Goal: Task Accomplishment & Management: Manage account settings

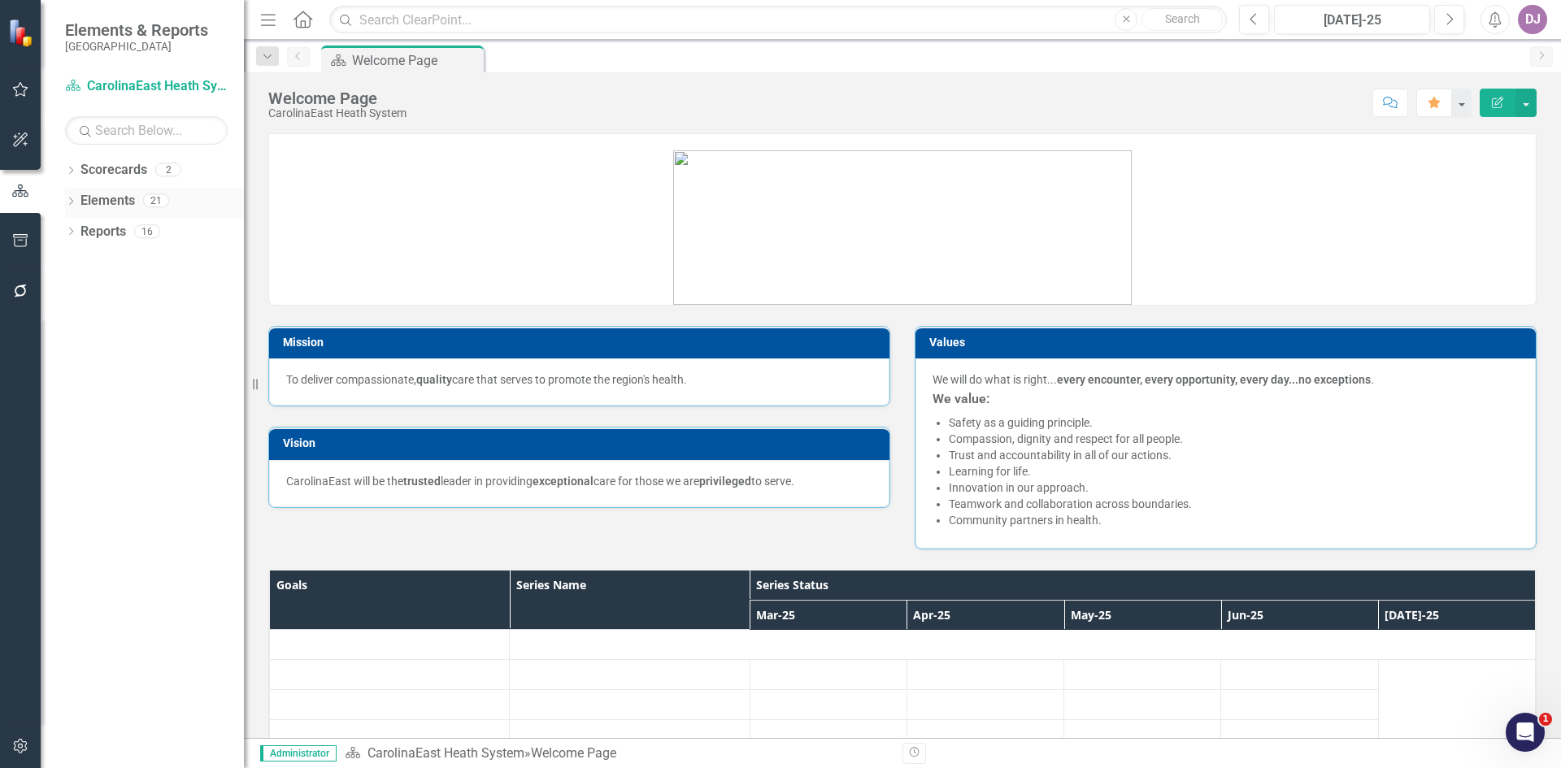
click at [124, 202] on link "Elements" at bounding box center [108, 201] width 54 height 19
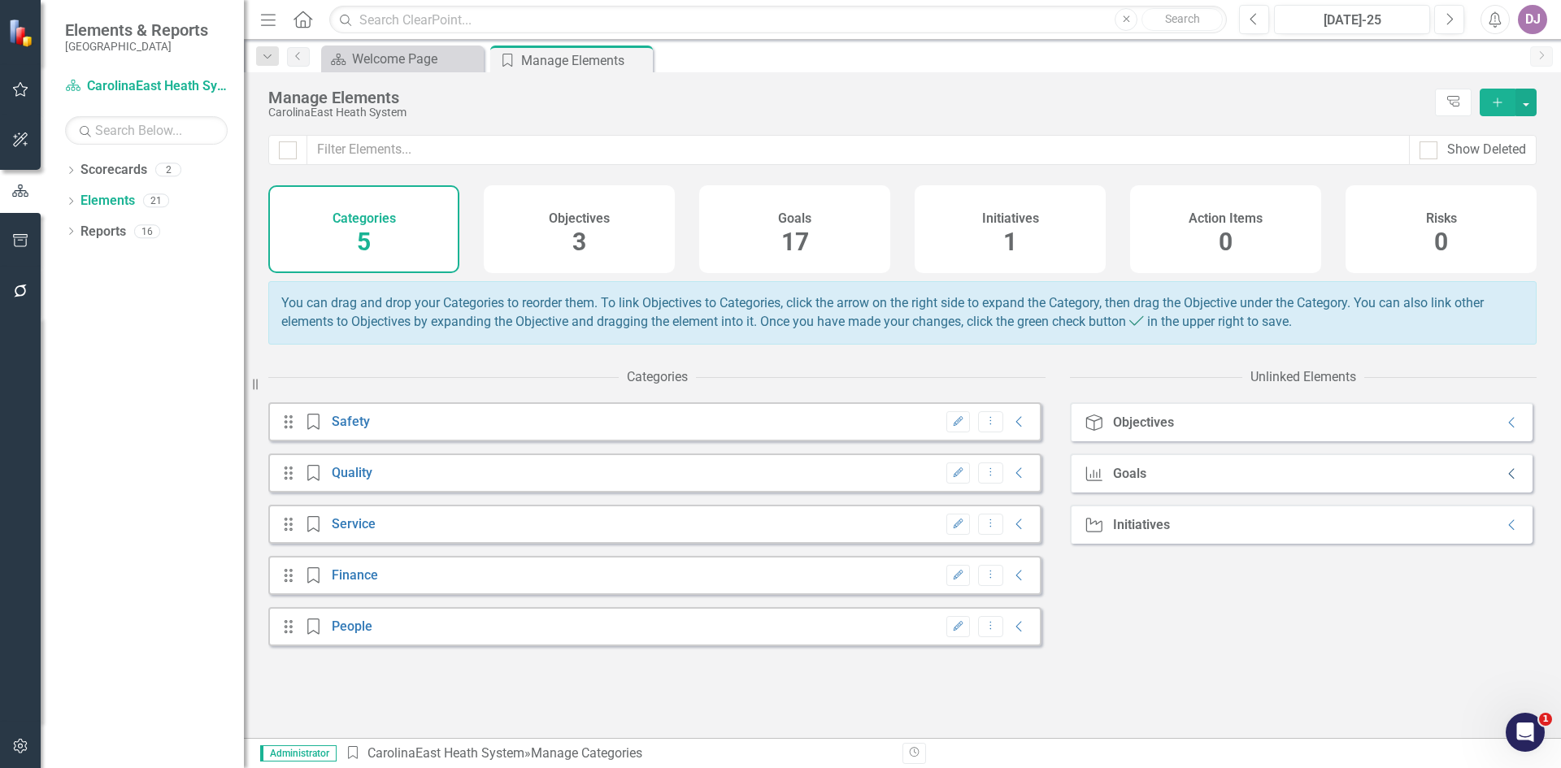
click at [1505, 481] on icon "Collapse" at bounding box center [1512, 474] width 16 height 13
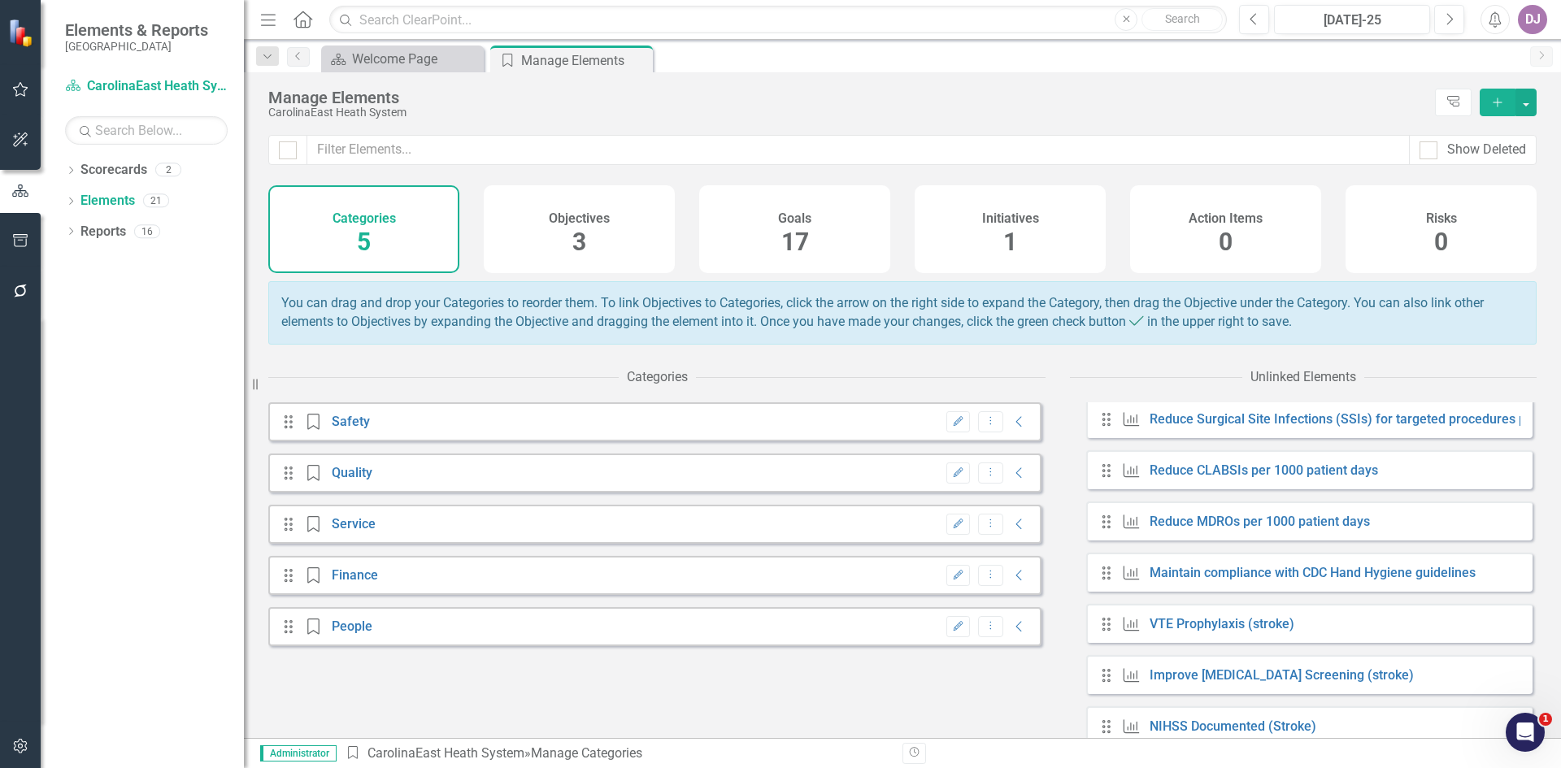
scroll to position [227, 0]
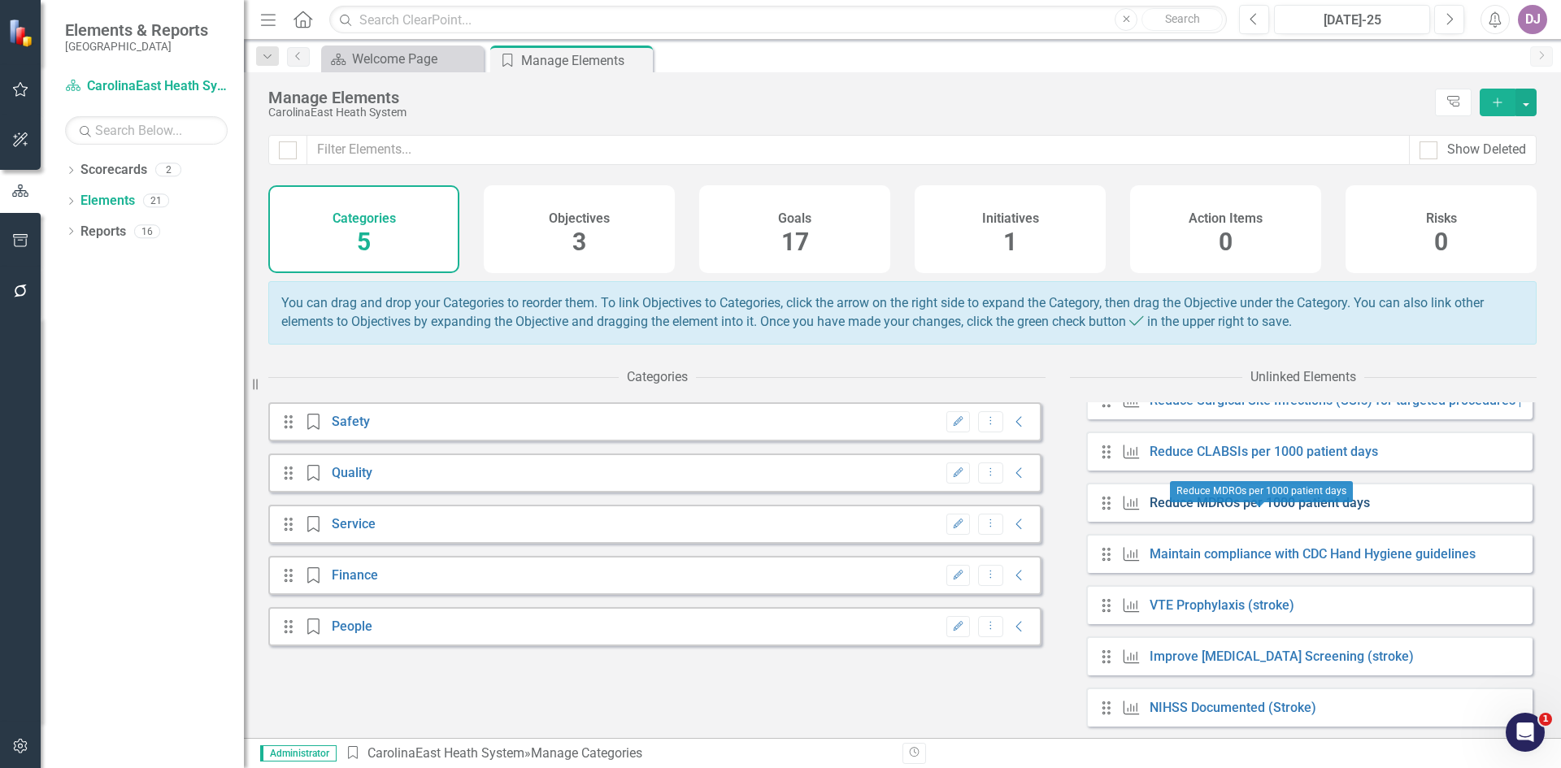
click at [1321, 511] on link "Reduce MDROs per 1000 patient days" at bounding box center [1260, 502] width 220 height 15
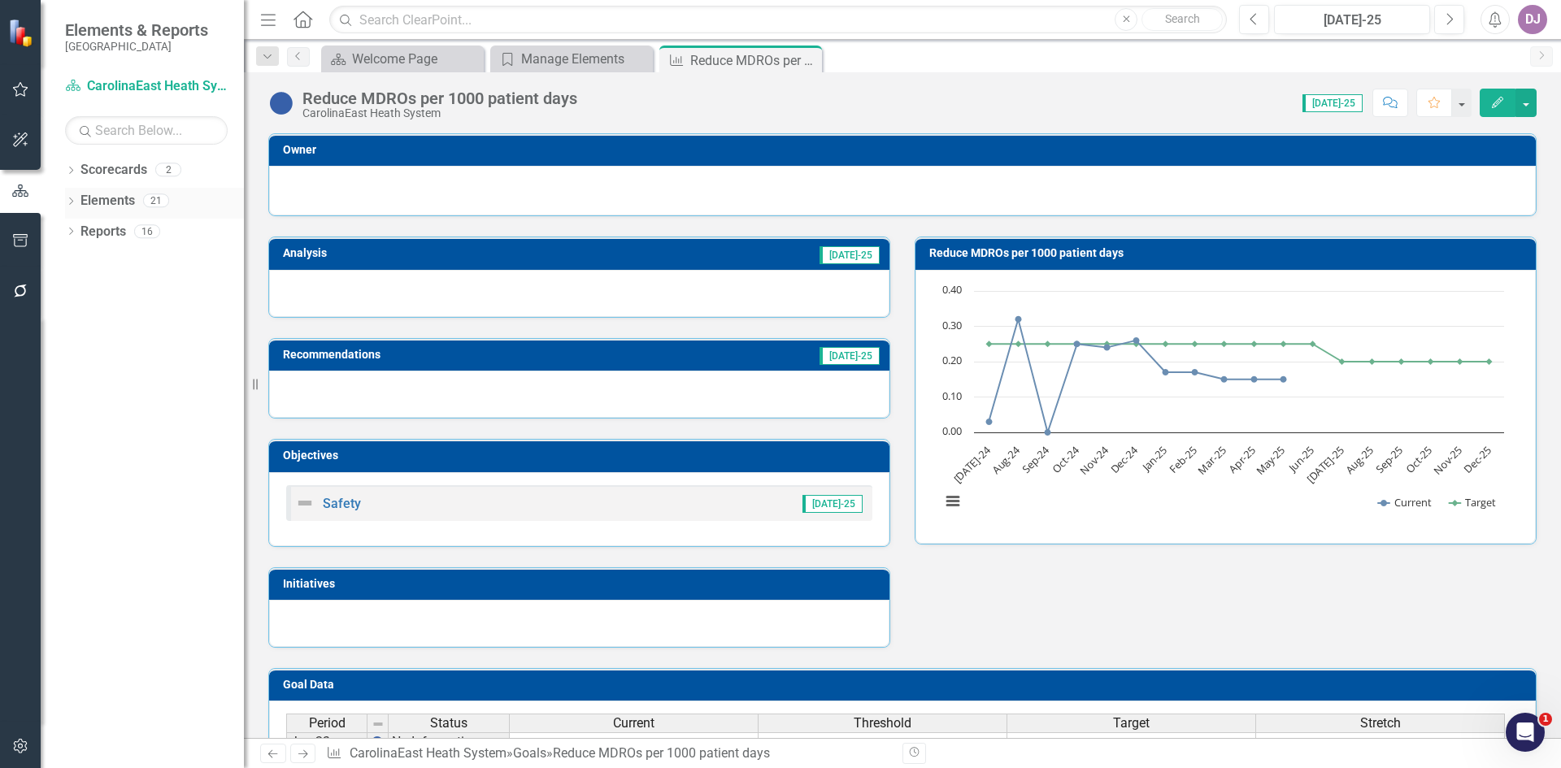
click at [125, 204] on link "Elements" at bounding box center [108, 201] width 54 height 19
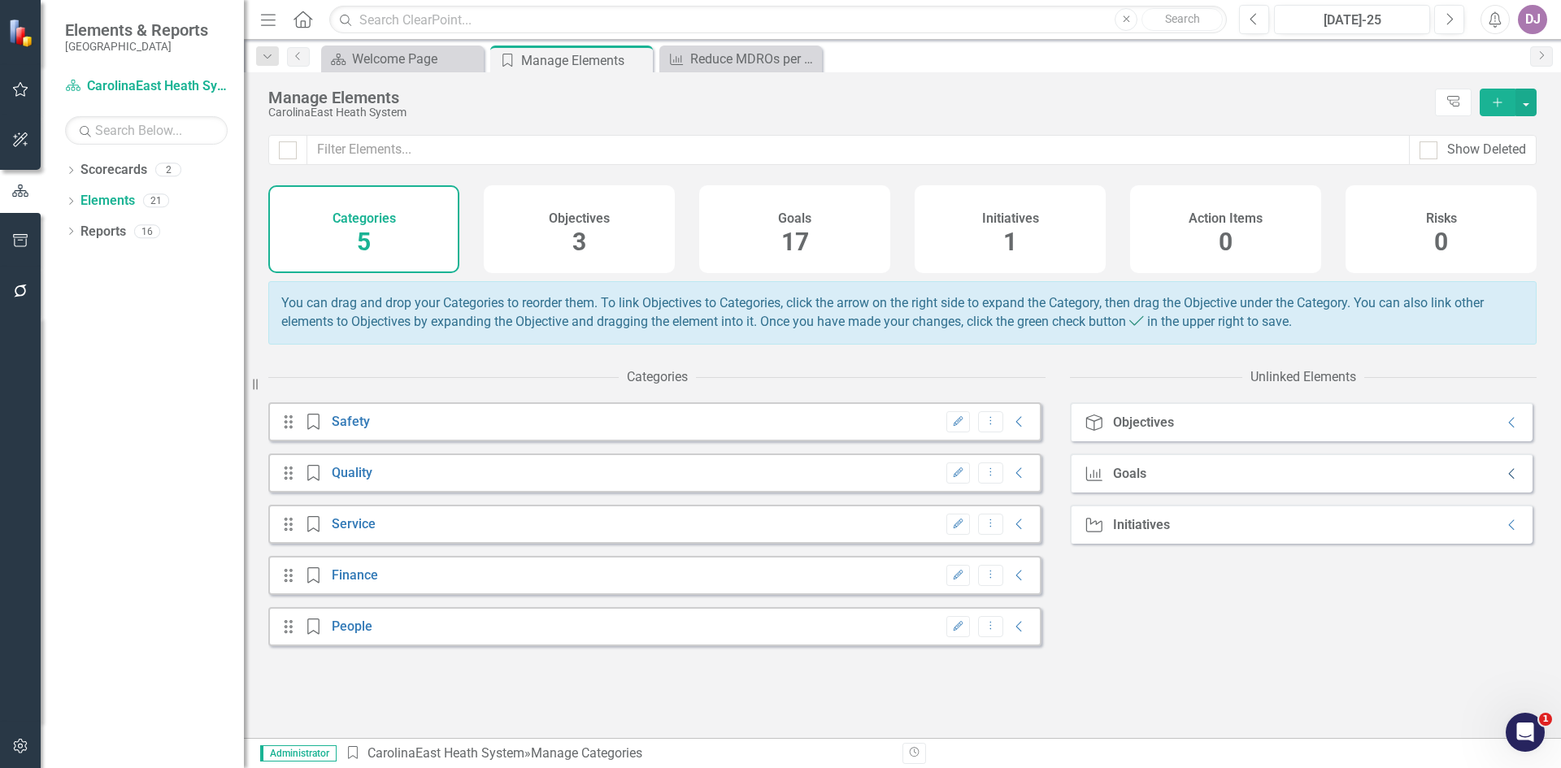
click at [1504, 481] on icon "Collapse" at bounding box center [1512, 474] width 16 height 13
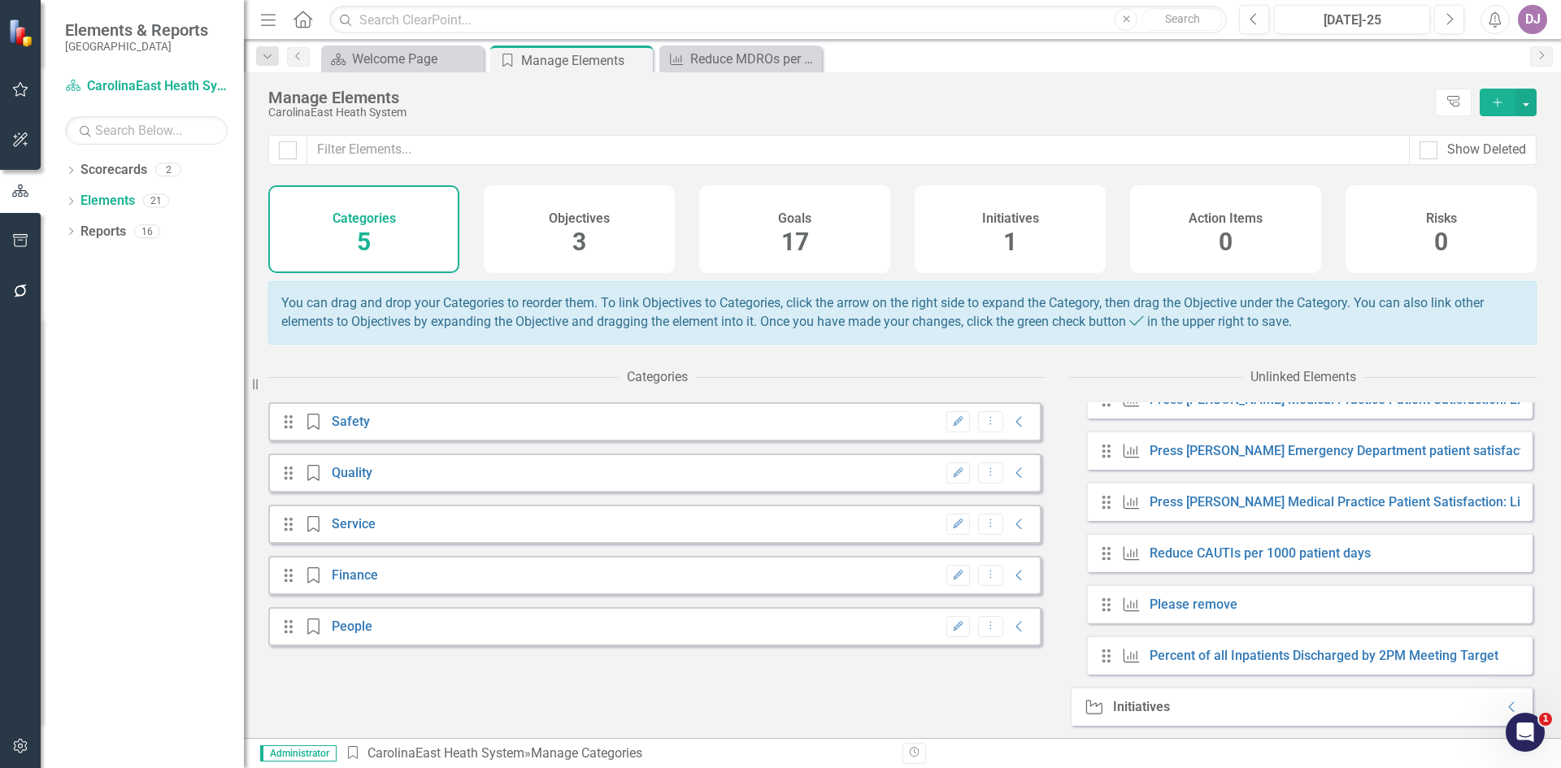
scroll to position [701, 0]
click at [1408, 653] on link "Percent of all Inpatients Discharged by 2PM Meeting Target" at bounding box center [1324, 655] width 349 height 15
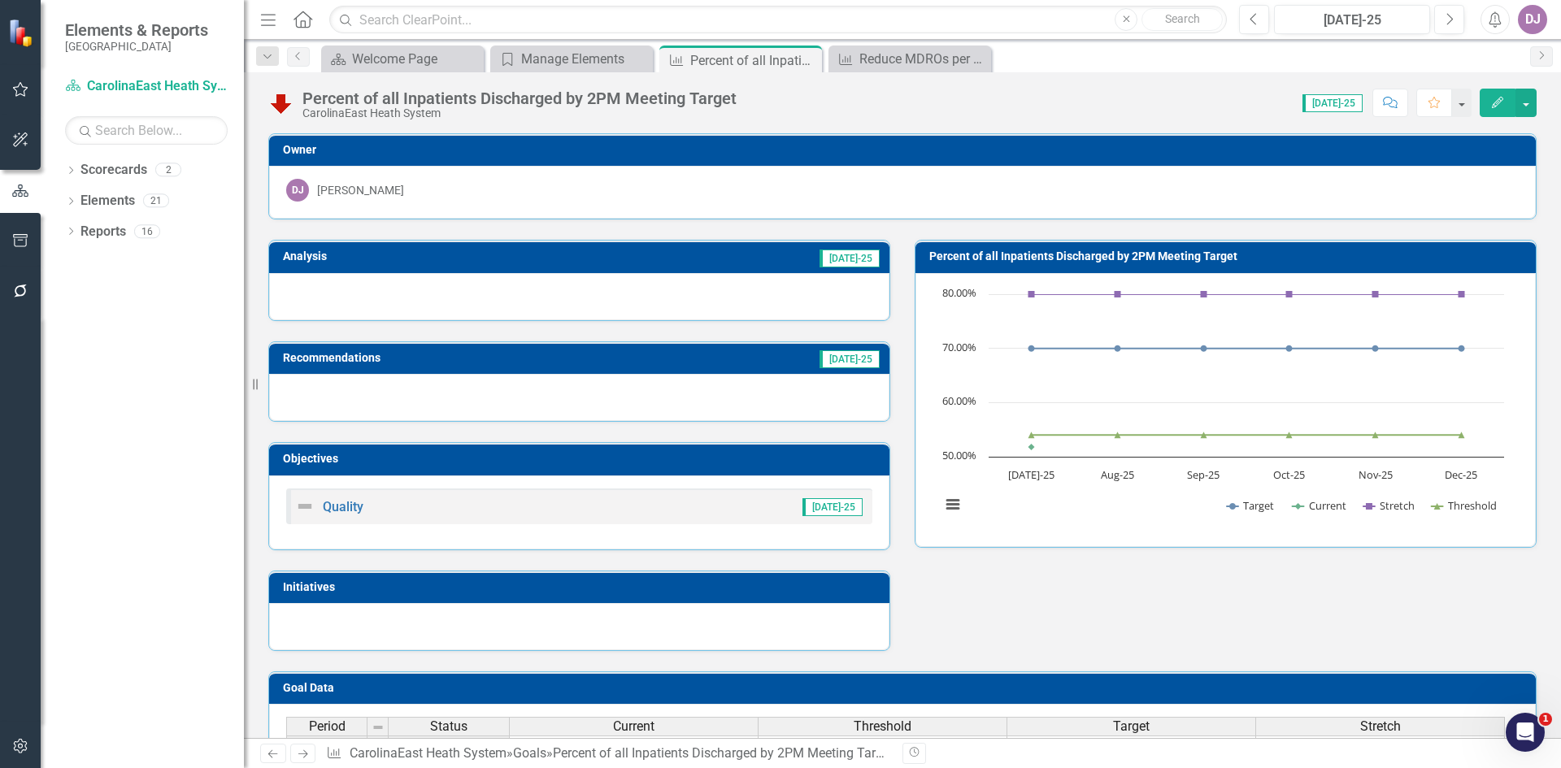
click at [1503, 102] on icon "Edit" at bounding box center [1498, 102] width 15 height 11
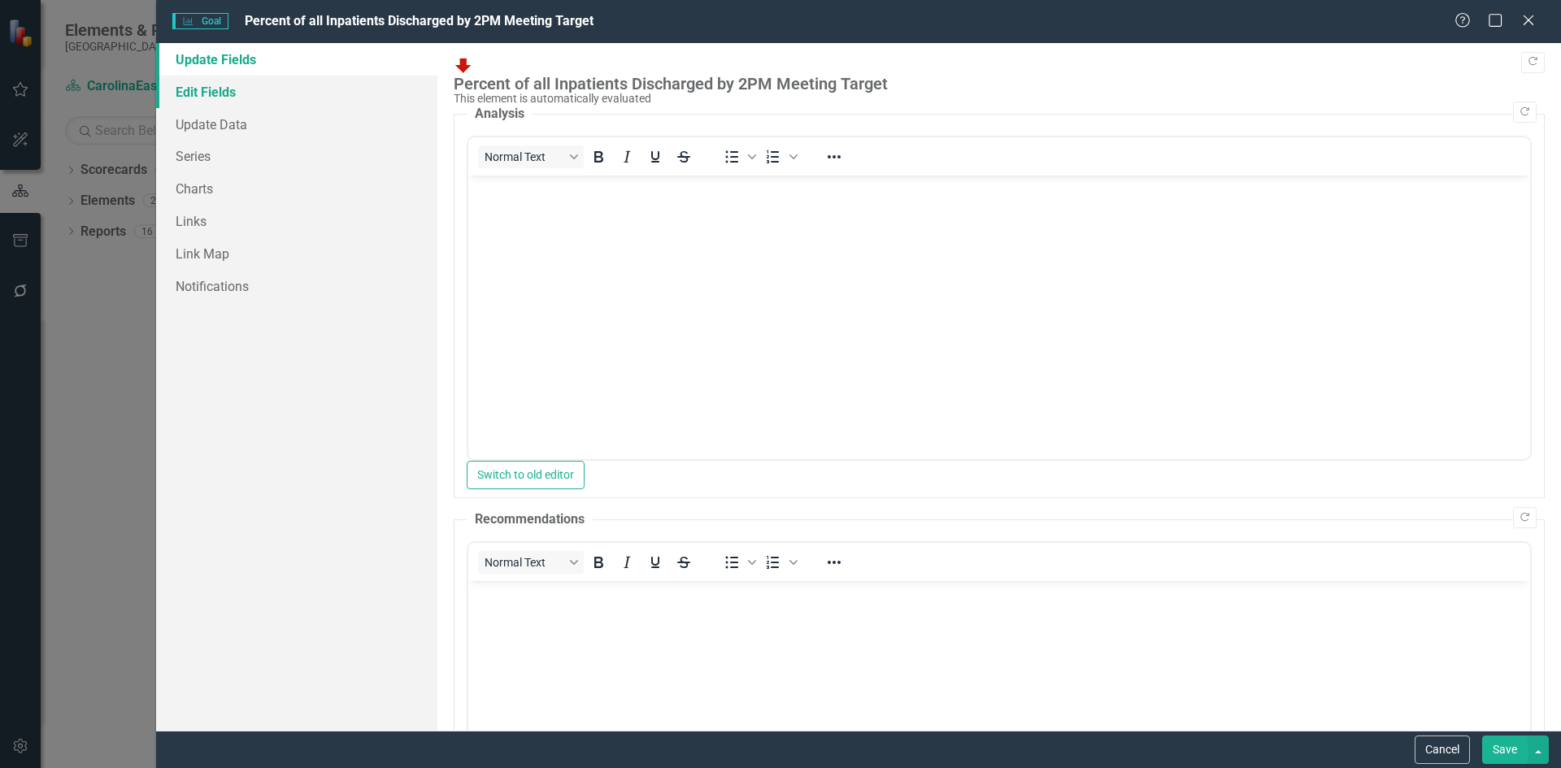
click at [205, 93] on link "Edit Fields" at bounding box center [296, 92] width 281 height 33
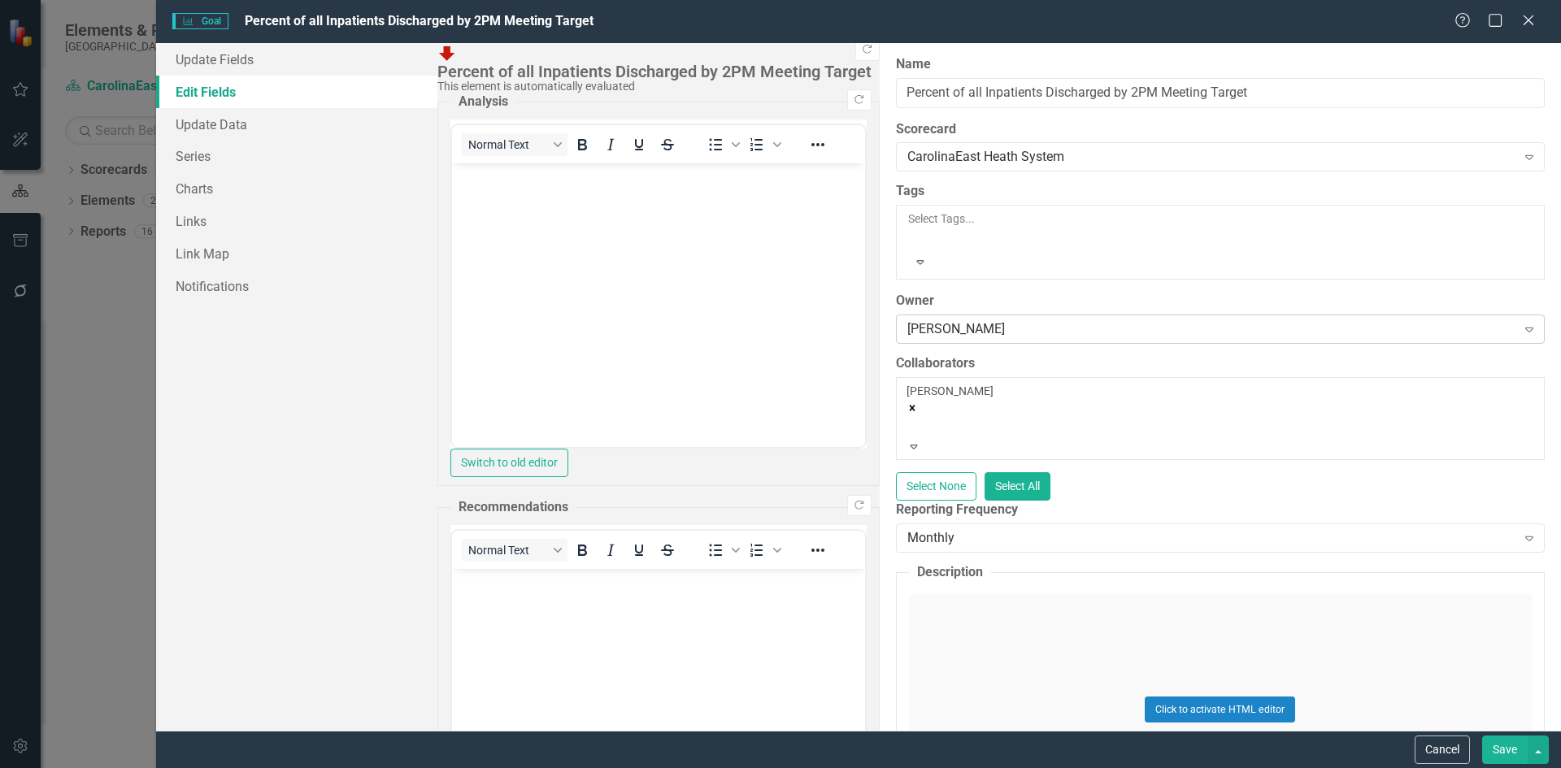
click at [908, 320] on div "[PERSON_NAME]" at bounding box center [1212, 329] width 609 height 19
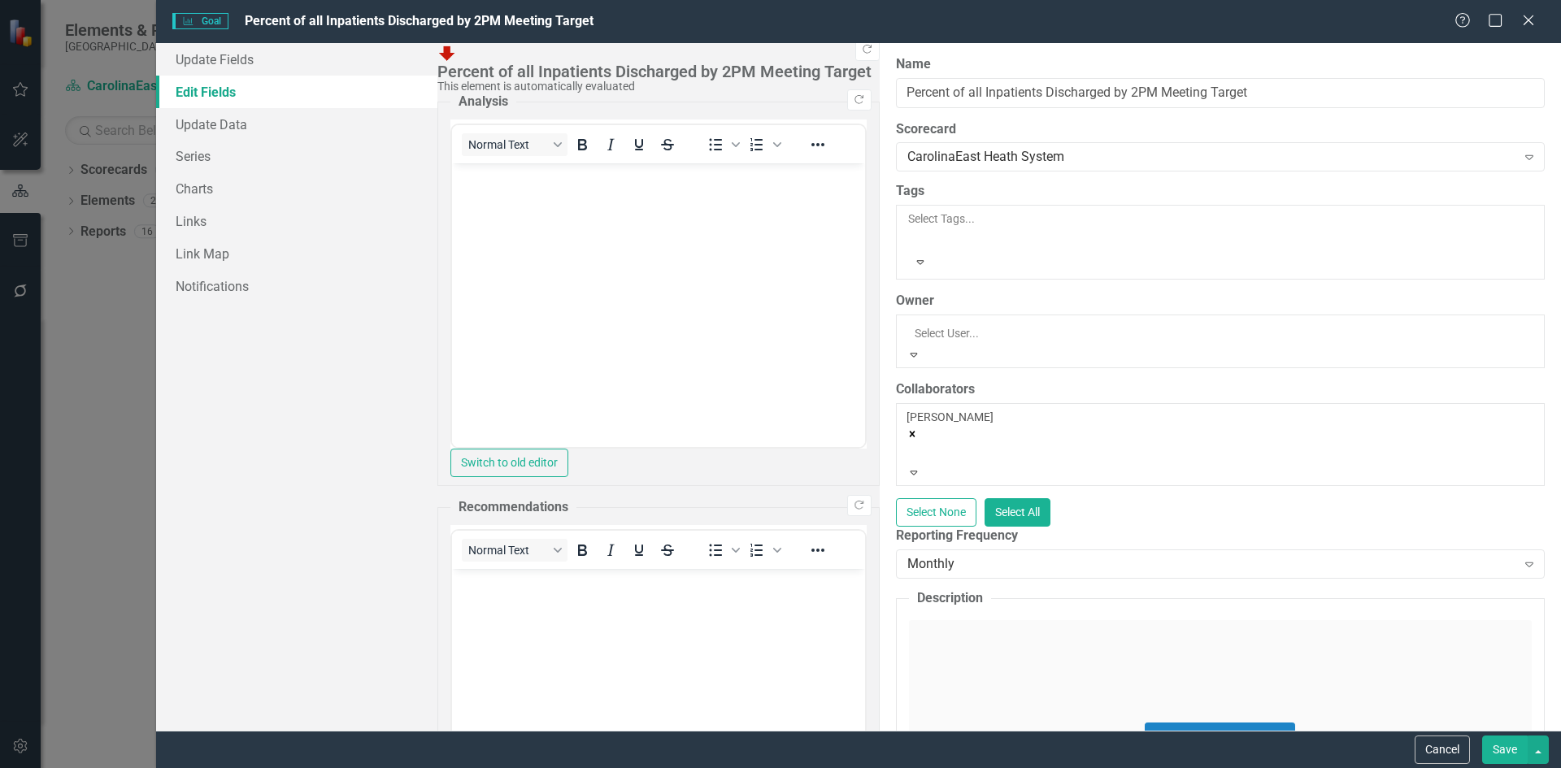
click at [537, 768] on div "Not Defined" at bounding box center [780, 777] width 1561 height 19
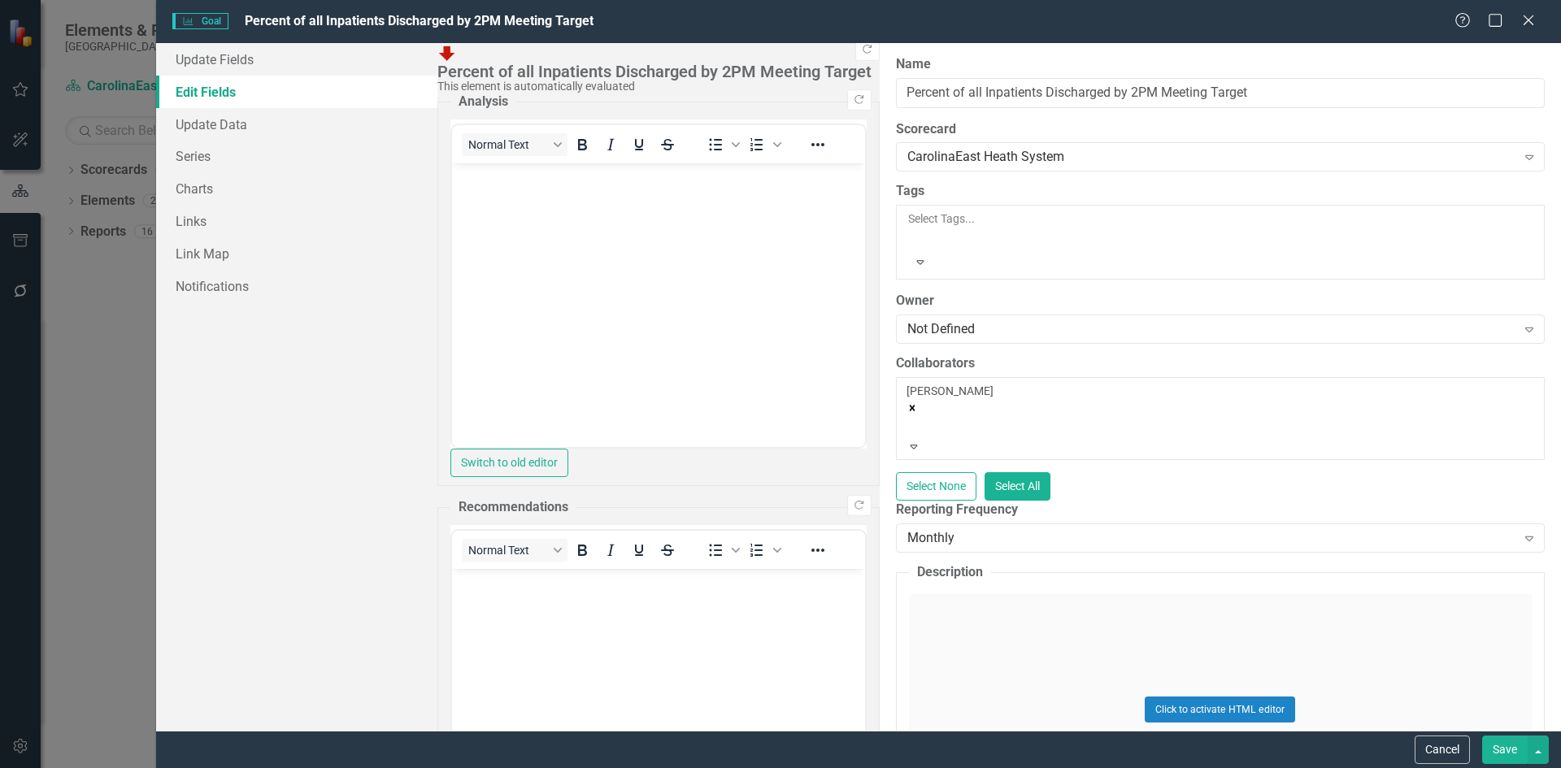
click at [1509, 751] on button "Save" at bounding box center [1505, 750] width 46 height 28
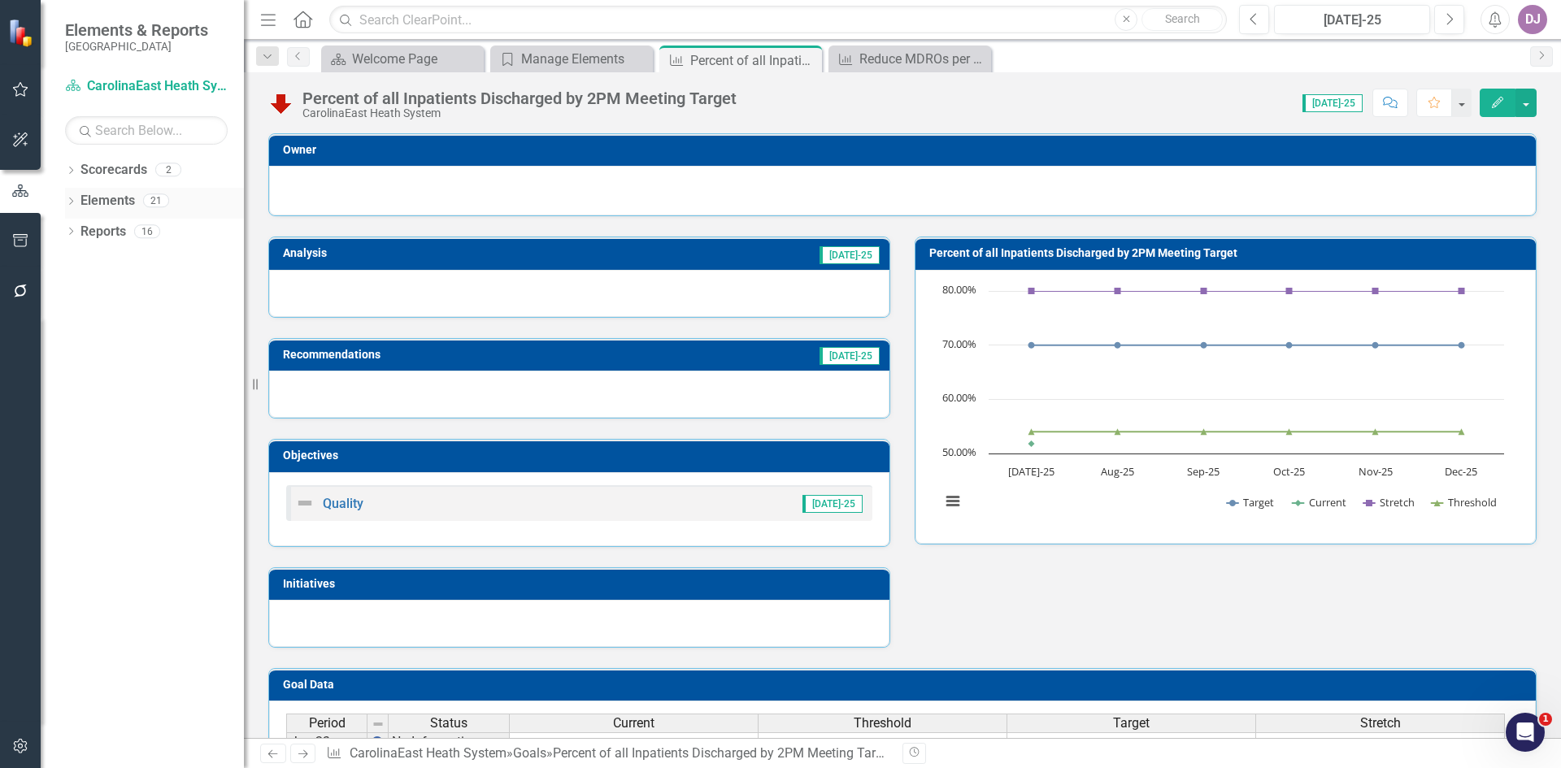
click at [110, 202] on link "Elements" at bounding box center [108, 201] width 54 height 19
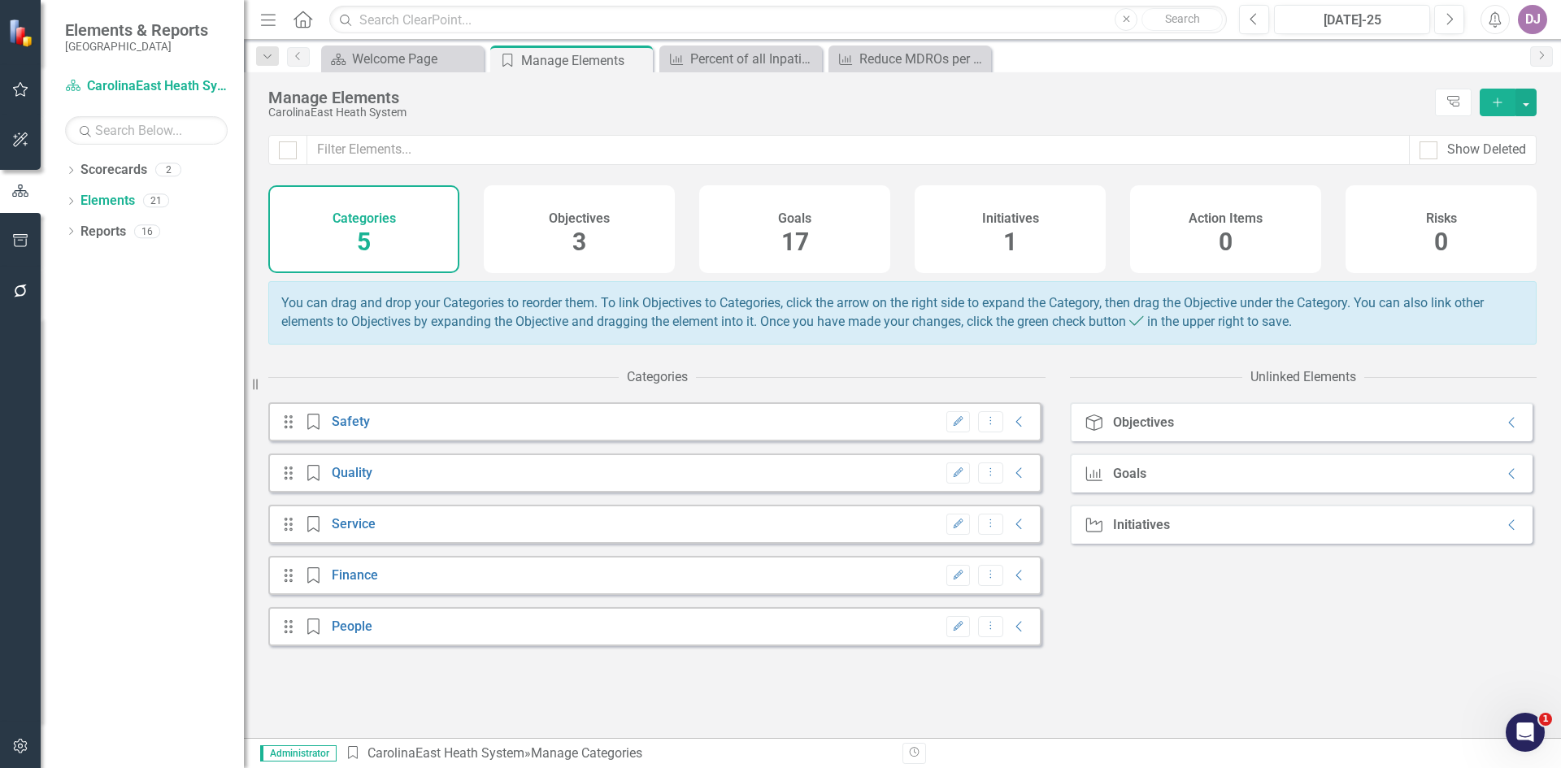
click at [1139, 481] on div "Goals" at bounding box center [1129, 474] width 33 height 15
click at [1508, 480] on icon at bounding box center [1511, 474] width 6 height 11
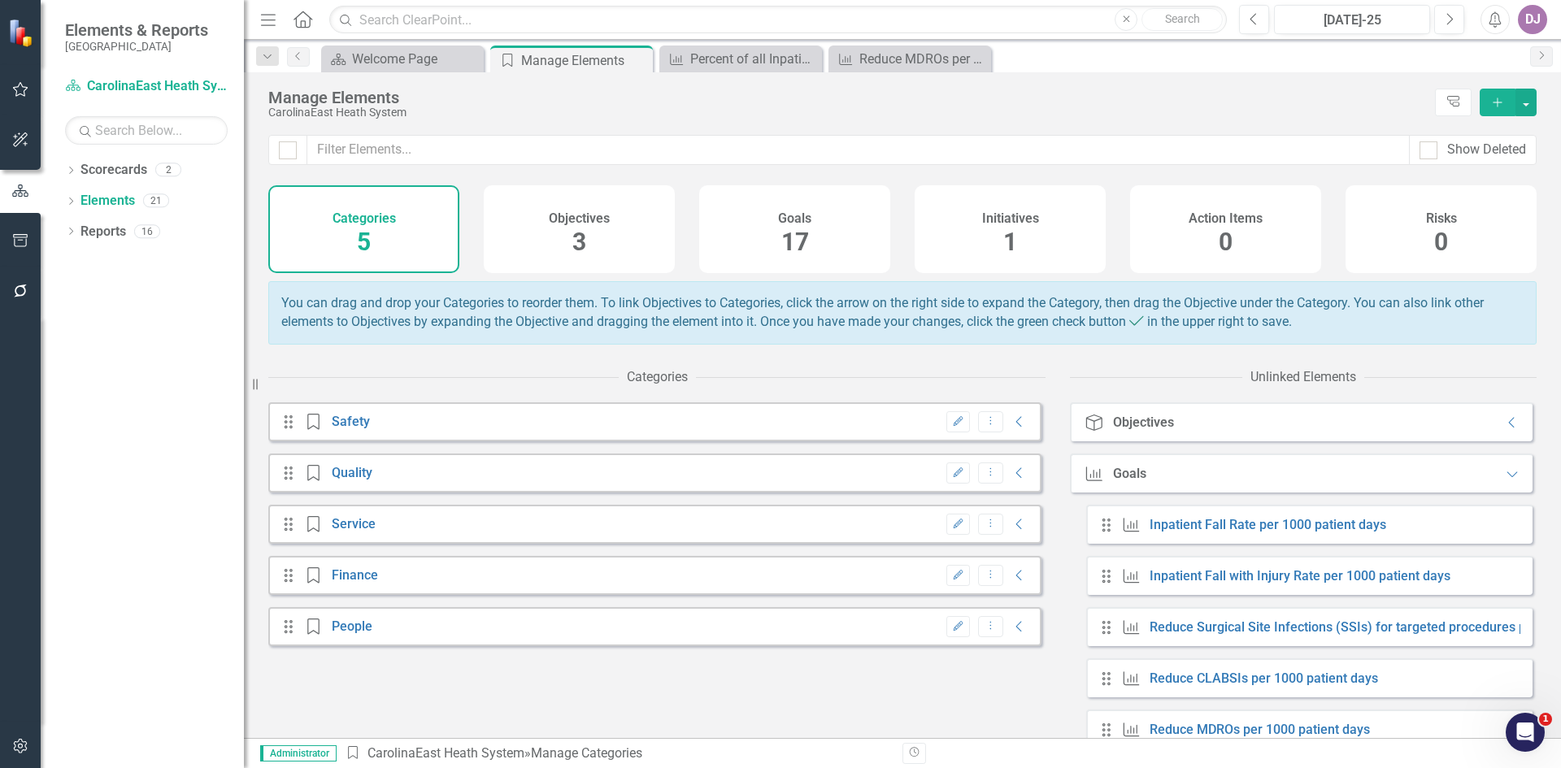
click at [1387, 533] on div "Inpatient Fall Rate per 1000 patient days" at bounding box center [1270, 525] width 241 height 15
click at [1355, 533] on link "Inpatient Fall Rate per 1000 patient days" at bounding box center [1268, 524] width 237 height 15
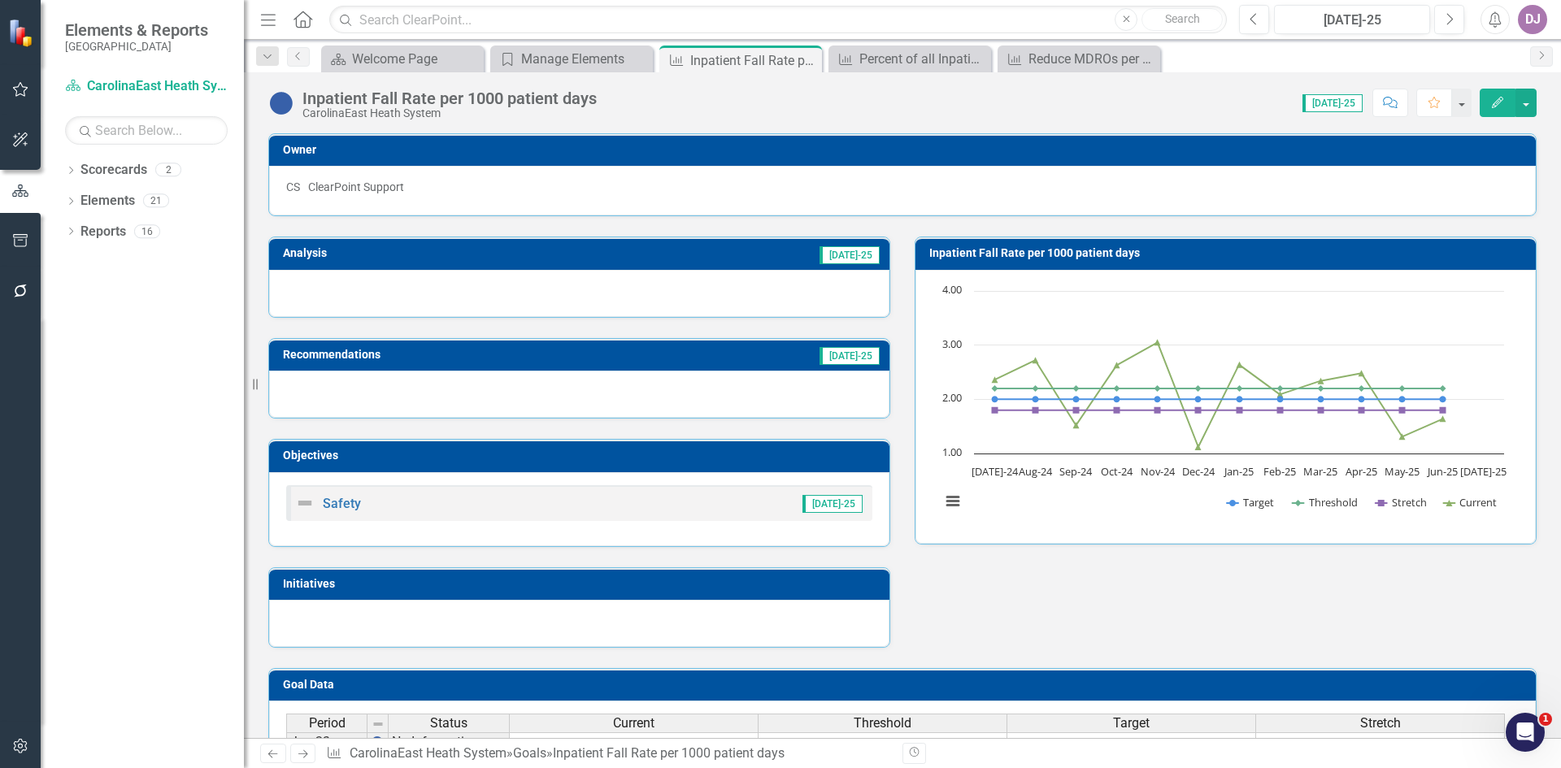
click at [1373, 195] on div "CS ClearPoint Support" at bounding box center [902, 187] width 1233 height 16
click at [1493, 104] on icon "Edit" at bounding box center [1498, 102] width 15 height 11
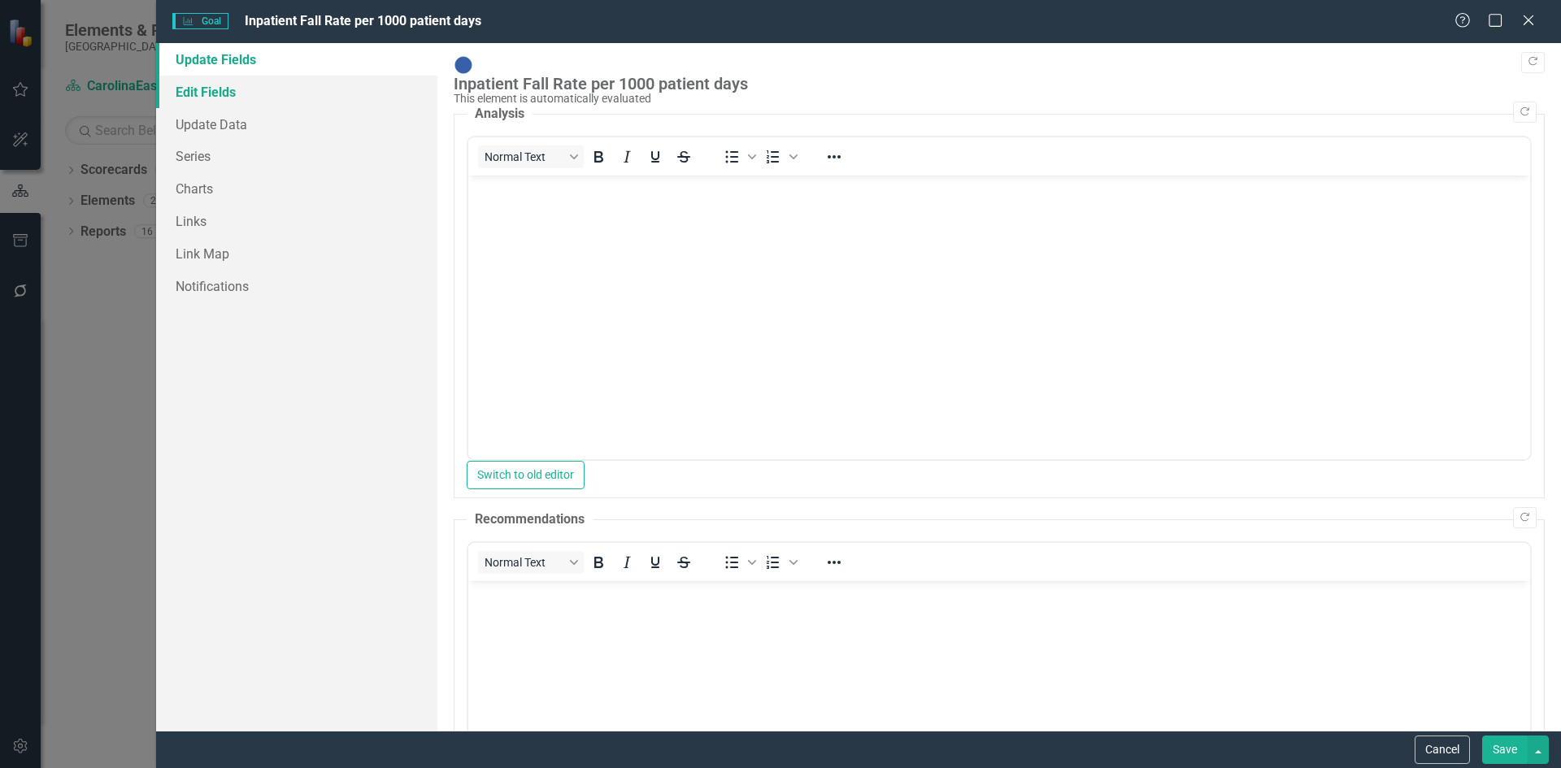
click at [256, 97] on link "Edit Fields" at bounding box center [296, 92] width 281 height 33
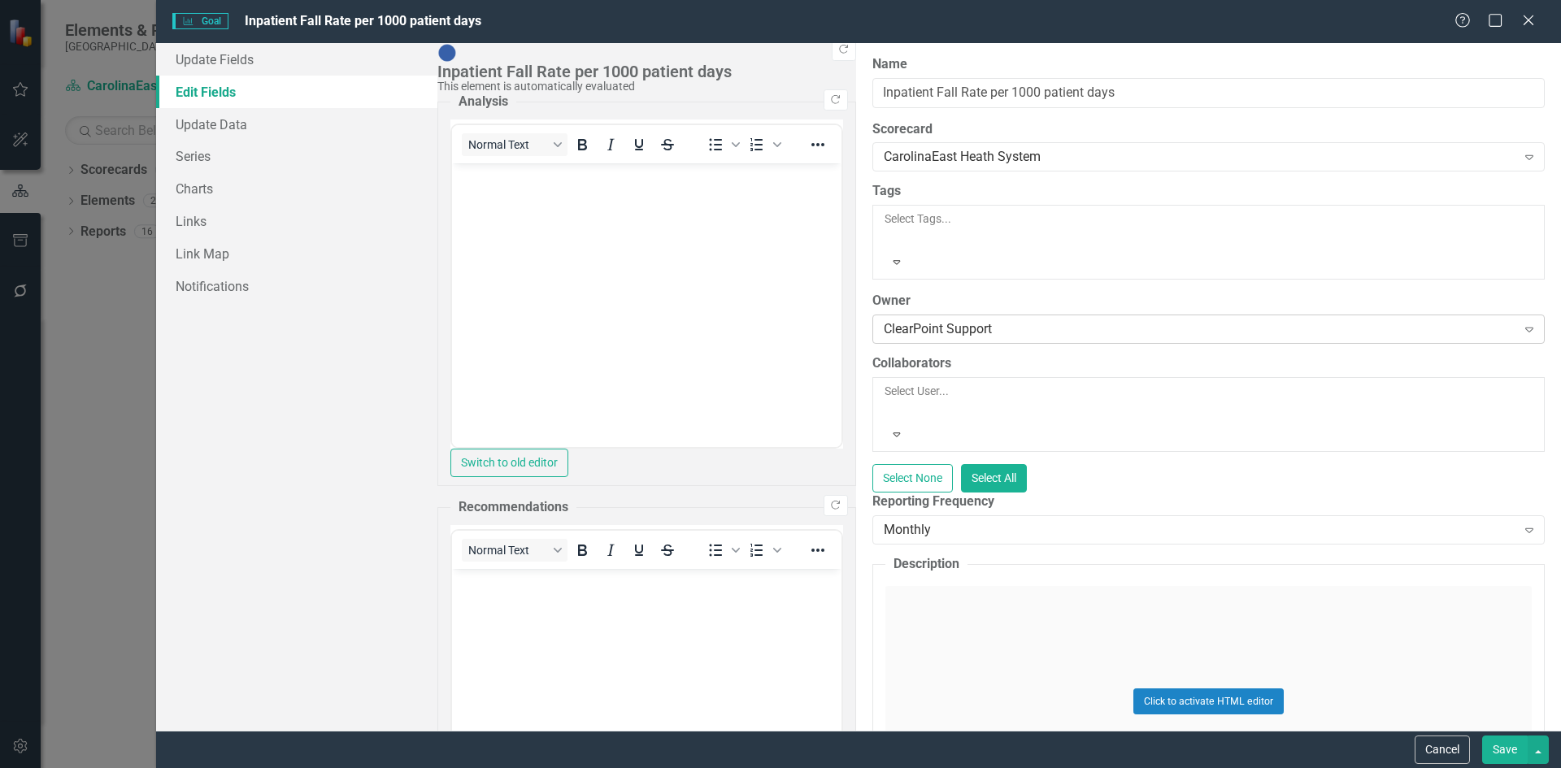
click at [884, 320] on div "ClearPoint Support" at bounding box center [1200, 329] width 633 height 19
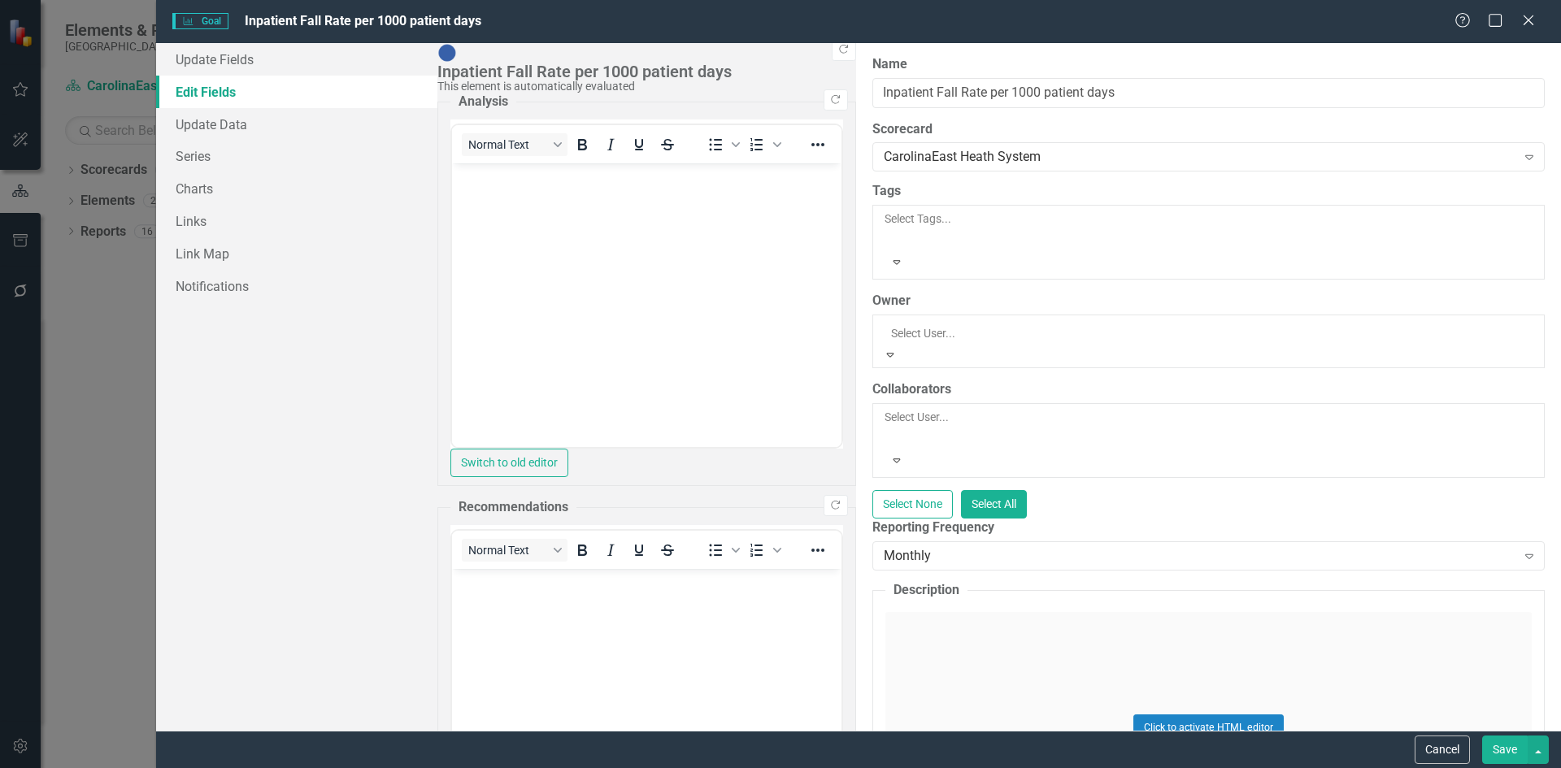
click at [547, 768] on div "Not Defined" at bounding box center [780, 777] width 1561 height 19
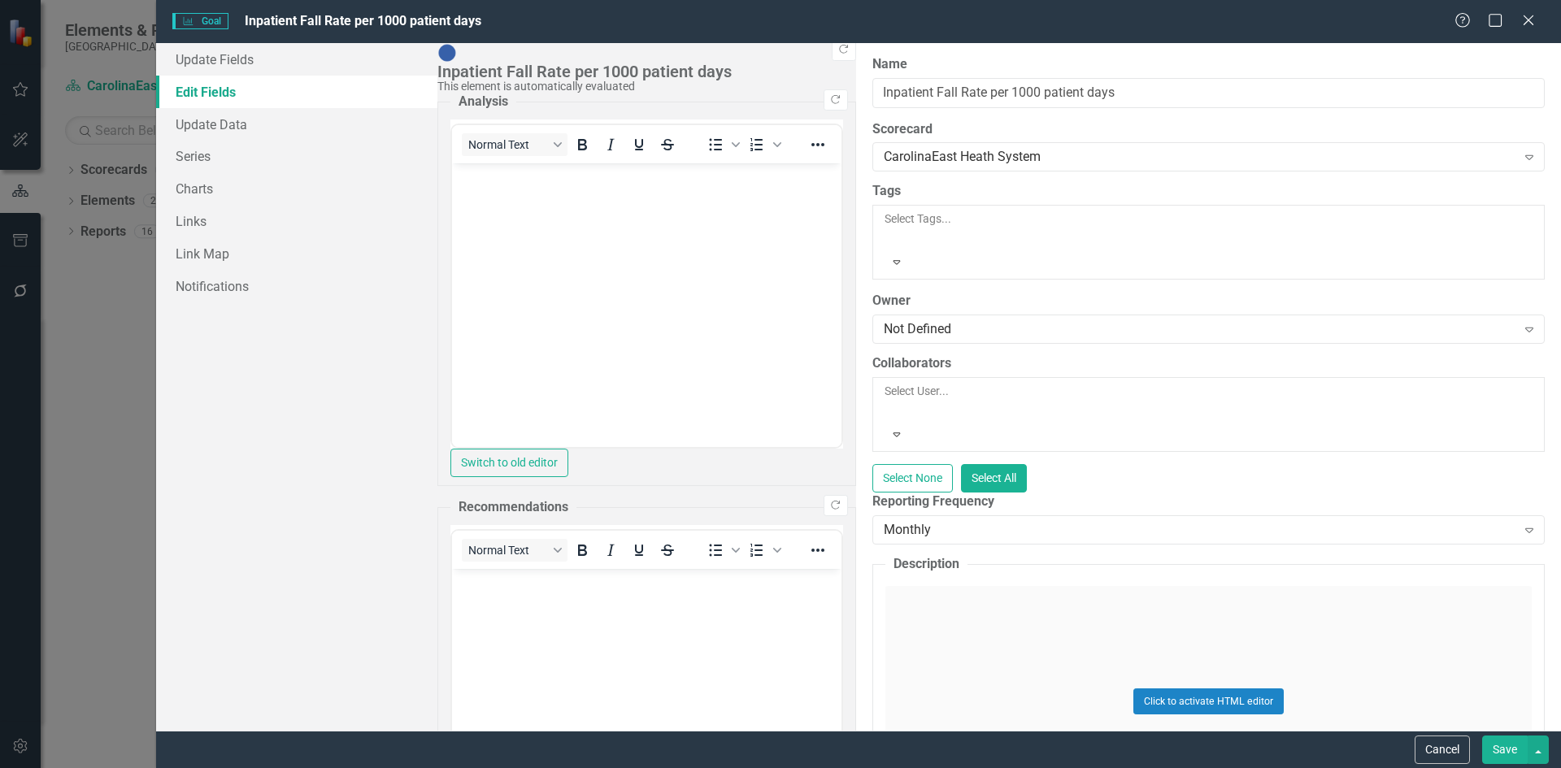
click at [1491, 757] on button "Save" at bounding box center [1505, 750] width 46 height 28
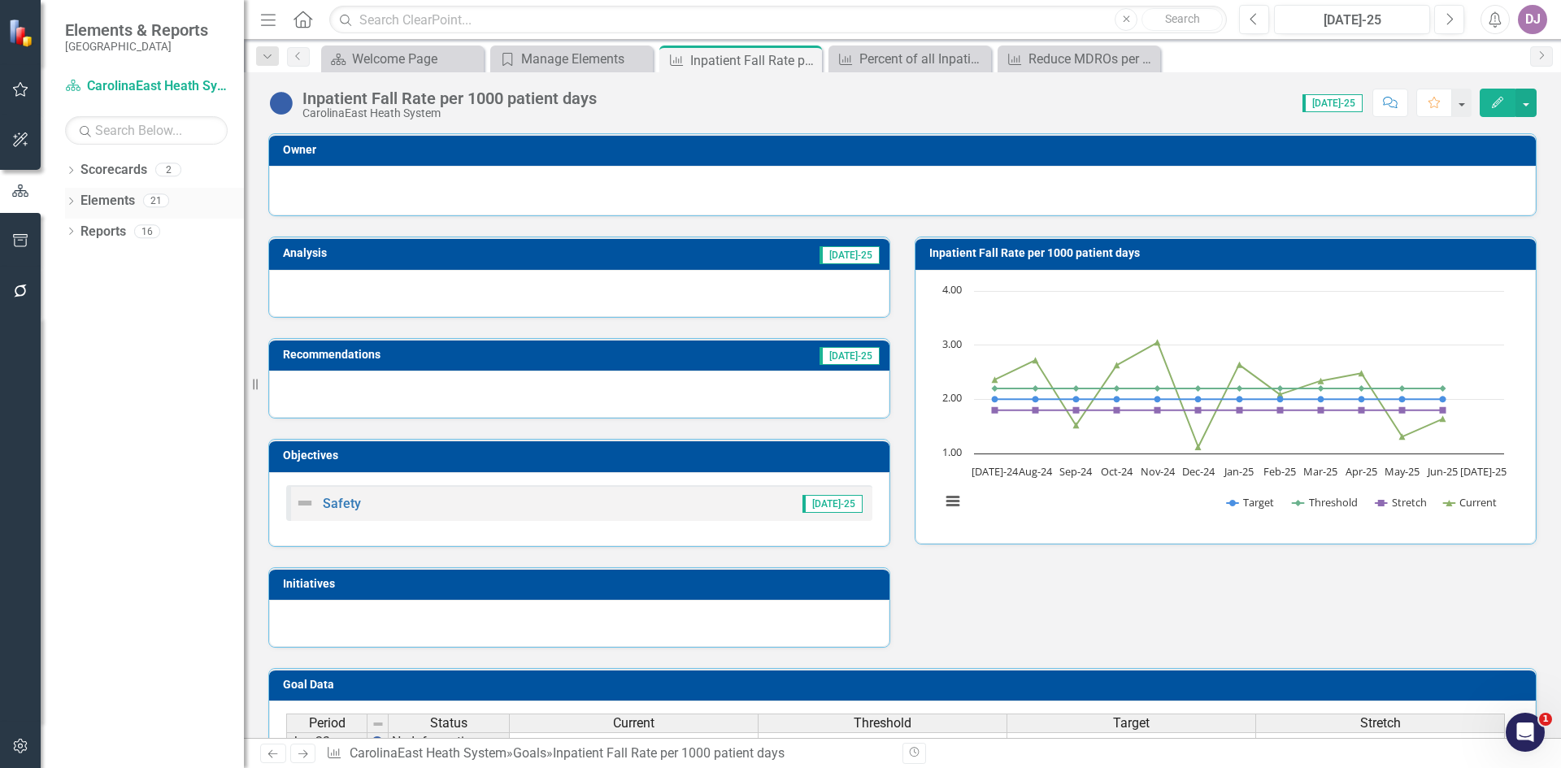
click at [120, 202] on link "Elements" at bounding box center [108, 201] width 54 height 19
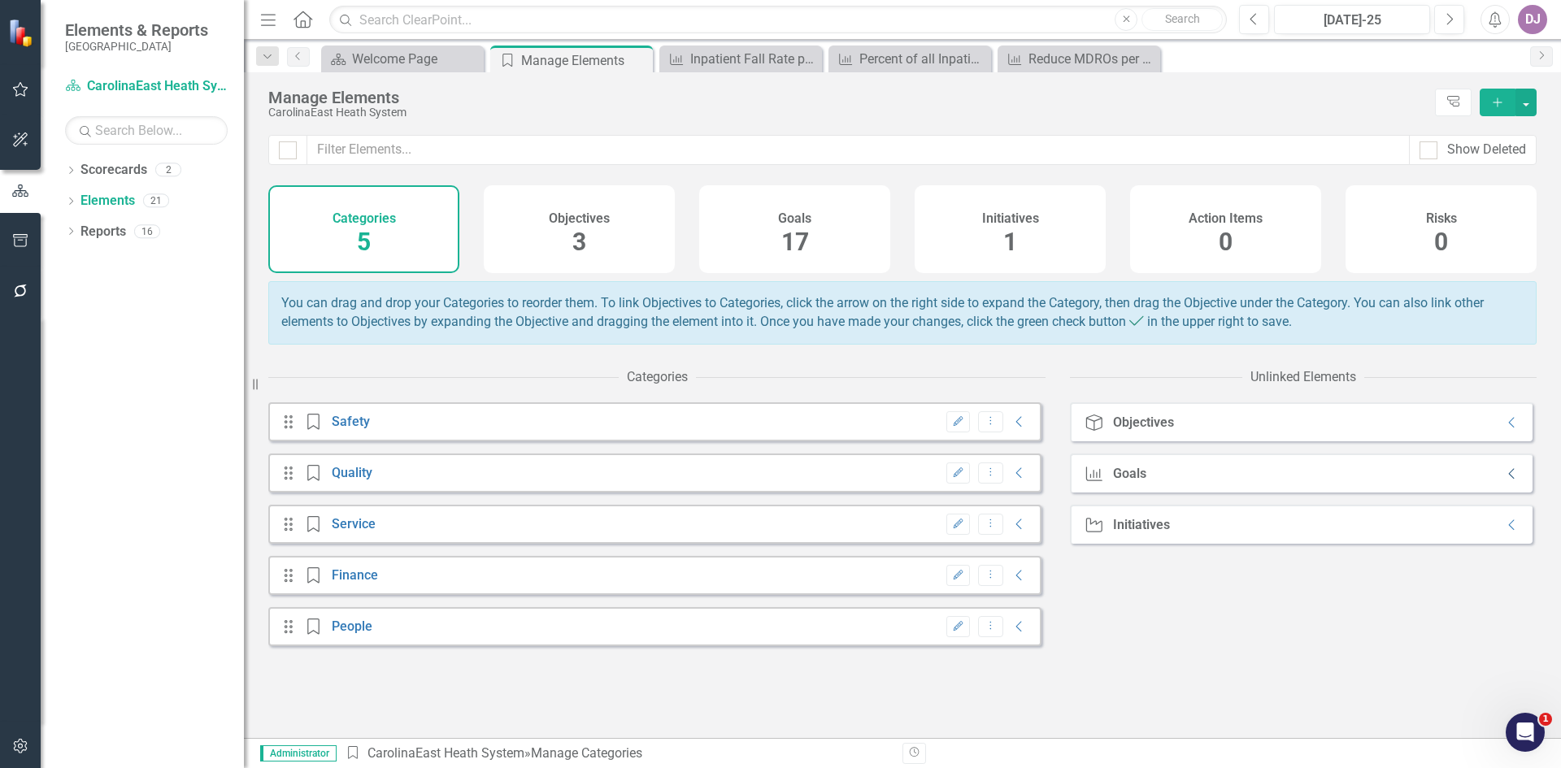
click at [1505, 481] on icon "Collapse" at bounding box center [1512, 474] width 16 height 13
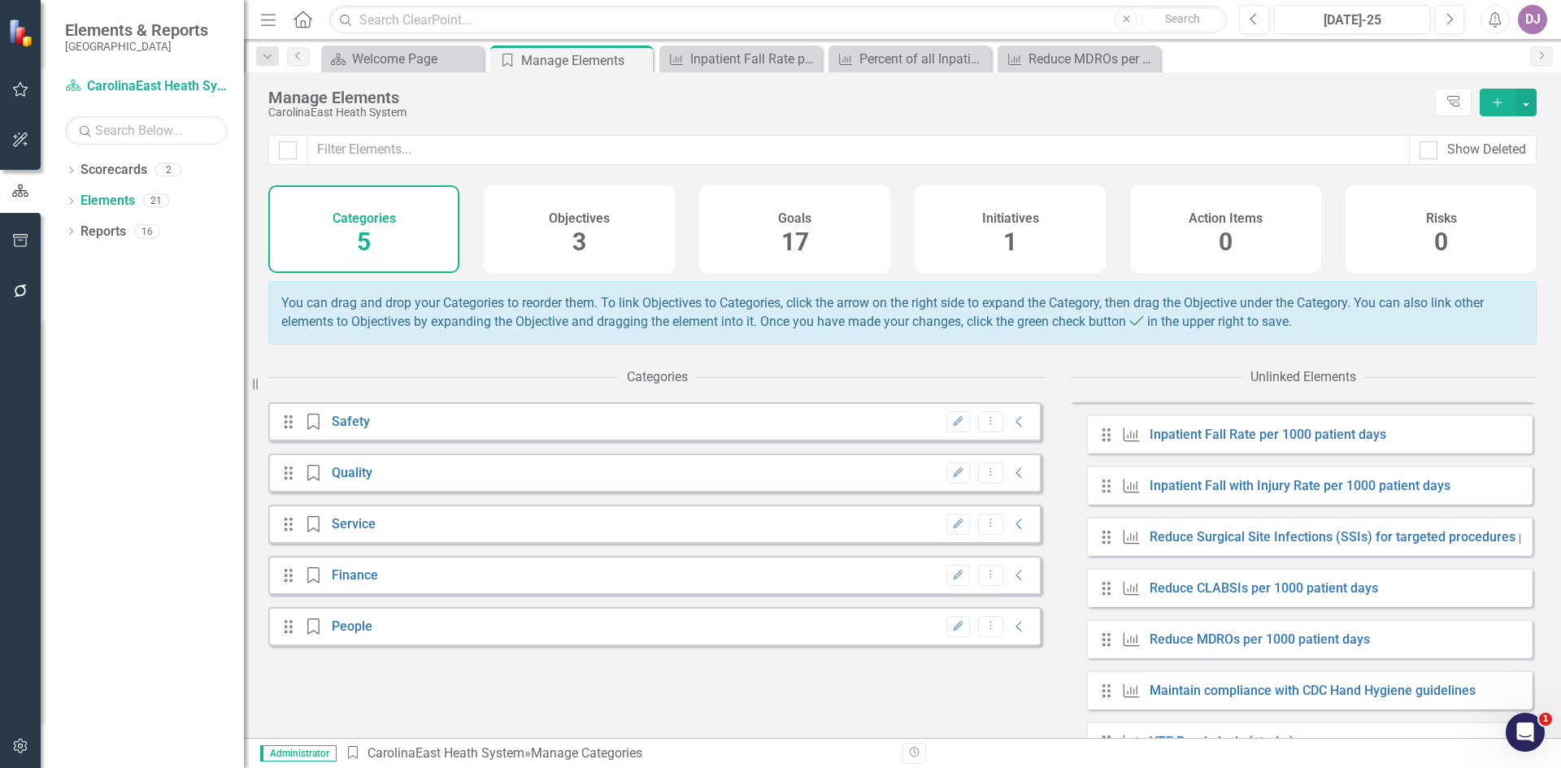
scroll to position [100, 0]
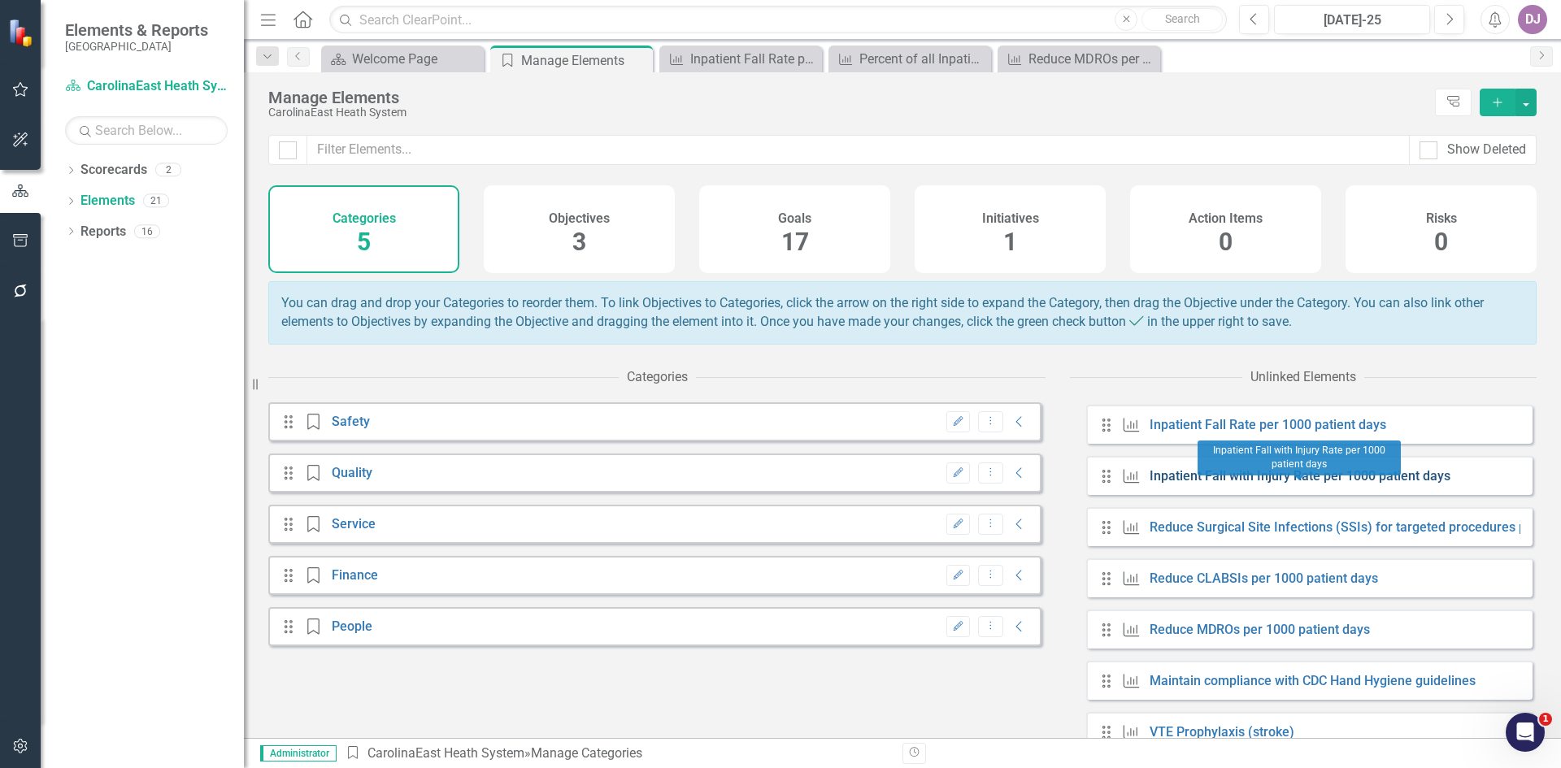
click at [1369, 484] on link "Inpatient Fall with Injury Rate per 1000 patient days" at bounding box center [1300, 475] width 301 height 15
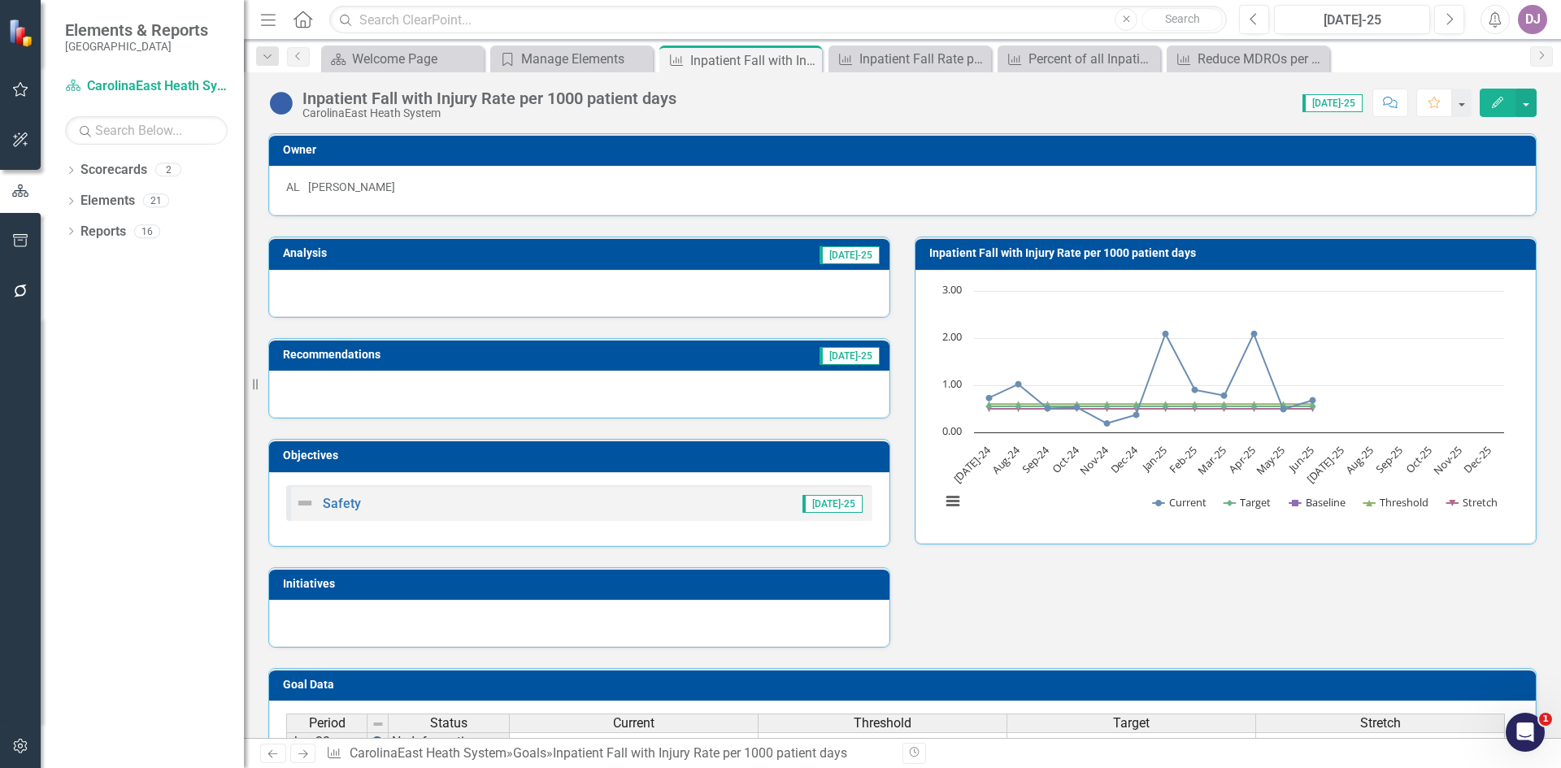
click at [1498, 98] on icon "Edit" at bounding box center [1498, 102] width 15 height 11
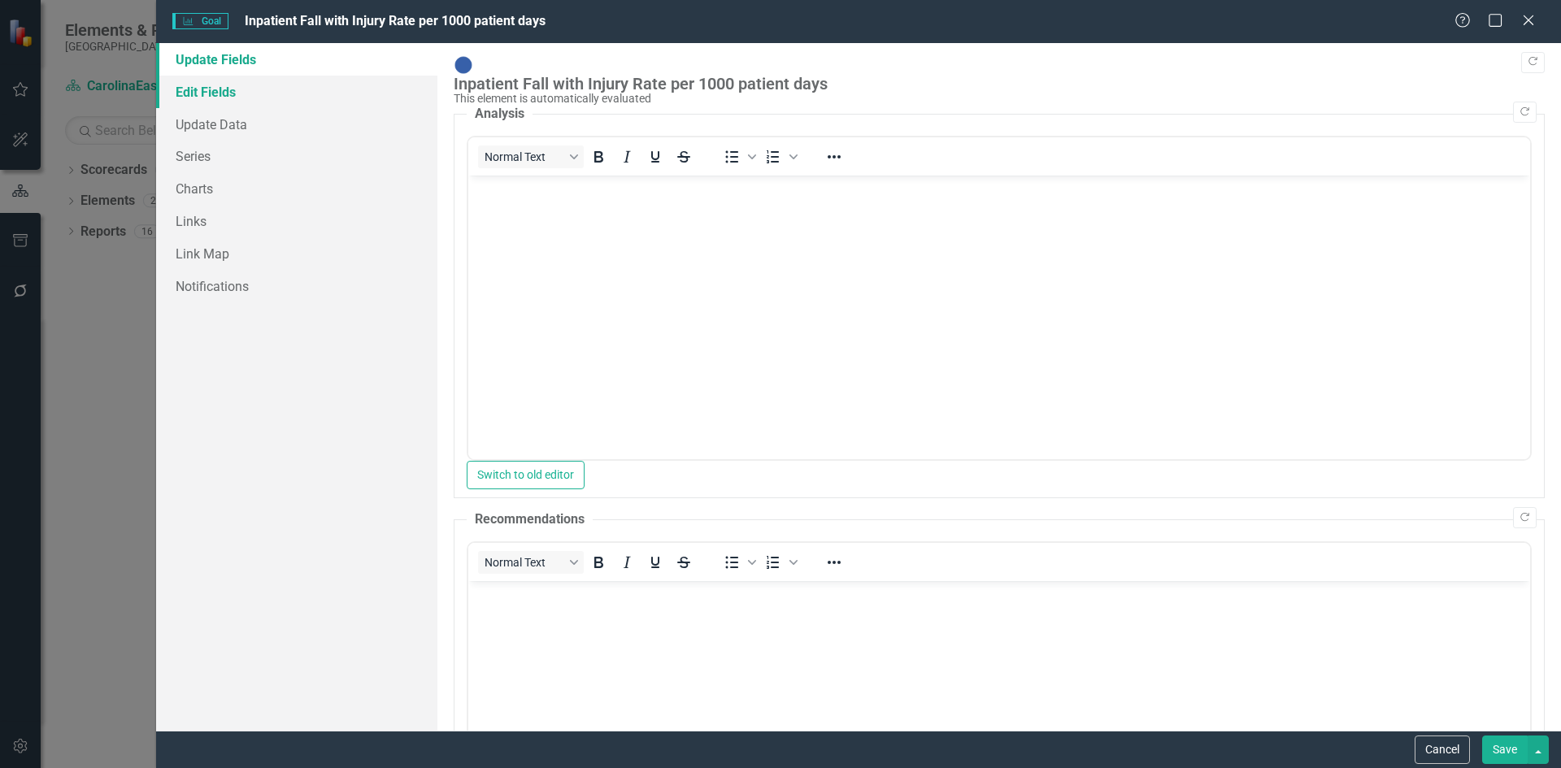
click at [224, 92] on link "Edit Fields" at bounding box center [296, 92] width 281 height 33
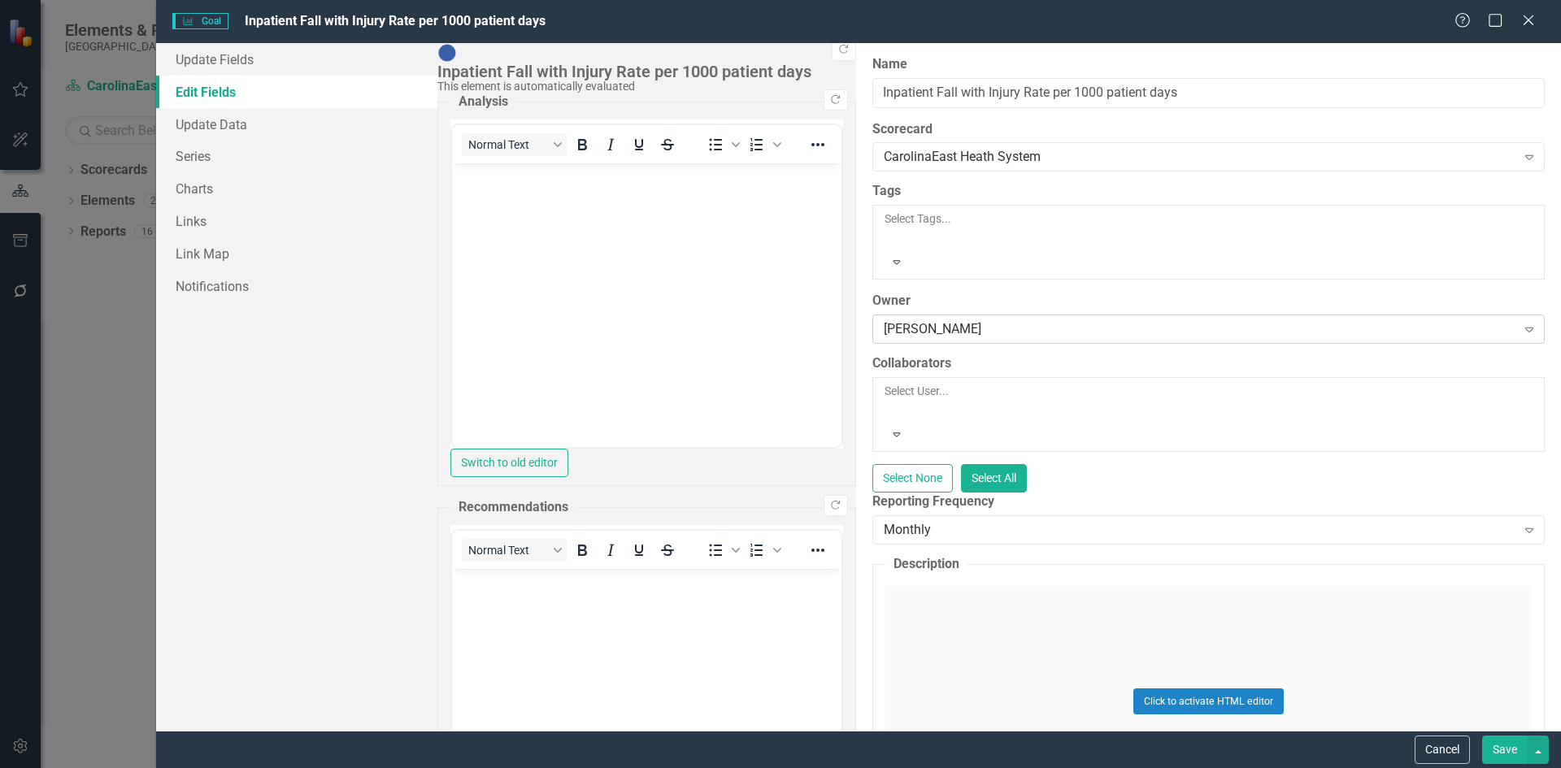
click at [884, 320] on div "[PERSON_NAME]" at bounding box center [1200, 329] width 633 height 19
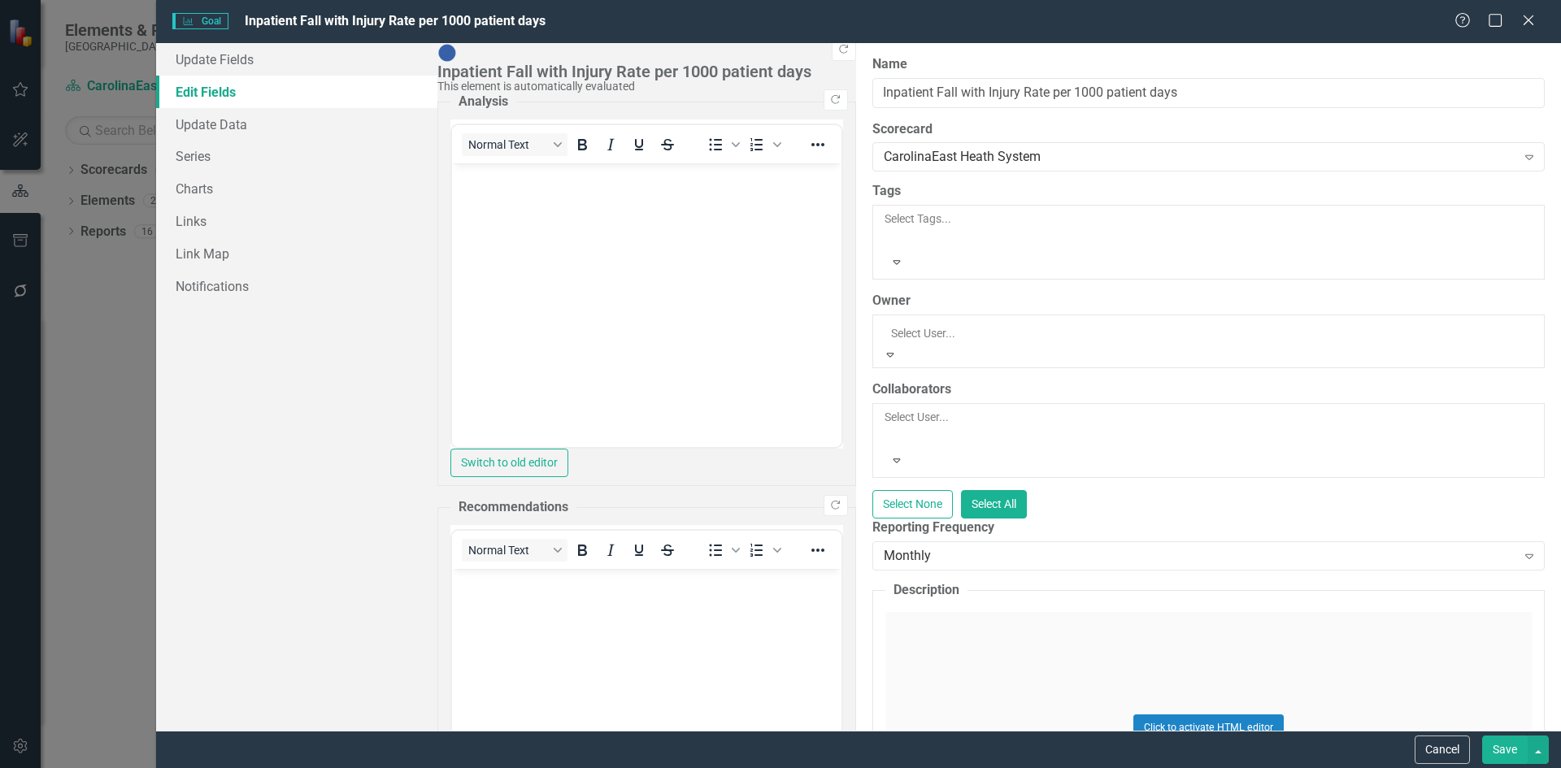
click at [502, 768] on div "Not Defined" at bounding box center [780, 777] width 1561 height 19
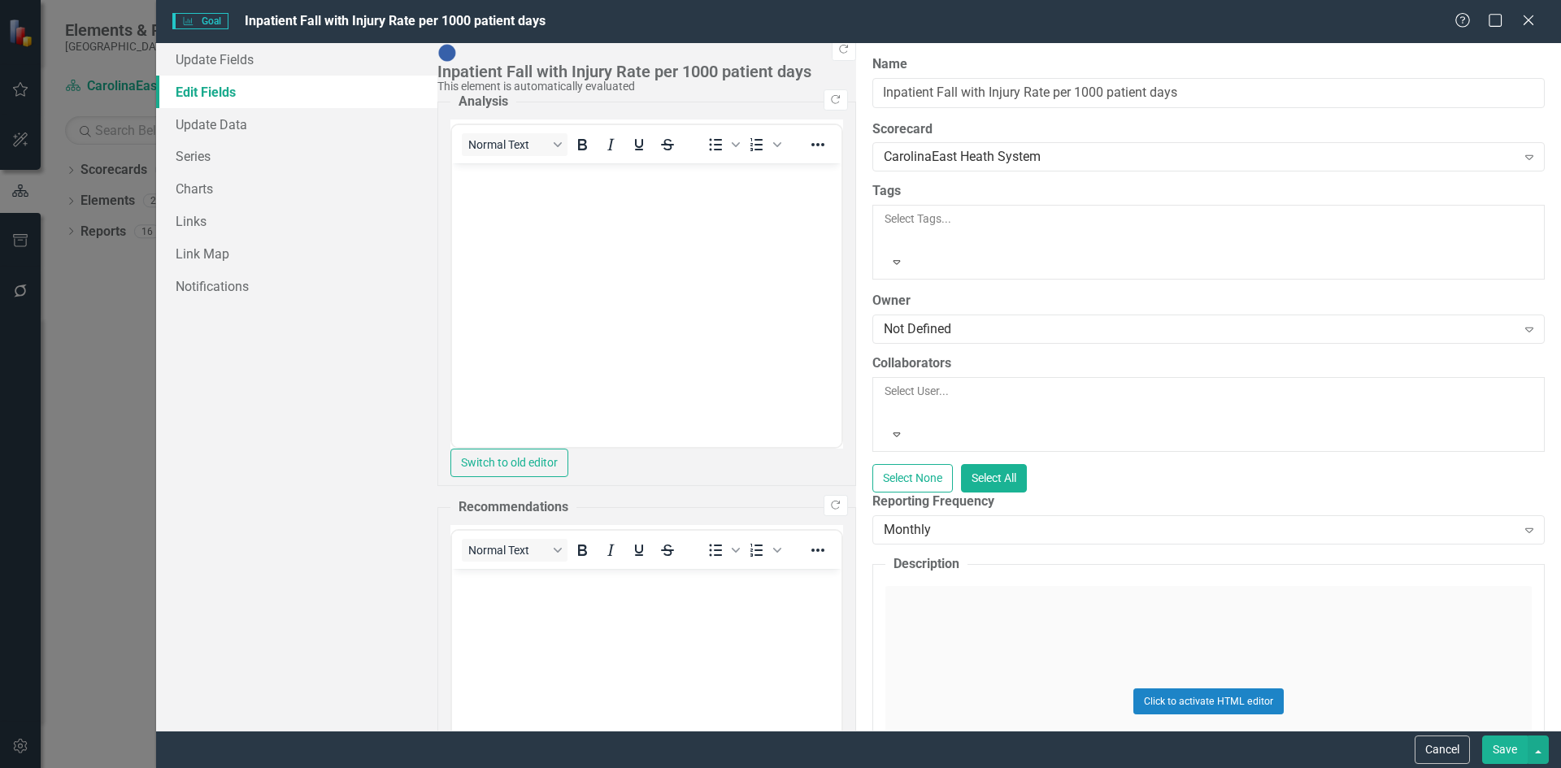
click at [1515, 752] on button "Save" at bounding box center [1505, 750] width 46 height 28
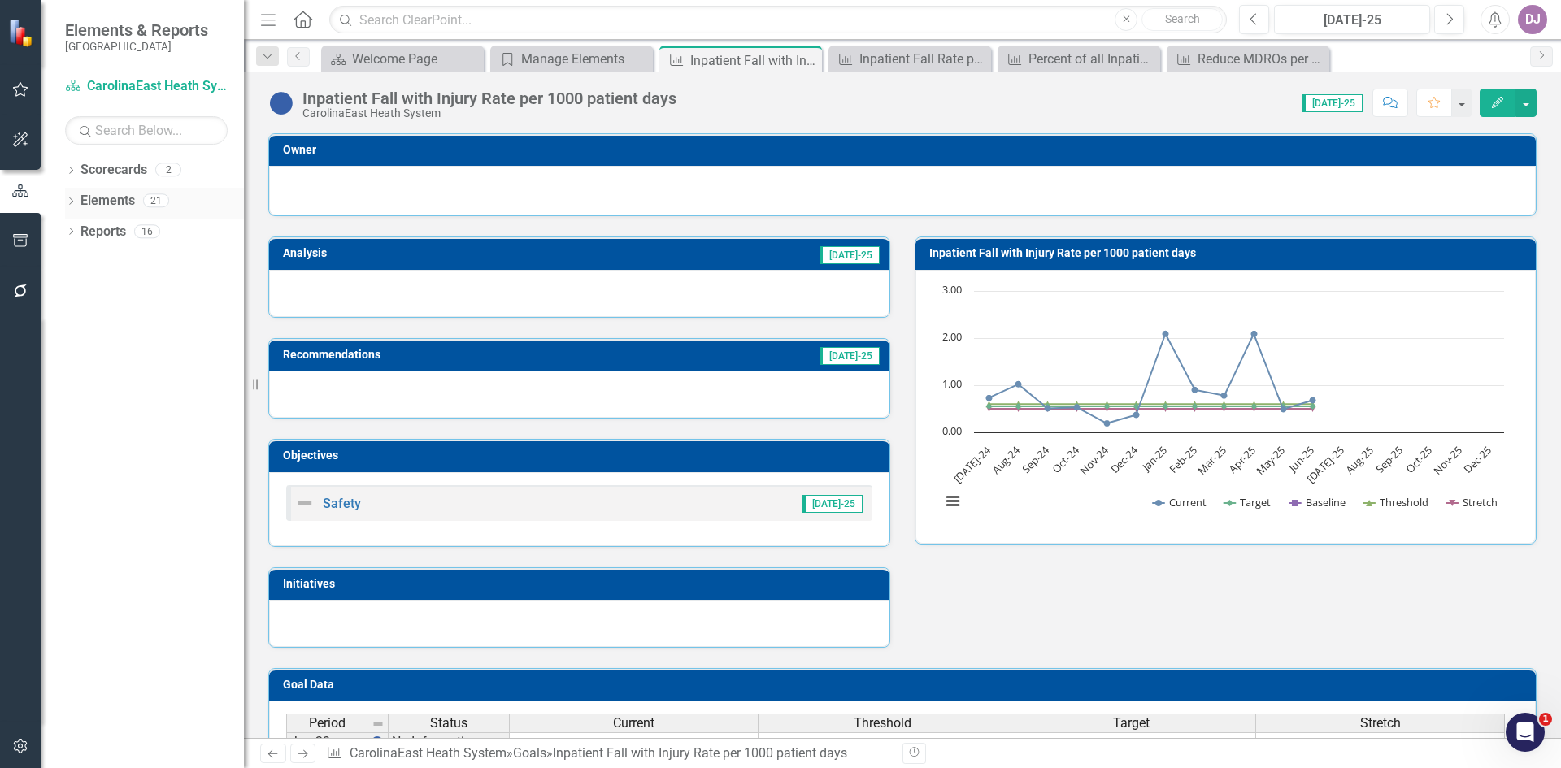
click at [114, 204] on link "Elements" at bounding box center [108, 201] width 54 height 19
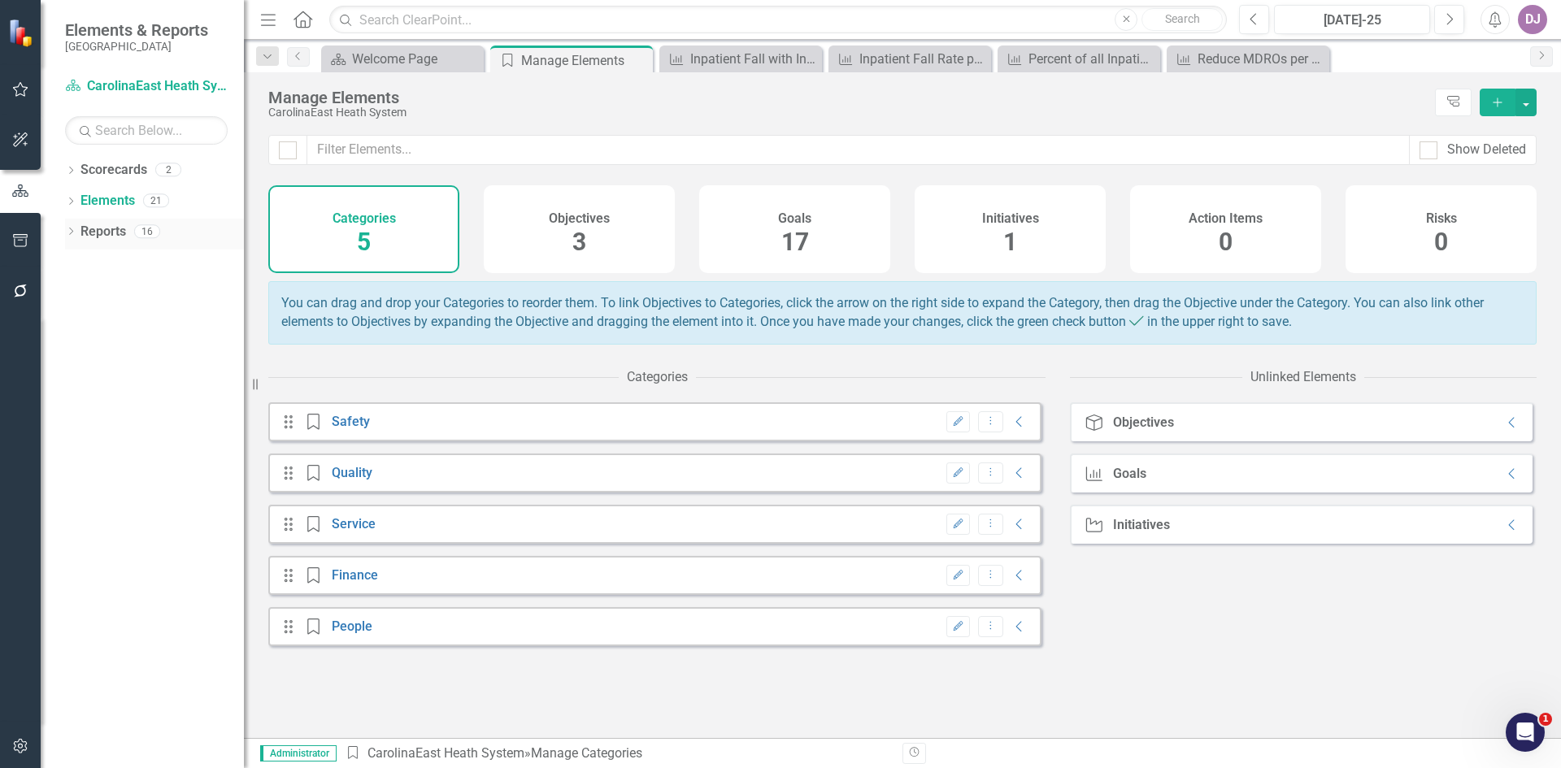
click at [117, 230] on link "Reports" at bounding box center [104, 232] width 46 height 19
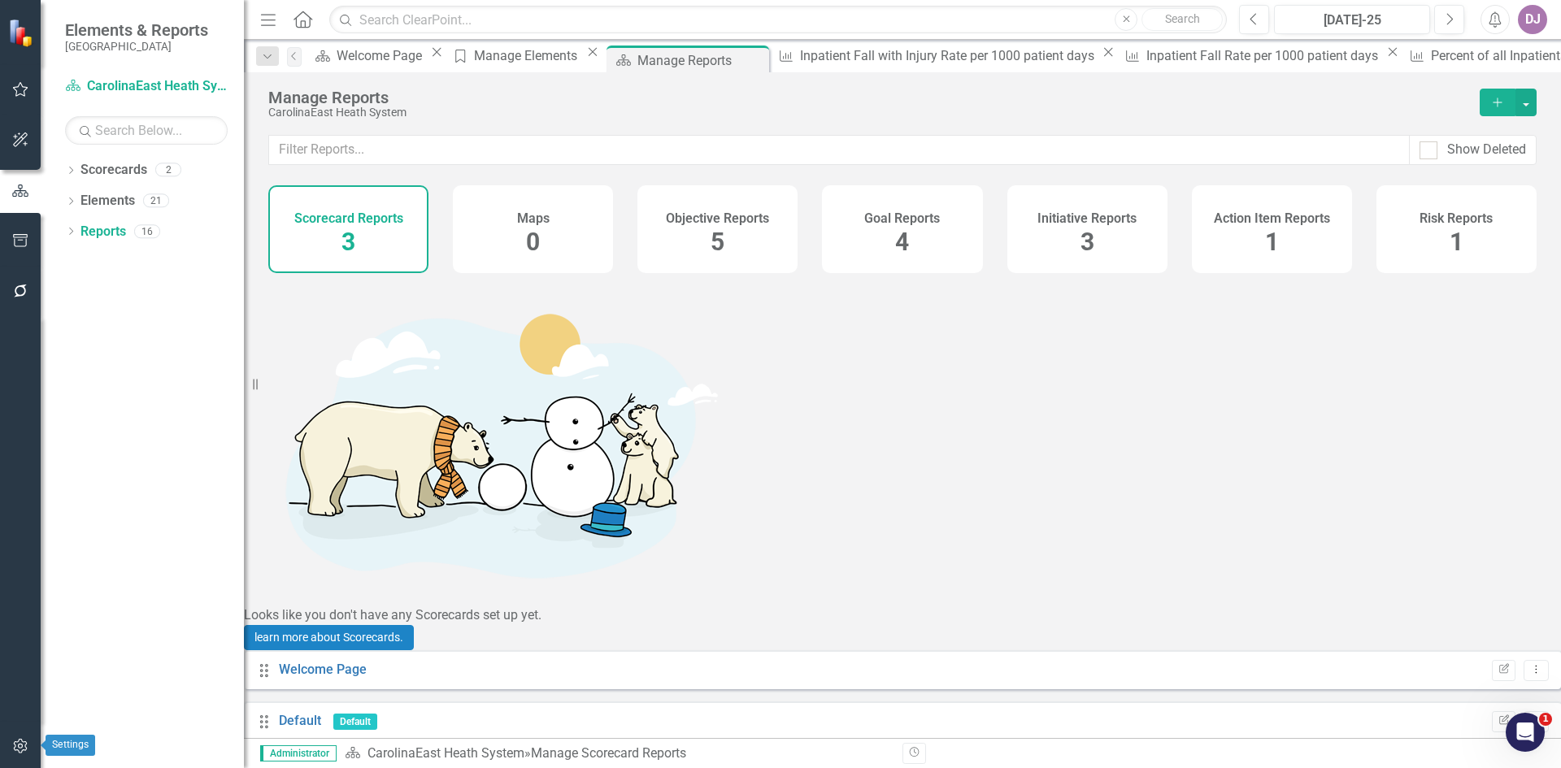
click at [24, 753] on icon "button" at bounding box center [20, 746] width 17 height 13
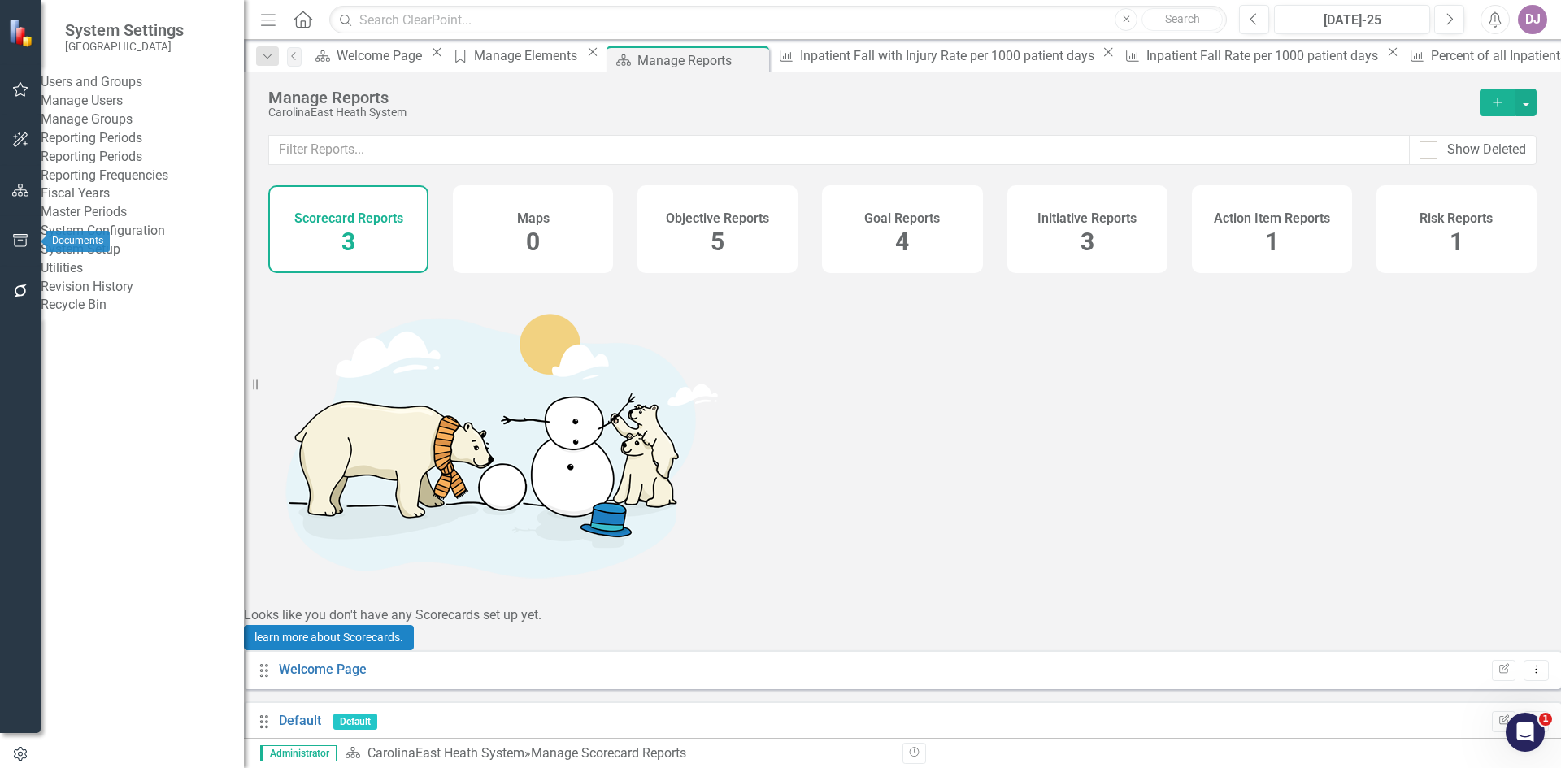
click at [24, 242] on icon "button" at bounding box center [20, 240] width 17 height 13
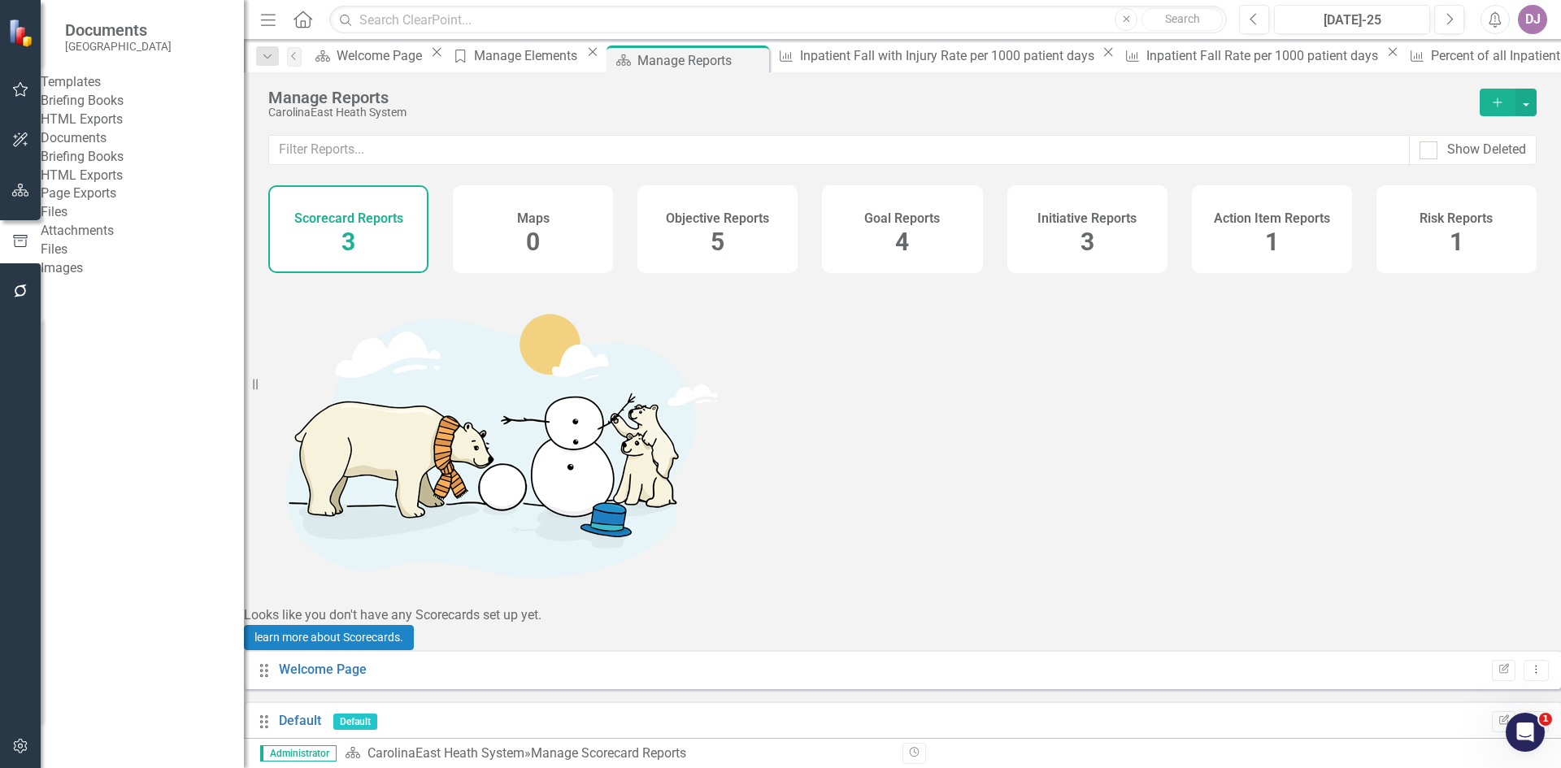
click at [132, 111] on link "Briefing Books" at bounding box center [142, 101] width 203 height 19
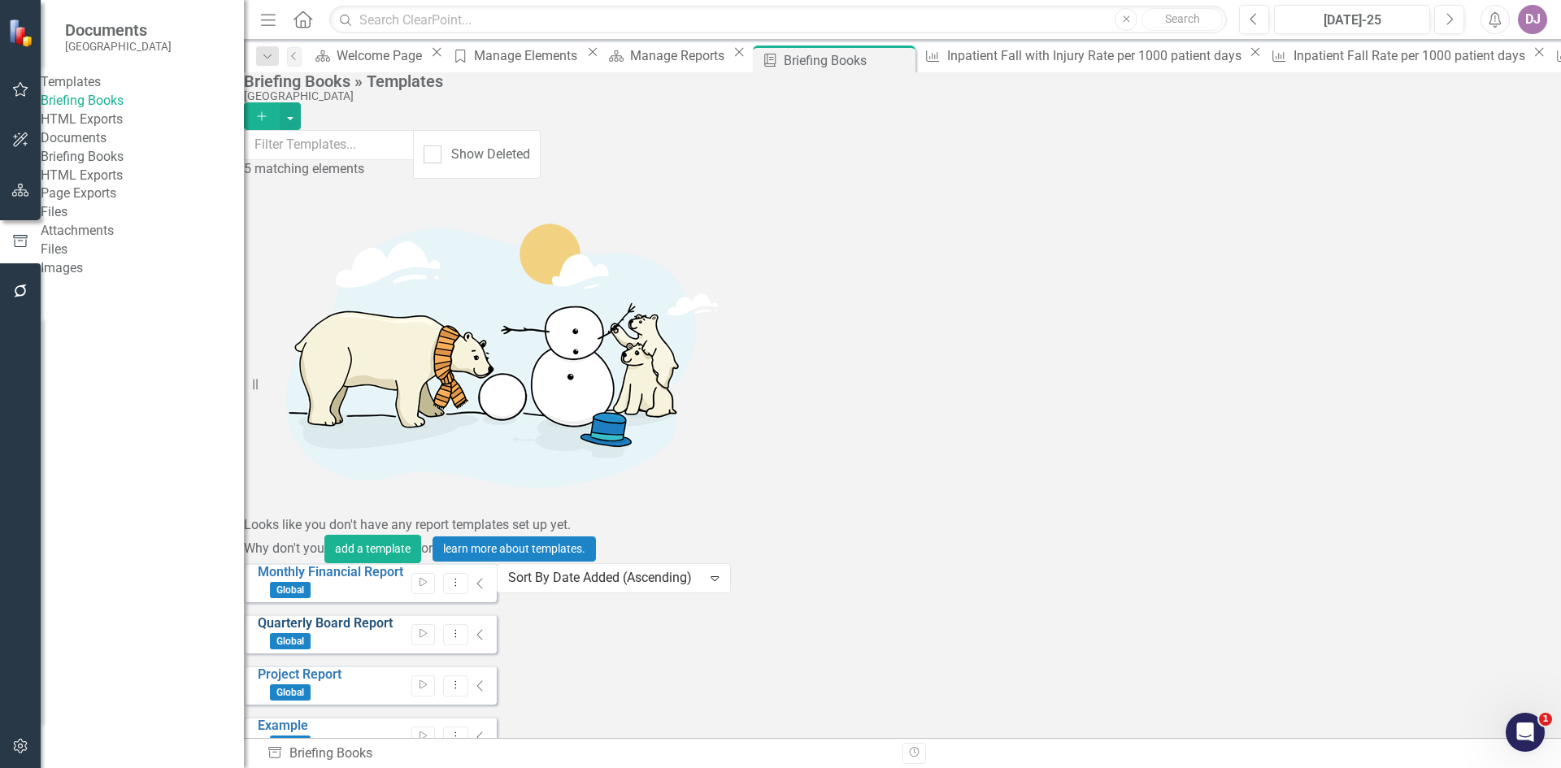
click at [308, 616] on link "Quarterly Board Report" at bounding box center [325, 623] width 135 height 15
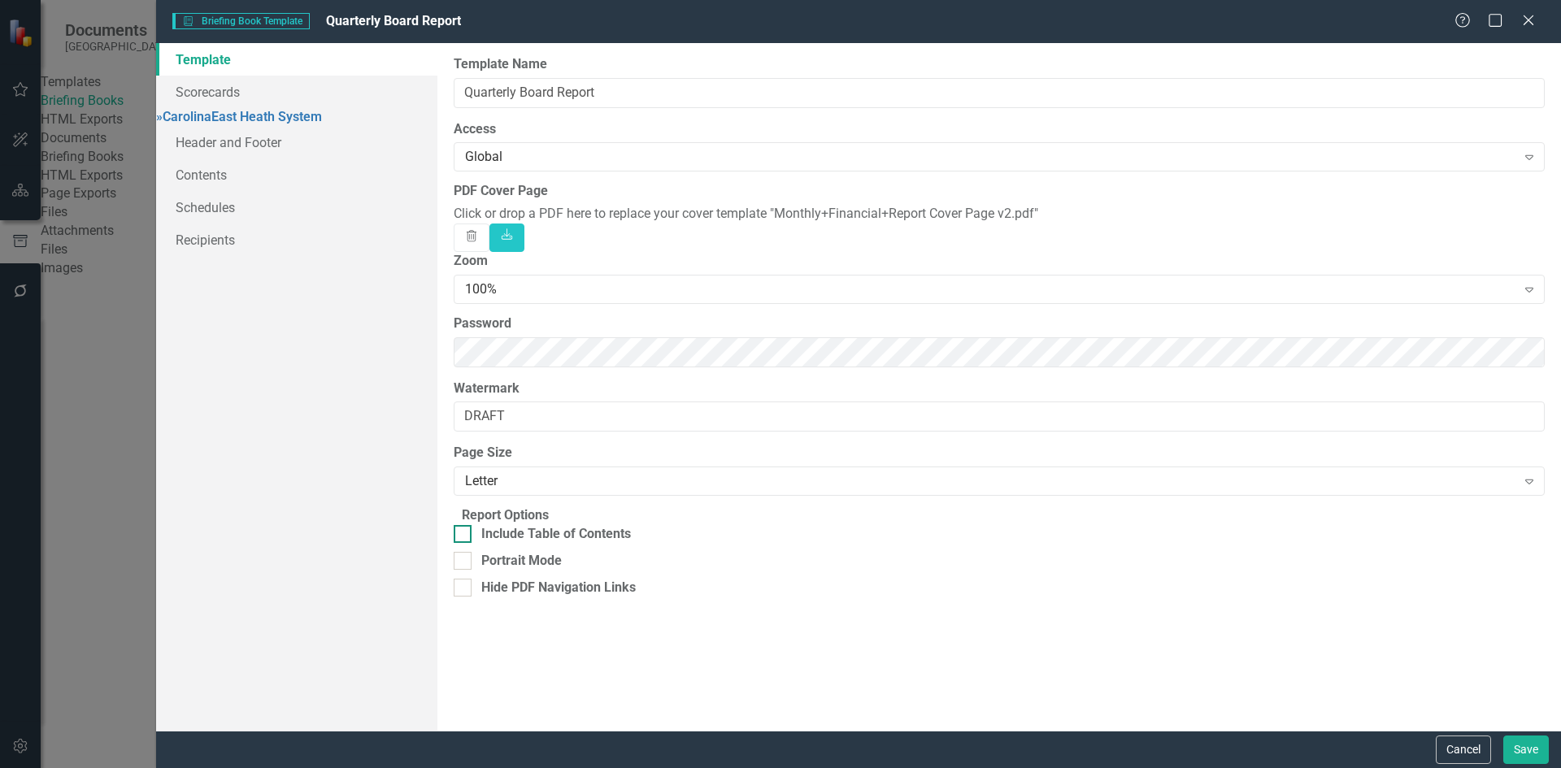
click at [472, 543] on div at bounding box center [463, 534] width 18 height 18
click at [464, 536] on input "Include Table of Contents" at bounding box center [459, 530] width 11 height 11
checkbox input "true"
click at [472, 597] on div at bounding box center [463, 588] width 18 height 18
click at [464, 590] on input "Hide PDF Navigation Links" at bounding box center [459, 584] width 11 height 11
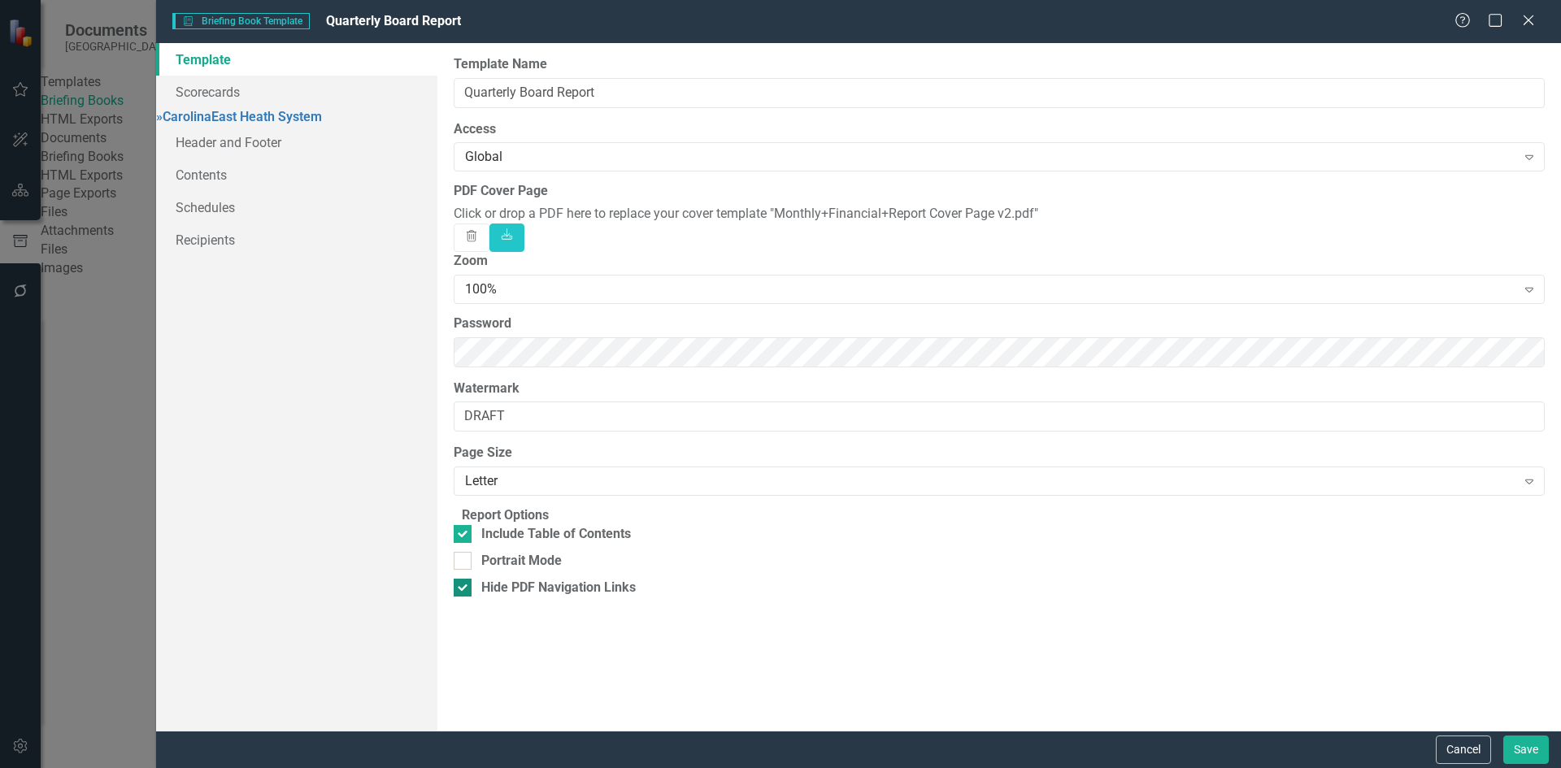
click at [472, 597] on div at bounding box center [463, 588] width 18 height 18
click at [464, 590] on input "Hide PDF Navigation Links" at bounding box center [459, 584] width 11 height 11
checkbox input "false"
click at [472, 570] on div at bounding box center [463, 561] width 18 height 18
click at [464, 563] on input "Portrait Mode" at bounding box center [459, 557] width 11 height 11
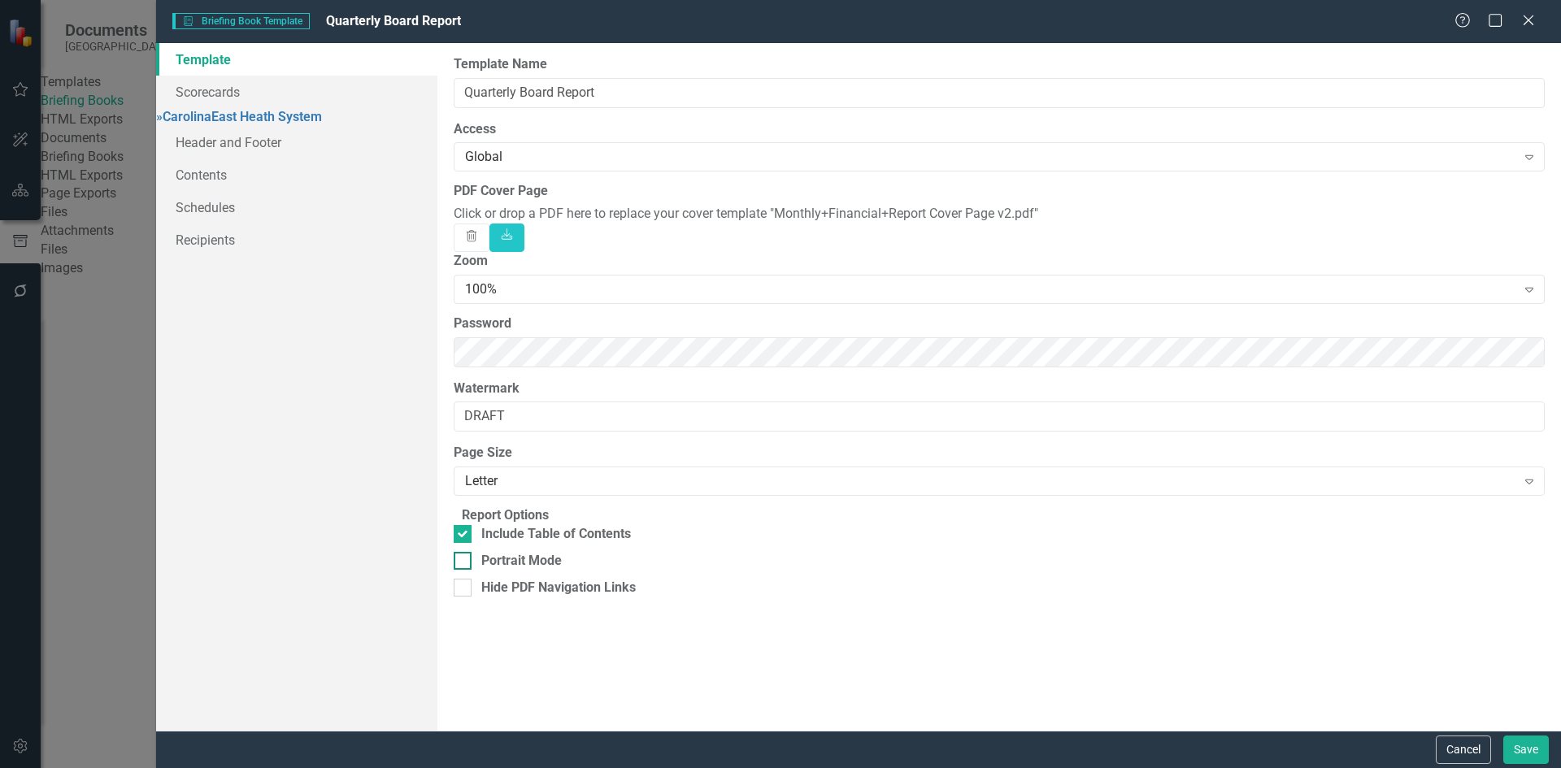
checkbox input "true"
click at [1531, 161] on icon "Expand" at bounding box center [1530, 156] width 16 height 13
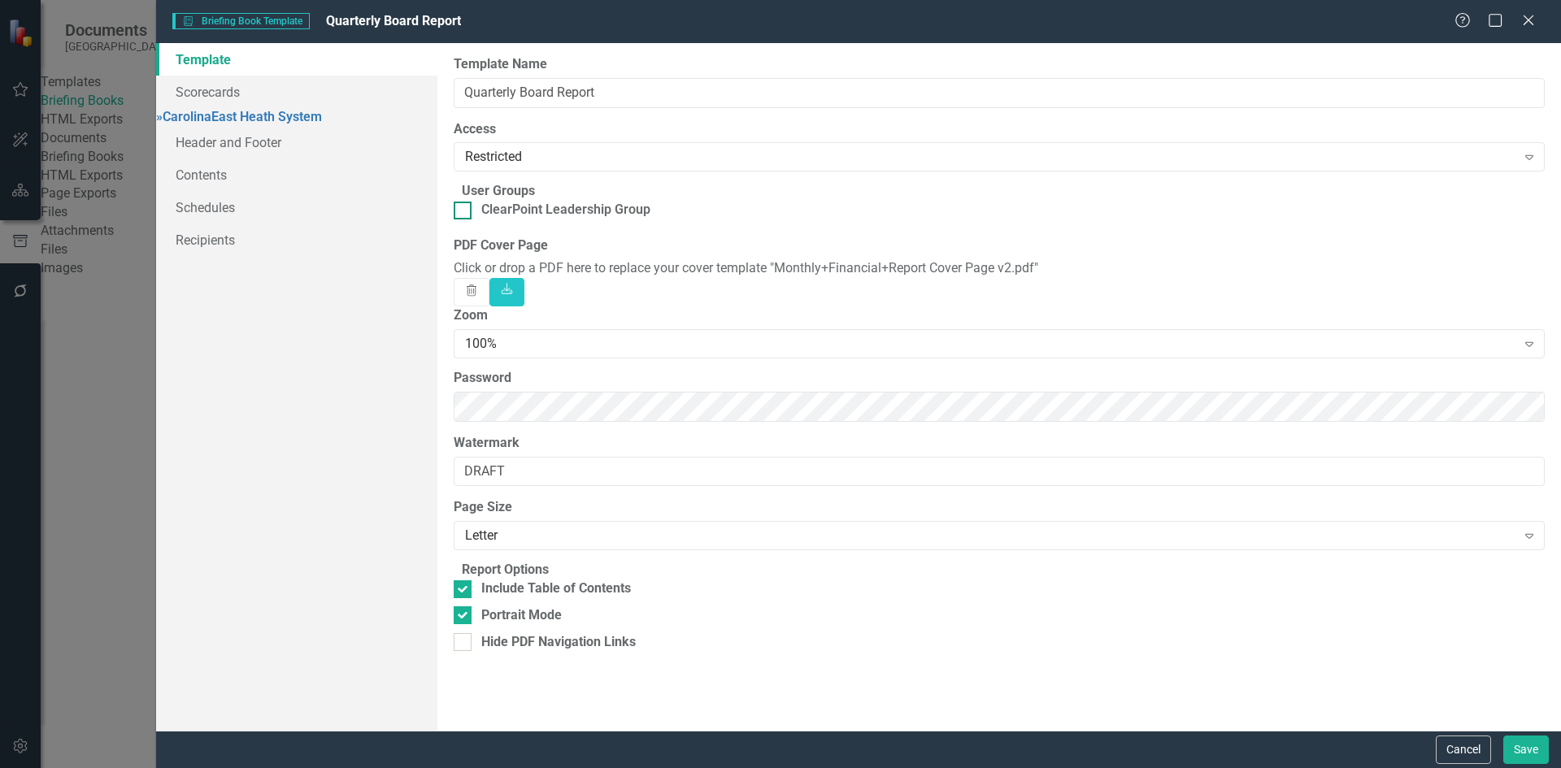
click at [472, 220] on div at bounding box center [463, 211] width 18 height 18
click at [464, 212] on input "ClearPoint Leadership Group" at bounding box center [459, 207] width 11 height 11
checkbox input "true"
click at [1536, 752] on button "Save" at bounding box center [1527, 750] width 46 height 28
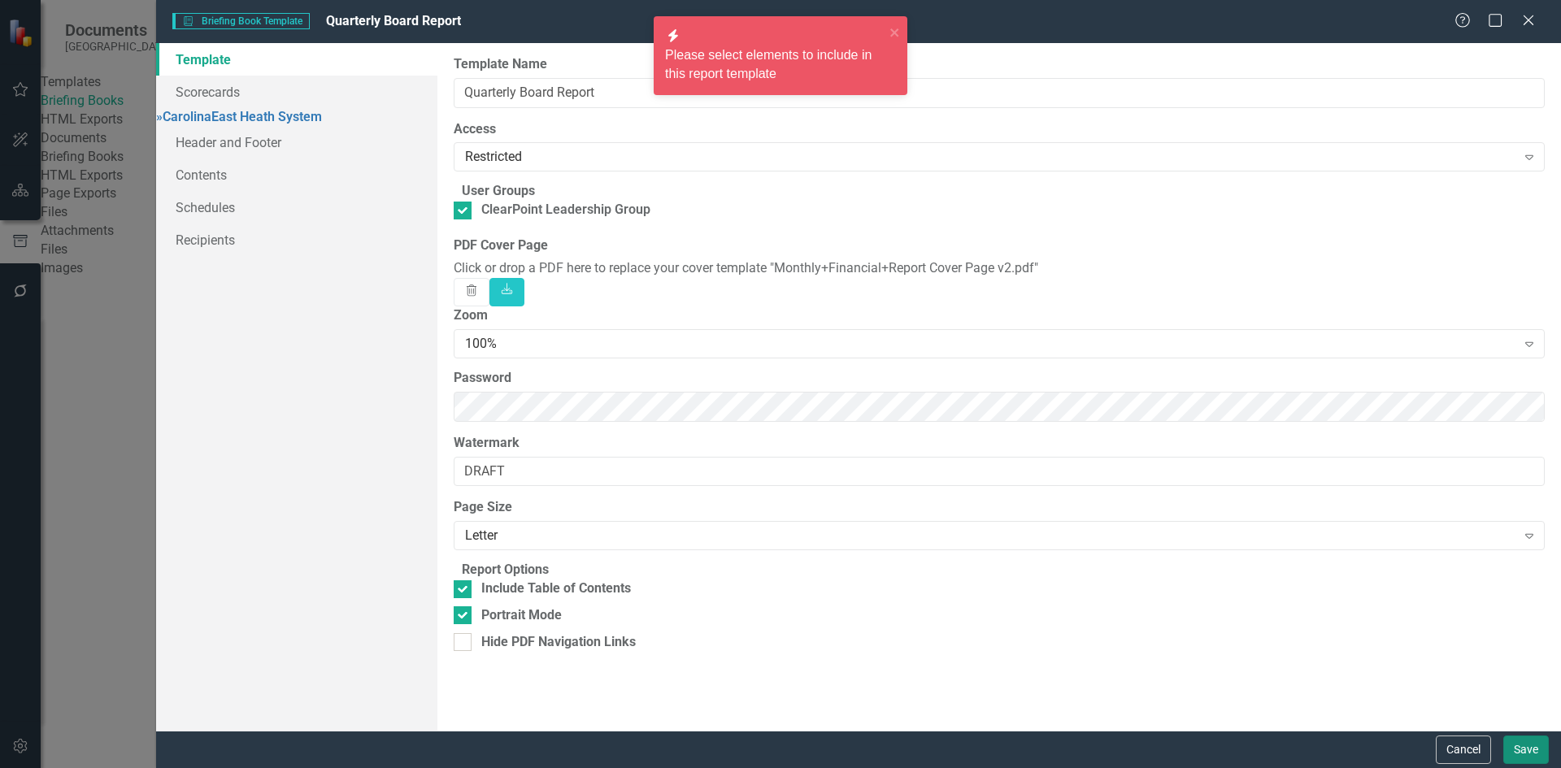
click at [1536, 752] on button "Save" at bounding box center [1527, 750] width 46 height 28
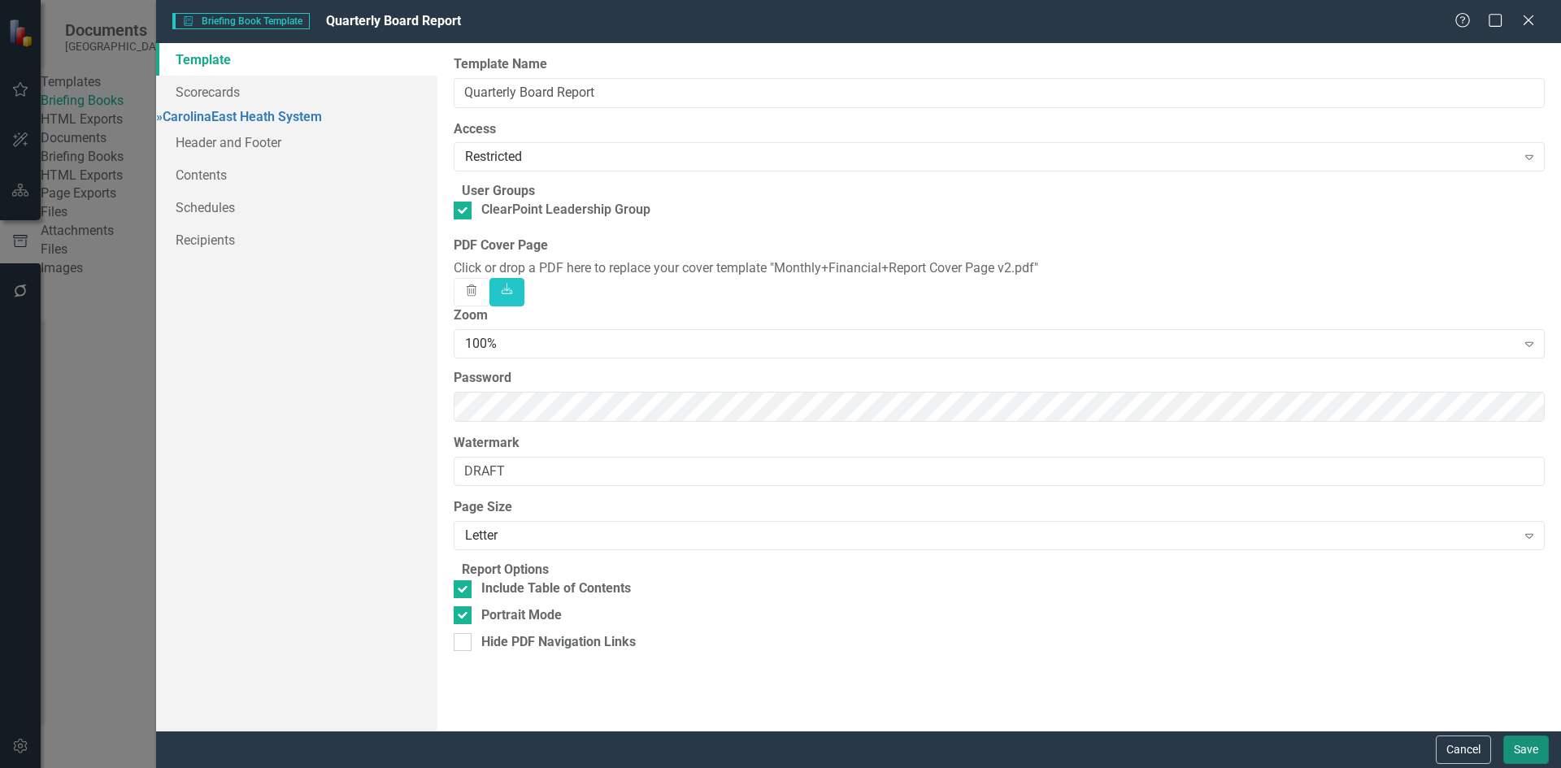
click at [1529, 751] on button "Save" at bounding box center [1527, 750] width 46 height 28
click at [227, 124] on link "» CarolinaEast Heath System" at bounding box center [239, 116] width 166 height 15
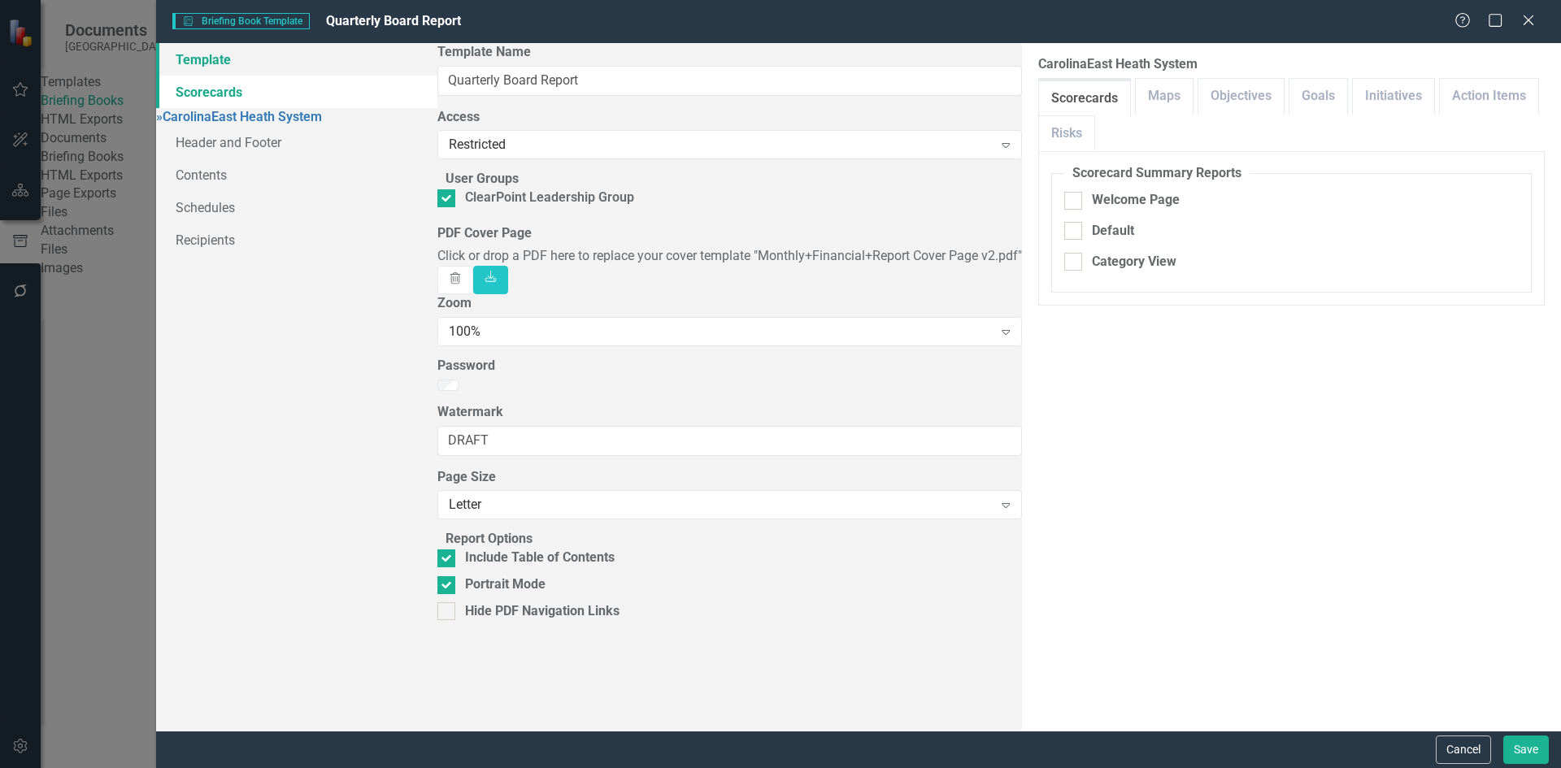
click at [219, 63] on link "Template" at bounding box center [296, 59] width 281 height 33
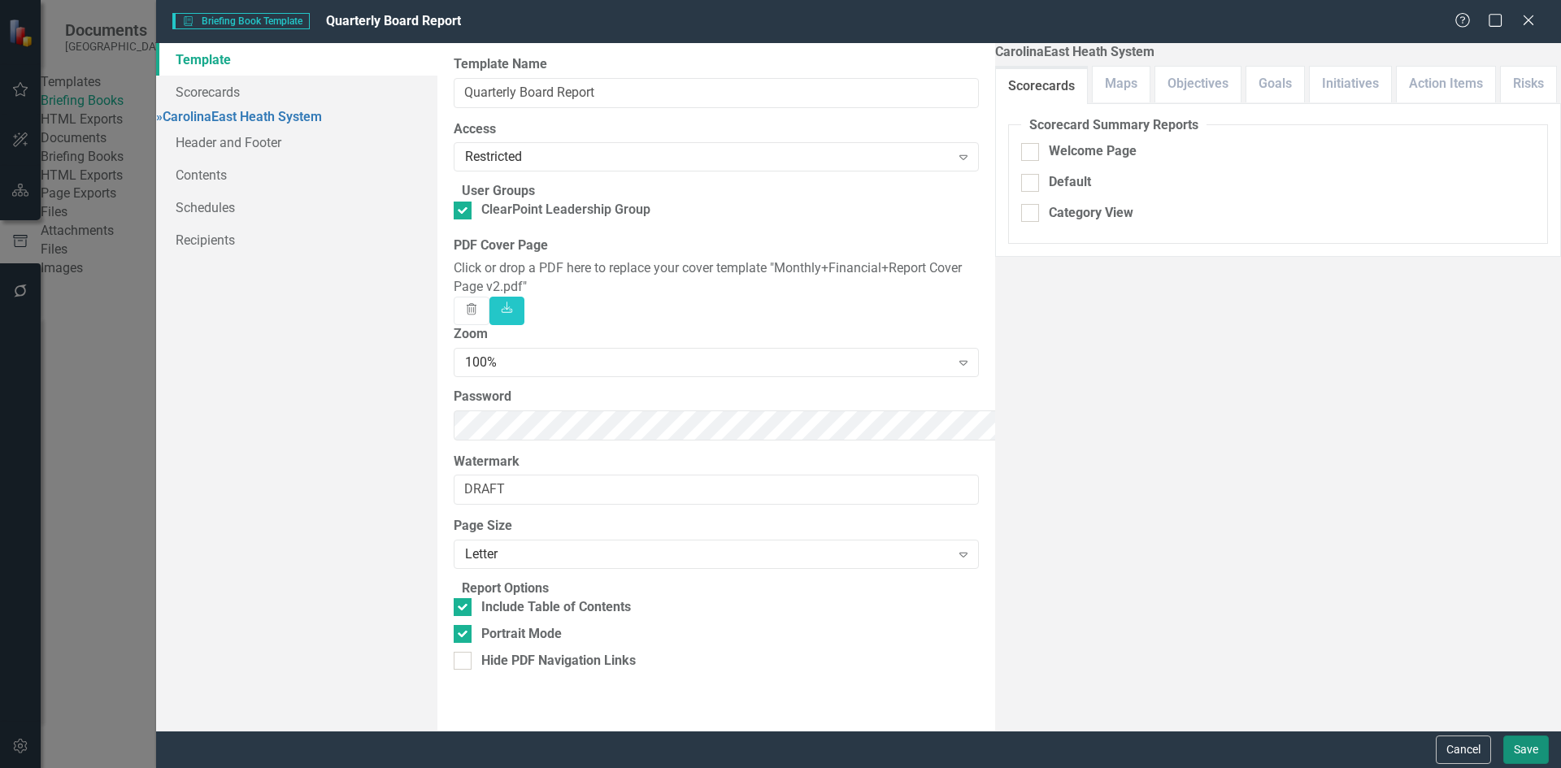
click at [1530, 743] on button "Save" at bounding box center [1527, 750] width 46 height 28
click at [227, 117] on link "» CarolinaEast Heath System" at bounding box center [239, 116] width 166 height 15
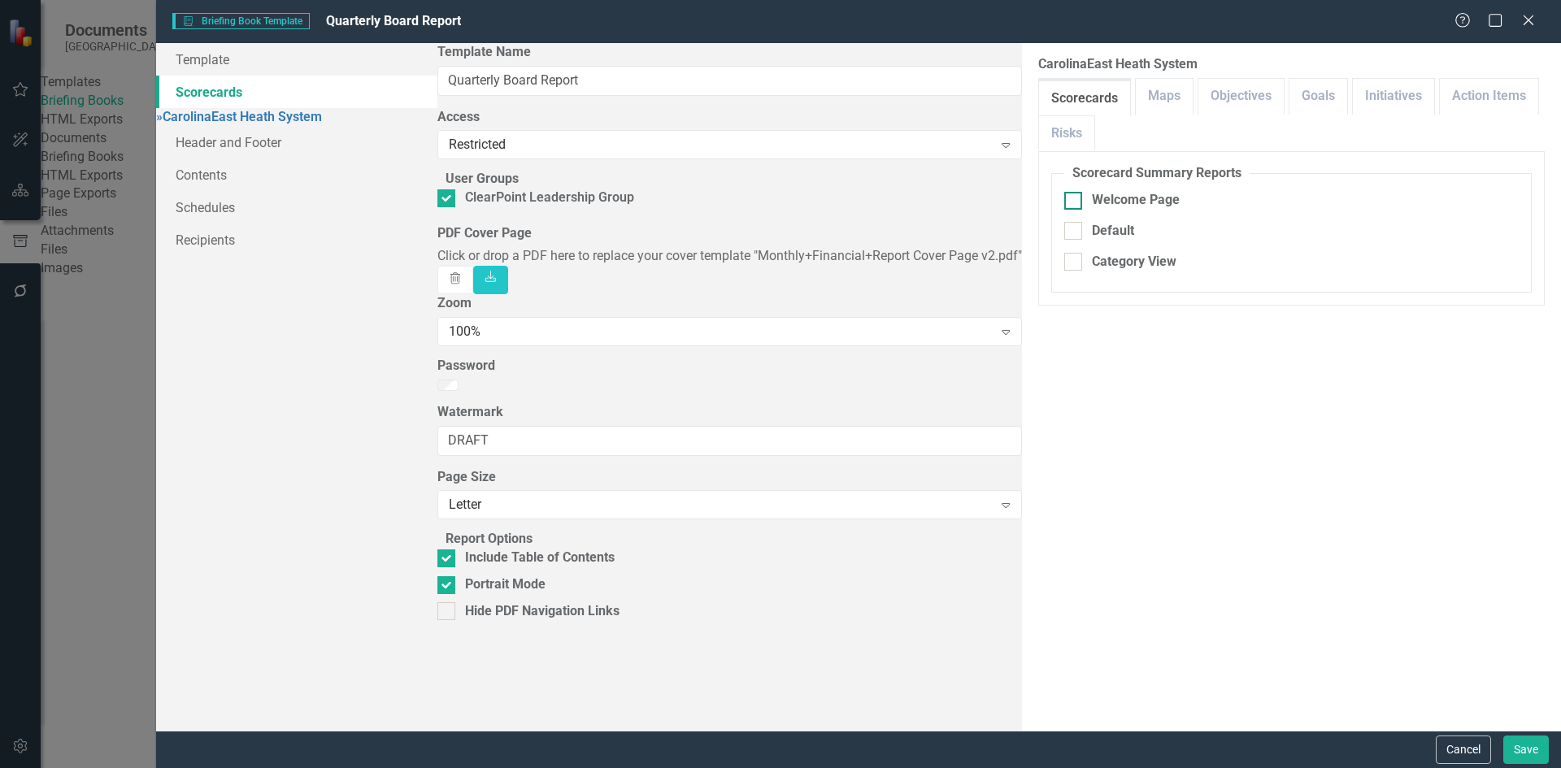
click at [1064, 192] on div at bounding box center [1073, 201] width 18 height 18
click at [1064, 192] on input "Welcome Page" at bounding box center [1069, 197] width 11 height 11
checkbox input "true"
click at [1064, 253] on div at bounding box center [1073, 262] width 18 height 18
click at [1064, 253] on input "Category View" at bounding box center [1069, 258] width 11 height 11
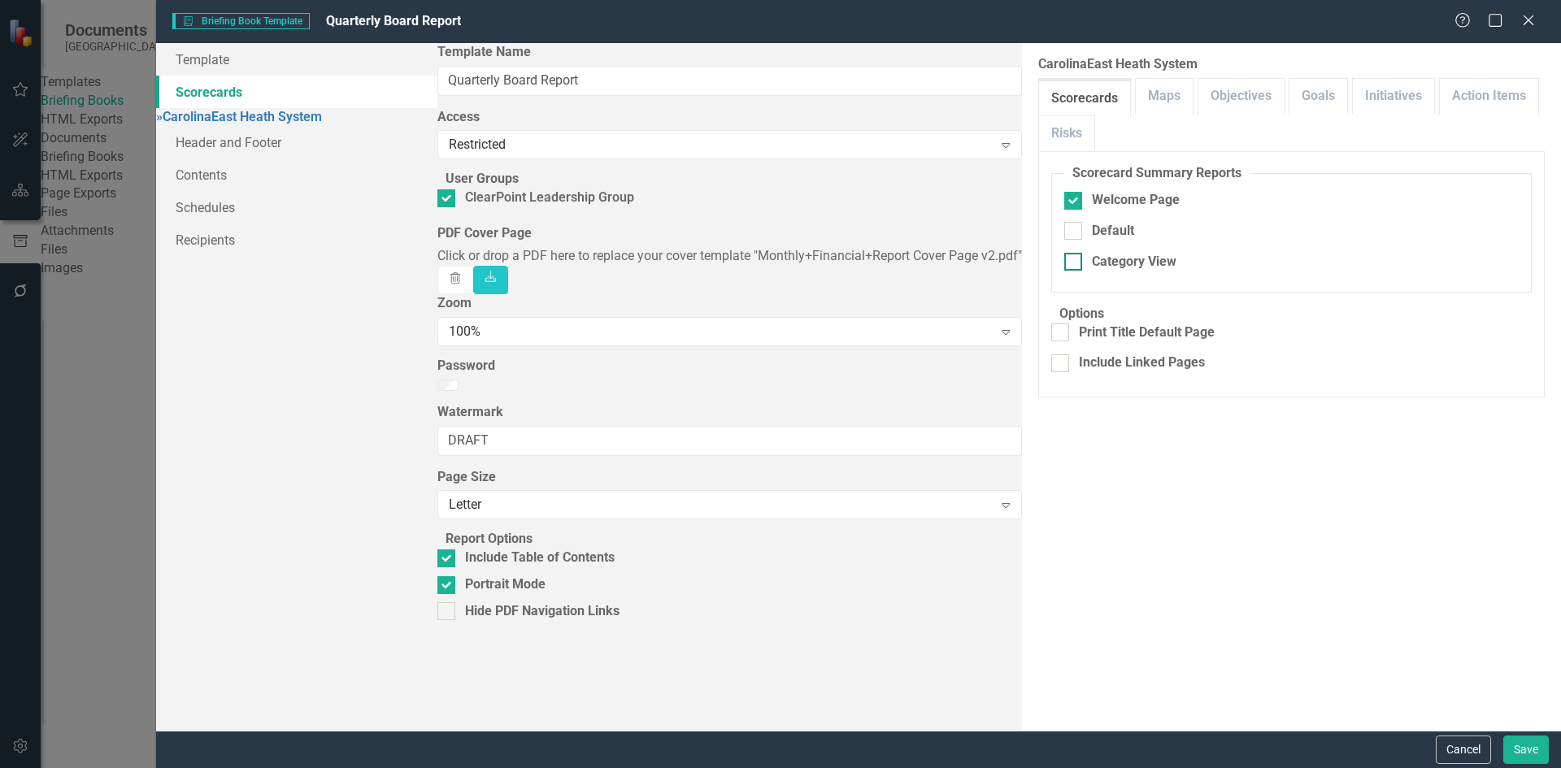
checkbox input "true"
click at [216, 154] on link "Header and Footer" at bounding box center [296, 142] width 281 height 33
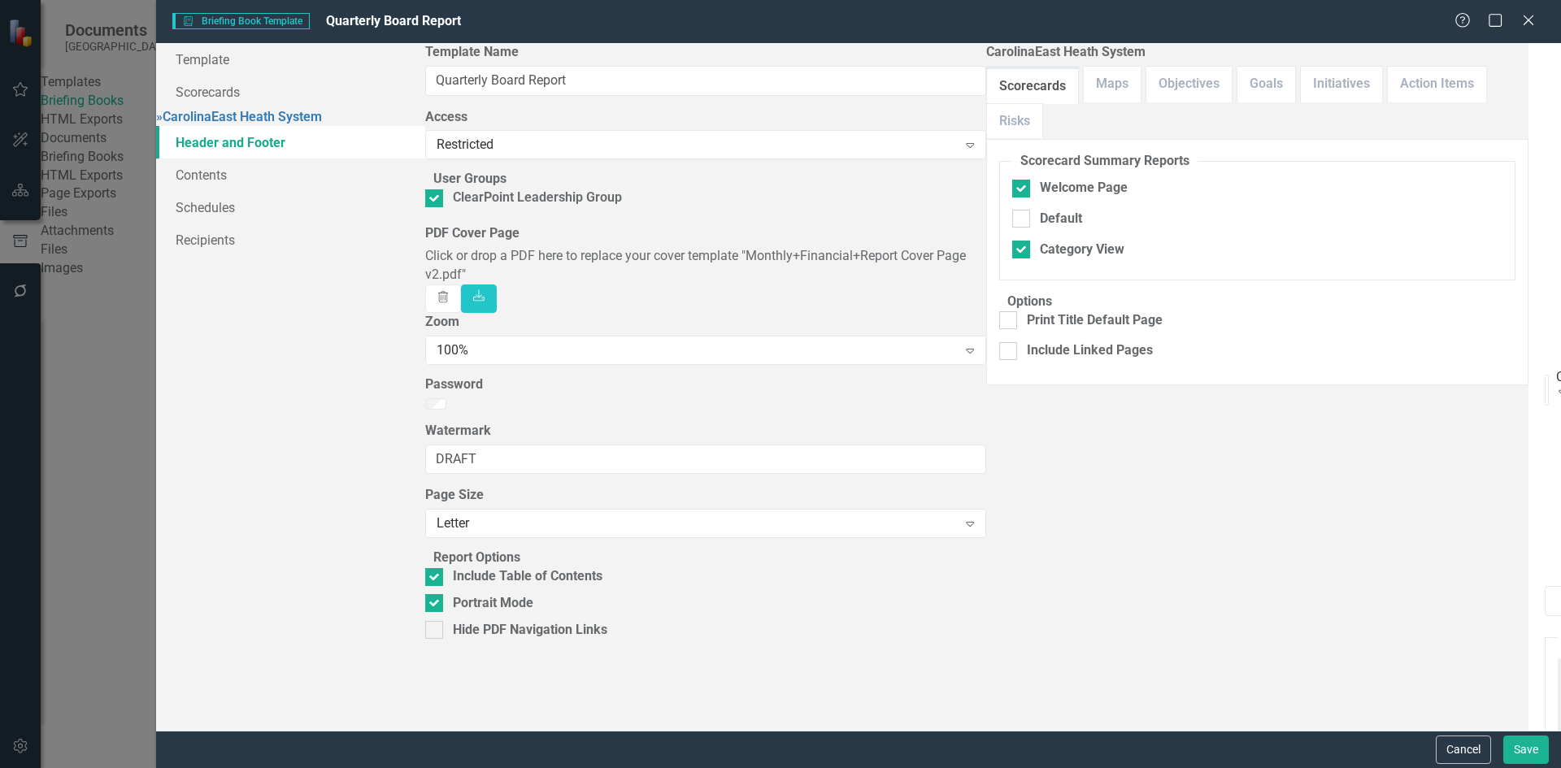
click at [743, 281] on div "Default" at bounding box center [748, 276] width 46 height 46
click at [1561, 765] on icon "Bullet list" at bounding box center [1584, 775] width 20 height 20
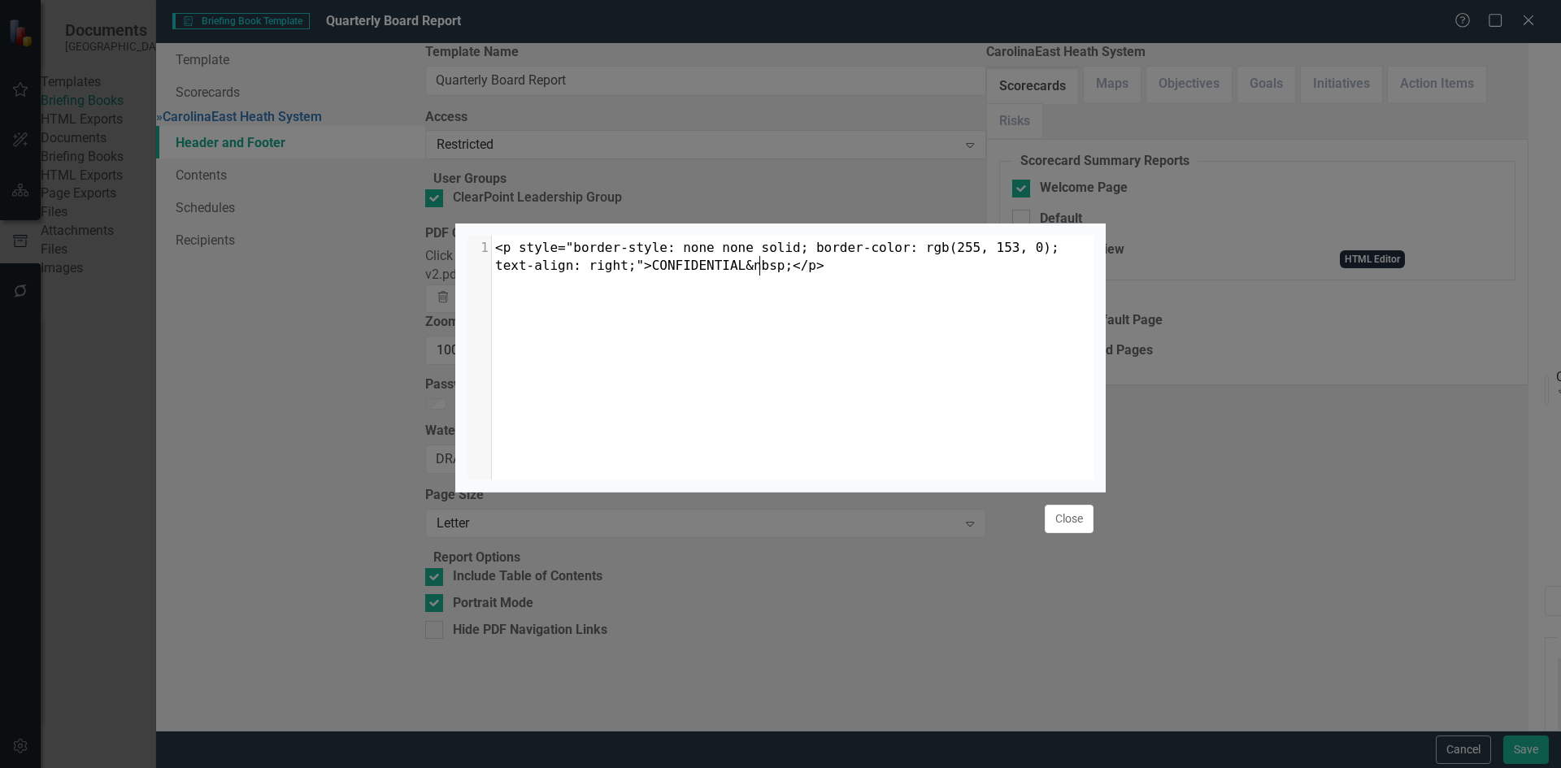
scroll to position [1, 0]
click at [1067, 533] on button "Close" at bounding box center [1069, 519] width 49 height 28
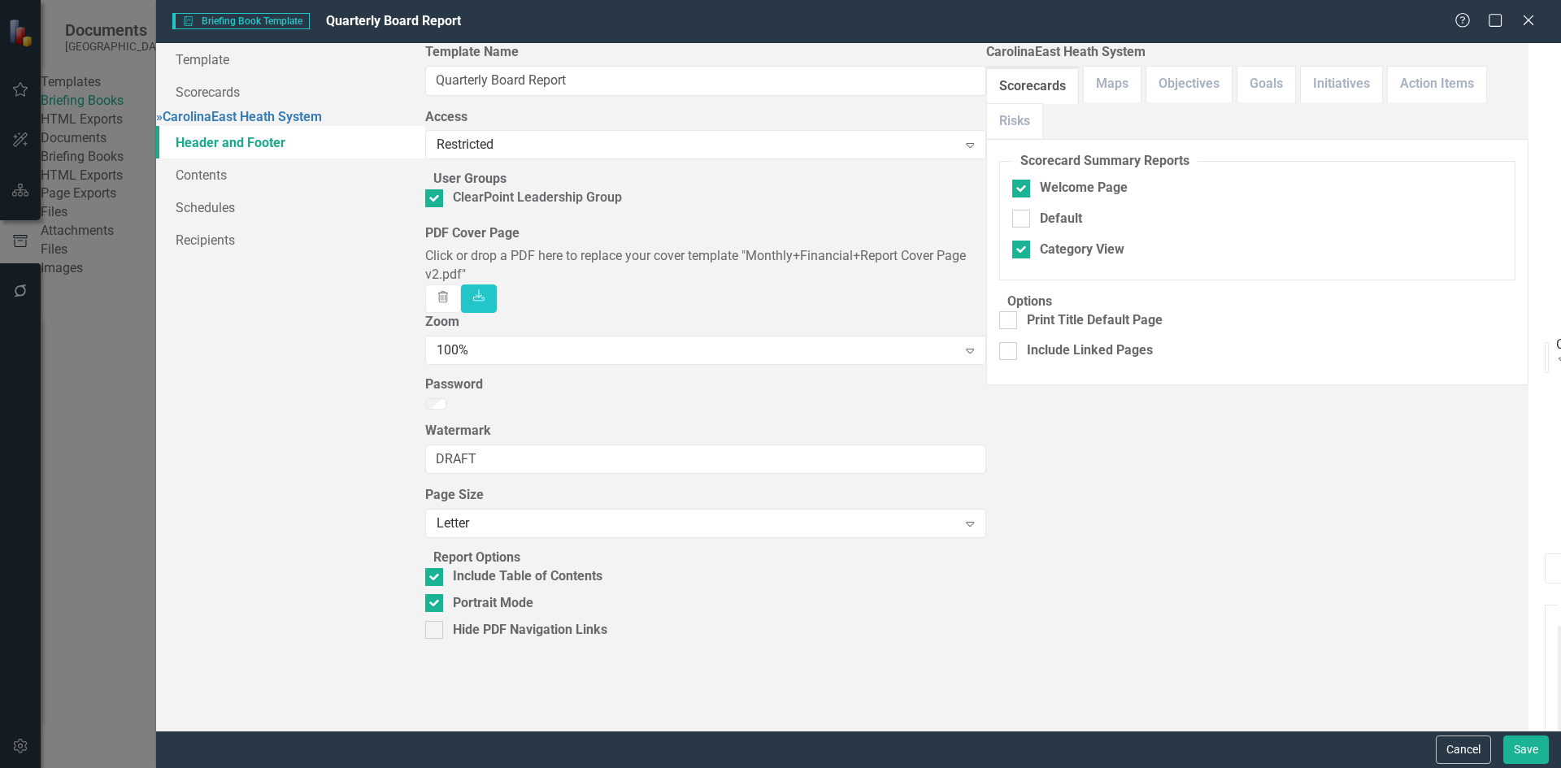
scroll to position [60, 0]
click at [205, 188] on link "Contents" at bounding box center [290, 175] width 269 height 33
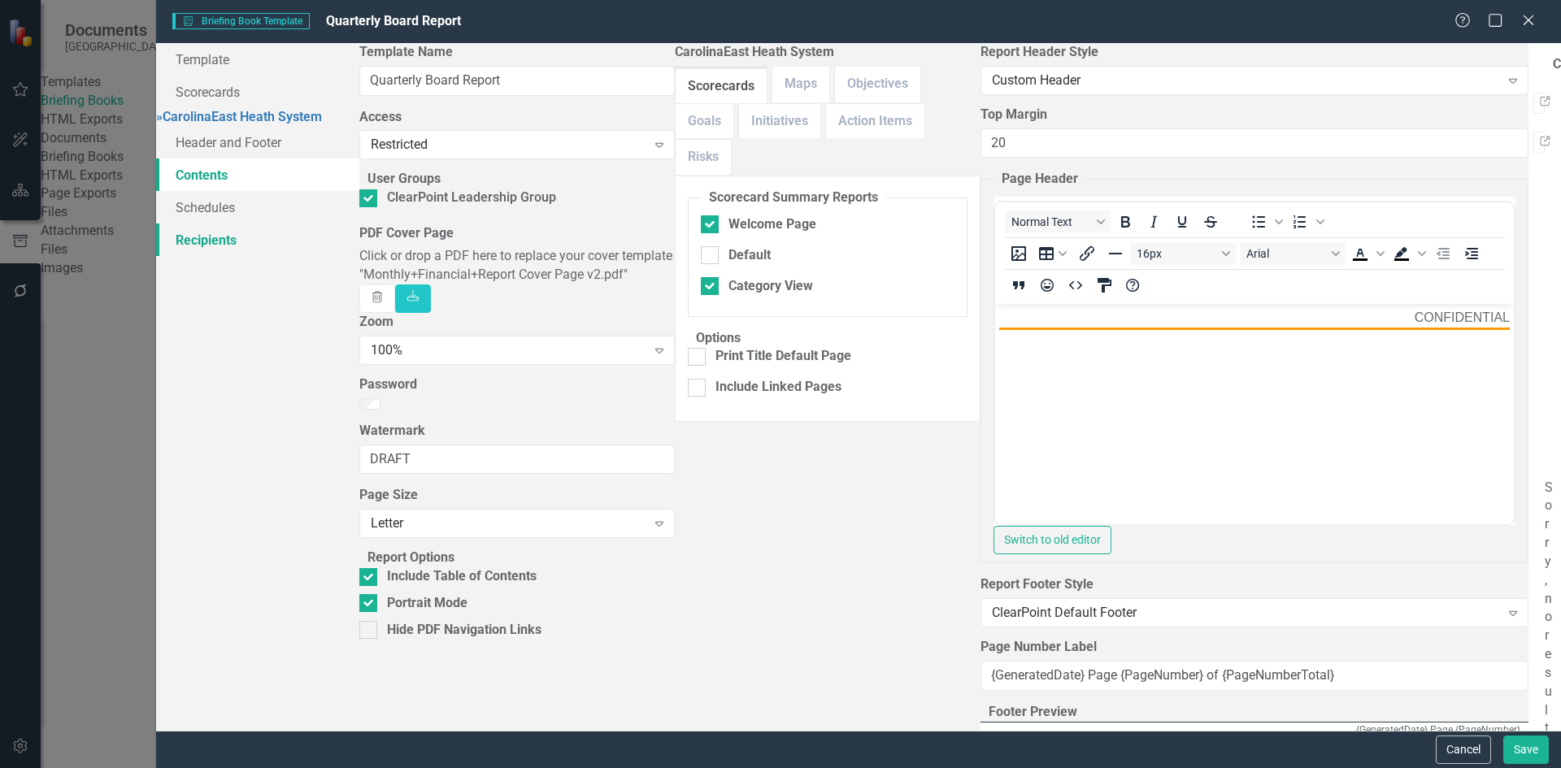
click at [197, 254] on link "Recipients" at bounding box center [257, 240] width 203 height 33
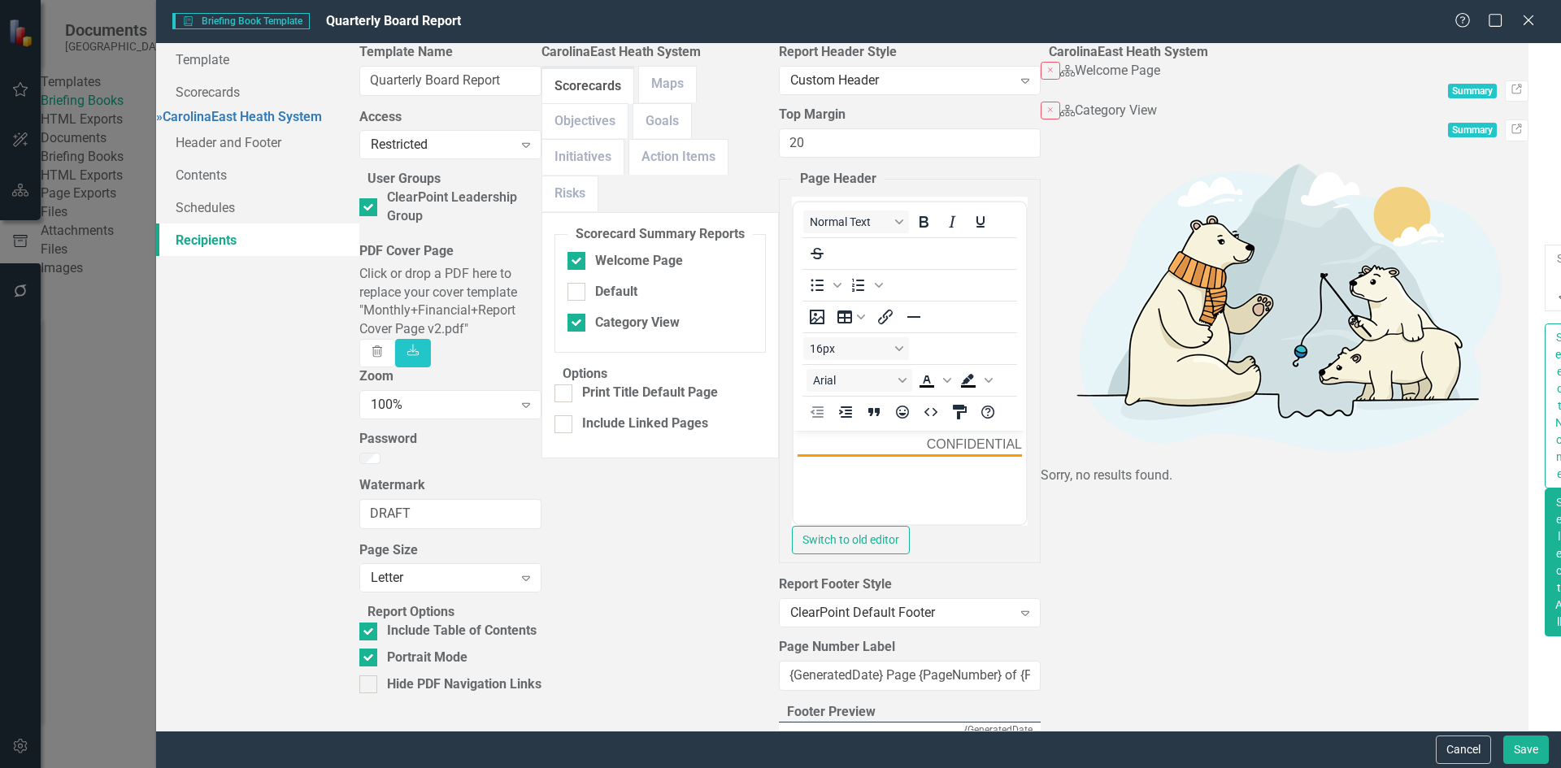
click at [1557, 268] on div at bounding box center [1558, 278] width 2 height 20
click at [1517, 754] on button "Save" at bounding box center [1527, 750] width 46 height 28
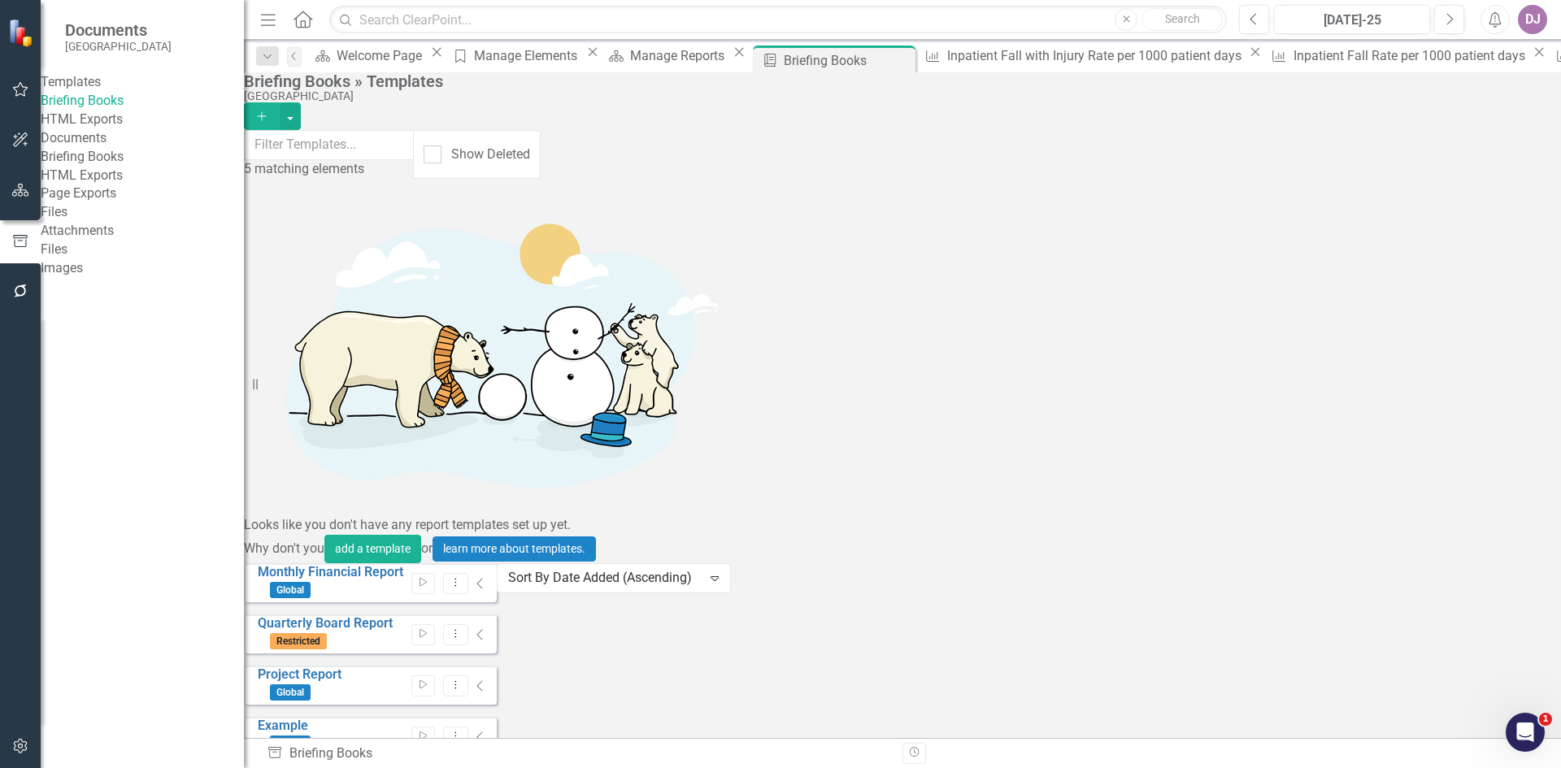
click at [119, 167] on link "Briefing Books" at bounding box center [142, 157] width 203 height 19
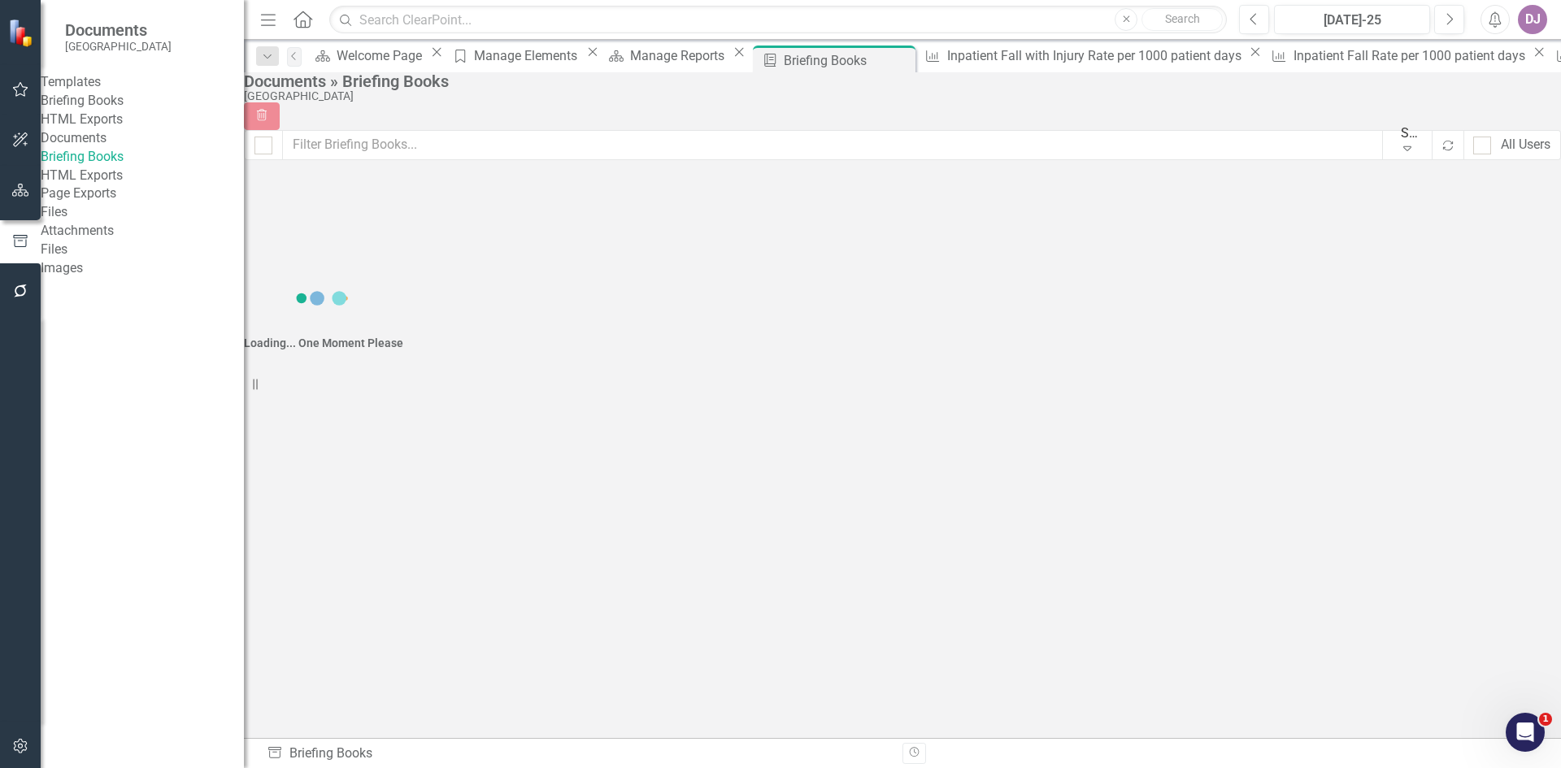
checkbox input "false"
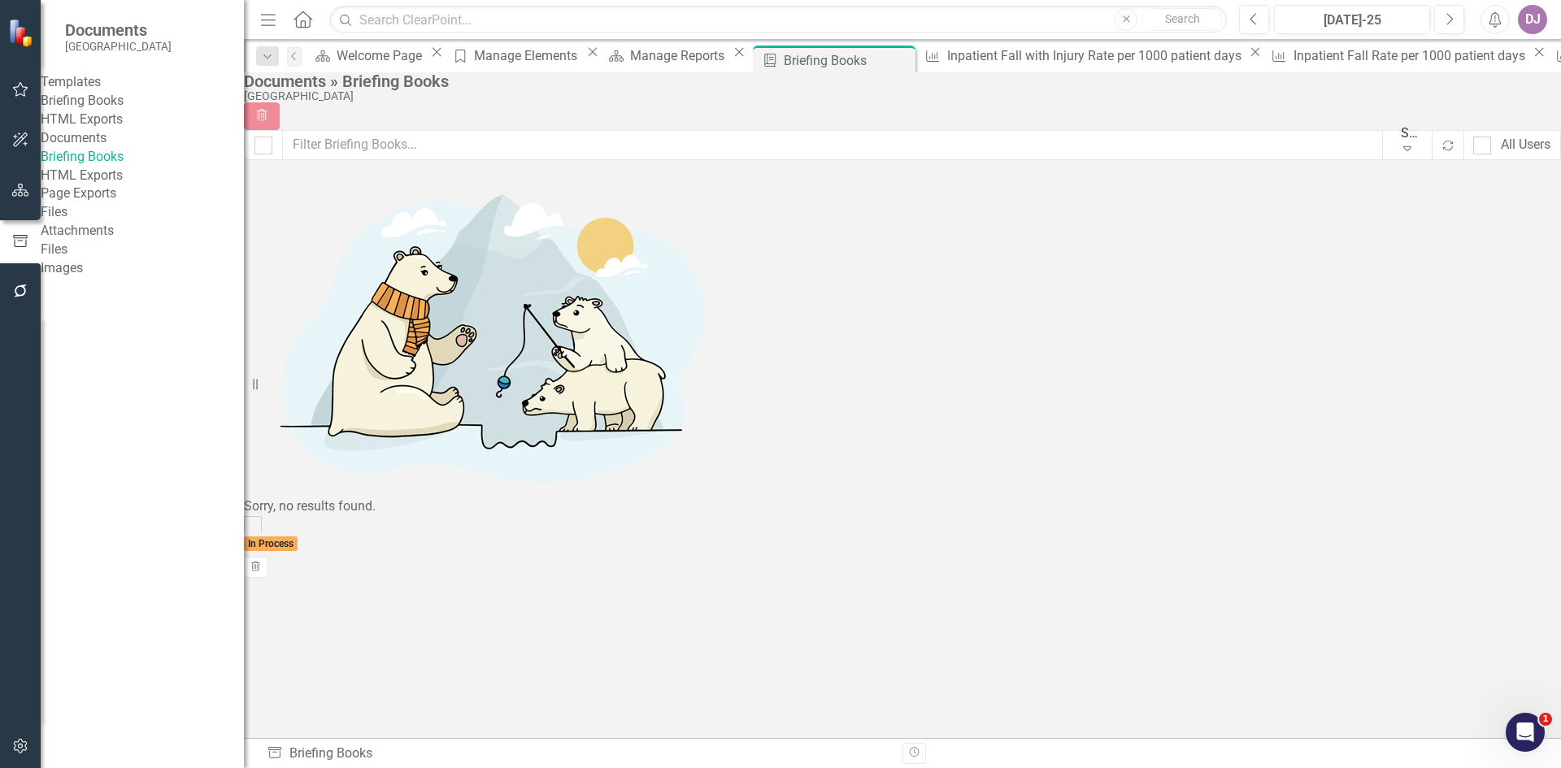
click at [1400, 152] on icon "Expand" at bounding box center [1408, 147] width 16 height 13
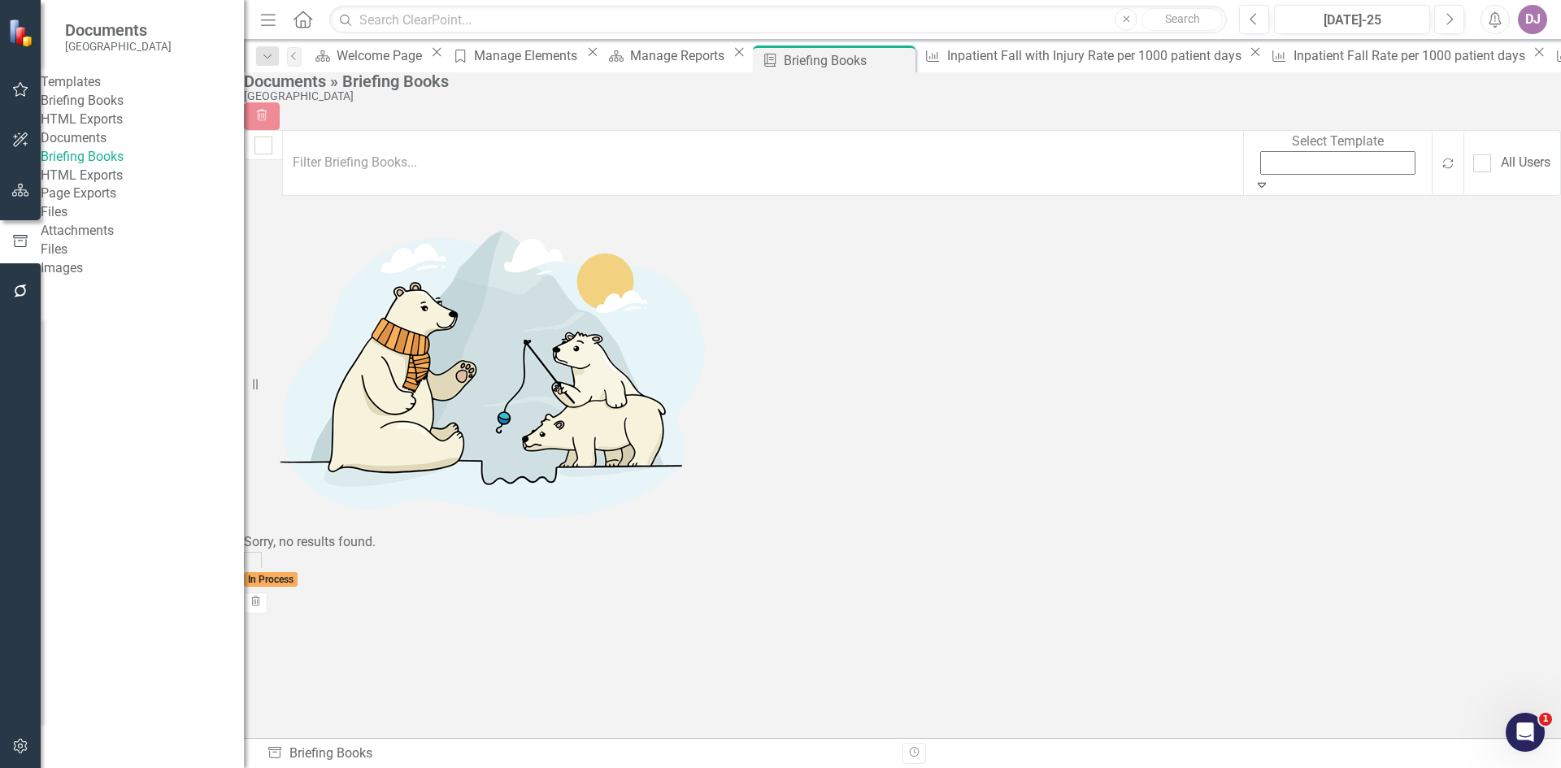
click at [1326, 768] on div "Show All" at bounding box center [780, 777] width 1561 height 19
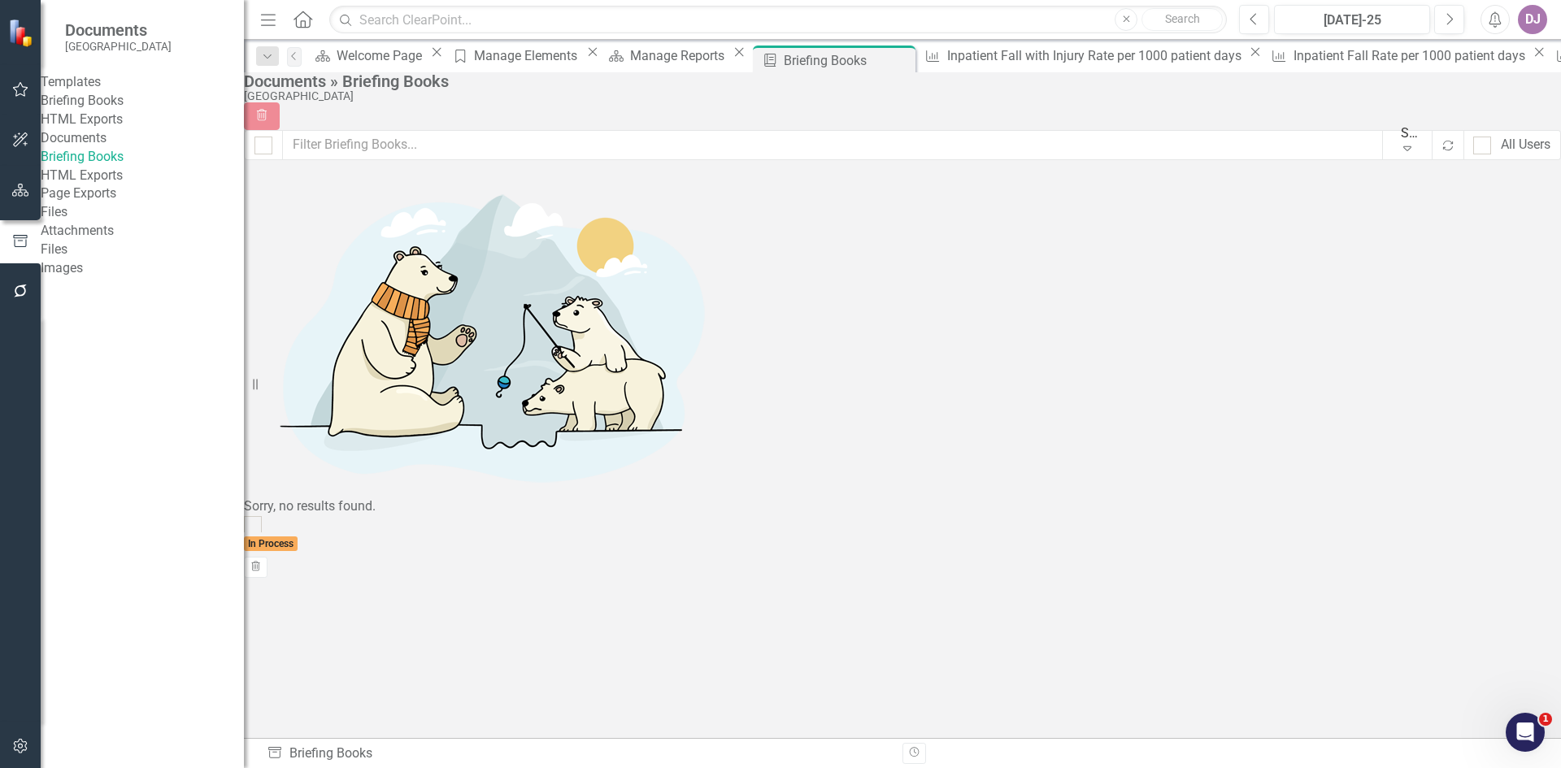
click at [124, 109] on link "Briefing Books" at bounding box center [142, 101] width 203 height 19
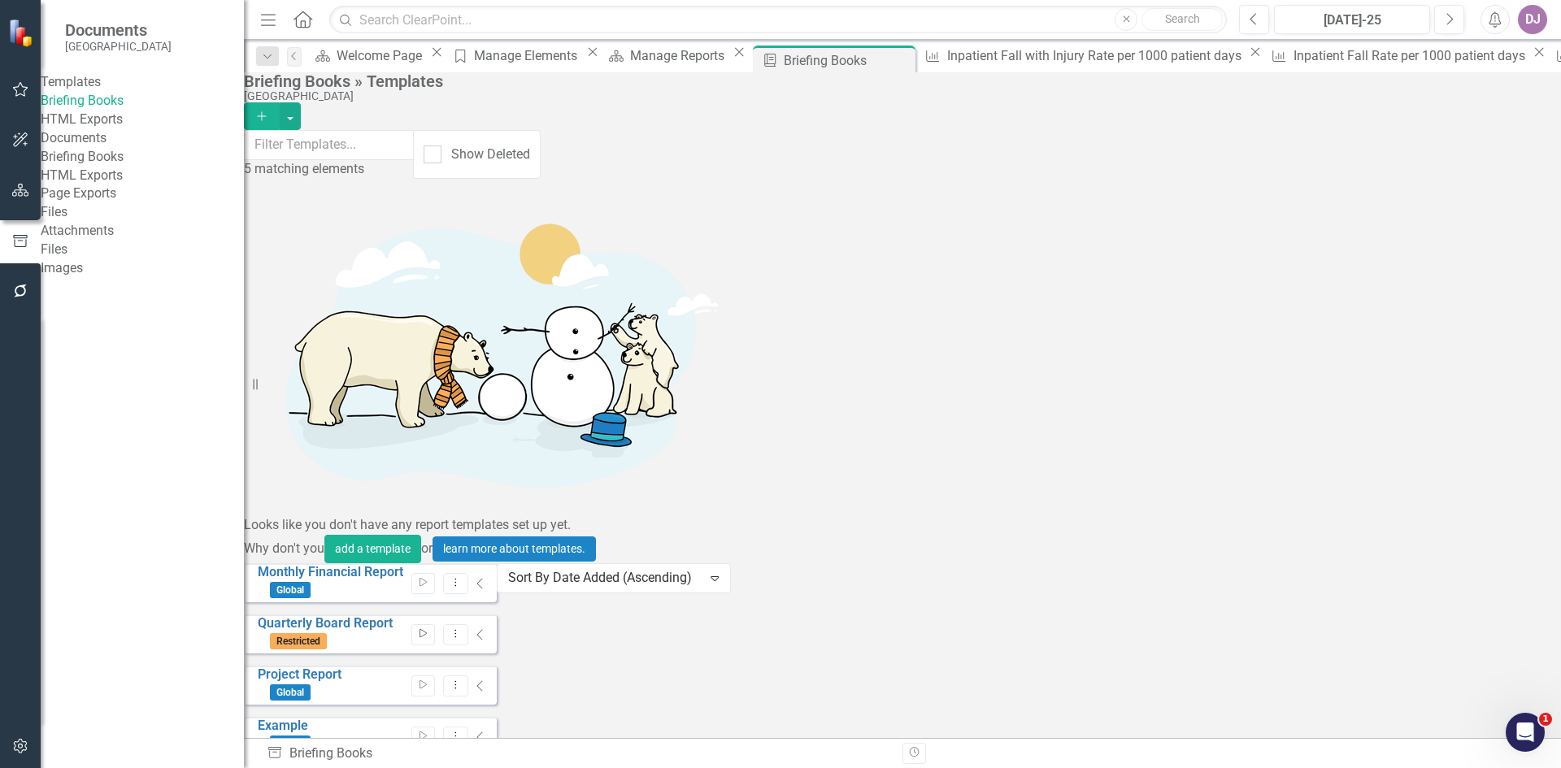
click at [429, 629] on icon "Start" at bounding box center [423, 634] width 12 height 10
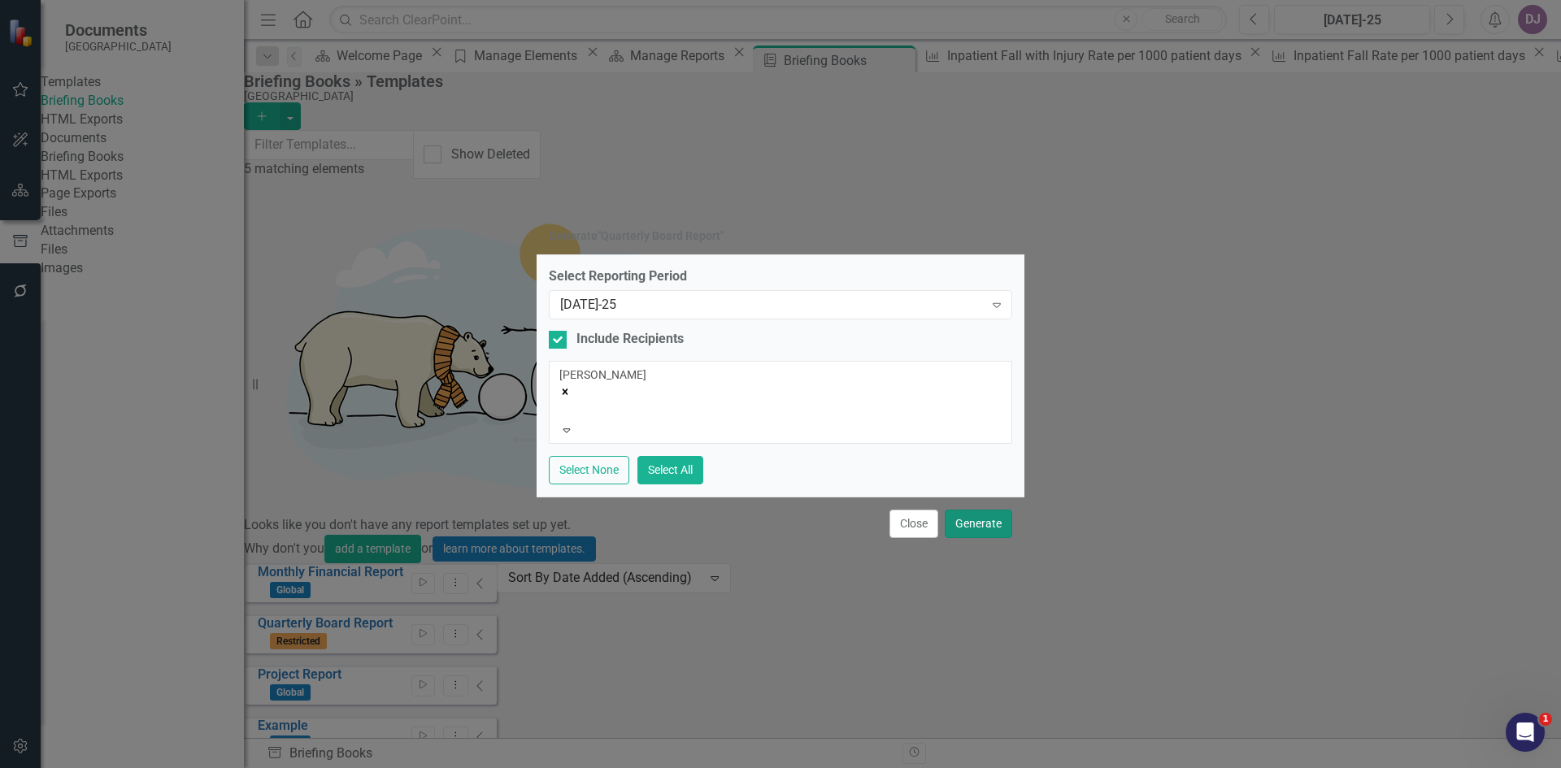
click at [961, 521] on button "Generate" at bounding box center [978, 524] width 67 height 28
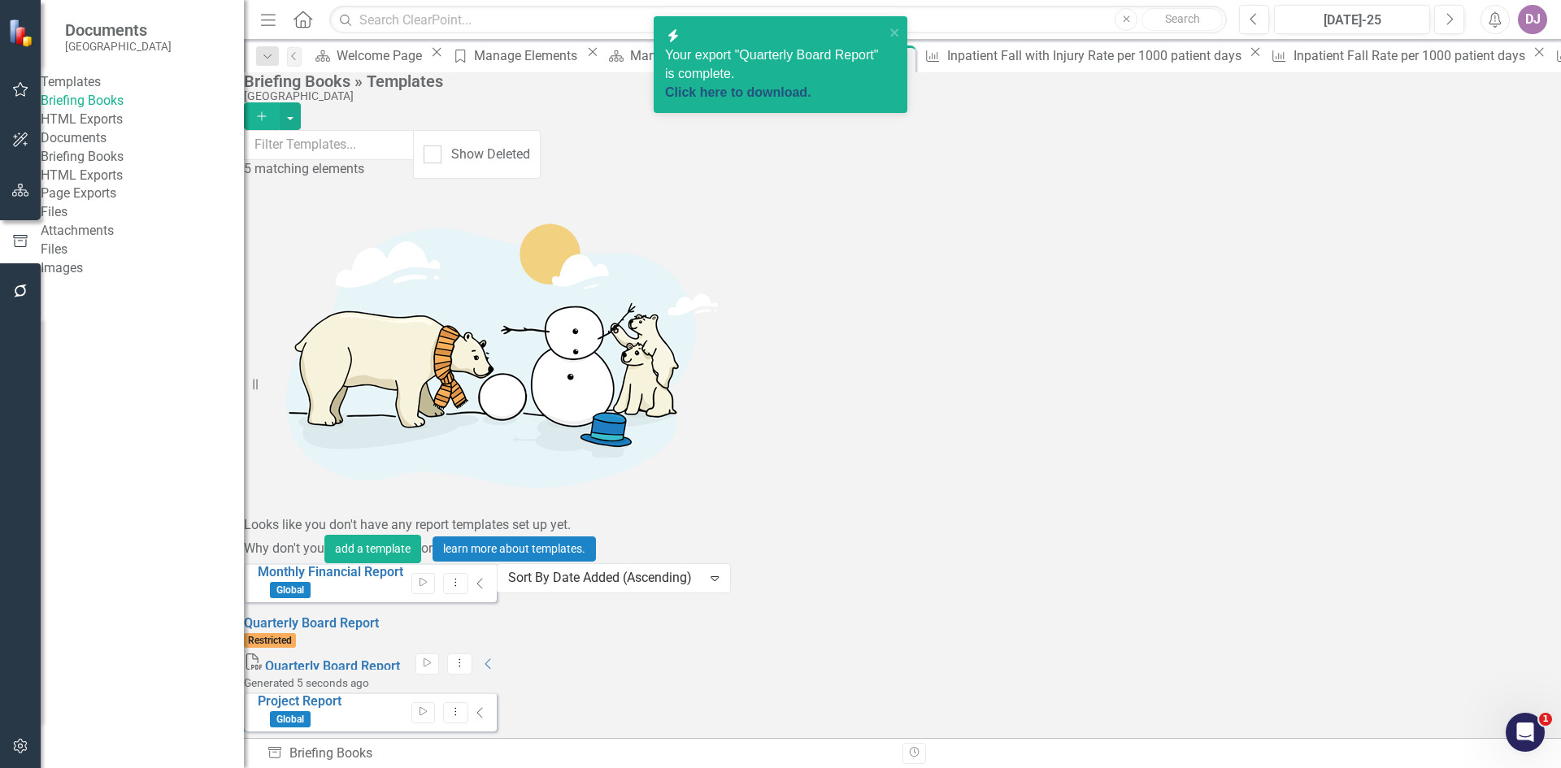
click at [781, 85] on link "Click here to download." at bounding box center [738, 92] width 146 height 14
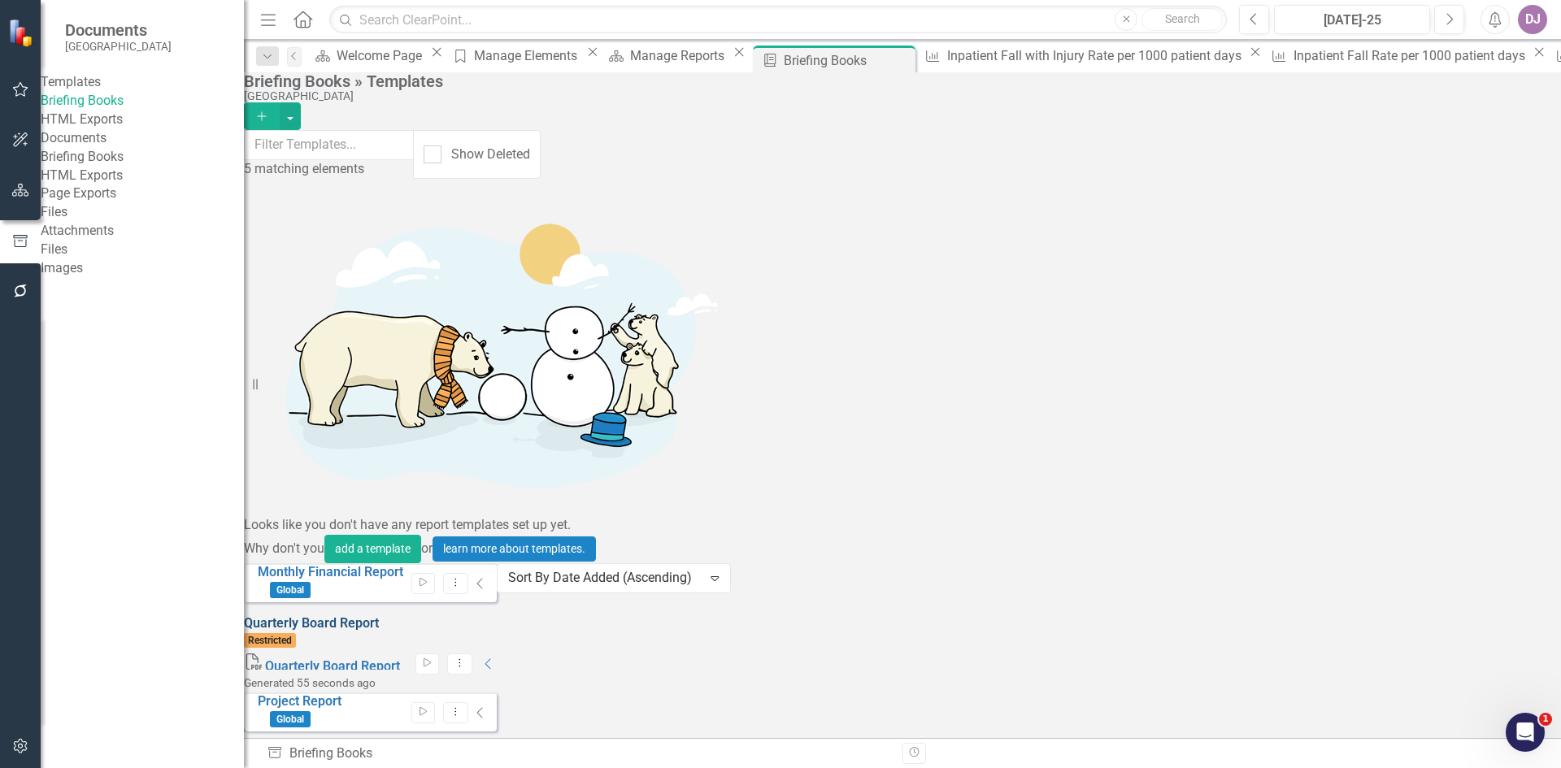
click at [342, 616] on link "Quarterly Board Report" at bounding box center [311, 623] width 135 height 15
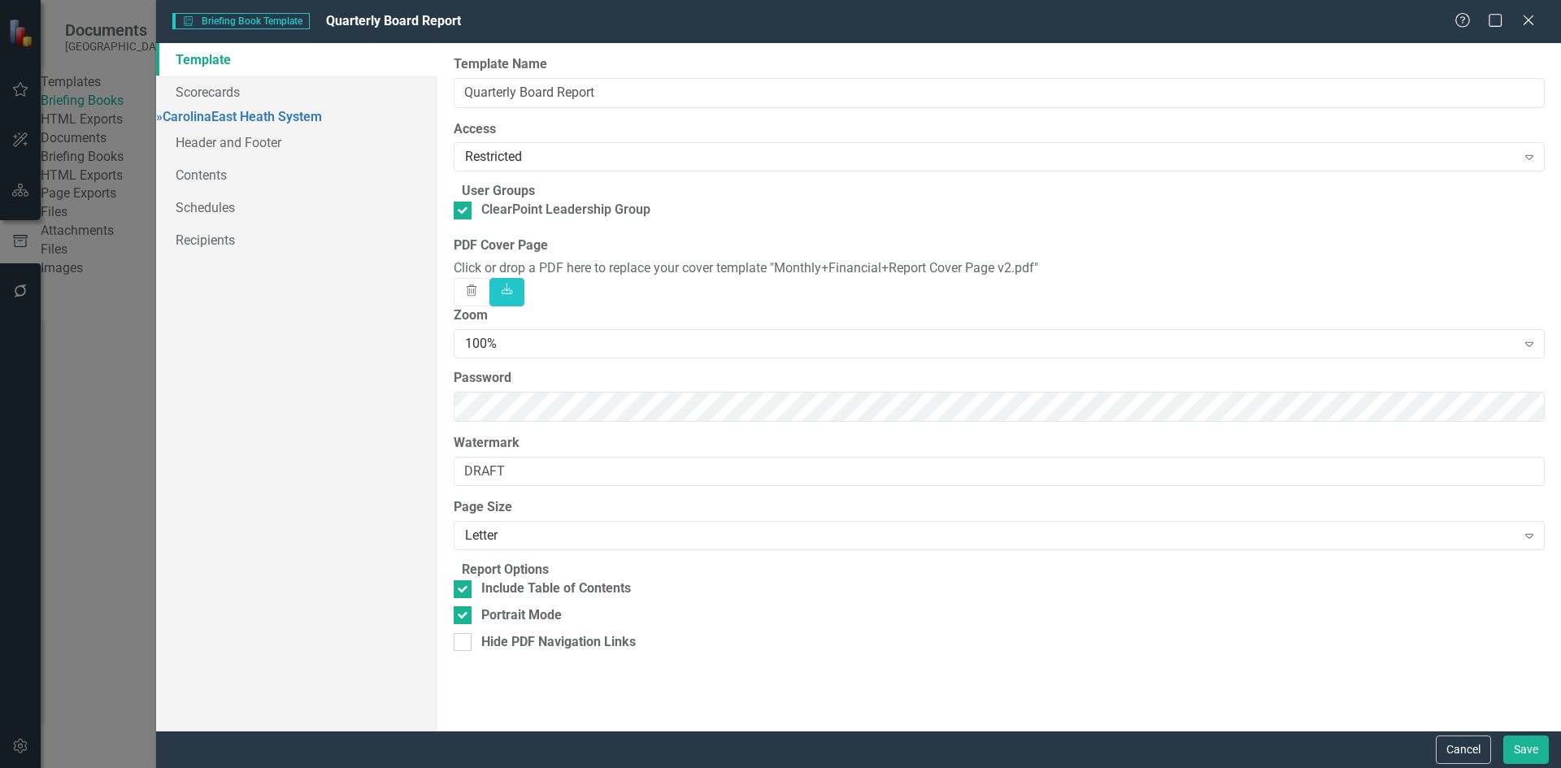
click at [1076, 278] on div "Click or drop a PDF here to replace your cover template "Monthly+Financial+Repo…" at bounding box center [999, 268] width 1091 height 19
click at [490, 307] on button "Trash" at bounding box center [472, 292] width 36 height 28
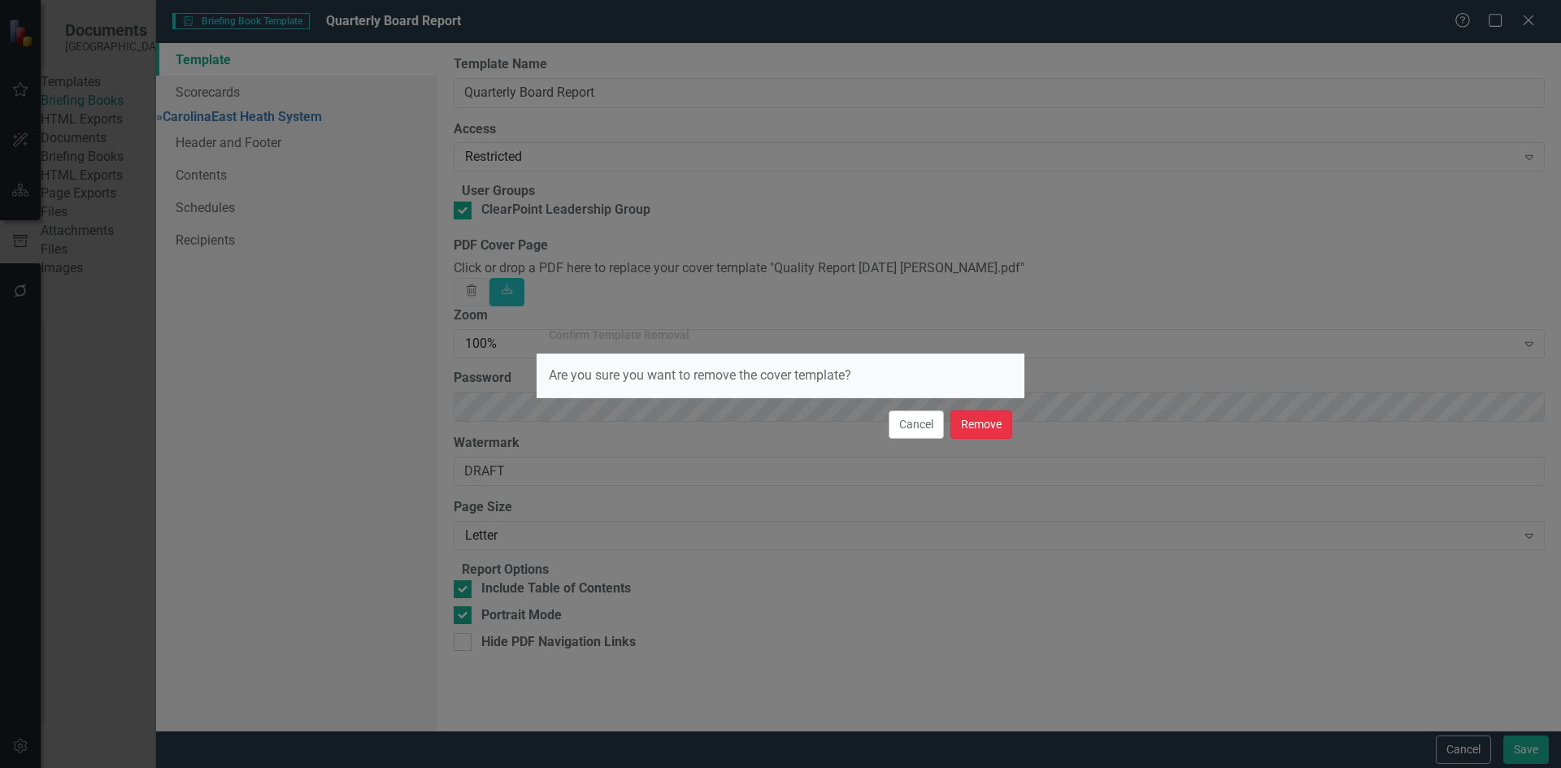
click at [974, 425] on button "Remove" at bounding box center [982, 425] width 62 height 28
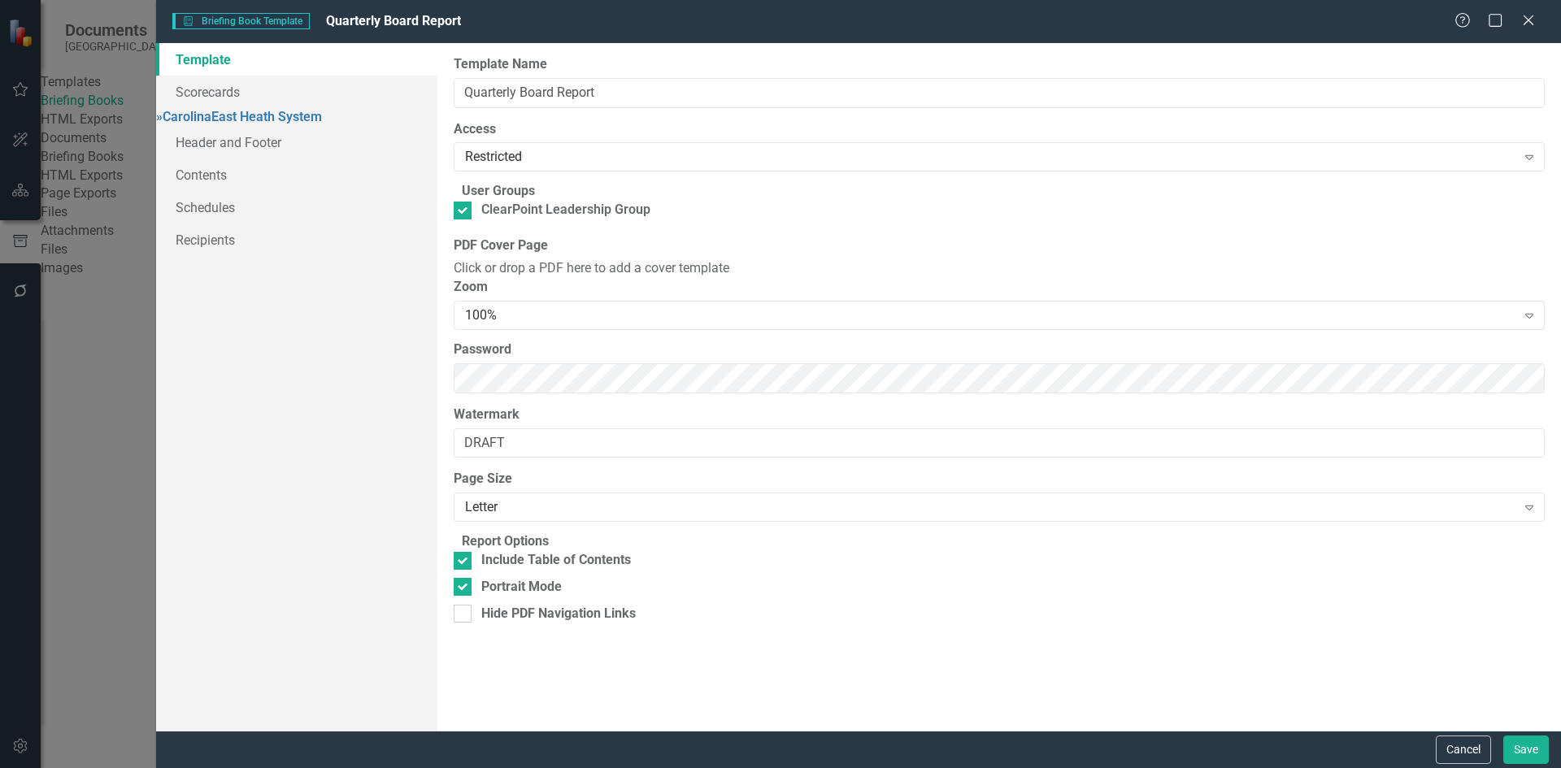
drag, startPoint x: 915, startPoint y: 299, endPoint x: 850, endPoint y: 316, distance: 67.1
click at [850, 278] on div "Click or drop a PDF here to add a cover template" at bounding box center [999, 268] width 1091 height 19
click at [903, 278] on div "Click or drop a PDF here to add a cover template" at bounding box center [999, 268] width 1091 height 19
click at [890, 278] on div "Click or drop a PDF here to add a cover template" at bounding box center [999, 268] width 1091 height 19
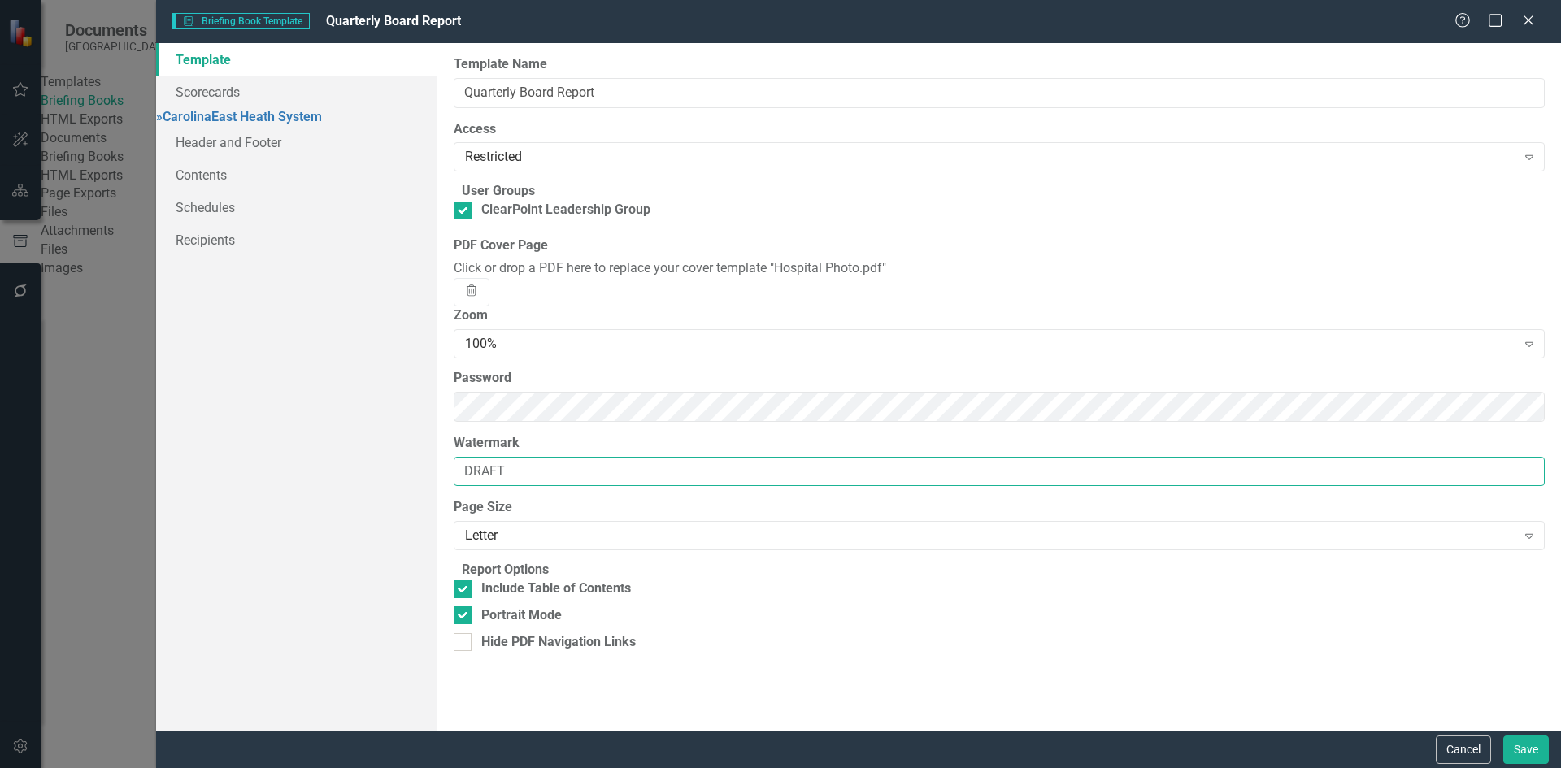
click at [507, 487] on input "DRAFT" at bounding box center [999, 472] width 1091 height 30
drag, startPoint x: 510, startPoint y: 506, endPoint x: 455, endPoint y: 516, distance: 56.2
click at [455, 487] on input "DRAFT" at bounding box center [999, 472] width 1091 height 30
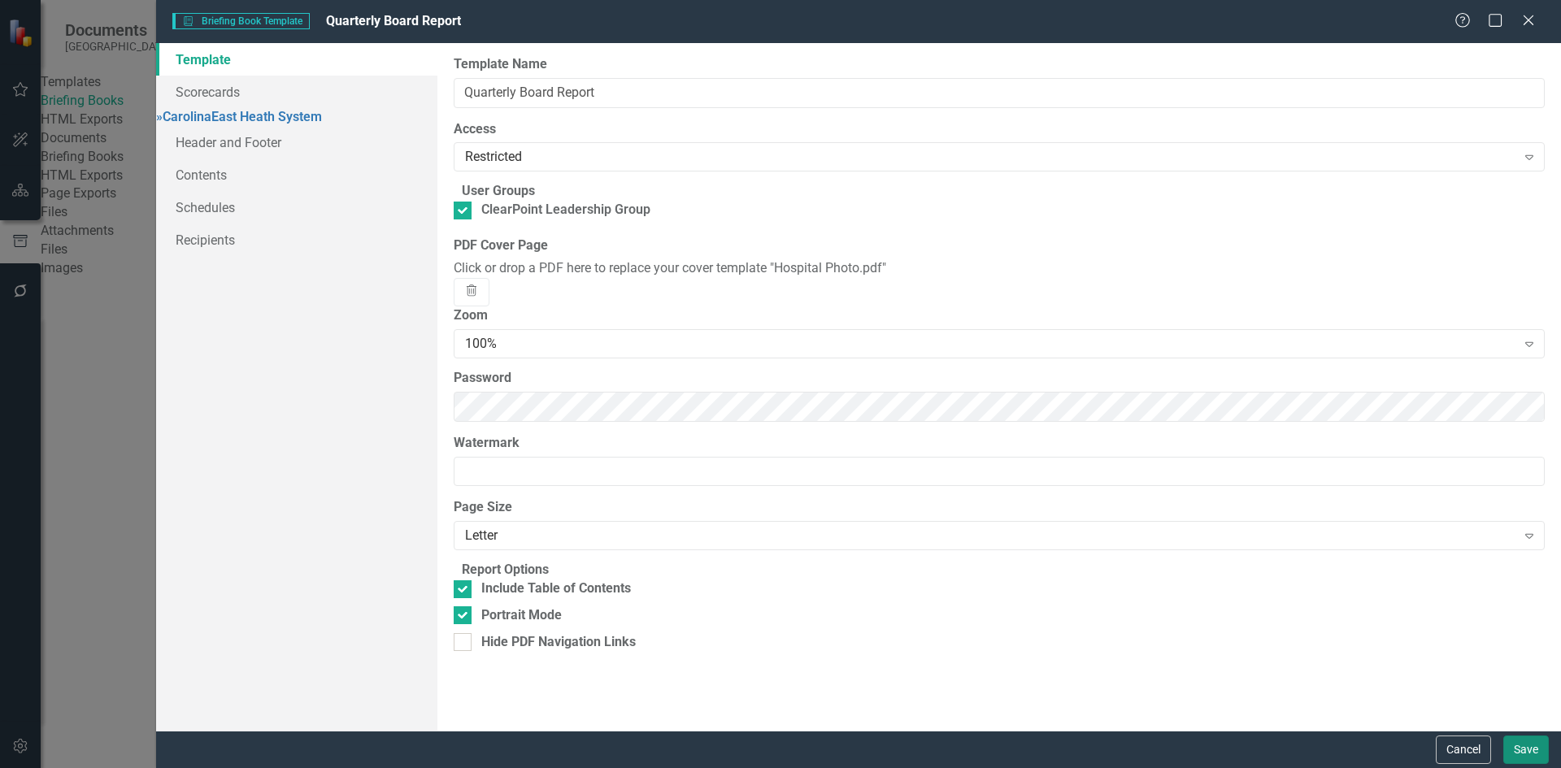
click at [1529, 755] on button "Save" at bounding box center [1527, 750] width 46 height 28
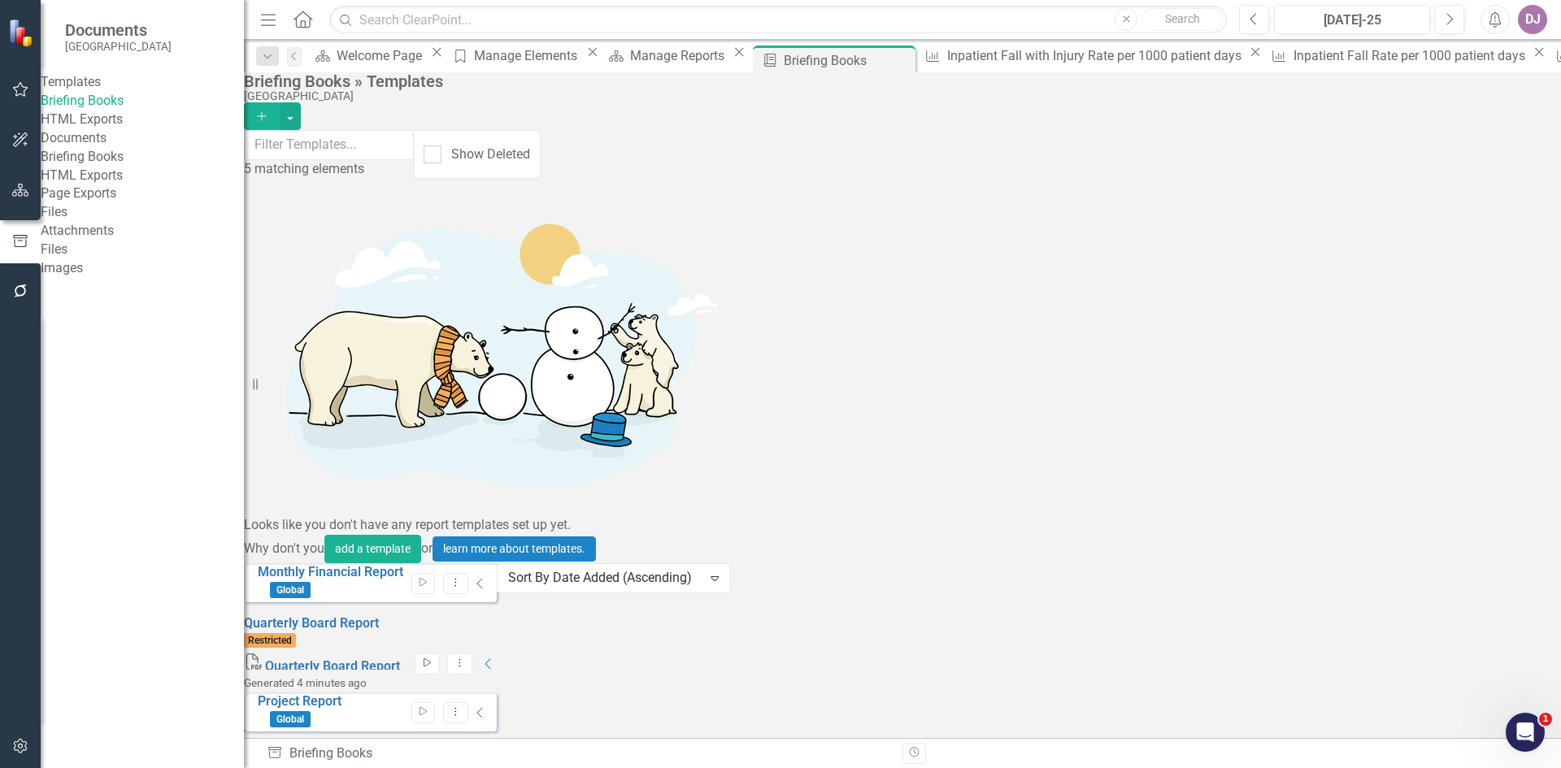
click at [433, 659] on icon "Start" at bounding box center [427, 664] width 12 height 10
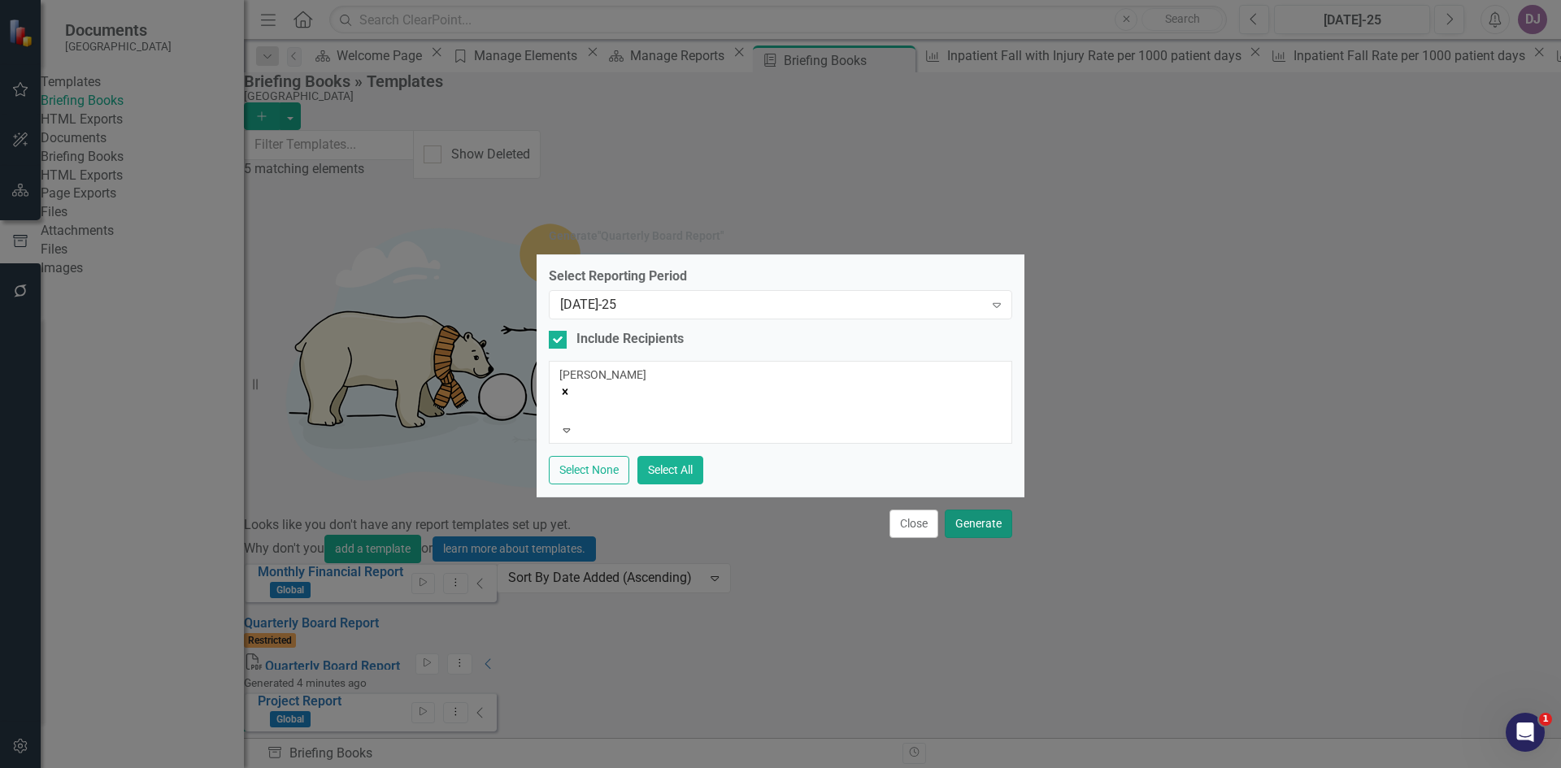
click at [962, 522] on button "Generate" at bounding box center [978, 524] width 67 height 28
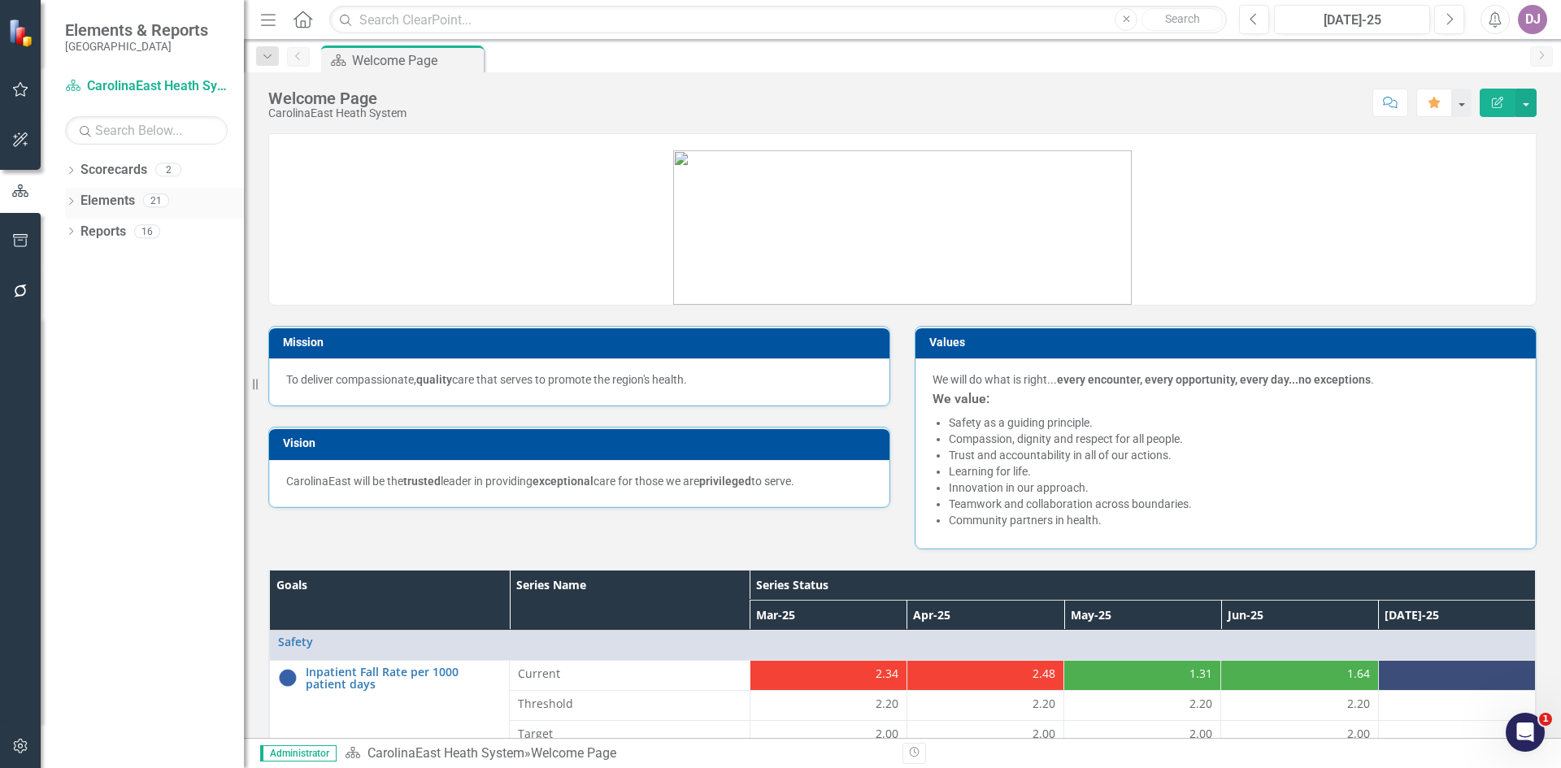
click at [98, 199] on link "Elements" at bounding box center [108, 201] width 54 height 19
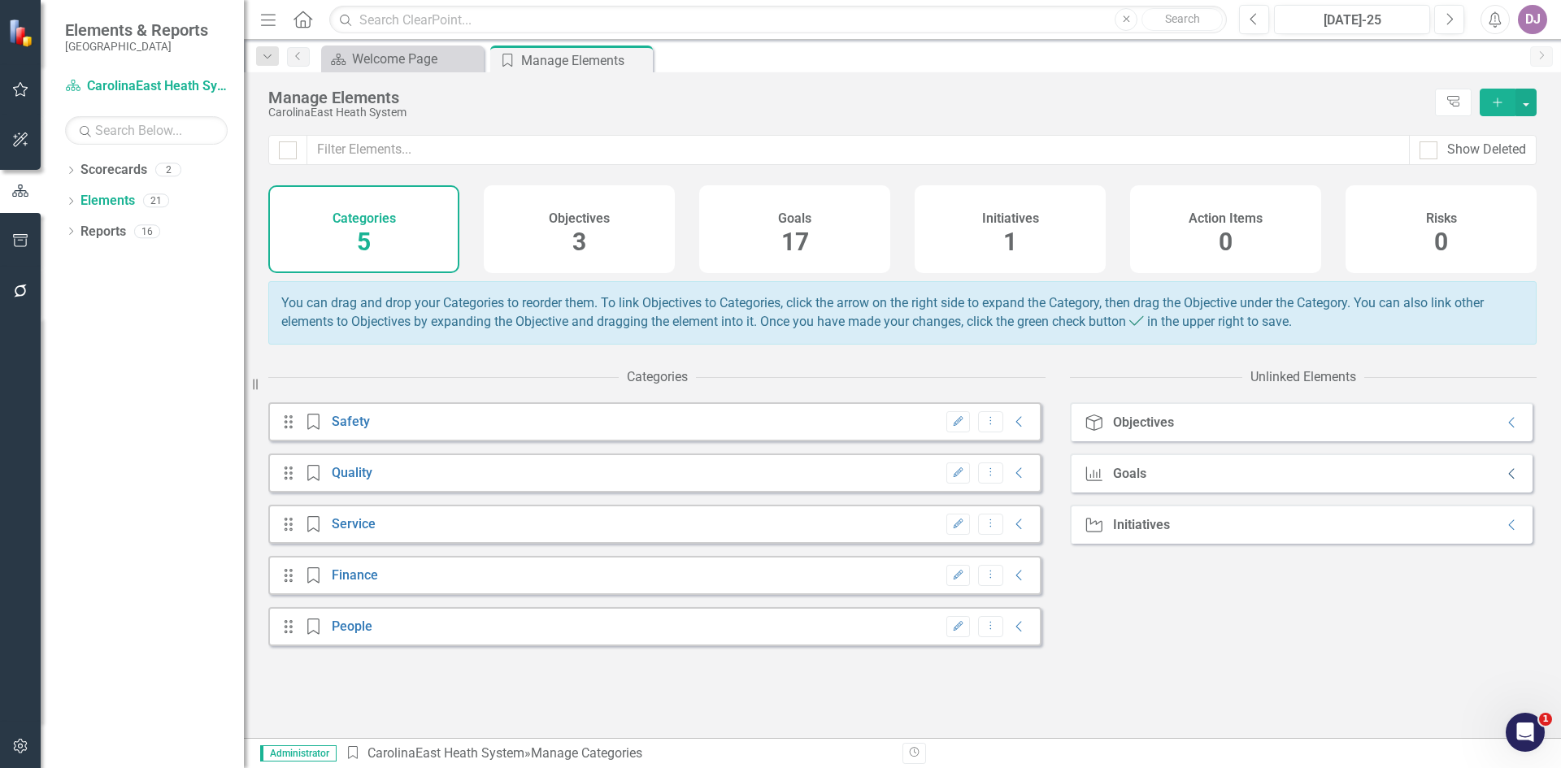
click at [1504, 481] on icon "Collapse" at bounding box center [1512, 474] width 16 height 13
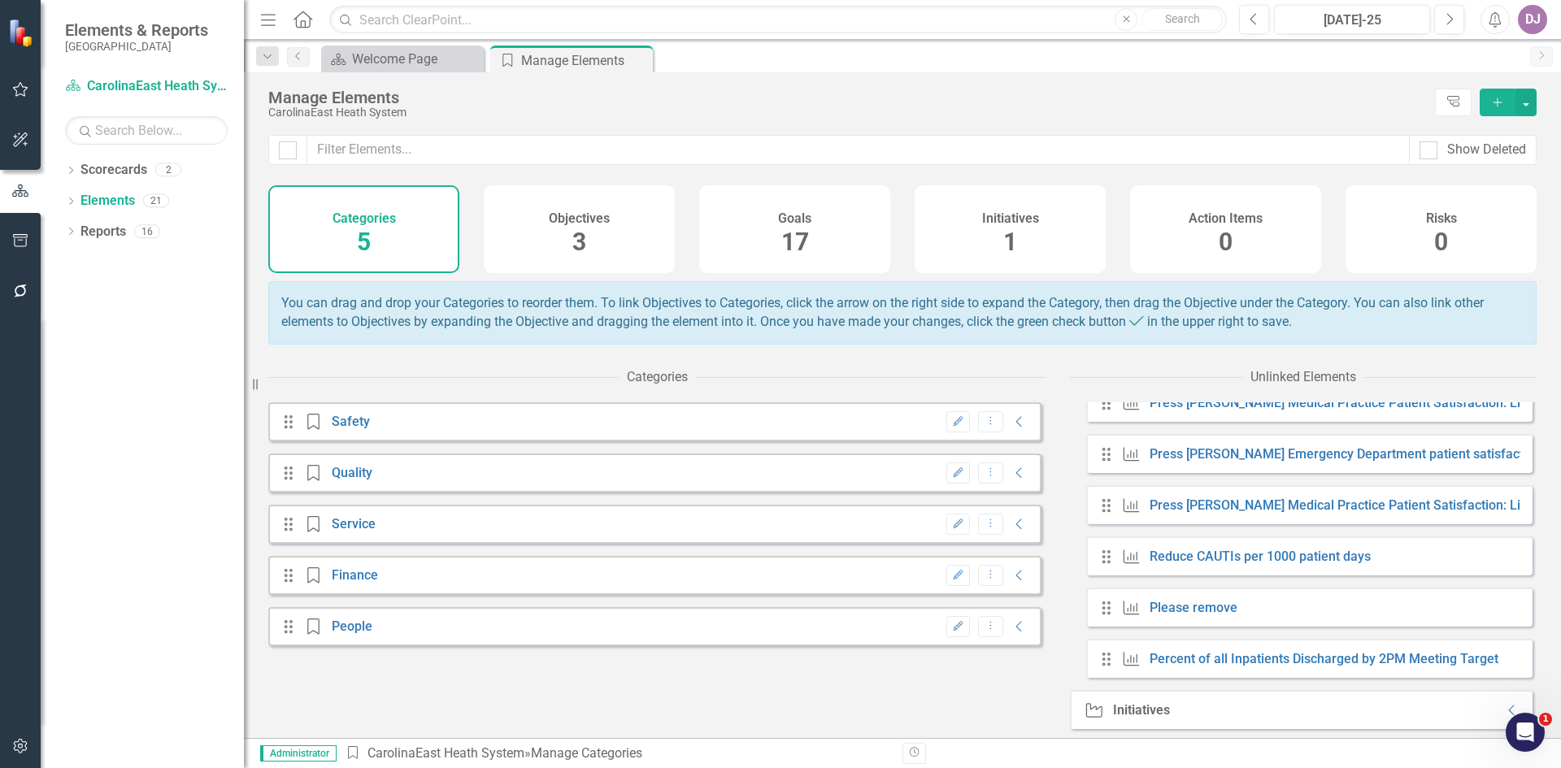
scroll to position [699, 0]
drag, startPoint x: 1507, startPoint y: 725, endPoint x: 3013, endPoint y: 1437, distance: 1666.0
click at [1507, 725] on div "Open Intercom Messenger" at bounding box center [1526, 733] width 54 height 54
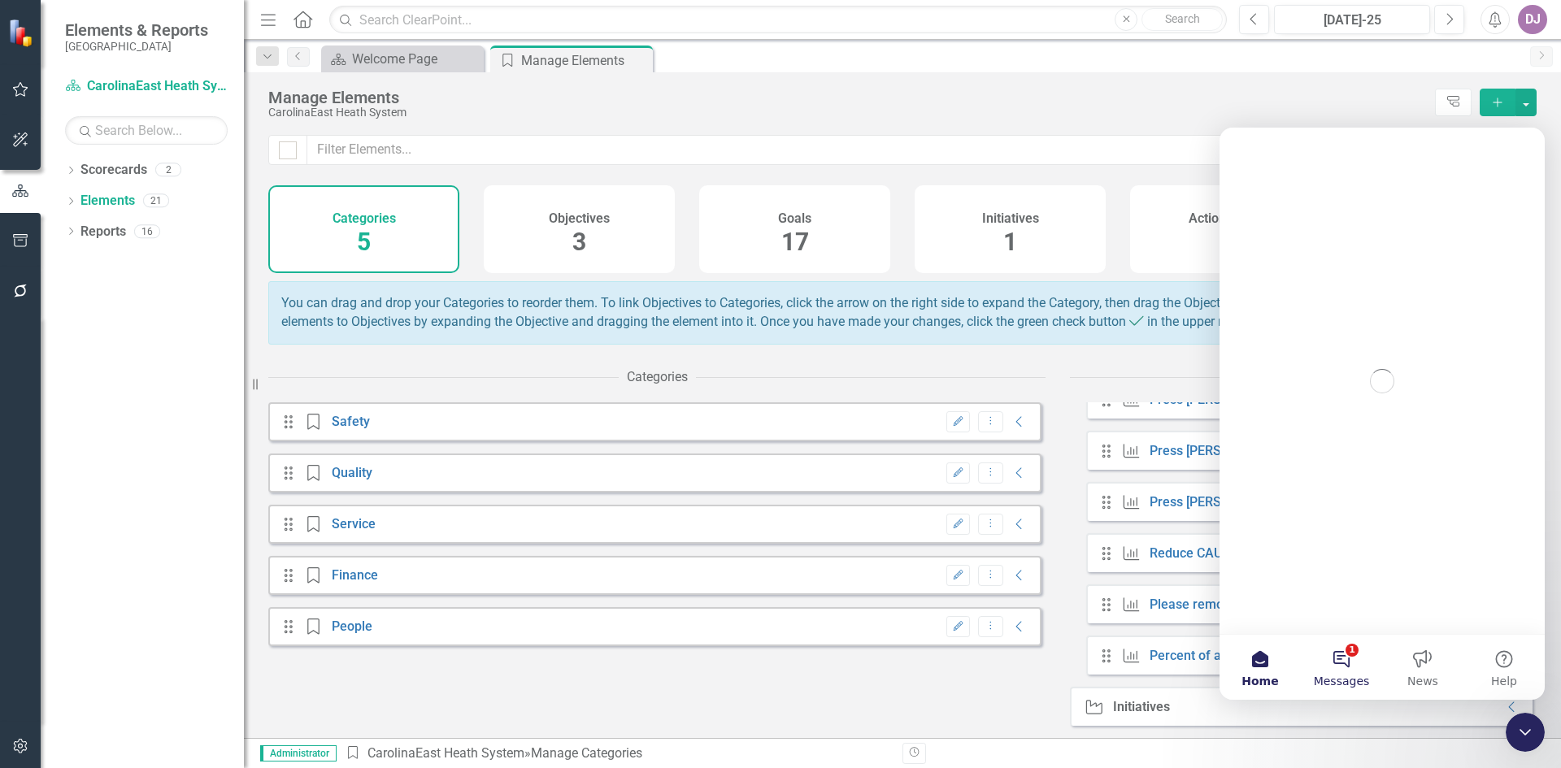
scroll to position [0, 0]
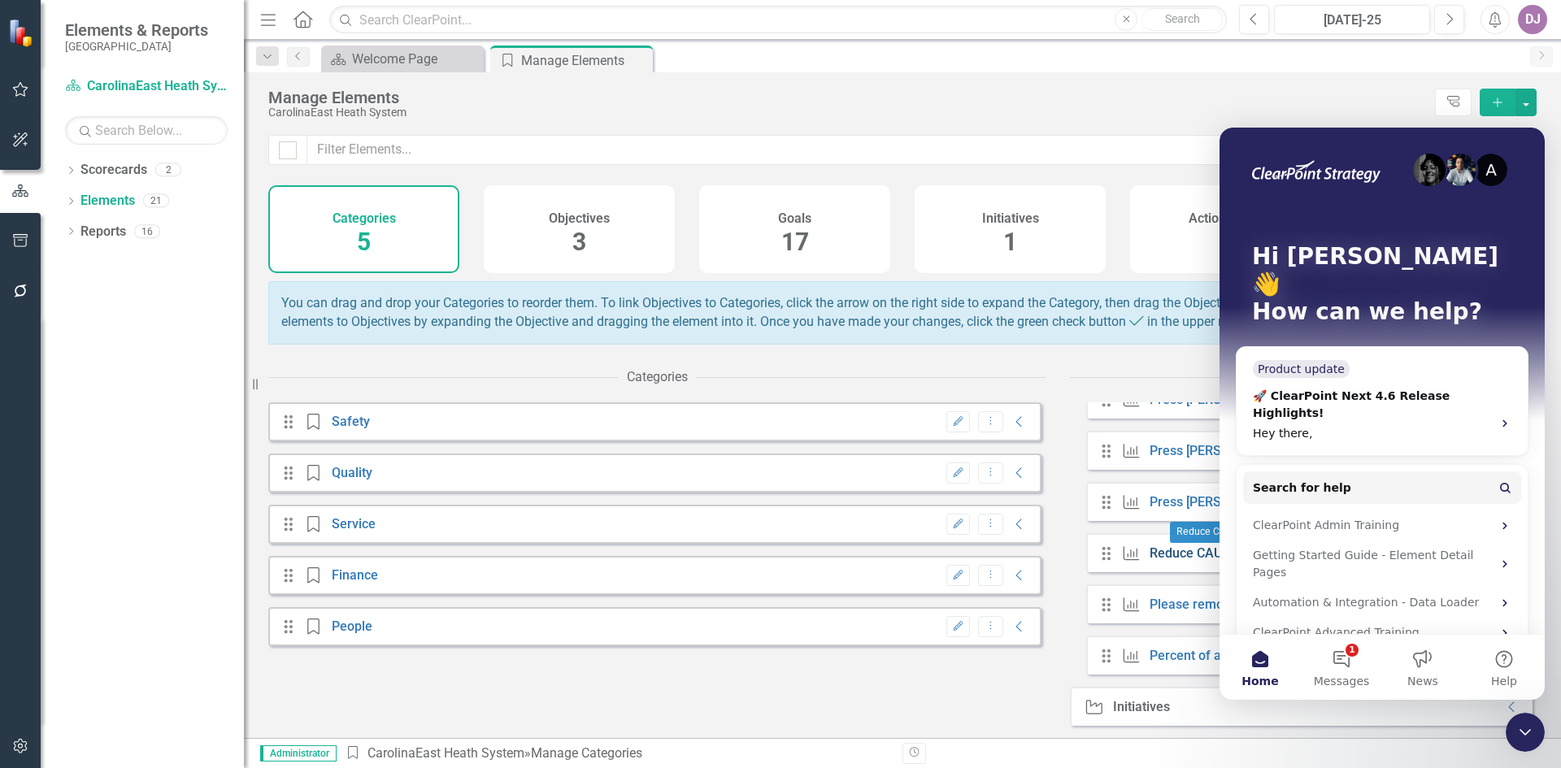
click at [1182, 552] on link "Reduce CAUTIs per 1000 patient days" at bounding box center [1260, 553] width 221 height 15
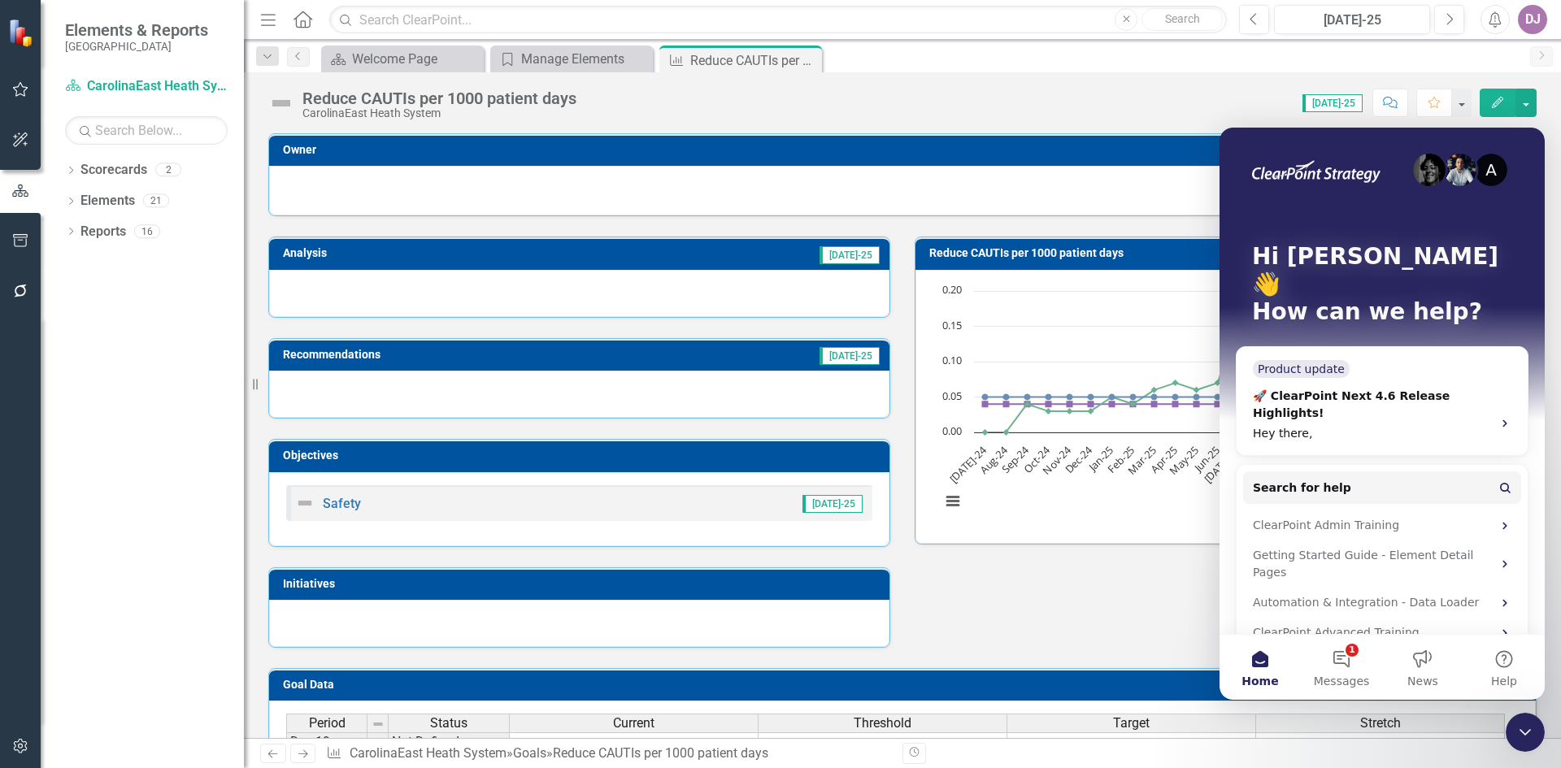
click at [1115, 580] on div "Analysis Jul-25 Recommendations Jul-25 Objectives Safety Jul-25 Initiatives Red…" at bounding box center [902, 432] width 1293 height 432
click at [1104, 585] on div "Analysis Jul-25 Recommendations Jul-25 Objectives Safety Jul-25 Initiatives Red…" at bounding box center [902, 432] width 1293 height 432
click at [1526, 741] on icon "Close Intercom Messenger" at bounding box center [1526, 733] width 20 height 20
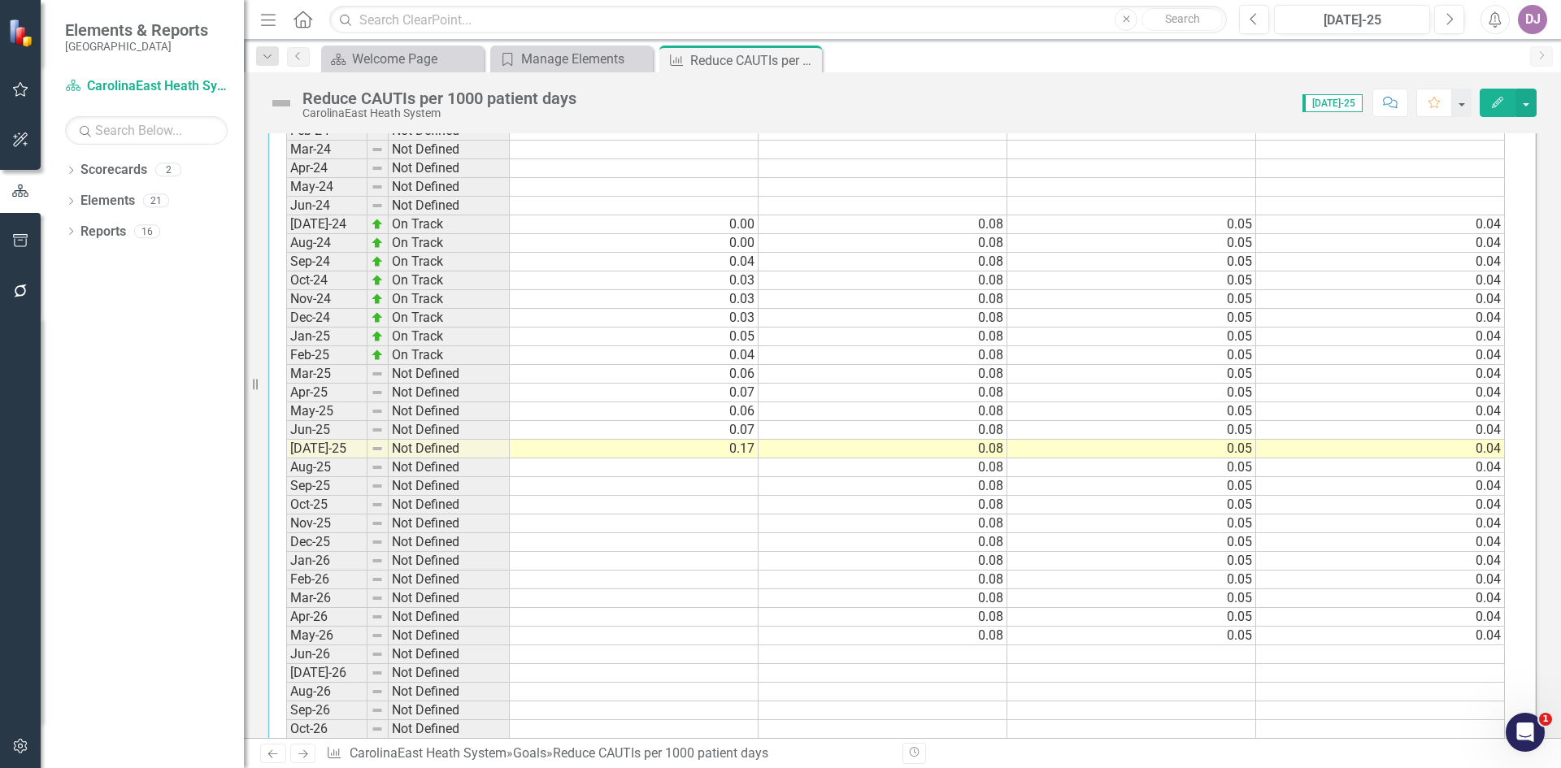
scroll to position [1366, 0]
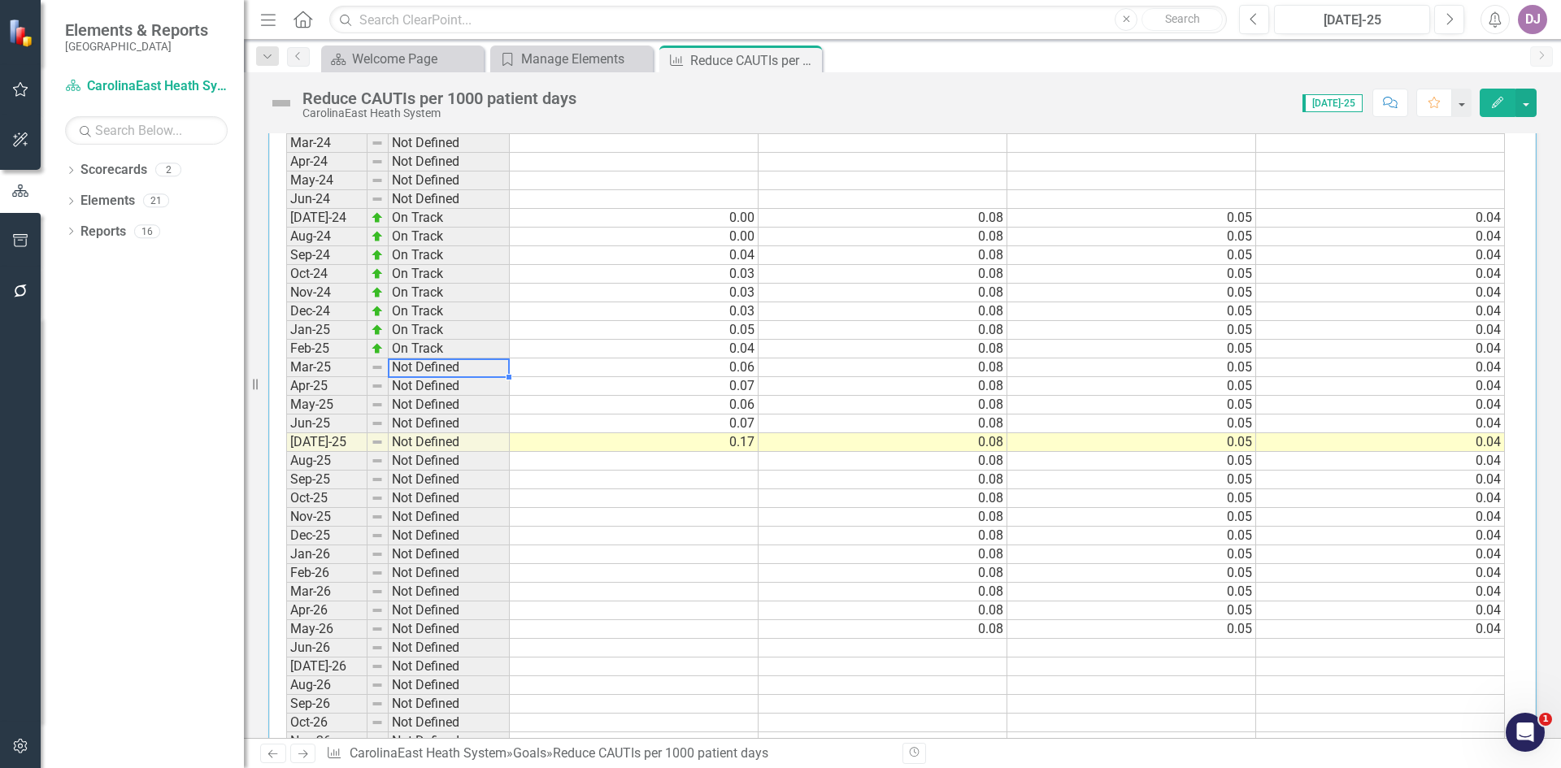
click at [416, 368] on td "Not Defined" at bounding box center [449, 368] width 121 height 19
click at [1504, 94] on button "Edit" at bounding box center [1498, 103] width 36 height 28
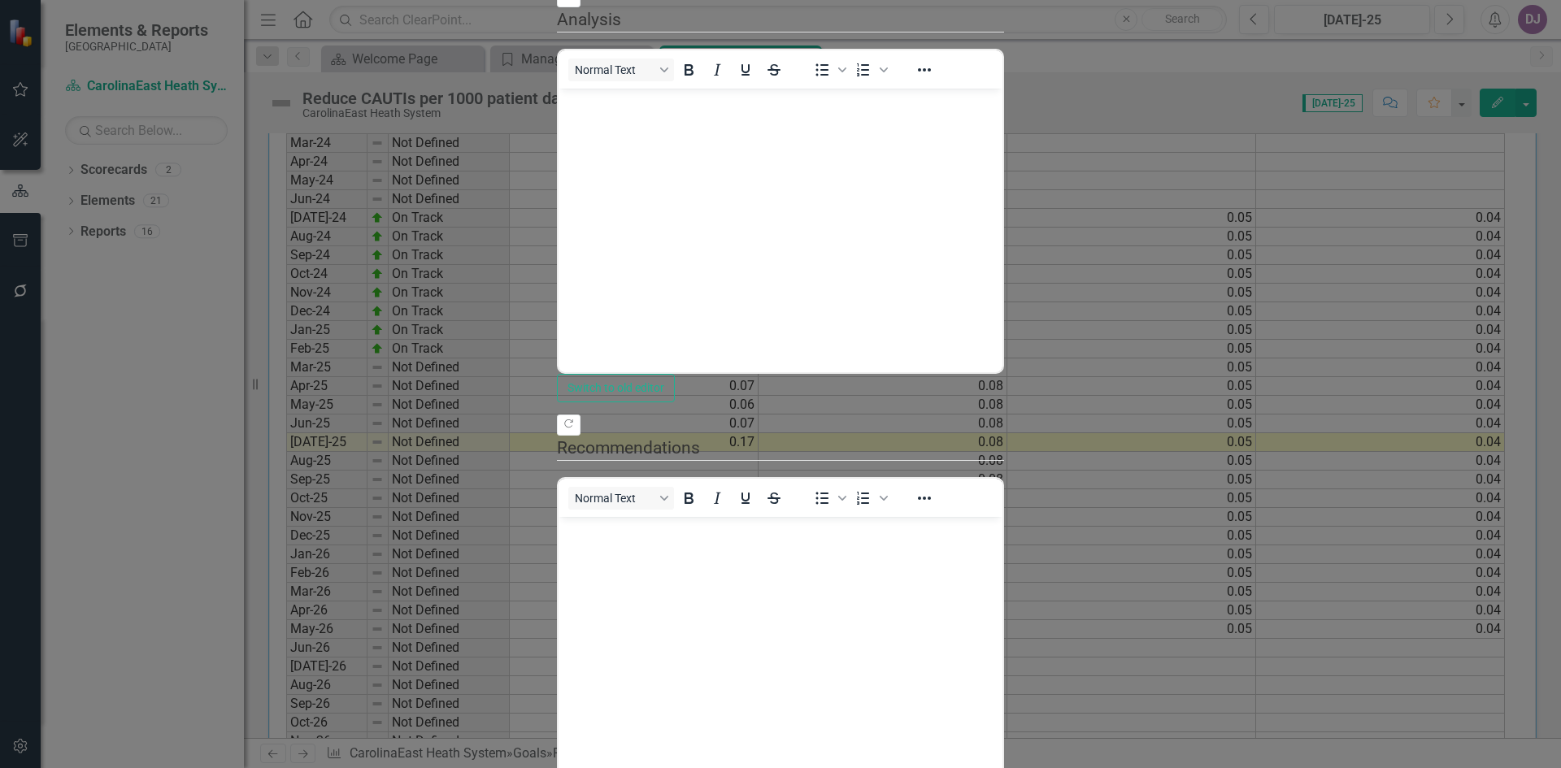
scroll to position [0, 0]
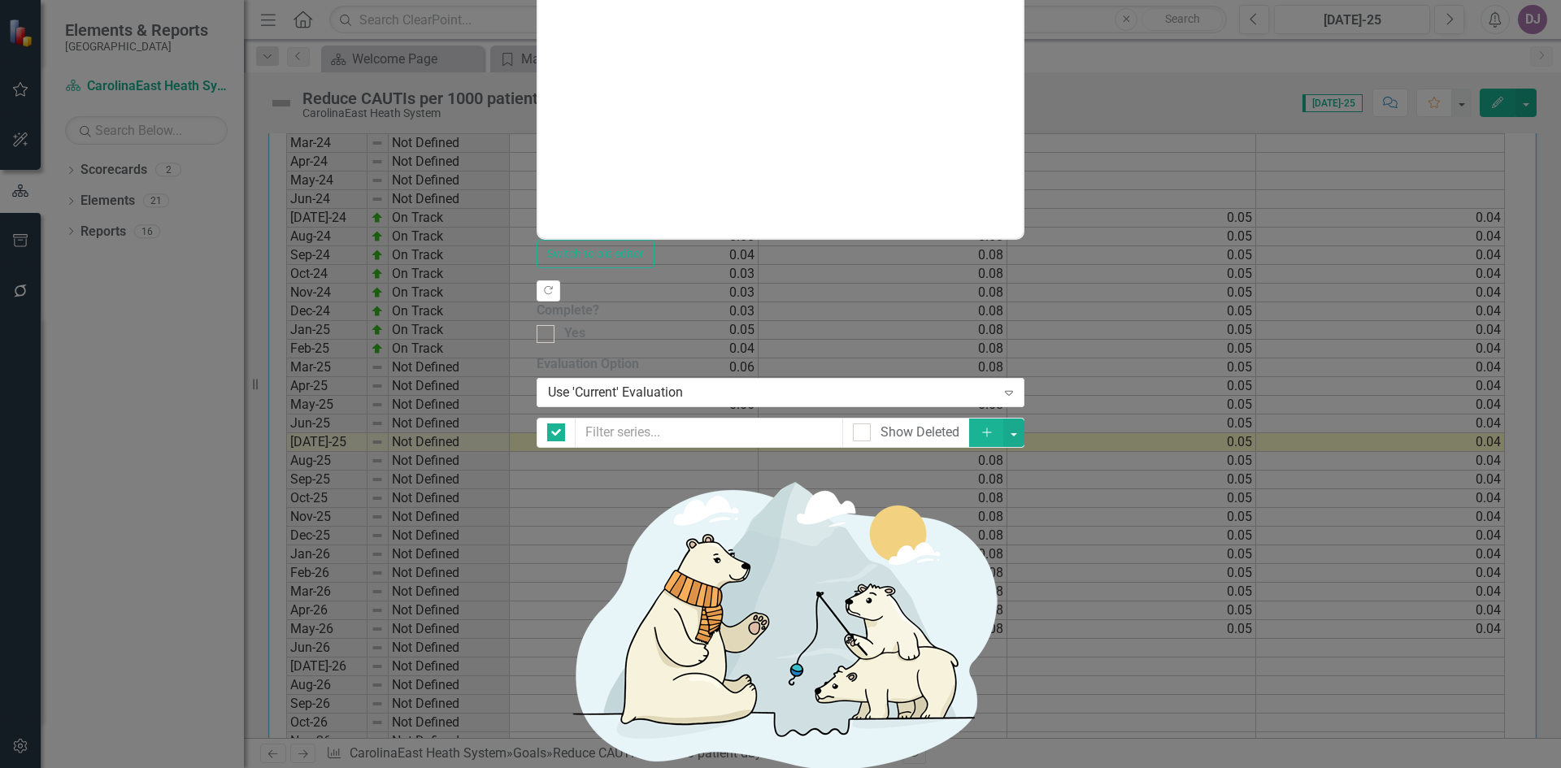
checkbox input "false"
checkbox input "true"
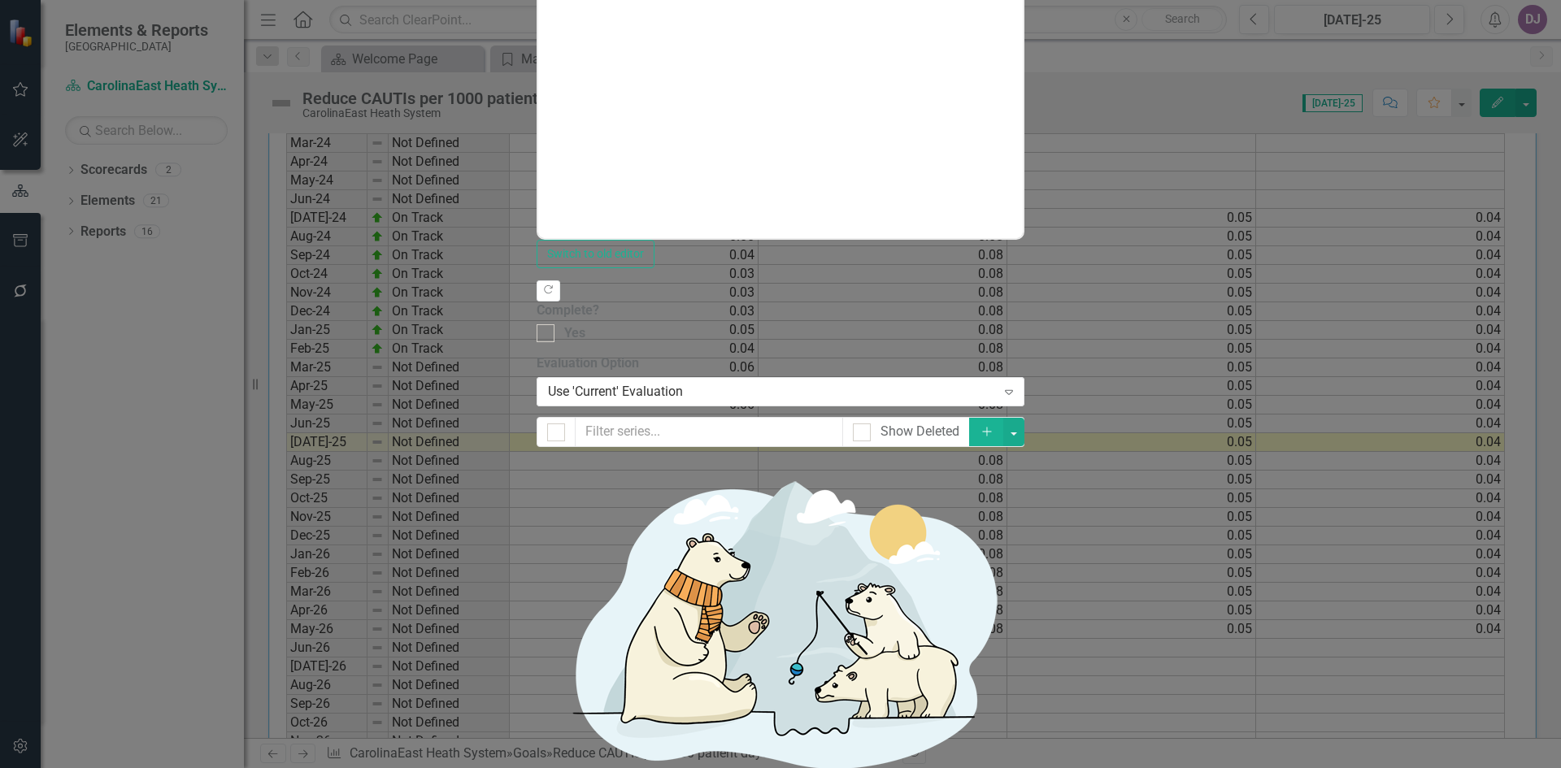
checkbox input "true"
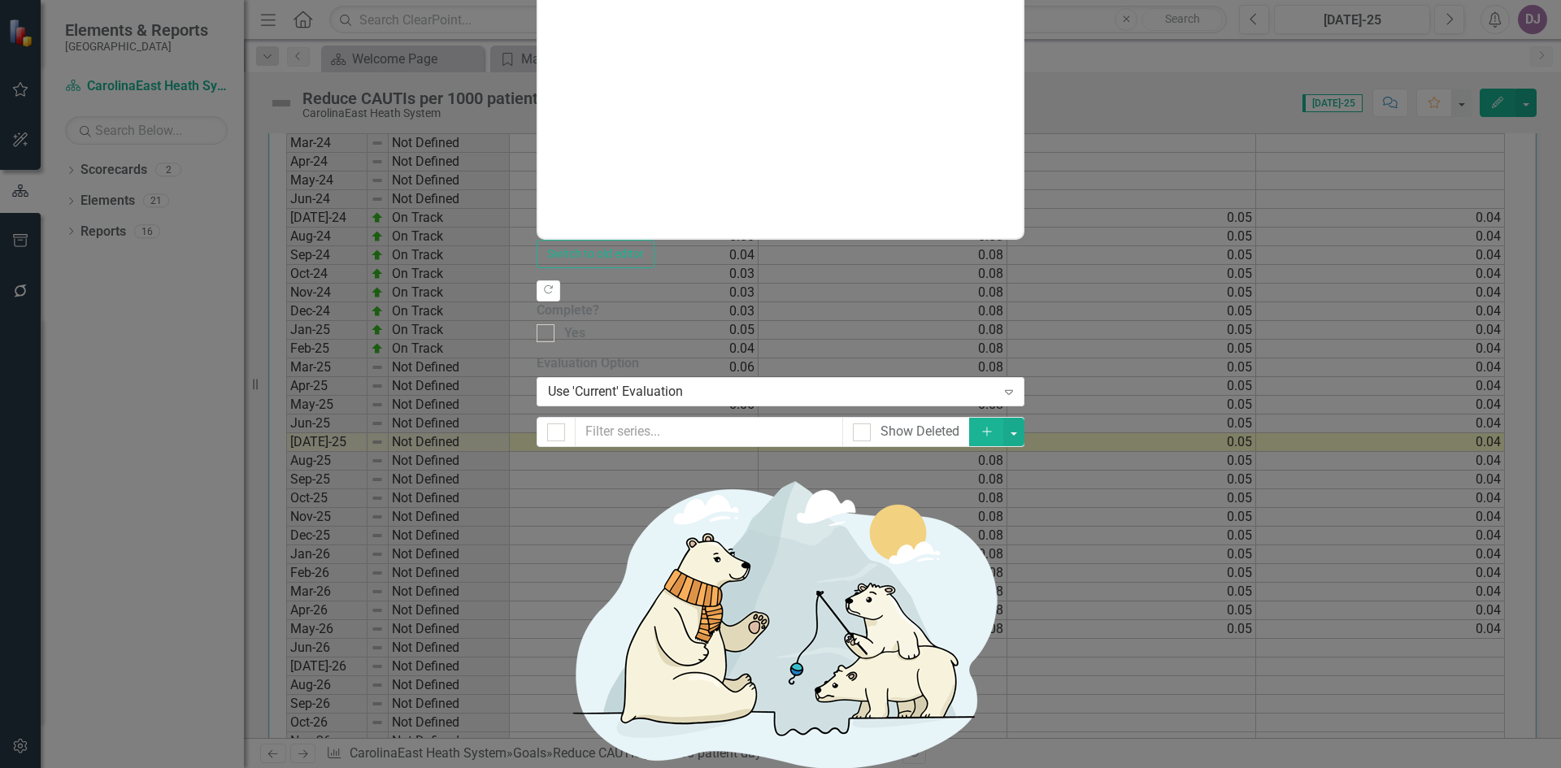
checkbox input "true"
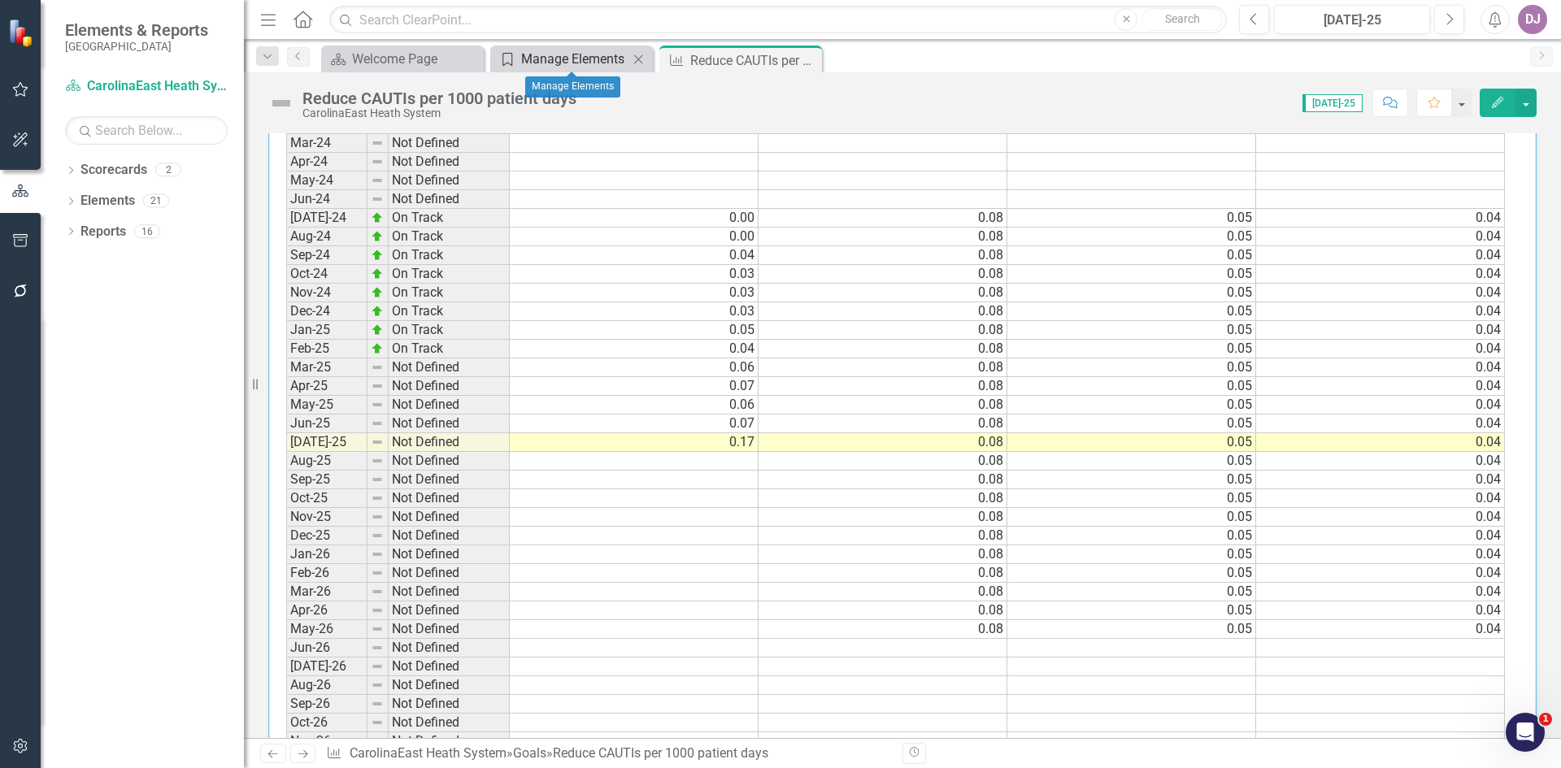
click at [563, 58] on div "Manage Elements" at bounding box center [574, 59] width 107 height 20
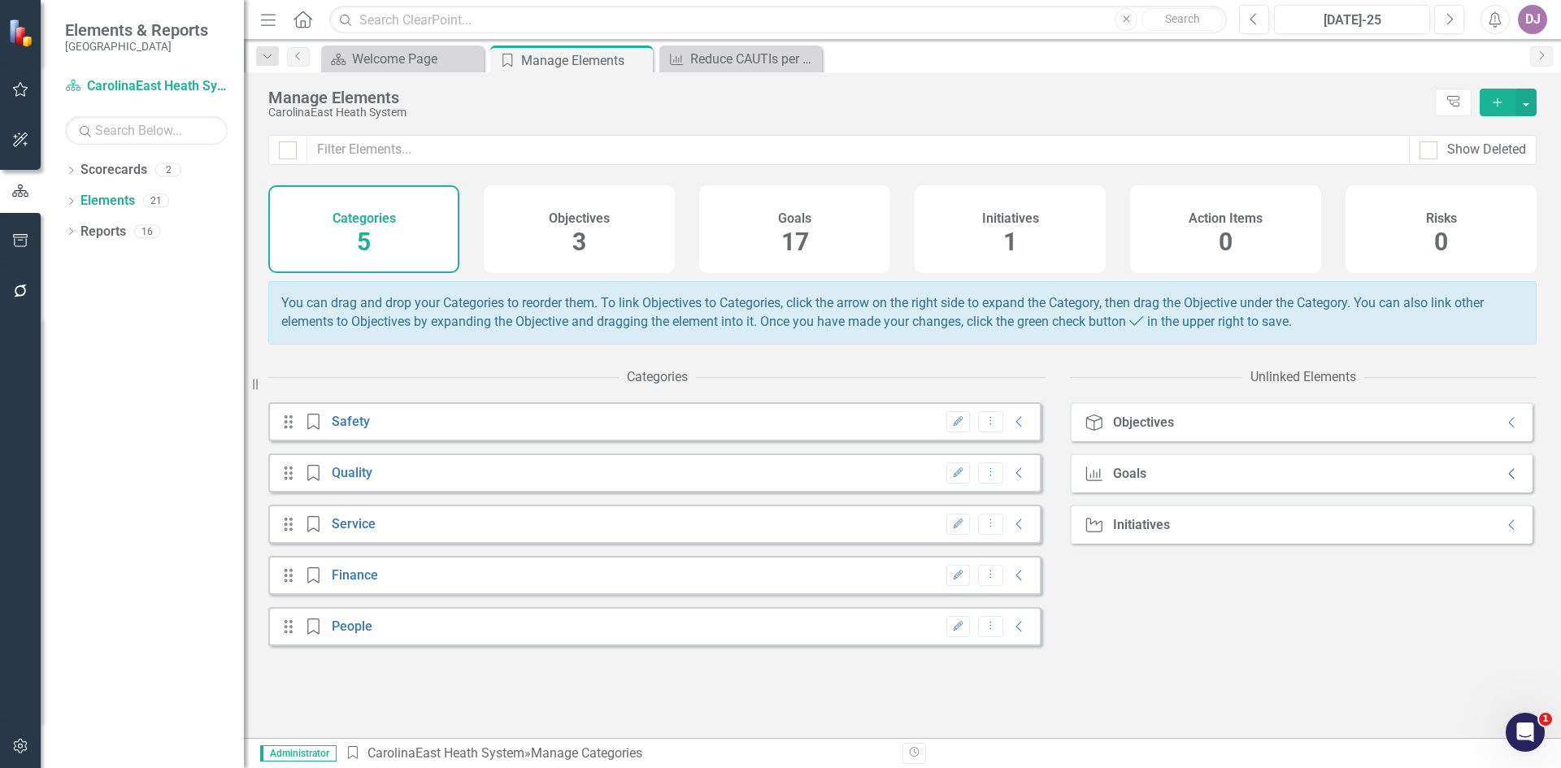
click at [1504, 481] on icon "Collapse" at bounding box center [1512, 474] width 16 height 13
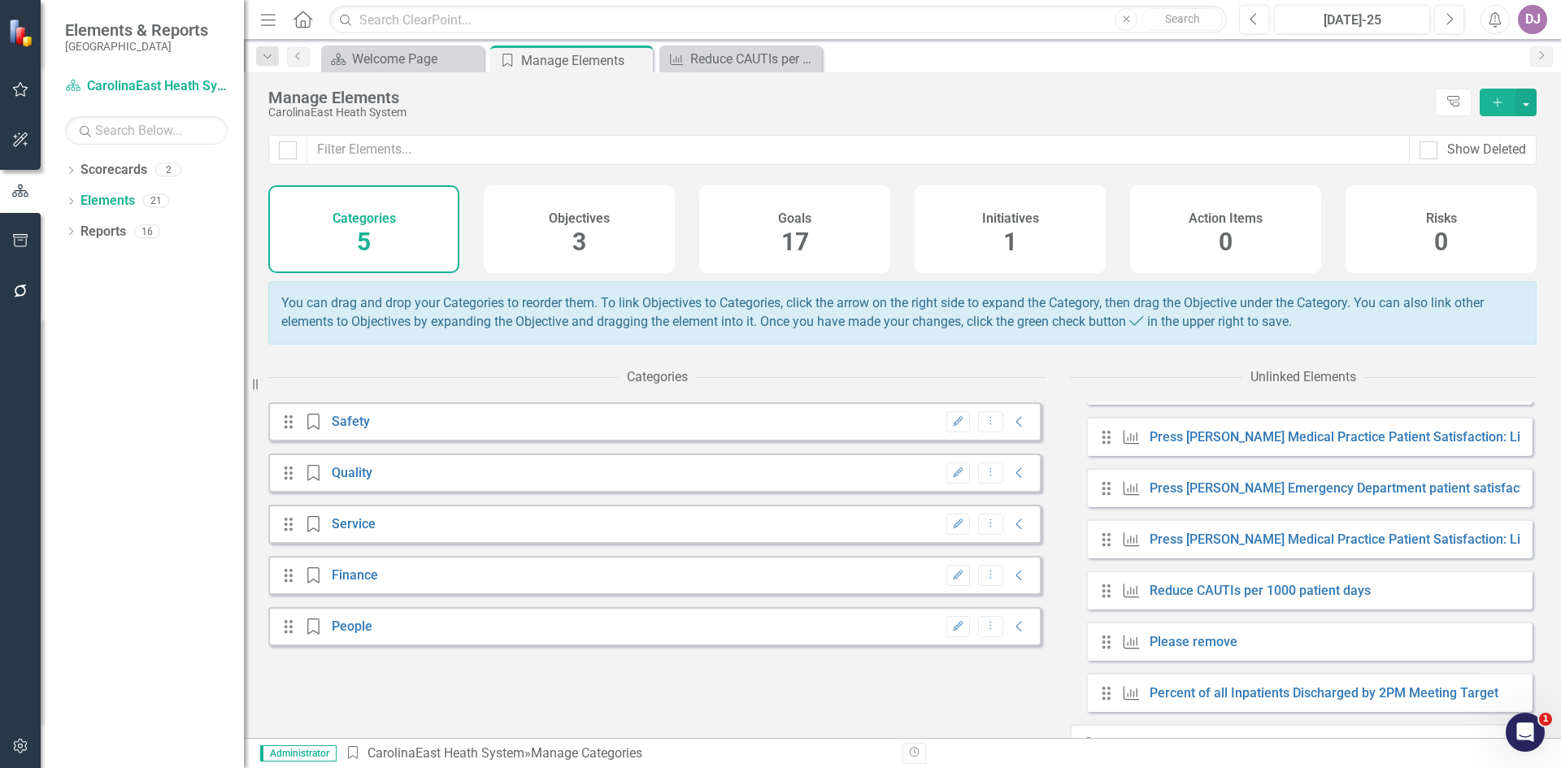
scroll to position [668, 0]
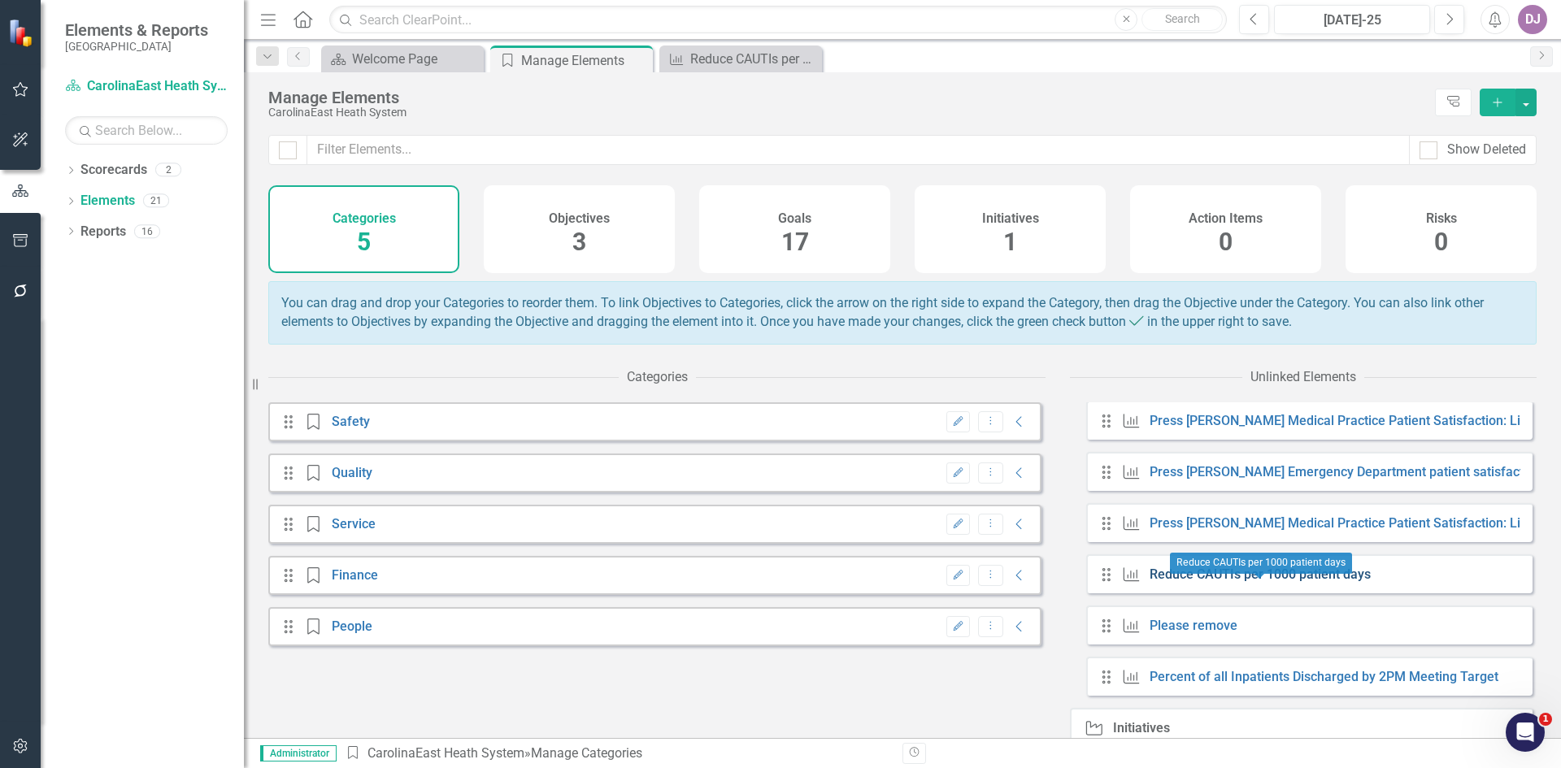
click at [1357, 582] on link "Reduce CAUTIs per 1000 patient days" at bounding box center [1260, 574] width 221 height 15
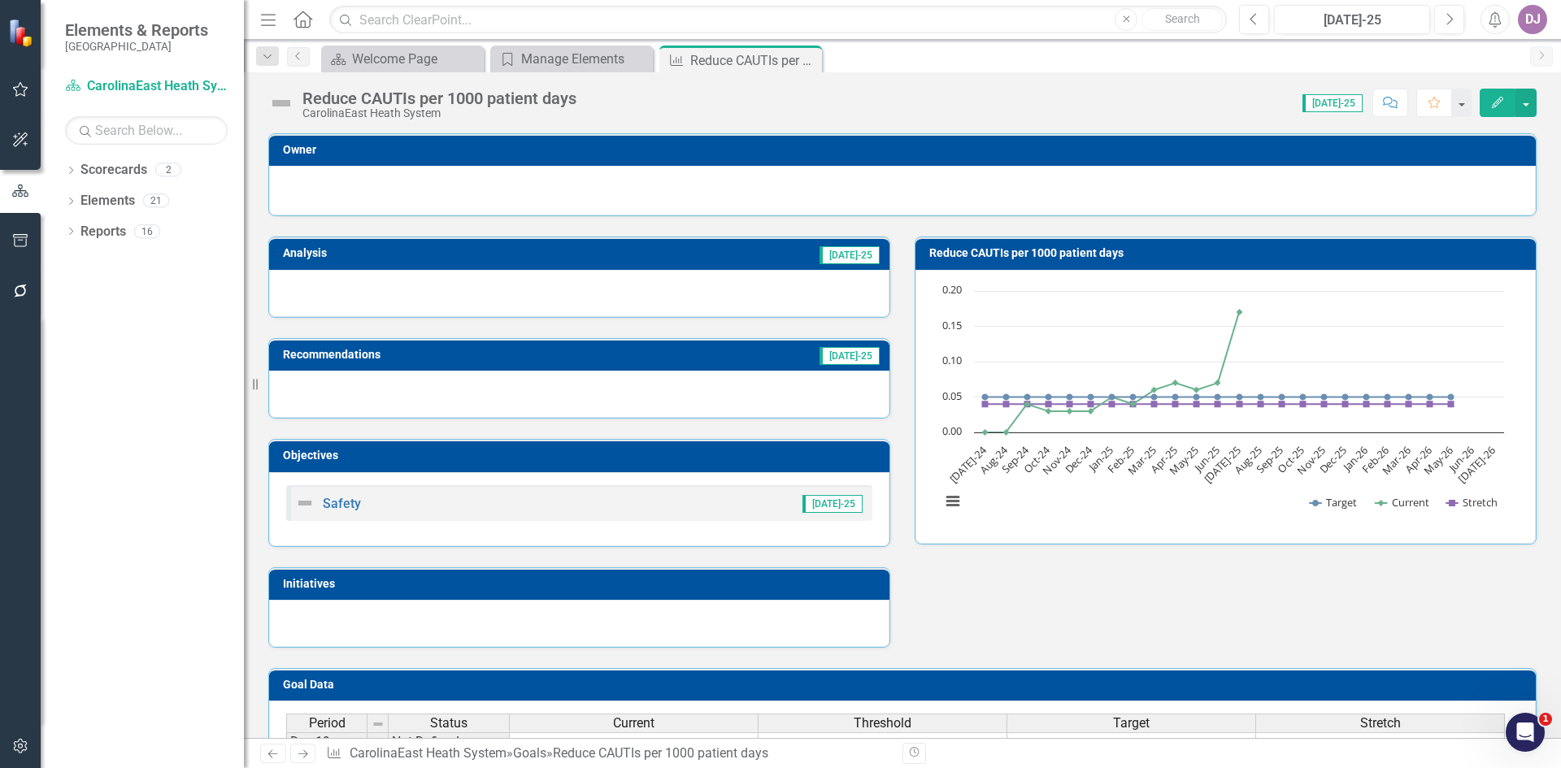
click at [1494, 105] on icon "Edit" at bounding box center [1498, 102] width 15 height 11
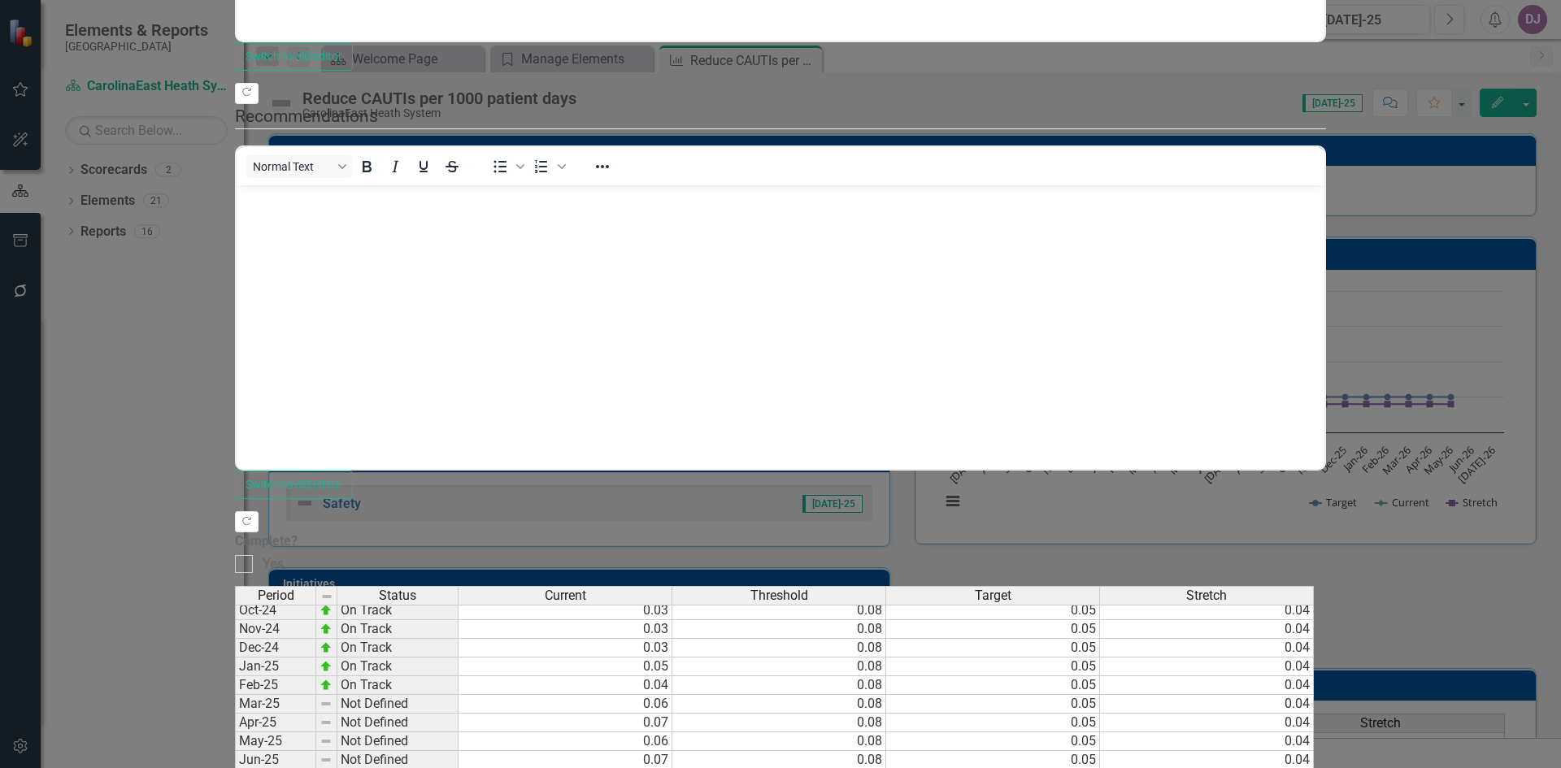
scroll to position [985, 0]
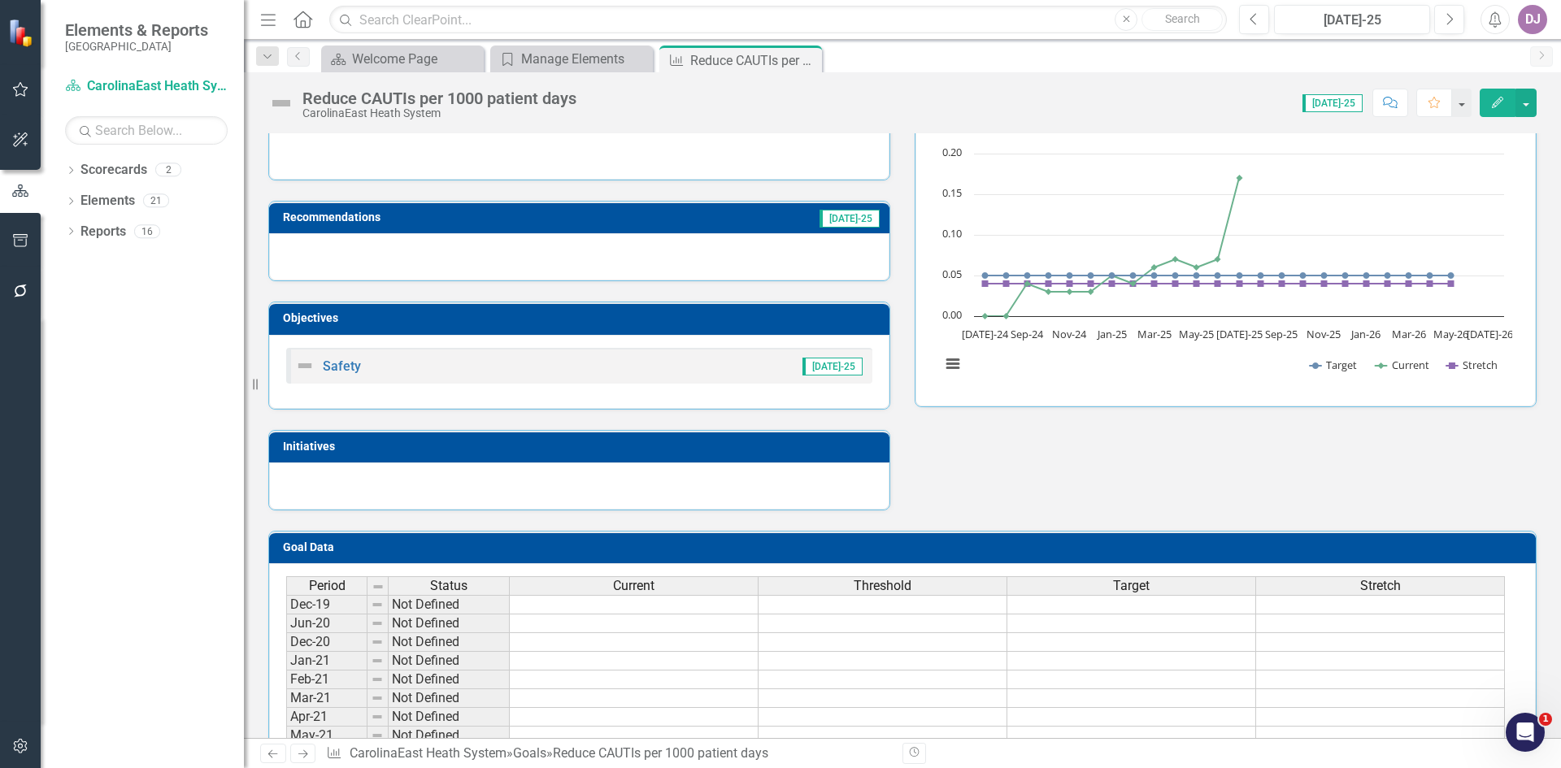
scroll to position [0, 0]
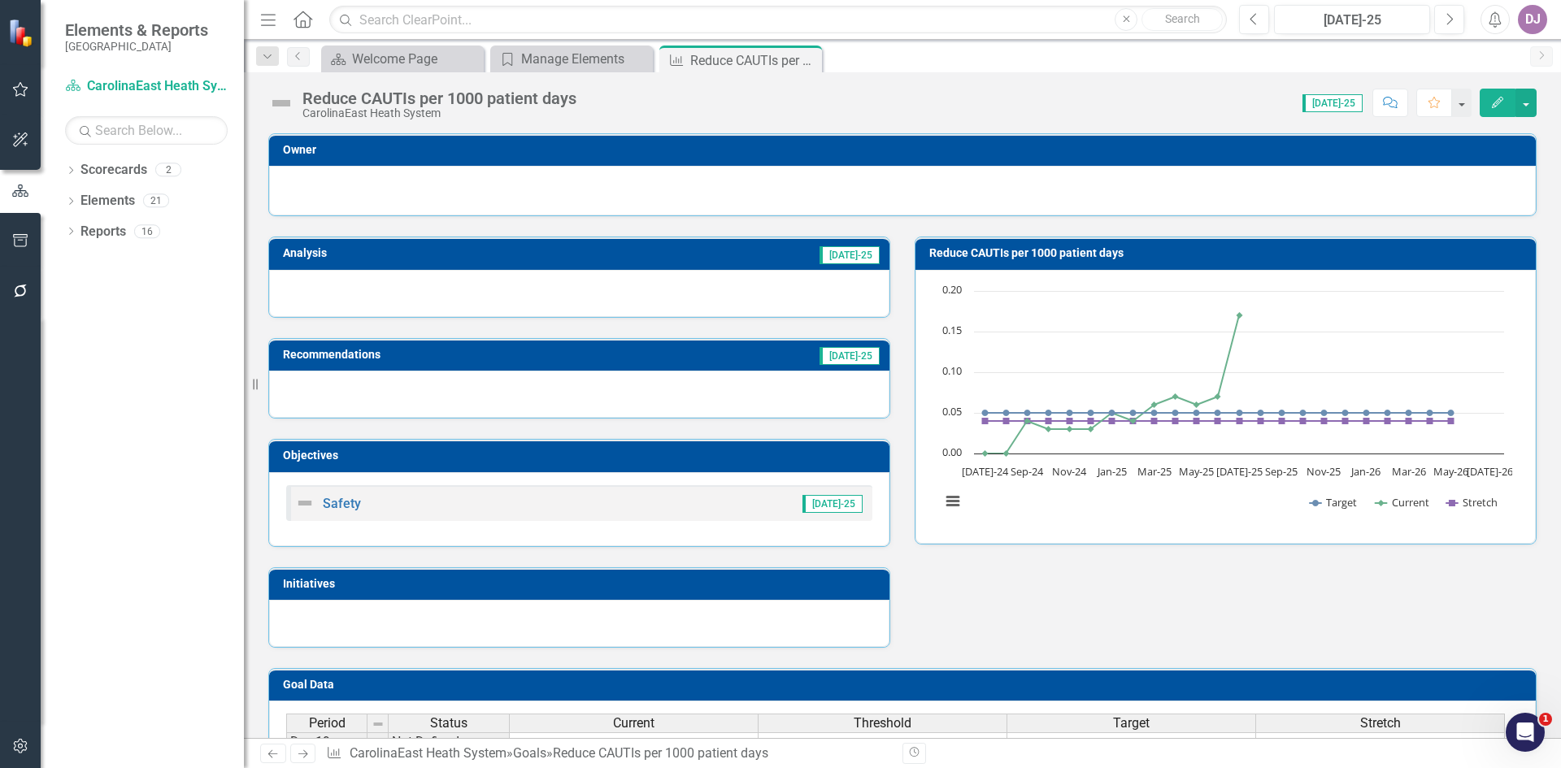
click at [1495, 112] on button "Edit" at bounding box center [1498, 103] width 36 height 28
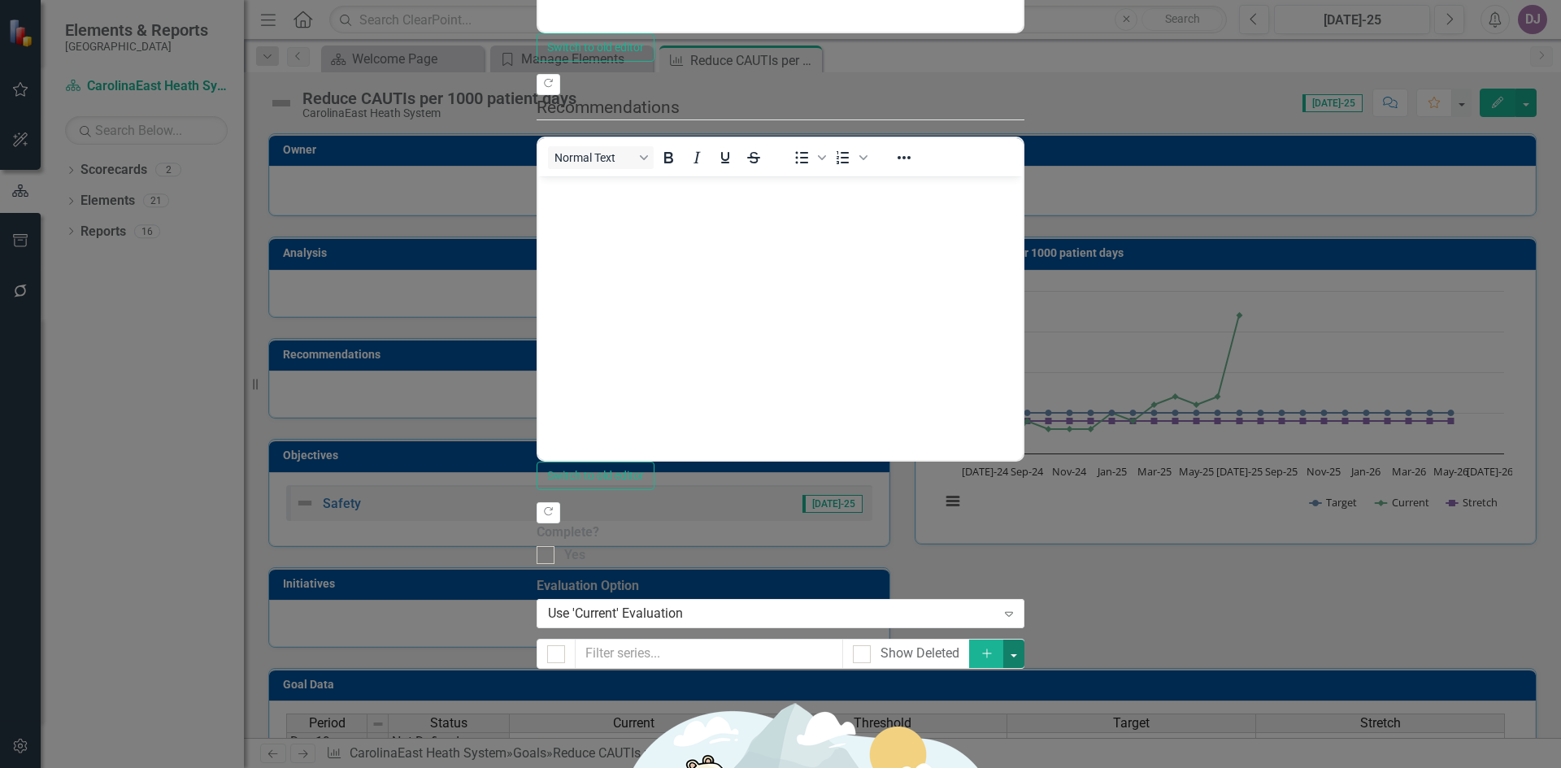
click at [1025, 640] on button "button" at bounding box center [1013, 654] width 21 height 28
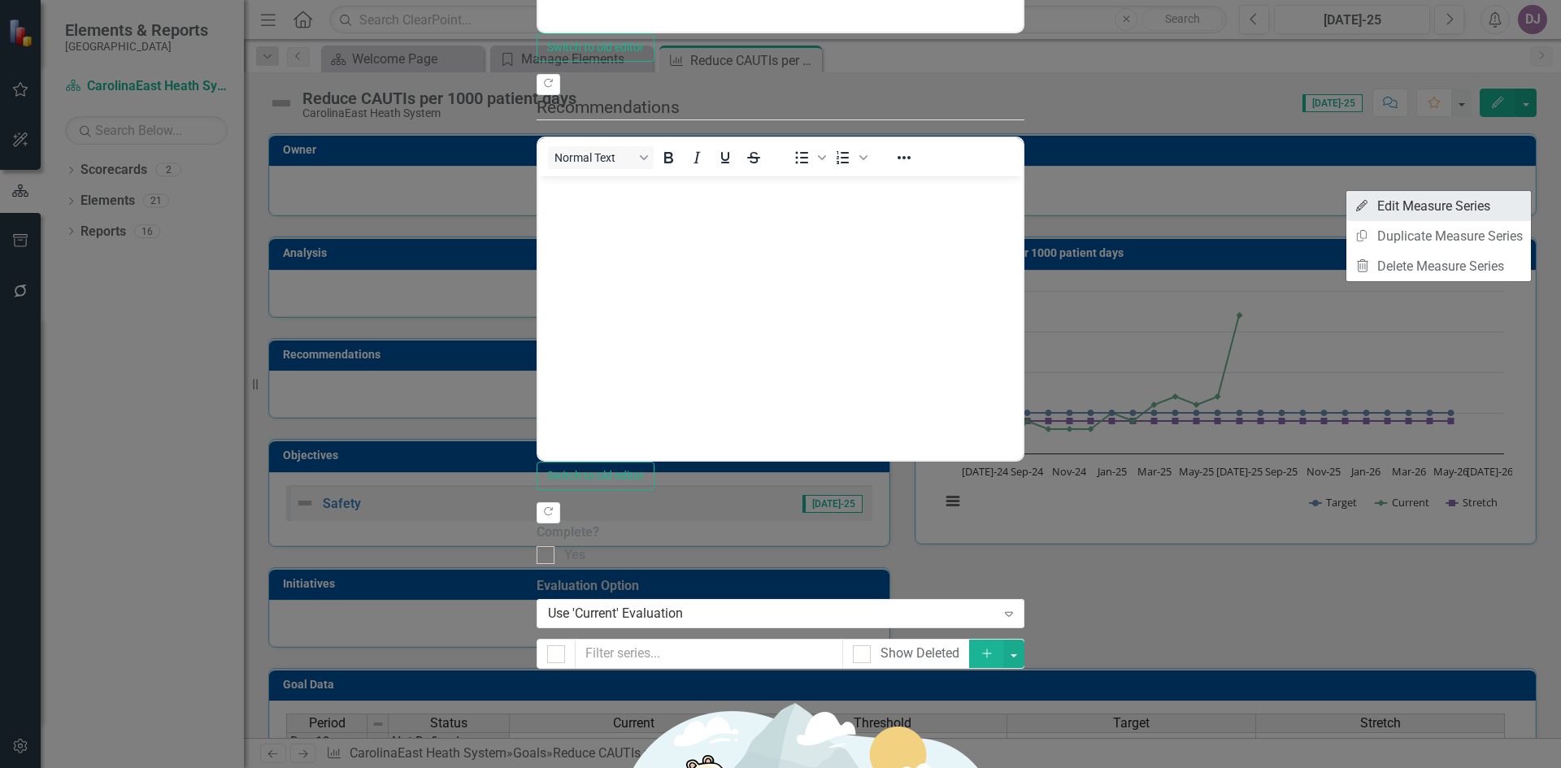
click at [1452, 208] on link "Edit Edit Measure Series" at bounding box center [1439, 206] width 185 height 30
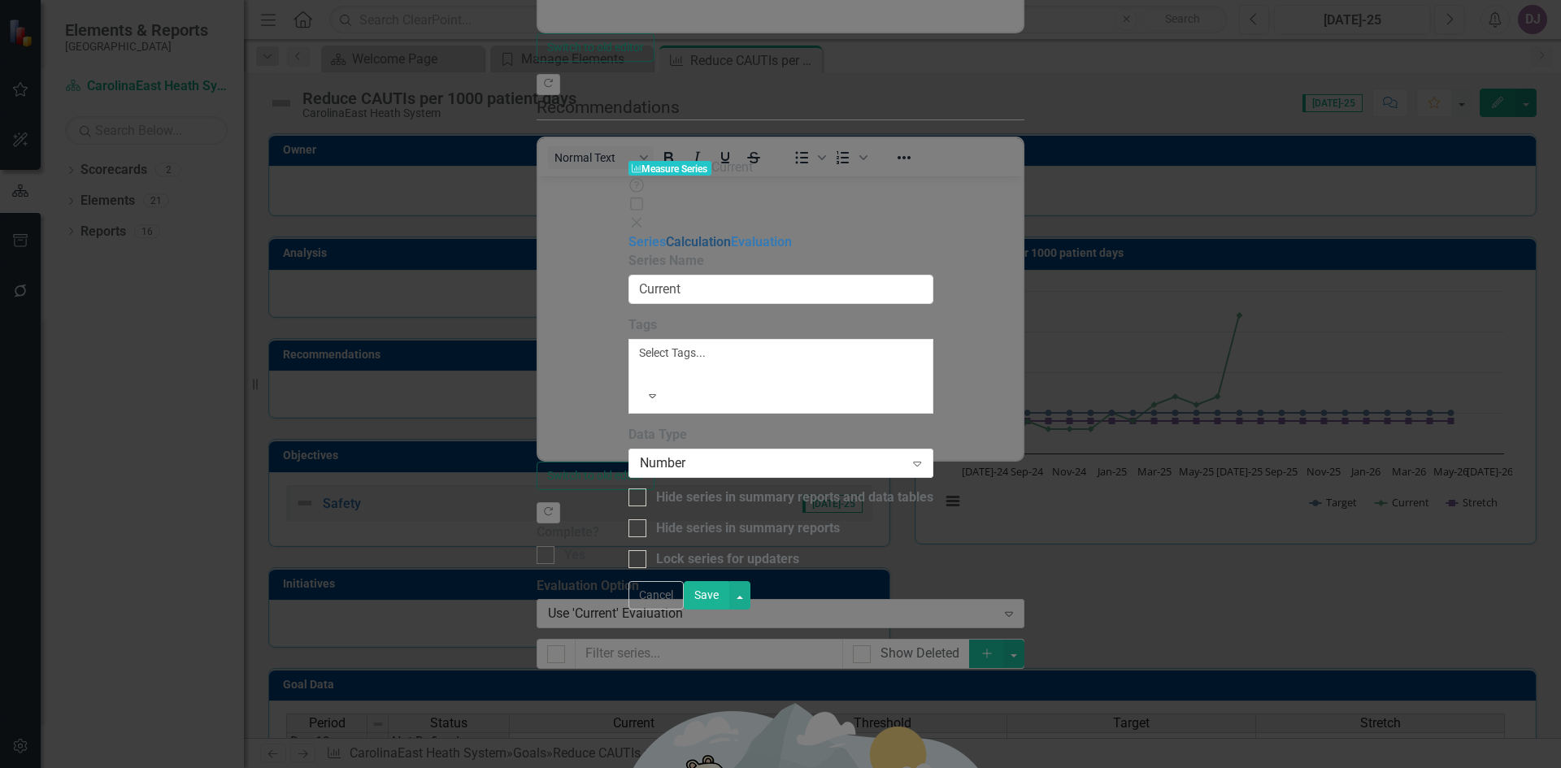
click at [666, 234] on link "Calculation" at bounding box center [698, 241] width 65 height 15
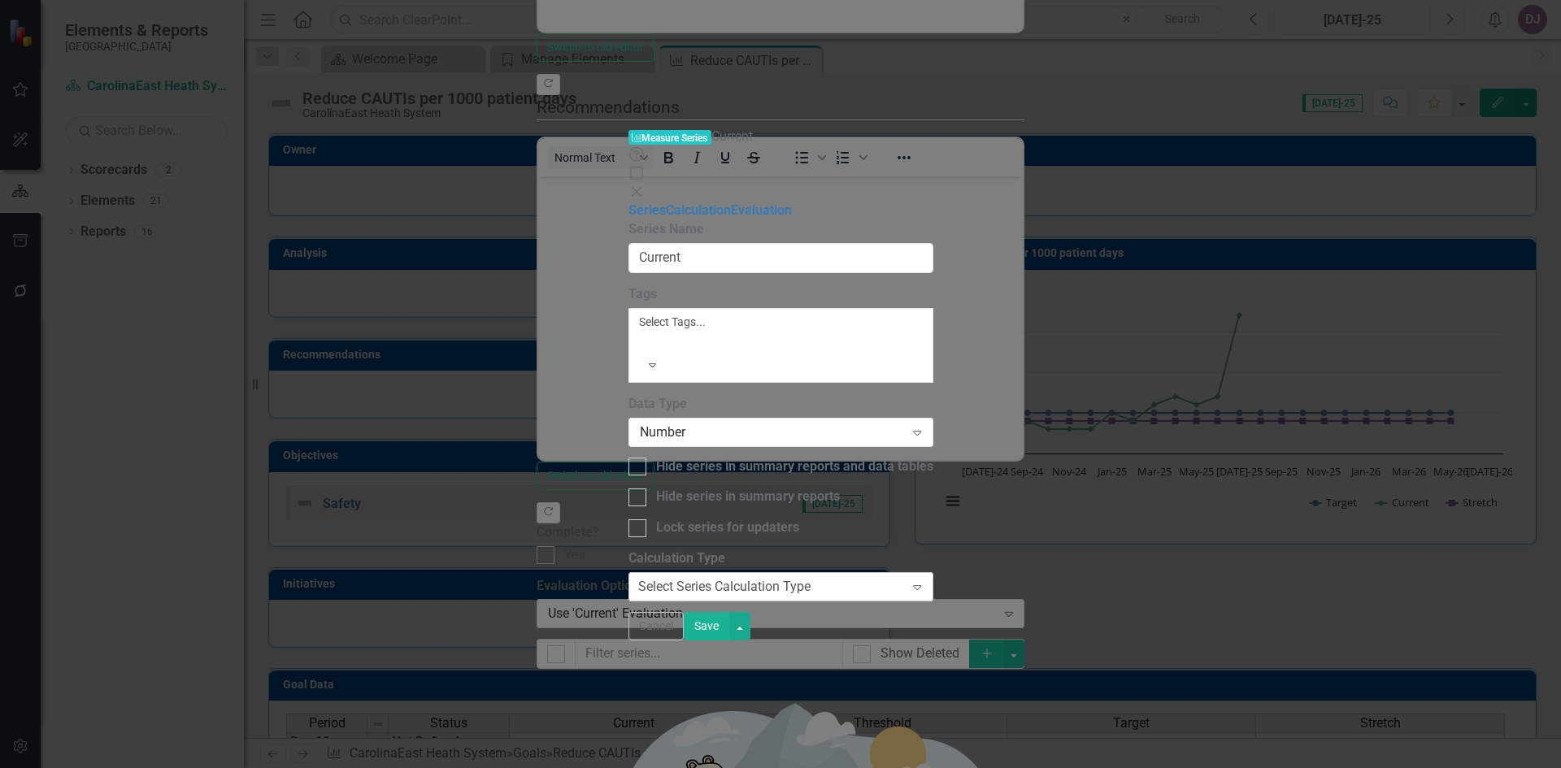
click at [921, 586] on icon at bounding box center [917, 588] width 8 height 5
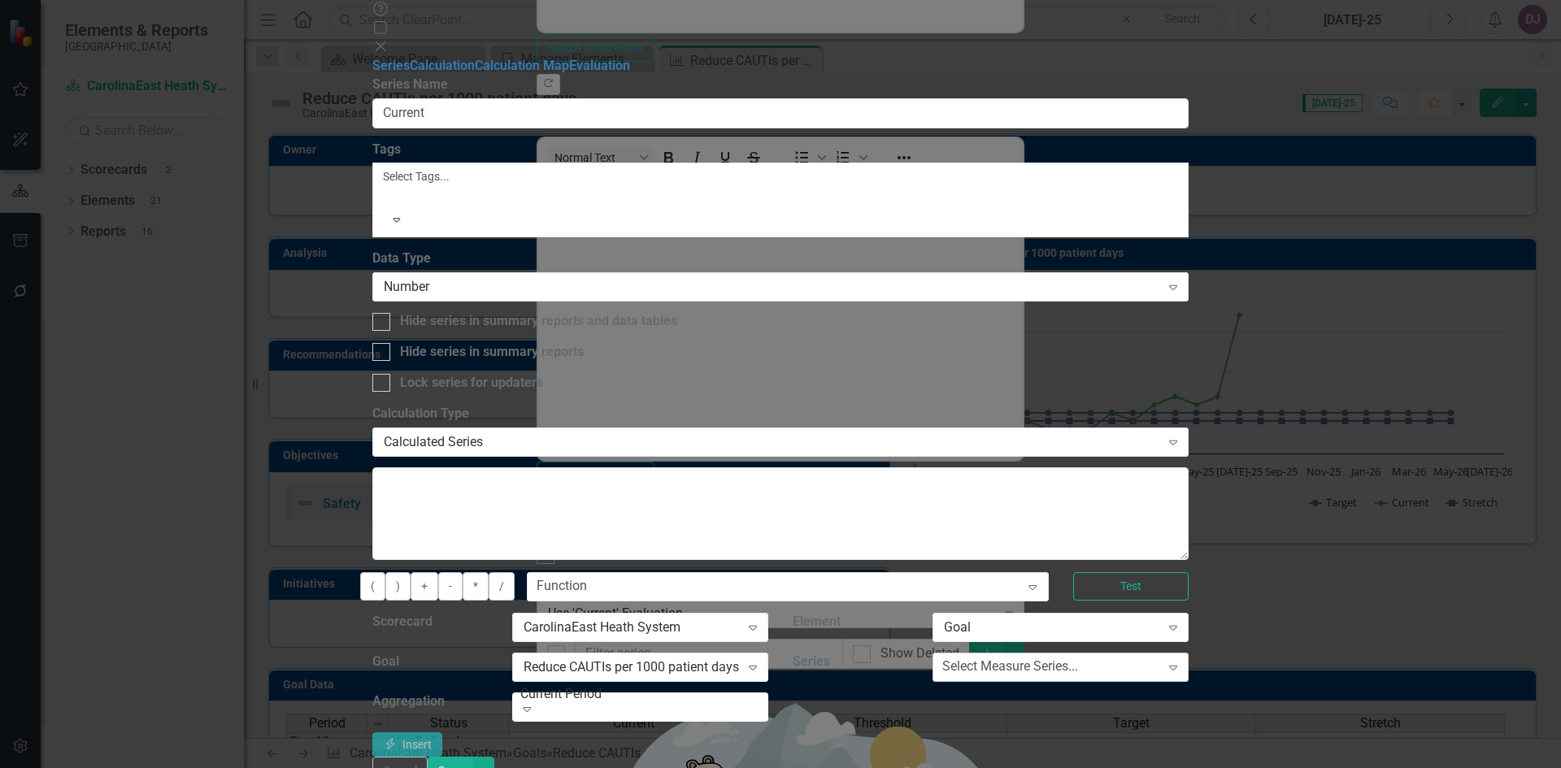
click at [1182, 661] on icon "Expand" at bounding box center [1173, 667] width 16 height 13
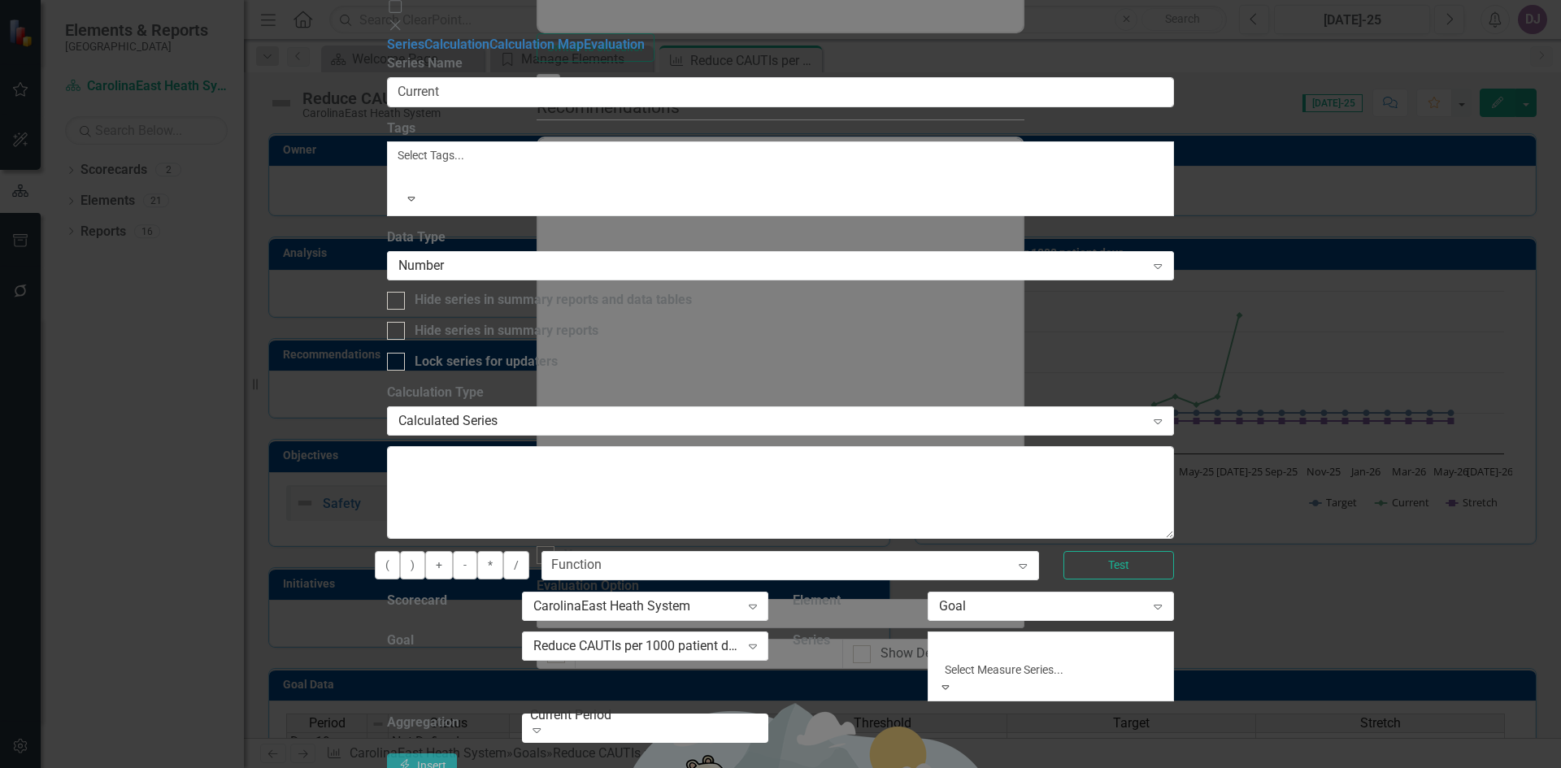
click at [1274, 768] on div "Current" at bounding box center [780, 777] width 1561 height 19
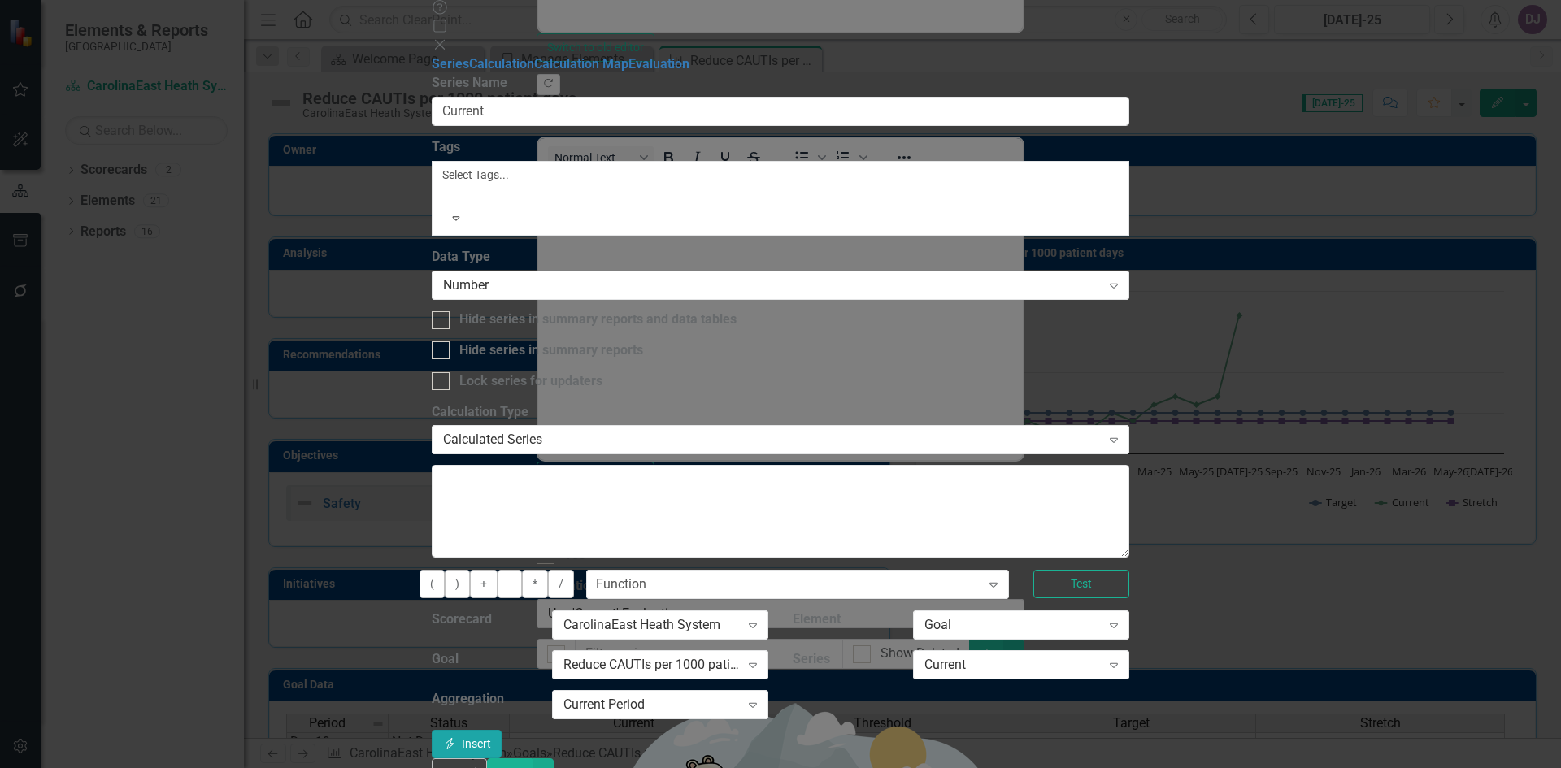
click at [502, 730] on button "Insert Insert" at bounding box center [467, 744] width 70 height 28
click at [487, 759] on button "Cancel" at bounding box center [459, 773] width 55 height 28
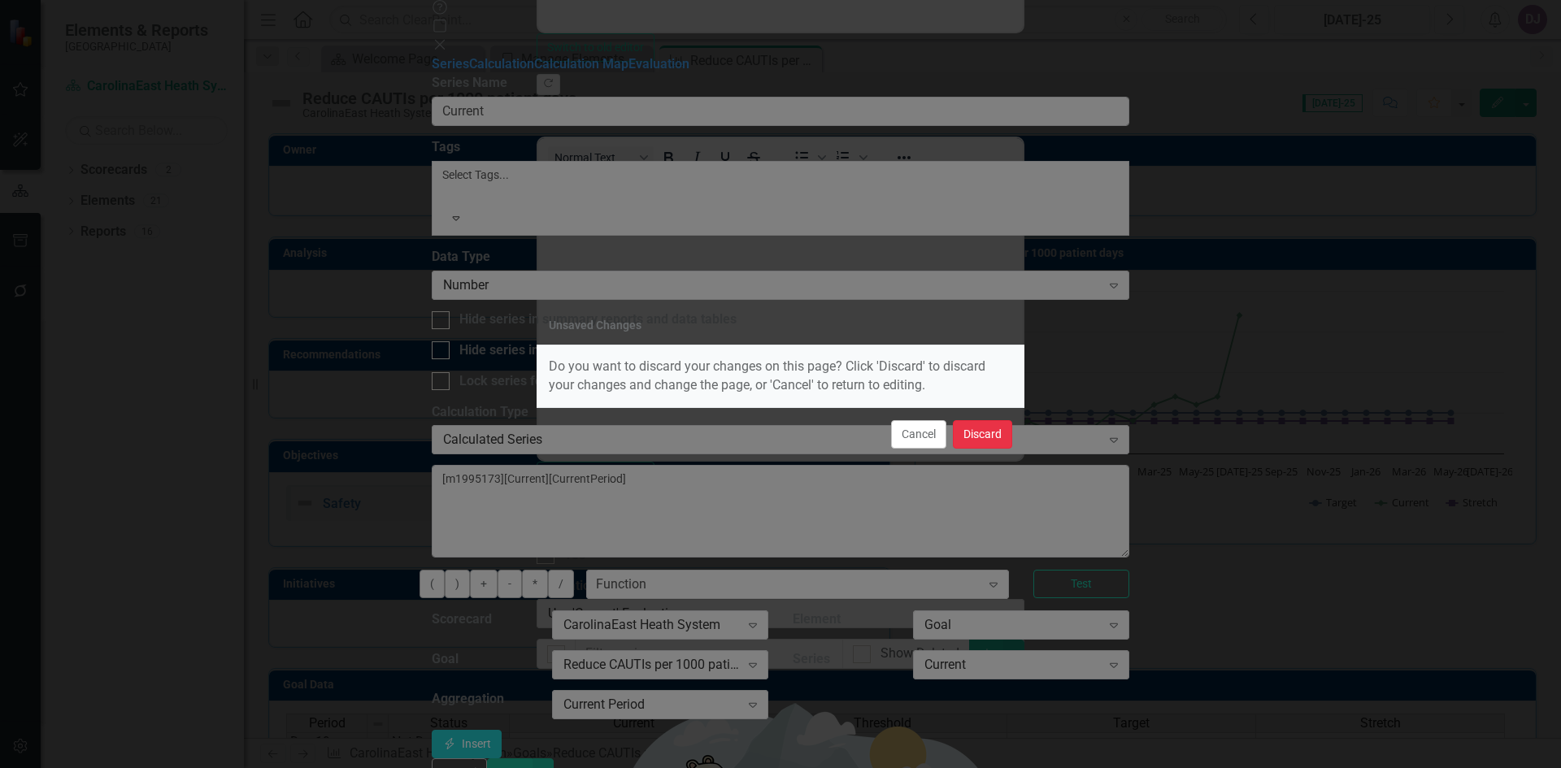
click at [976, 432] on button "Discard" at bounding box center [982, 434] width 59 height 28
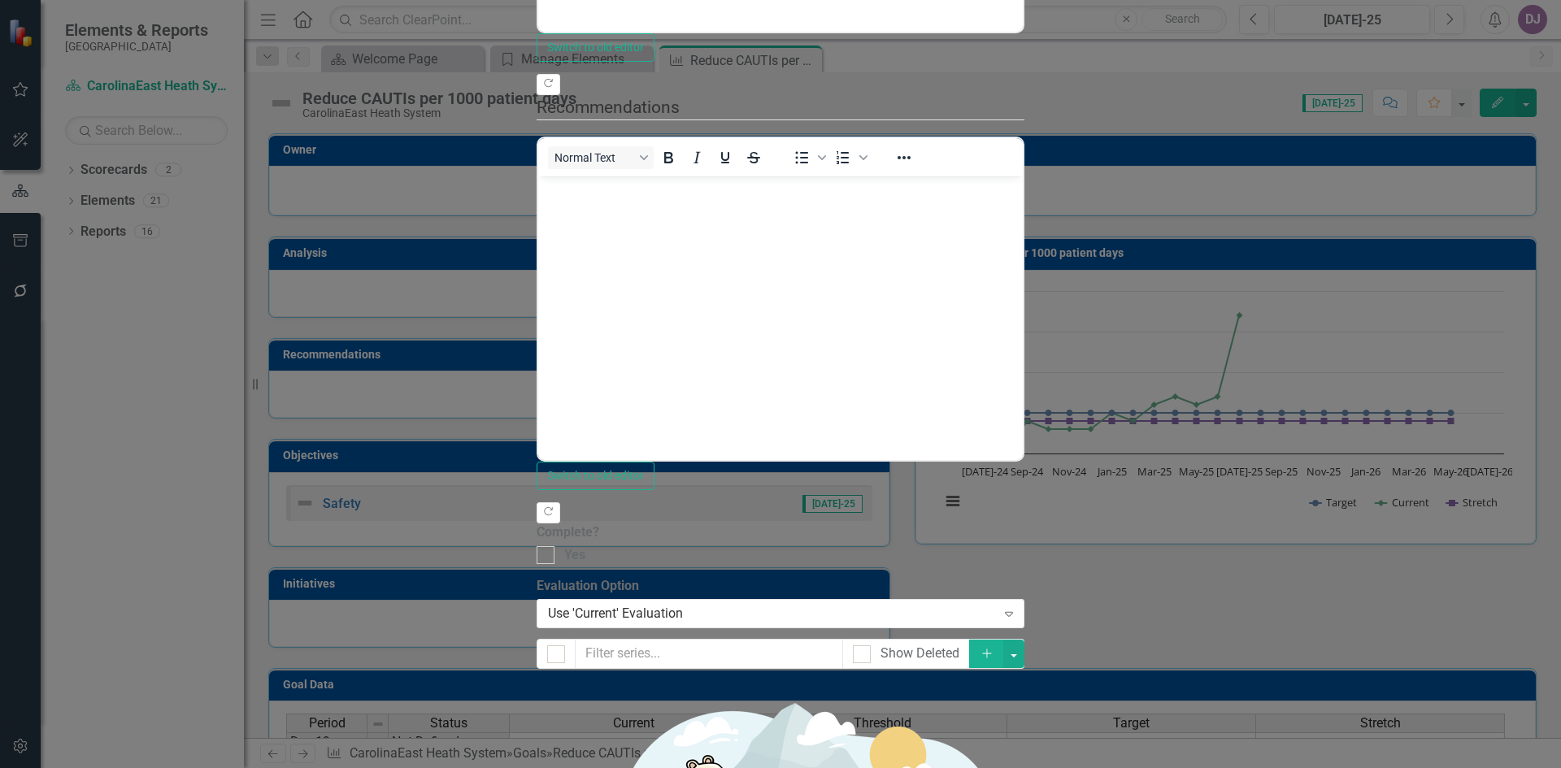
checkbox input "true"
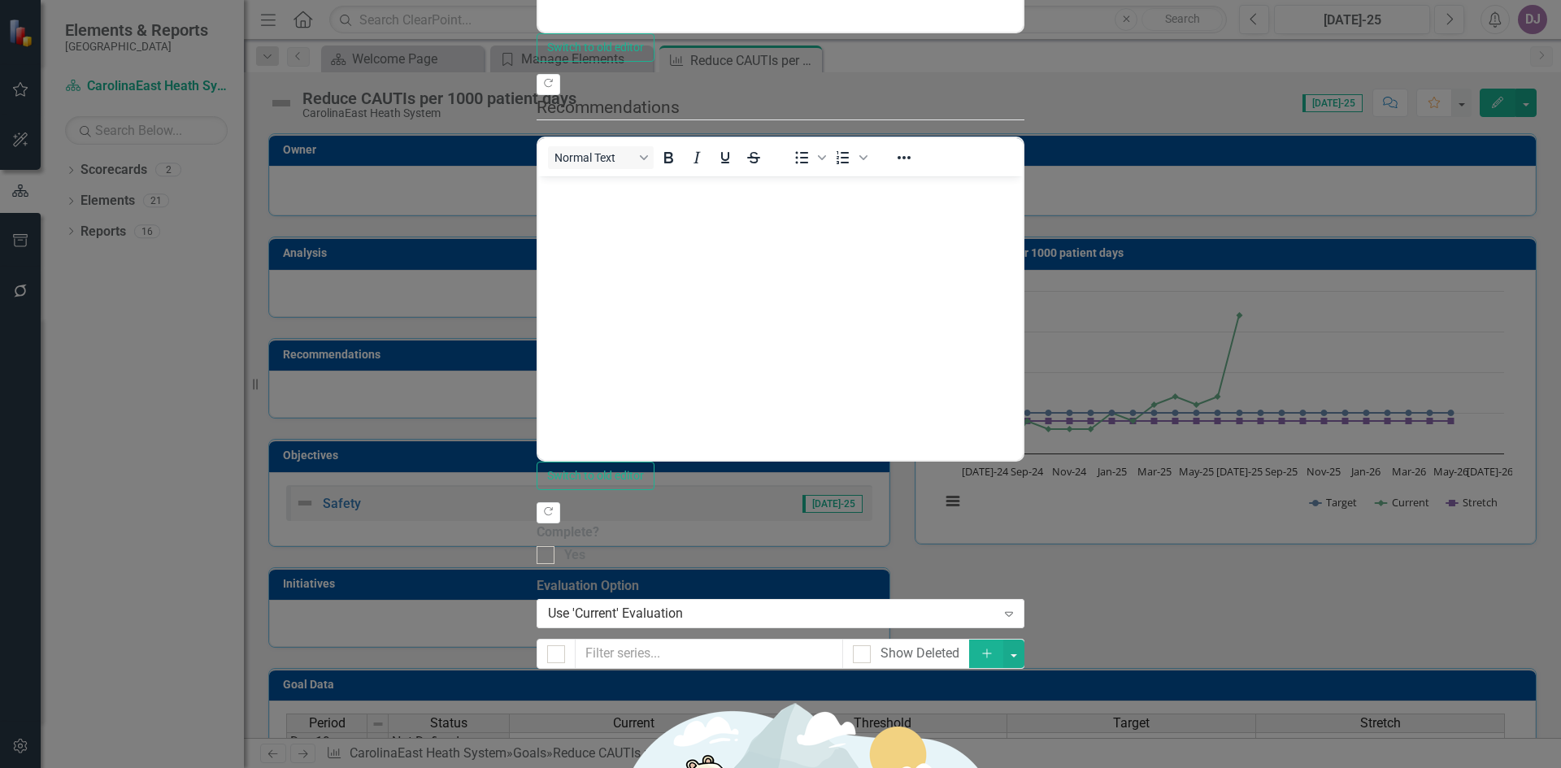
checkbox input "true"
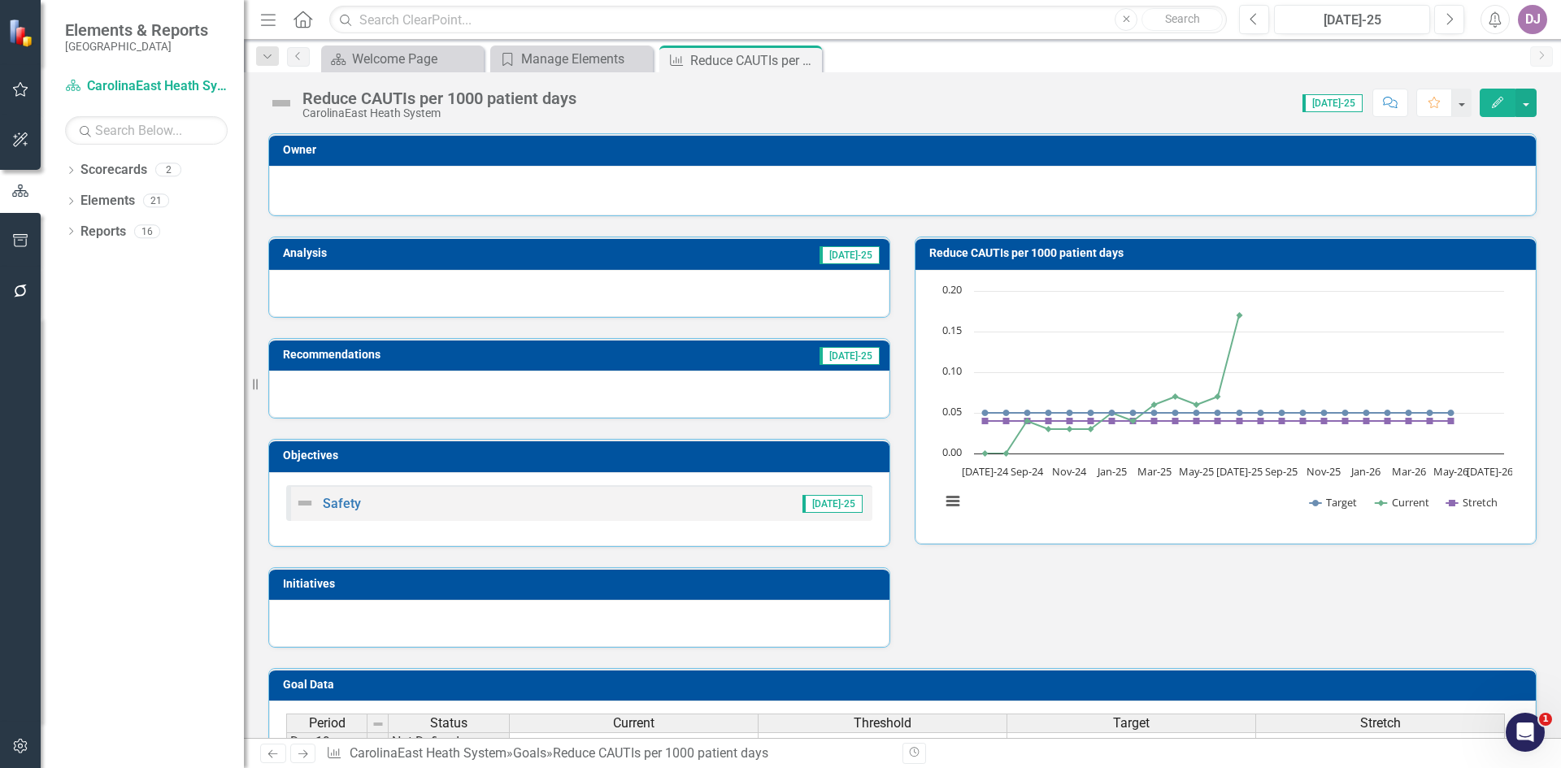
click at [1502, 101] on icon "button" at bounding box center [1497, 102] width 11 height 11
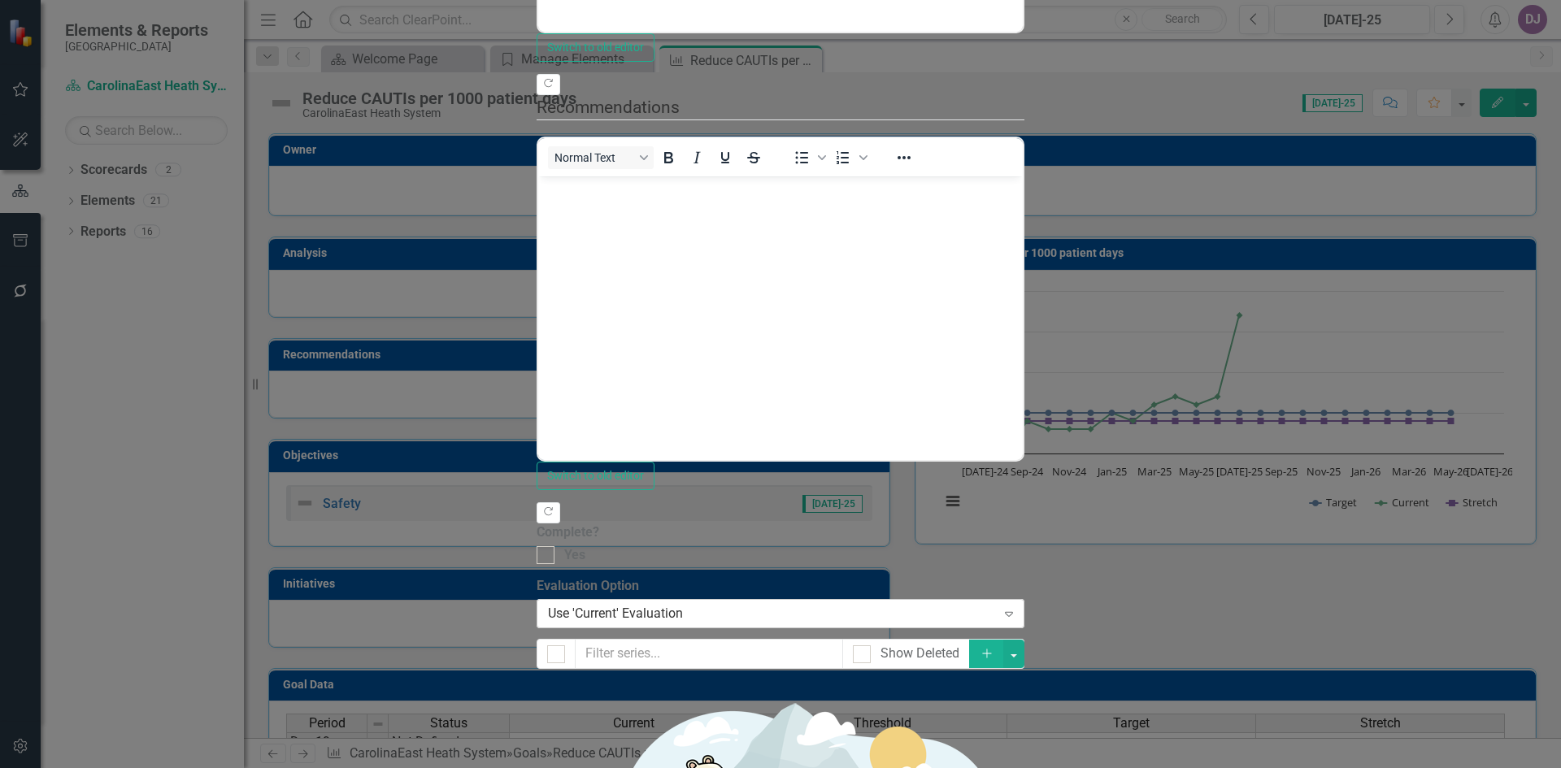
click at [1017, 607] on icon "Expand" at bounding box center [1009, 613] width 16 height 13
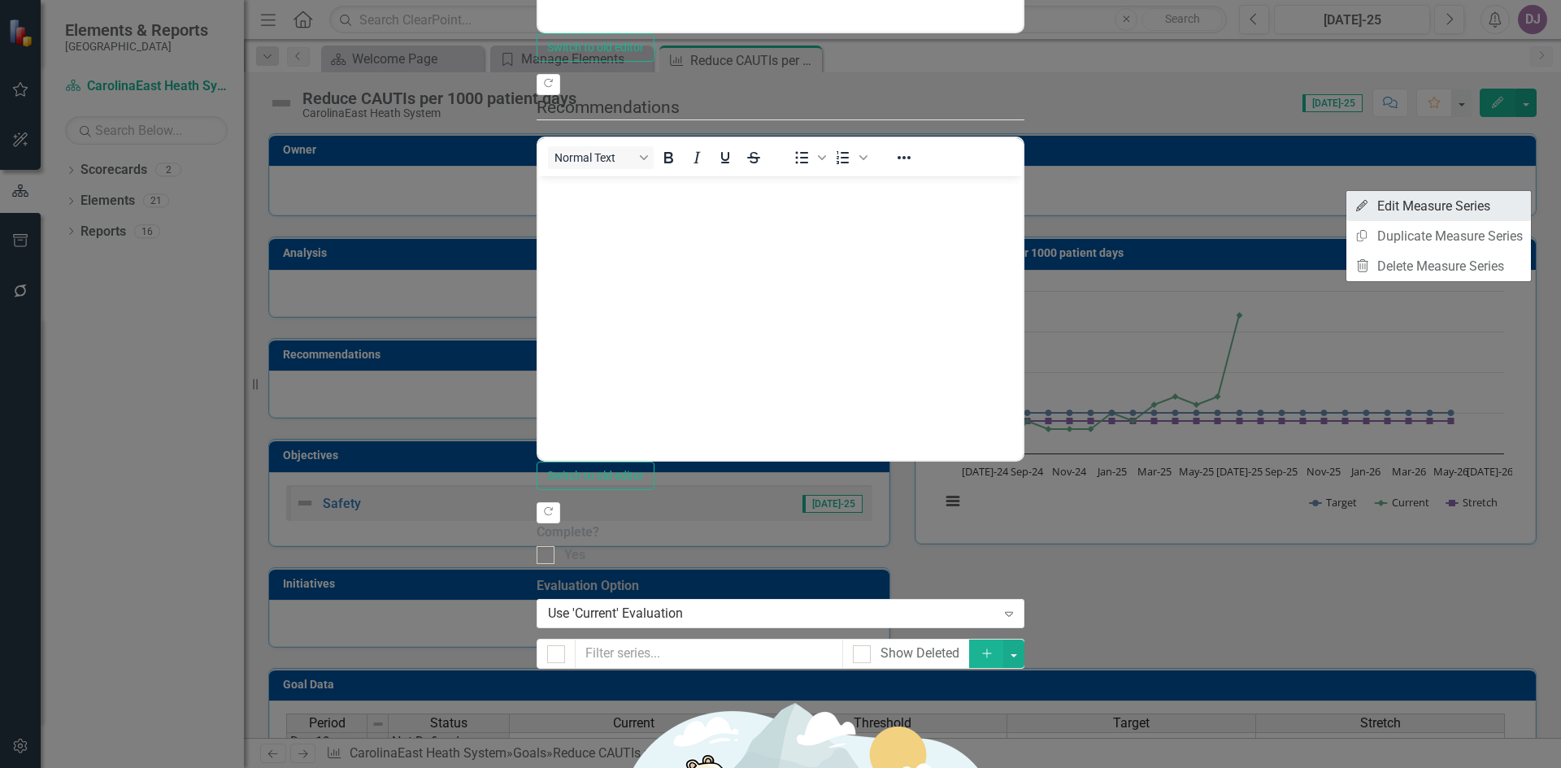
click at [1448, 209] on link "Edit Edit Measure Series" at bounding box center [1439, 206] width 185 height 30
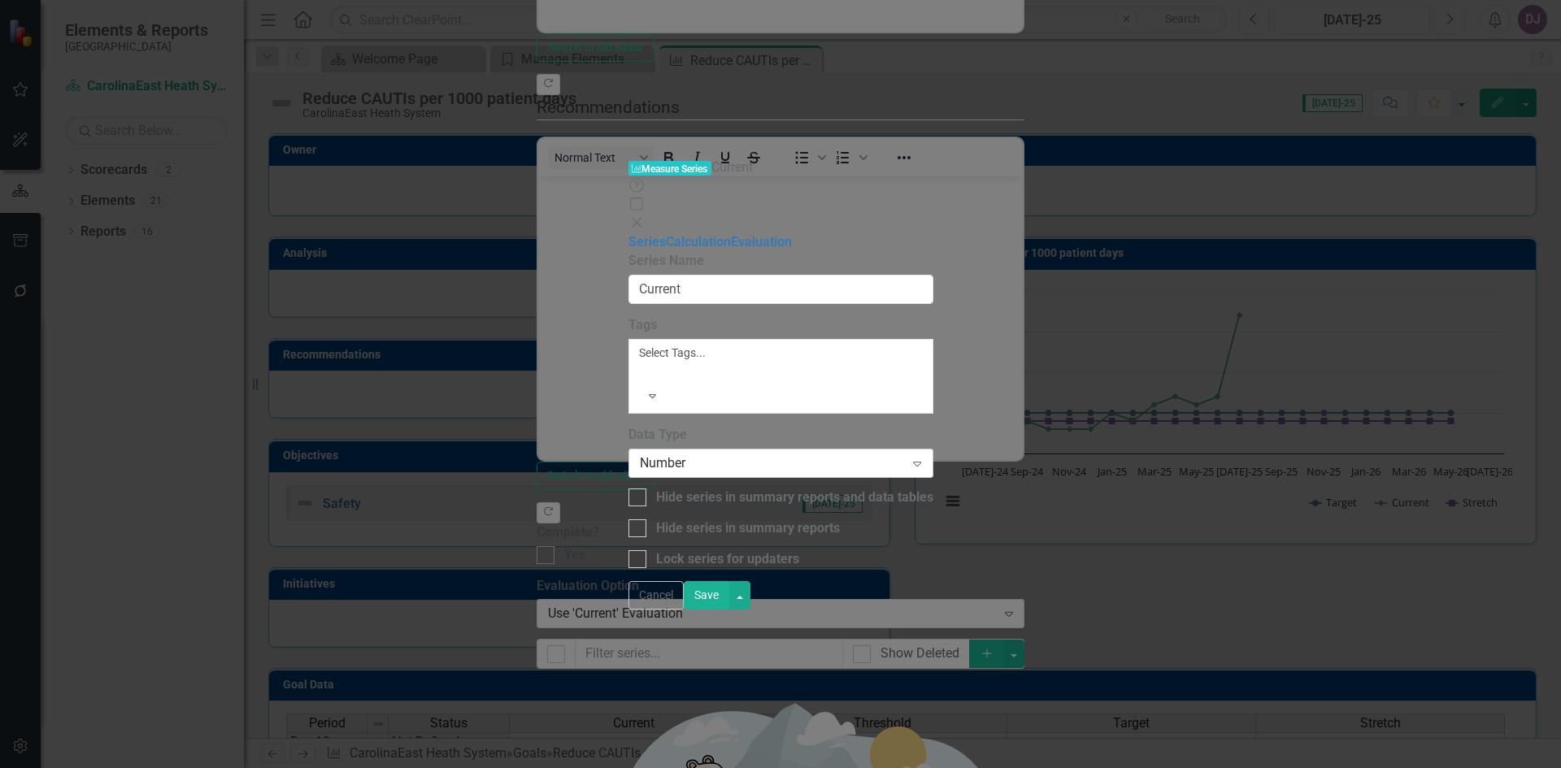
click at [921, 462] on icon at bounding box center [917, 464] width 8 height 5
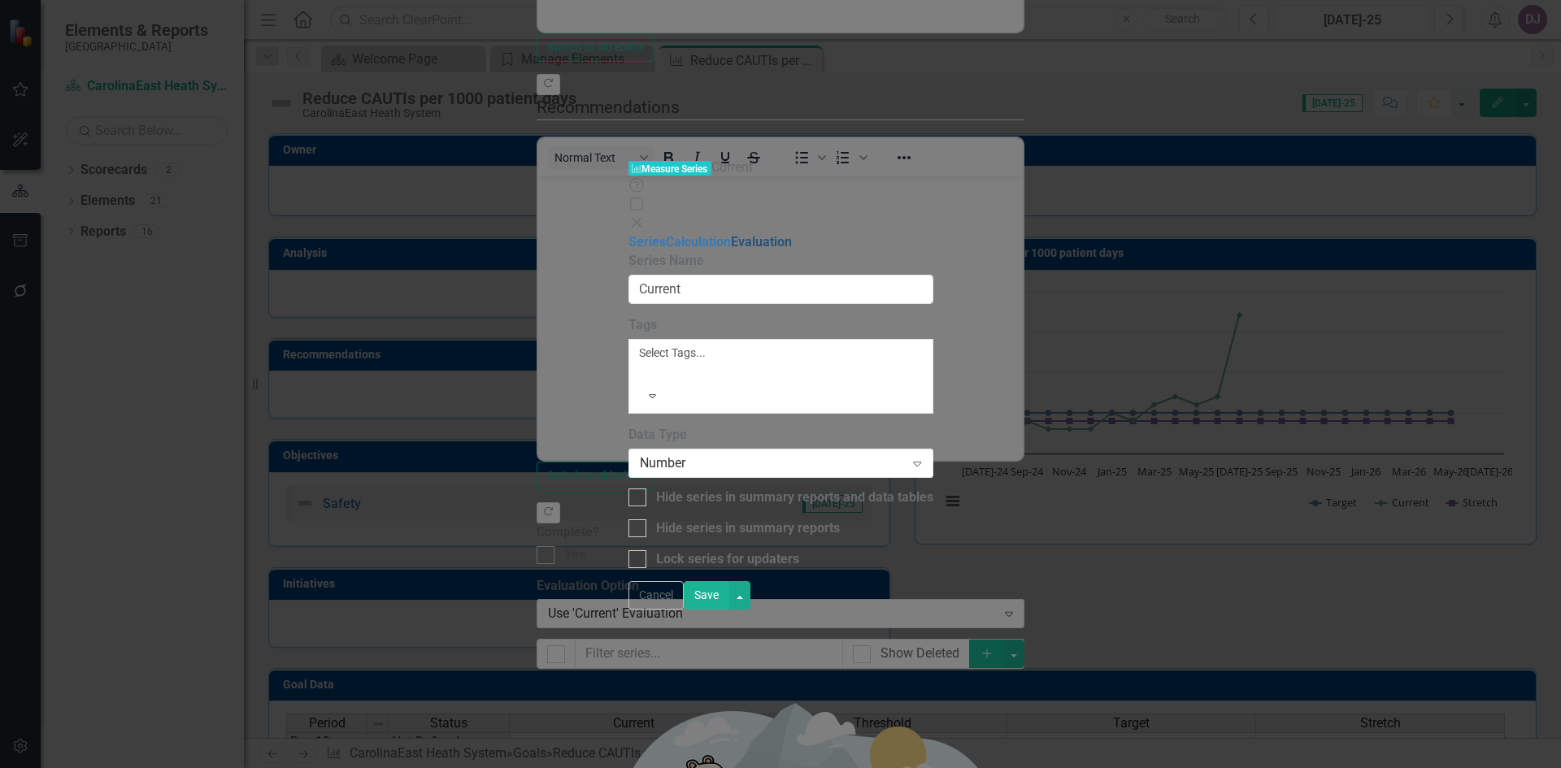
click at [731, 234] on link "Evaluation" at bounding box center [761, 241] width 61 height 15
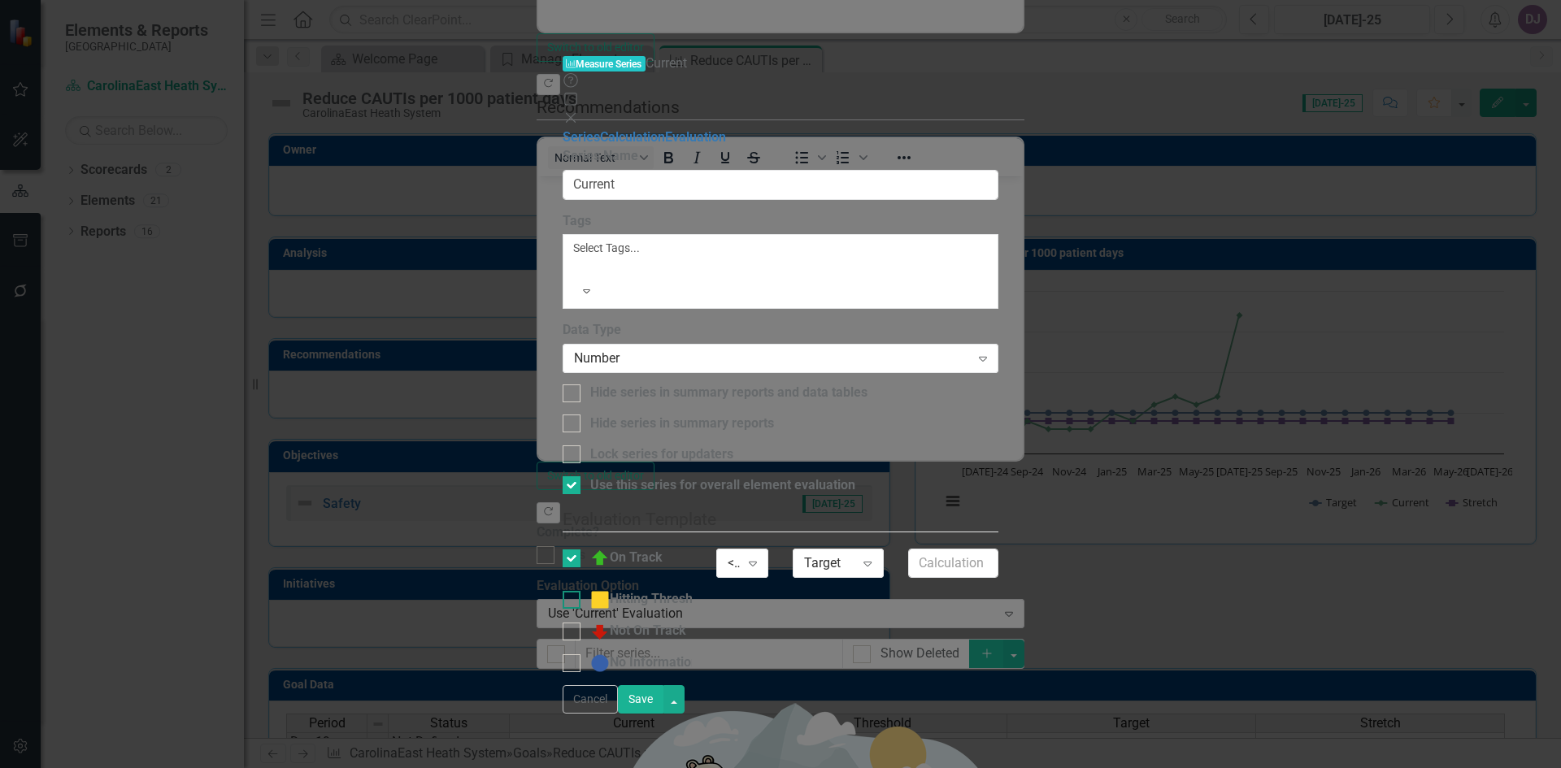
click at [581, 591] on div at bounding box center [572, 600] width 18 height 18
click at [573, 591] on input "Hitting Threshold" at bounding box center [568, 596] width 11 height 11
checkbox input "true"
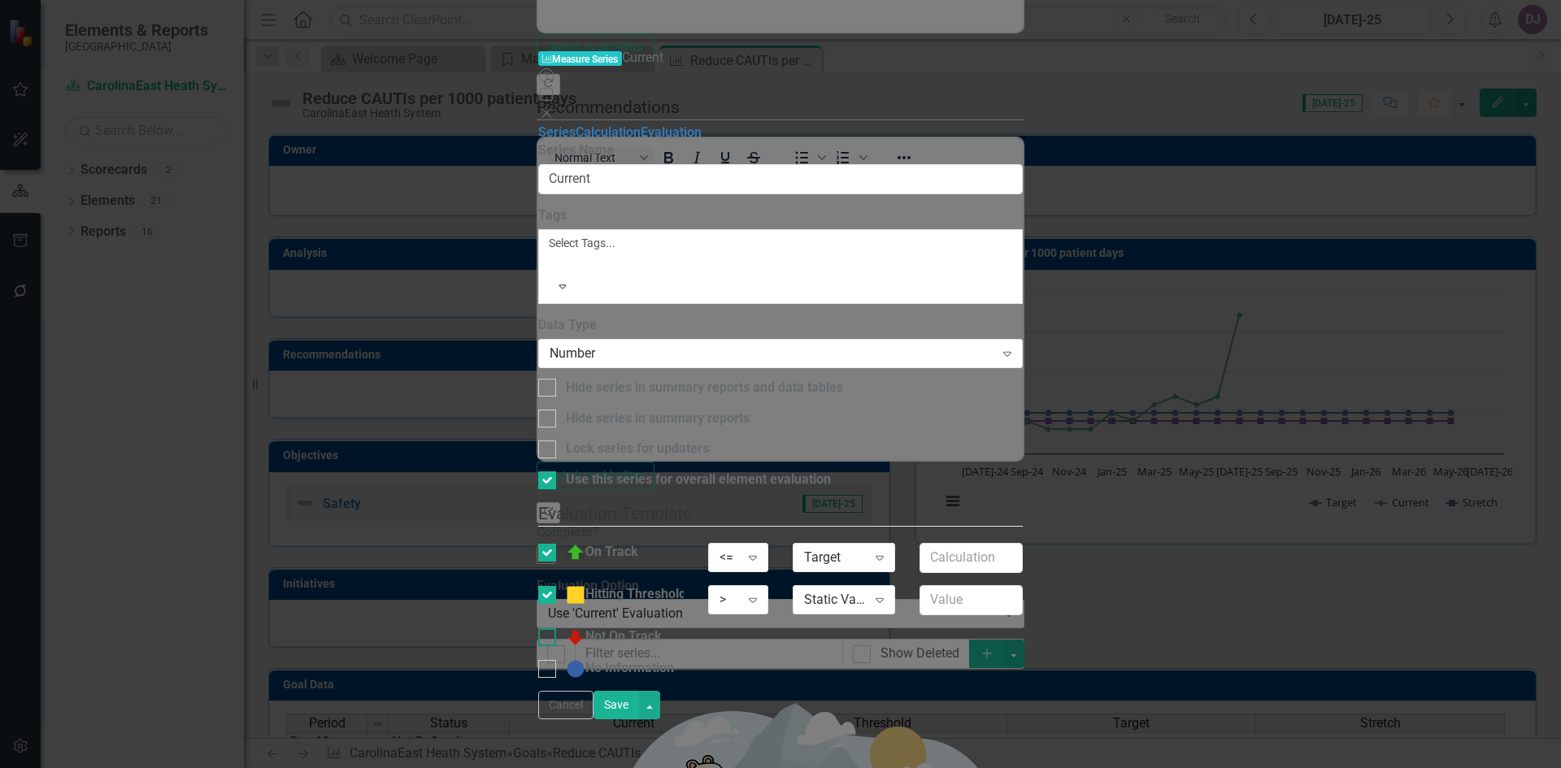
click at [556, 629] on div at bounding box center [547, 638] width 18 height 18
click at [549, 629] on input "Not On Track" at bounding box center [543, 634] width 11 height 11
checkbox input "true"
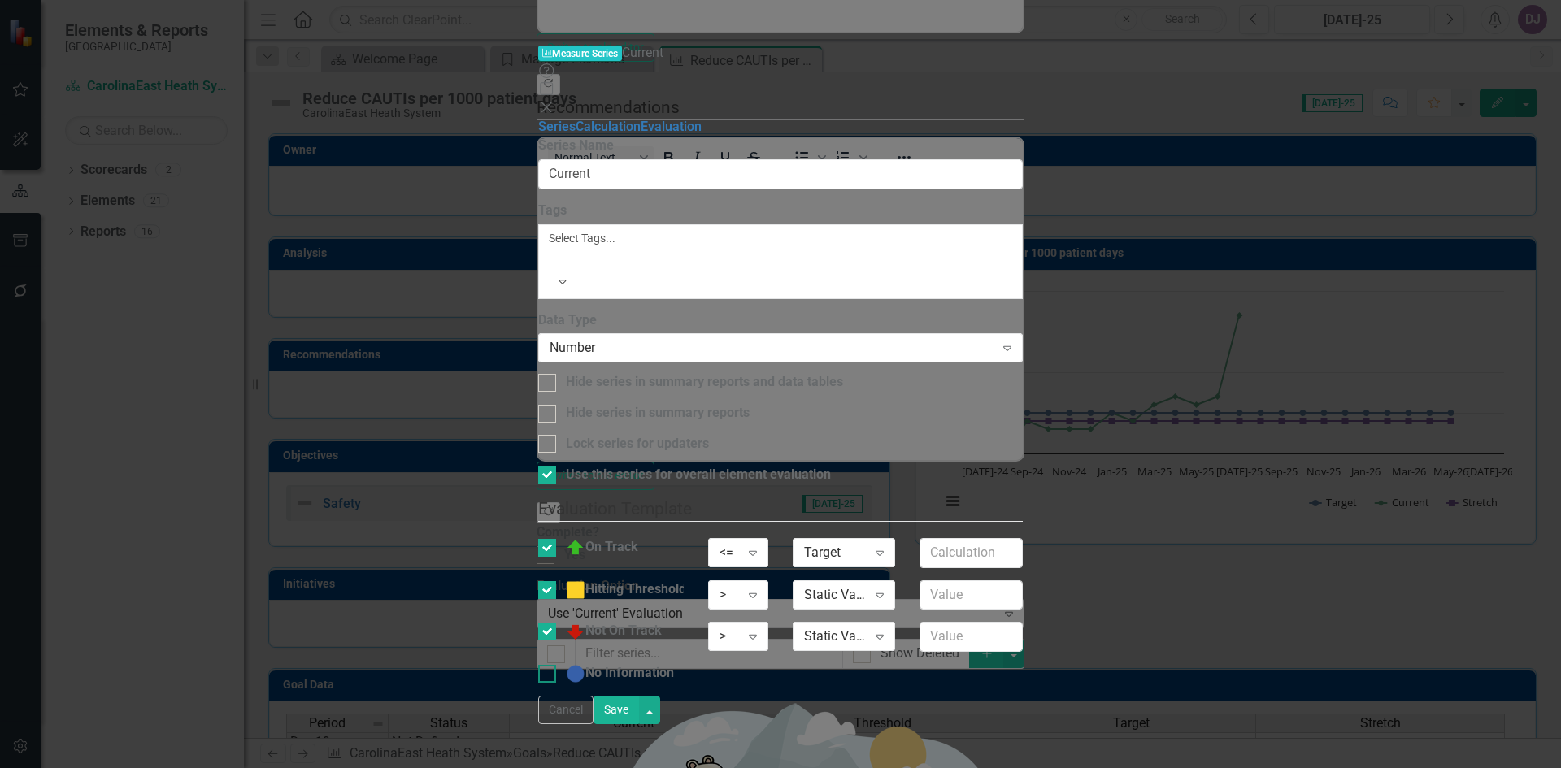
click at [549, 665] on input "No Information" at bounding box center [543, 670] width 11 height 11
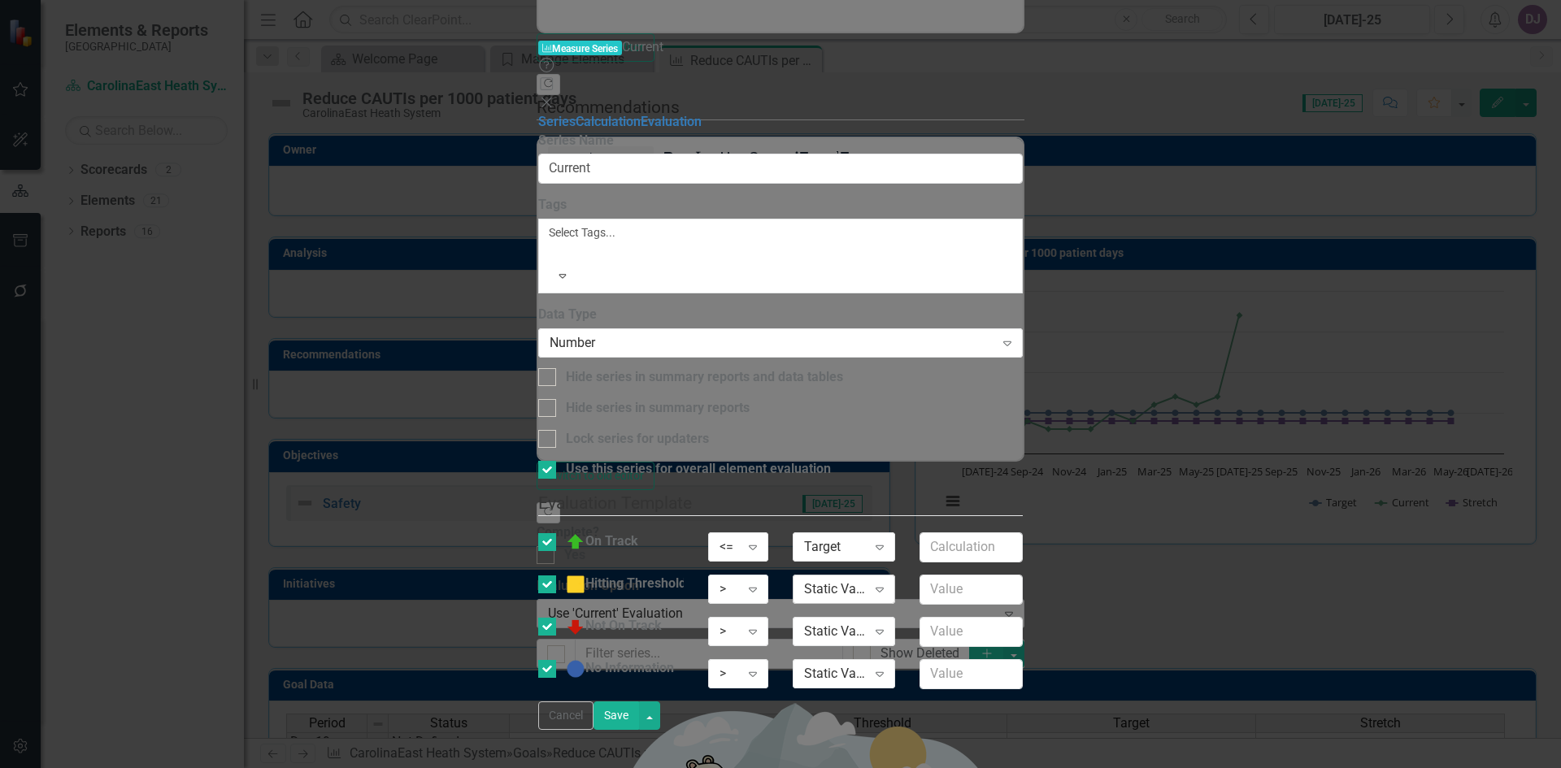
click at [888, 583] on icon "Expand" at bounding box center [880, 589] width 16 height 13
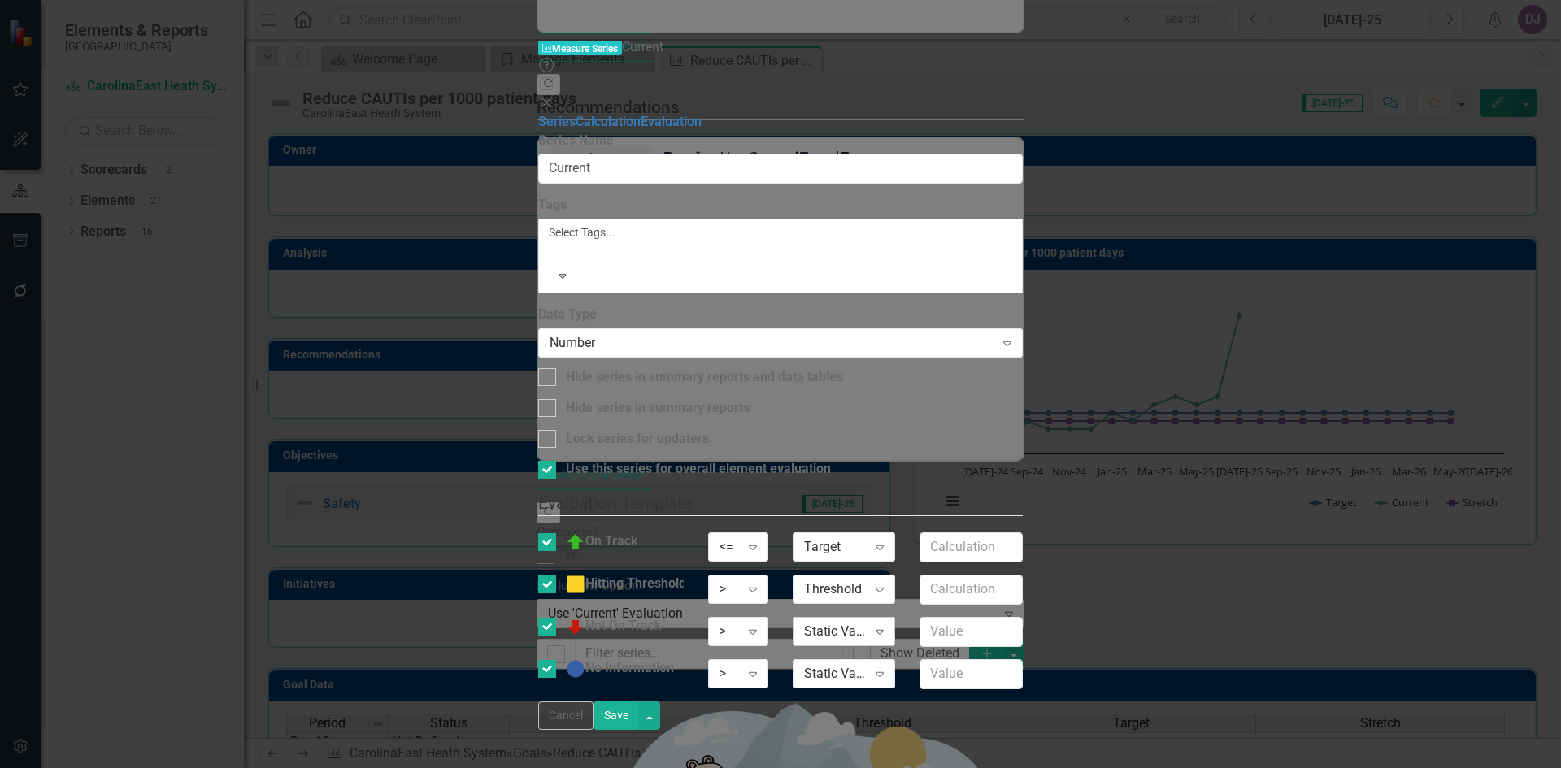
click at [888, 625] on icon "Expand" at bounding box center [880, 631] width 16 height 13
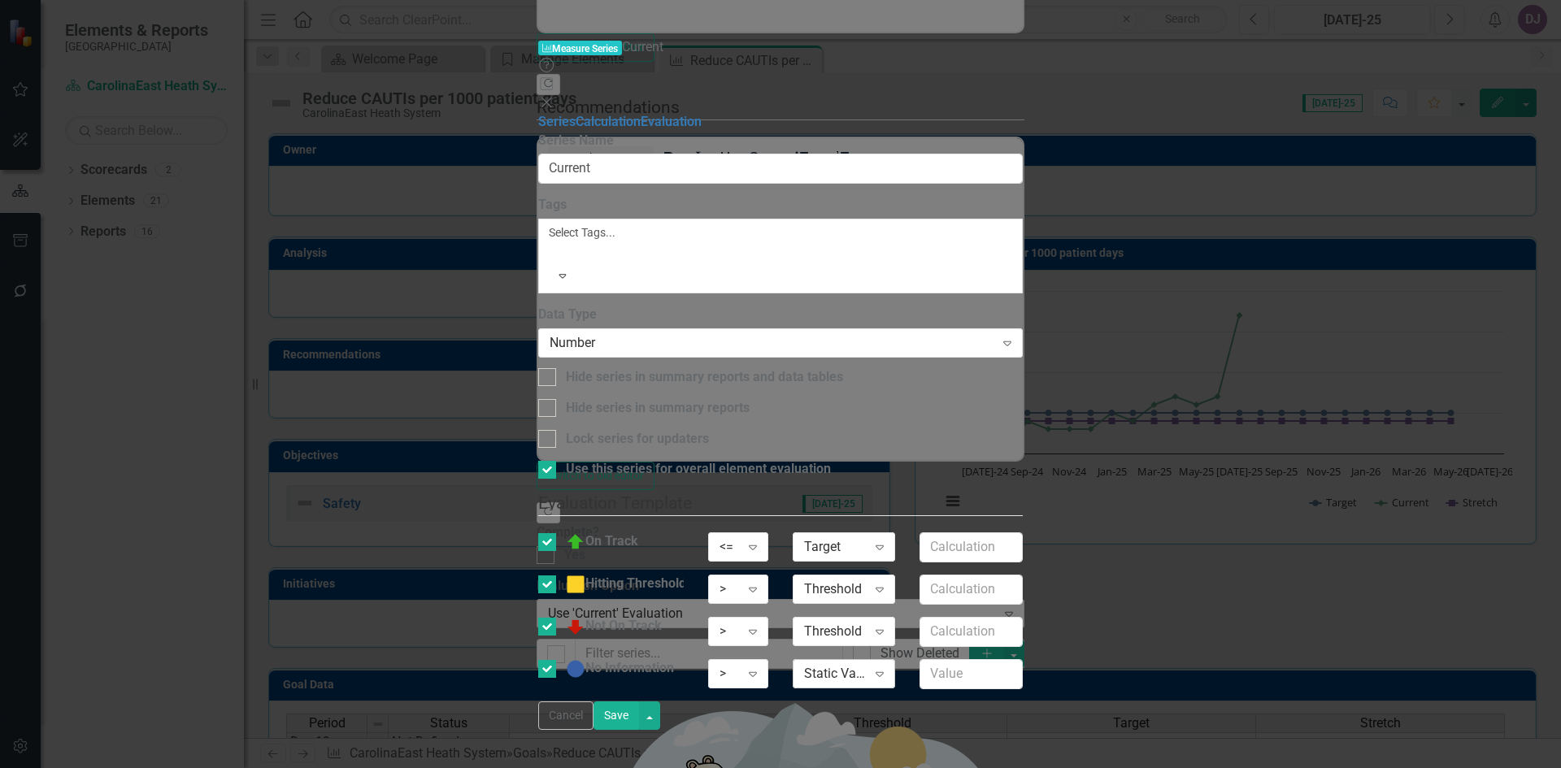
click at [888, 668] on icon "Expand" at bounding box center [880, 674] width 16 height 13
click at [556, 660] on div at bounding box center [547, 669] width 18 height 18
click at [549, 660] on input "No Information" at bounding box center [543, 665] width 11 height 11
checkbox input "false"
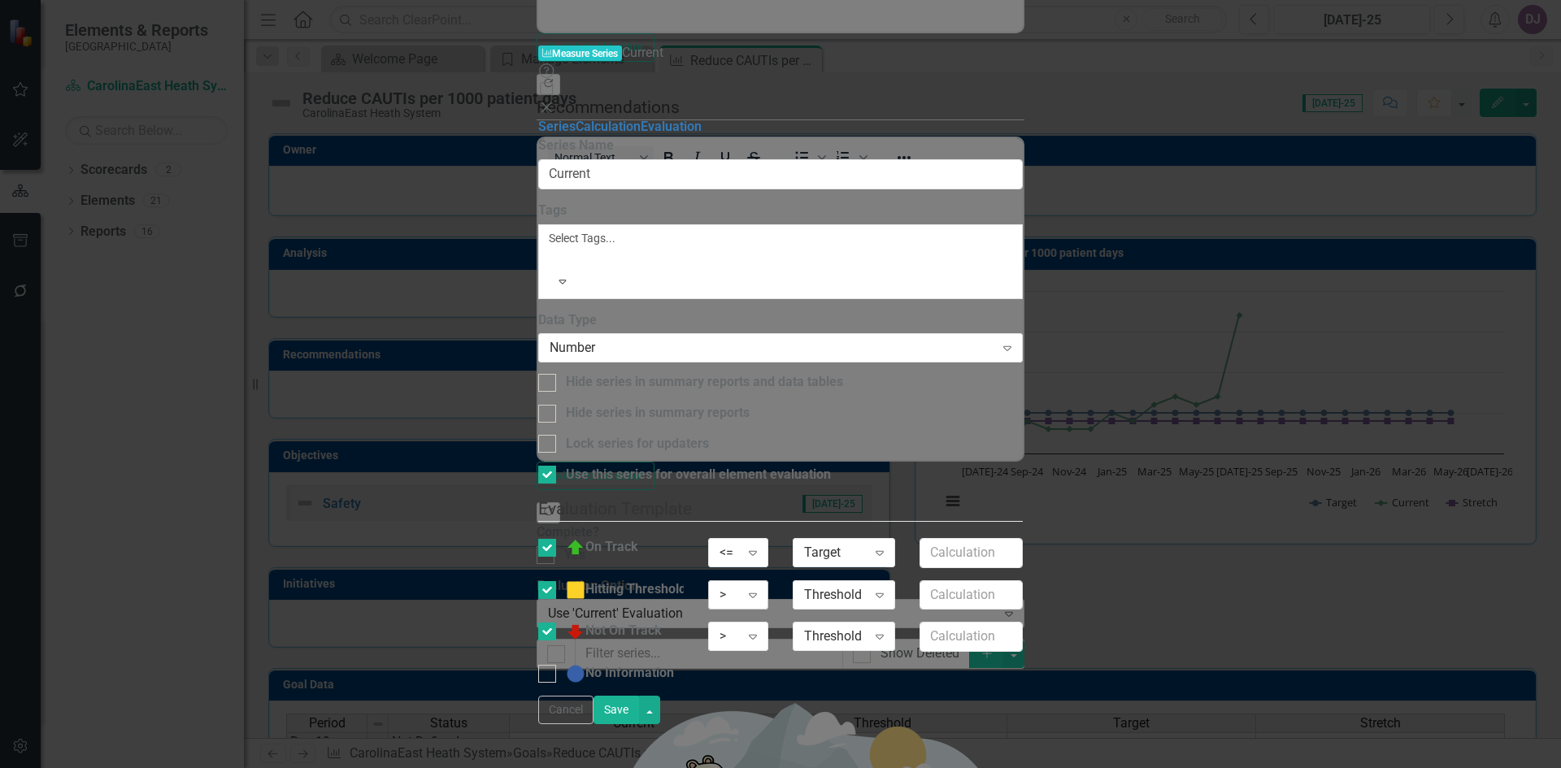
click at [761, 589] on icon "Expand" at bounding box center [753, 595] width 16 height 13
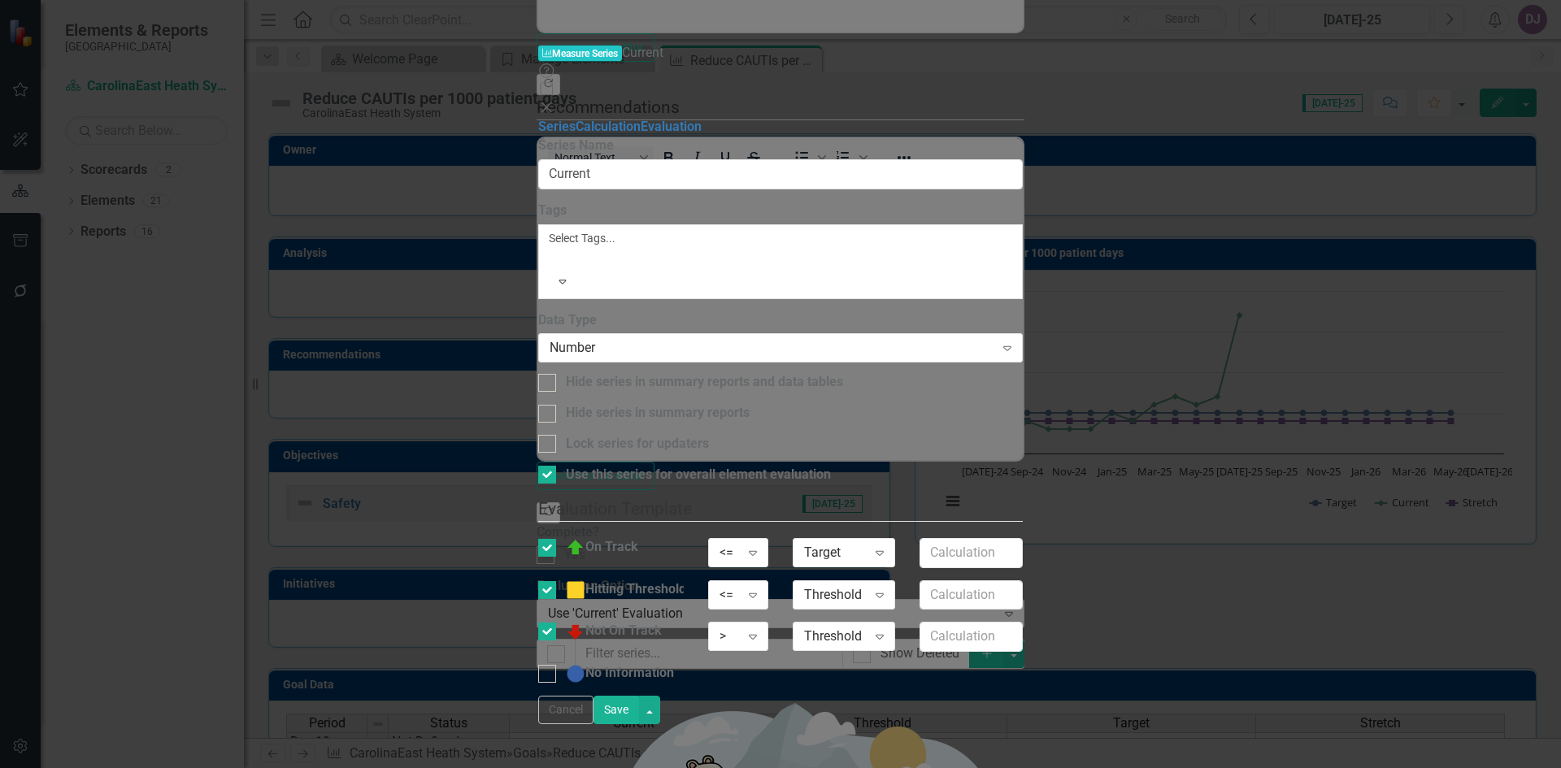
click at [639, 725] on button "Save" at bounding box center [617, 710] width 46 height 28
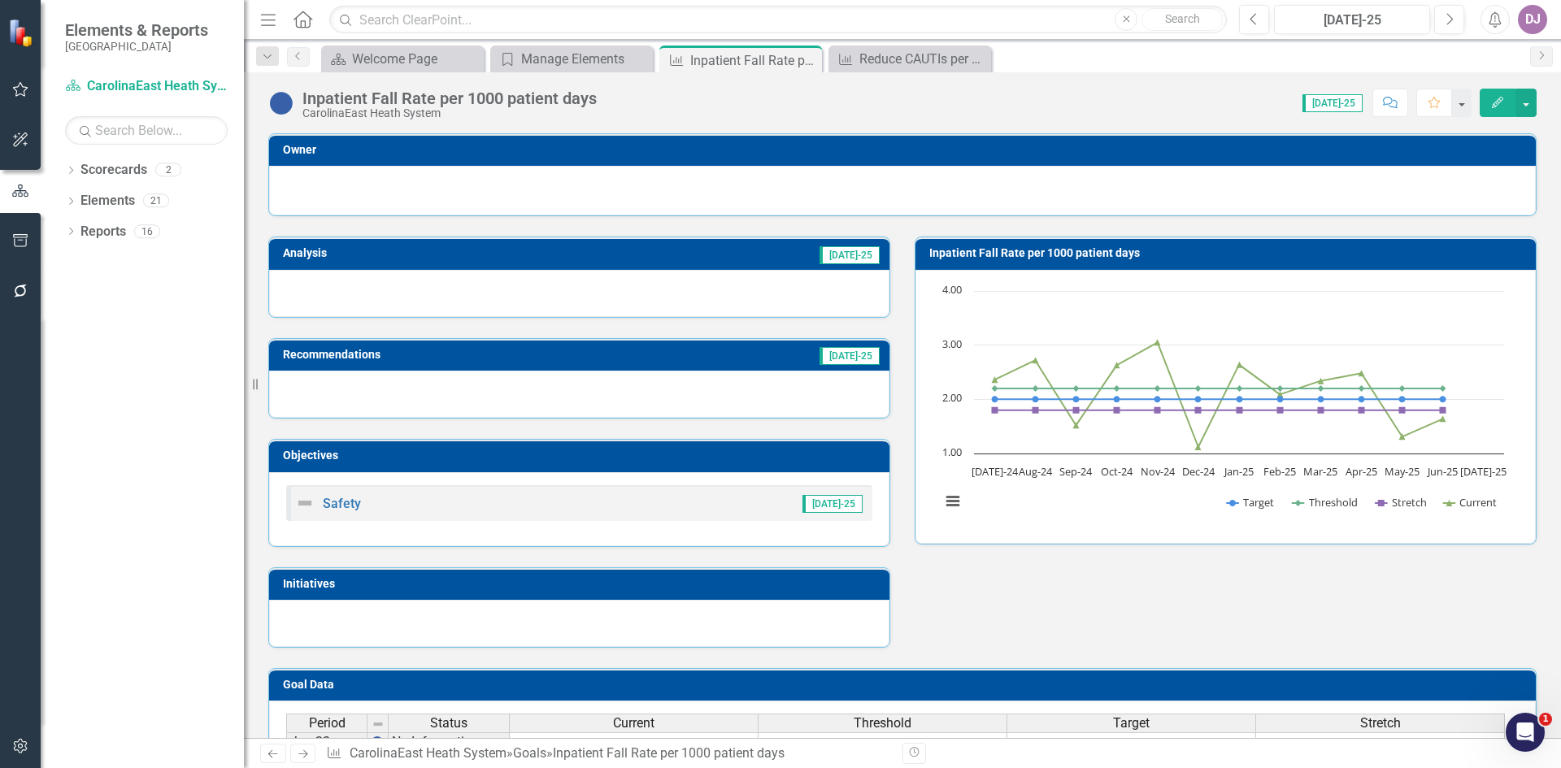
click at [1497, 108] on button "Edit" at bounding box center [1498, 103] width 36 height 28
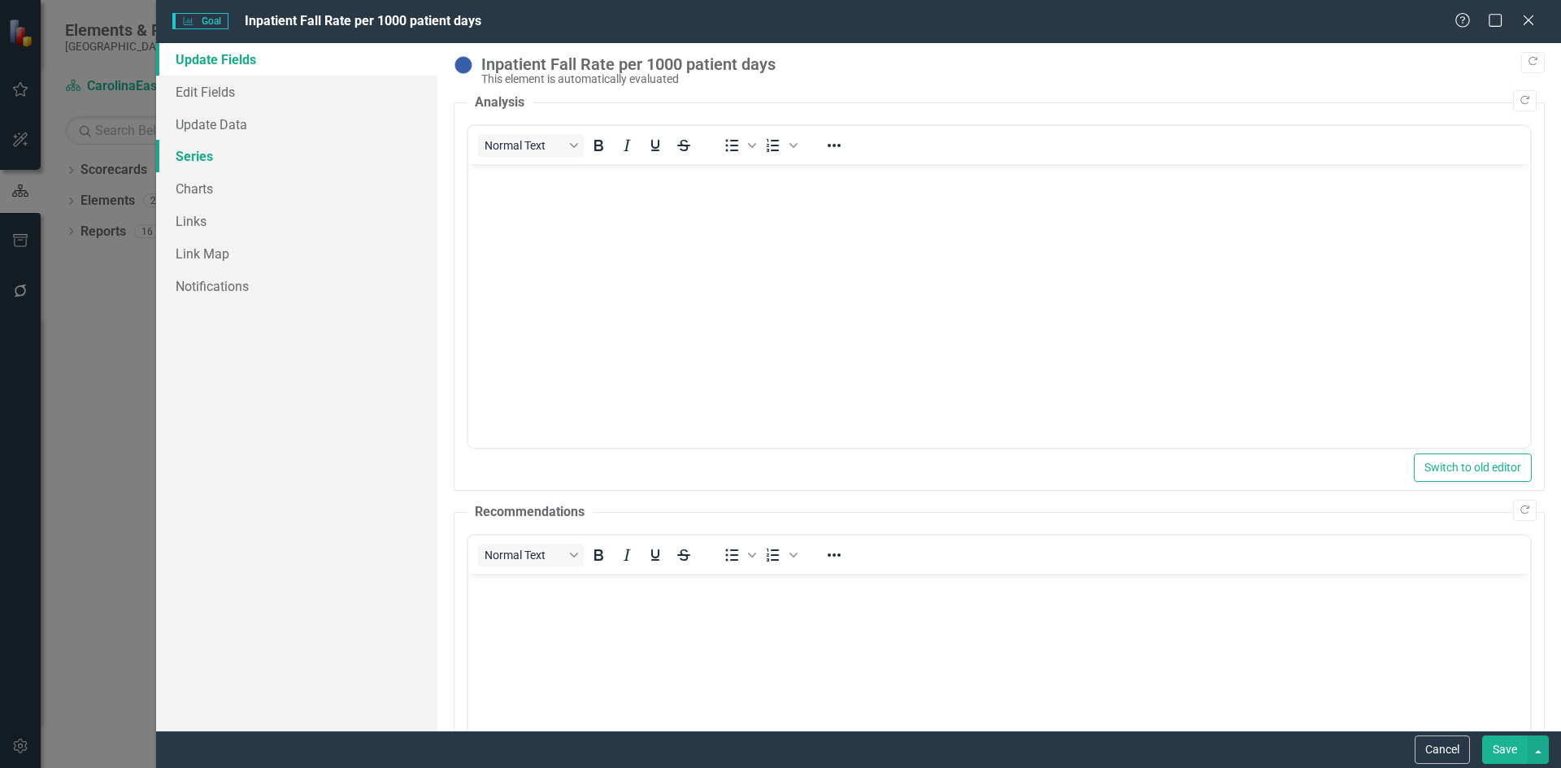
click at [186, 157] on link "Series" at bounding box center [296, 156] width 281 height 33
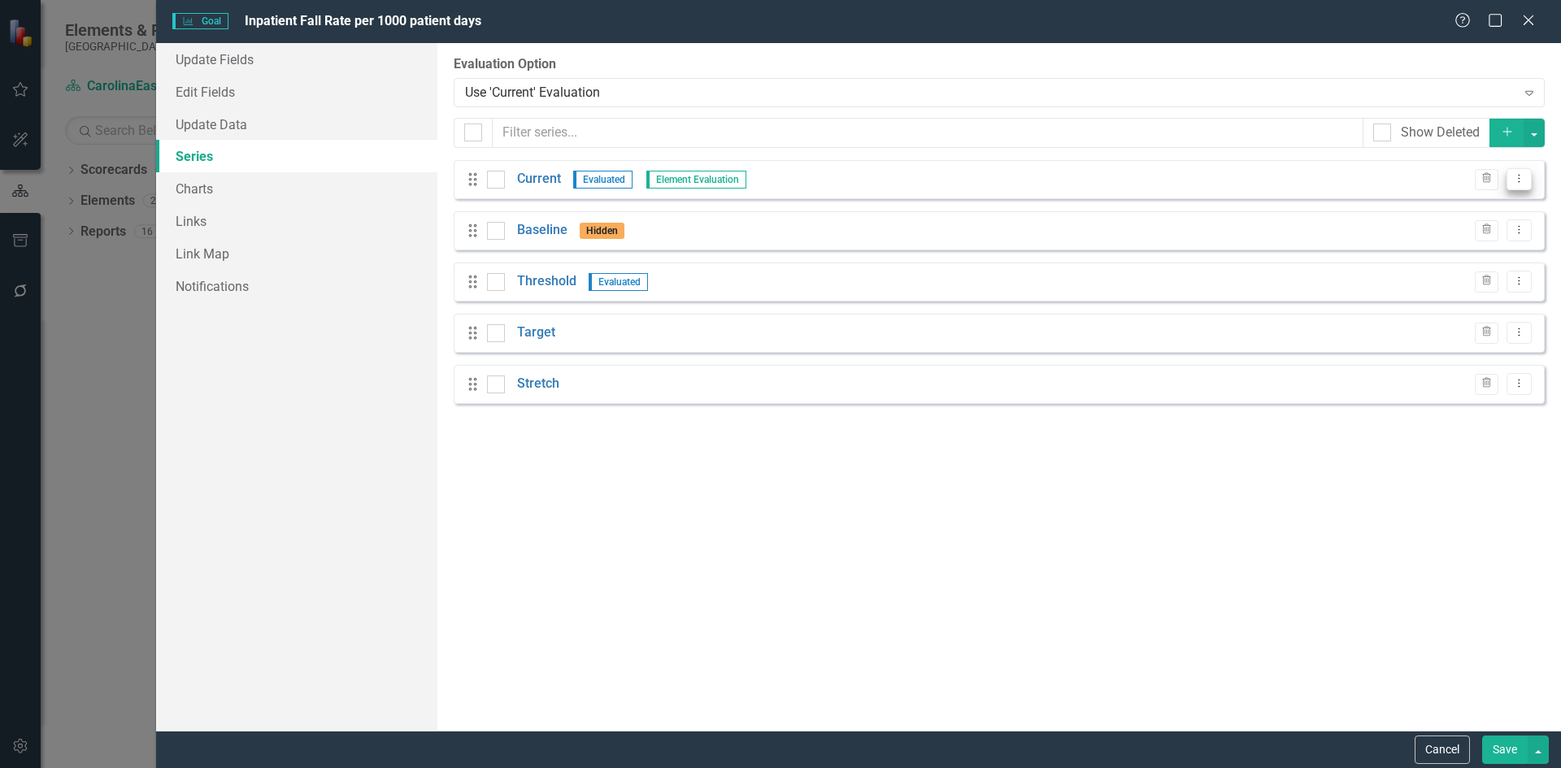
click at [1525, 180] on icon "Dropdown Menu" at bounding box center [1520, 178] width 14 height 11
click at [1480, 206] on link "Edit Edit Measure Series" at bounding box center [1439, 206] width 185 height 30
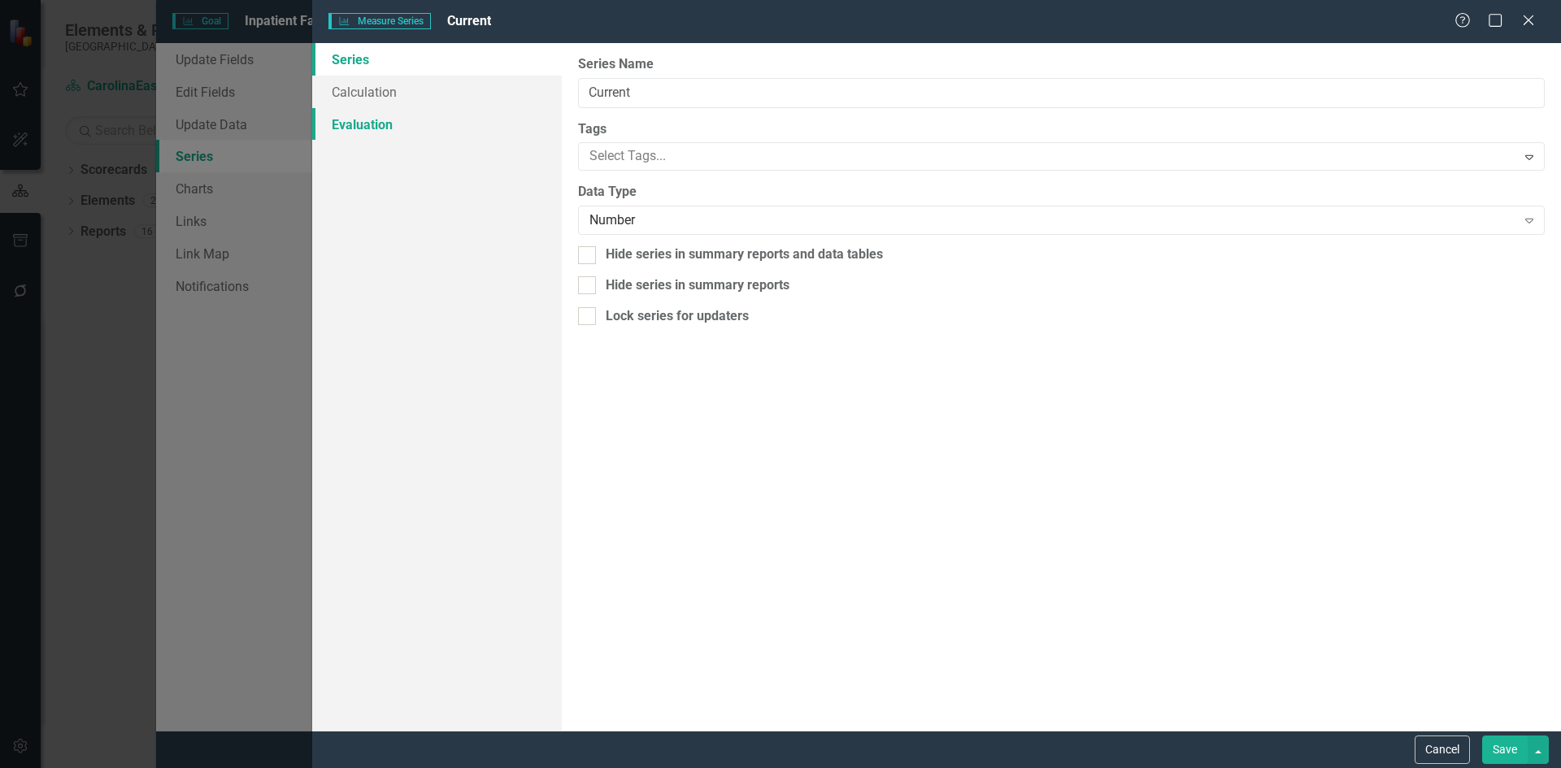
click at [390, 127] on link "Evaluation" at bounding box center [437, 124] width 250 height 33
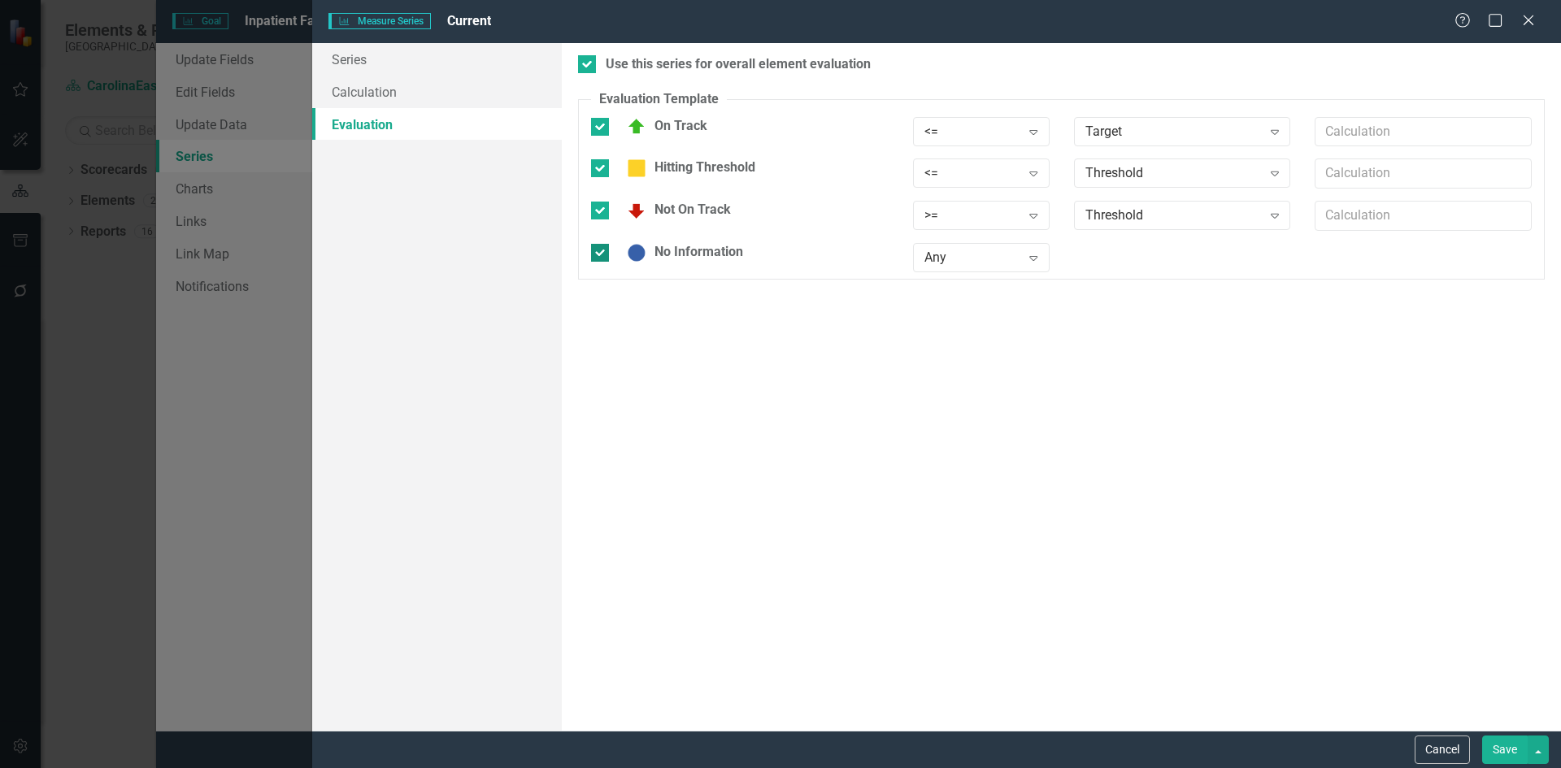
click at [600, 258] on div at bounding box center [600, 253] width 18 height 18
click at [600, 255] on input "No Information" at bounding box center [596, 249] width 11 height 11
checkbox input "false"
click at [1503, 752] on button "Save" at bounding box center [1505, 750] width 46 height 28
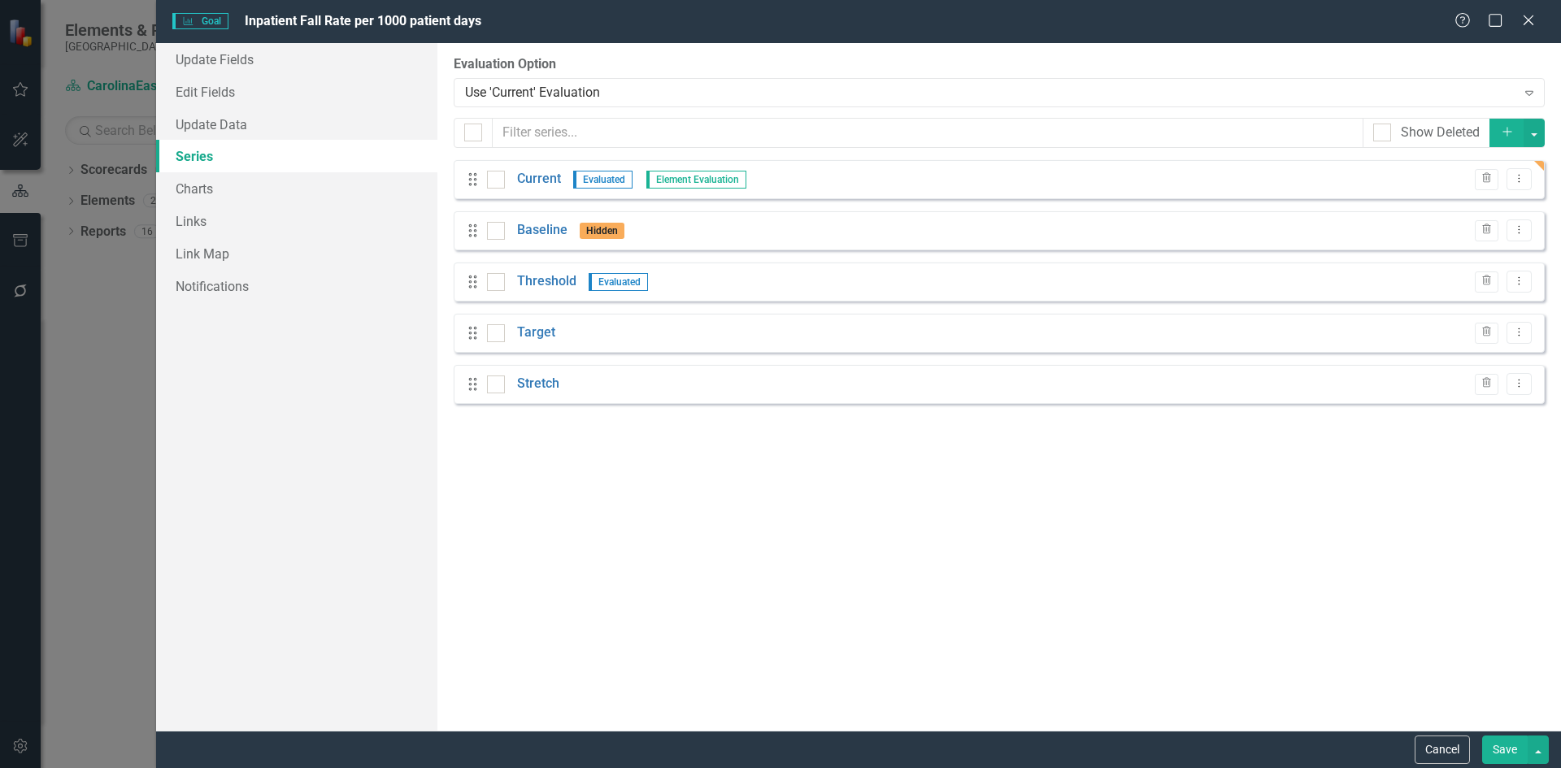
click at [1500, 752] on button "Save" at bounding box center [1505, 750] width 46 height 28
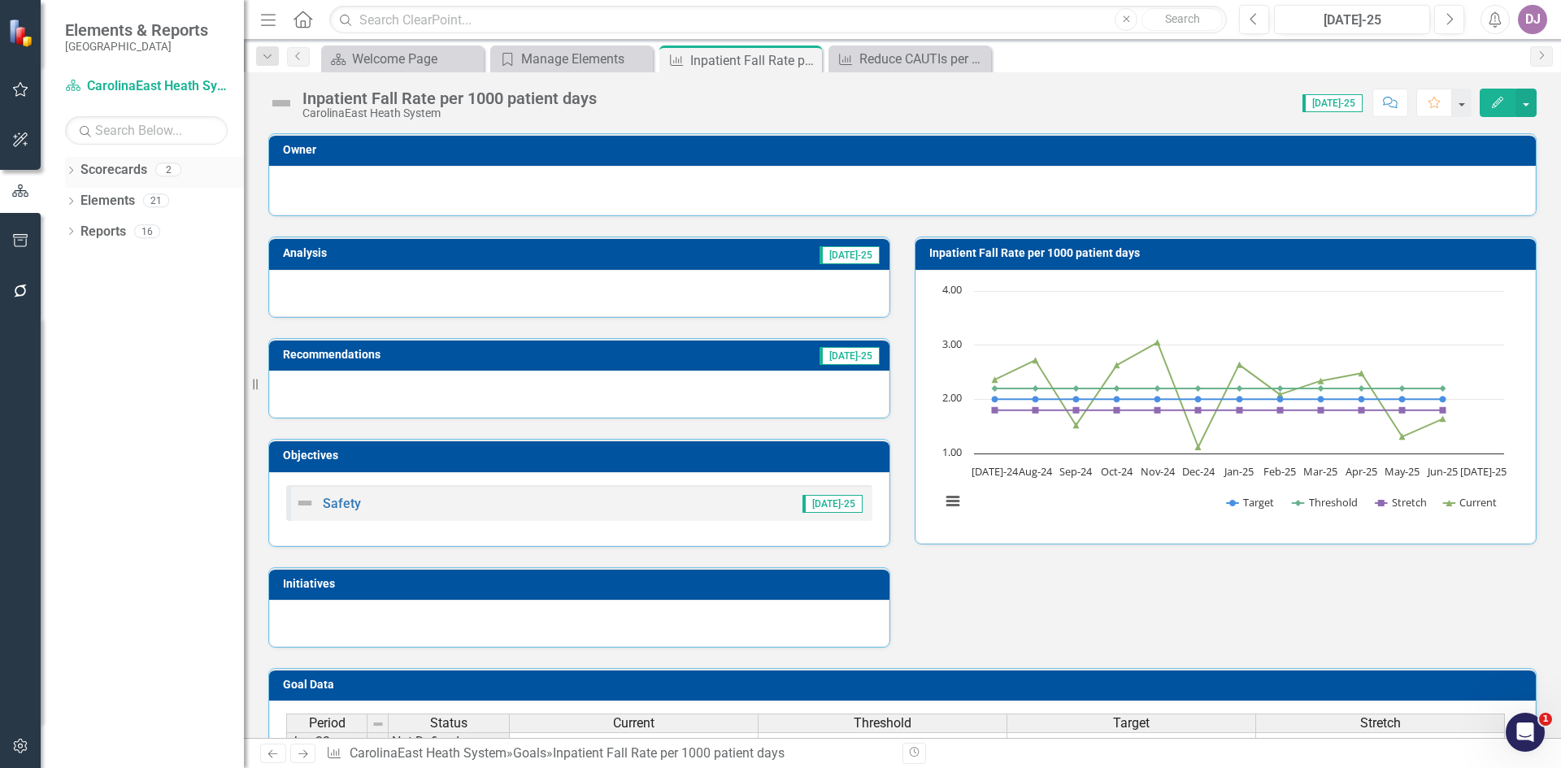
click at [116, 168] on link "Scorecards" at bounding box center [114, 170] width 67 height 19
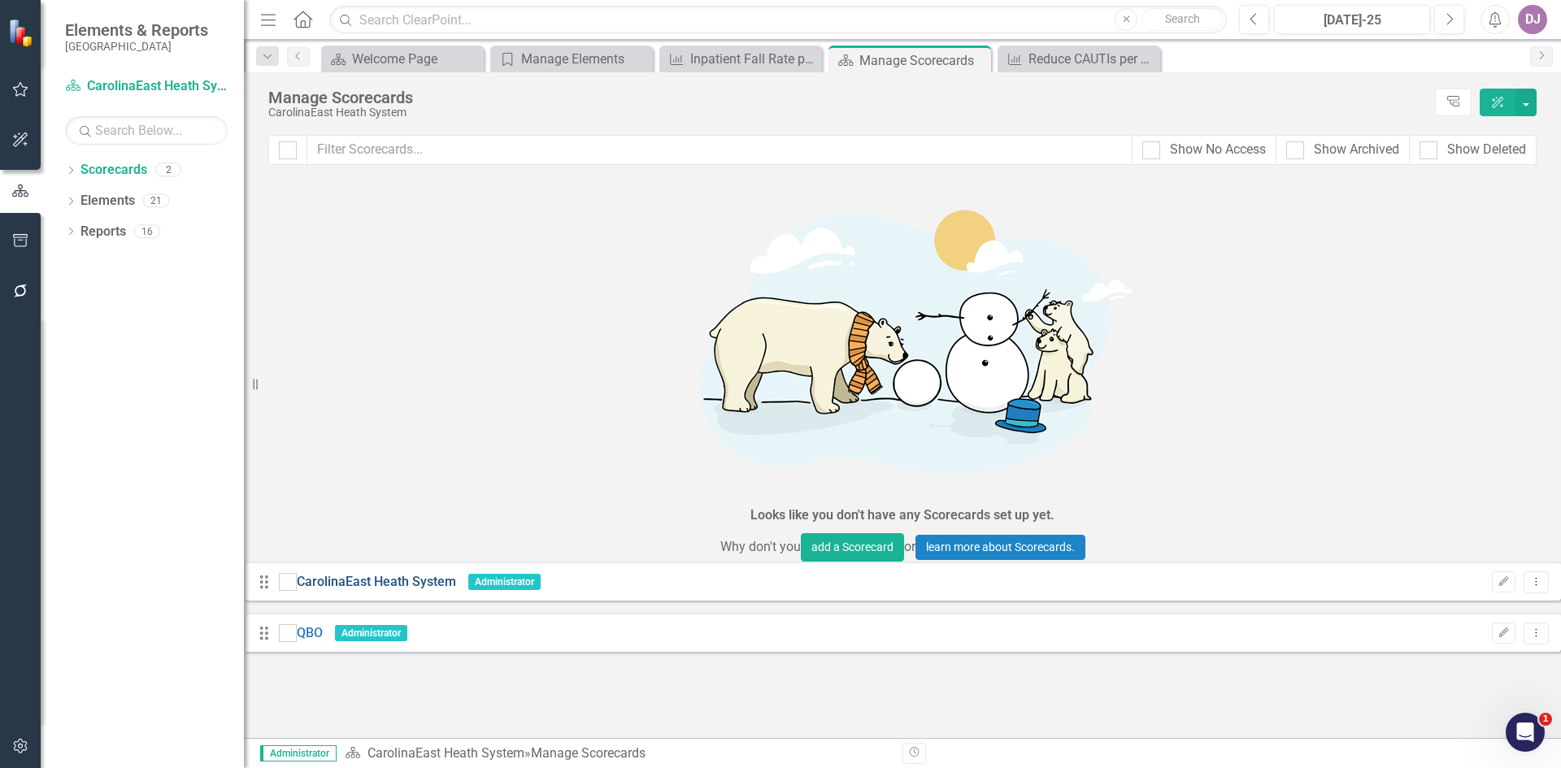
click at [384, 573] on link "CarolinaEast Heath System" at bounding box center [376, 582] width 159 height 19
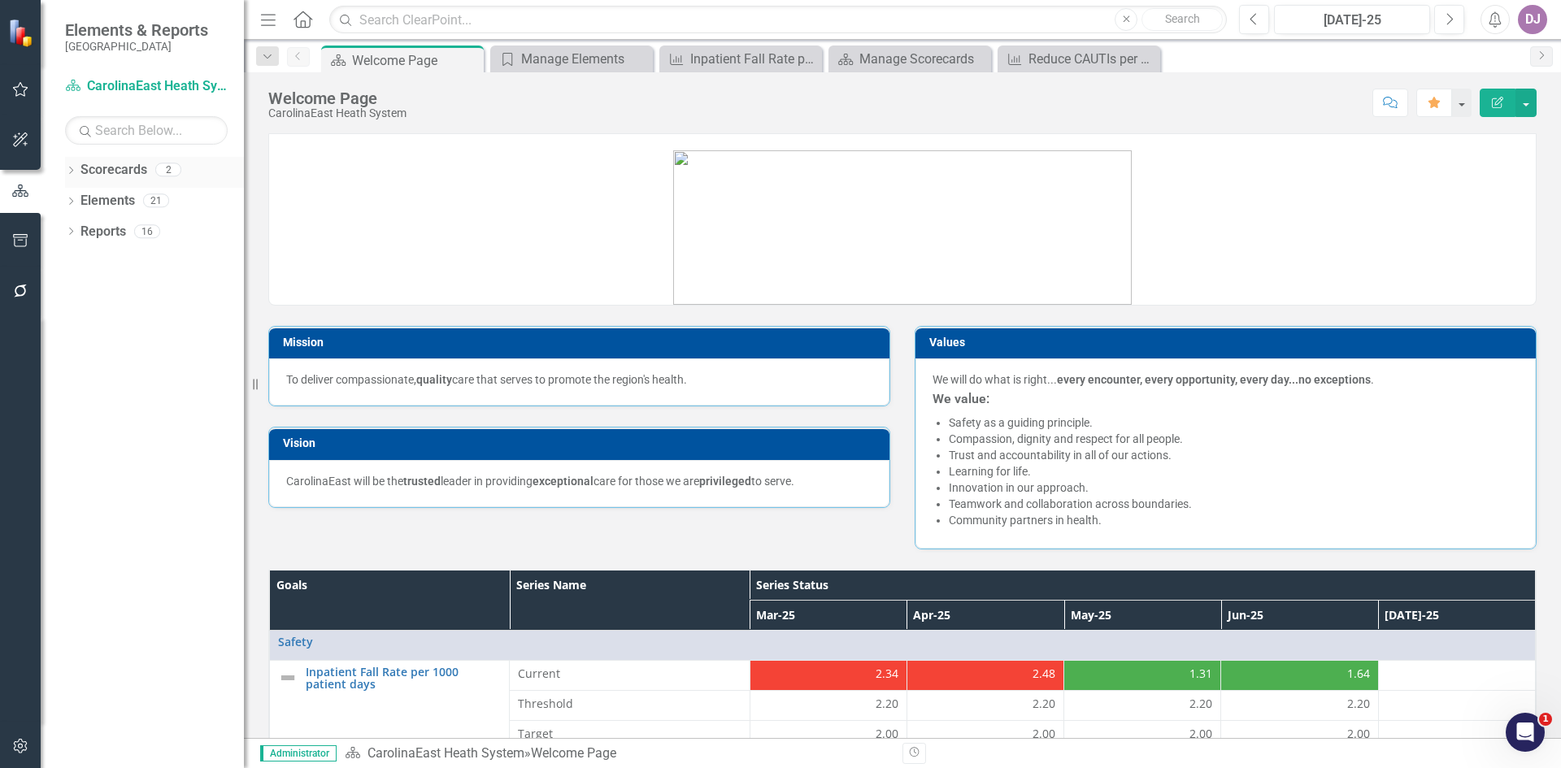
click at [112, 168] on link "Scorecards" at bounding box center [114, 170] width 67 height 19
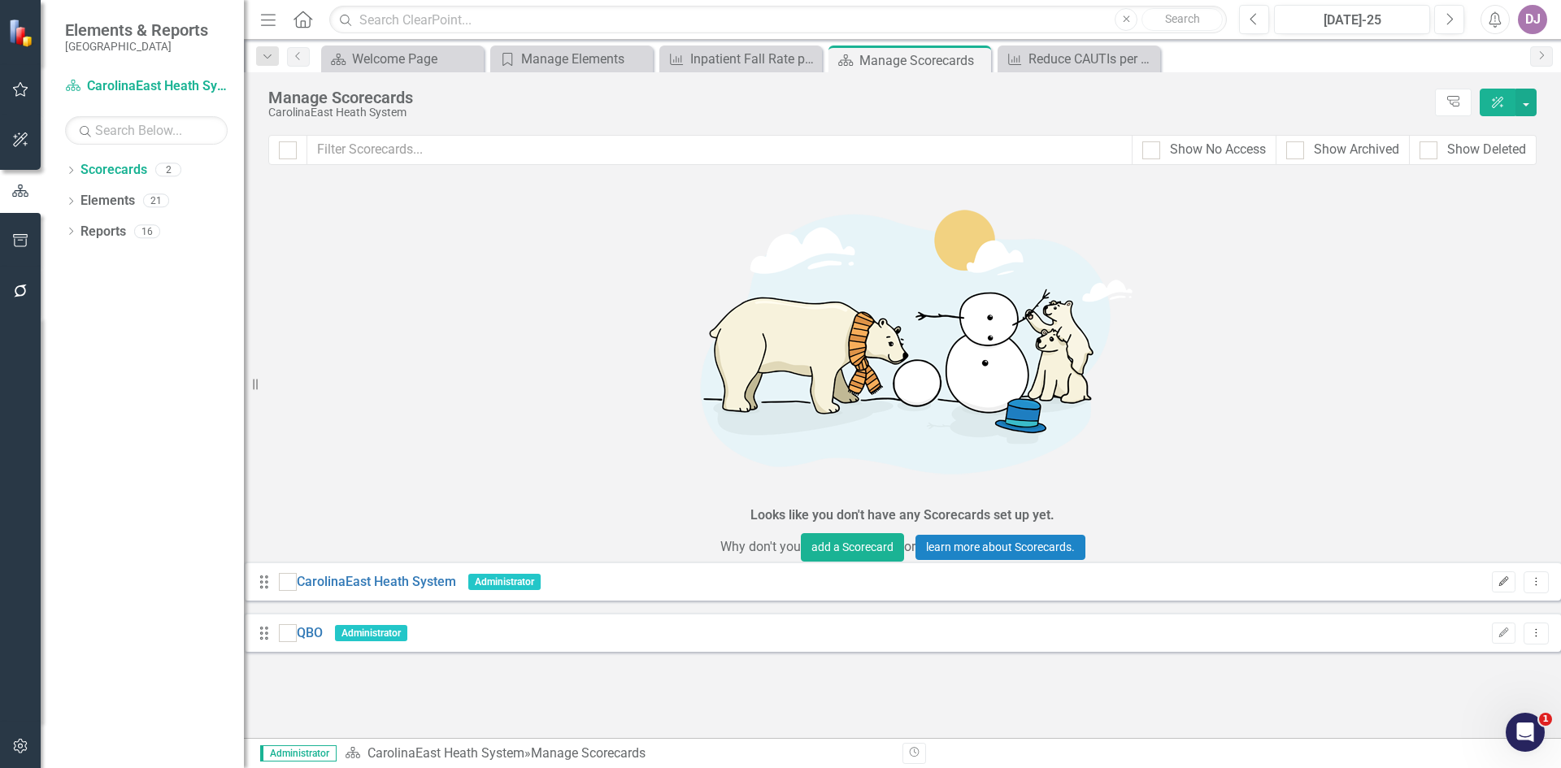
click at [1498, 577] on icon "Edit" at bounding box center [1504, 582] width 12 height 10
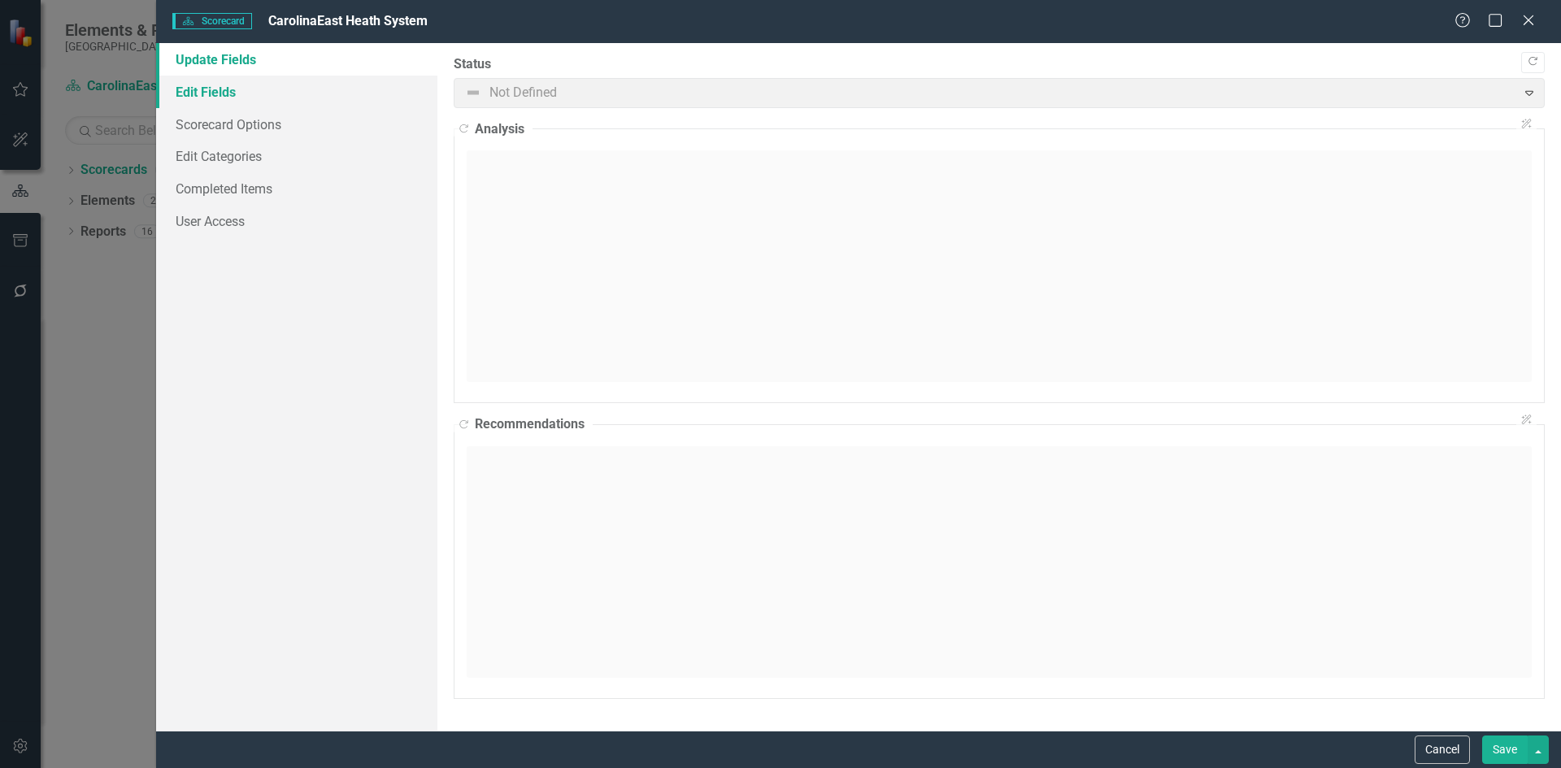
click at [207, 93] on link "Edit Fields" at bounding box center [296, 92] width 281 height 33
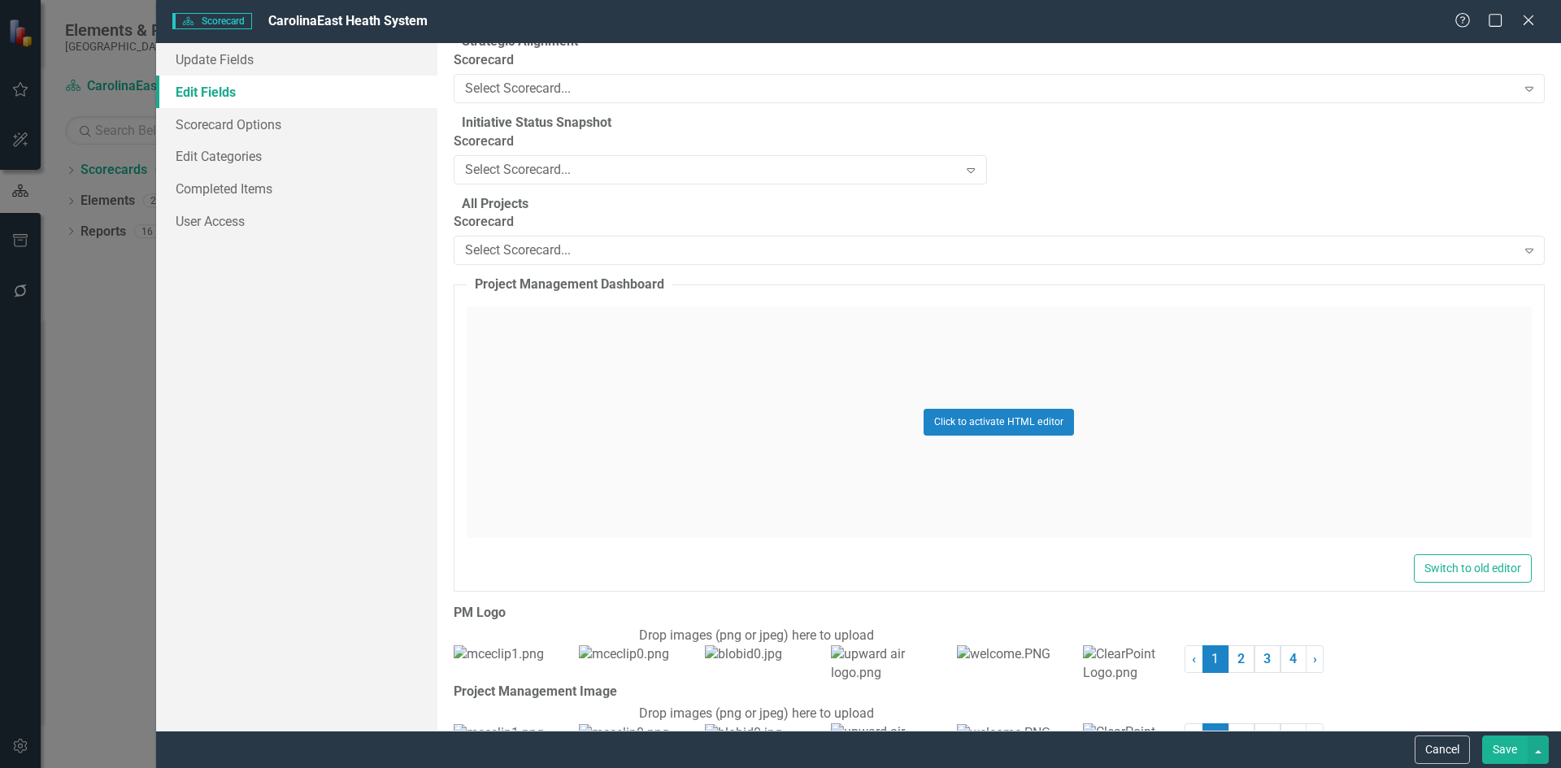
scroll to position [4235, 0]
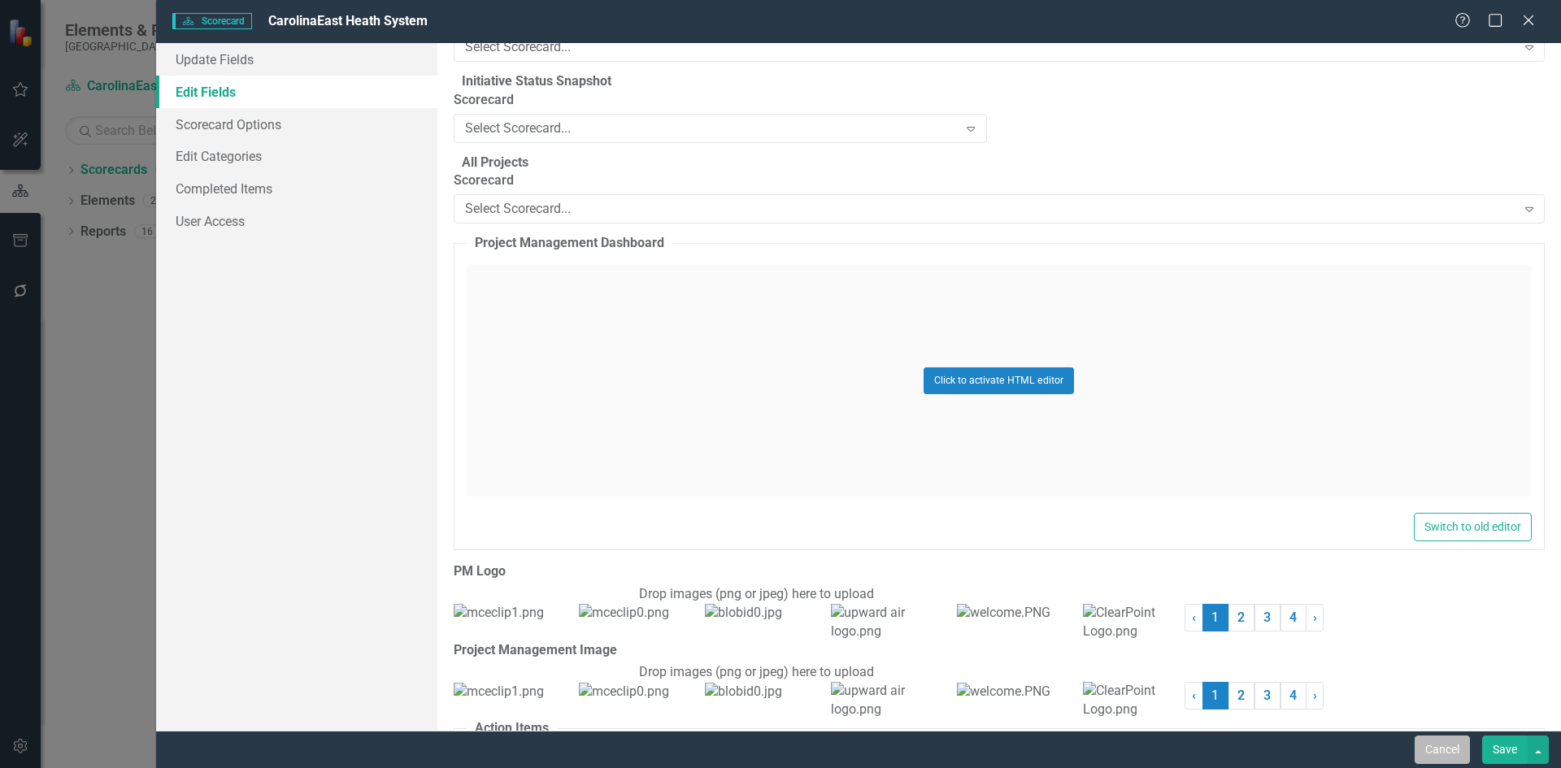
click at [1438, 746] on button "Cancel" at bounding box center [1442, 750] width 55 height 28
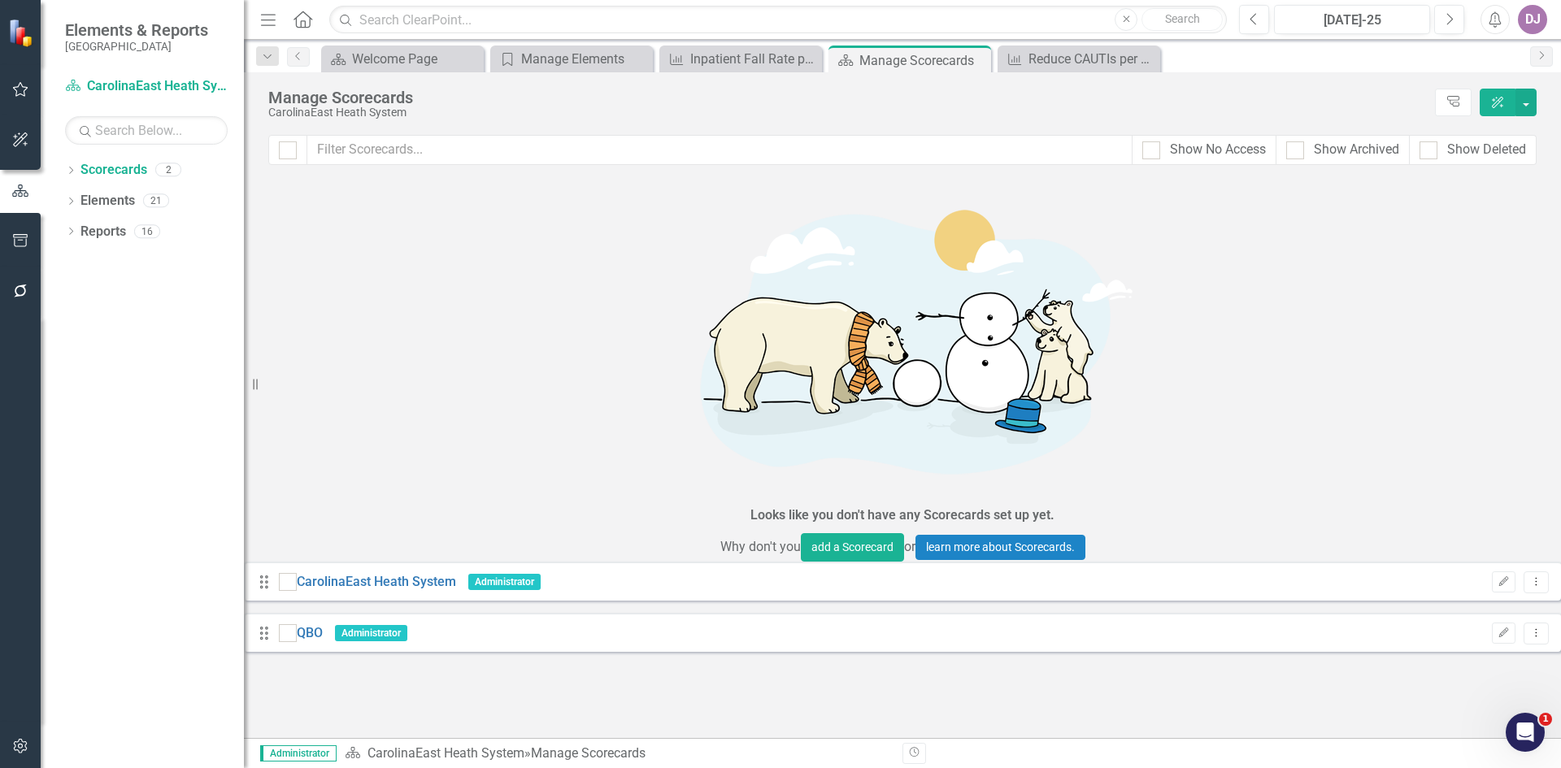
click at [275, 574] on icon "Drag" at bounding box center [264, 582] width 21 height 16
click at [385, 573] on link "CarolinaEast Heath System" at bounding box center [376, 582] width 159 height 19
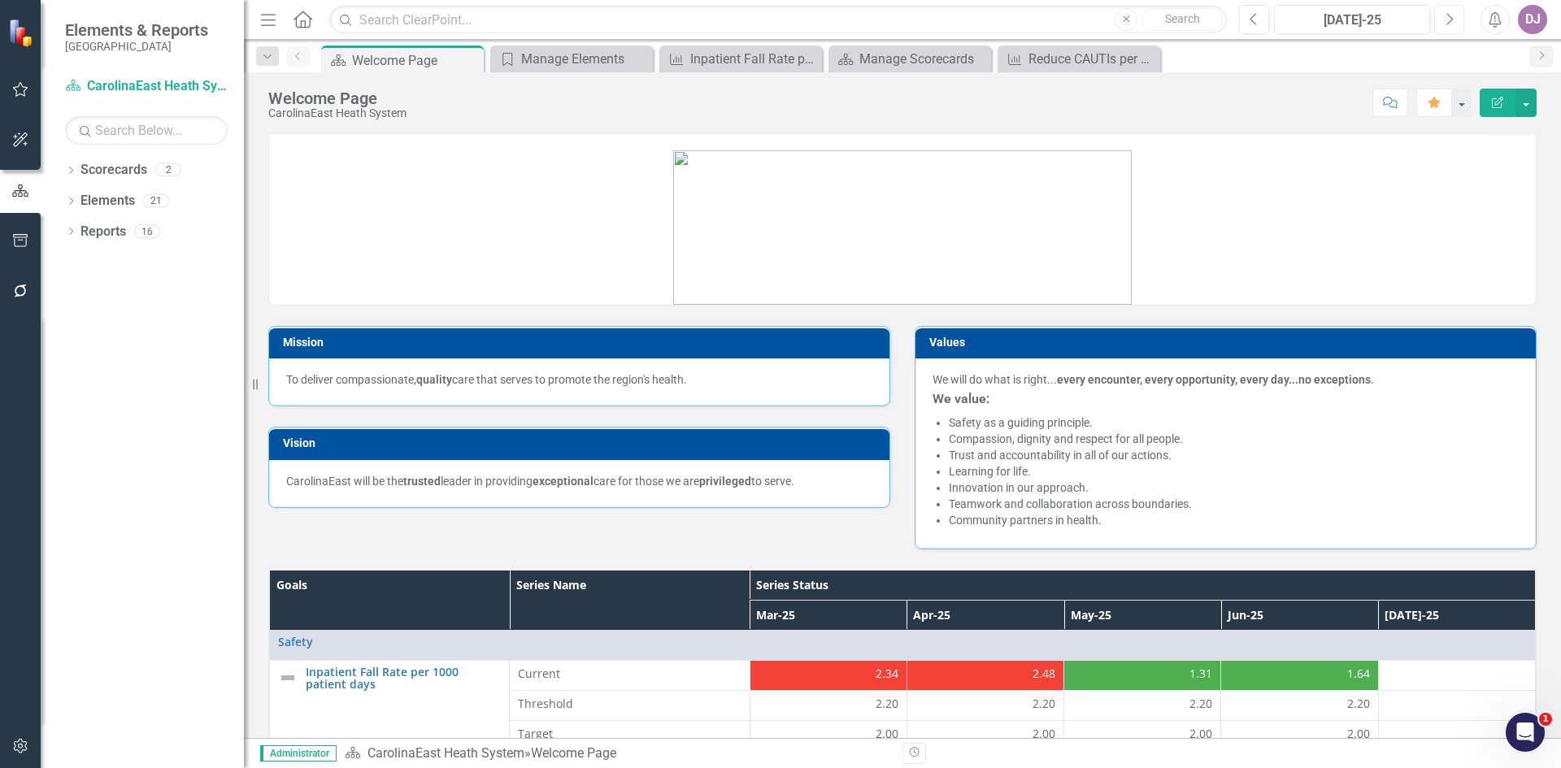
click at [1454, 19] on button "Next" at bounding box center [1449, 19] width 30 height 29
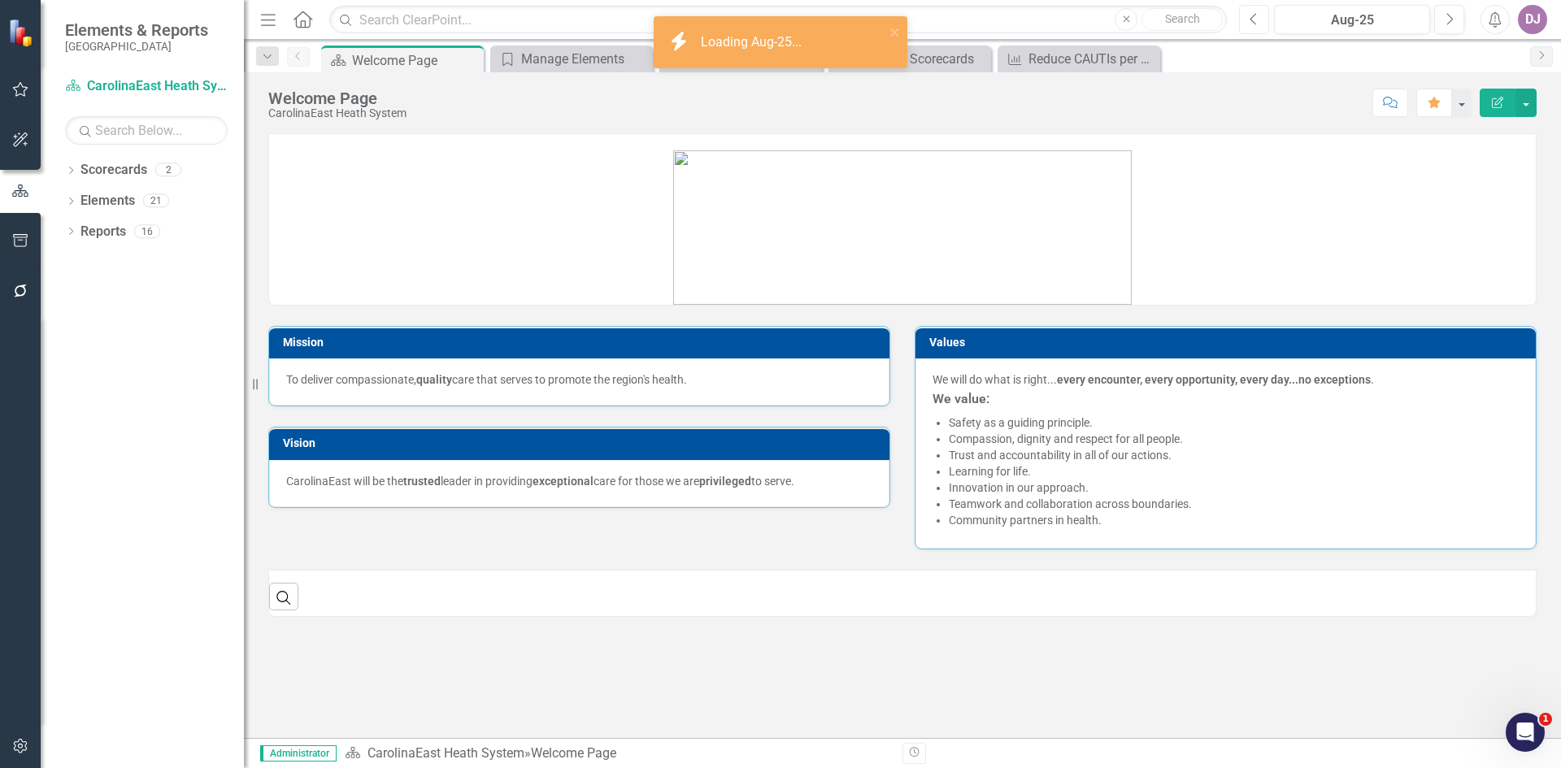
click at [1248, 25] on button "Previous" at bounding box center [1254, 19] width 30 height 29
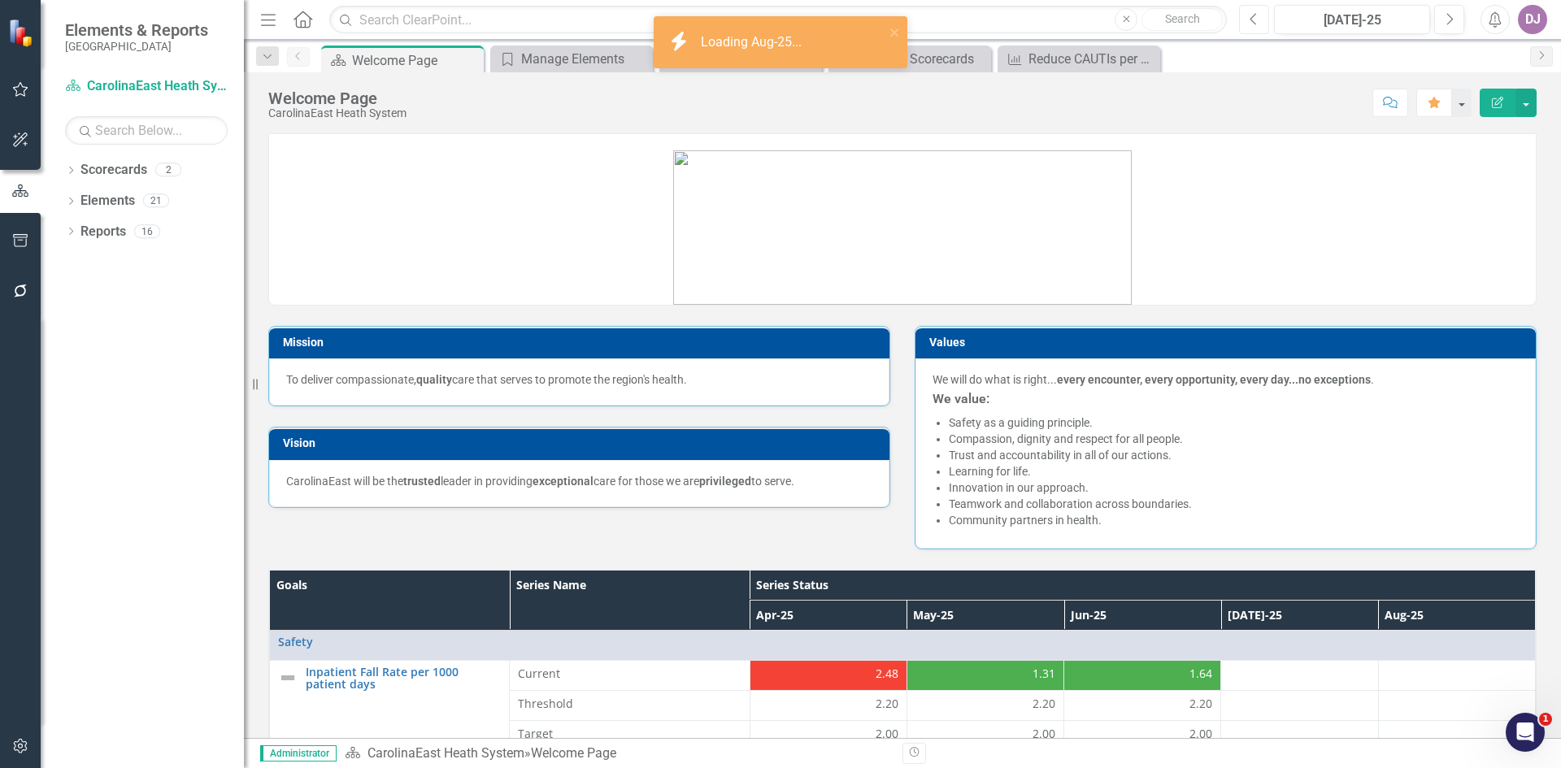
click at [1248, 25] on button "Previous" at bounding box center [1254, 19] width 30 height 29
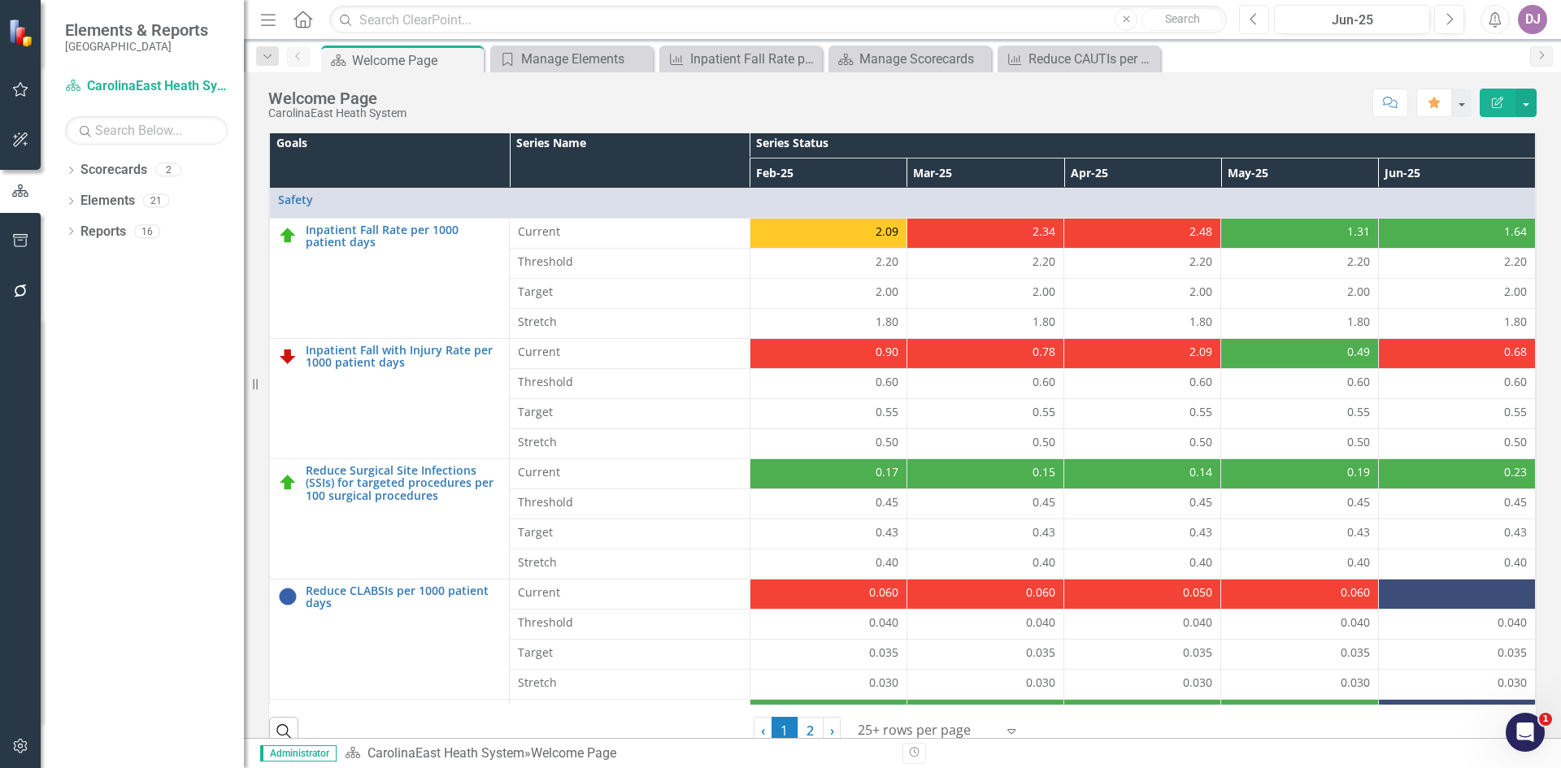
scroll to position [466, 0]
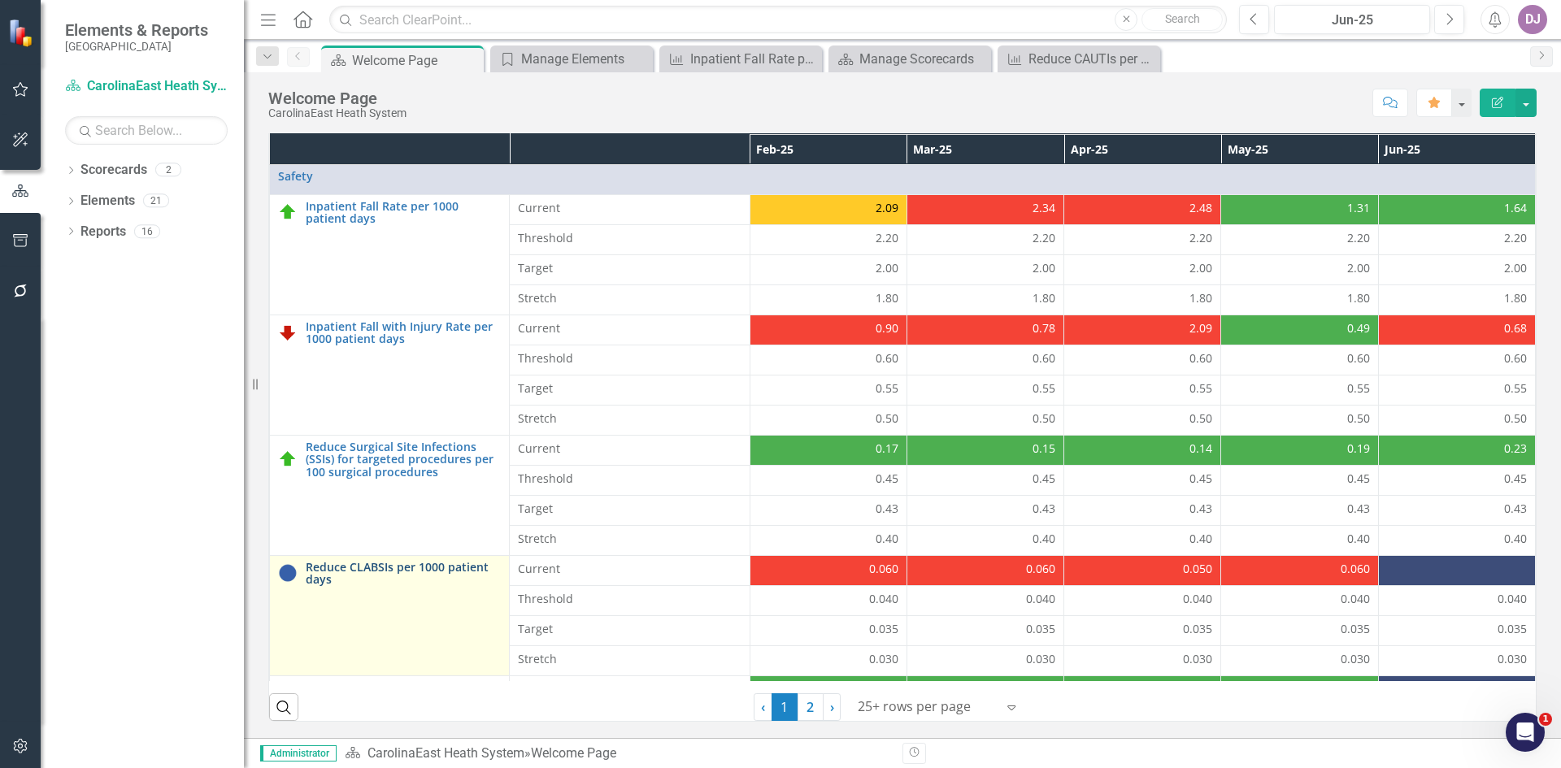
click at [366, 566] on link "Reduce CLABSIs per 1000 patient days" at bounding box center [403, 573] width 195 height 25
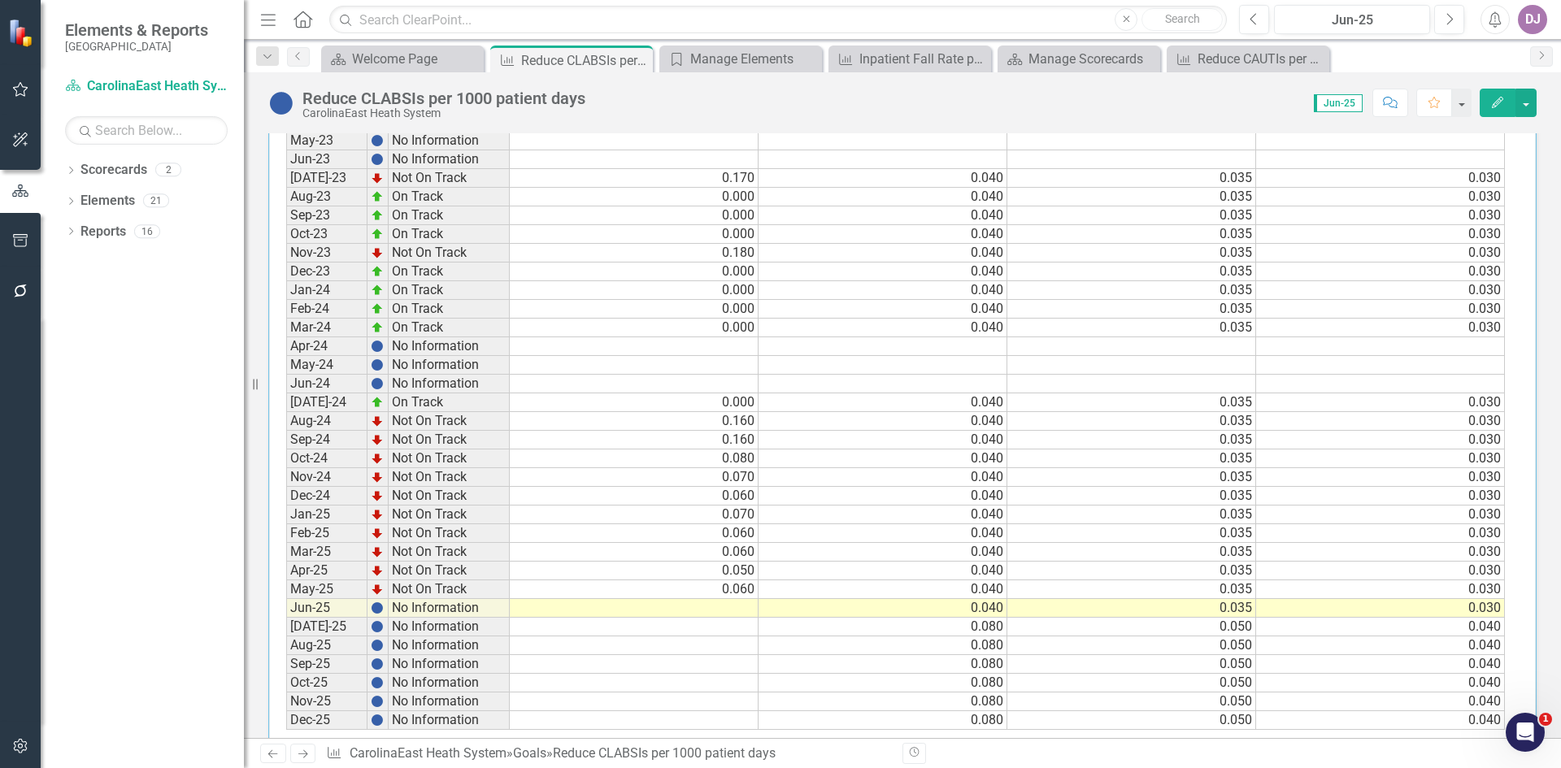
scroll to position [711, 0]
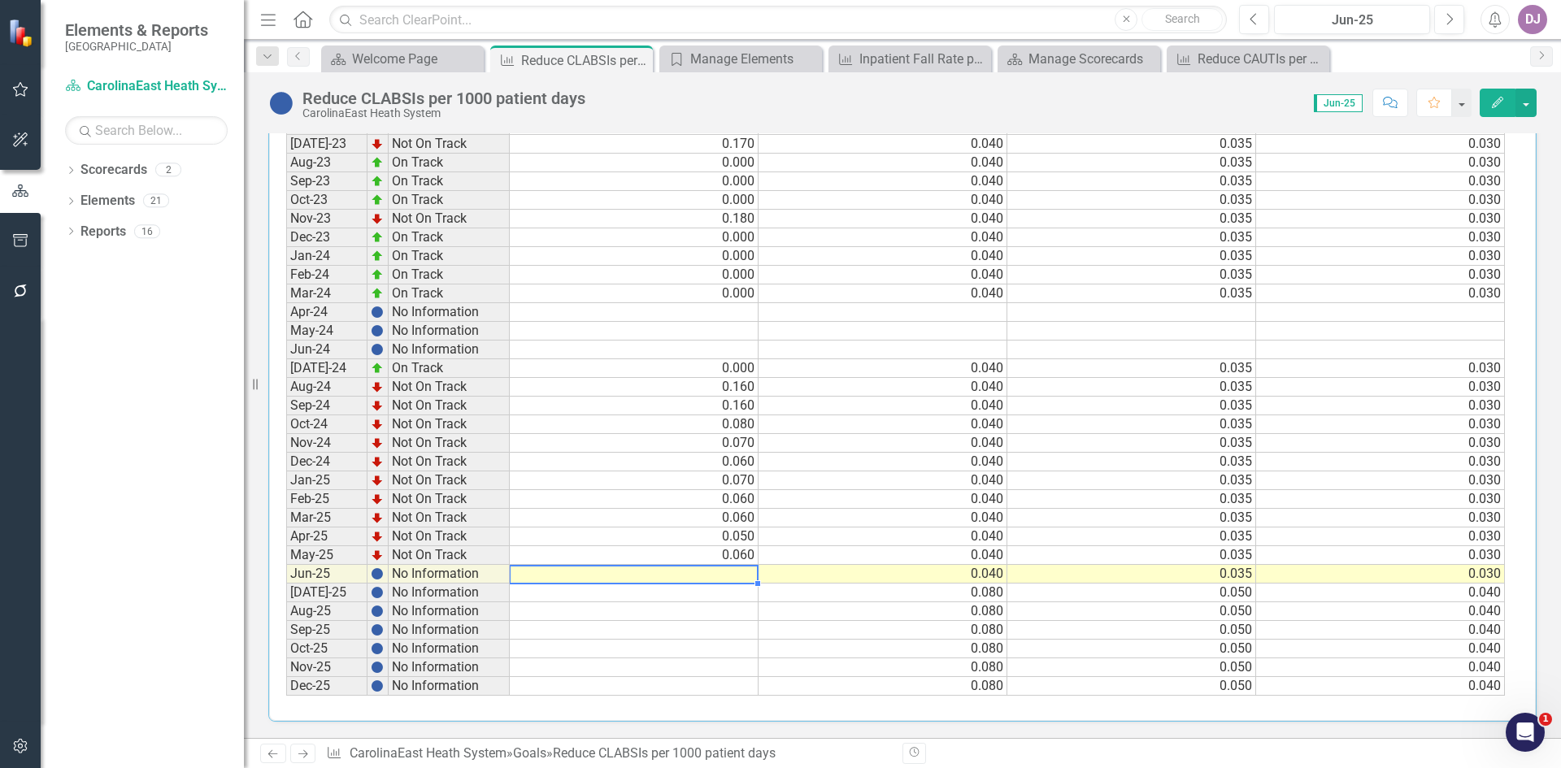
click at [731, 576] on td at bounding box center [634, 574] width 249 height 19
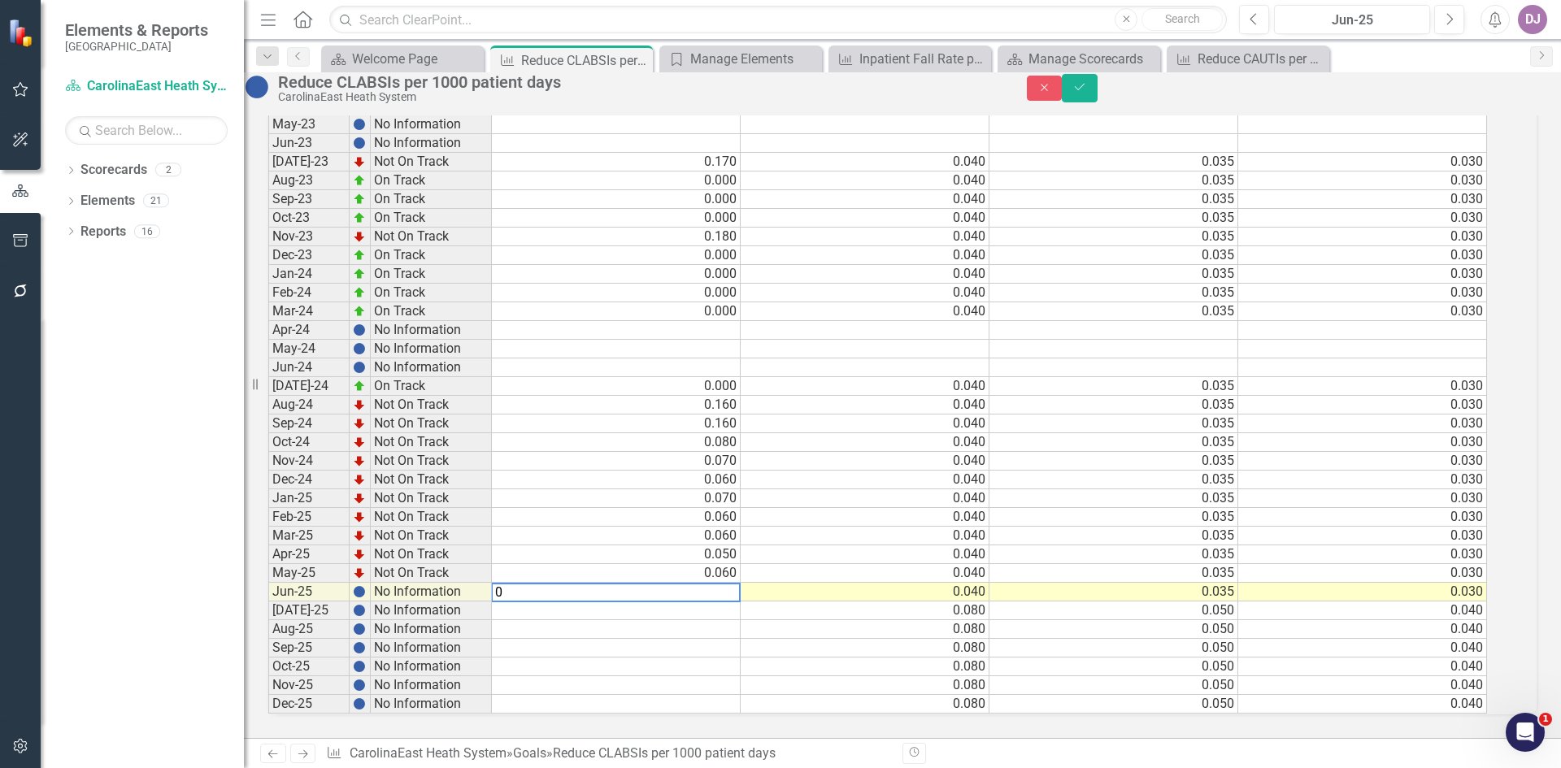
scroll to position [716, 0]
type textarea "0.07"
click at [1098, 102] on button "Save" at bounding box center [1080, 88] width 36 height 28
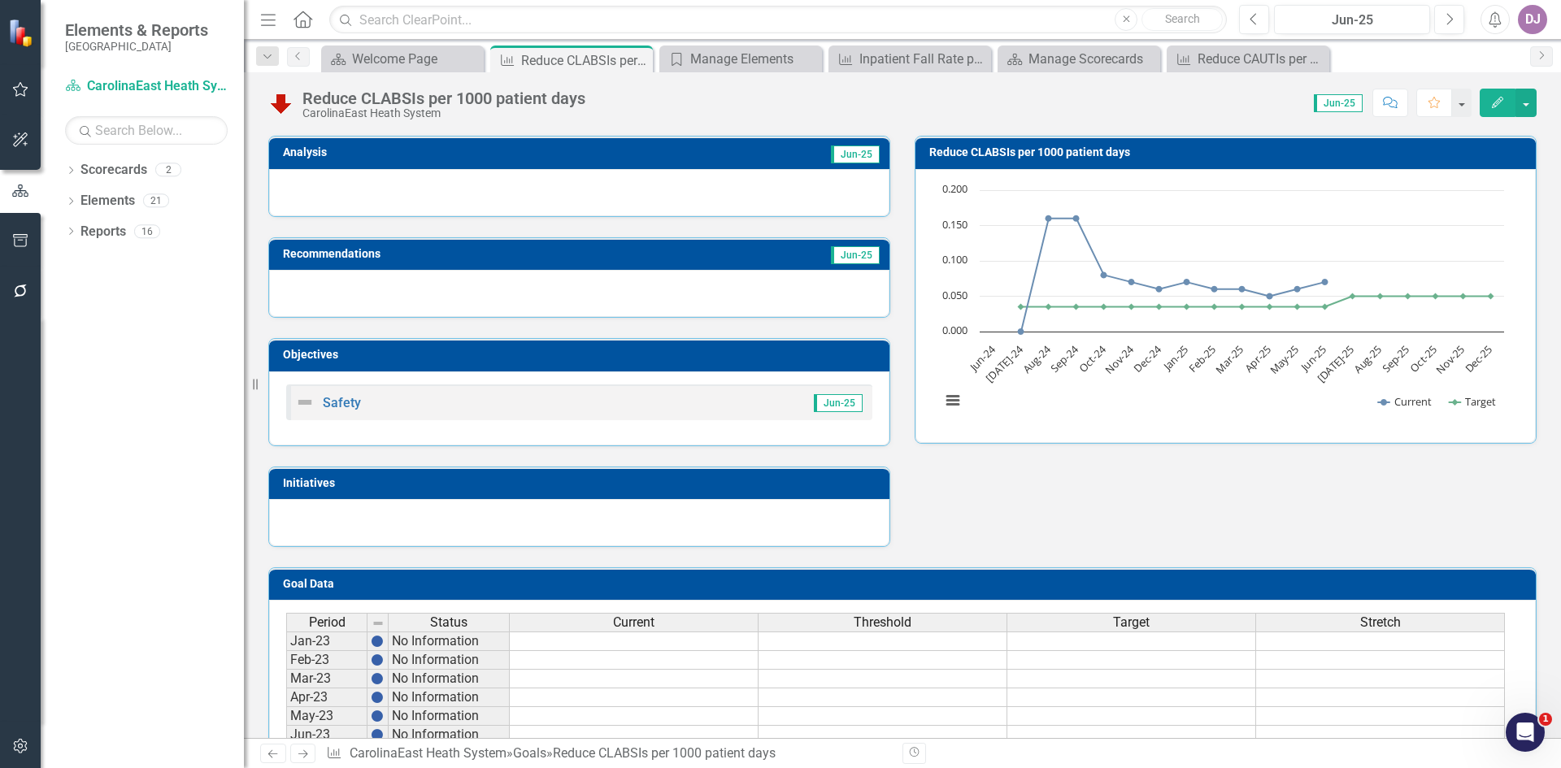
scroll to position [0, 0]
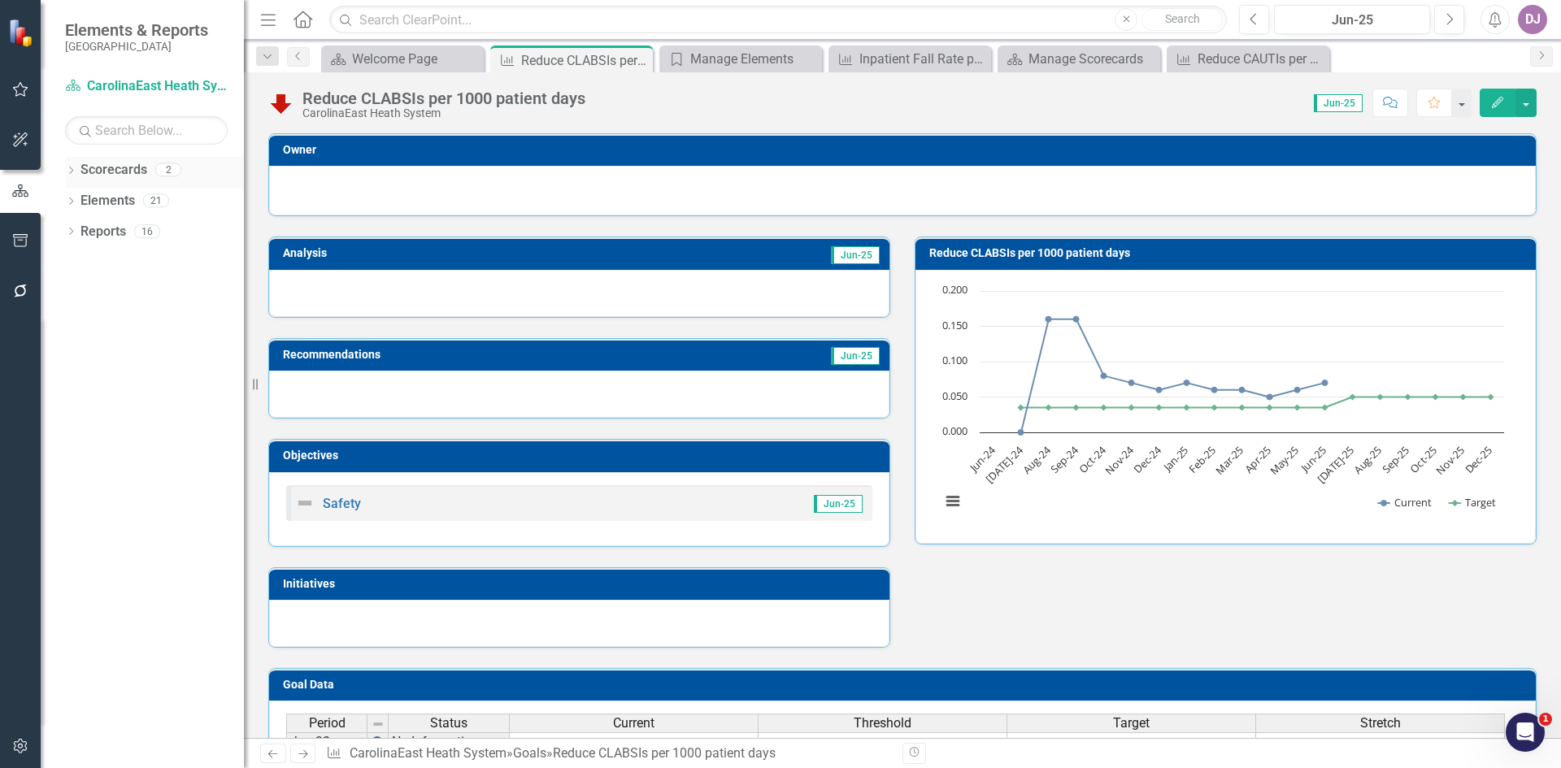
click at [115, 168] on link "Scorecards" at bounding box center [114, 170] width 67 height 19
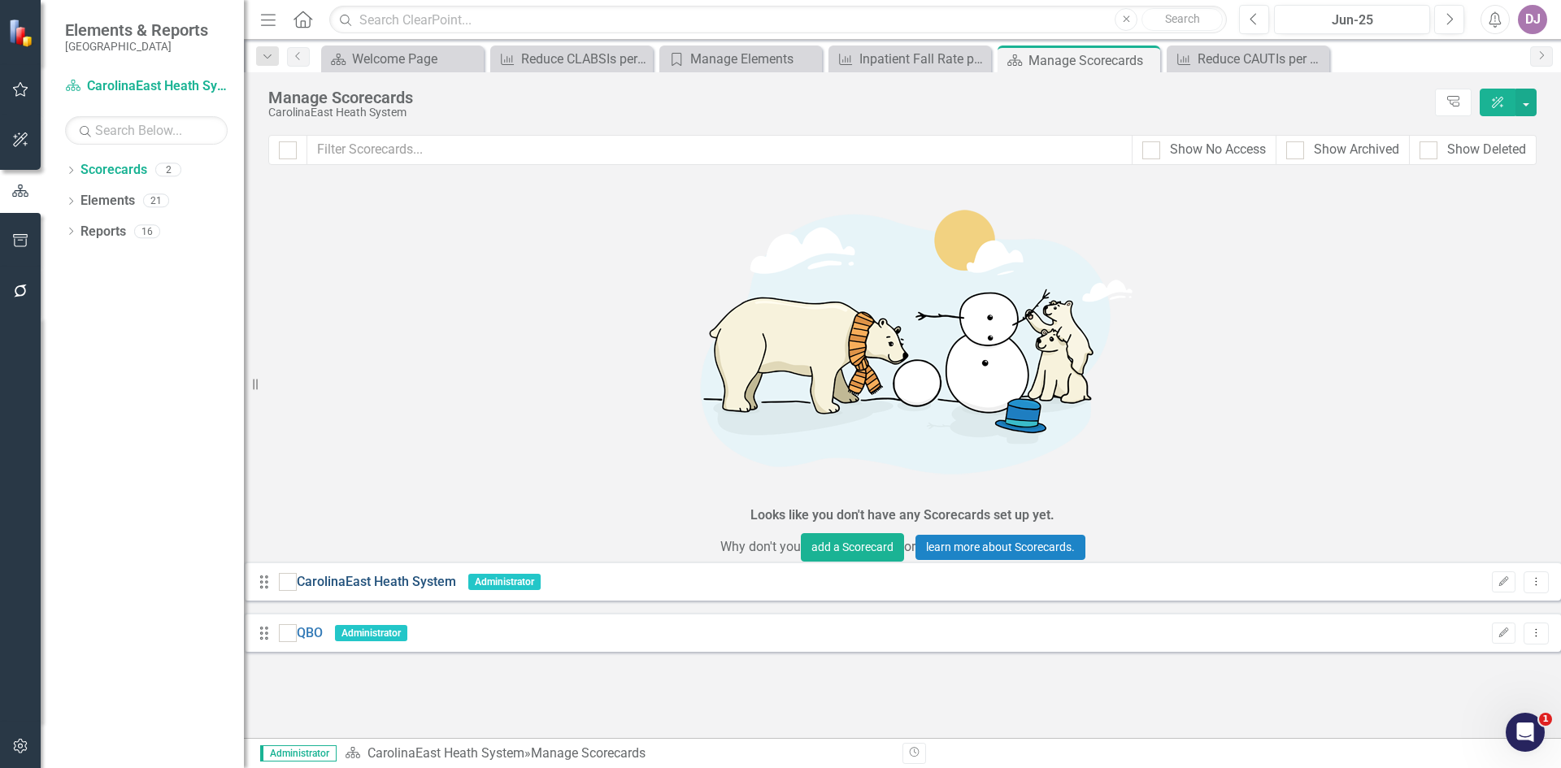
click at [372, 573] on link "CarolinaEast Heath System" at bounding box center [376, 582] width 159 height 19
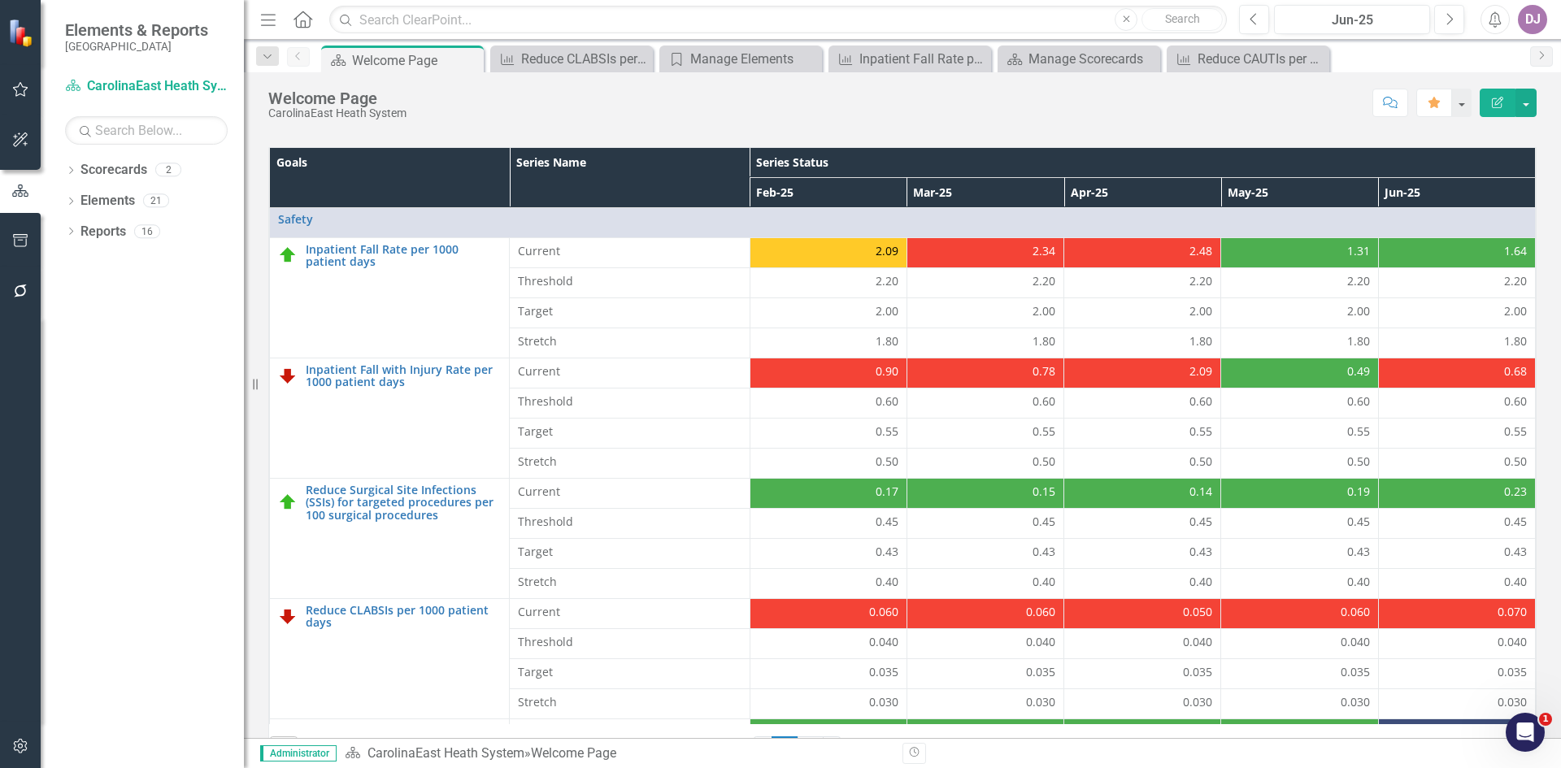
scroll to position [466, 0]
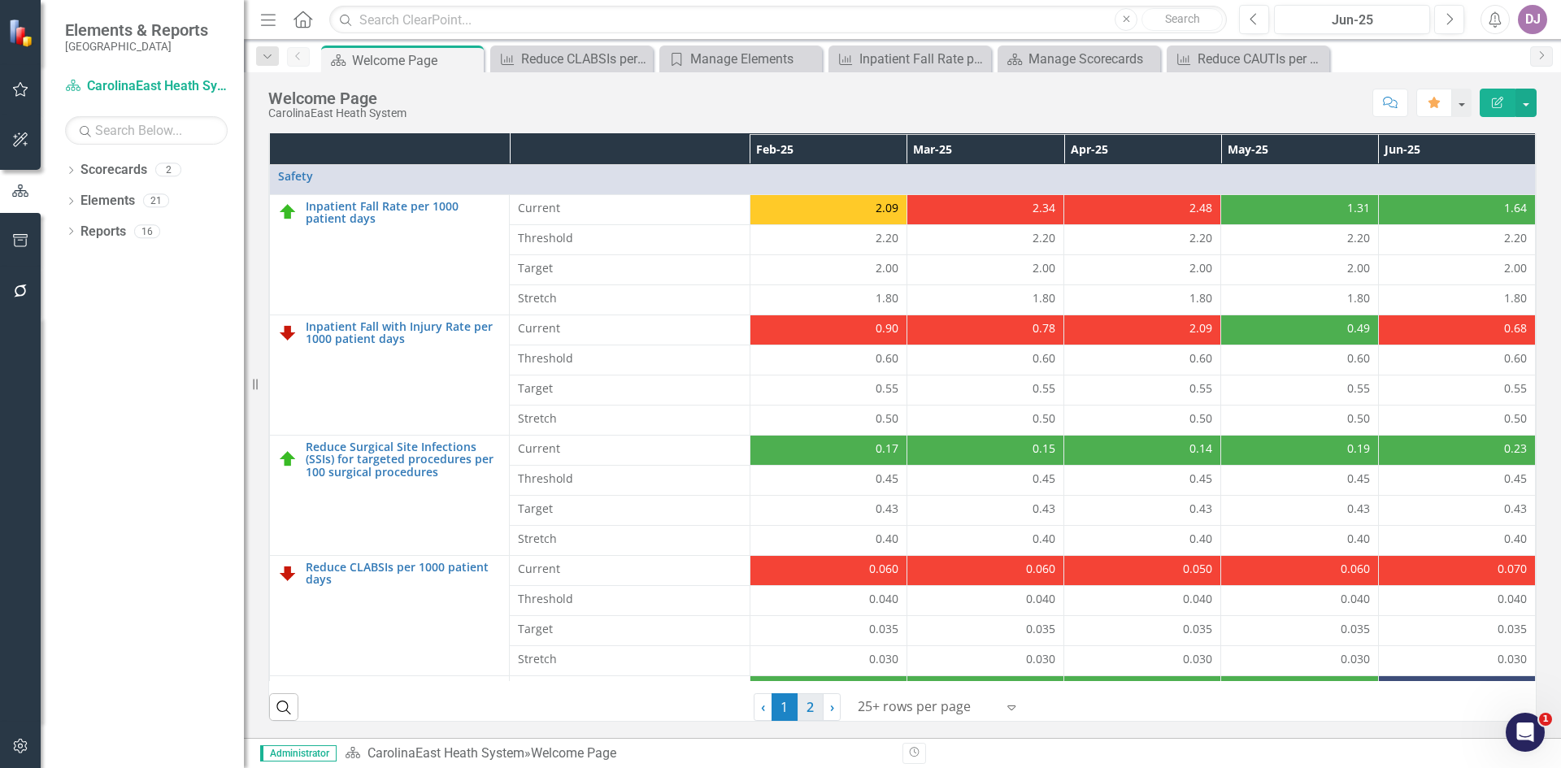
click at [807, 711] on link "2" at bounding box center [811, 708] width 26 height 28
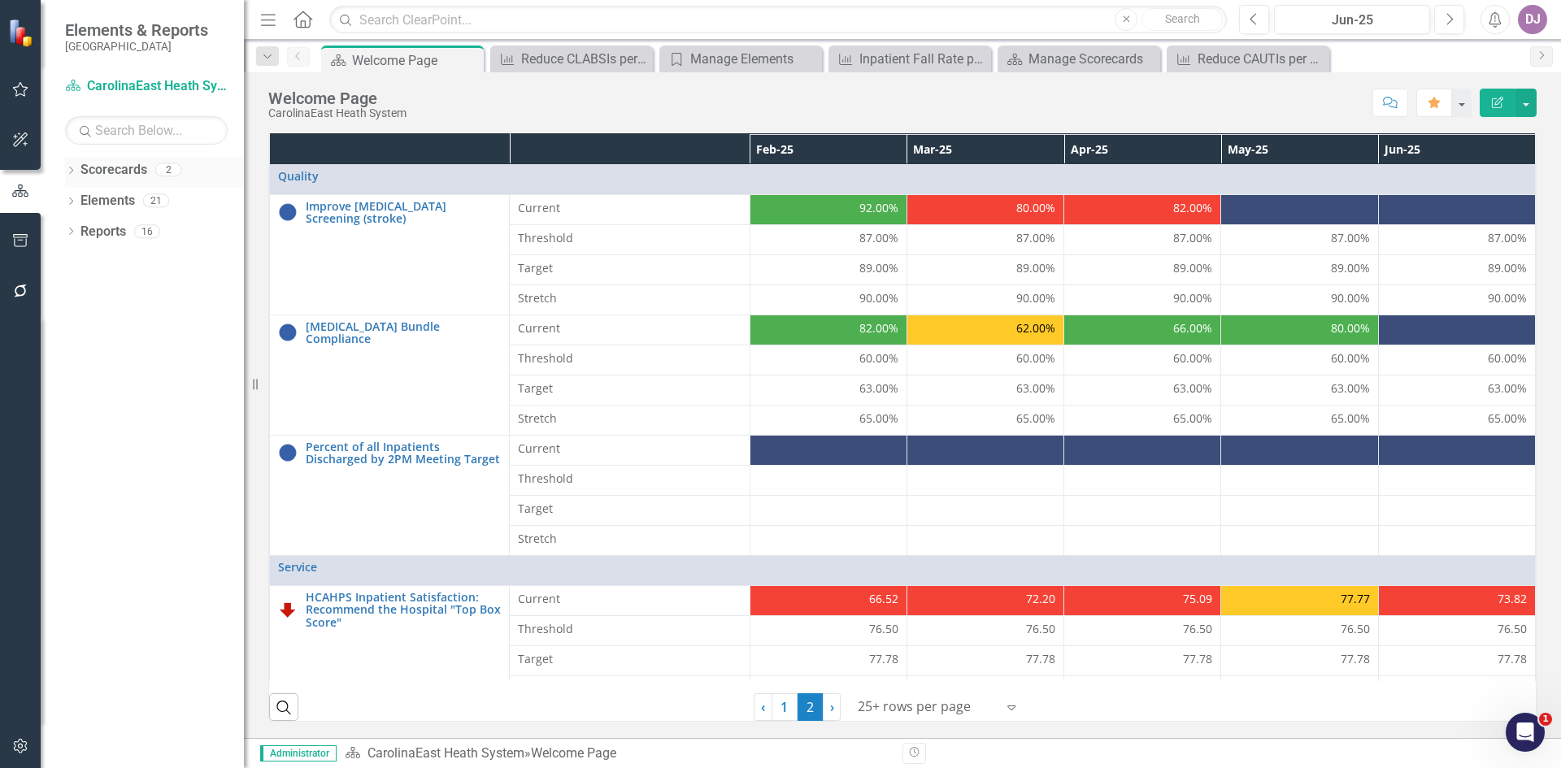
click at [89, 177] on link "Scorecards" at bounding box center [114, 170] width 67 height 19
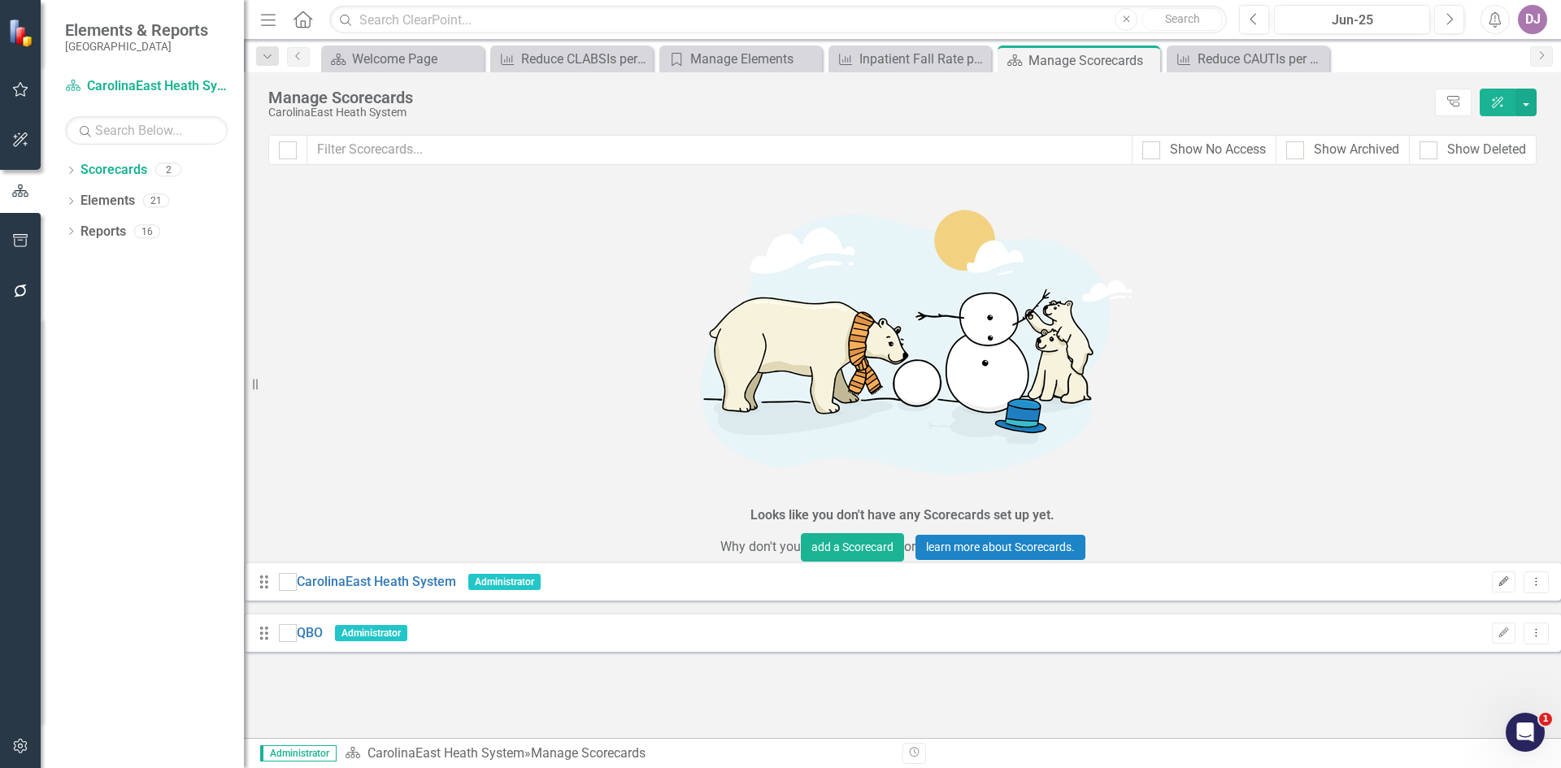
click at [1498, 577] on icon "Edit" at bounding box center [1504, 582] width 12 height 10
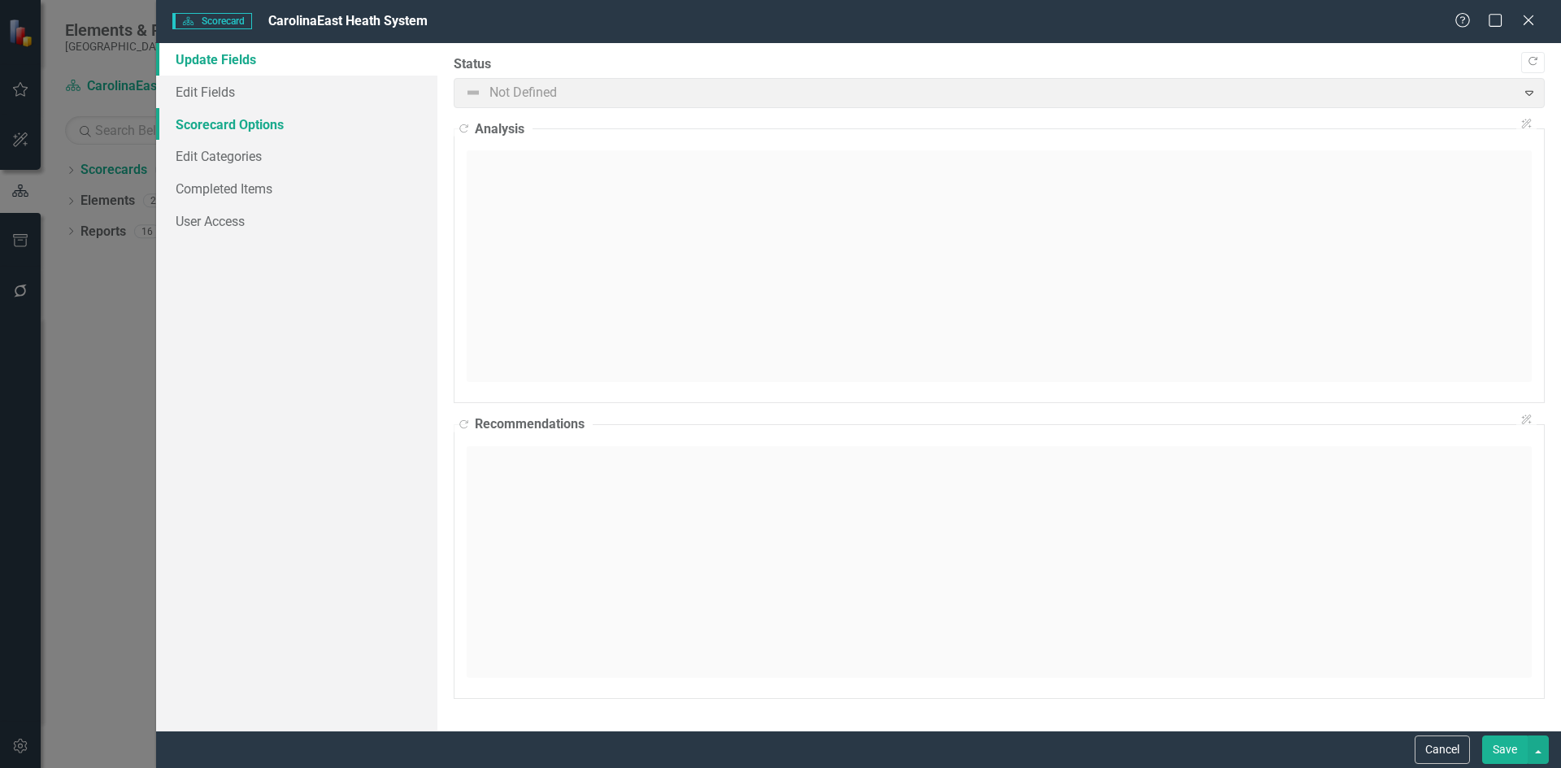
click at [225, 121] on link "Scorecard Options" at bounding box center [296, 124] width 281 height 33
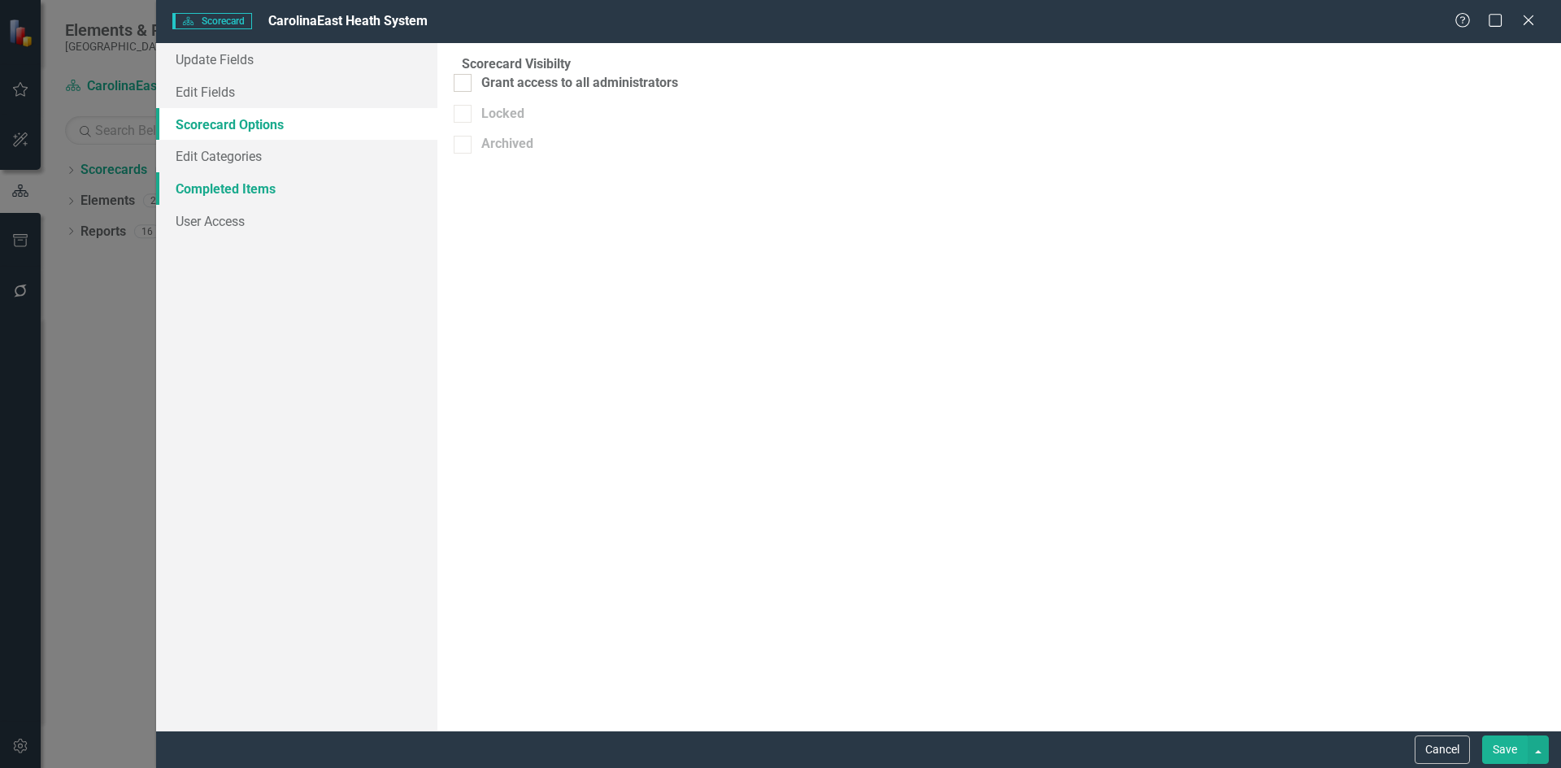
click at [218, 190] on link "Completed Items" at bounding box center [296, 188] width 281 height 33
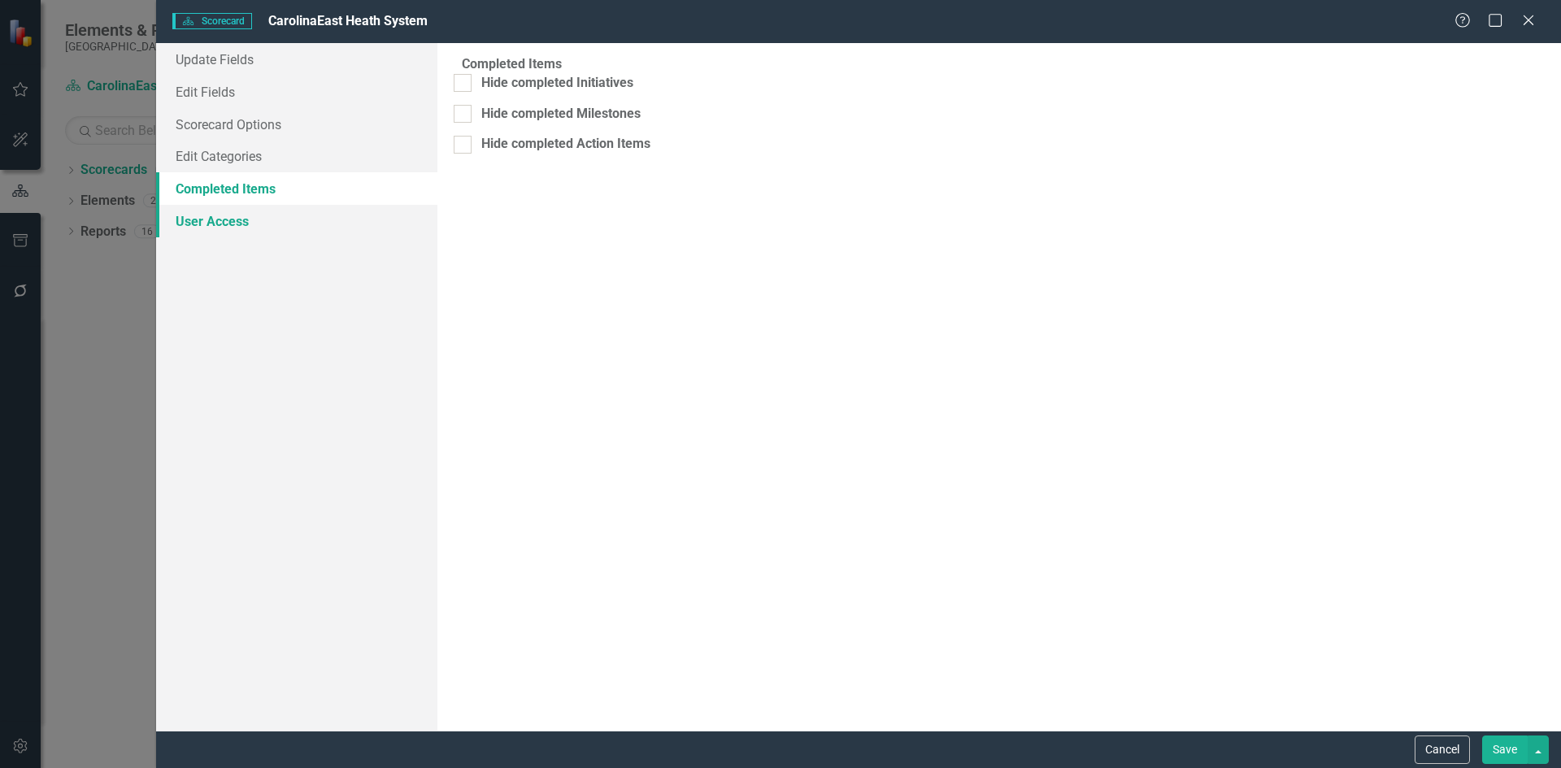
click at [217, 224] on link "User Access" at bounding box center [296, 221] width 281 height 33
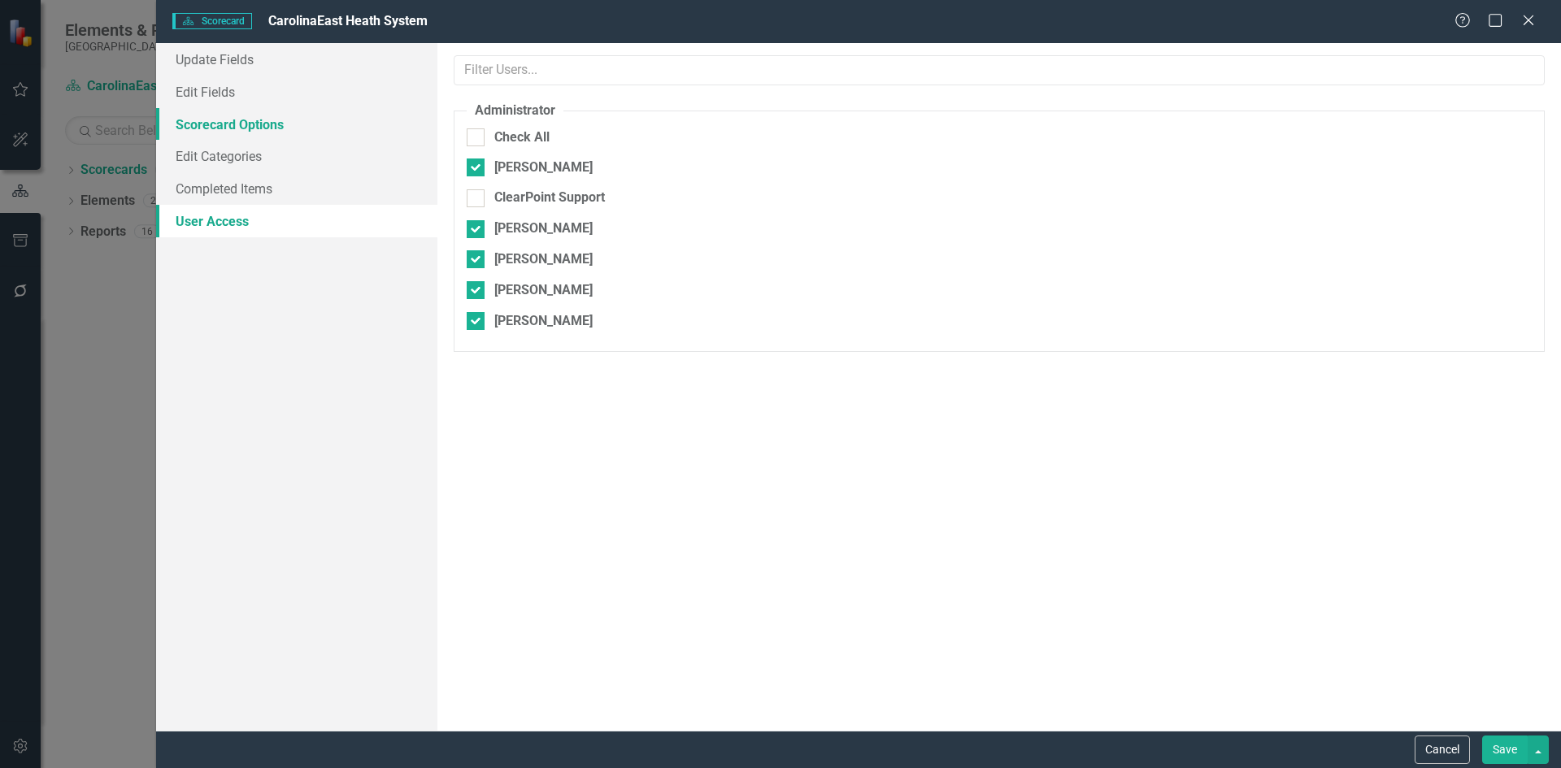
click at [216, 130] on link "Scorecard Options" at bounding box center [296, 124] width 281 height 33
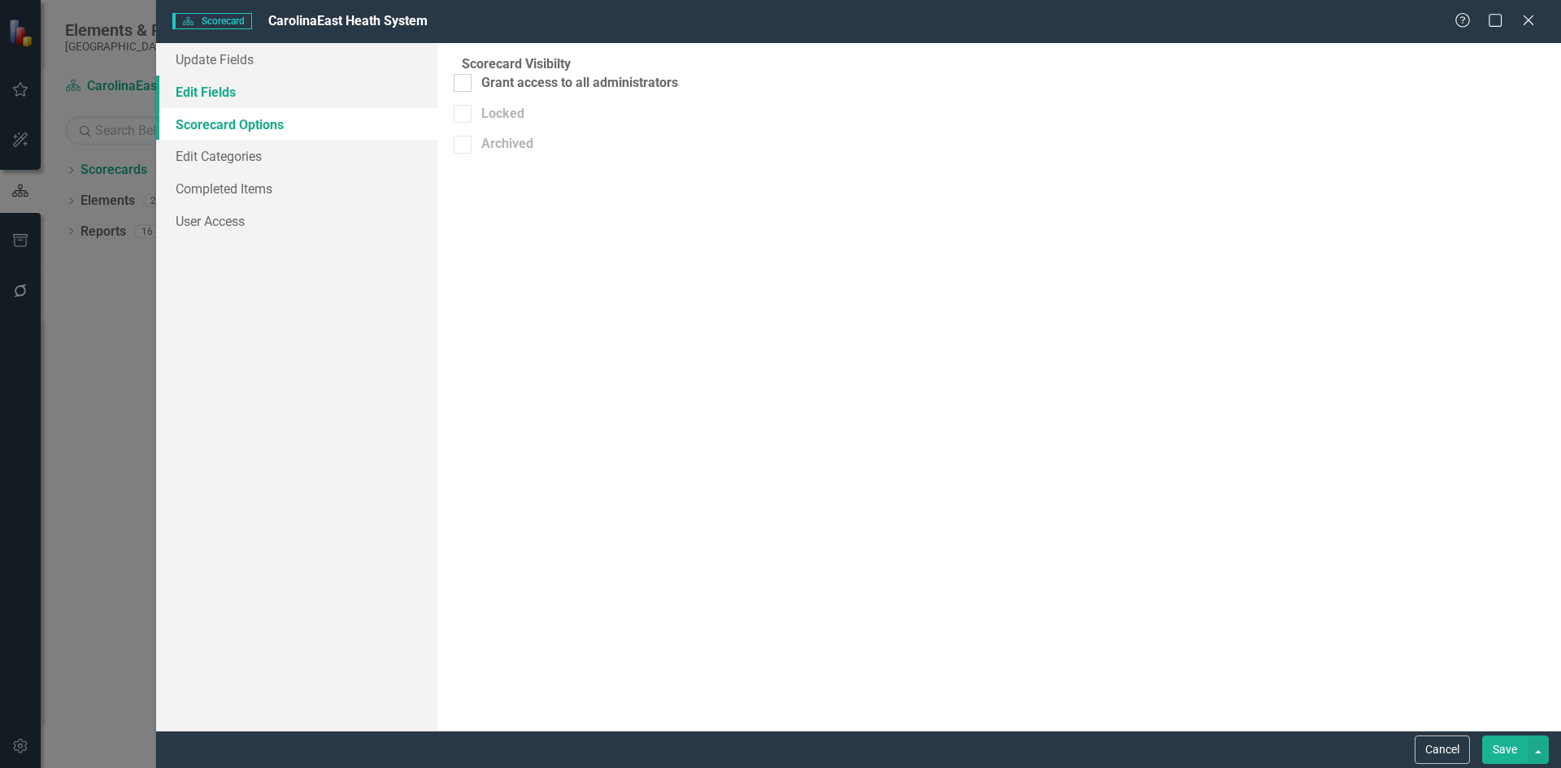
click at [207, 94] on link "Edit Fields" at bounding box center [296, 92] width 281 height 33
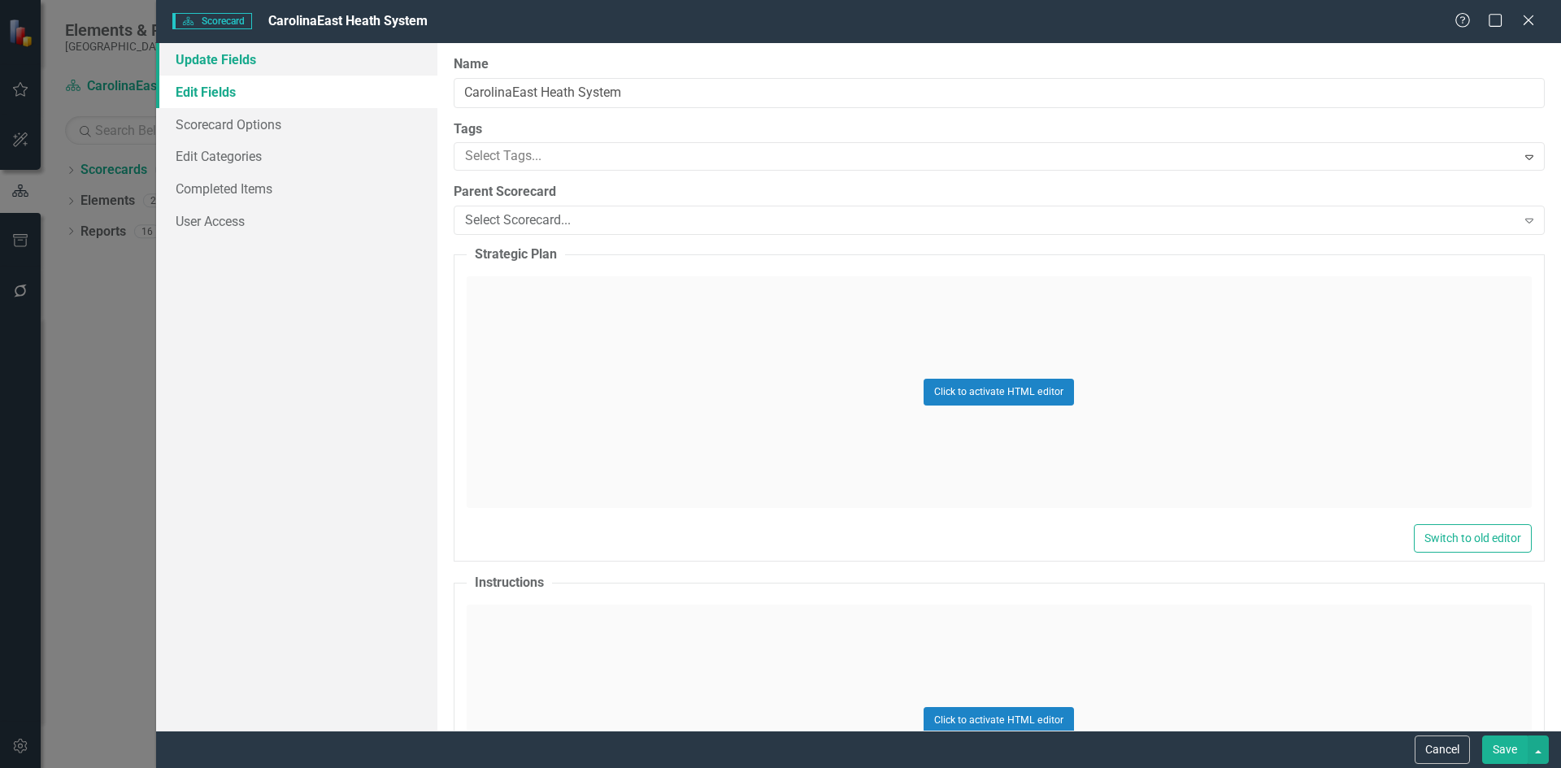
click at [211, 67] on link "Update Fields" at bounding box center [296, 59] width 281 height 33
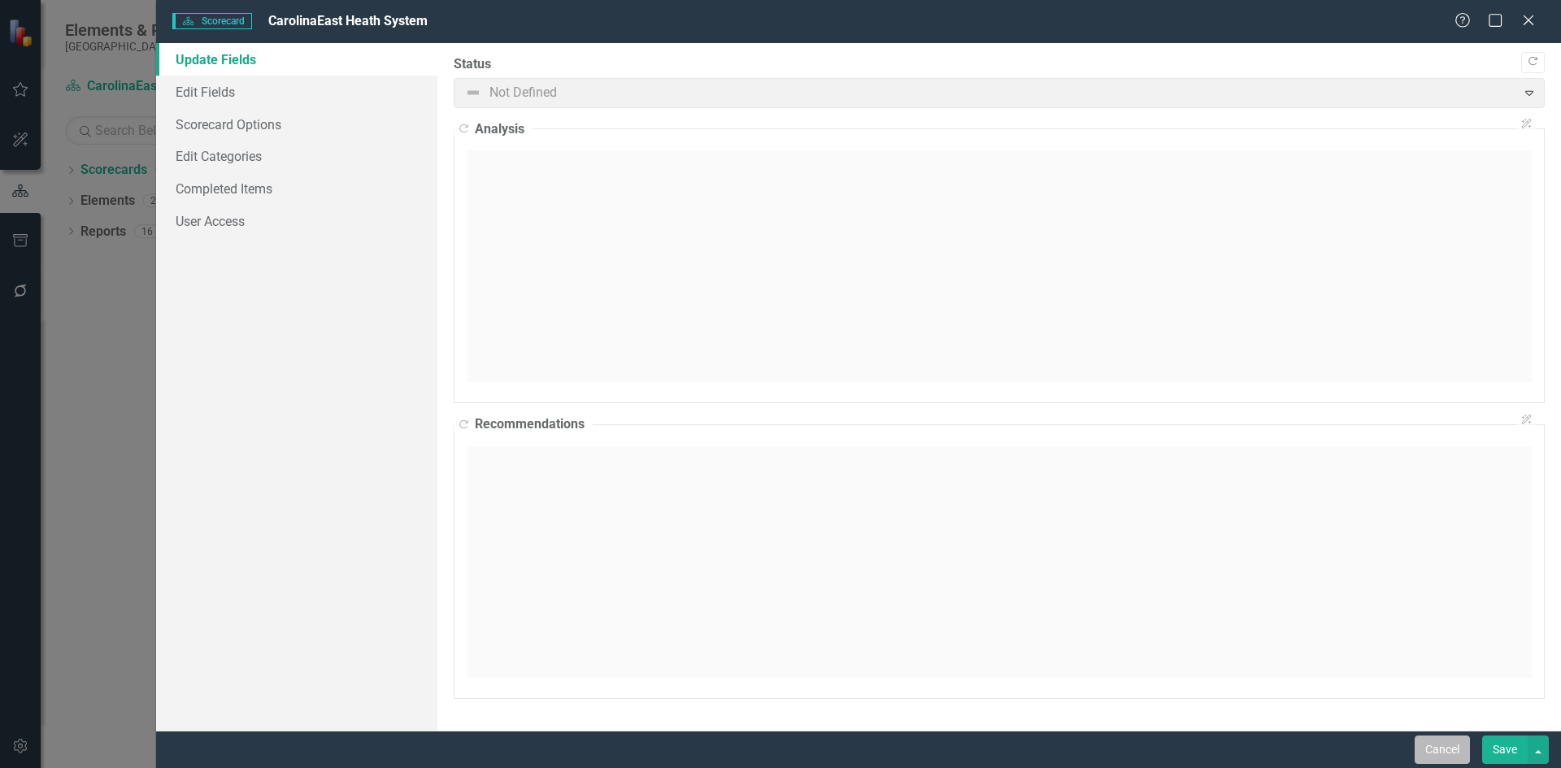
click at [1452, 744] on button "Cancel" at bounding box center [1442, 750] width 55 height 28
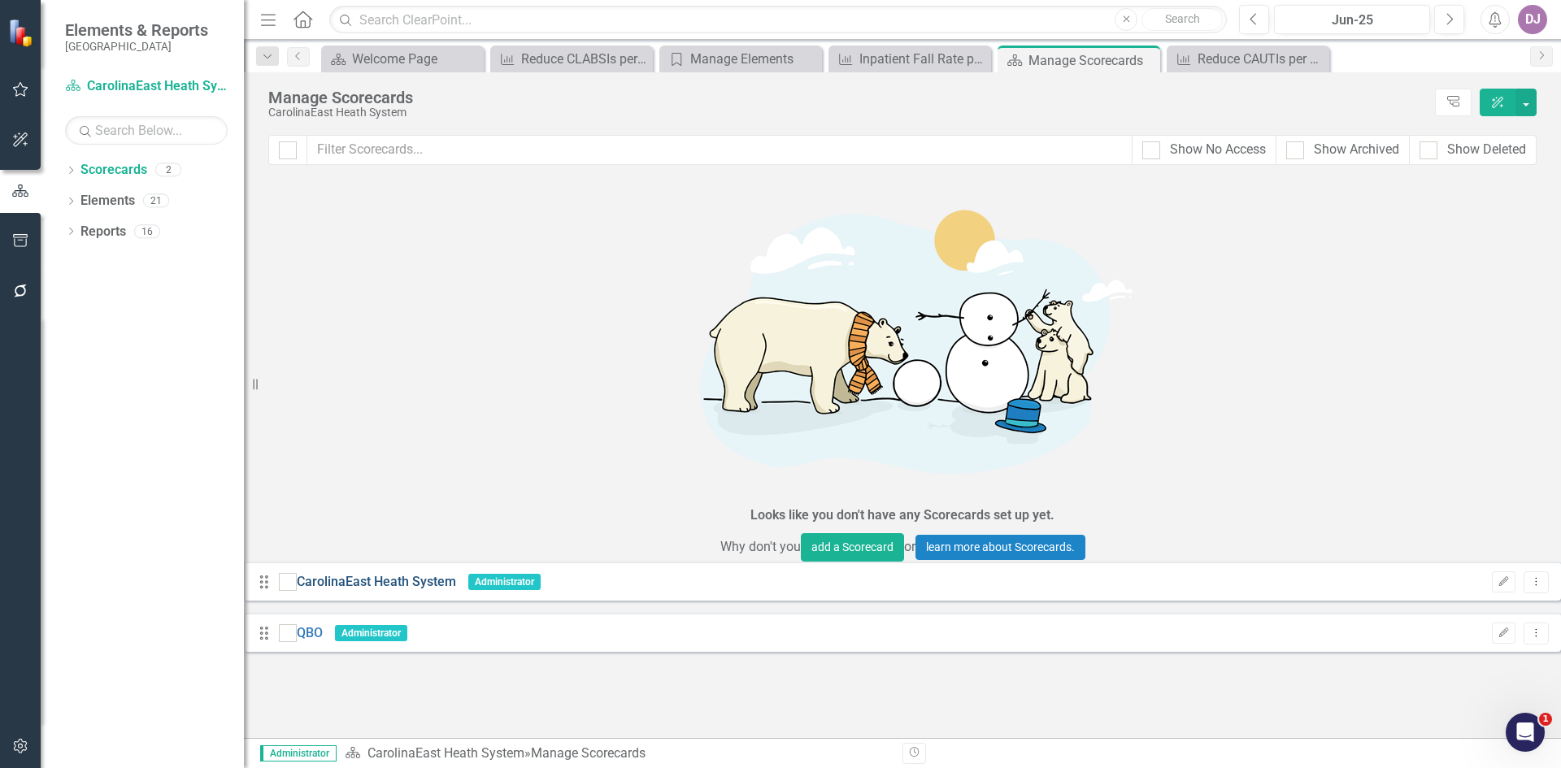
click at [386, 573] on link "CarolinaEast Heath System" at bounding box center [376, 582] width 159 height 19
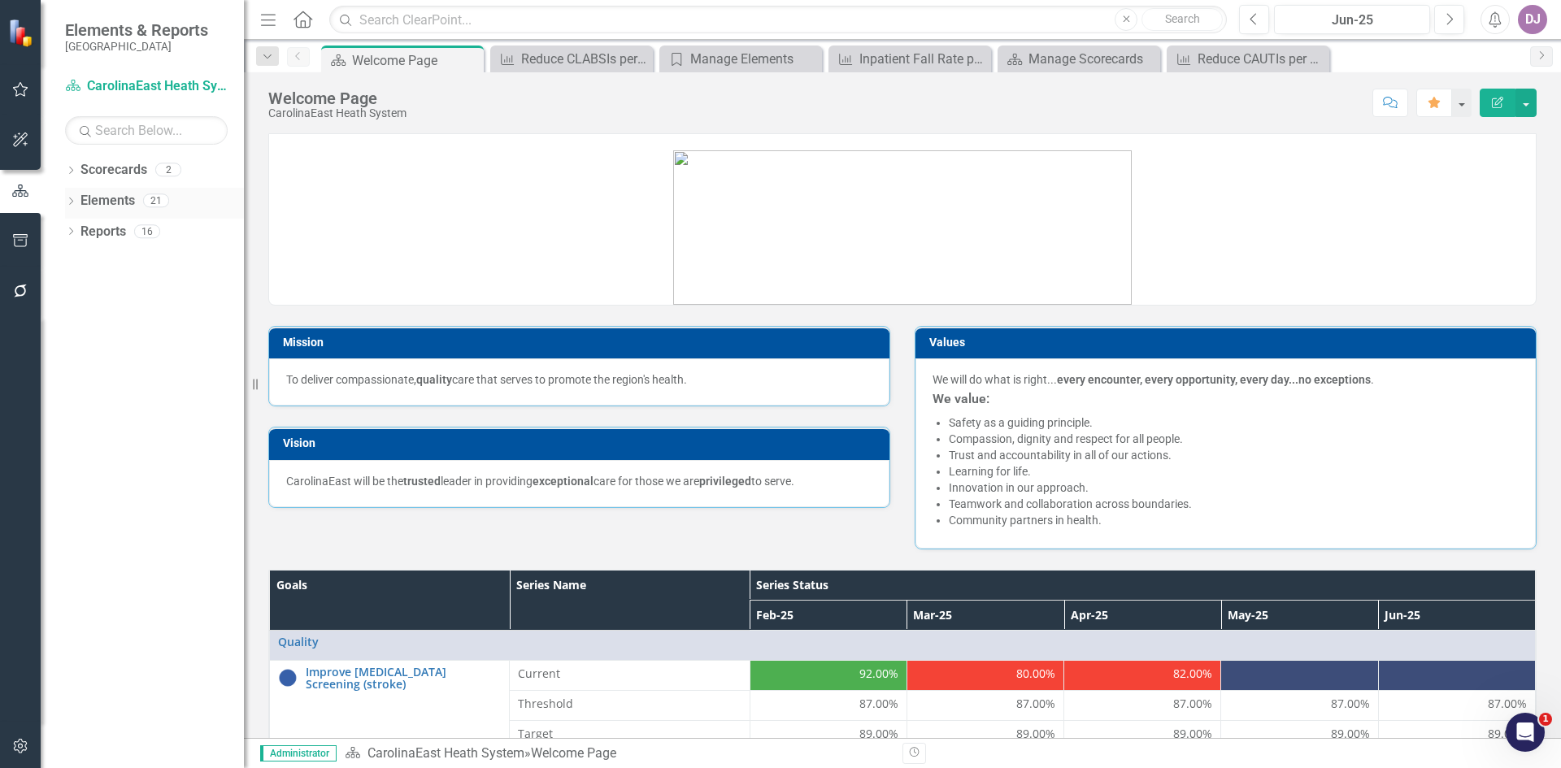
click at [120, 196] on link "Elements" at bounding box center [108, 201] width 54 height 19
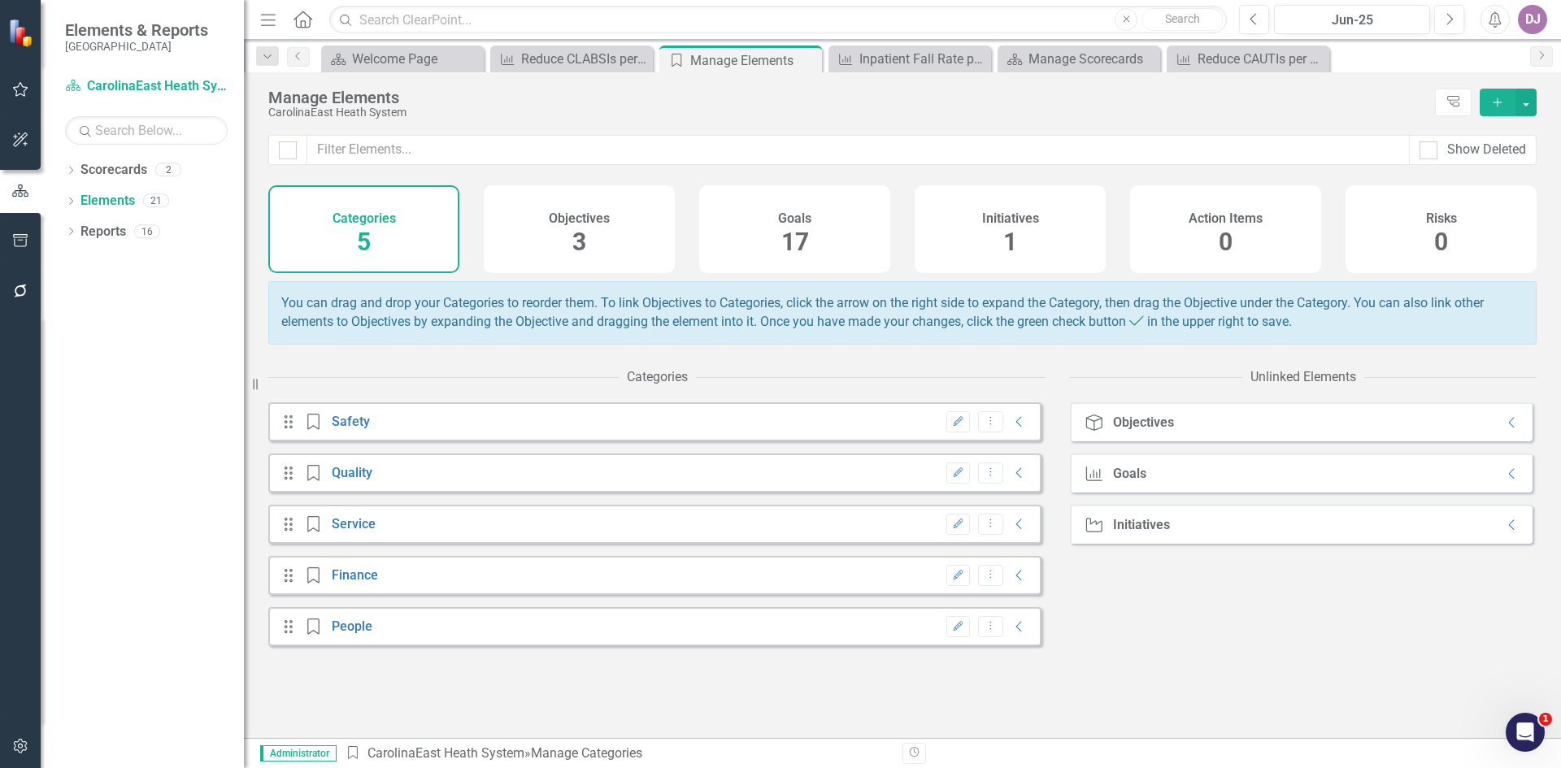
click at [805, 248] on span "17" at bounding box center [795, 242] width 28 height 28
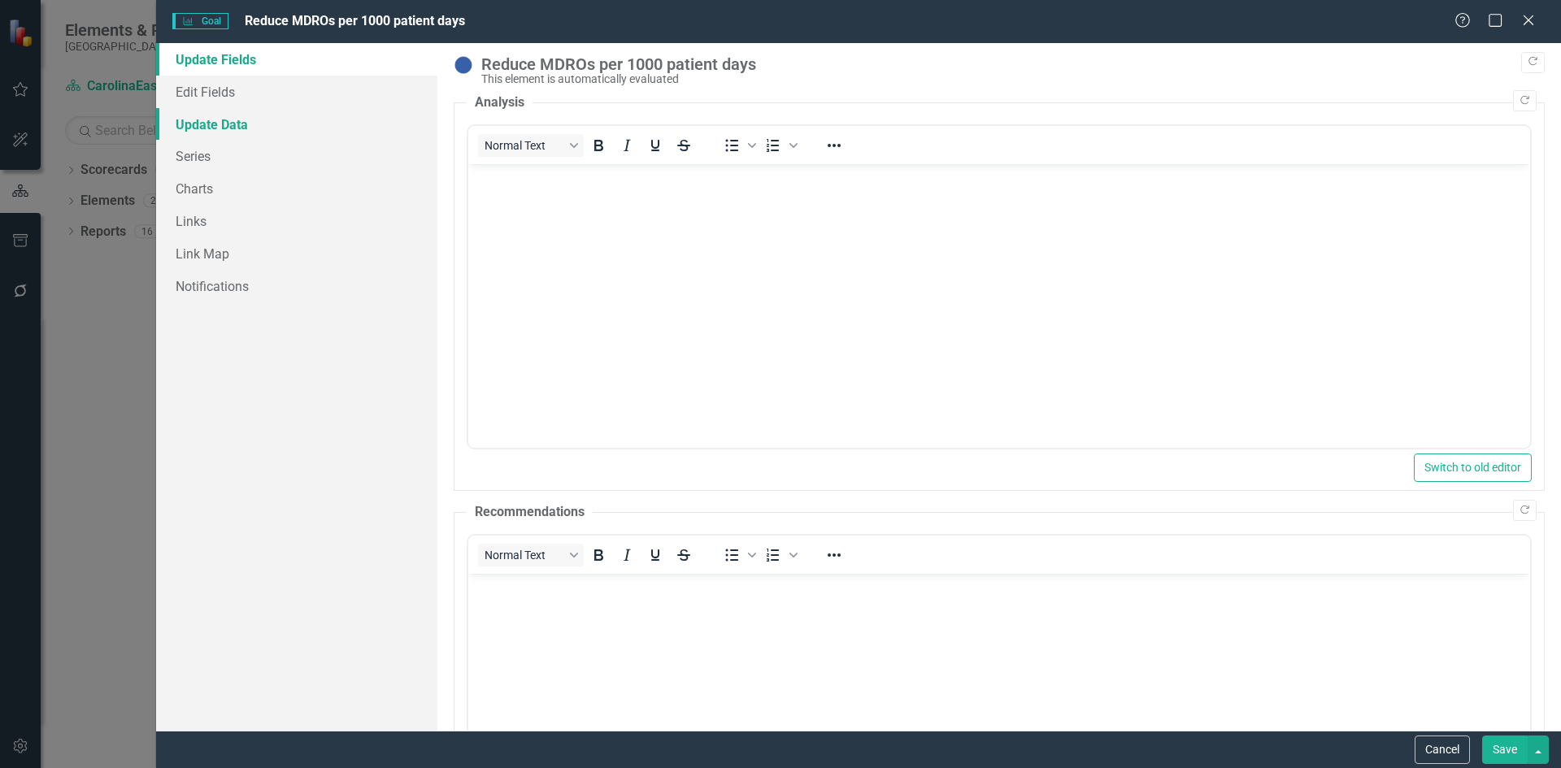
click at [224, 125] on link "Update Data" at bounding box center [296, 124] width 281 height 33
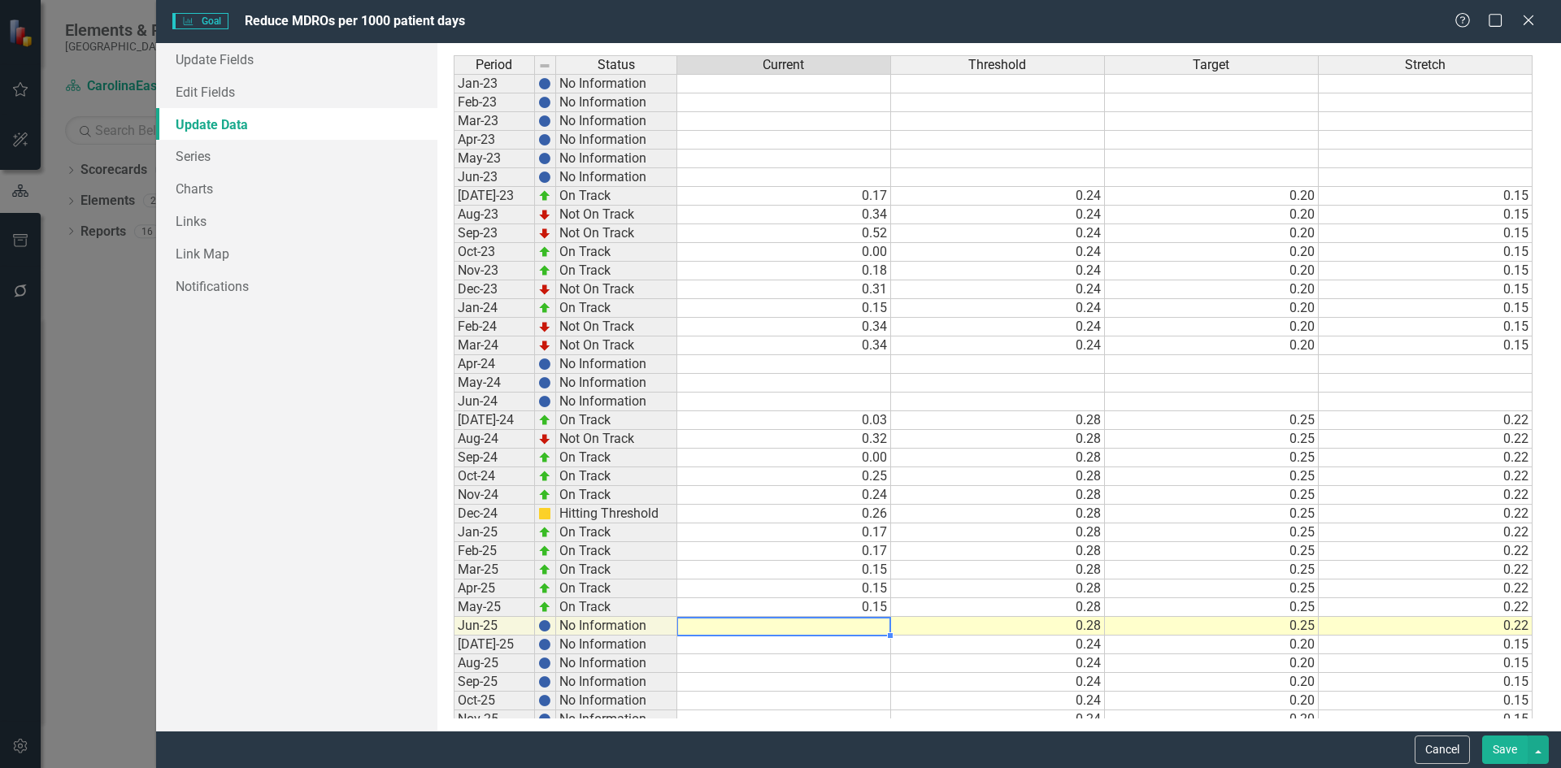
click at [874, 629] on td at bounding box center [784, 626] width 214 height 19
type textarea "0.17"
click at [1493, 750] on button "Save" at bounding box center [1505, 750] width 46 height 28
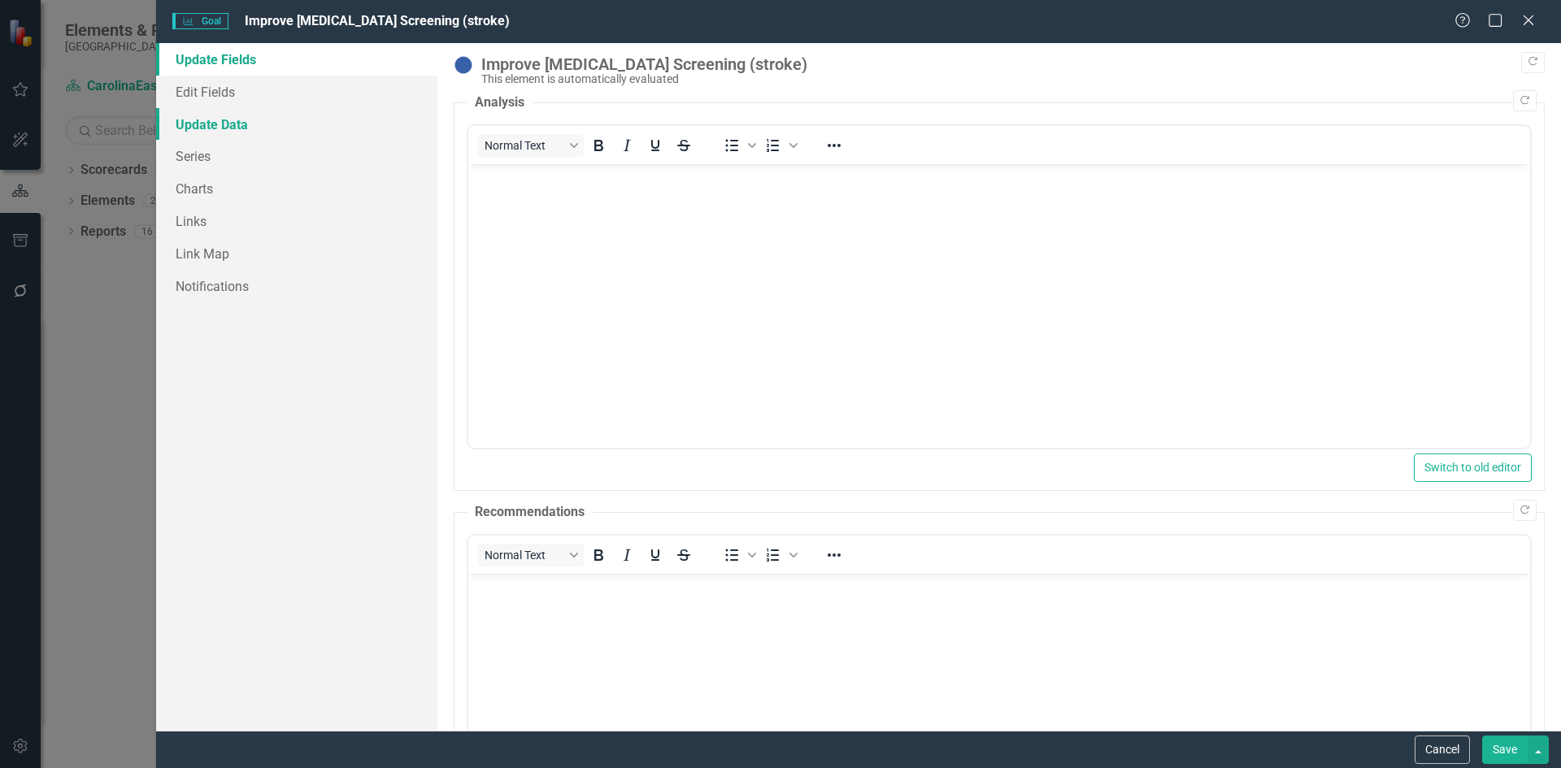
click at [198, 123] on link "Update Data" at bounding box center [296, 124] width 281 height 33
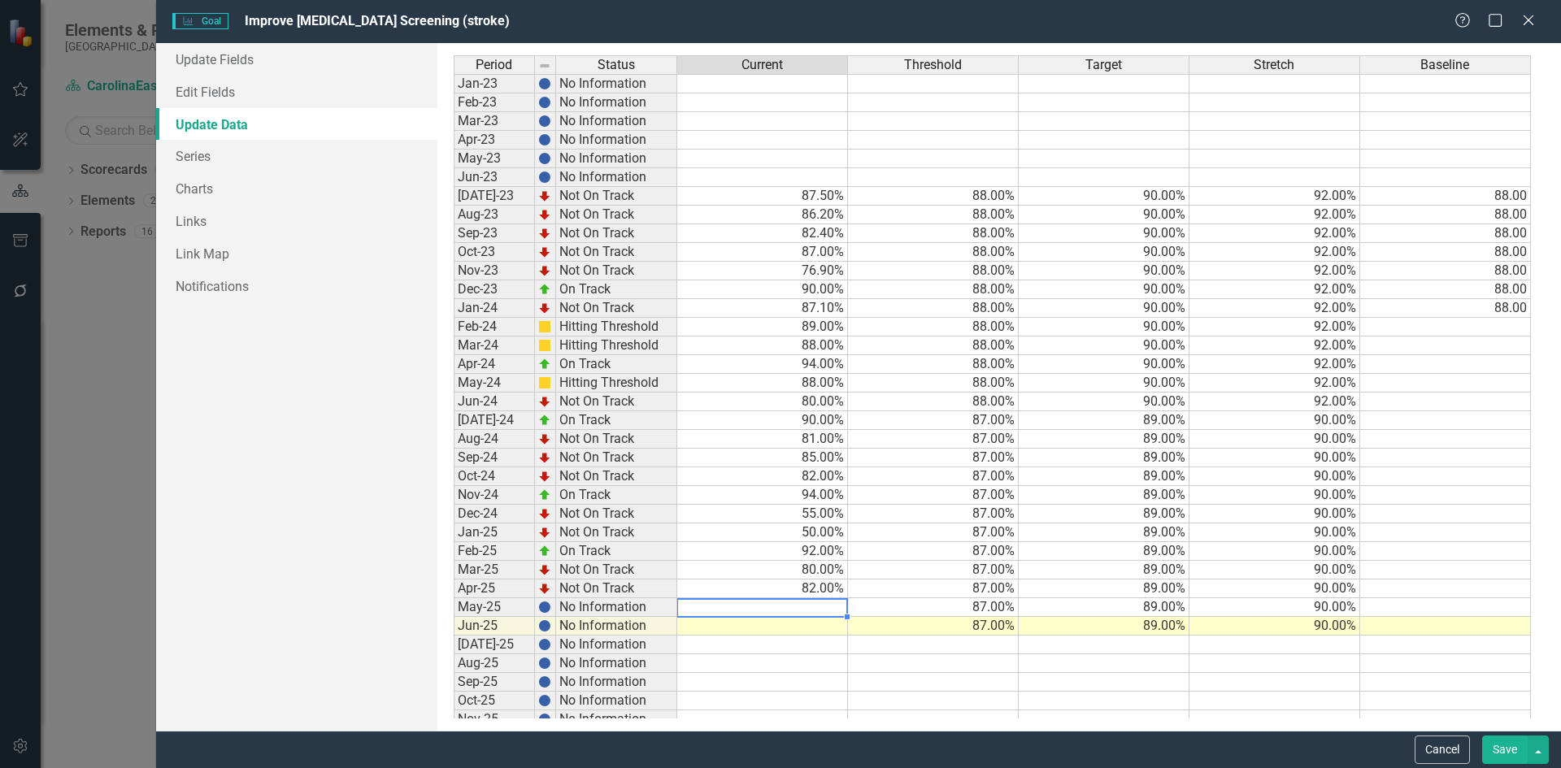
click at [805, 606] on td at bounding box center [762, 608] width 171 height 19
click at [826, 611] on td at bounding box center [762, 608] width 171 height 19
type textarea "80"
click at [833, 626] on td at bounding box center [762, 626] width 171 height 19
type textarea "85"
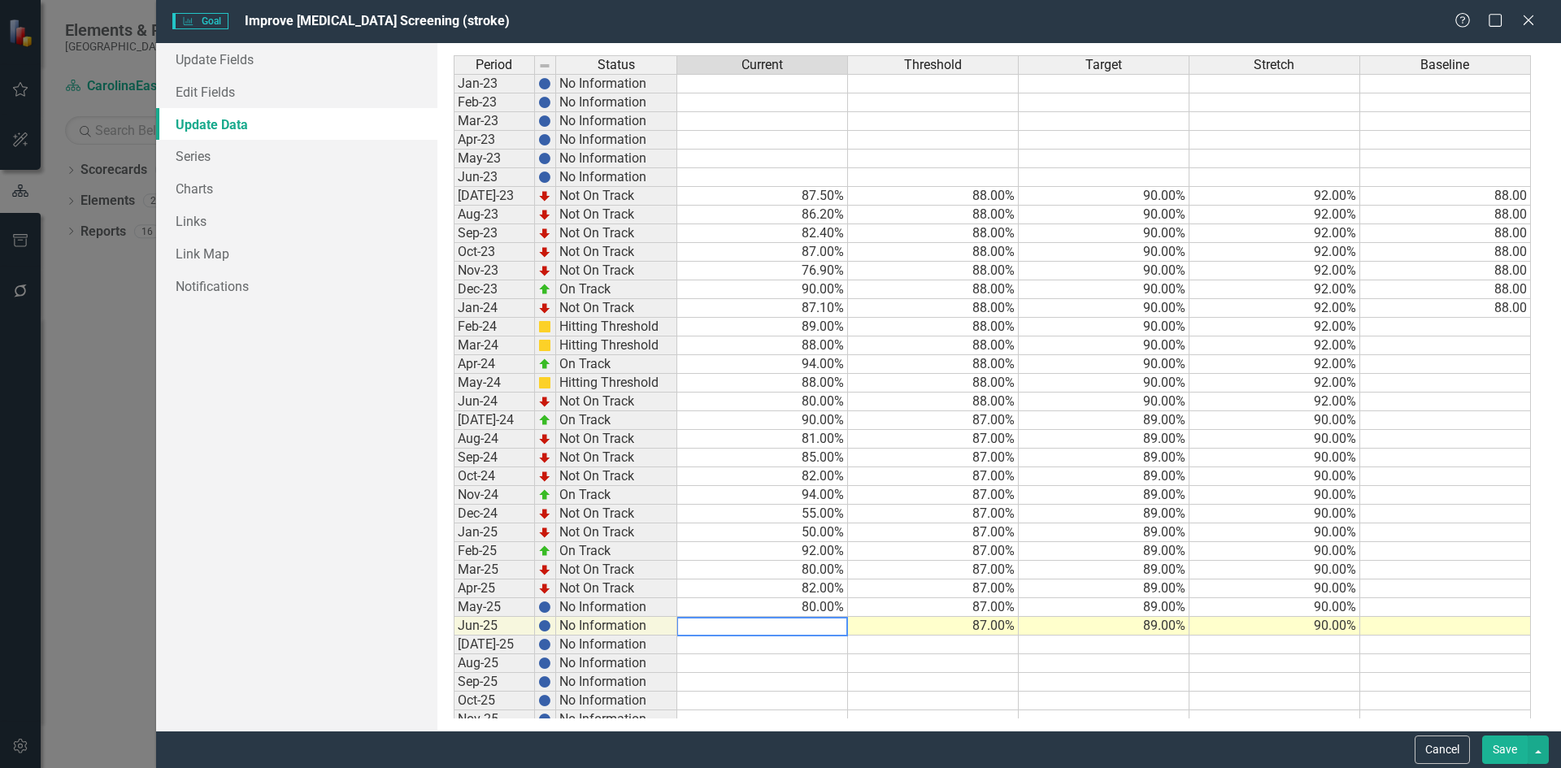
click at [816, 661] on td at bounding box center [762, 664] width 171 height 19
click at [1508, 760] on button "Save" at bounding box center [1505, 750] width 46 height 28
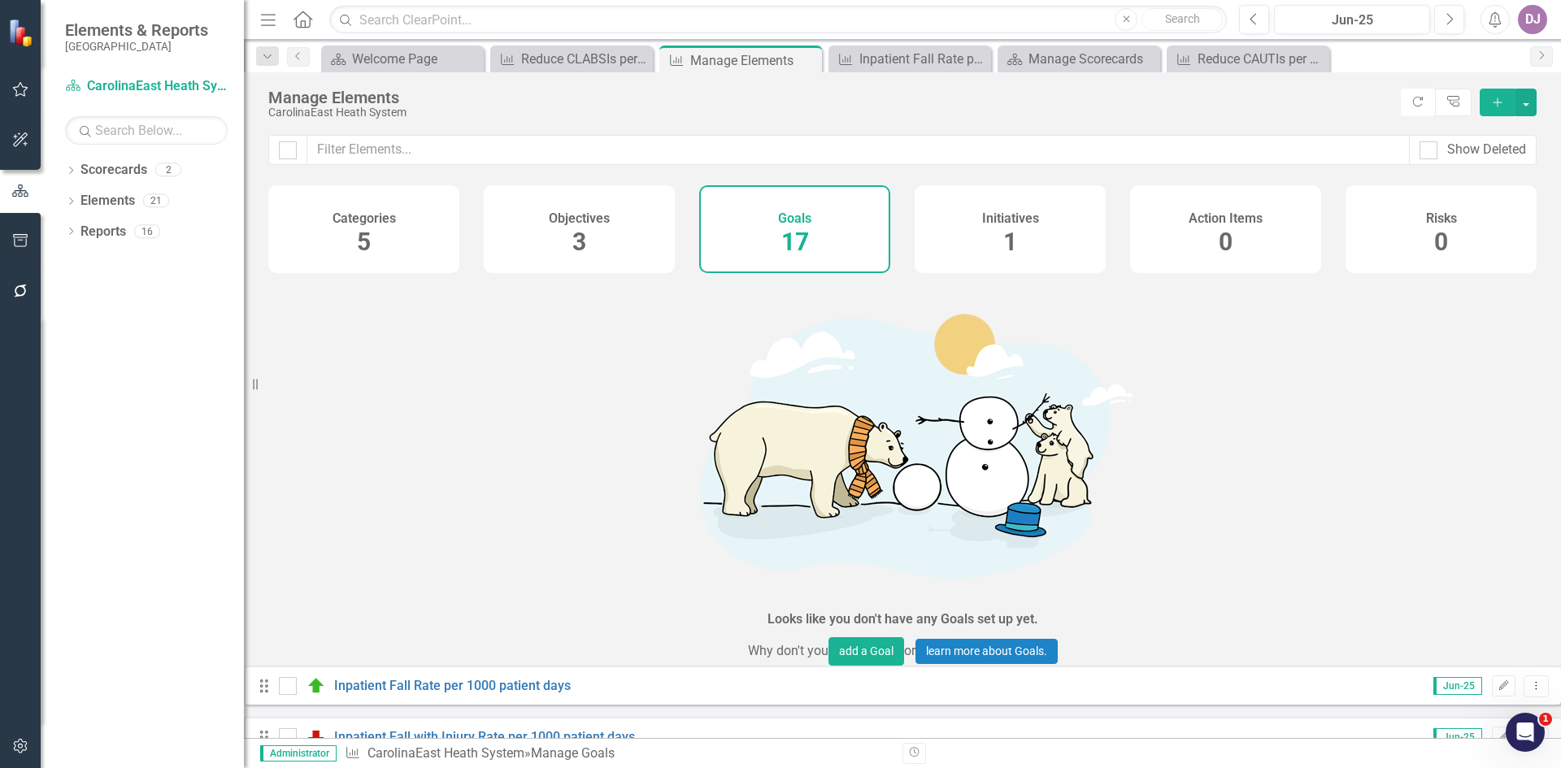
scroll to position [242, 0]
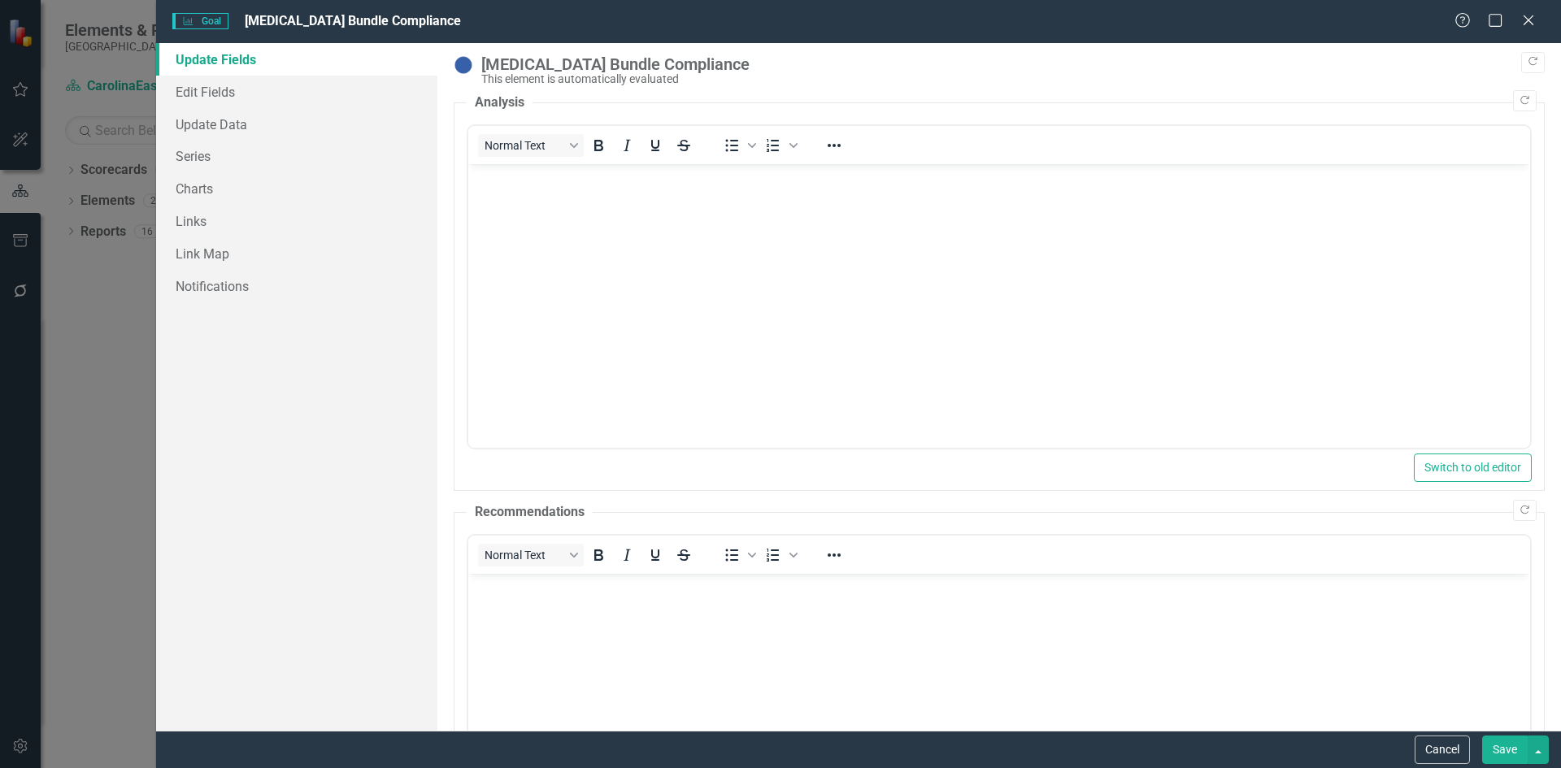
scroll to position [0, 0]
click at [202, 125] on link "Update Data" at bounding box center [296, 124] width 281 height 33
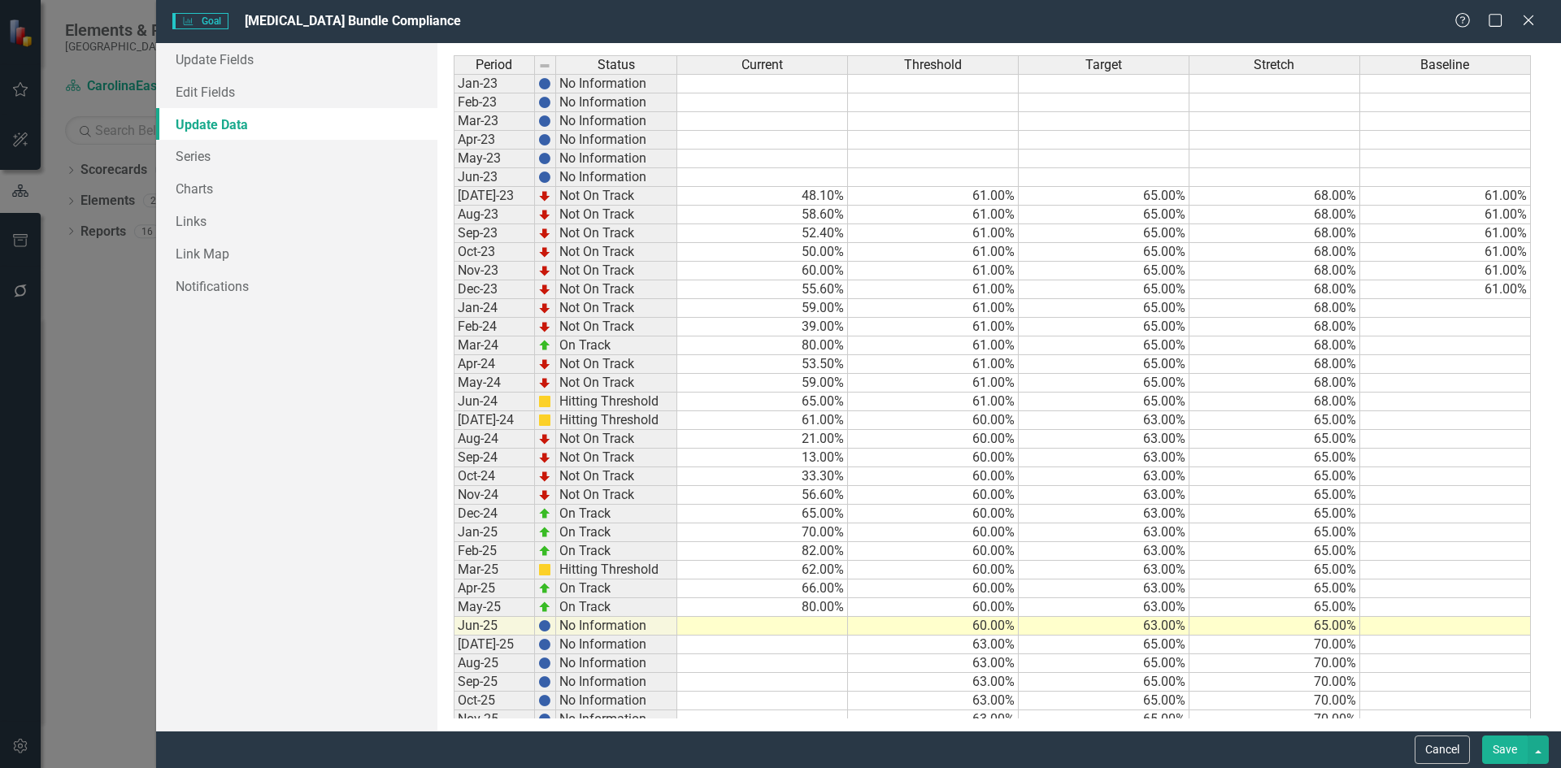
click at [826, 629] on td at bounding box center [762, 626] width 171 height 19
type textarea "80"
click at [1499, 751] on button "Save" at bounding box center [1505, 750] width 46 height 28
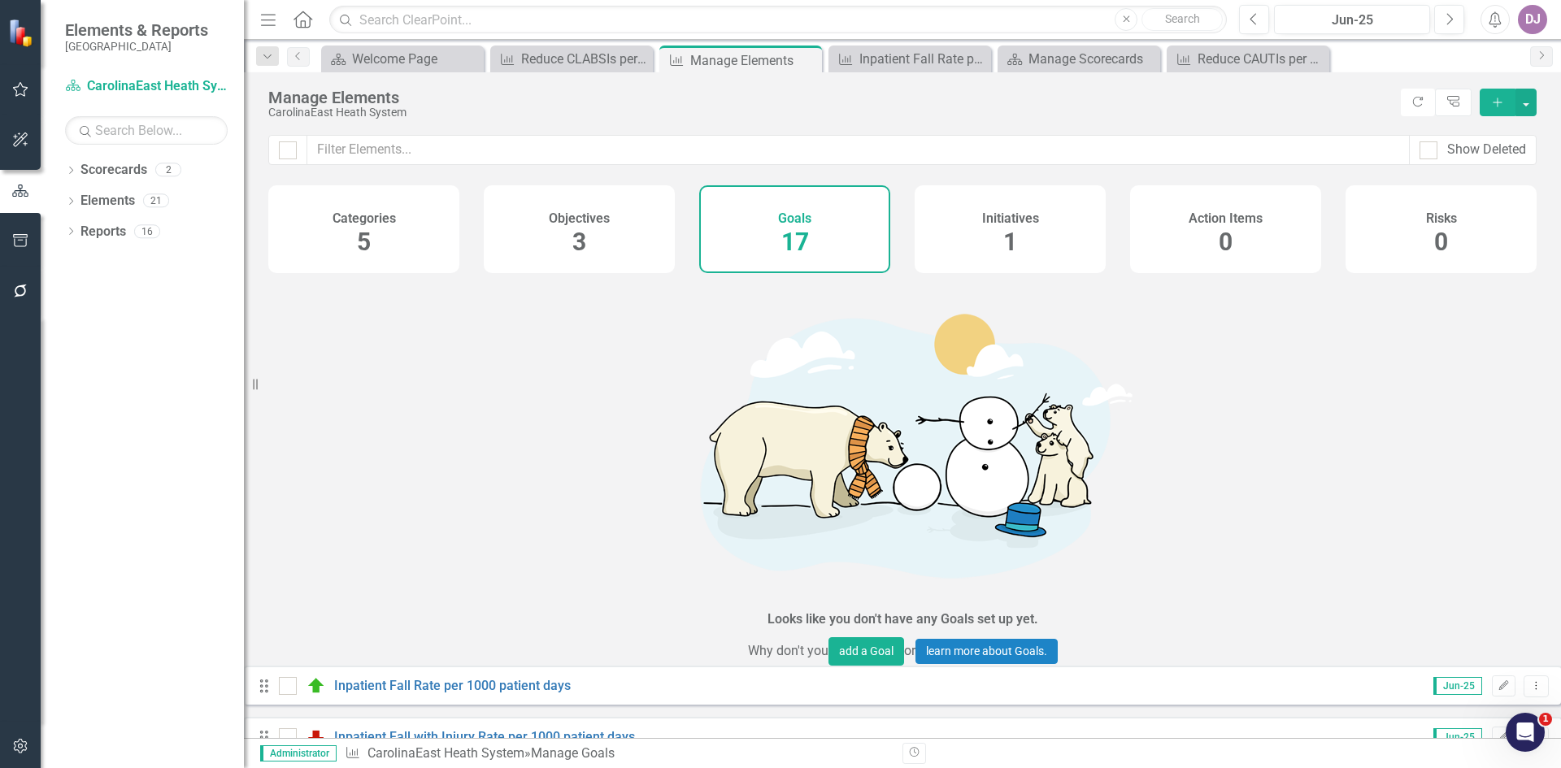
scroll to position [426, 0]
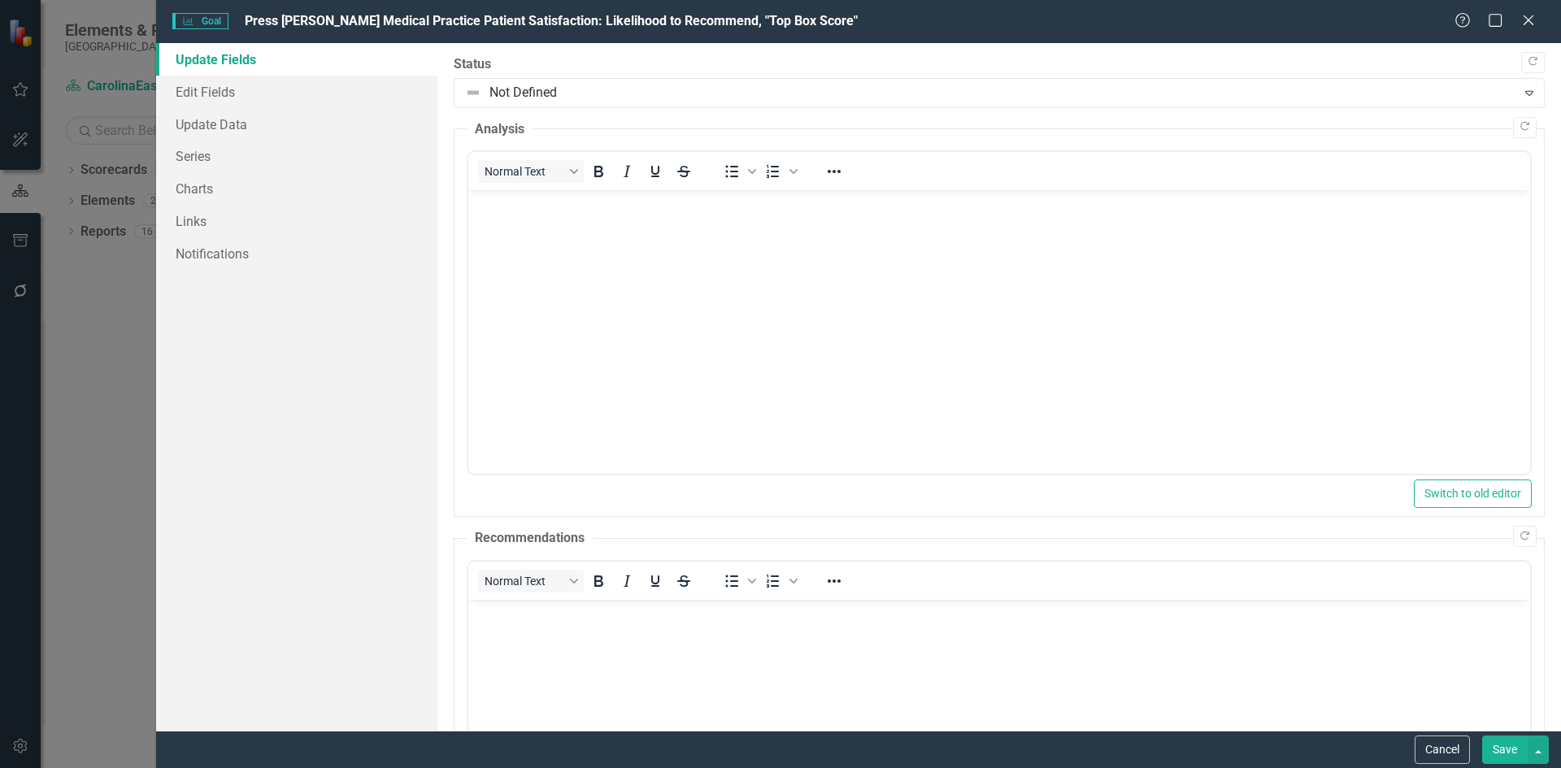
scroll to position [0, 0]
click at [231, 122] on link "Update Data" at bounding box center [296, 124] width 281 height 33
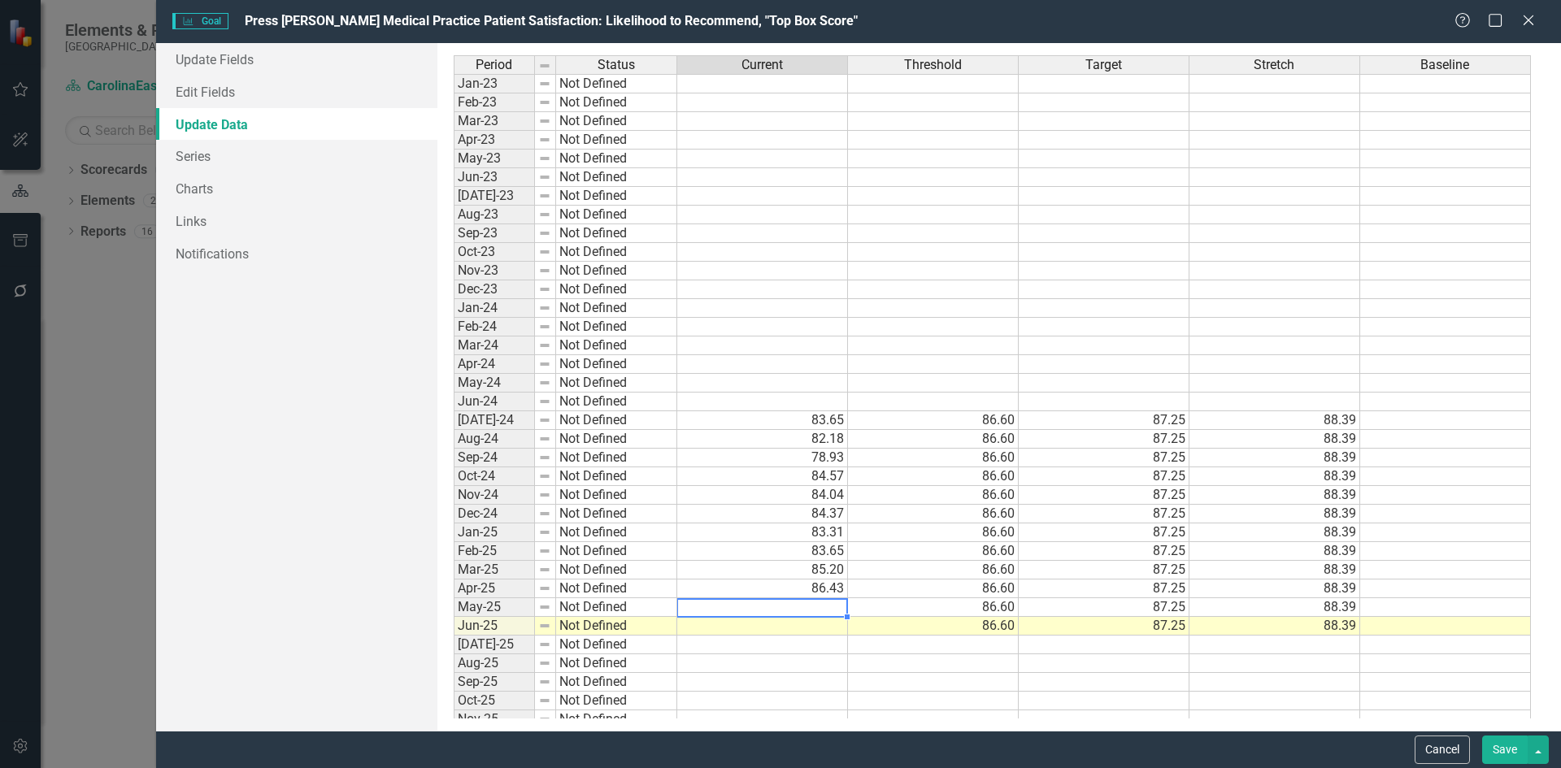
click at [830, 607] on td at bounding box center [762, 608] width 171 height 19
type textarea "87.35"
click at [821, 633] on td at bounding box center [762, 626] width 171 height 19
type textarea "87.63"
click at [1500, 758] on button "Save" at bounding box center [1505, 750] width 46 height 28
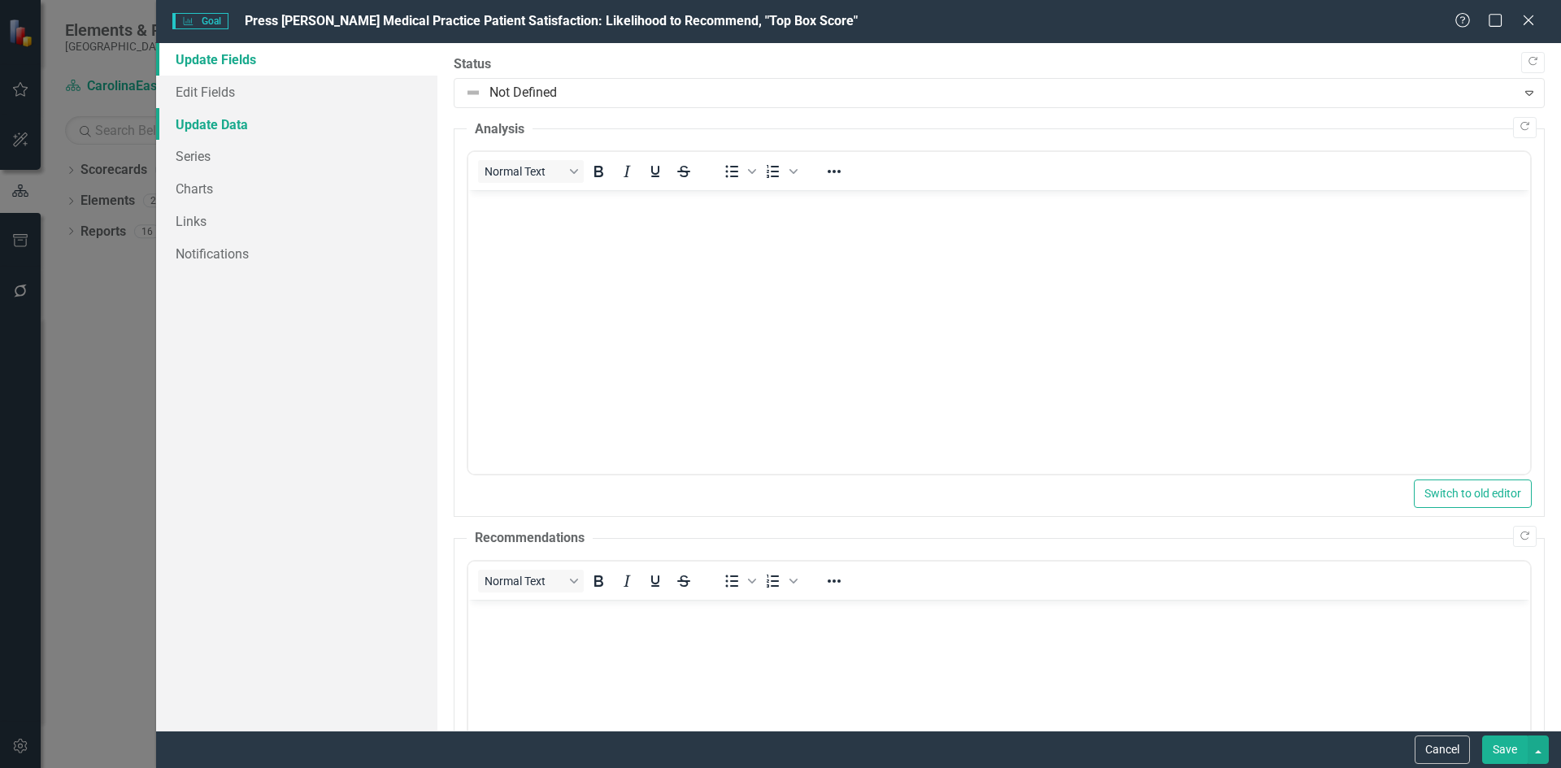
click at [197, 124] on link "Update Data" at bounding box center [296, 124] width 281 height 33
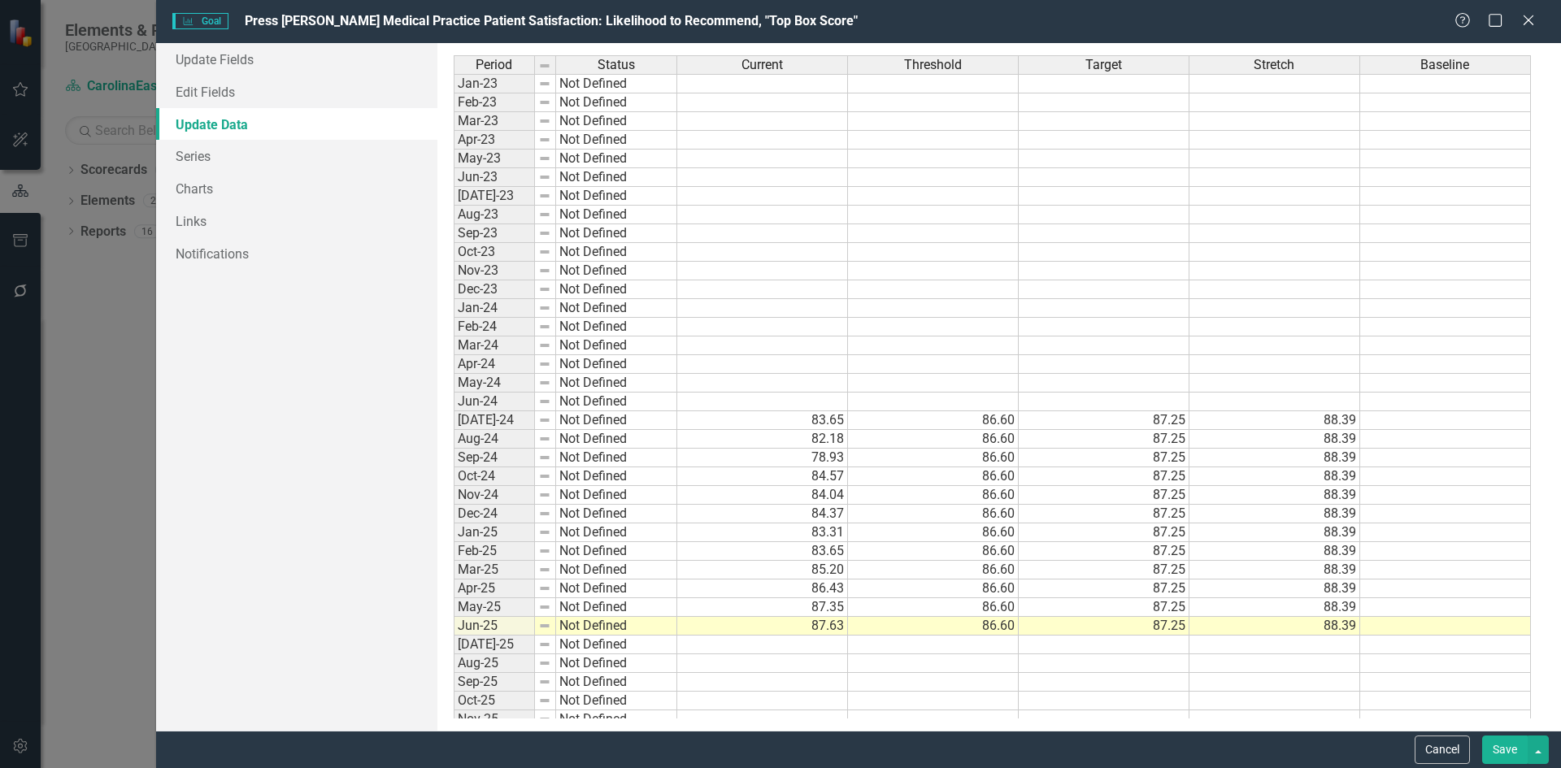
click at [1503, 754] on button "Save" at bounding box center [1505, 750] width 46 height 28
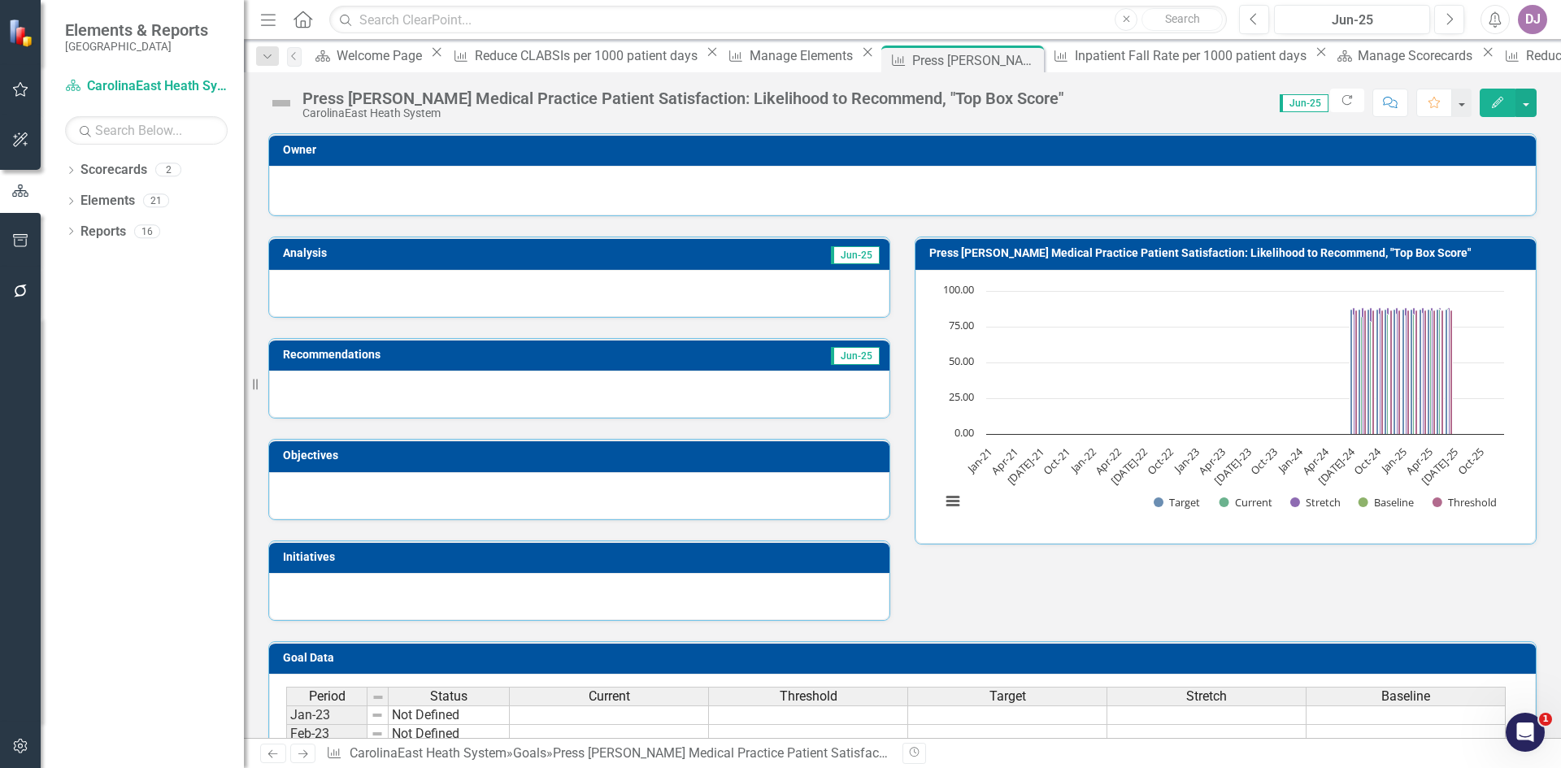
click at [1496, 100] on icon "Edit" at bounding box center [1498, 102] width 15 height 11
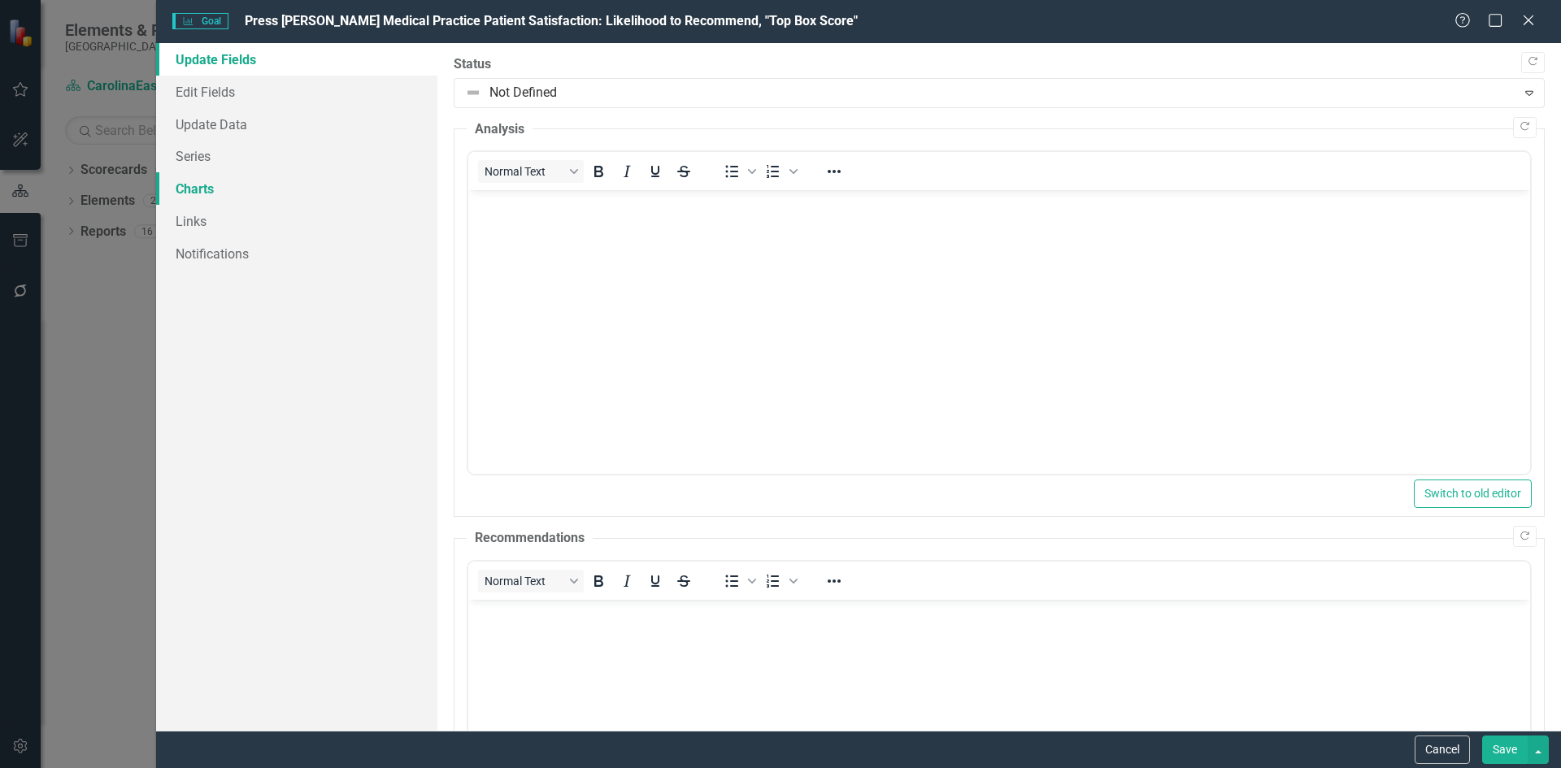
click at [204, 191] on link "Charts" at bounding box center [296, 188] width 281 height 33
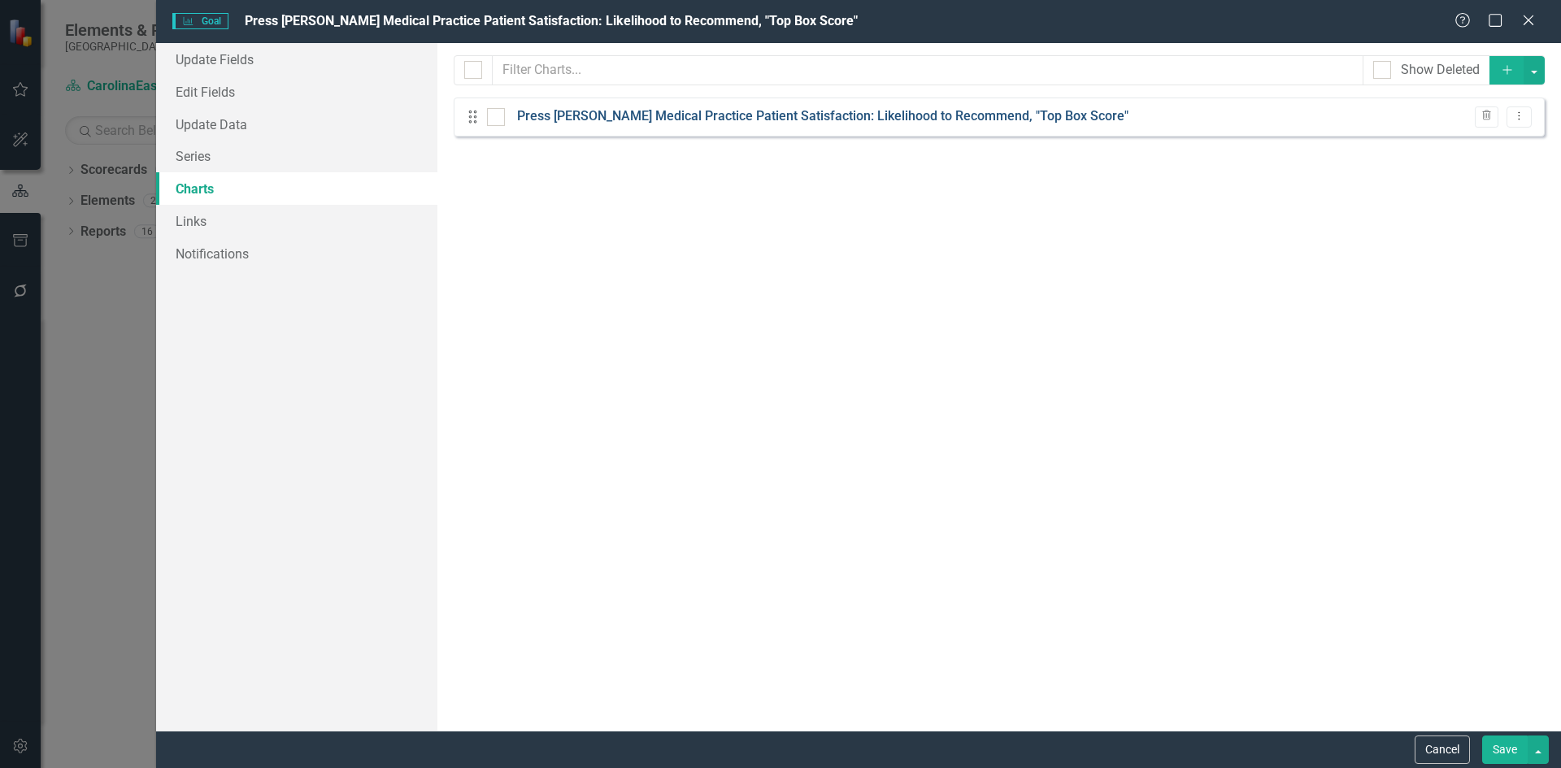
click at [597, 107] on link "Press [PERSON_NAME] Medical Practice Patient Satisfaction: Likelihood to Recomm…" at bounding box center [823, 116] width 612 height 19
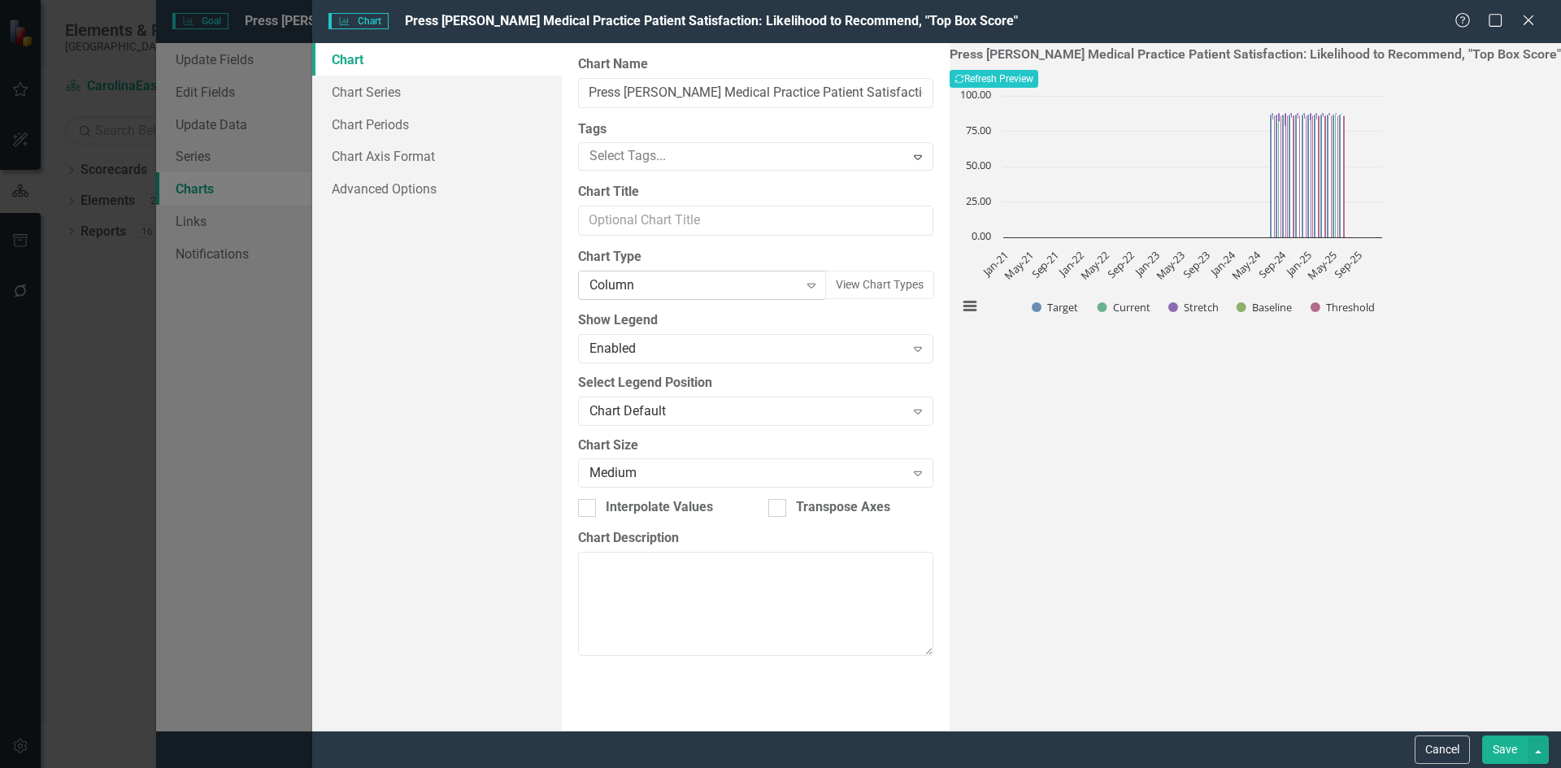
click at [820, 287] on icon "Expand" at bounding box center [811, 285] width 16 height 13
click at [656, 709] on div "Line with Markers" at bounding box center [783, 718] width 1535 height 19
click at [382, 124] on link "Chart Periods" at bounding box center [437, 124] width 250 height 33
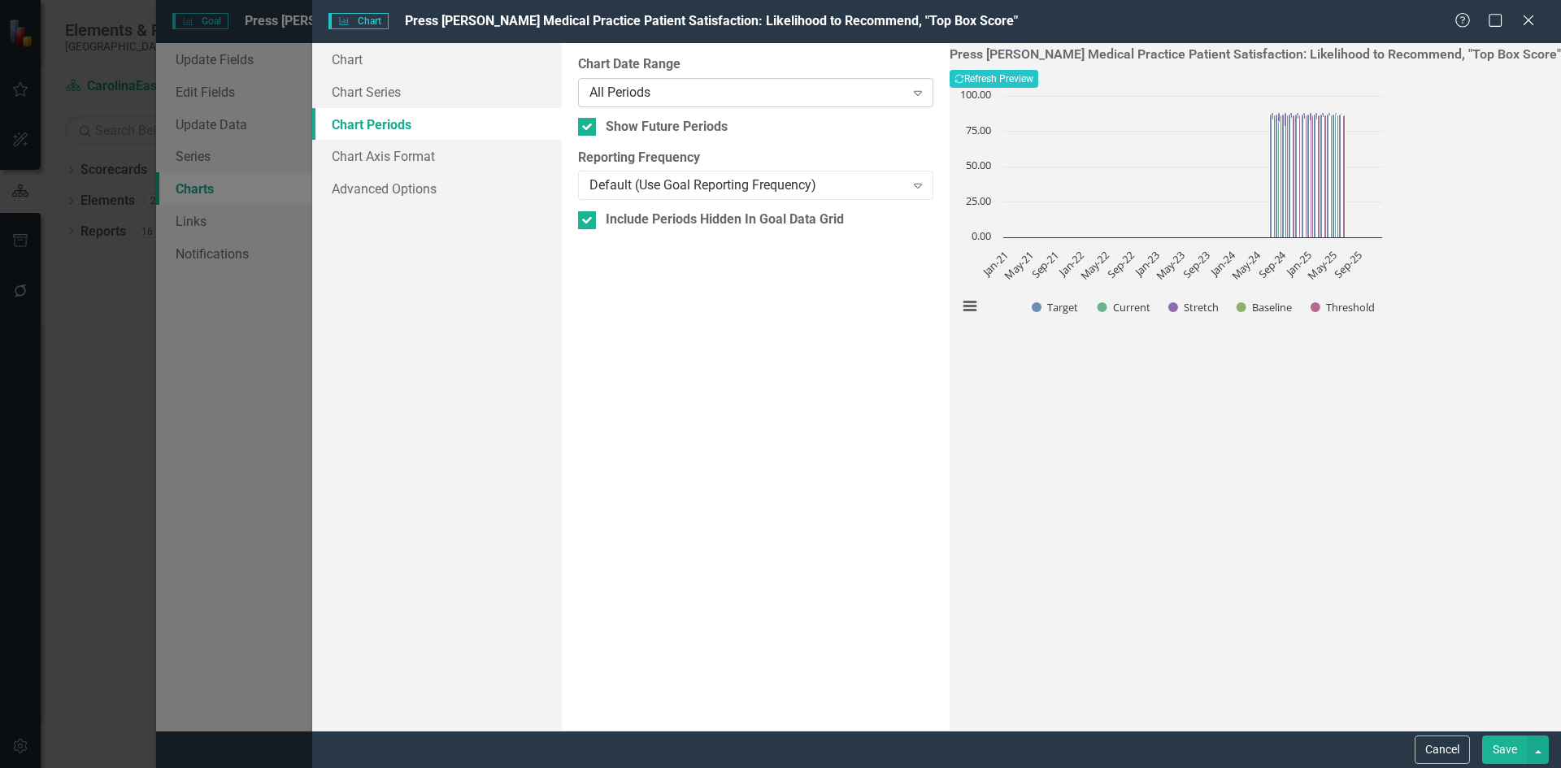
click at [926, 92] on icon "Expand" at bounding box center [918, 92] width 16 height 13
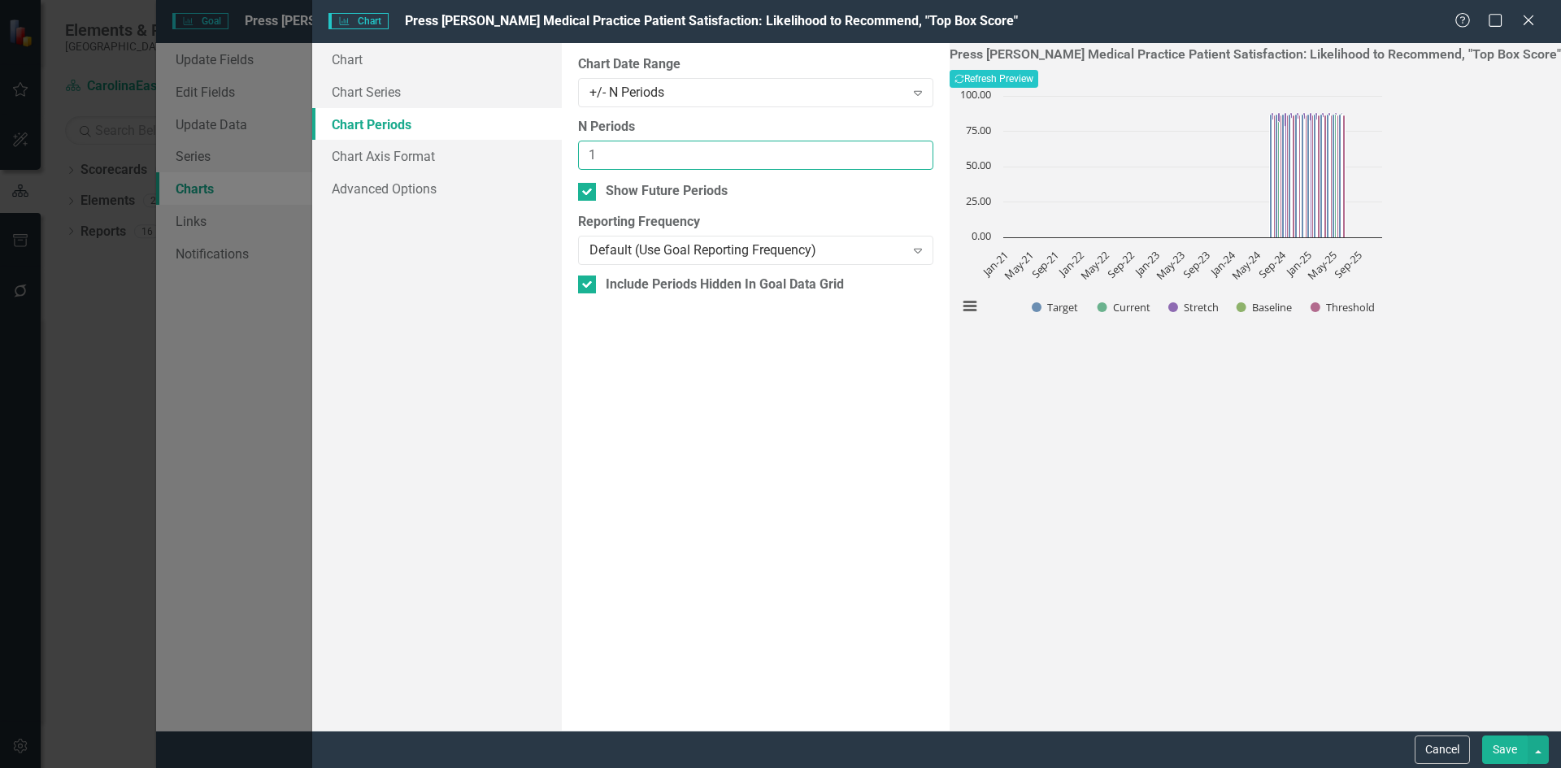
click at [934, 148] on input "1" at bounding box center [755, 156] width 355 height 30
click at [934, 148] on input "2" at bounding box center [755, 156] width 355 height 30
click at [934, 148] on input "3" at bounding box center [755, 156] width 355 height 30
click at [934, 148] on input "4" at bounding box center [755, 156] width 355 height 30
click at [934, 148] on input "5" at bounding box center [755, 156] width 355 height 30
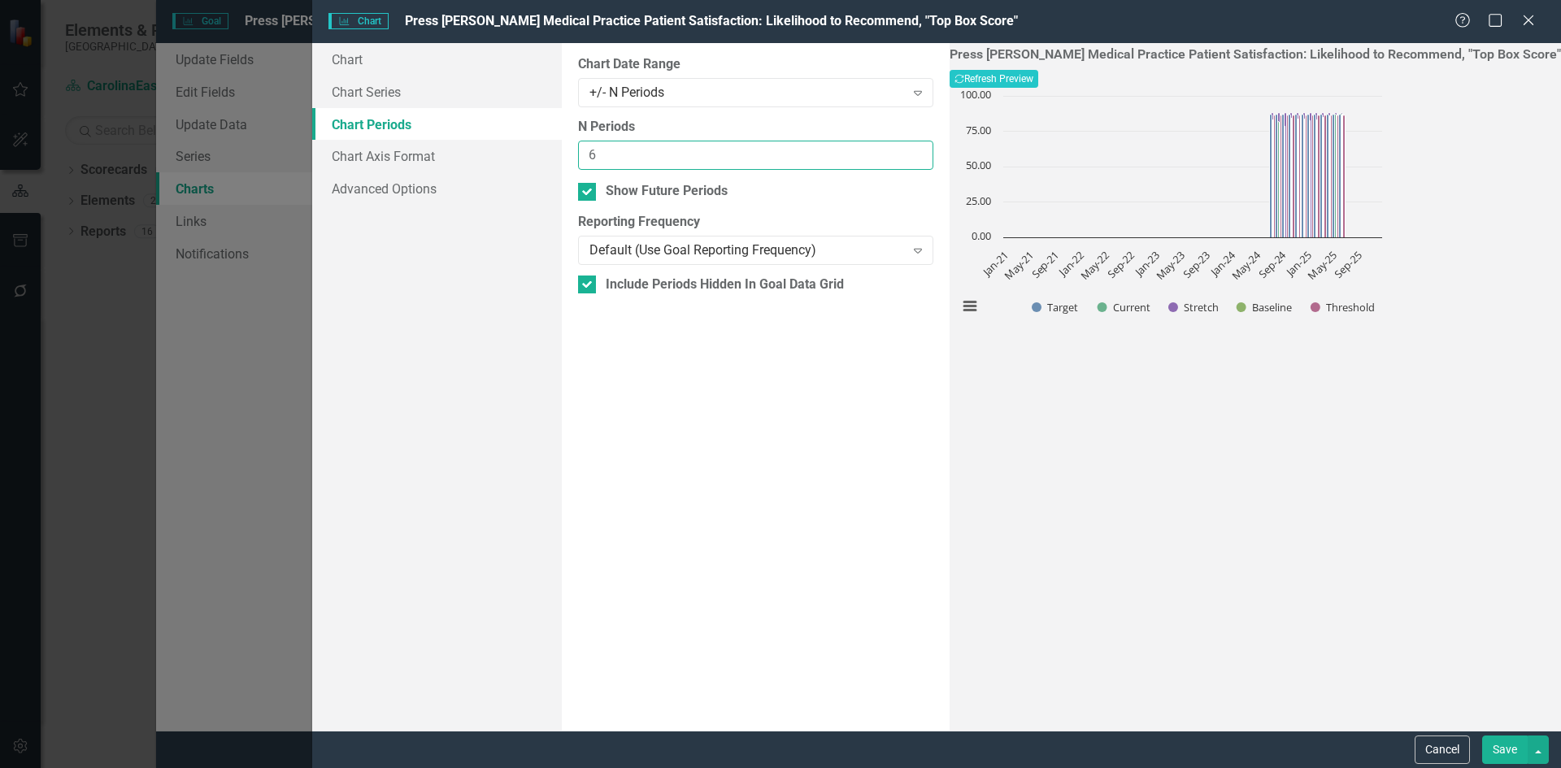
click at [934, 148] on input "6" at bounding box center [755, 156] width 355 height 30
click at [934, 148] on input "7" at bounding box center [755, 156] width 355 height 30
click at [934, 148] on input "8" at bounding box center [755, 156] width 355 height 30
click at [934, 148] on input "9" at bounding box center [755, 156] width 355 height 30
click at [934, 148] on input "10" at bounding box center [755, 156] width 355 height 30
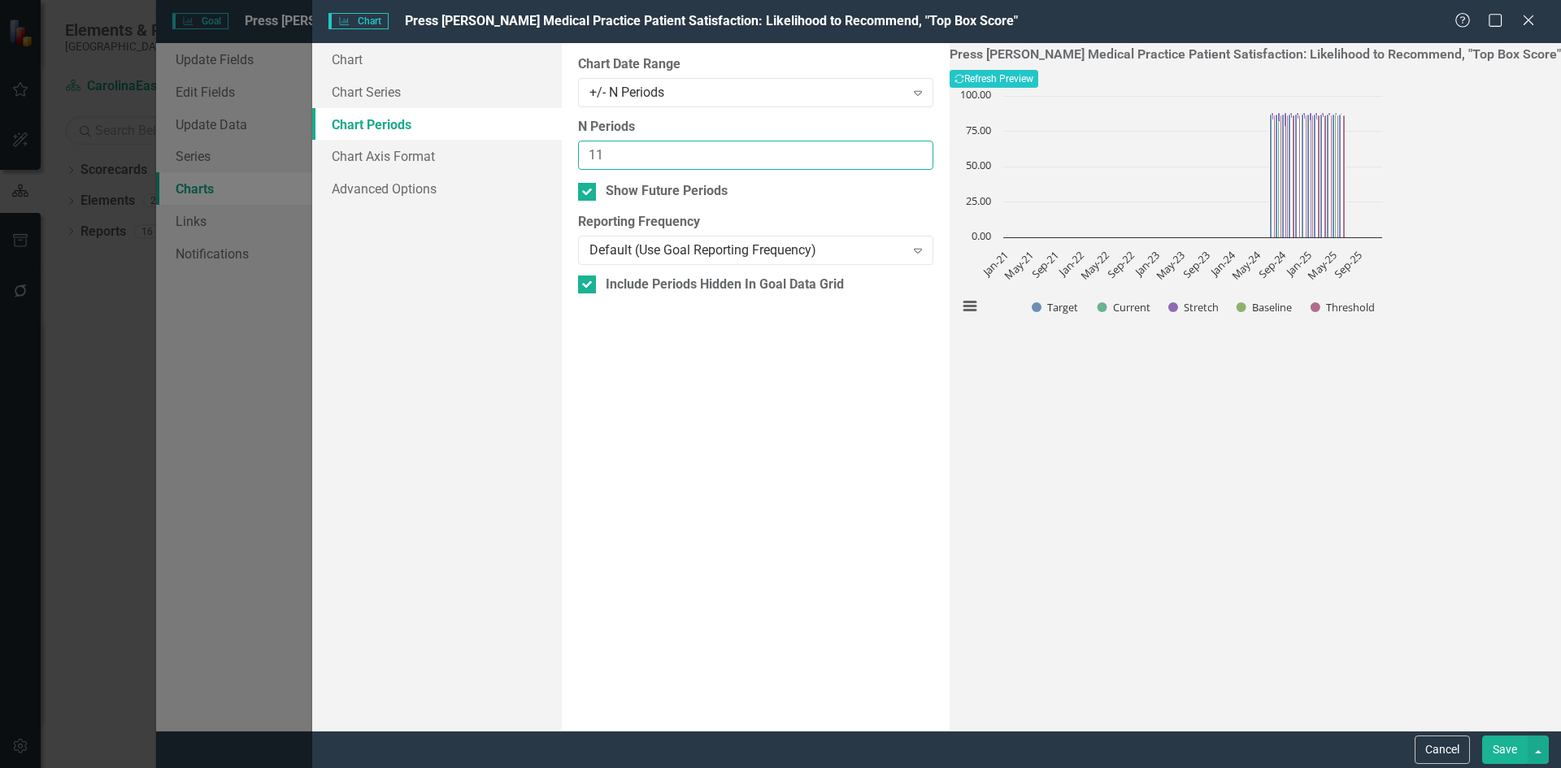
click at [934, 148] on input "11" at bounding box center [755, 156] width 355 height 30
type input "12"
click at [934, 148] on input "12" at bounding box center [755, 156] width 355 height 30
click at [1508, 750] on button "Save" at bounding box center [1505, 750] width 46 height 28
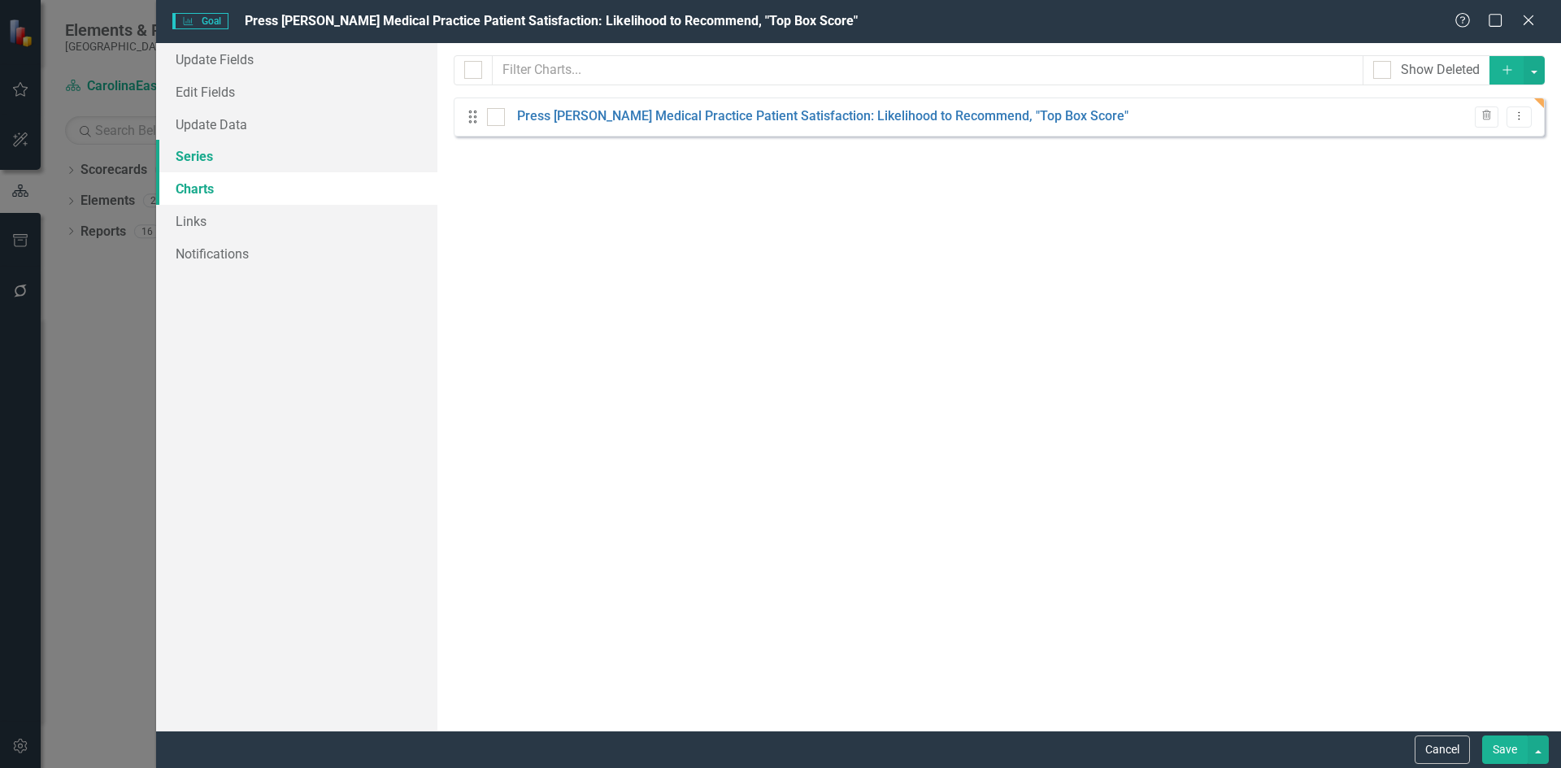
click at [202, 159] on link "Series" at bounding box center [296, 156] width 281 height 33
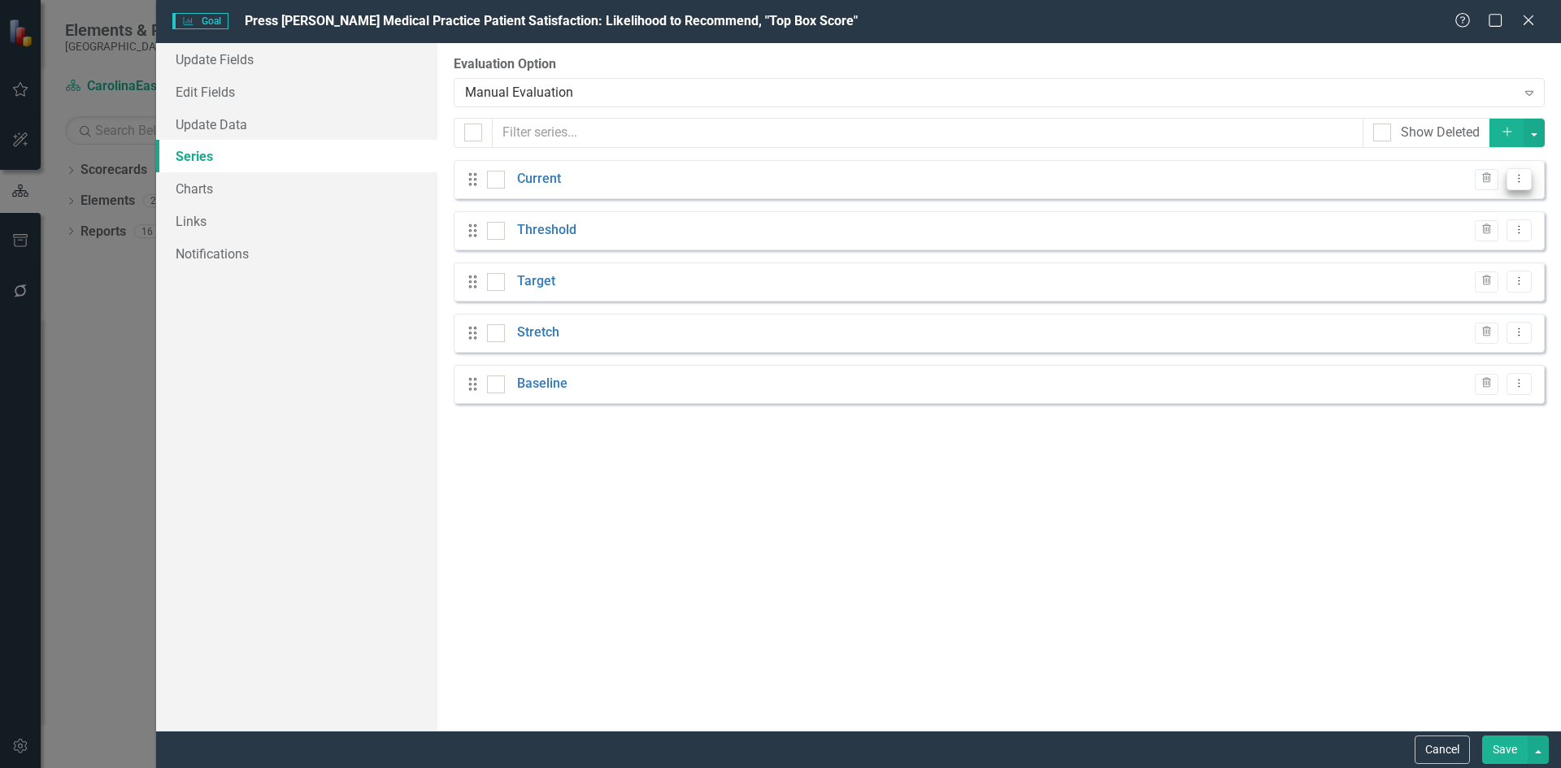
click at [1517, 178] on icon "Dropdown Menu" at bounding box center [1520, 178] width 14 height 11
click at [1487, 202] on link "Edit Edit Measure Series" at bounding box center [1439, 206] width 185 height 30
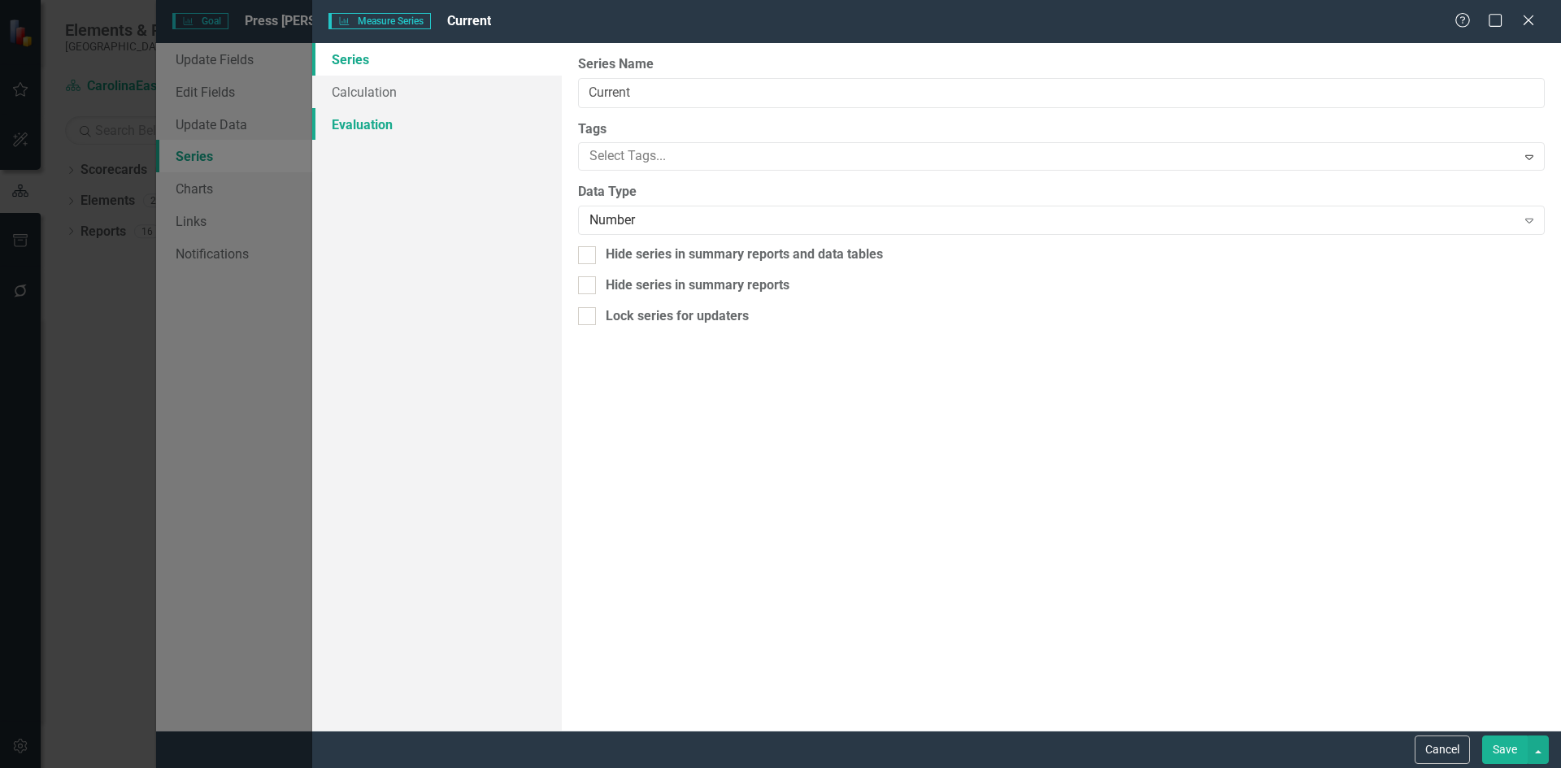
click at [355, 128] on link "Evaluation" at bounding box center [437, 124] width 250 height 33
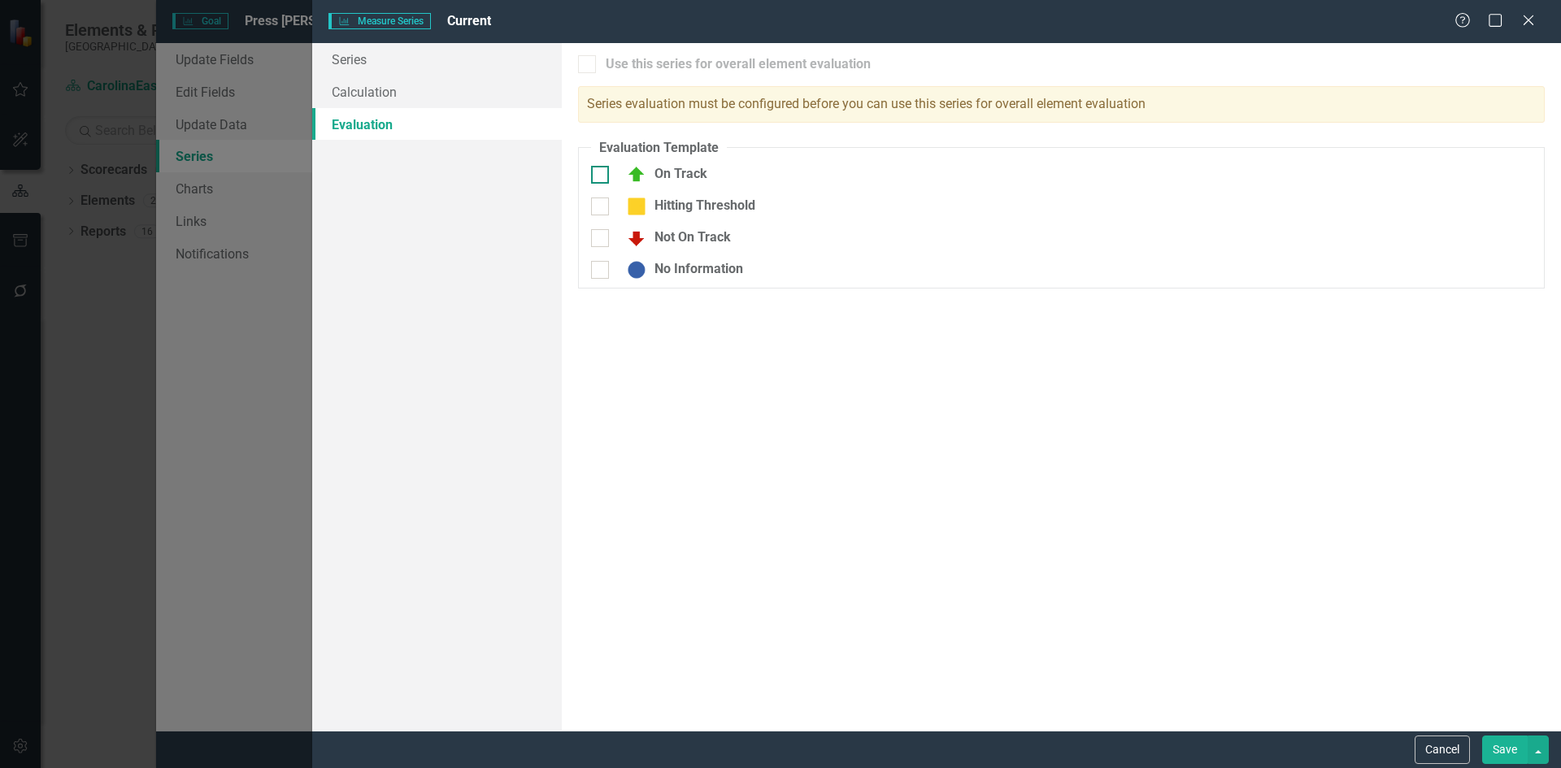
click at [599, 177] on div at bounding box center [600, 175] width 18 height 18
click at [599, 176] on input "On Track" at bounding box center [596, 171] width 11 height 11
checkbox input "true"
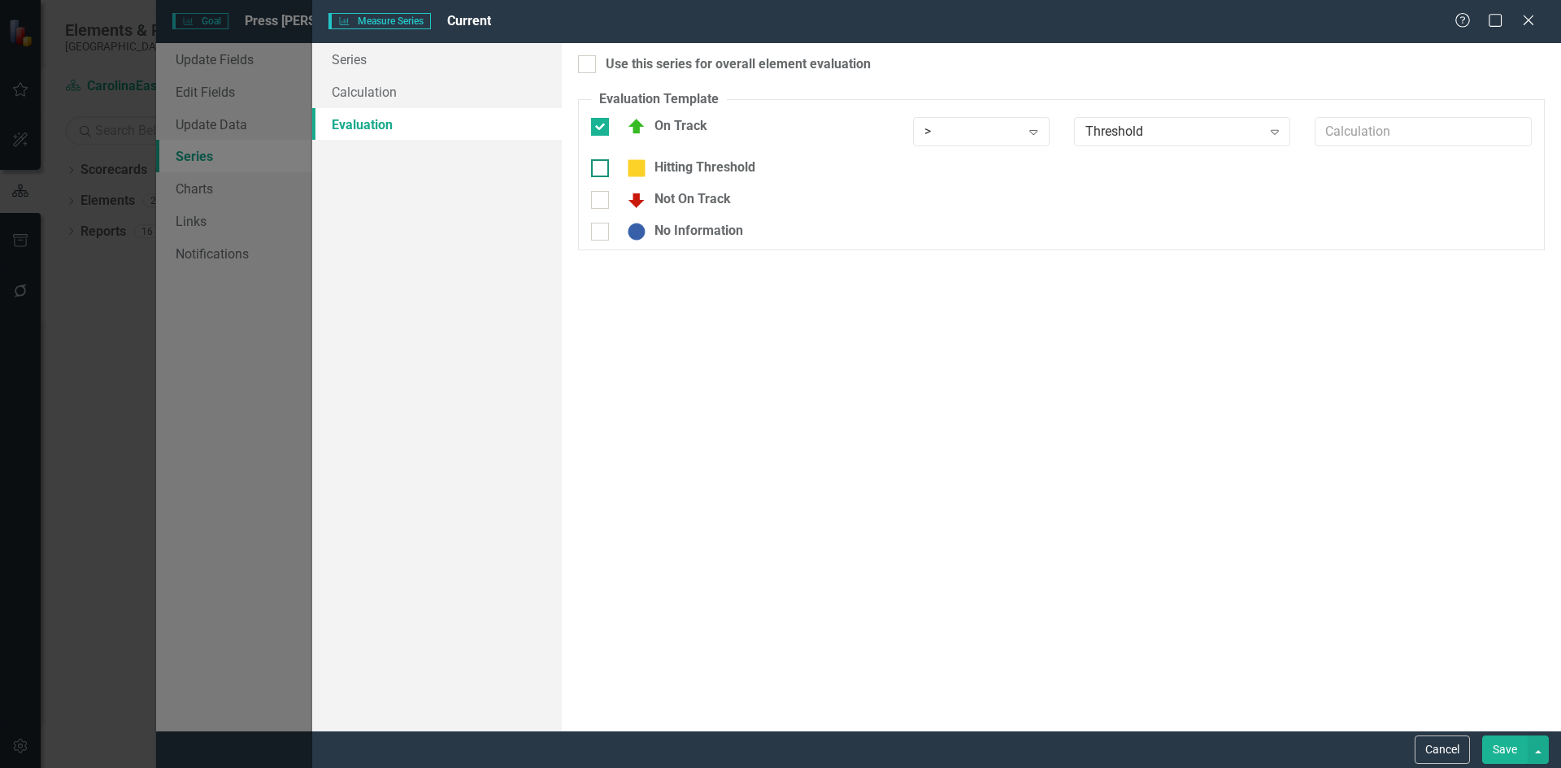
click at [602, 173] on div at bounding box center [600, 168] width 18 height 18
click at [602, 170] on input "Hitting Threshold" at bounding box center [596, 164] width 11 height 11
checkbox input "true"
click at [1032, 172] on icon at bounding box center [1034, 174] width 8 height 5
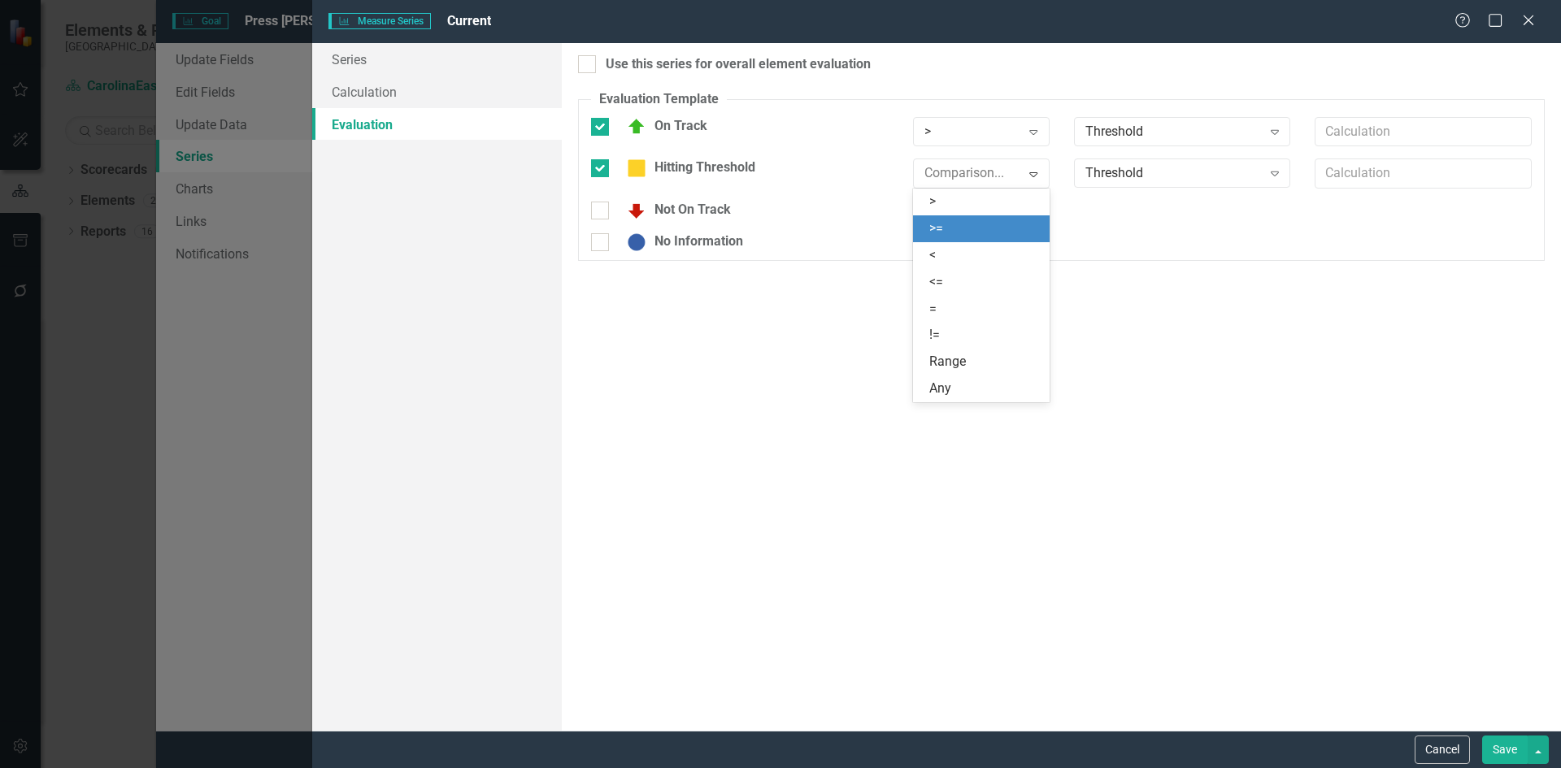
click at [958, 221] on div ">=" at bounding box center [984, 229] width 111 height 19
click at [603, 209] on div at bounding box center [600, 211] width 18 height 18
click at [602, 209] on input "Not On Track" at bounding box center [596, 207] width 11 height 11
checkbox input "true"
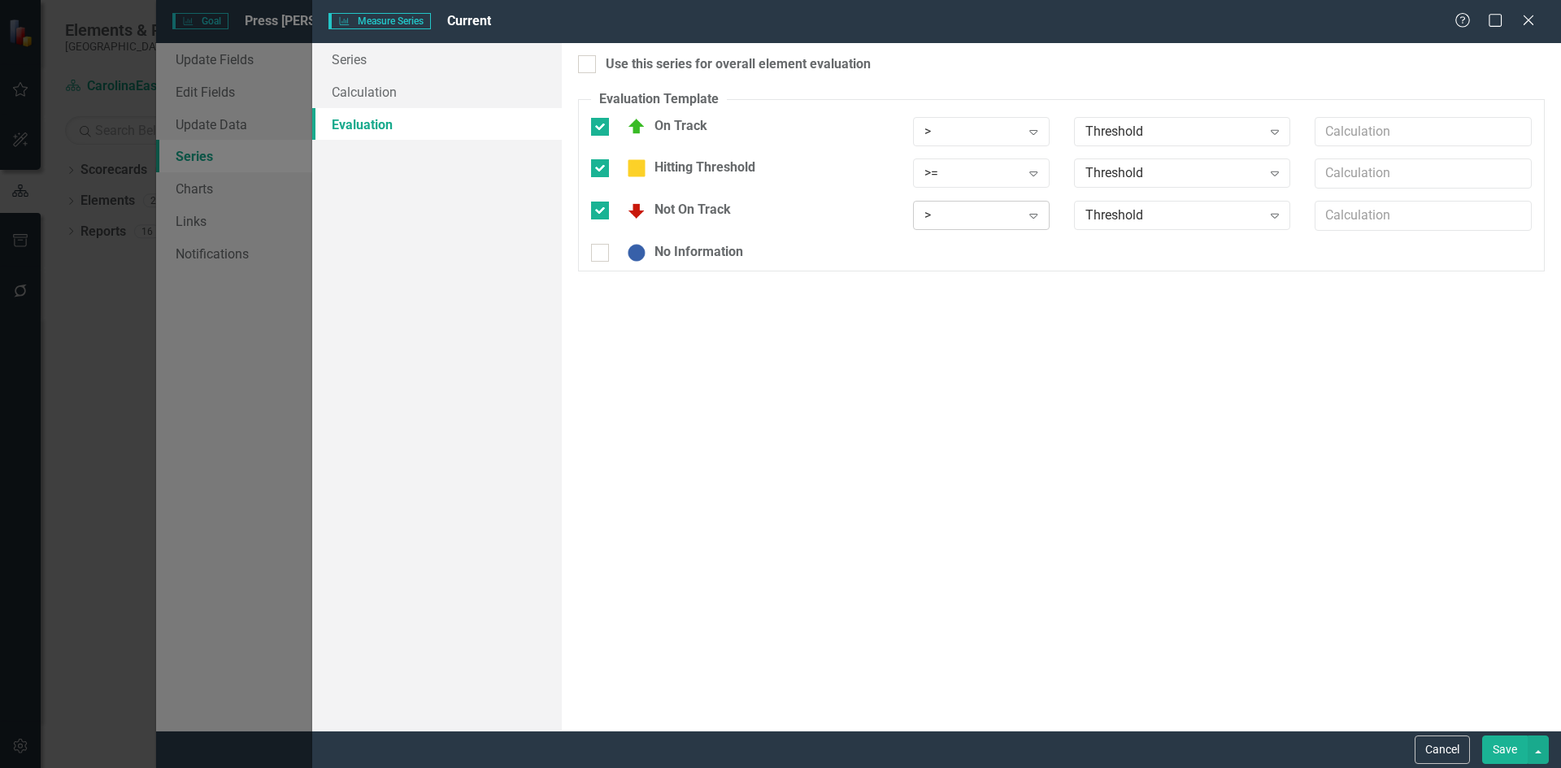
click at [1034, 220] on icon "Expand" at bounding box center [1033, 215] width 16 height 13
click at [1504, 752] on button "Save" at bounding box center [1505, 750] width 46 height 28
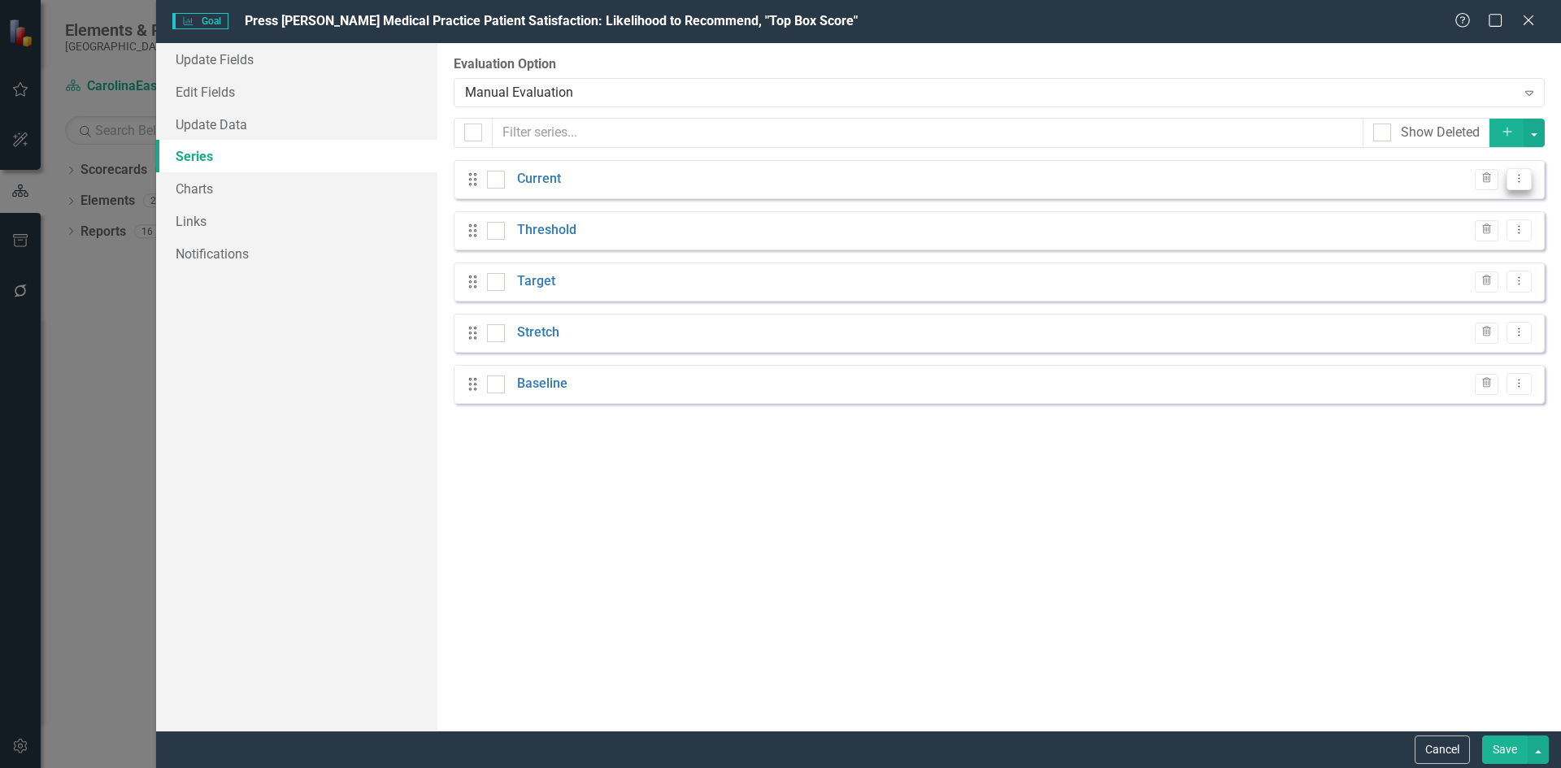
click at [1527, 185] on button "Dropdown Menu" at bounding box center [1519, 179] width 25 height 22
click at [1486, 204] on link "Edit Edit Measure Series" at bounding box center [1439, 206] width 185 height 30
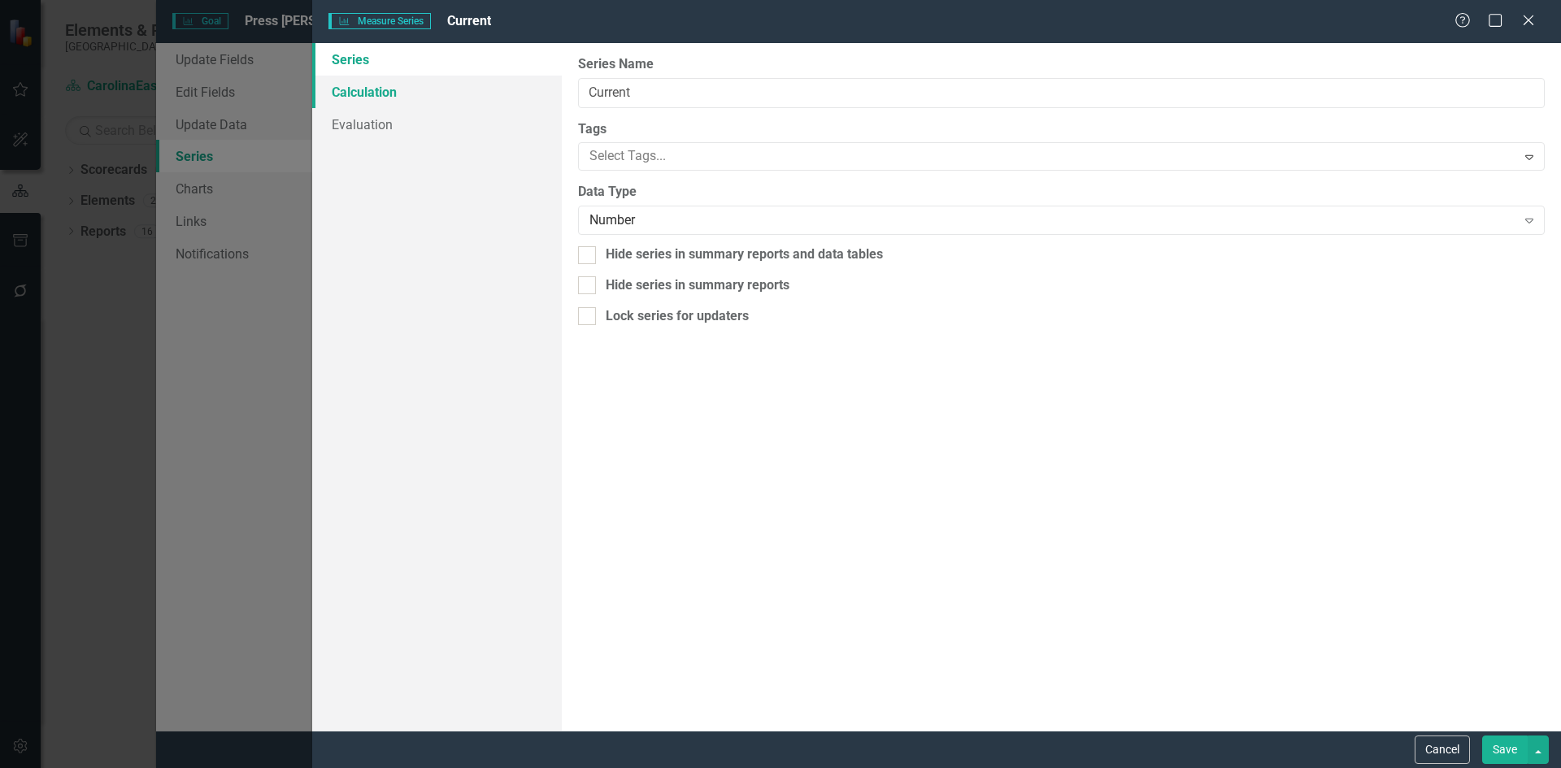
click at [362, 93] on link "Calculation" at bounding box center [437, 92] width 250 height 33
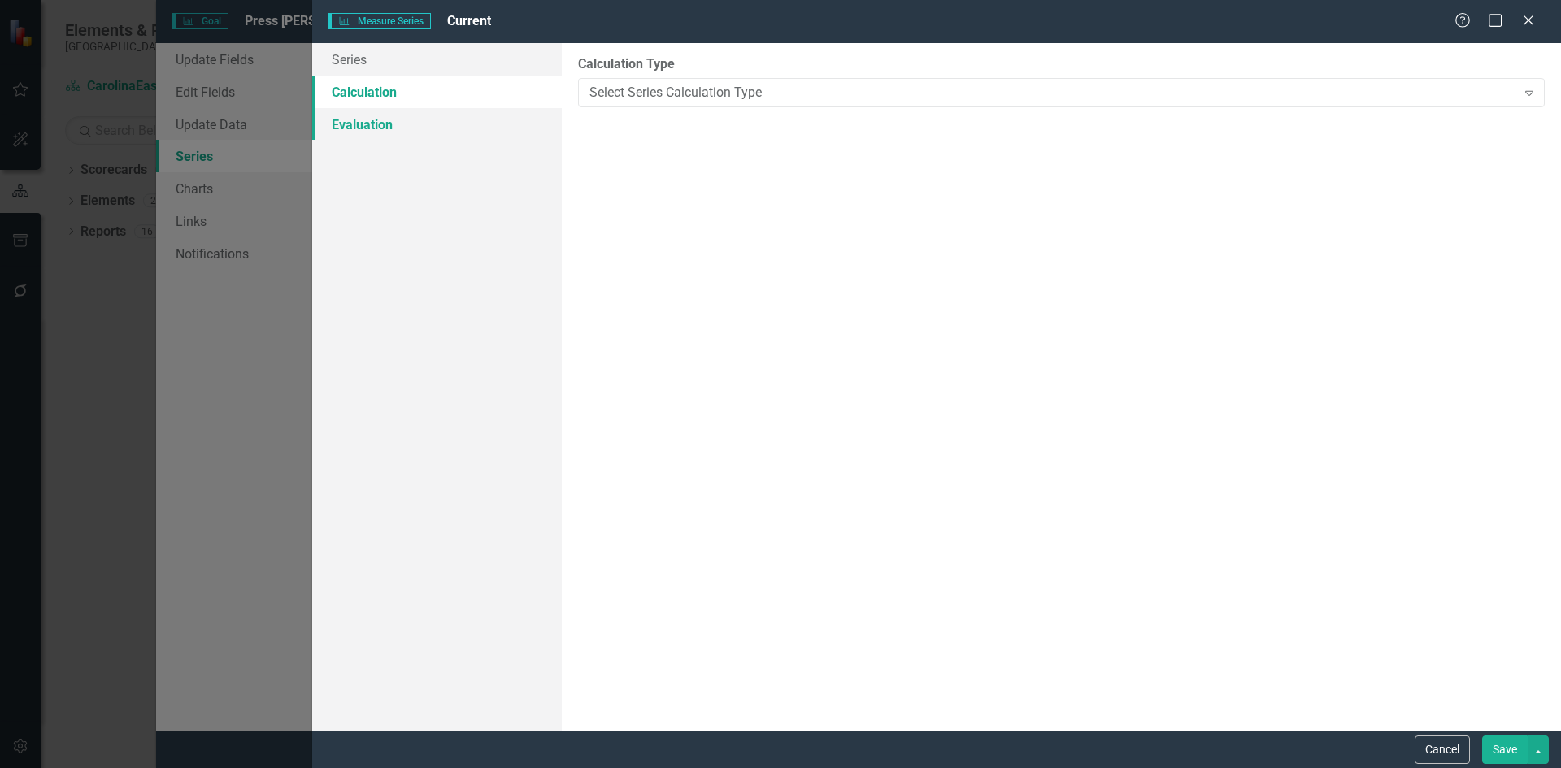
click at [360, 120] on link "Evaluation" at bounding box center [437, 124] width 250 height 33
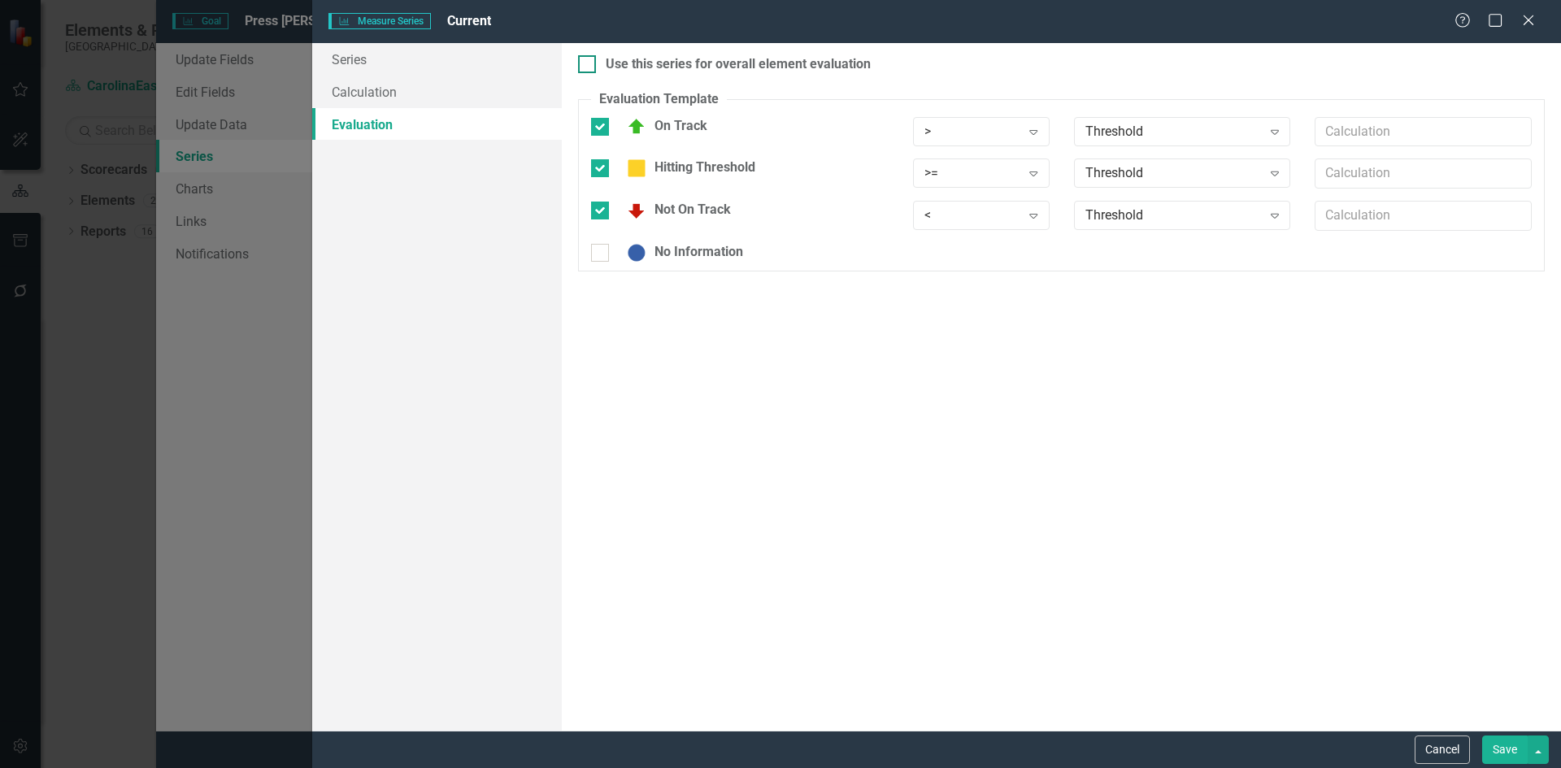
click at [585, 66] on input "Use this series for overall element evaluation" at bounding box center [583, 60] width 11 height 11
checkbox input "true"
click at [1501, 747] on button "Save" at bounding box center [1505, 750] width 46 height 28
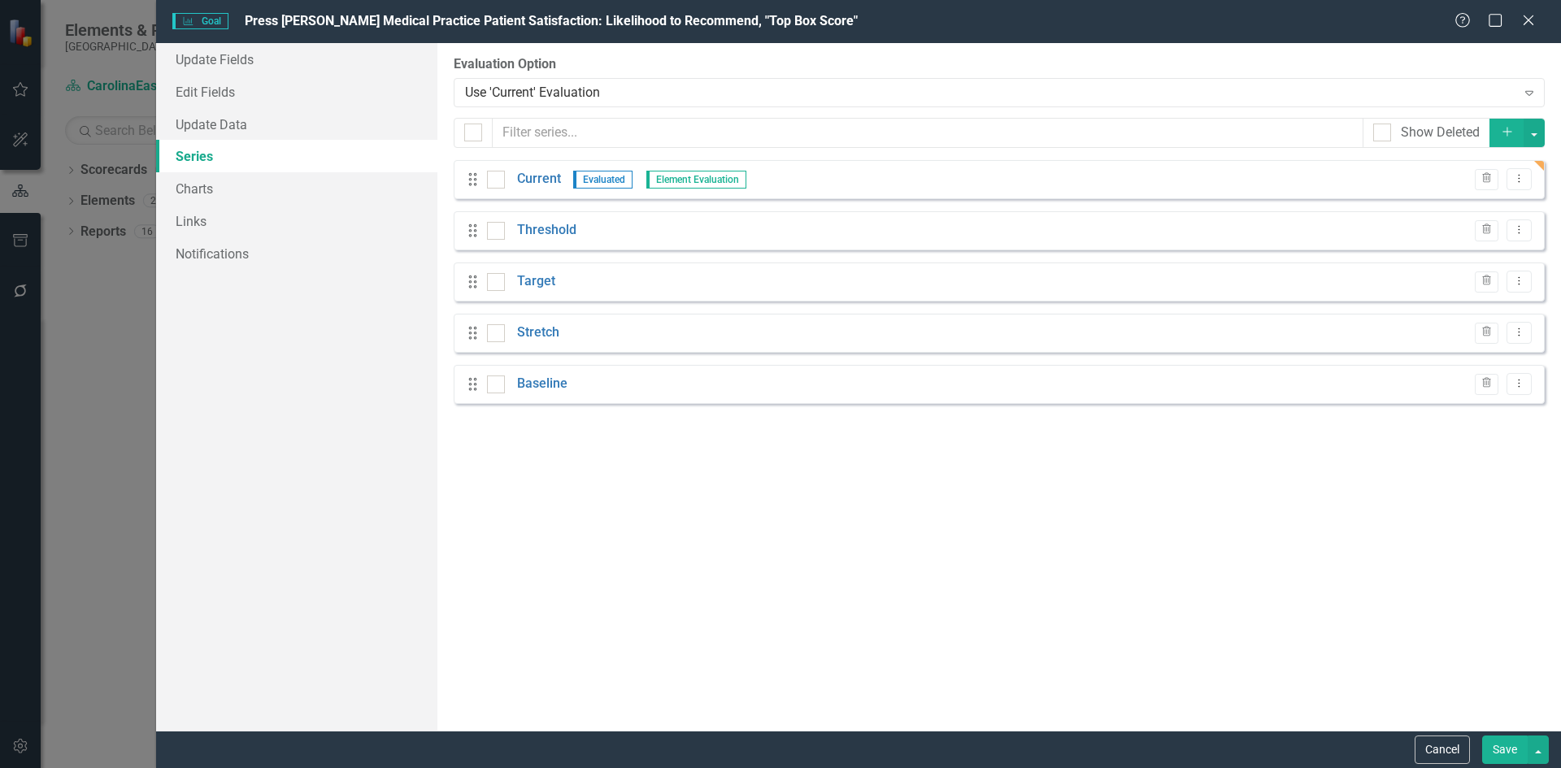
click at [1504, 755] on button "Save" at bounding box center [1505, 750] width 46 height 28
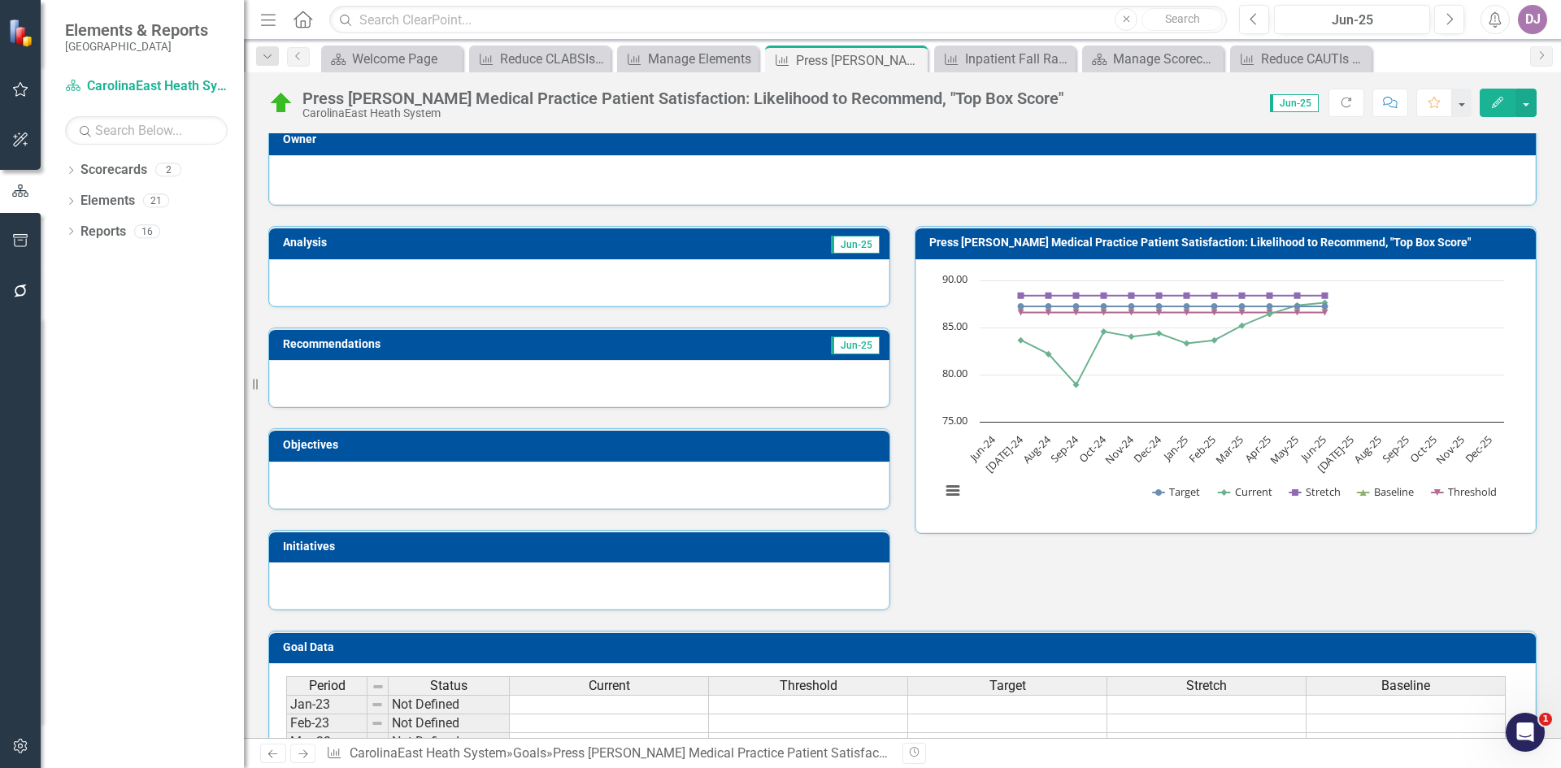
scroll to position [12, 0]
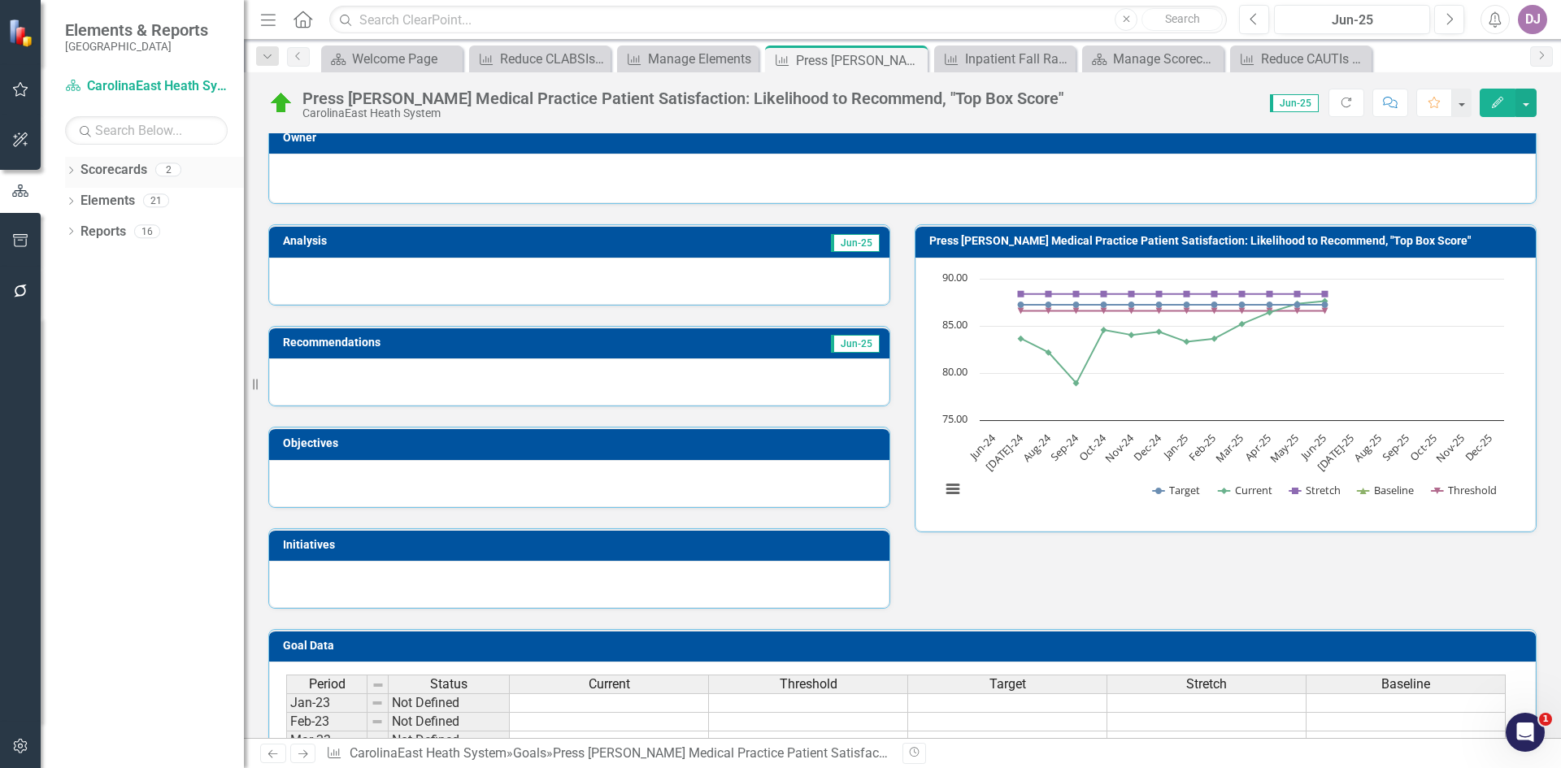
click at [133, 169] on link "Scorecards" at bounding box center [114, 170] width 67 height 19
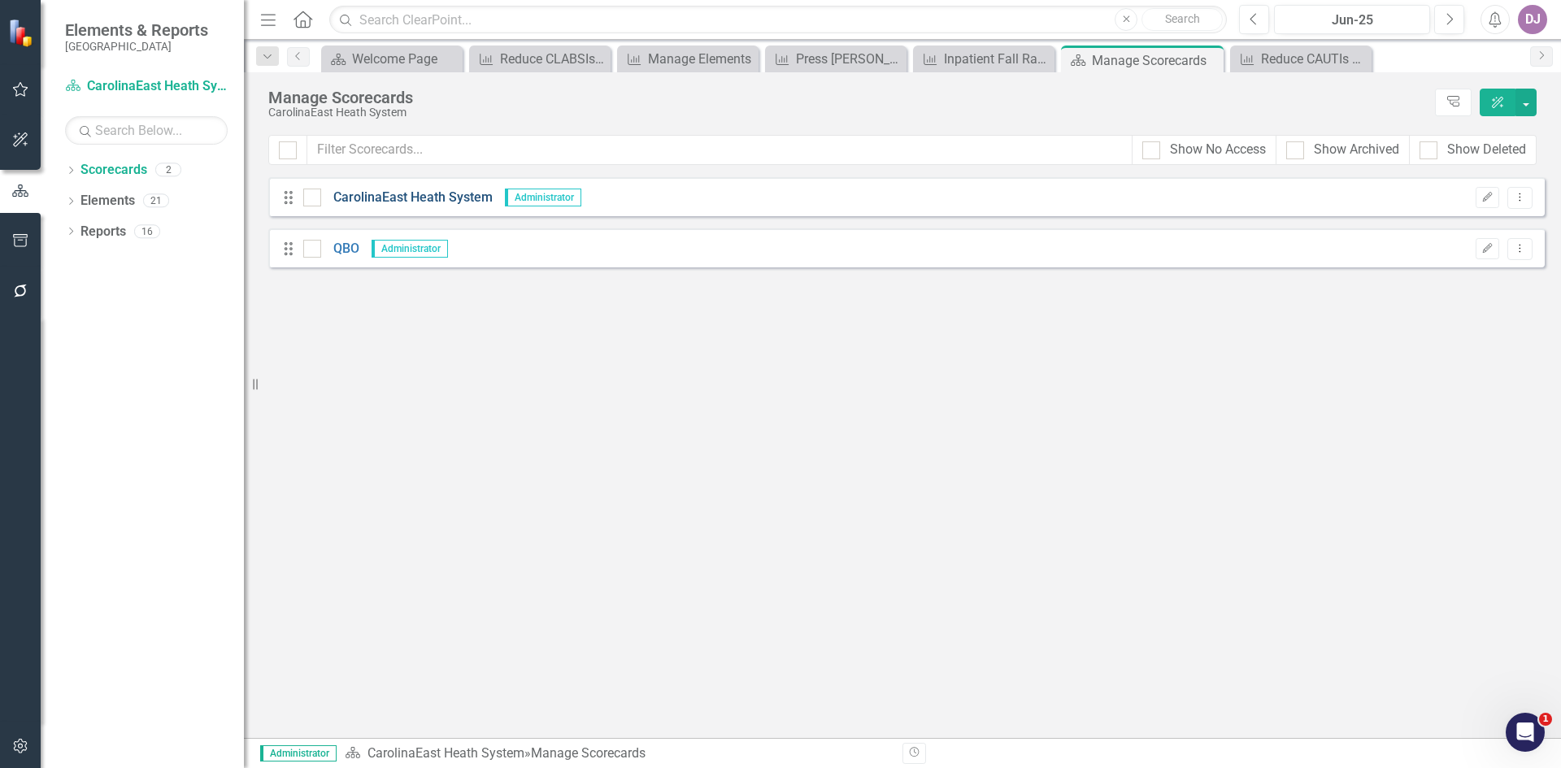
click at [422, 198] on link "CarolinaEast Heath System" at bounding box center [407, 198] width 172 height 19
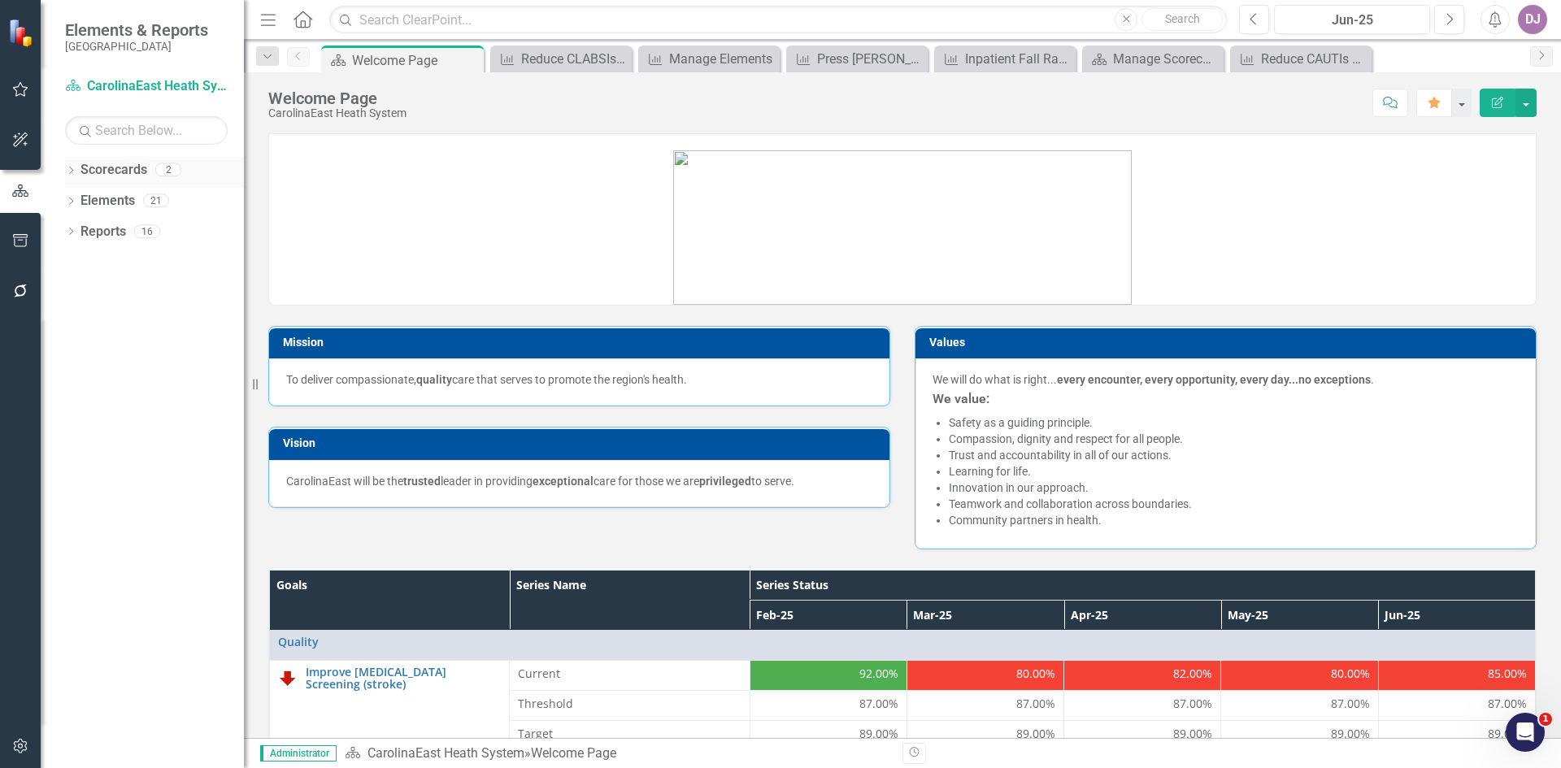
click at [90, 172] on link "Scorecards" at bounding box center [114, 170] width 67 height 19
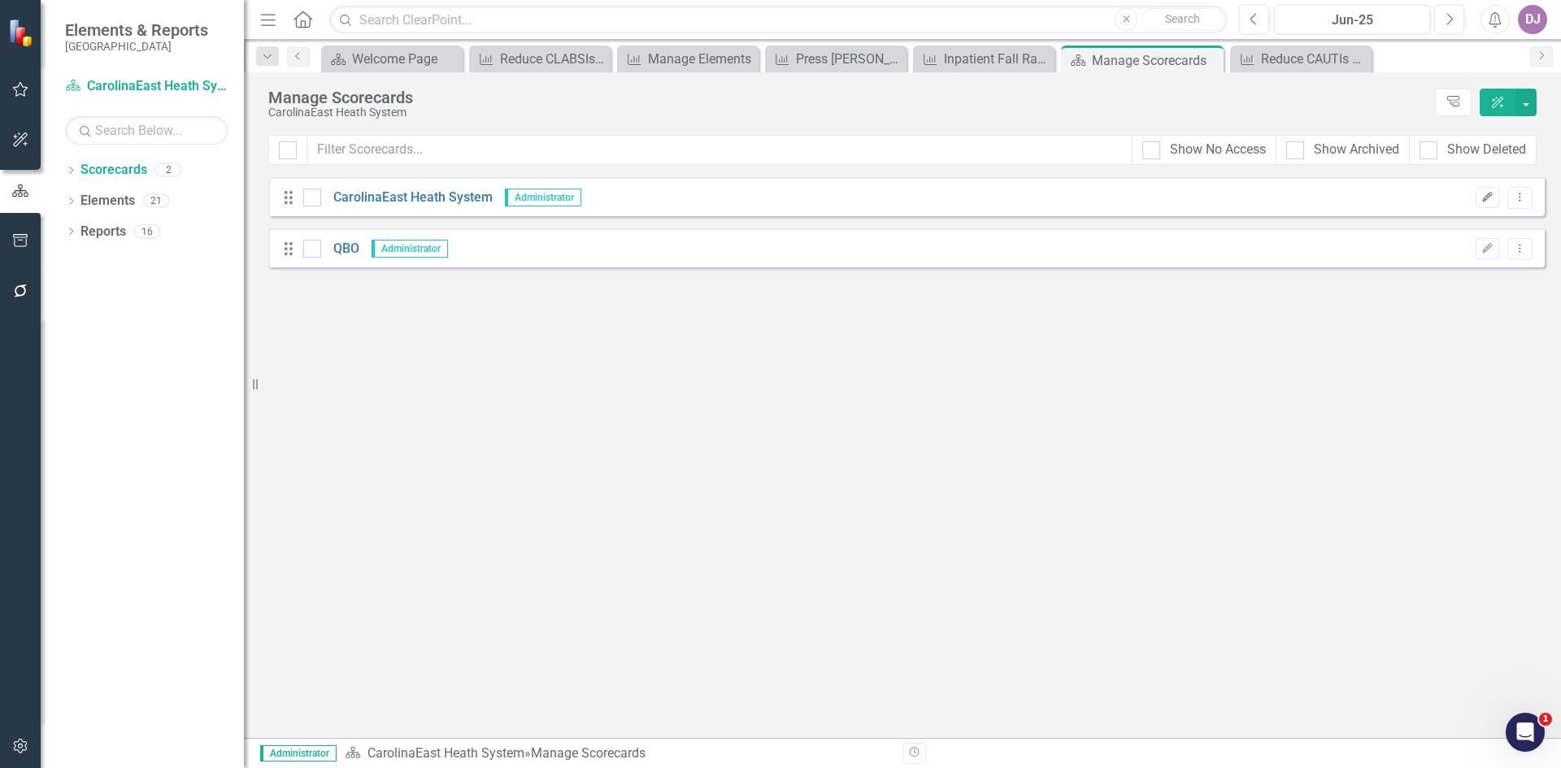
click at [1490, 205] on button "Edit" at bounding box center [1488, 197] width 24 height 21
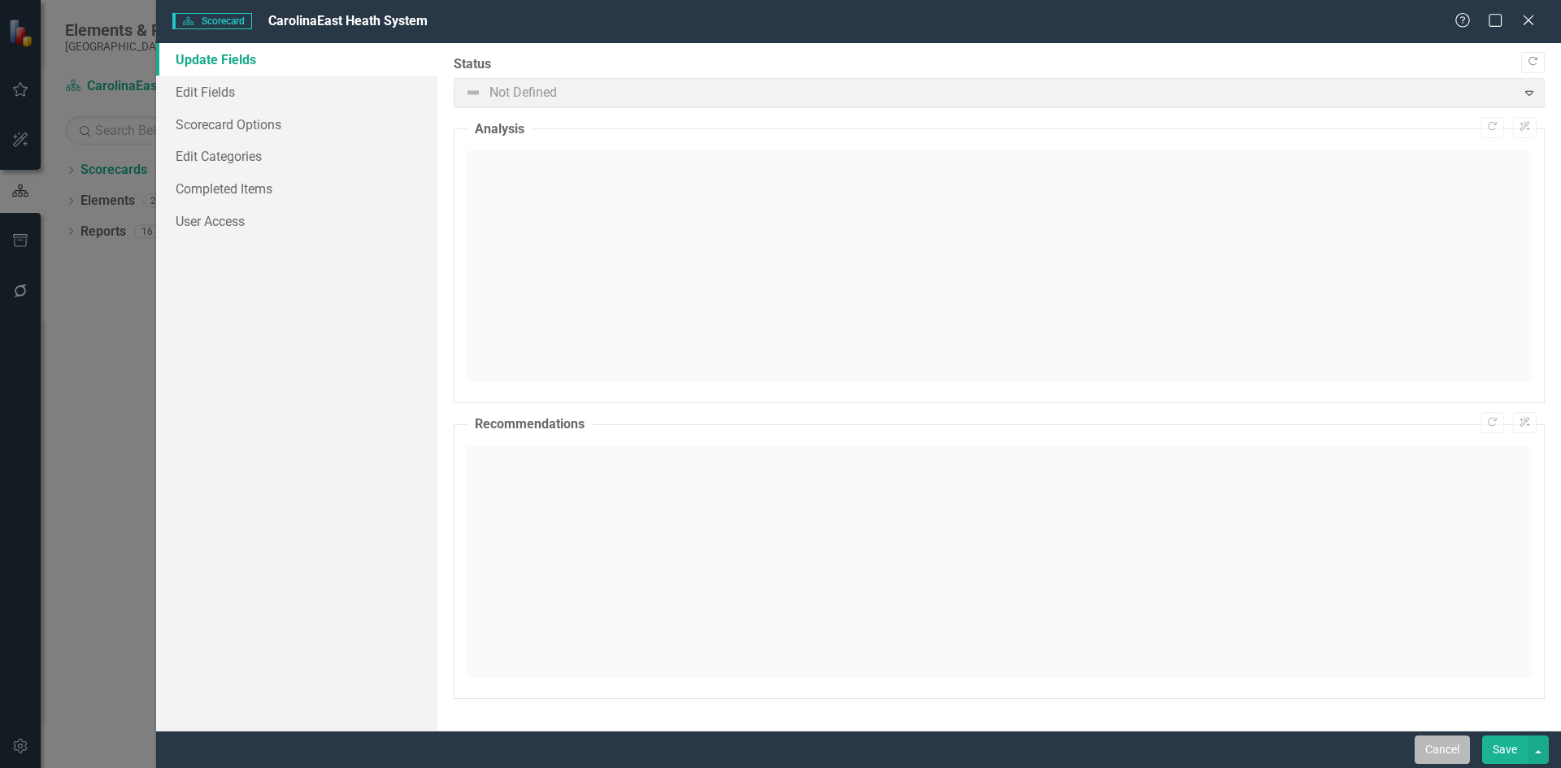
click at [1441, 744] on button "Cancel" at bounding box center [1442, 750] width 55 height 28
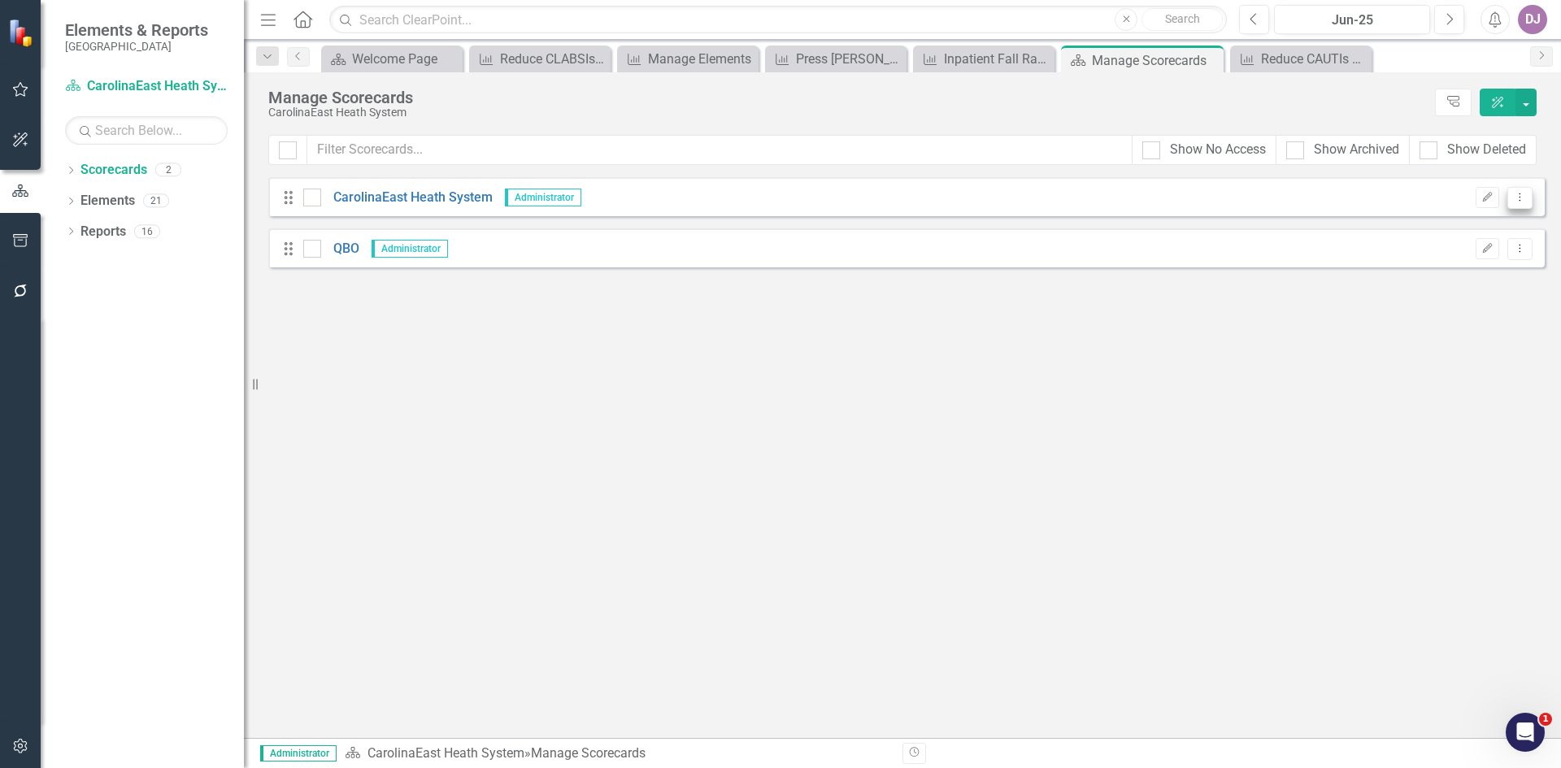
click at [1524, 199] on icon "Dropdown Menu" at bounding box center [1520, 197] width 14 height 11
click at [1358, 360] on div "Looks like you don't have any Scorecards set up yet. Why don't you add a Scorec…" at bounding box center [906, 457] width 1277 height 561
click at [442, 198] on link "CarolinaEast Heath System" at bounding box center [407, 198] width 172 height 19
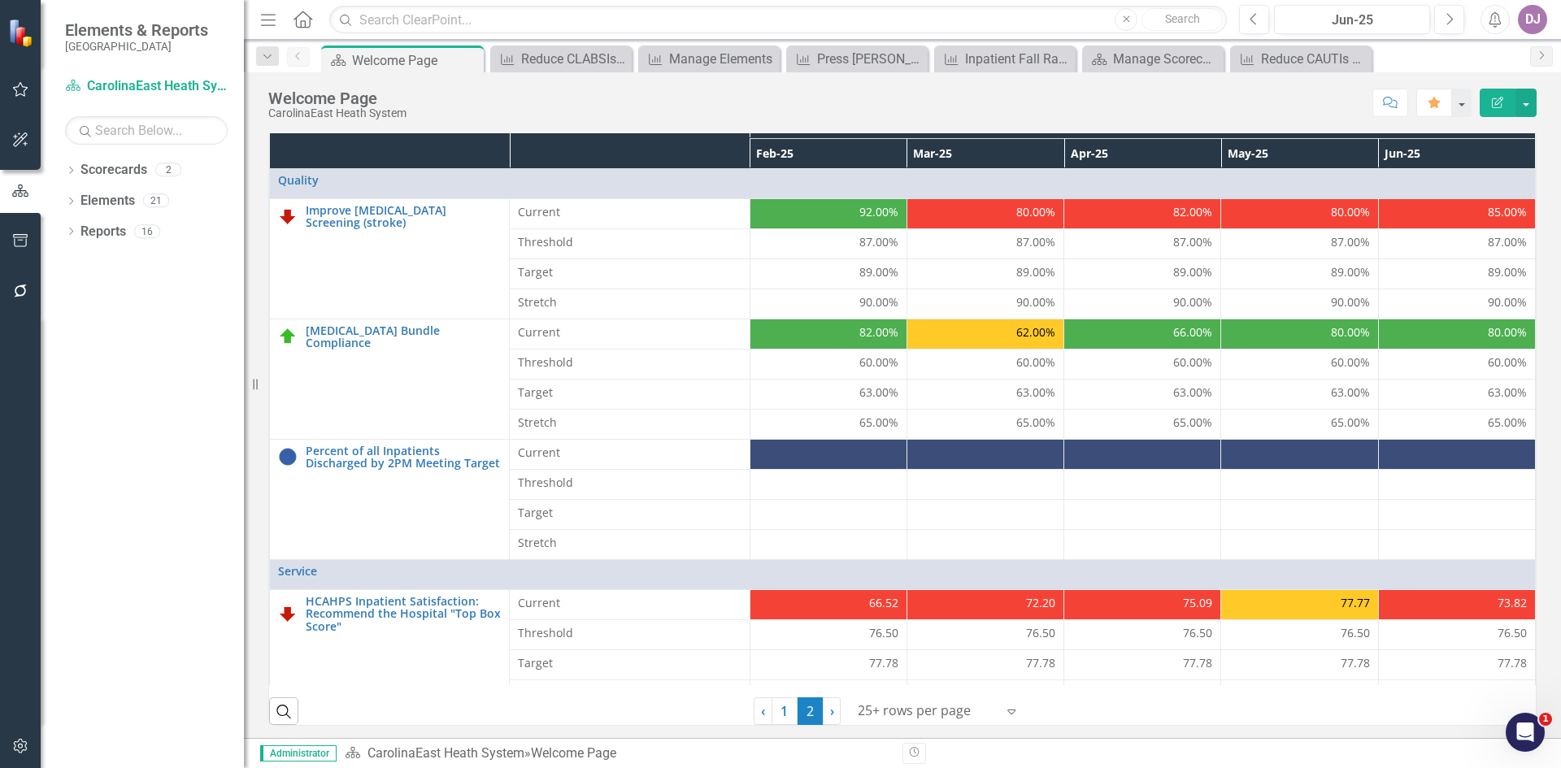
scroll to position [466, 0]
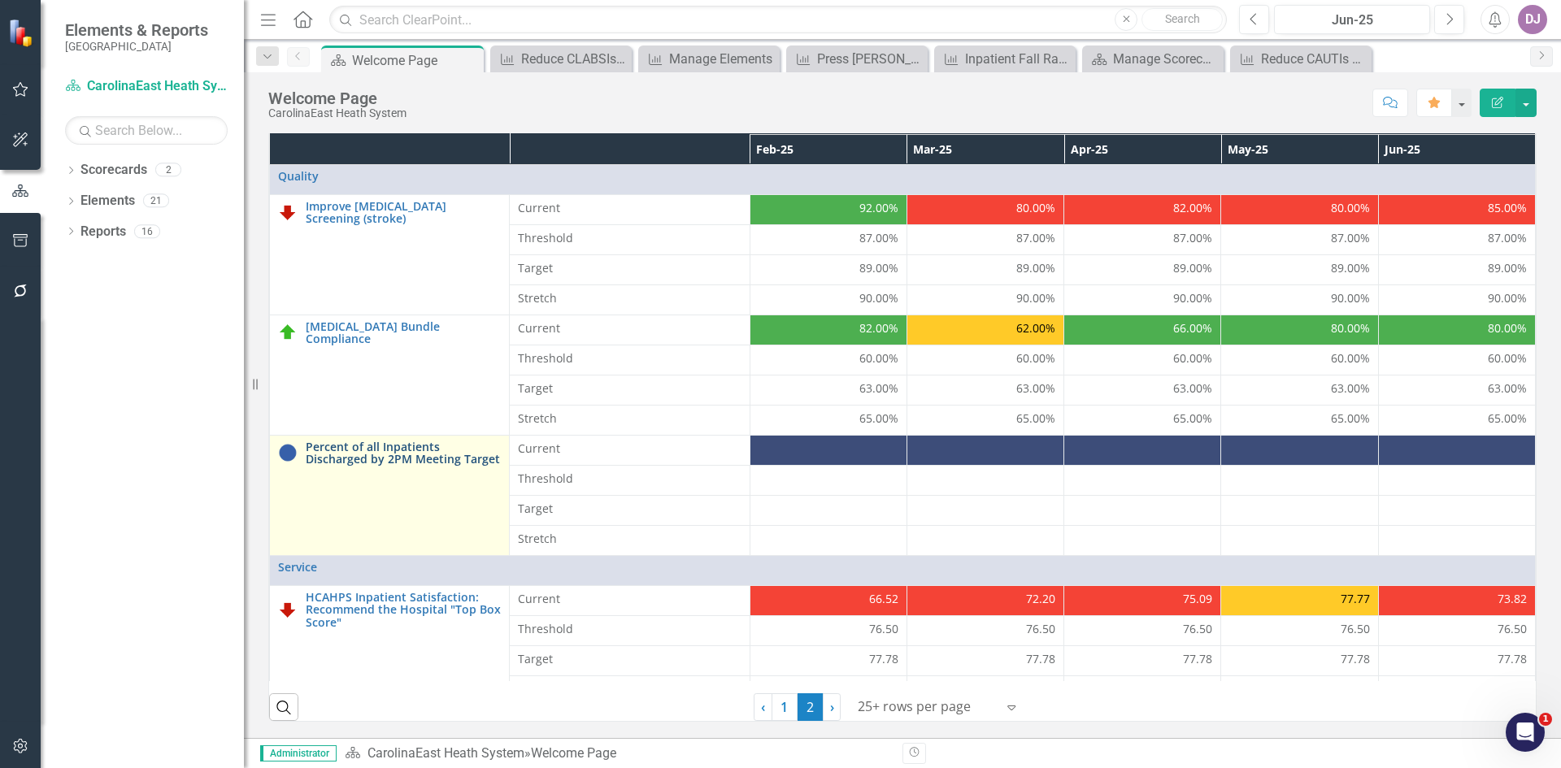
click at [408, 461] on link "Percent of all Inpatients Discharged by 2PM Meeting Target" at bounding box center [403, 453] width 195 height 25
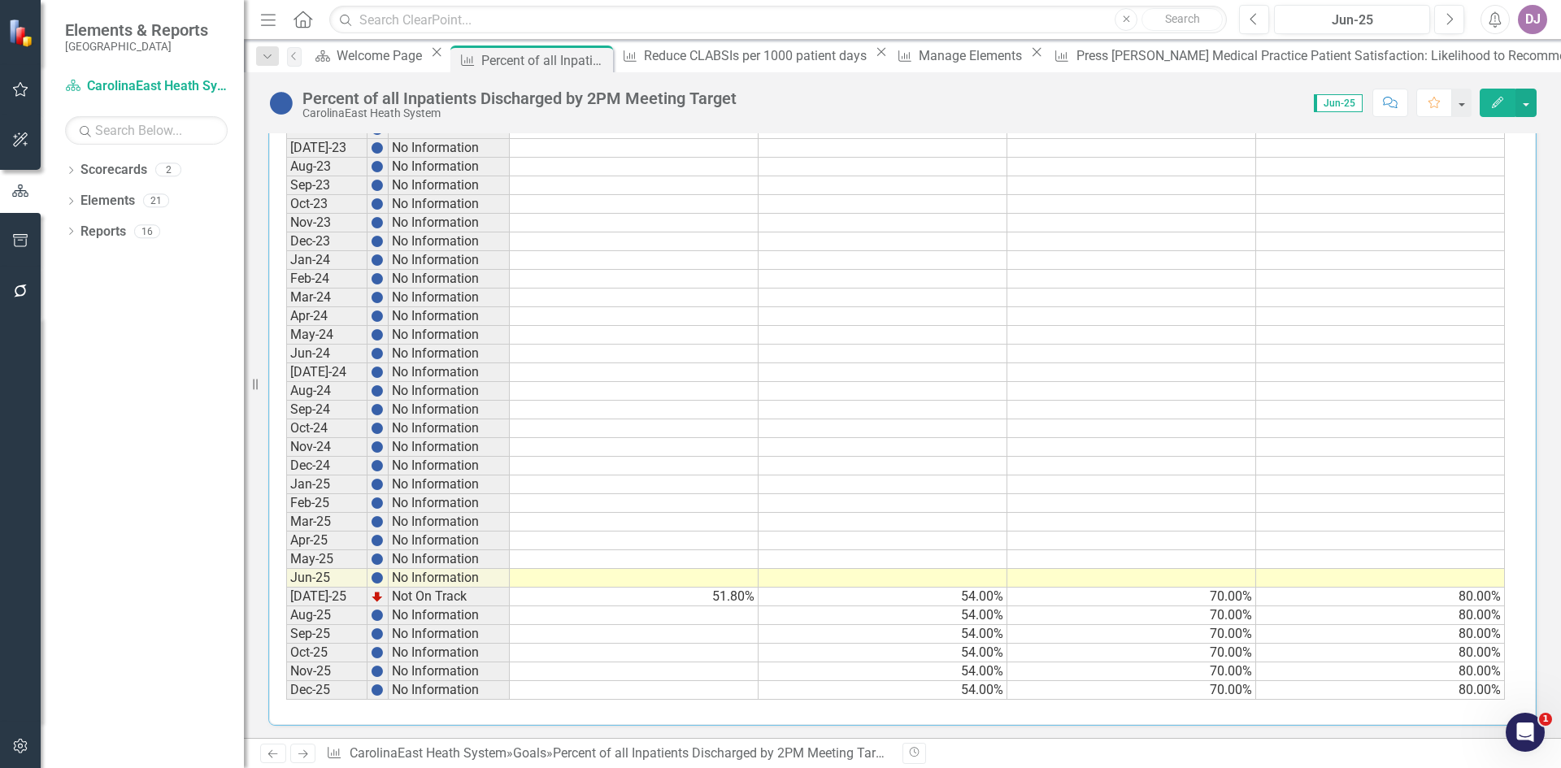
scroll to position [711, 0]
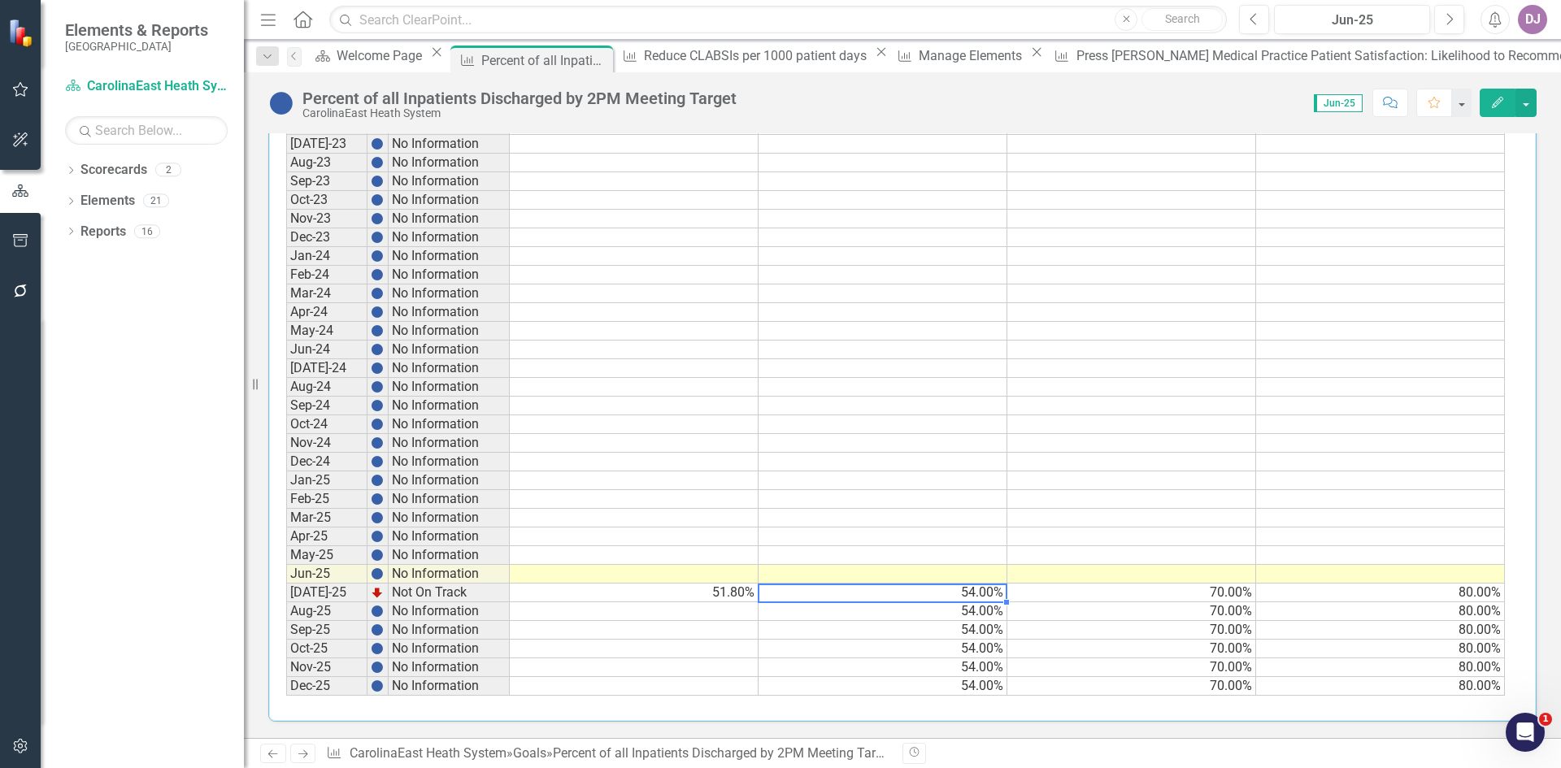
click at [985, 594] on td "54.00%" at bounding box center [883, 593] width 249 height 19
drag, startPoint x: 1007, startPoint y: 603, endPoint x: 1003, endPoint y: 367, distance: 235.9
click at [286, 367] on div "Period Status Current Threshold Target Stretch Jan-23 No Information Feb-23 No …" at bounding box center [286, 349] width 0 height 693
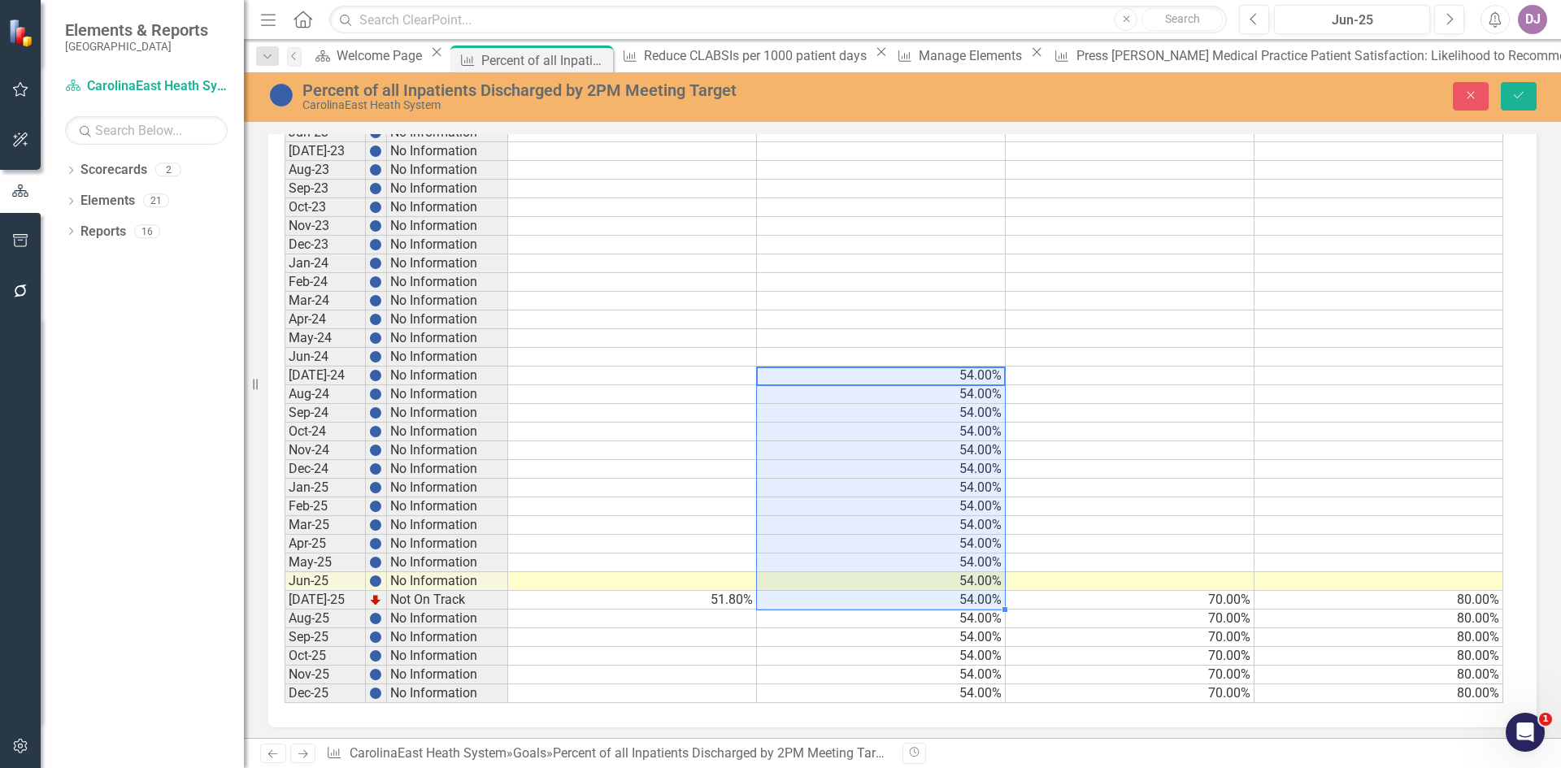
scroll to position [716, 0]
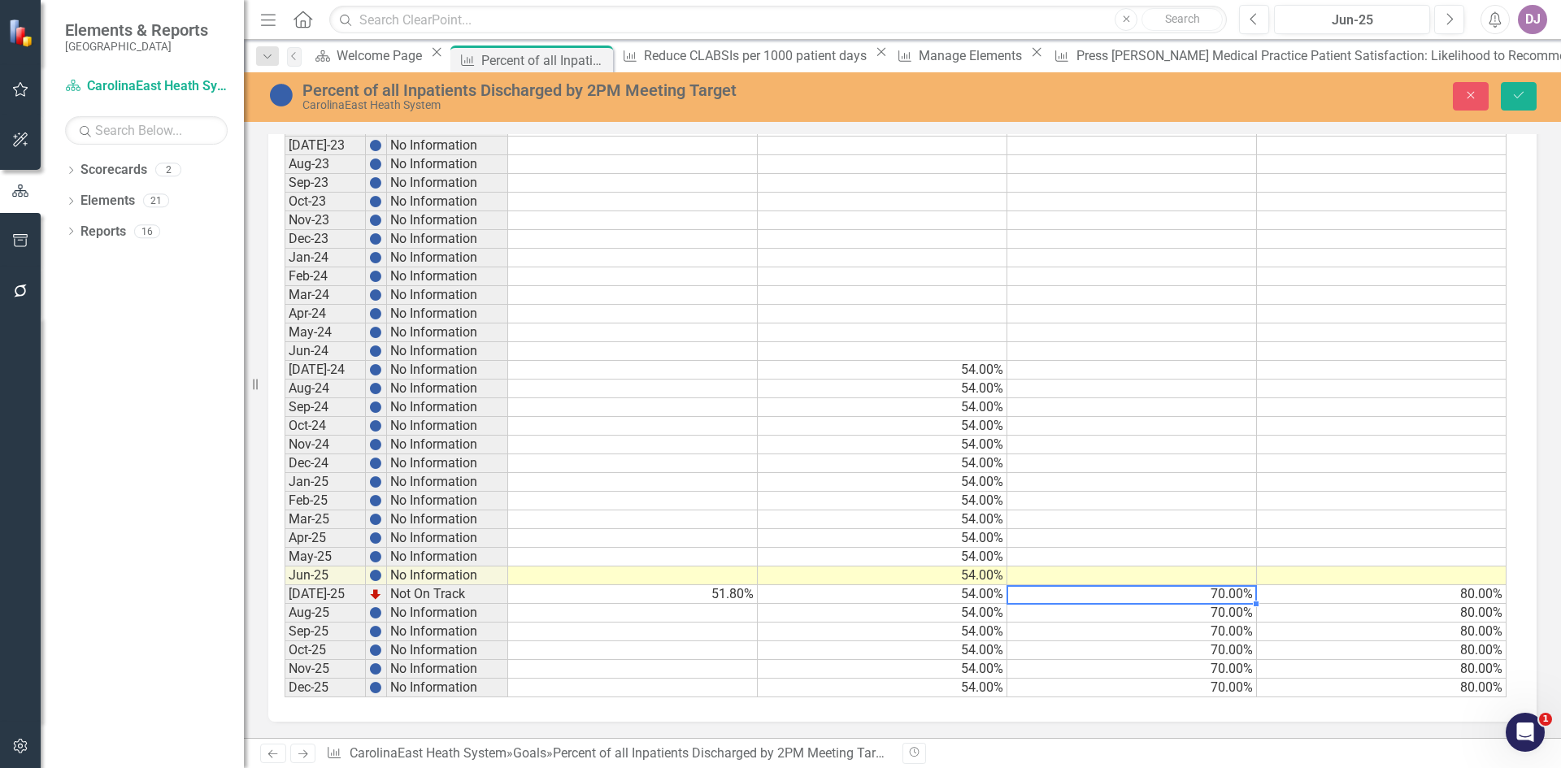
click at [1239, 597] on td "70.00%" at bounding box center [1133, 595] width 250 height 19
drag, startPoint x: 1255, startPoint y: 603, endPoint x: 1228, endPoint y: 373, distance: 230.9
click at [285, 373] on div "Period Status Current Threshold Target Stretch Jan-23 No Information Feb-23 No …" at bounding box center [285, 351] width 0 height 693
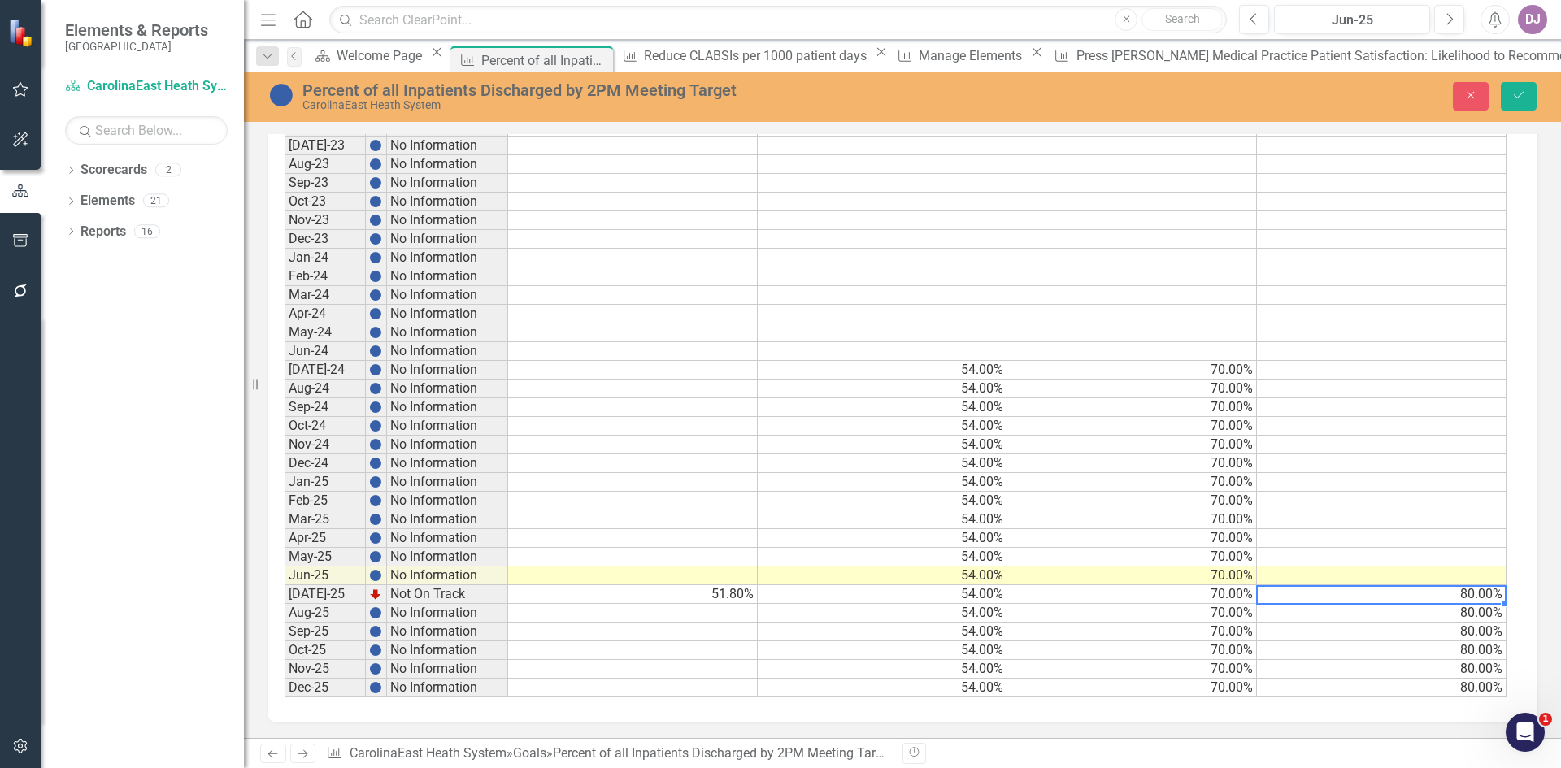
click at [1461, 593] on td "80.00%" at bounding box center [1382, 595] width 250 height 19
drag, startPoint x: 1504, startPoint y: 601, endPoint x: 1480, endPoint y: 372, distance: 229.7
click at [285, 372] on div "Period Status Current Threshold Target Stretch Jan-23 No Information Feb-23 No …" at bounding box center [285, 351] width 0 height 693
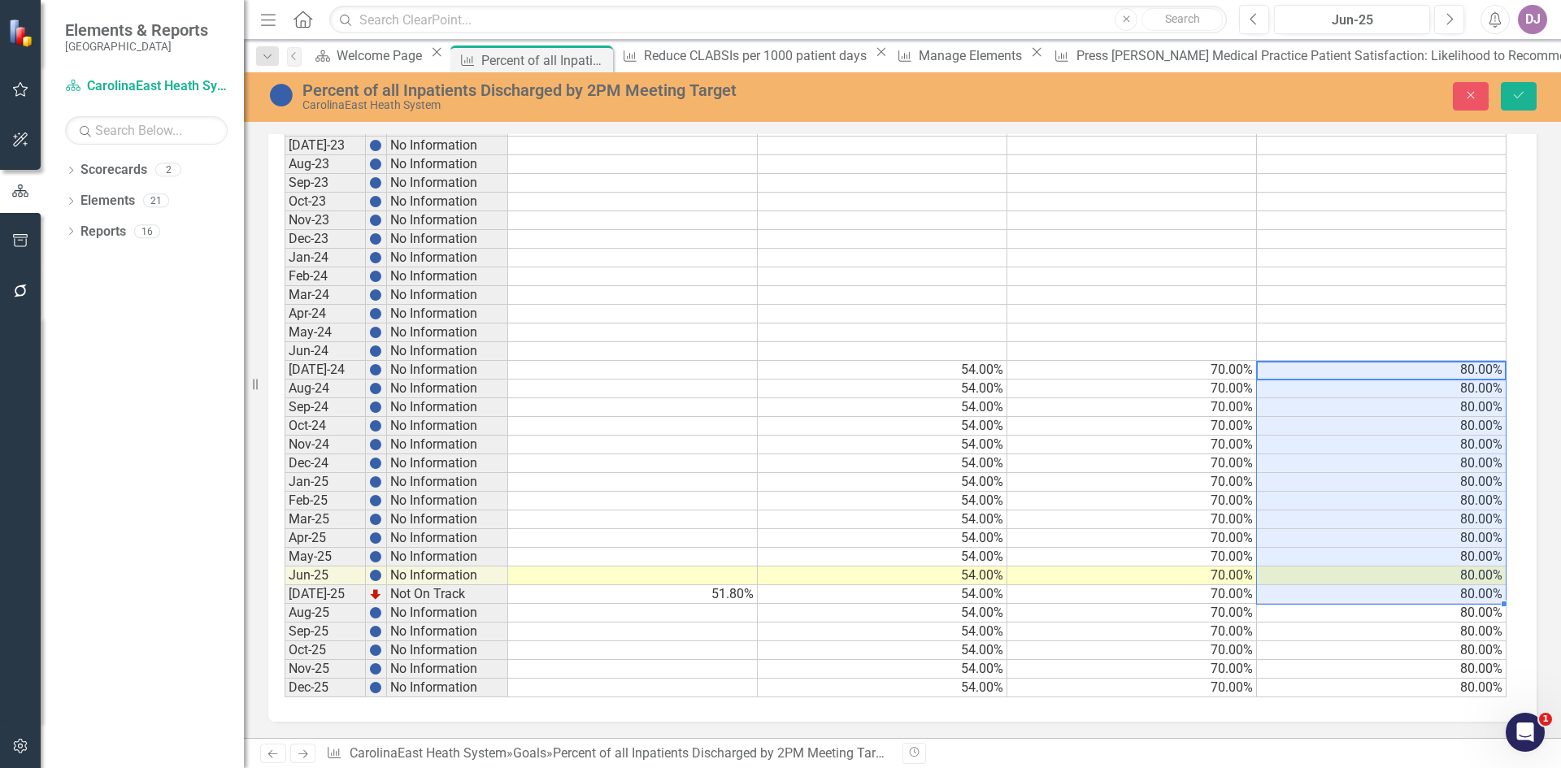
click at [718, 578] on td at bounding box center [633, 576] width 250 height 19
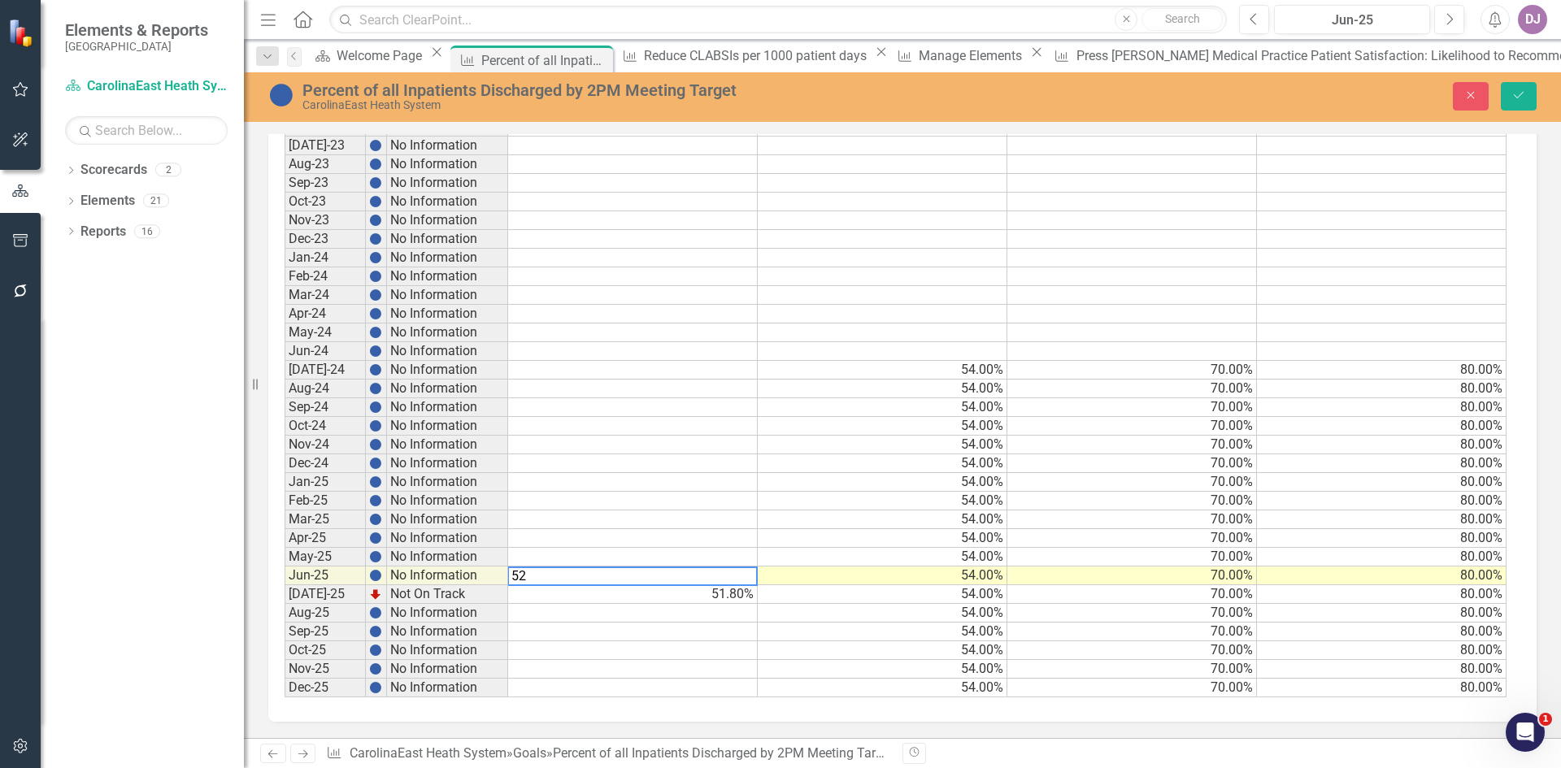
type textarea "52"
click at [709, 646] on td at bounding box center [633, 651] width 250 height 19
click at [1521, 97] on icon "Save" at bounding box center [1519, 94] width 15 height 11
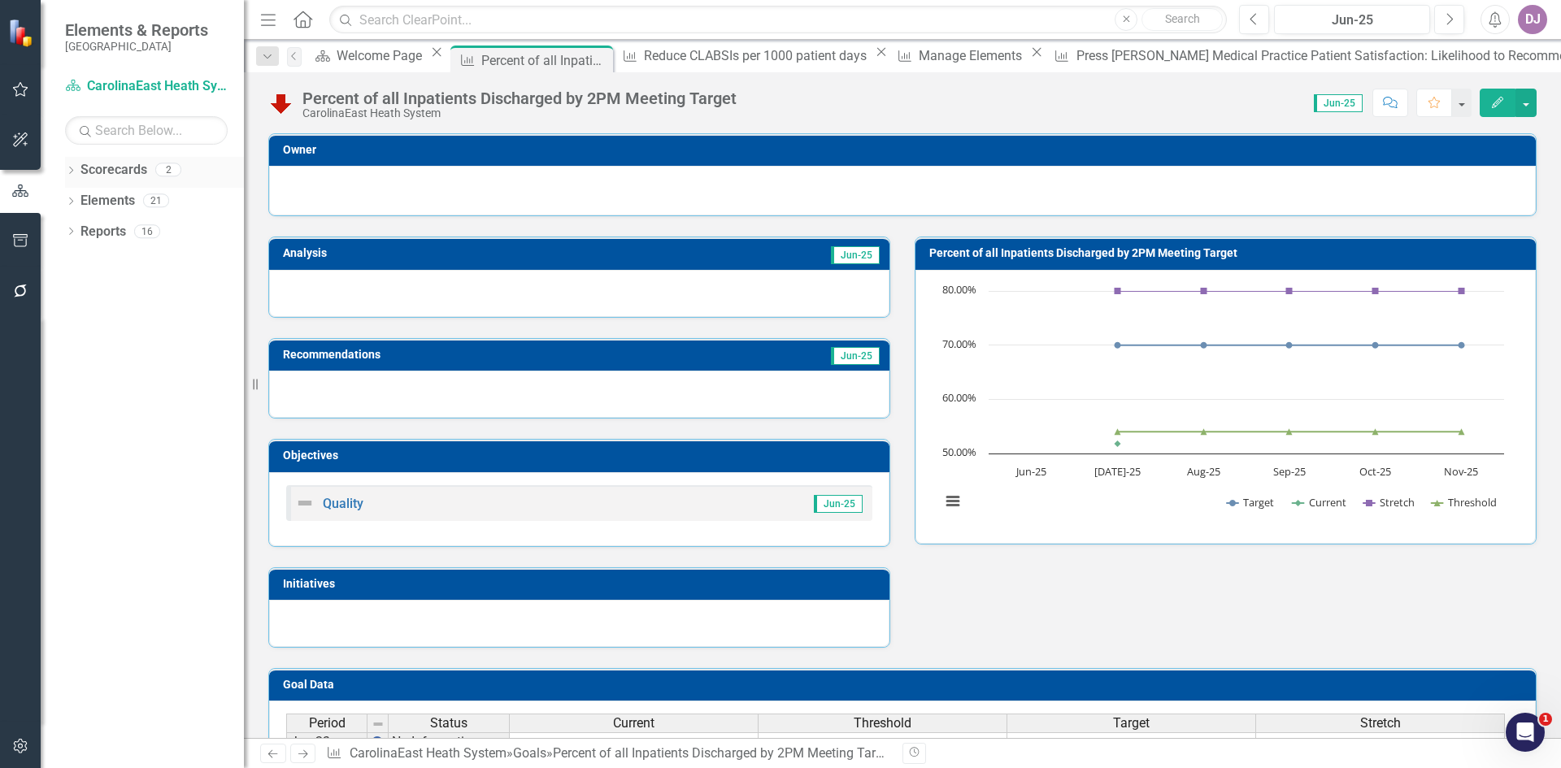
click at [115, 168] on link "Scorecards" at bounding box center [114, 170] width 67 height 19
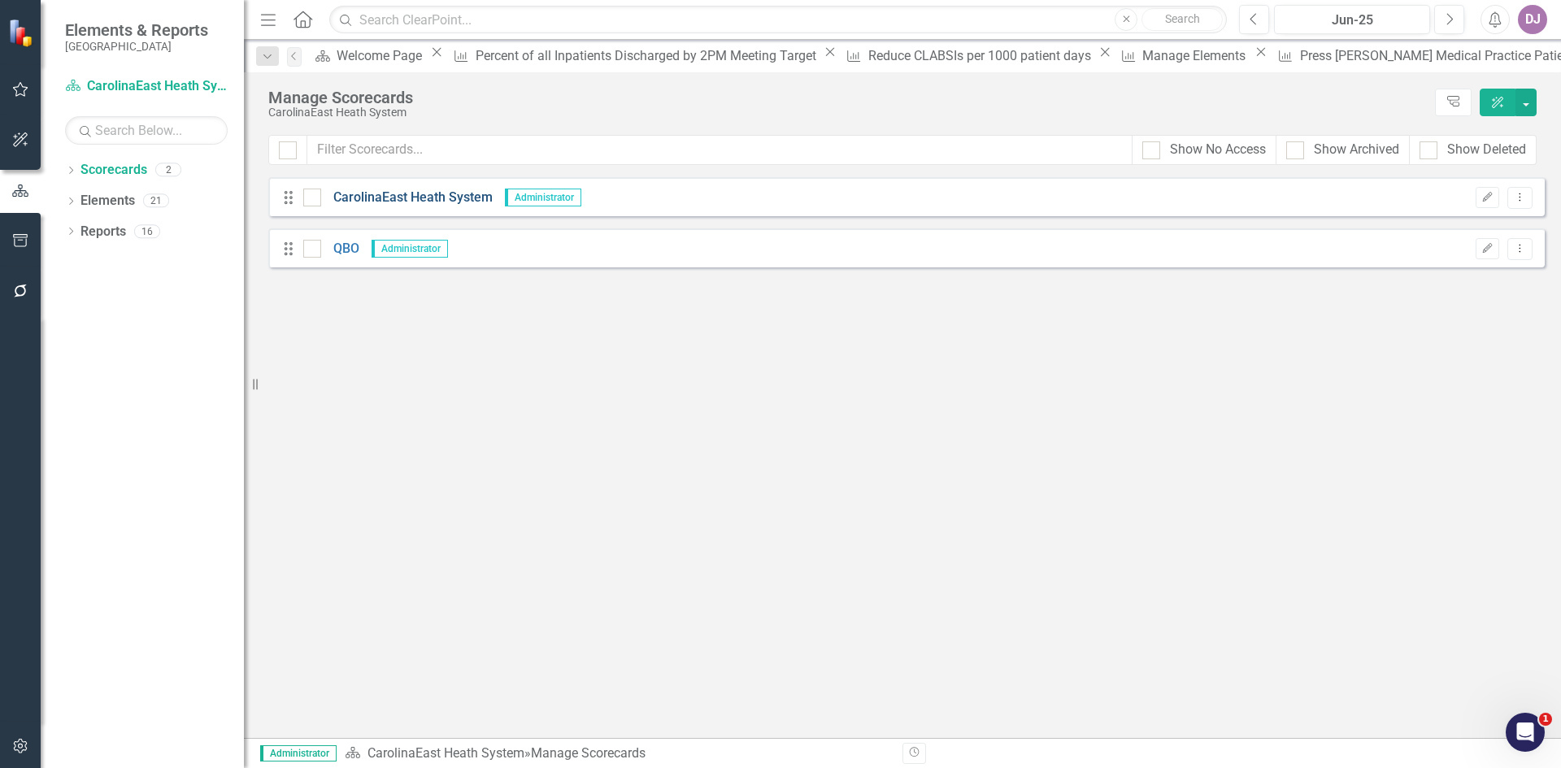
click at [415, 202] on link "CarolinaEast Heath System" at bounding box center [407, 198] width 172 height 19
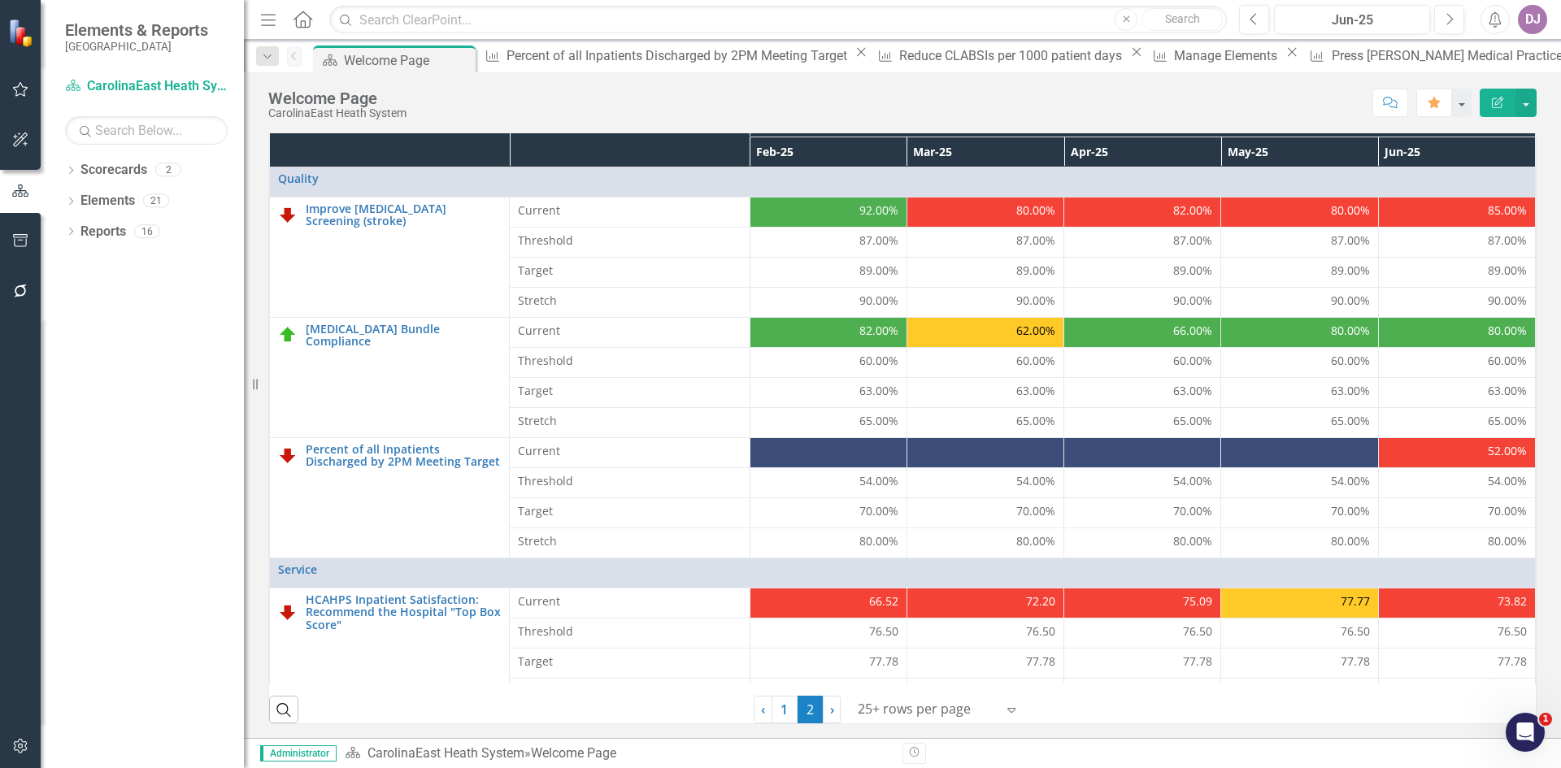
scroll to position [466, 0]
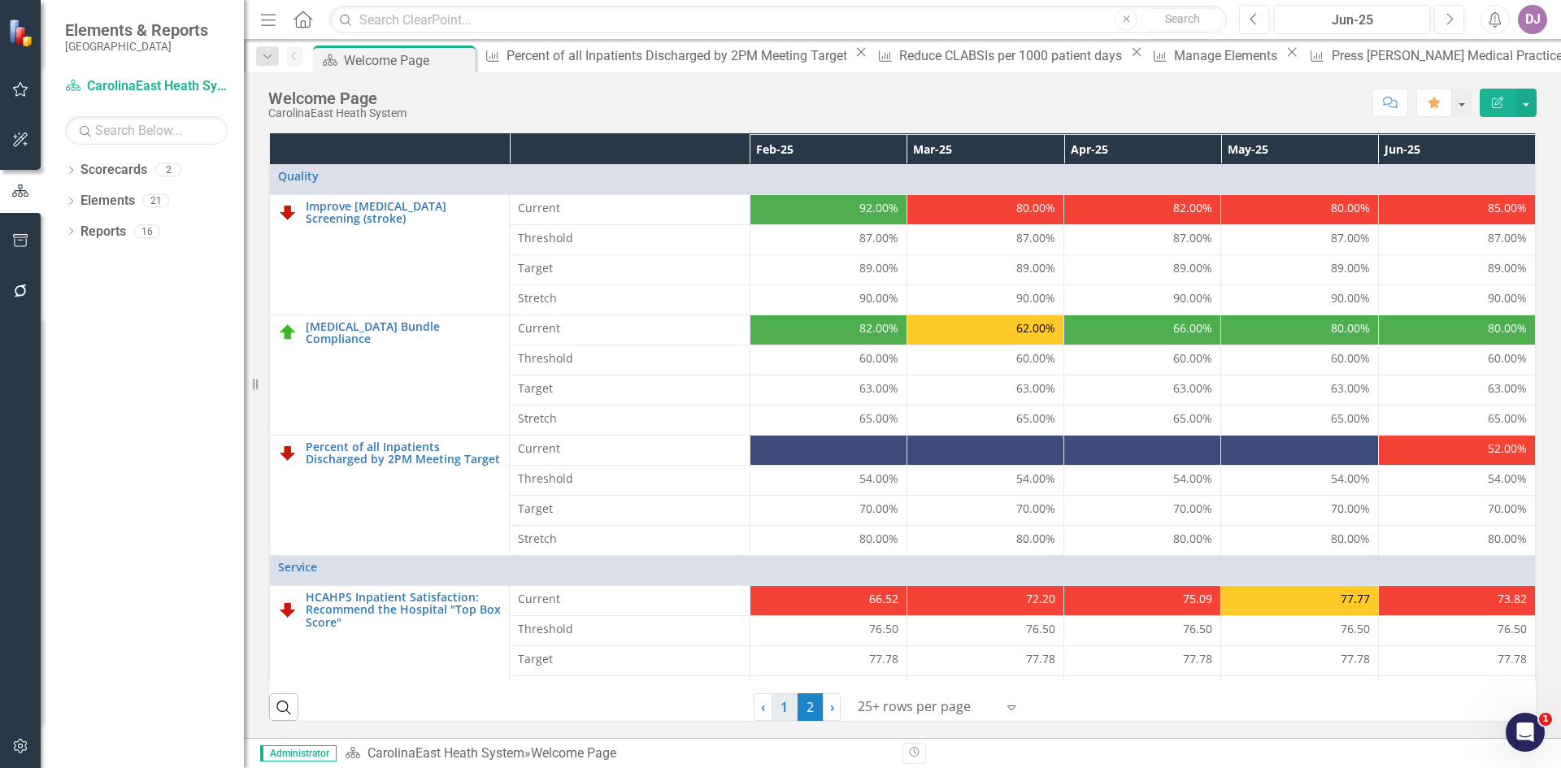
click at [781, 709] on link "1" at bounding box center [785, 708] width 26 height 28
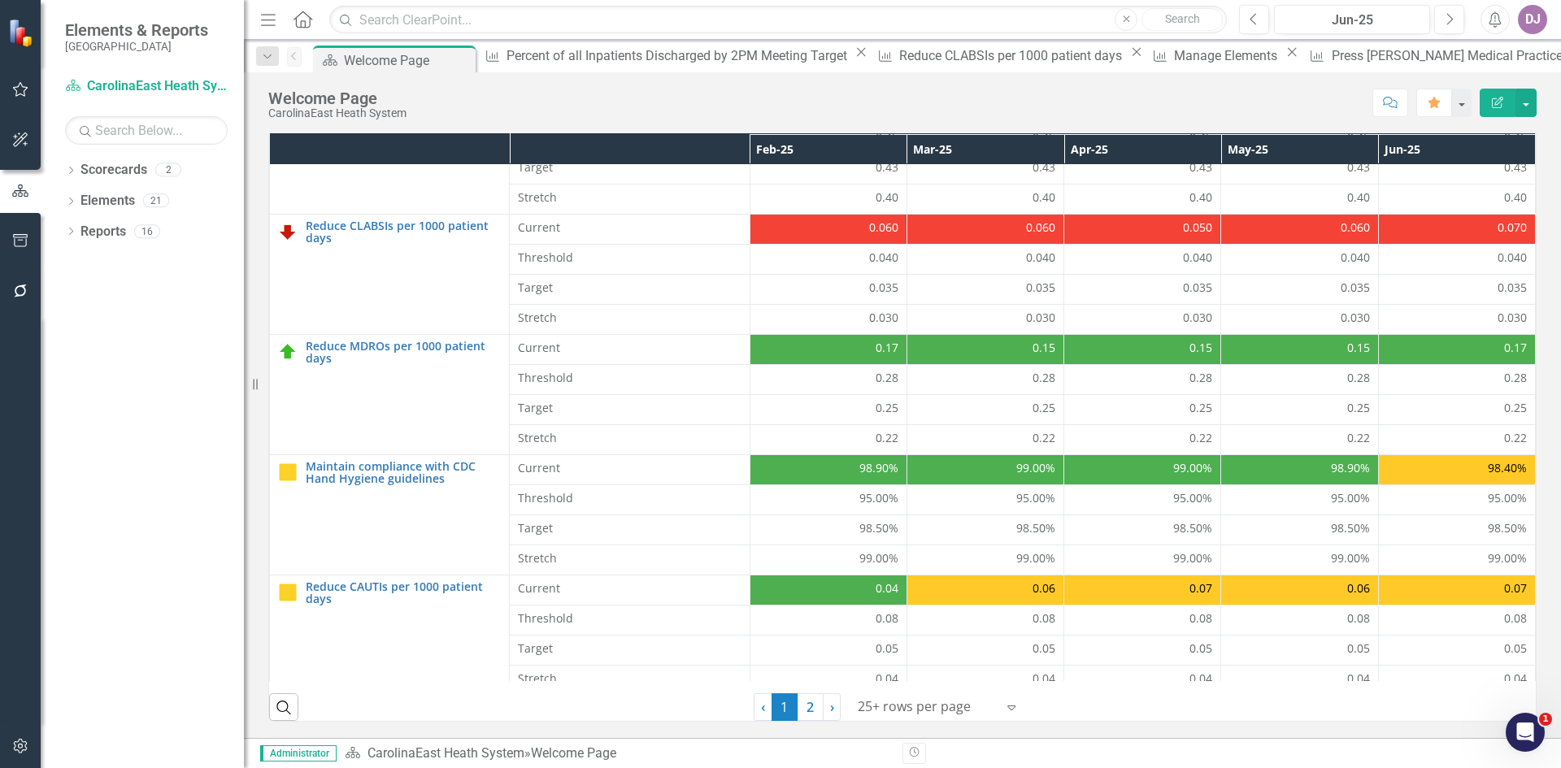
scroll to position [356, 0]
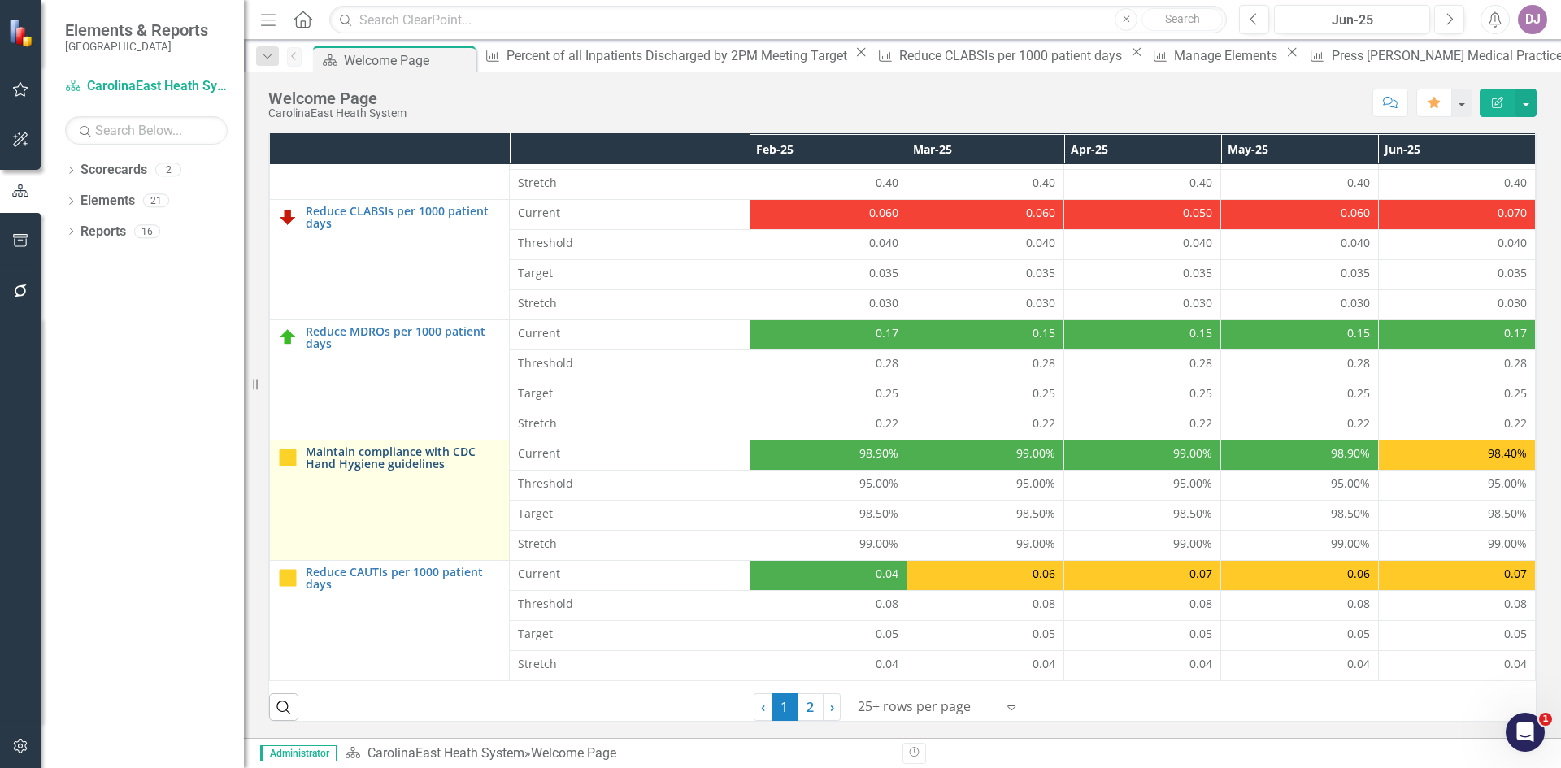
click at [395, 463] on link "Maintain compliance with CDC Hand Hygiene guidelines" at bounding box center [403, 458] width 195 height 25
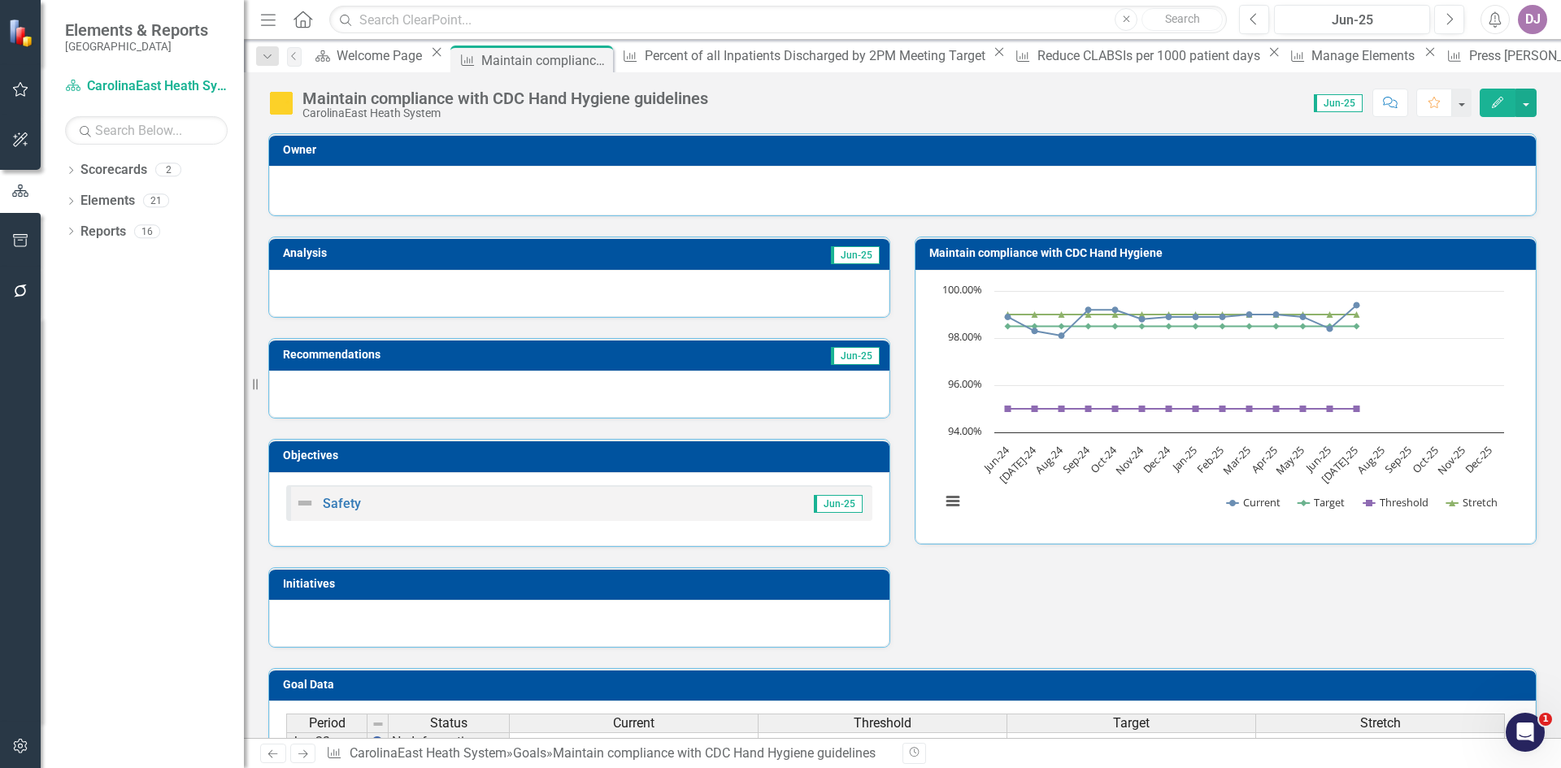
click at [1501, 104] on icon "Edit" at bounding box center [1498, 102] width 15 height 11
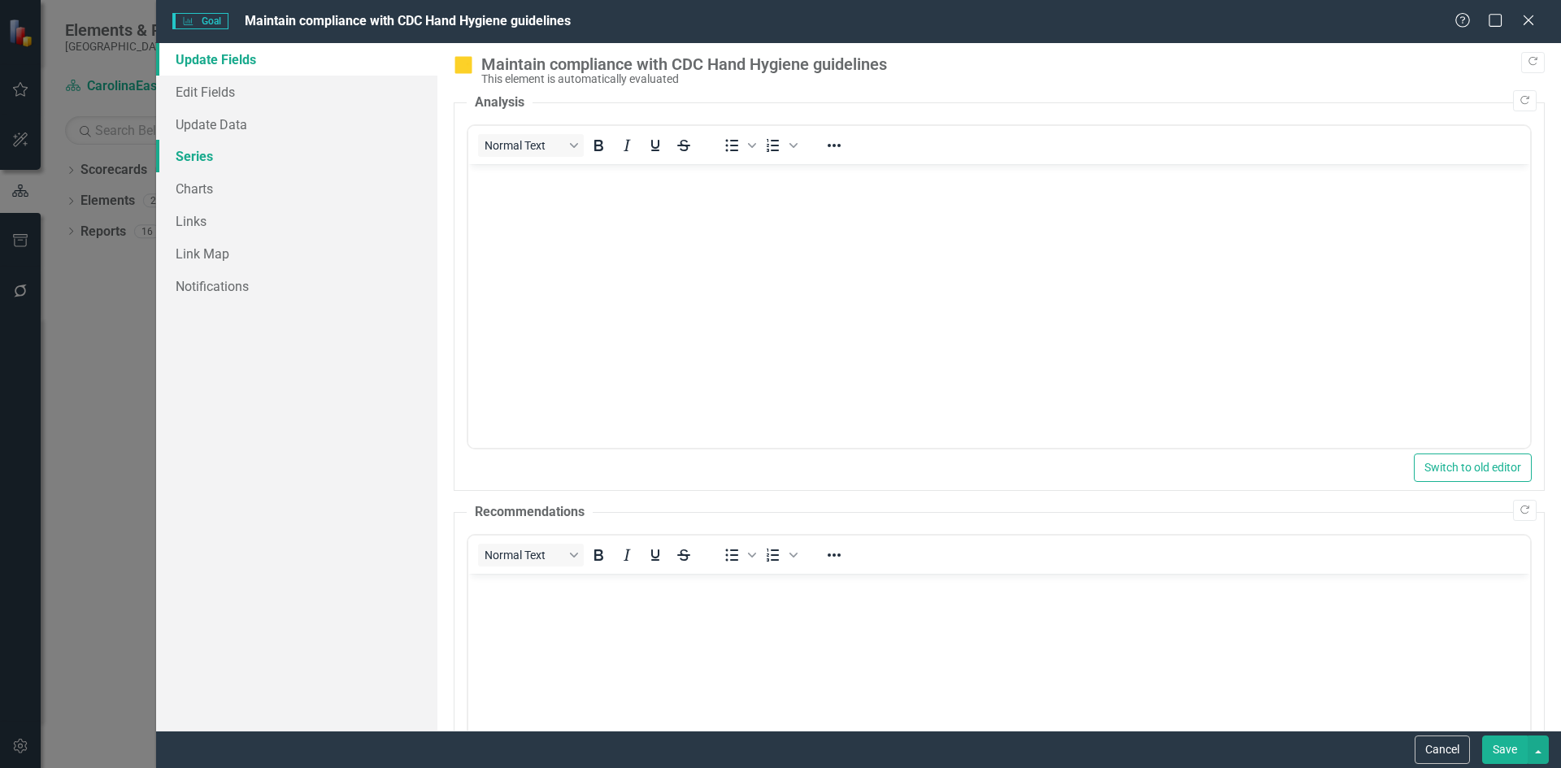
click at [185, 158] on link "Series" at bounding box center [296, 156] width 281 height 33
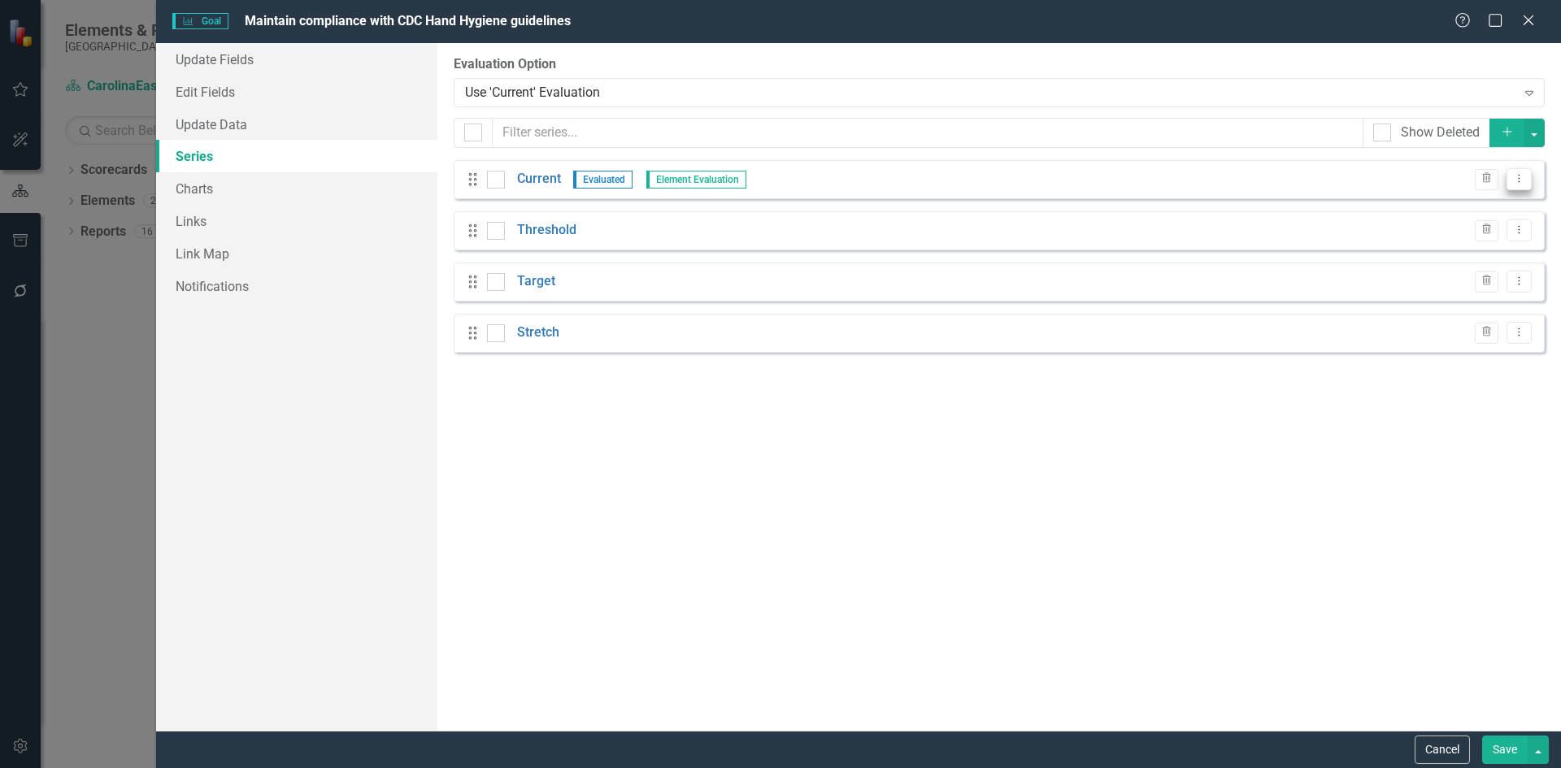
click at [1520, 181] on icon at bounding box center [1520, 179] width 2 height 8
click at [1486, 203] on link "Edit Edit Measure Series" at bounding box center [1439, 206] width 185 height 30
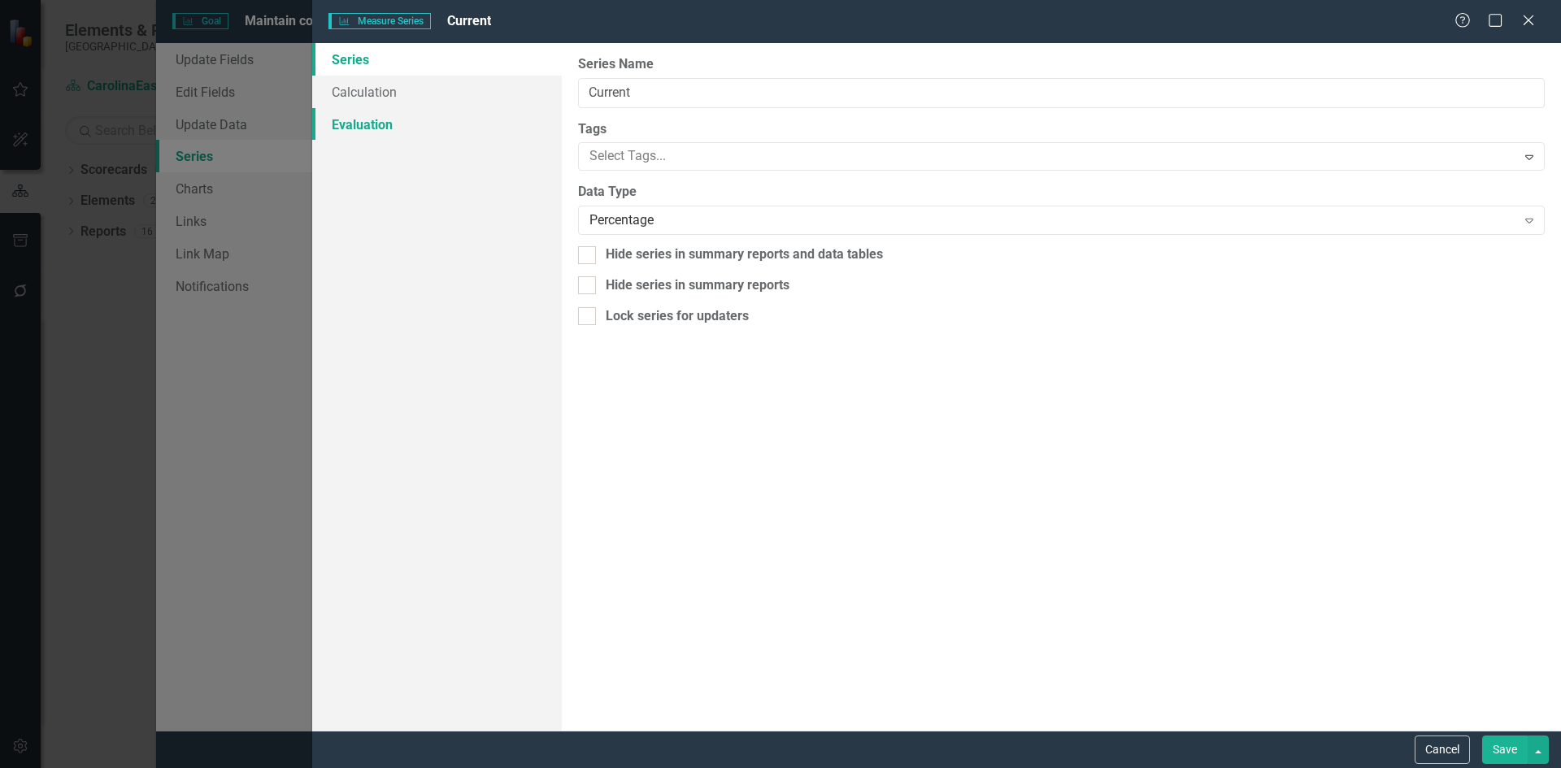
click at [355, 125] on link "Evaluation" at bounding box center [437, 124] width 250 height 33
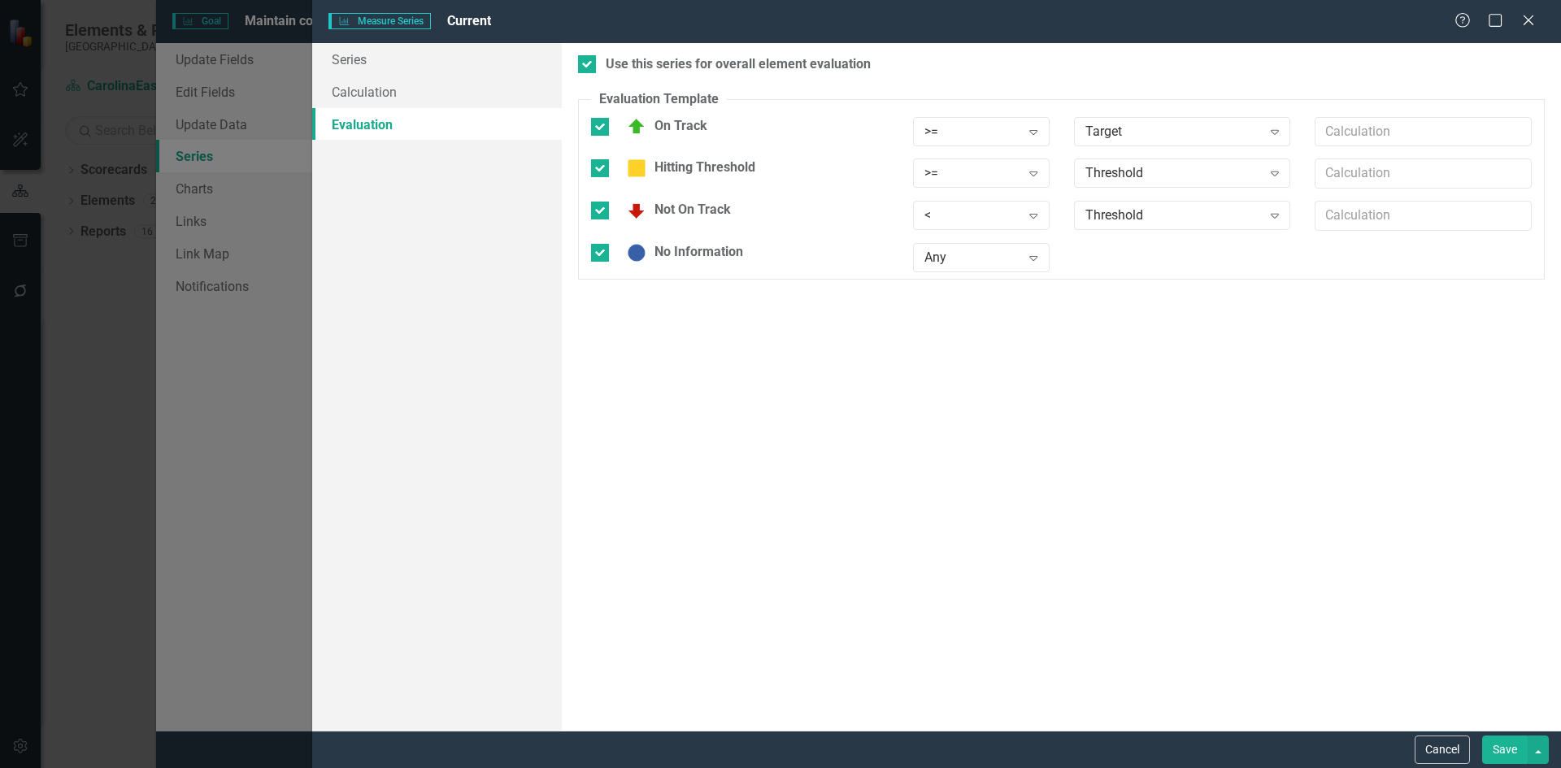
click at [1512, 764] on div "Cancel Save" at bounding box center [936, 749] width 1249 height 37
click at [1500, 755] on button "Save" at bounding box center [1505, 750] width 46 height 28
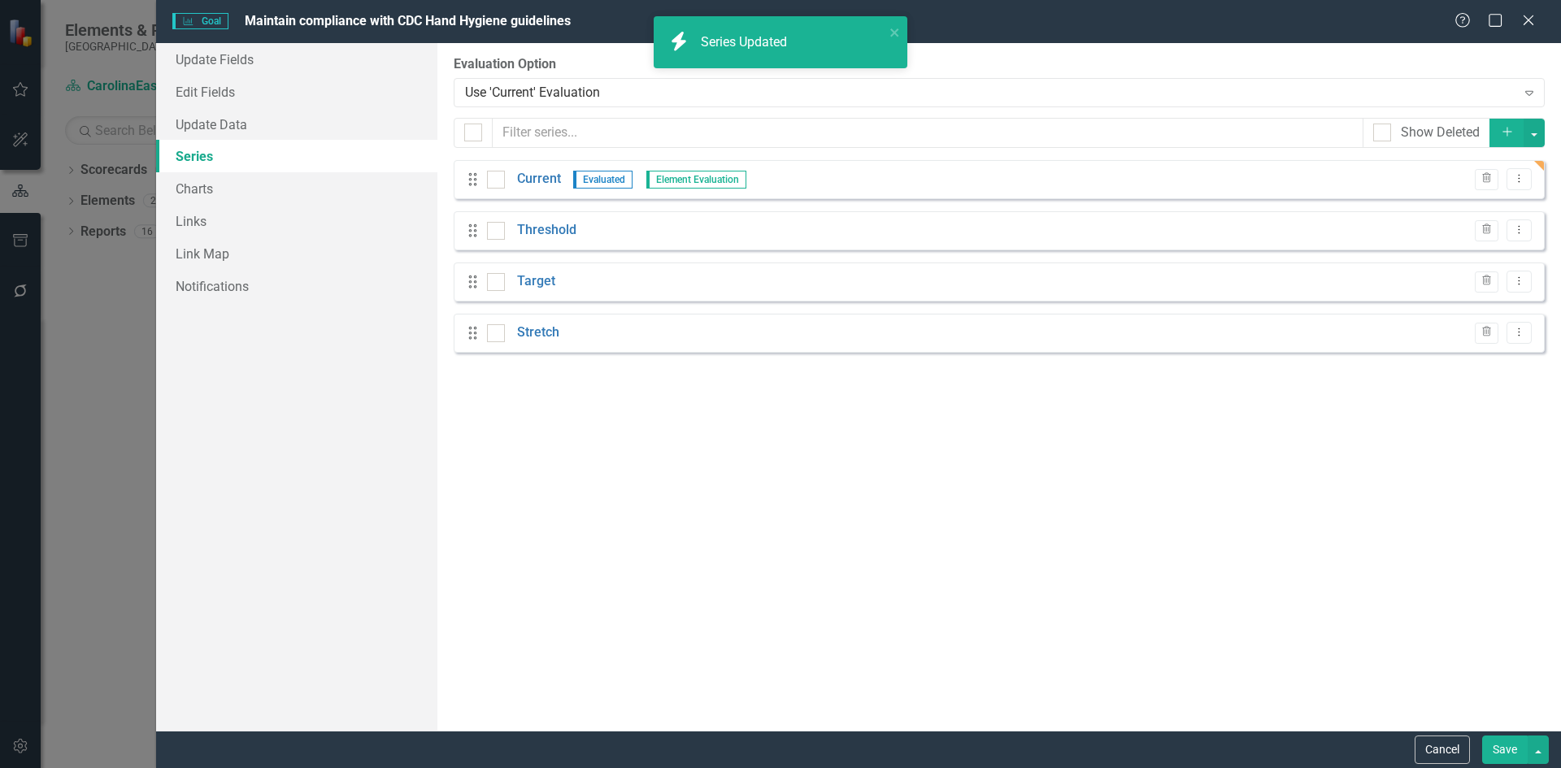
click at [1502, 756] on button "Save" at bounding box center [1505, 750] width 46 height 28
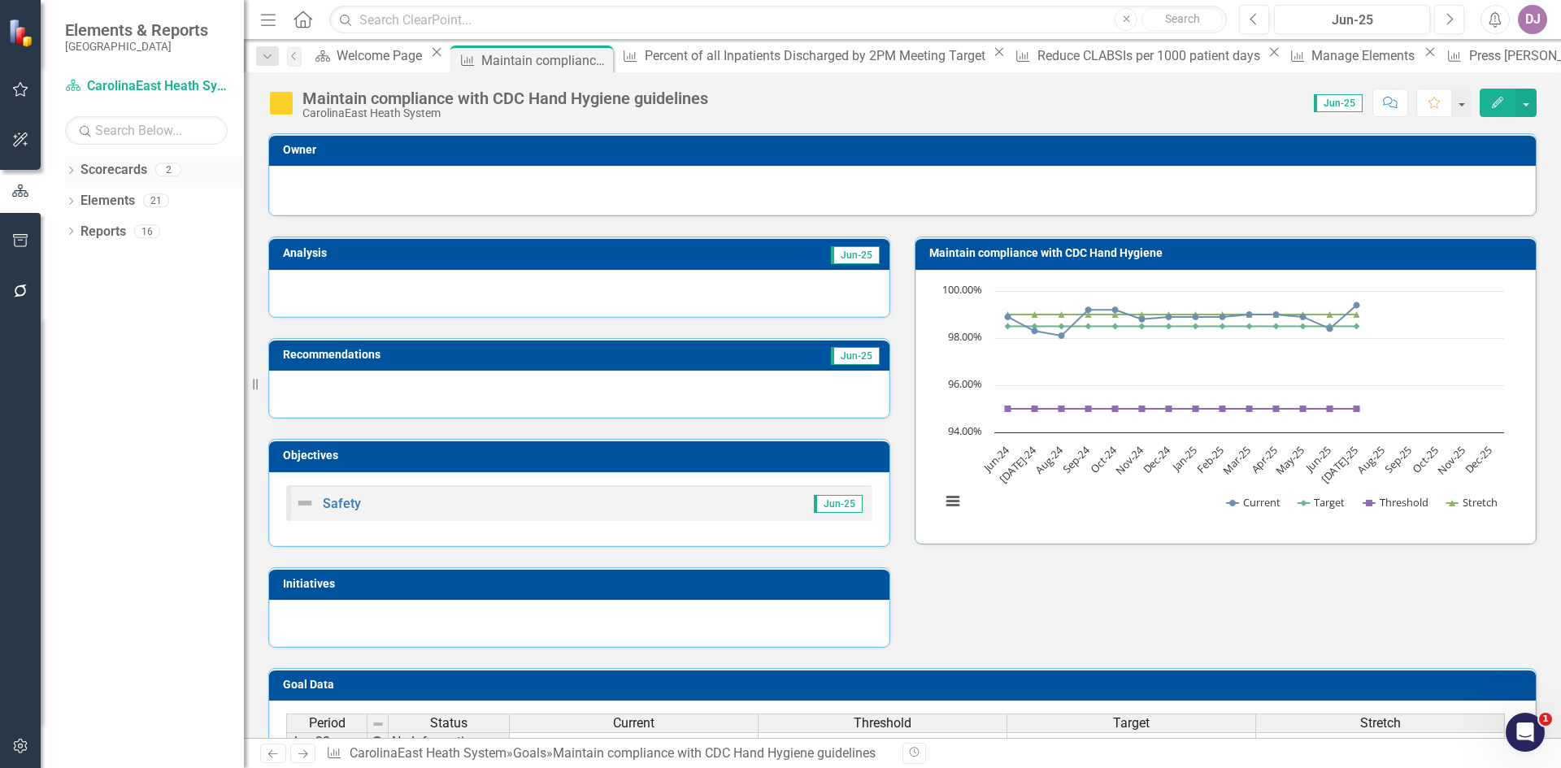
click at [128, 168] on link "Scorecards" at bounding box center [114, 170] width 67 height 19
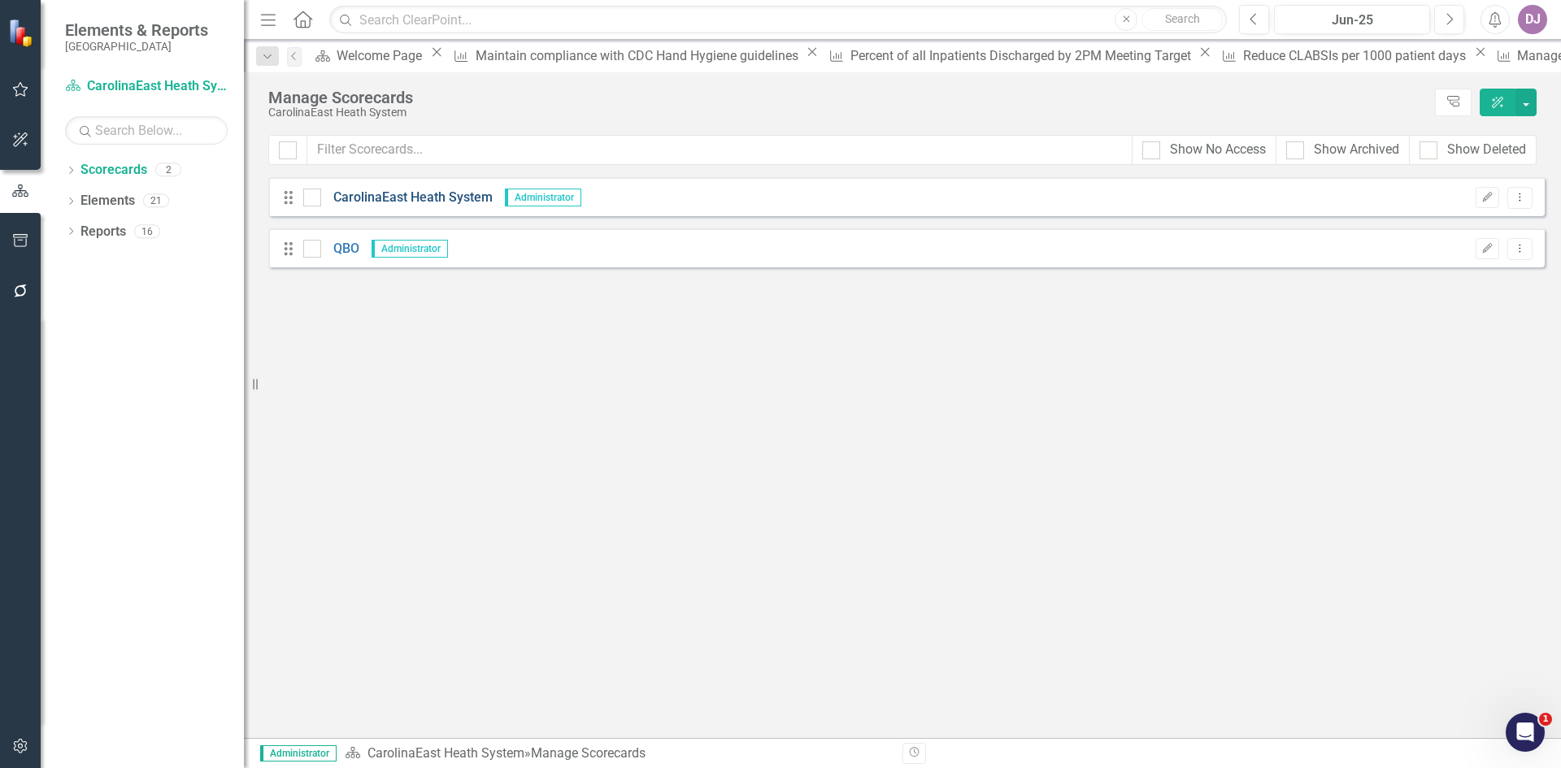
click at [381, 198] on link "CarolinaEast Heath System" at bounding box center [407, 198] width 172 height 19
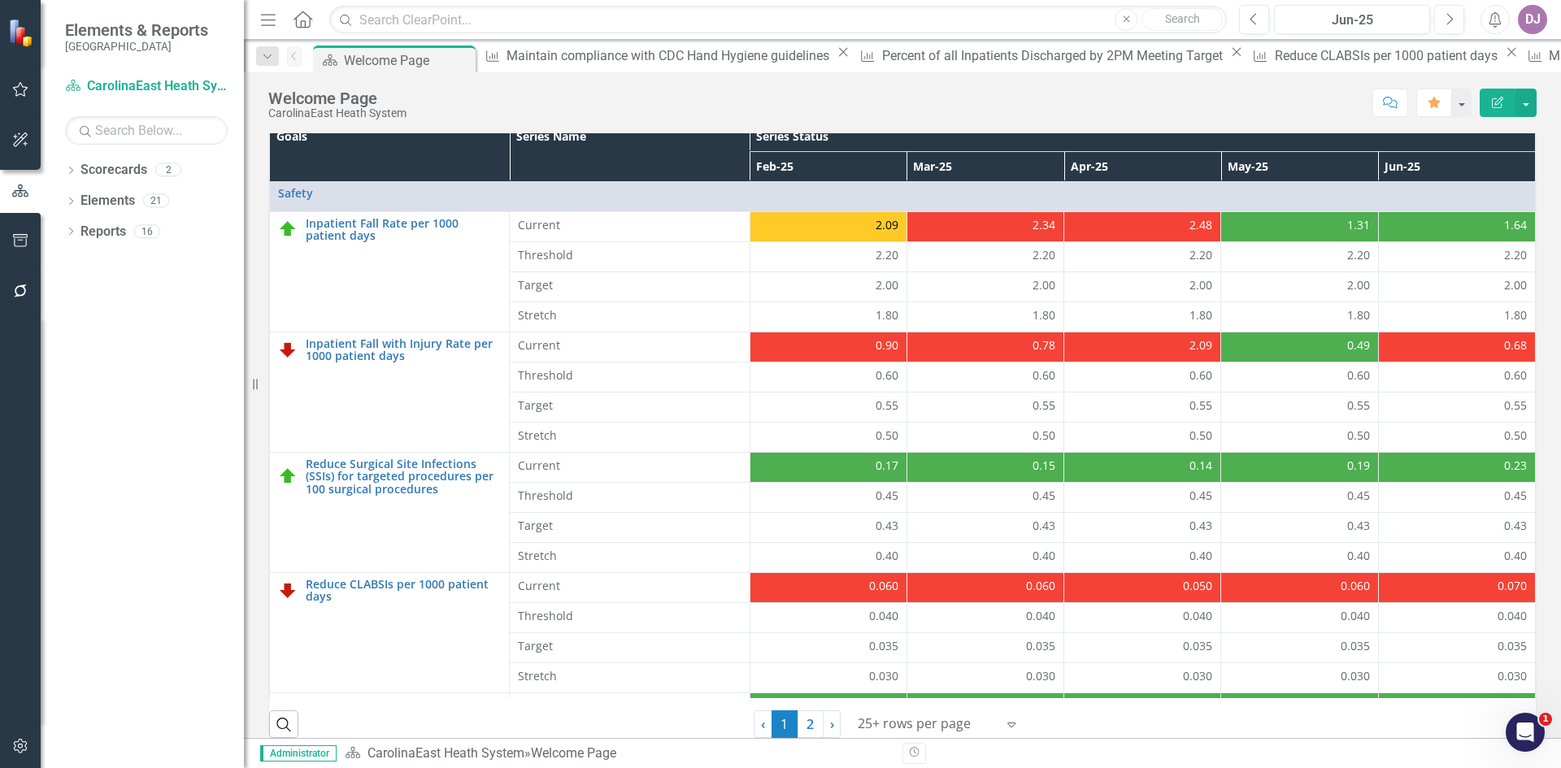
scroll to position [466, 0]
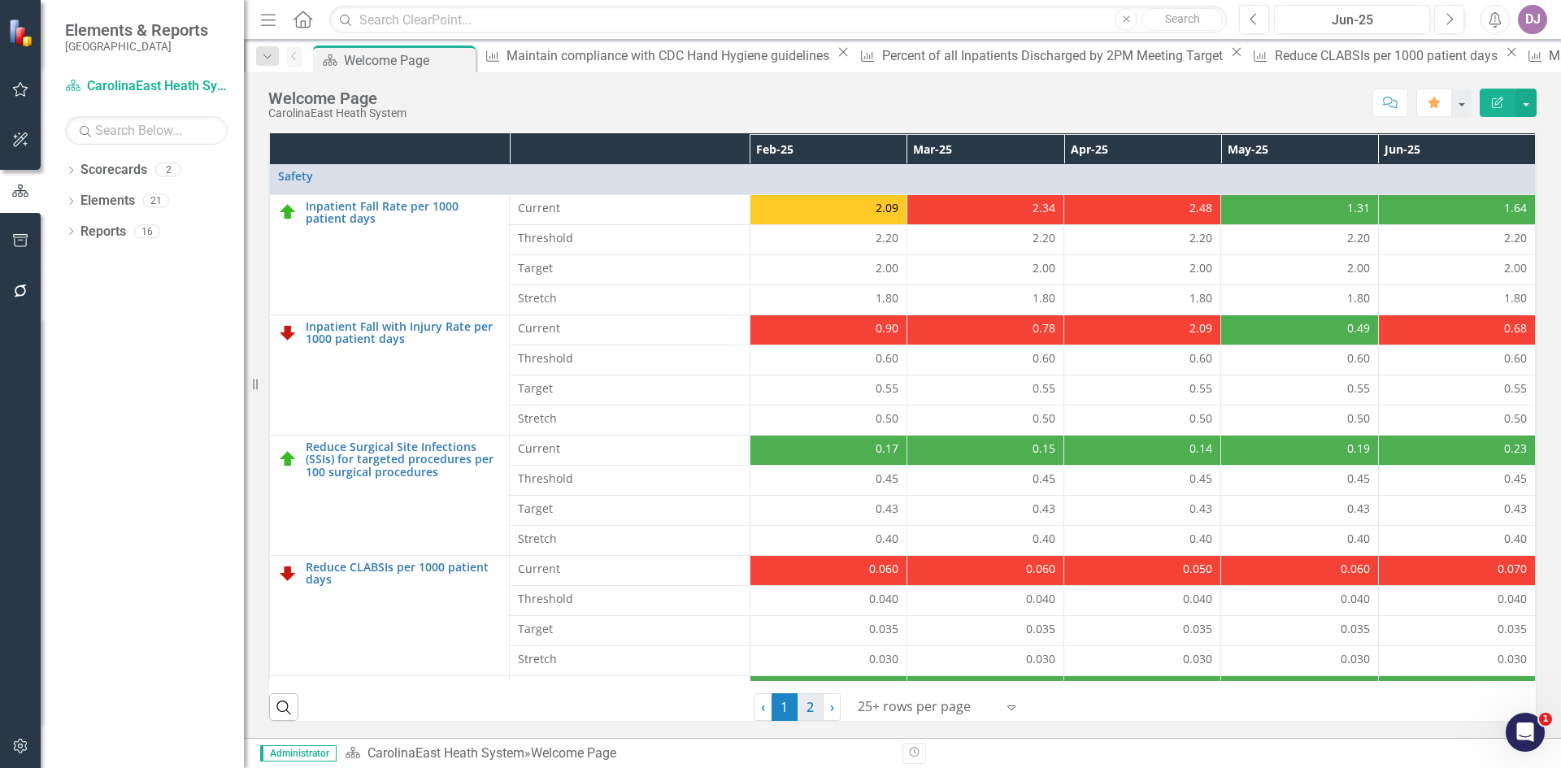
click at [799, 715] on link "2" at bounding box center [811, 708] width 26 height 28
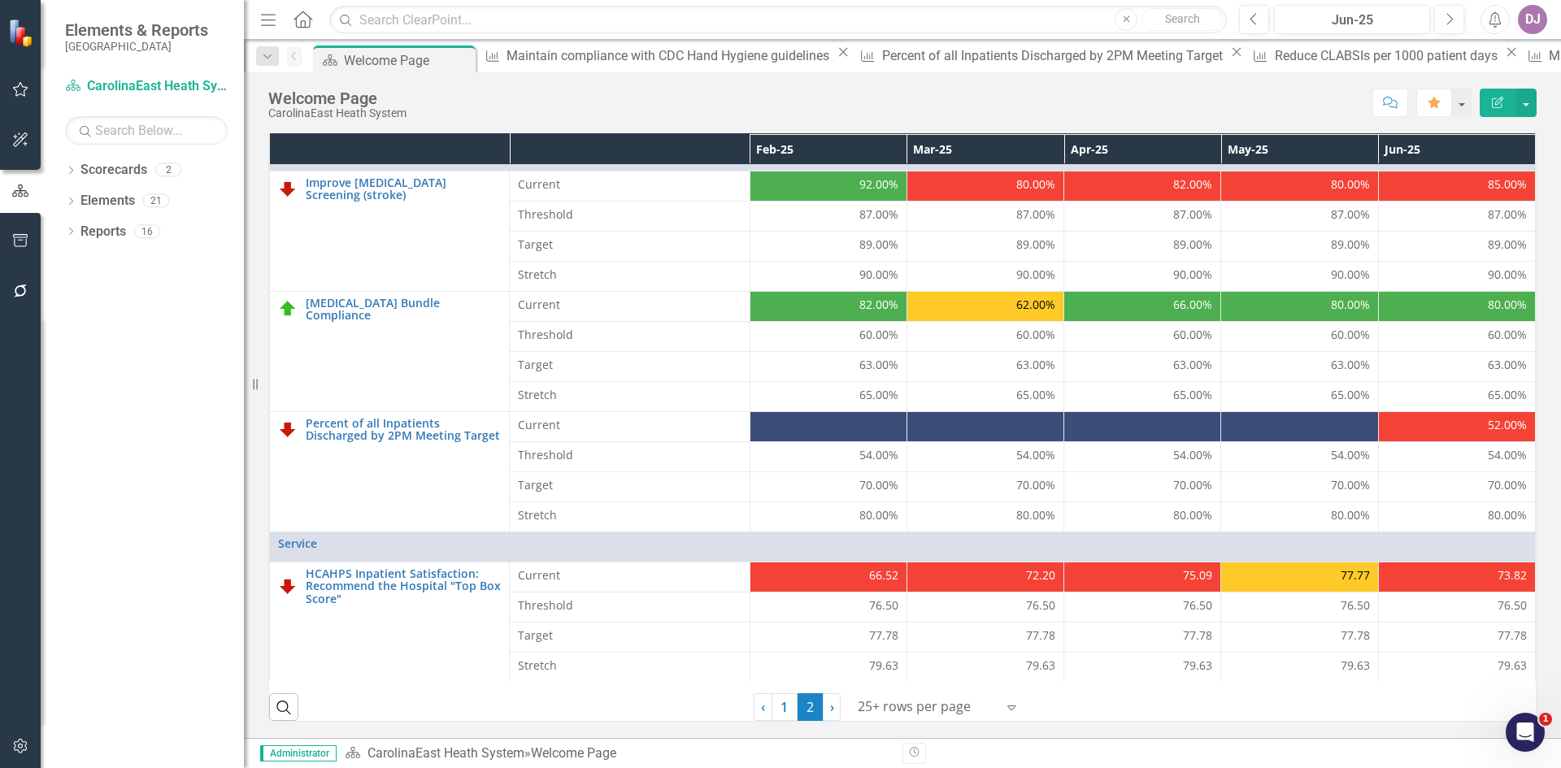
scroll to position [0, 0]
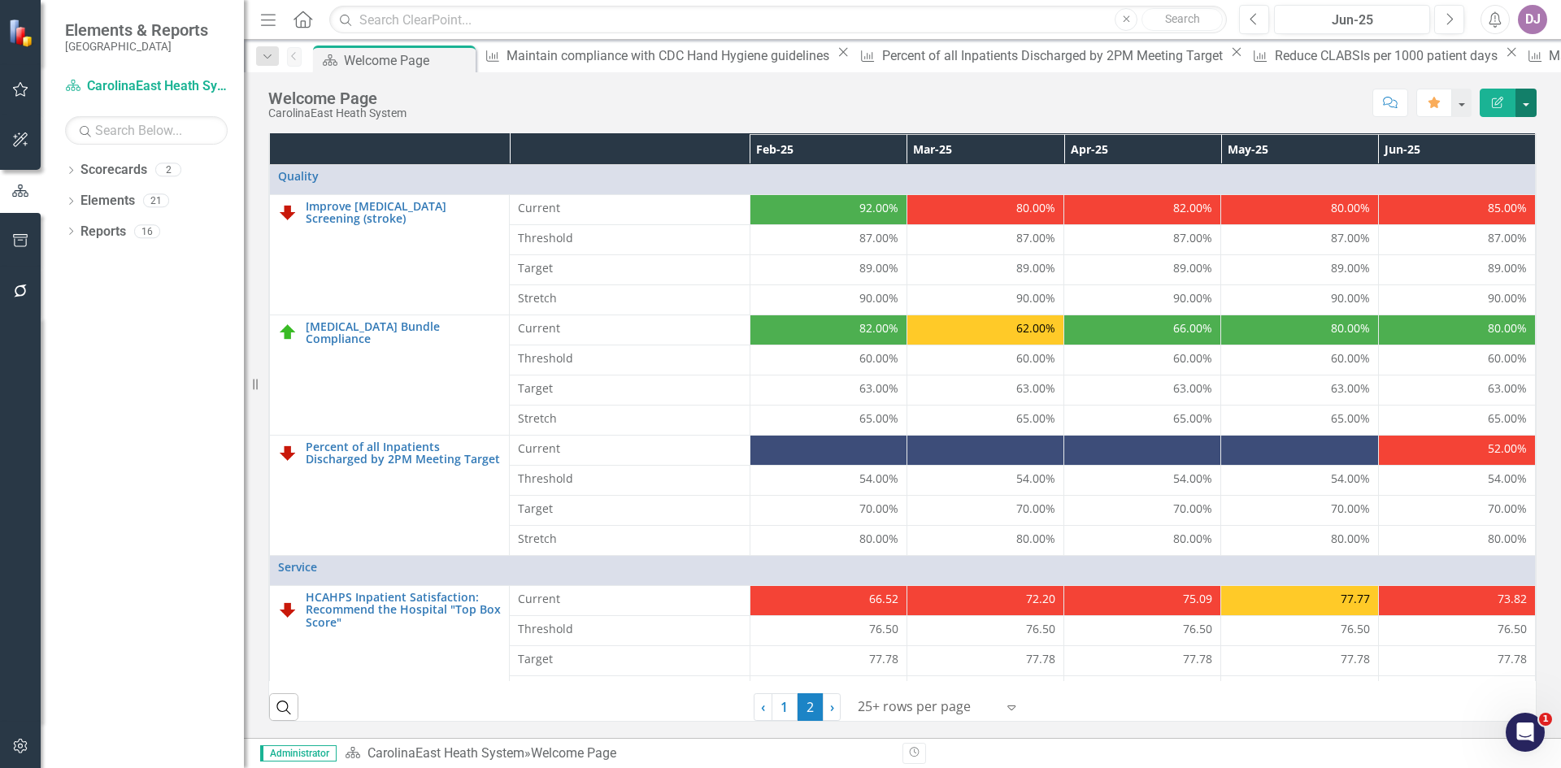
click at [1528, 104] on button "button" at bounding box center [1526, 103] width 21 height 28
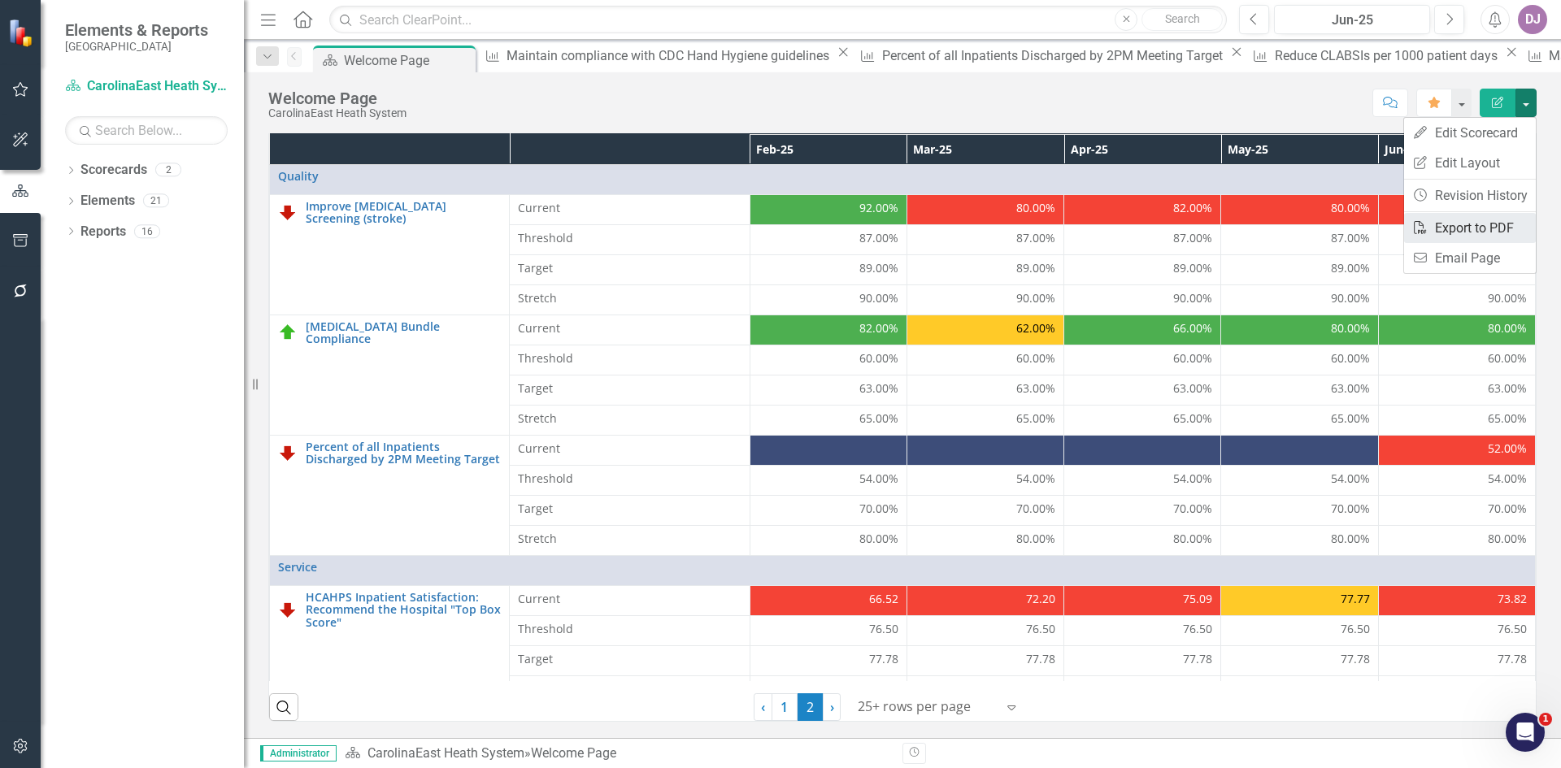
click at [1492, 234] on link "PDF Export to PDF" at bounding box center [1470, 228] width 132 height 30
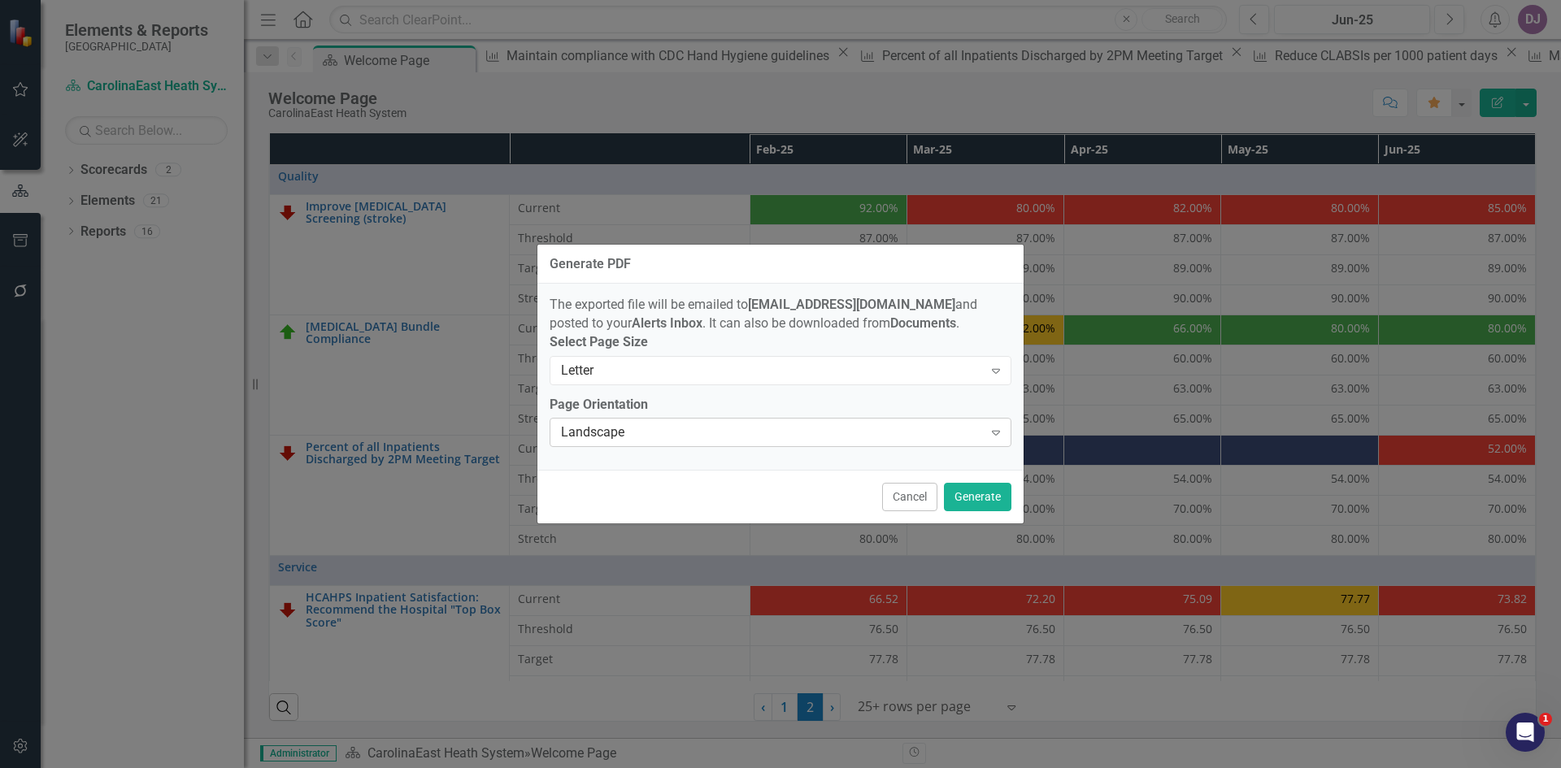
click at [1000, 438] on icon "Expand" at bounding box center [996, 432] width 16 height 13
click at [983, 501] on button "Generate" at bounding box center [977, 497] width 67 height 28
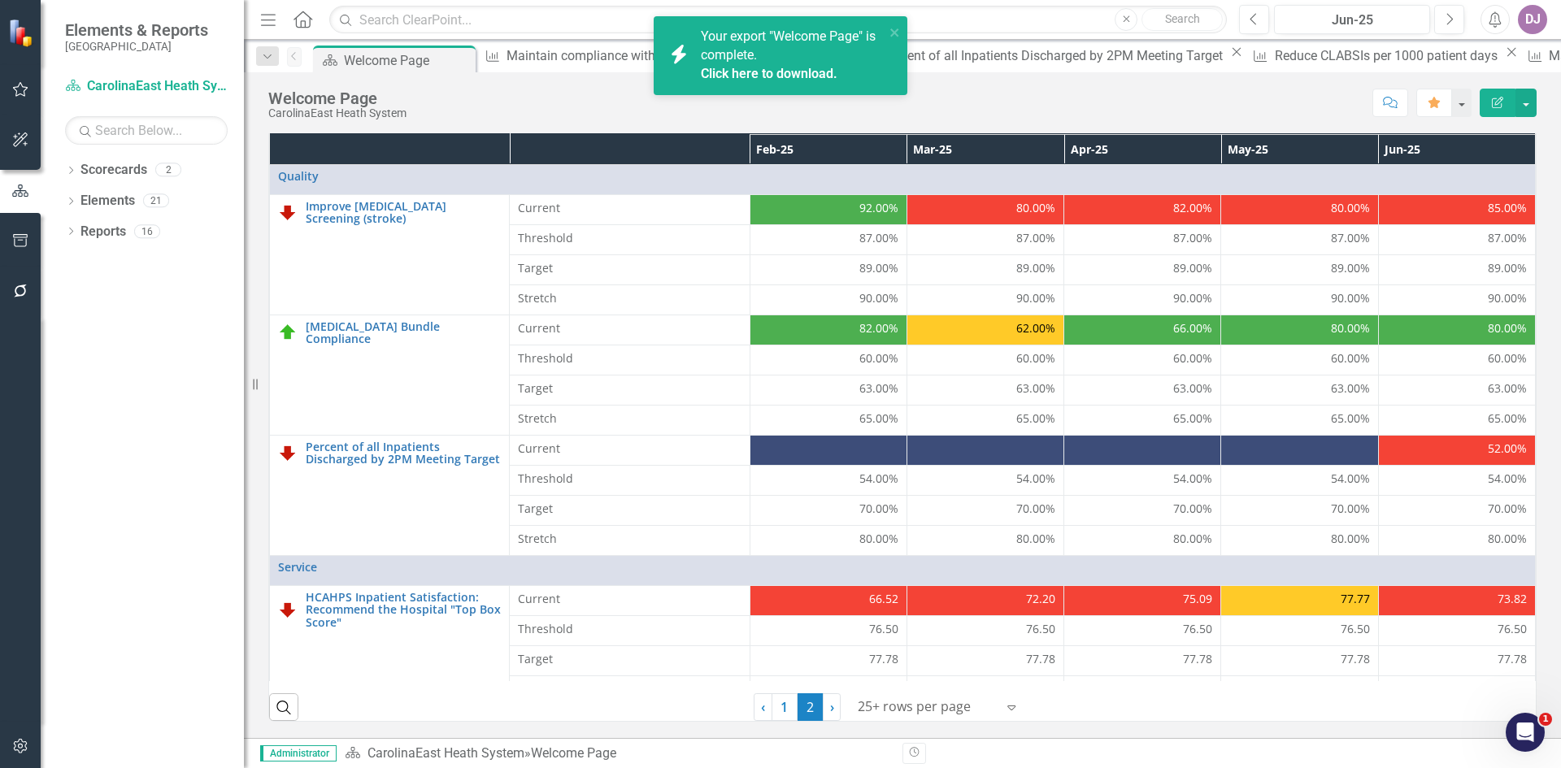
click at [778, 76] on link "Click here to download." at bounding box center [769, 73] width 137 height 15
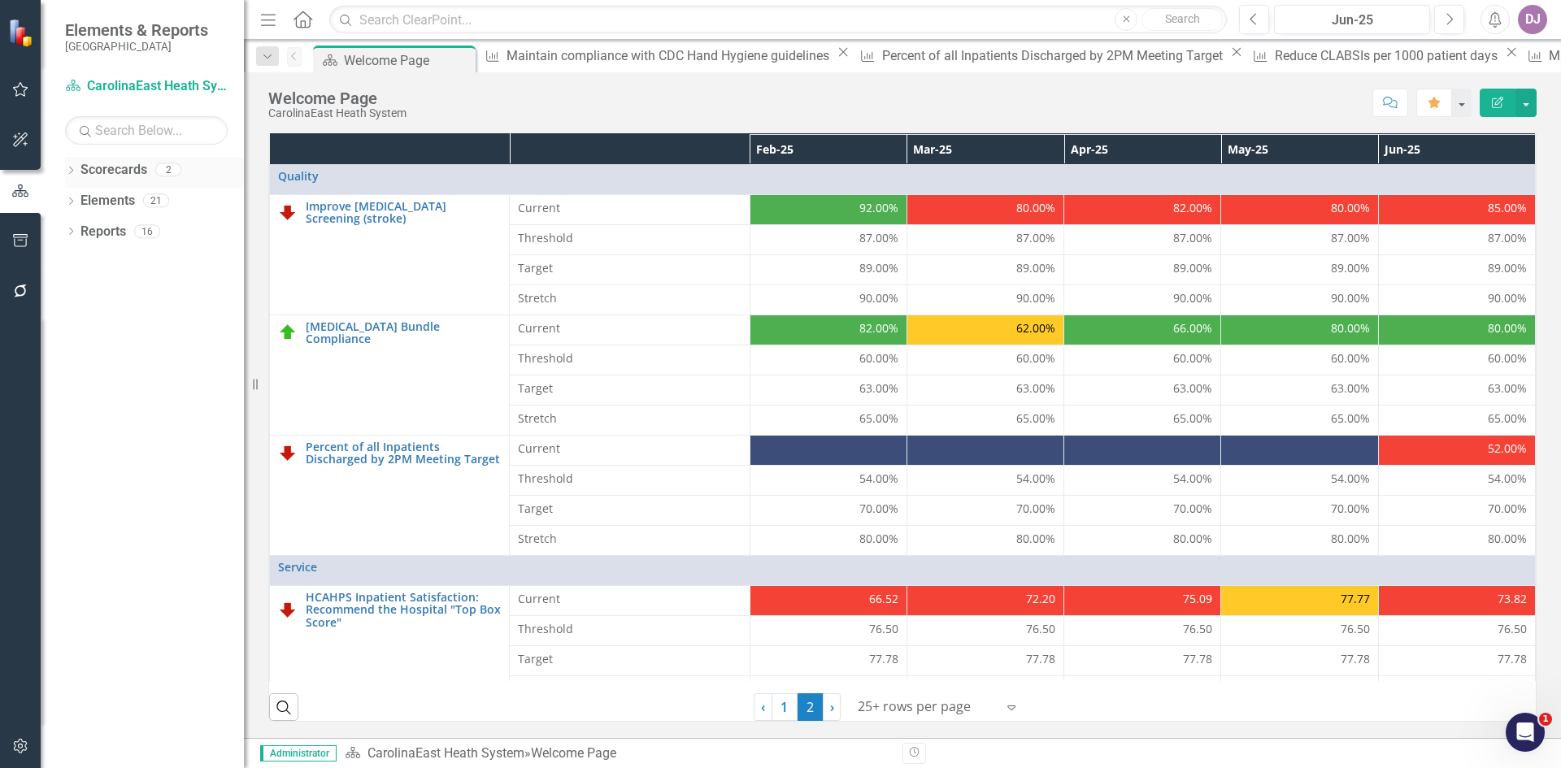
click at [107, 172] on link "Scorecards" at bounding box center [114, 170] width 67 height 19
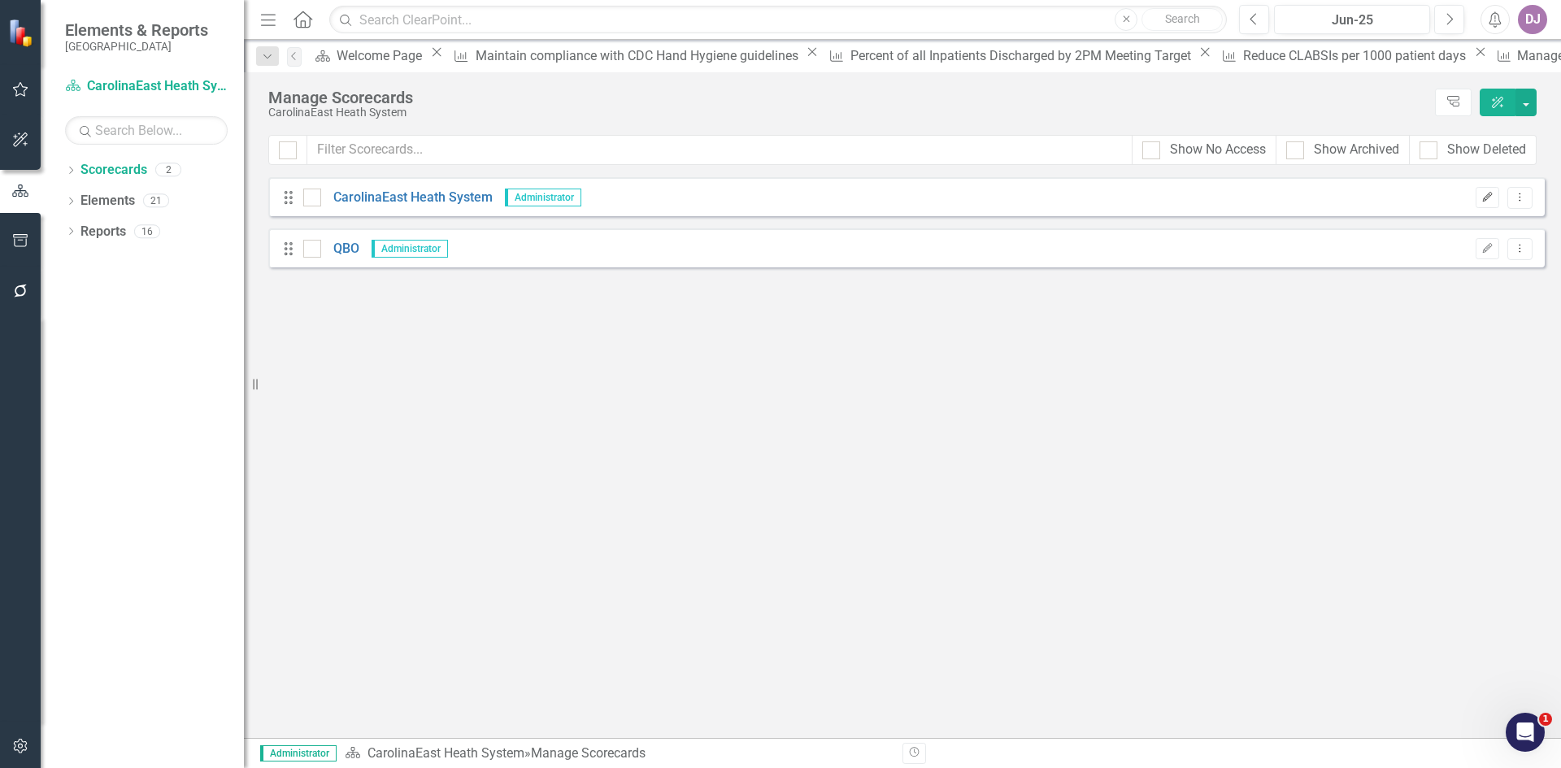
click at [1491, 195] on icon "button" at bounding box center [1488, 197] width 10 height 10
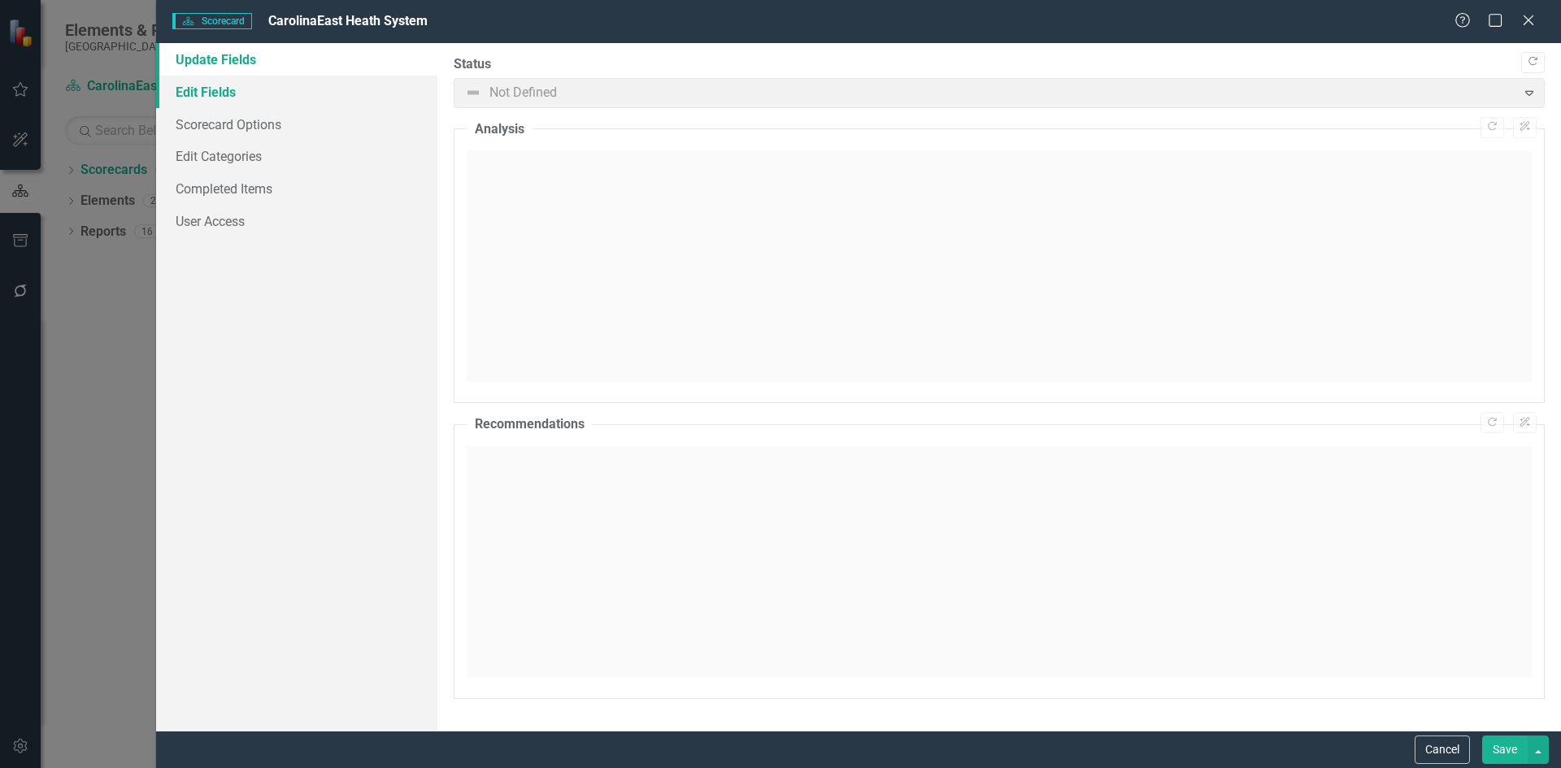
click at [211, 97] on link "Edit Fields" at bounding box center [296, 92] width 281 height 33
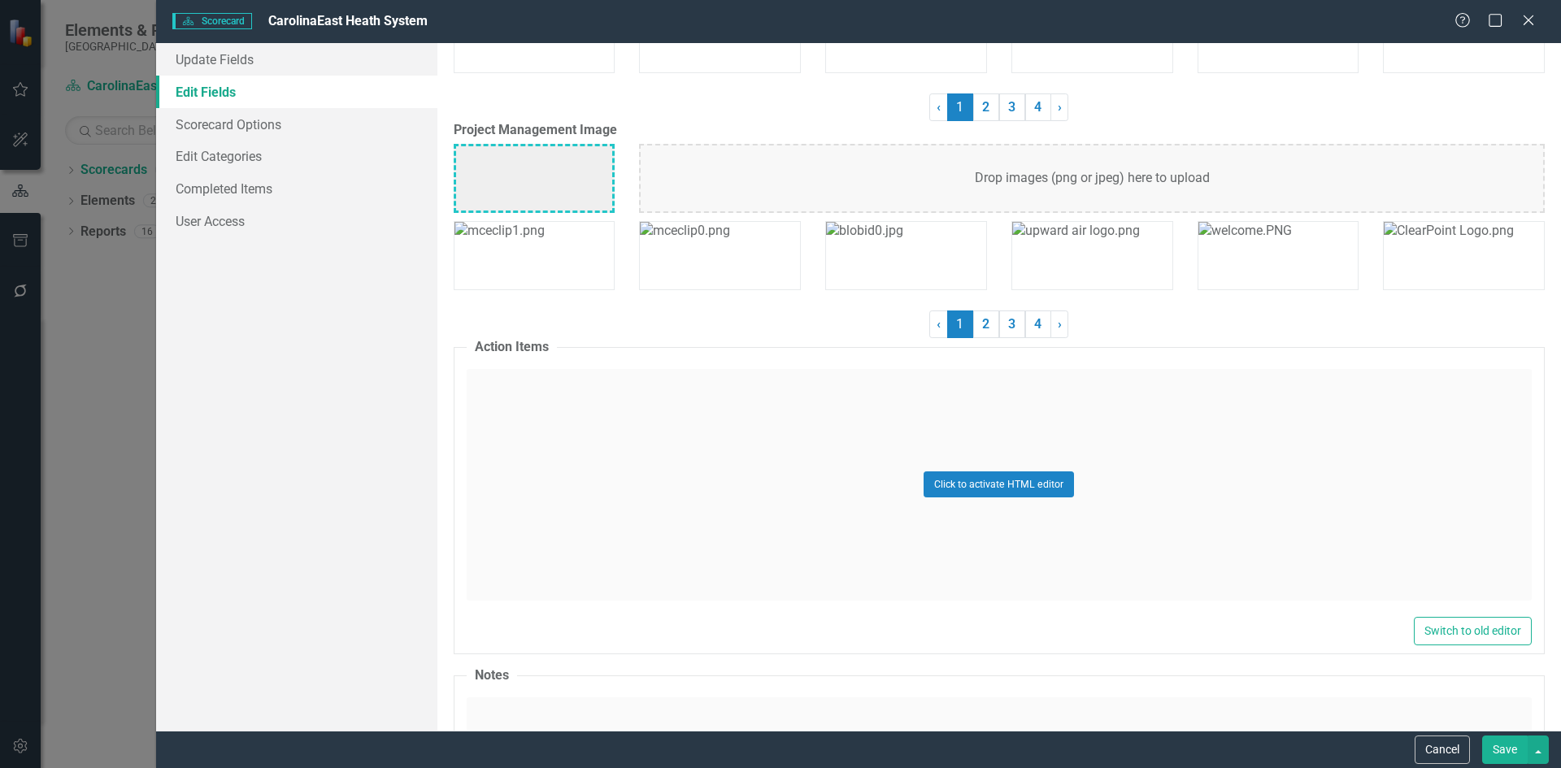
scroll to position [4846, 0]
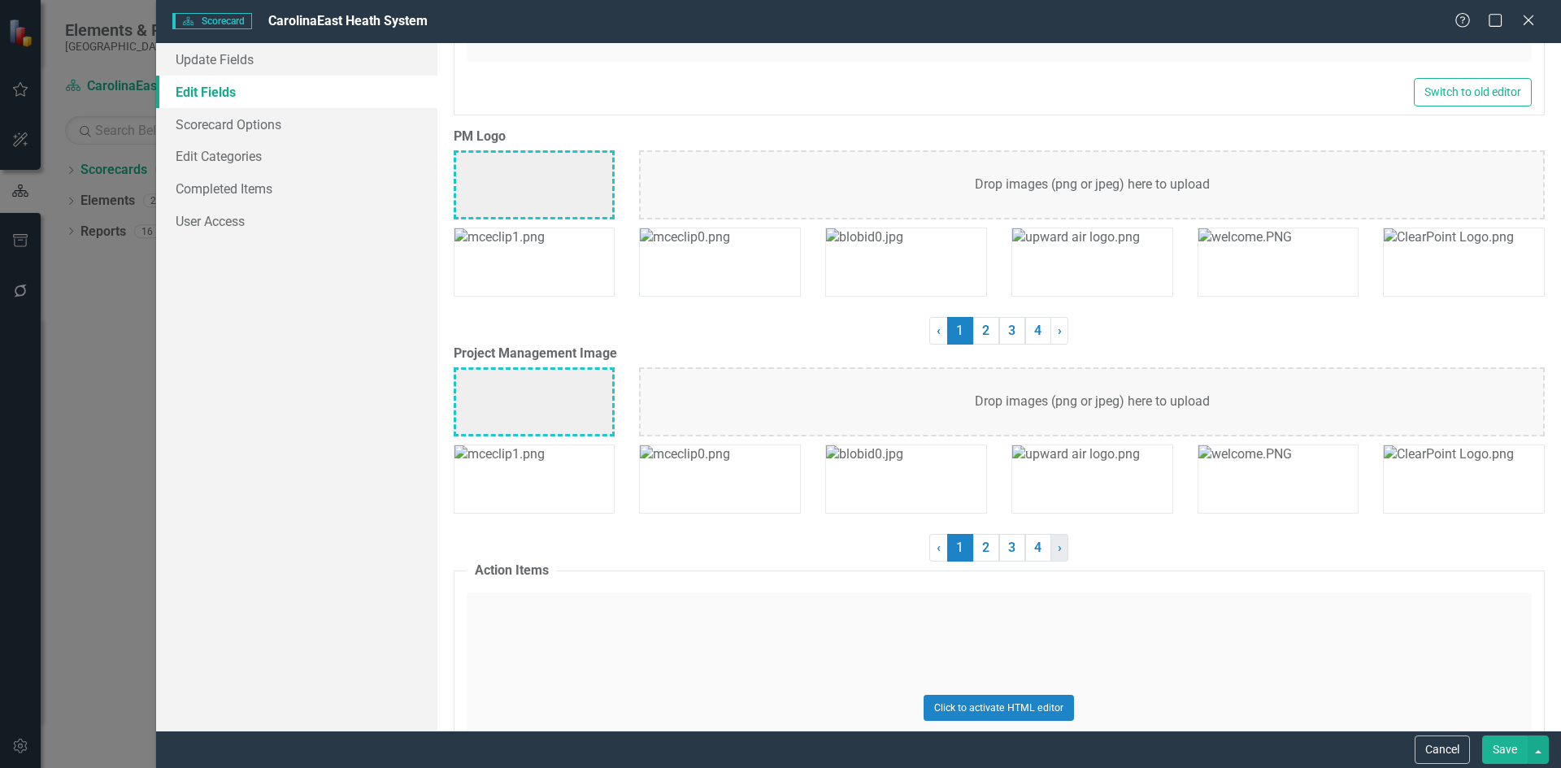
click at [1058, 546] on span "›" at bounding box center [1060, 547] width 4 height 15
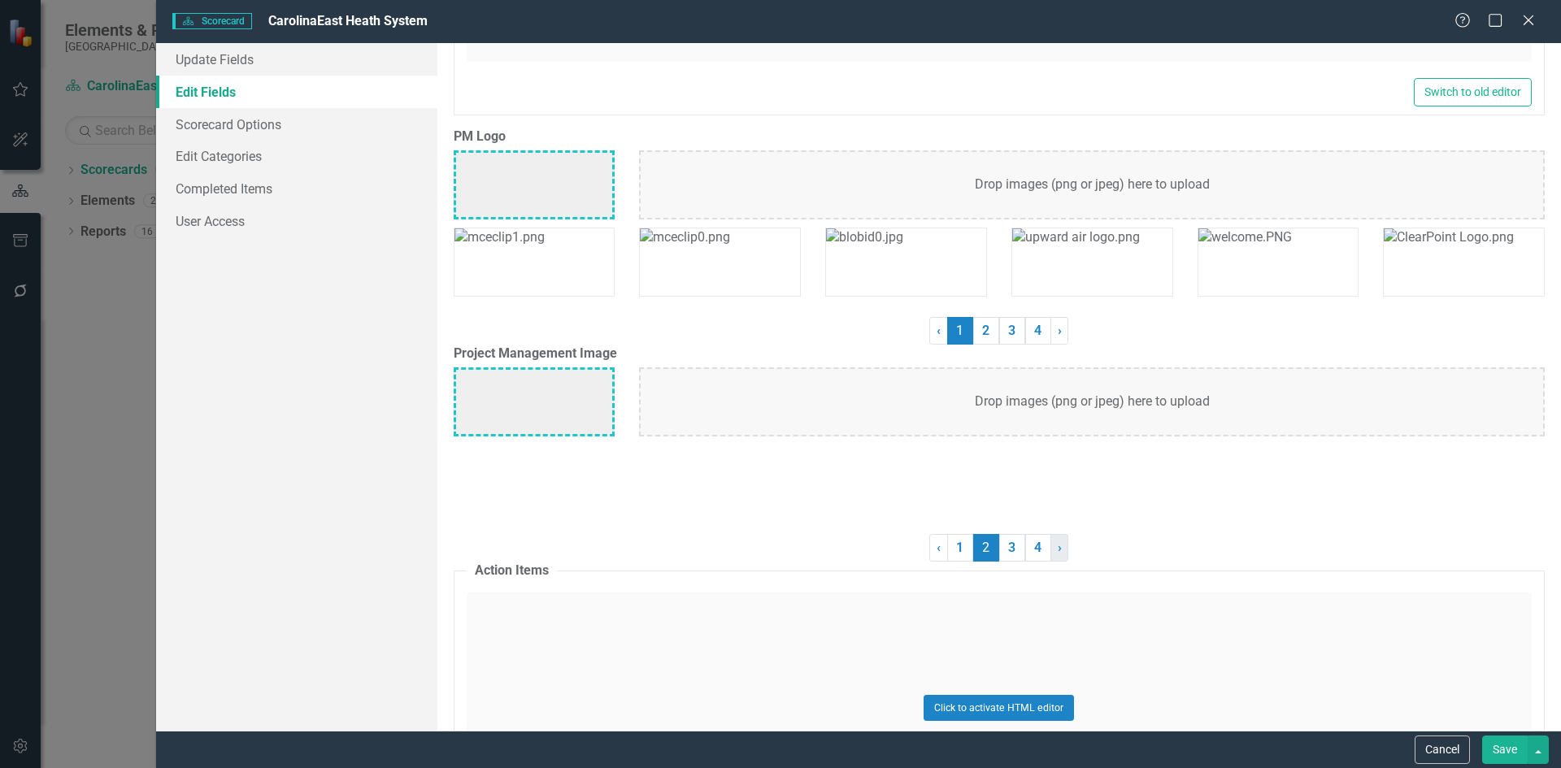
click at [1058, 546] on span "›" at bounding box center [1060, 547] width 4 height 15
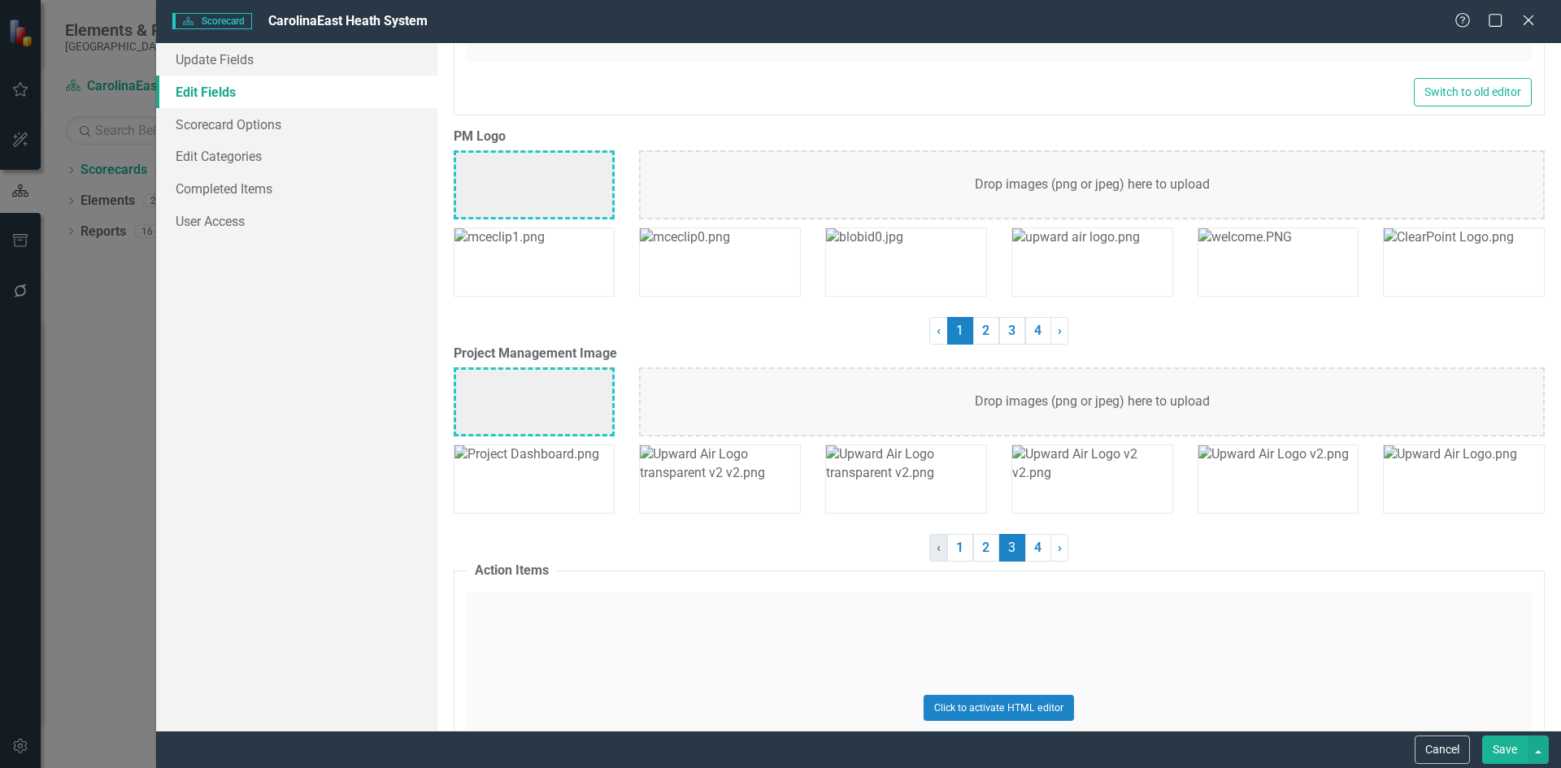
click at [937, 555] on span "‹" at bounding box center [939, 547] width 4 height 15
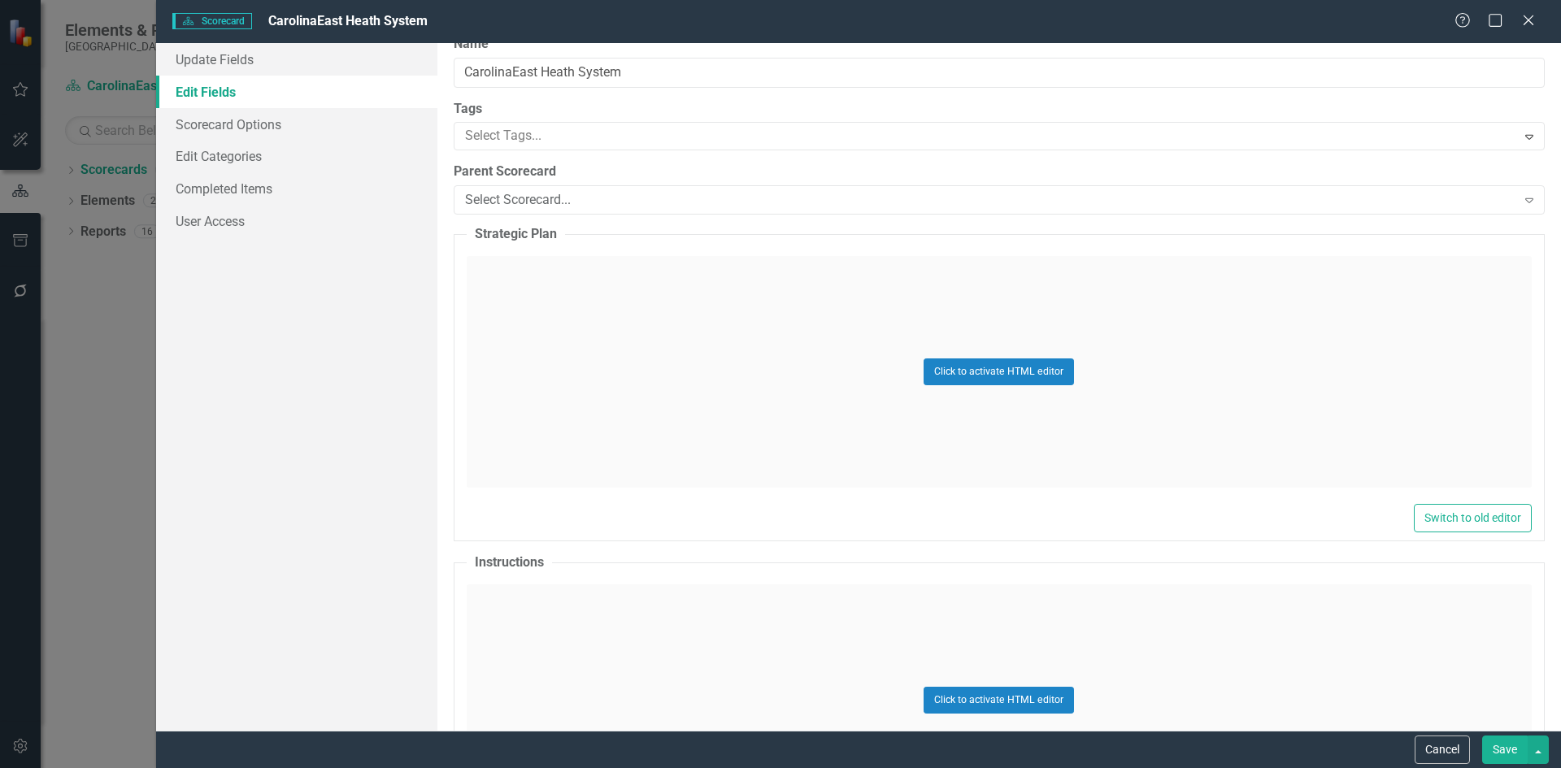
scroll to position [0, 0]
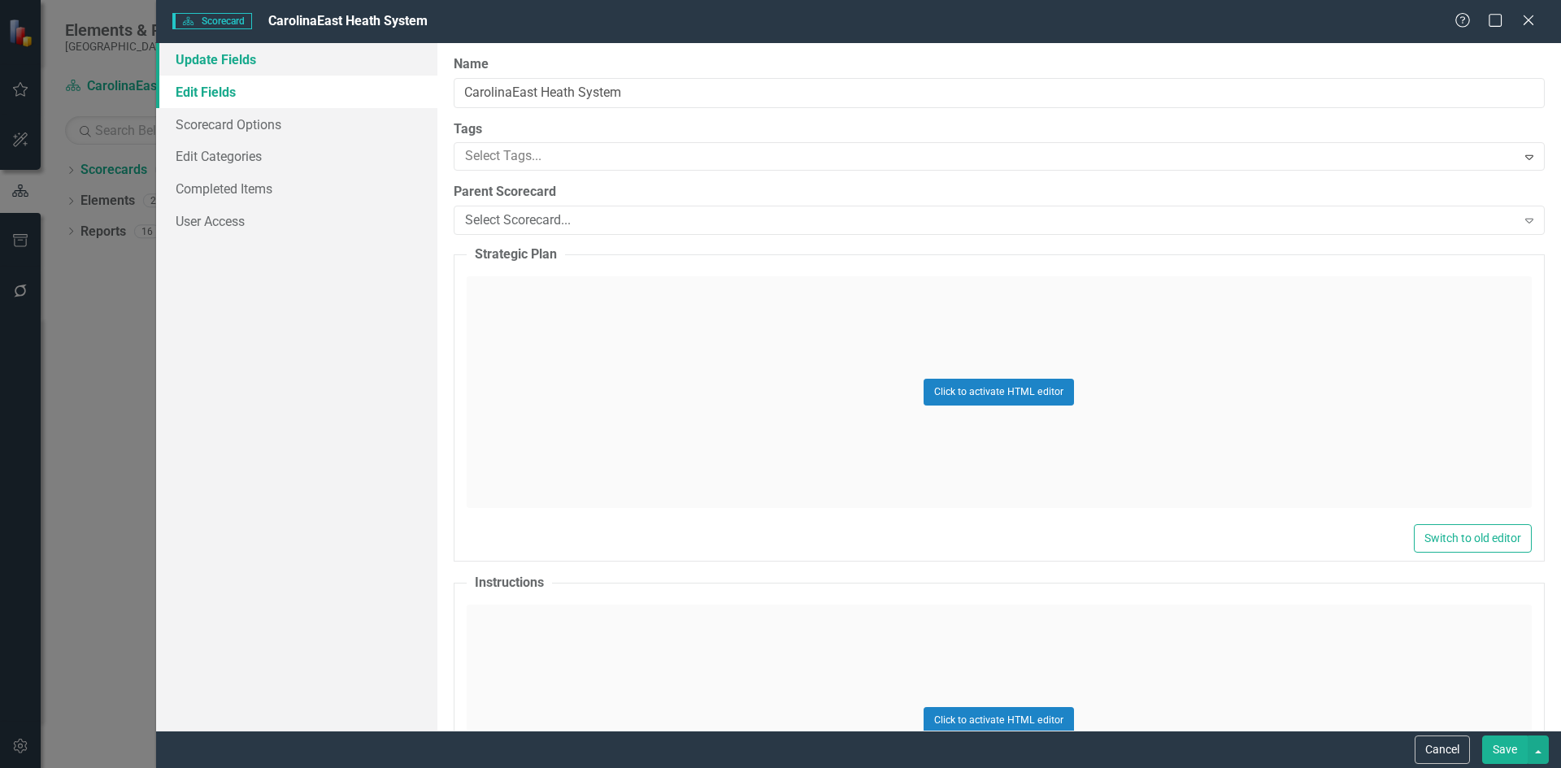
click at [233, 59] on link "Update Fields" at bounding box center [296, 59] width 281 height 33
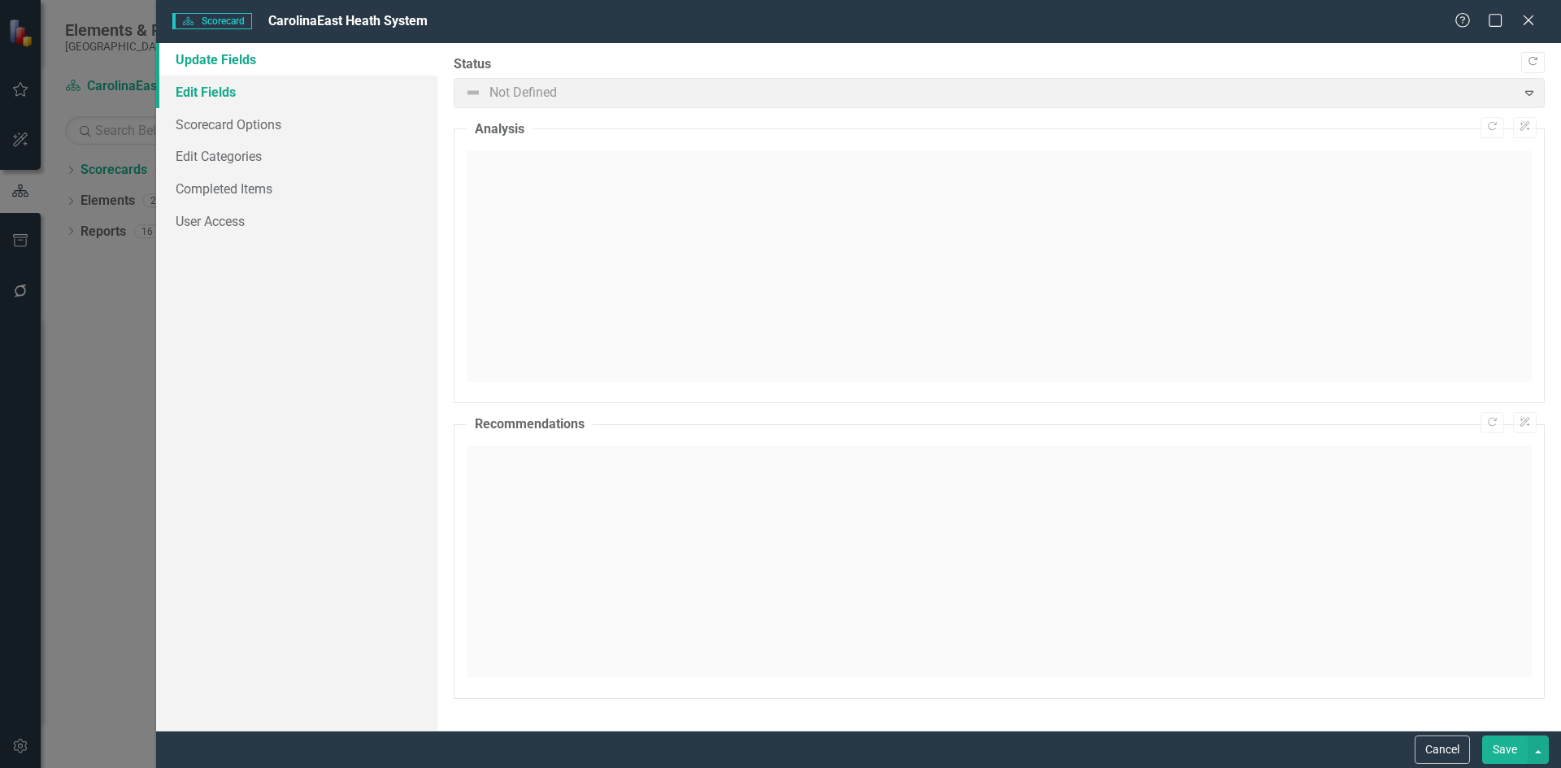
click at [214, 89] on link "Edit Fields" at bounding box center [296, 92] width 281 height 33
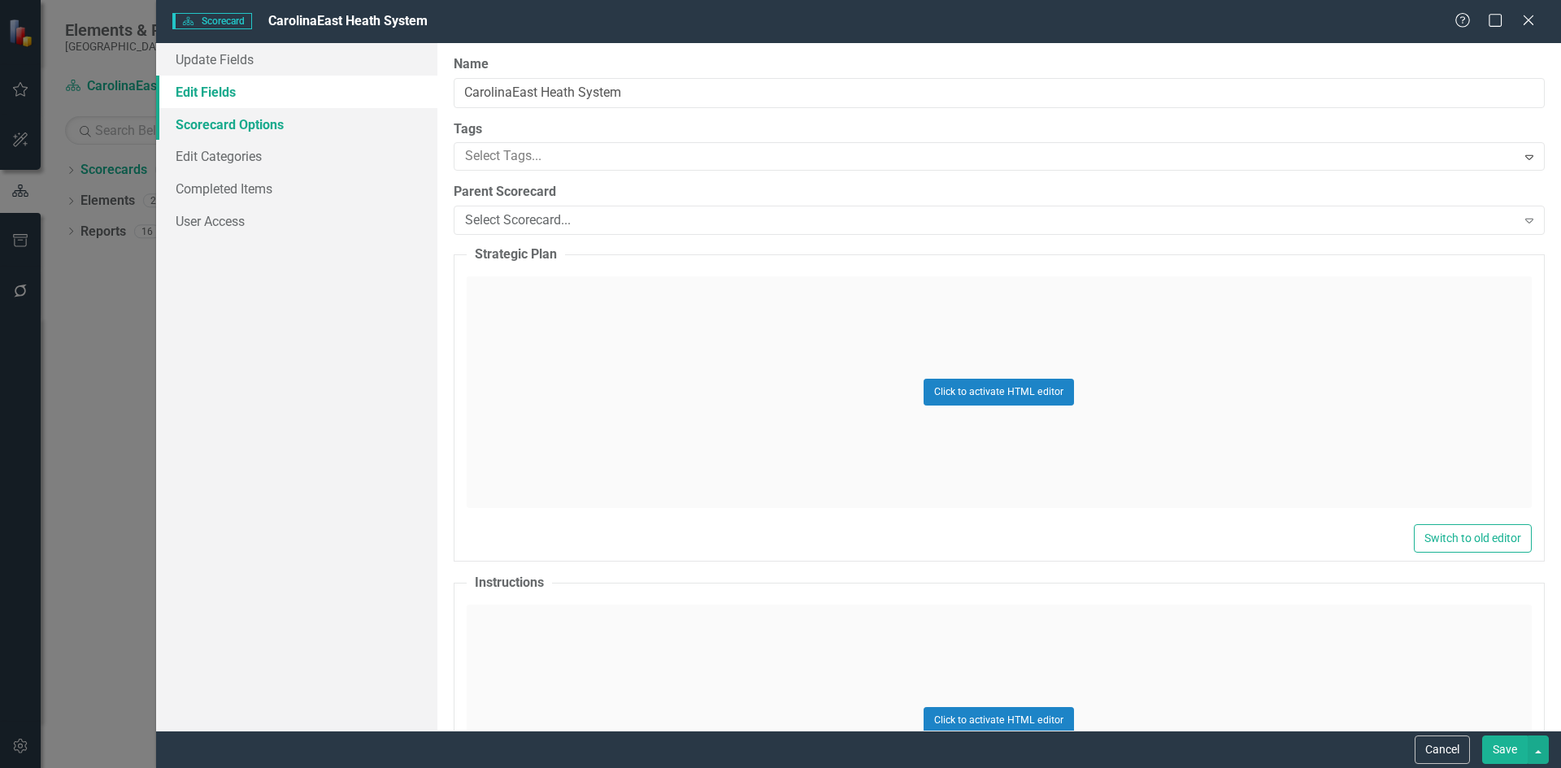
click at [207, 130] on link "Scorecard Options" at bounding box center [296, 124] width 281 height 33
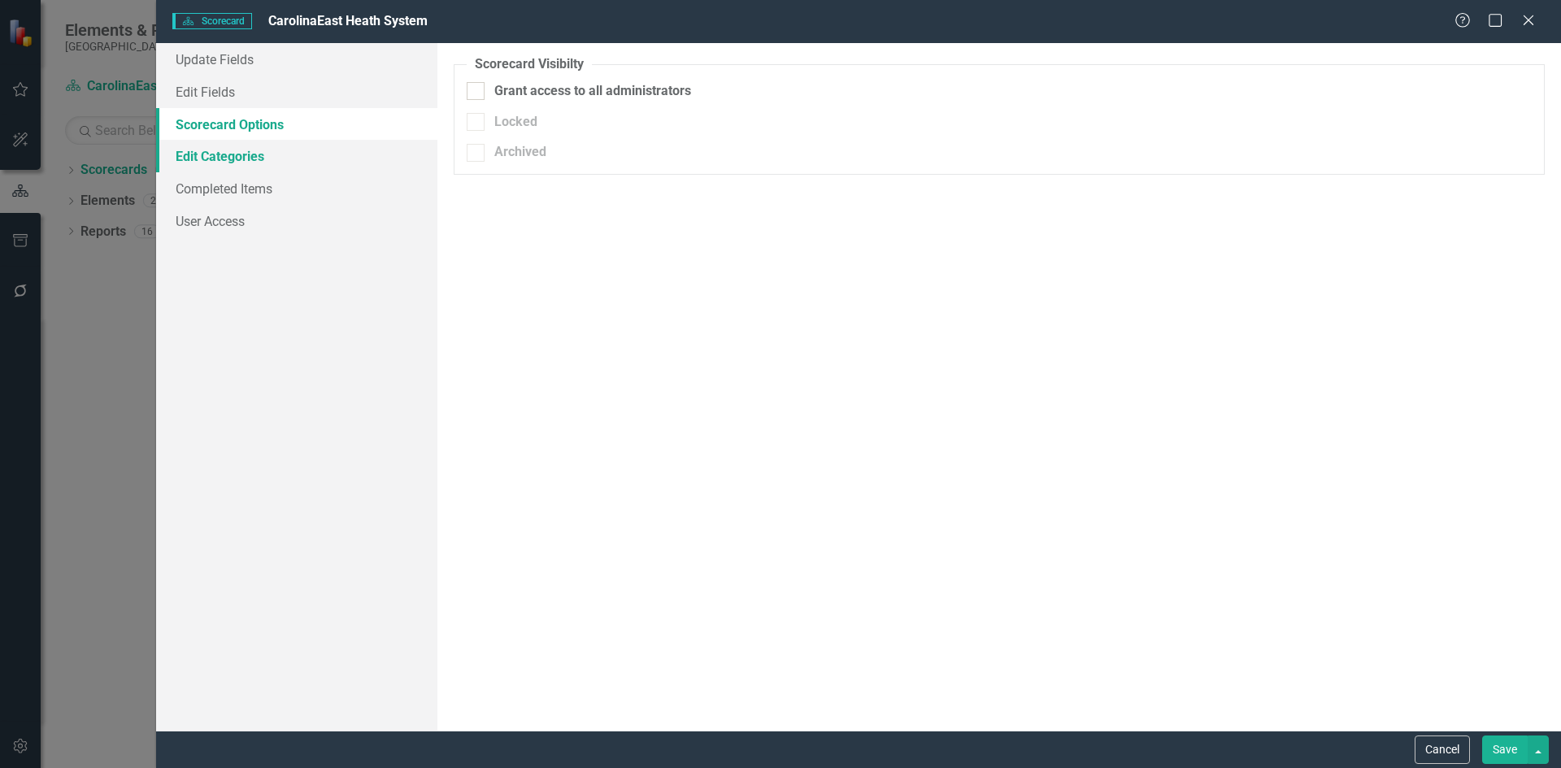
click at [207, 157] on link "Edit Categories" at bounding box center [296, 156] width 281 height 33
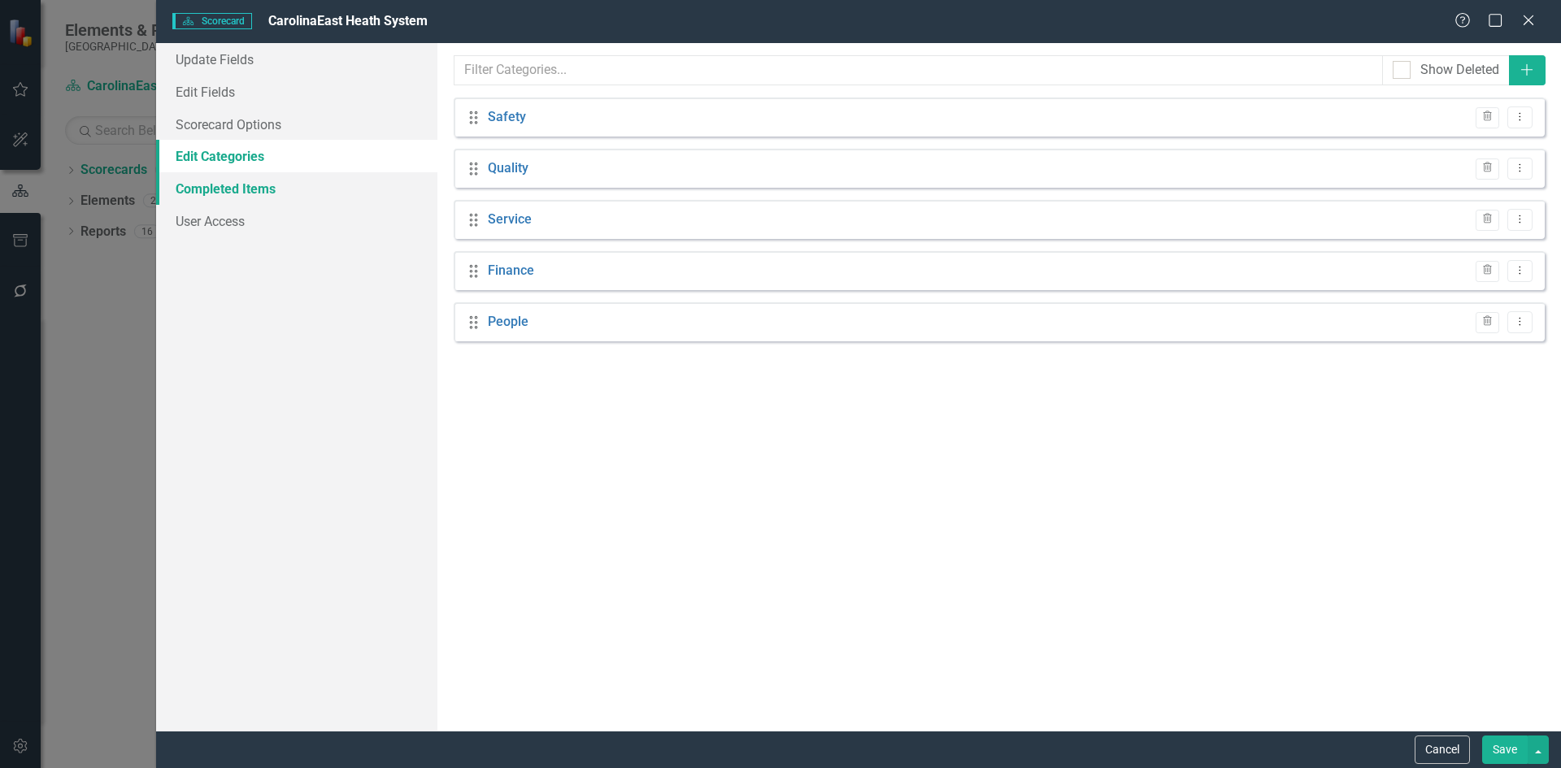
click at [214, 194] on link "Completed Items" at bounding box center [296, 188] width 281 height 33
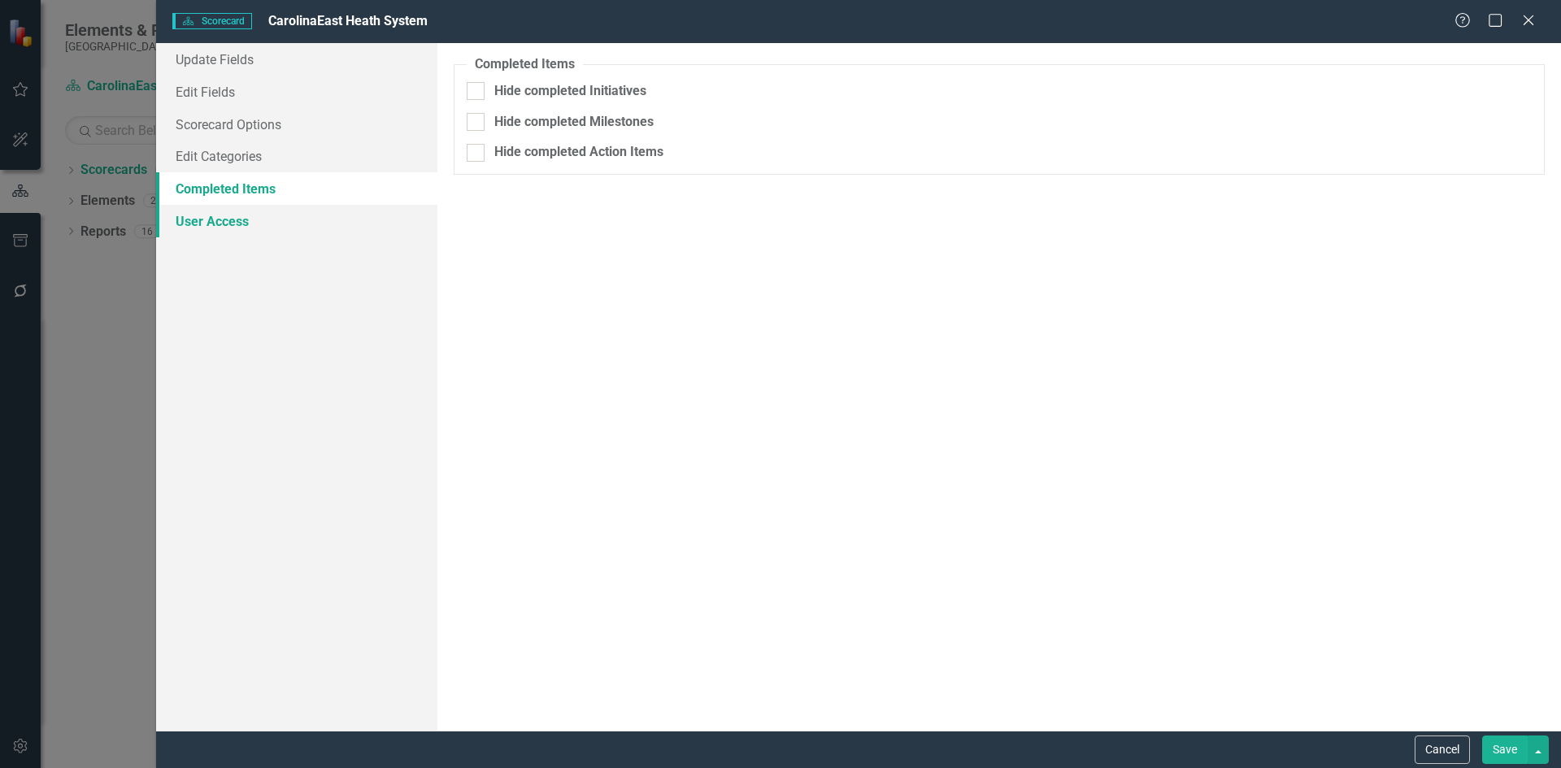
click at [220, 223] on link "User Access" at bounding box center [296, 221] width 281 height 33
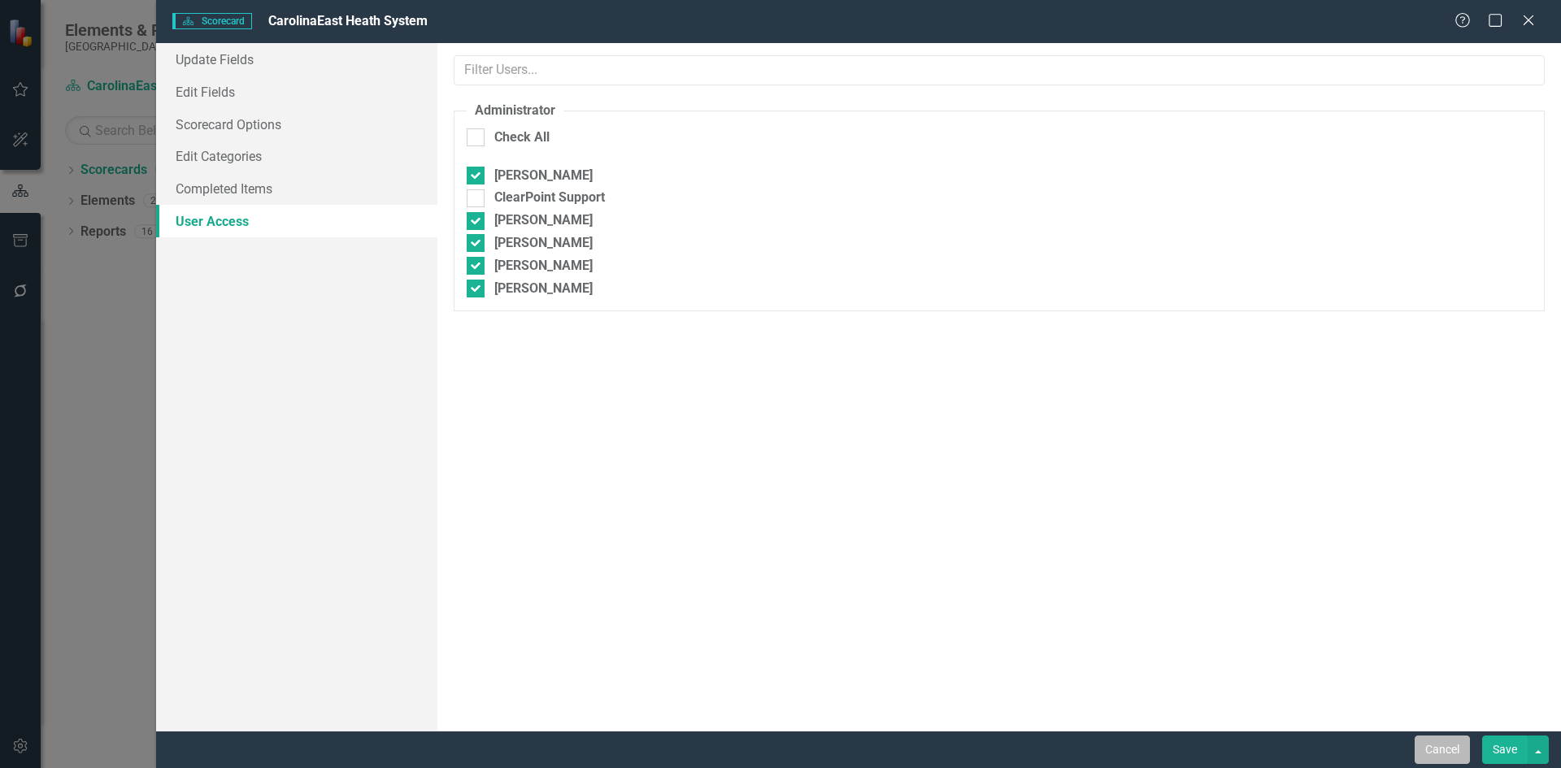
click at [1429, 751] on button "Cancel" at bounding box center [1442, 750] width 55 height 28
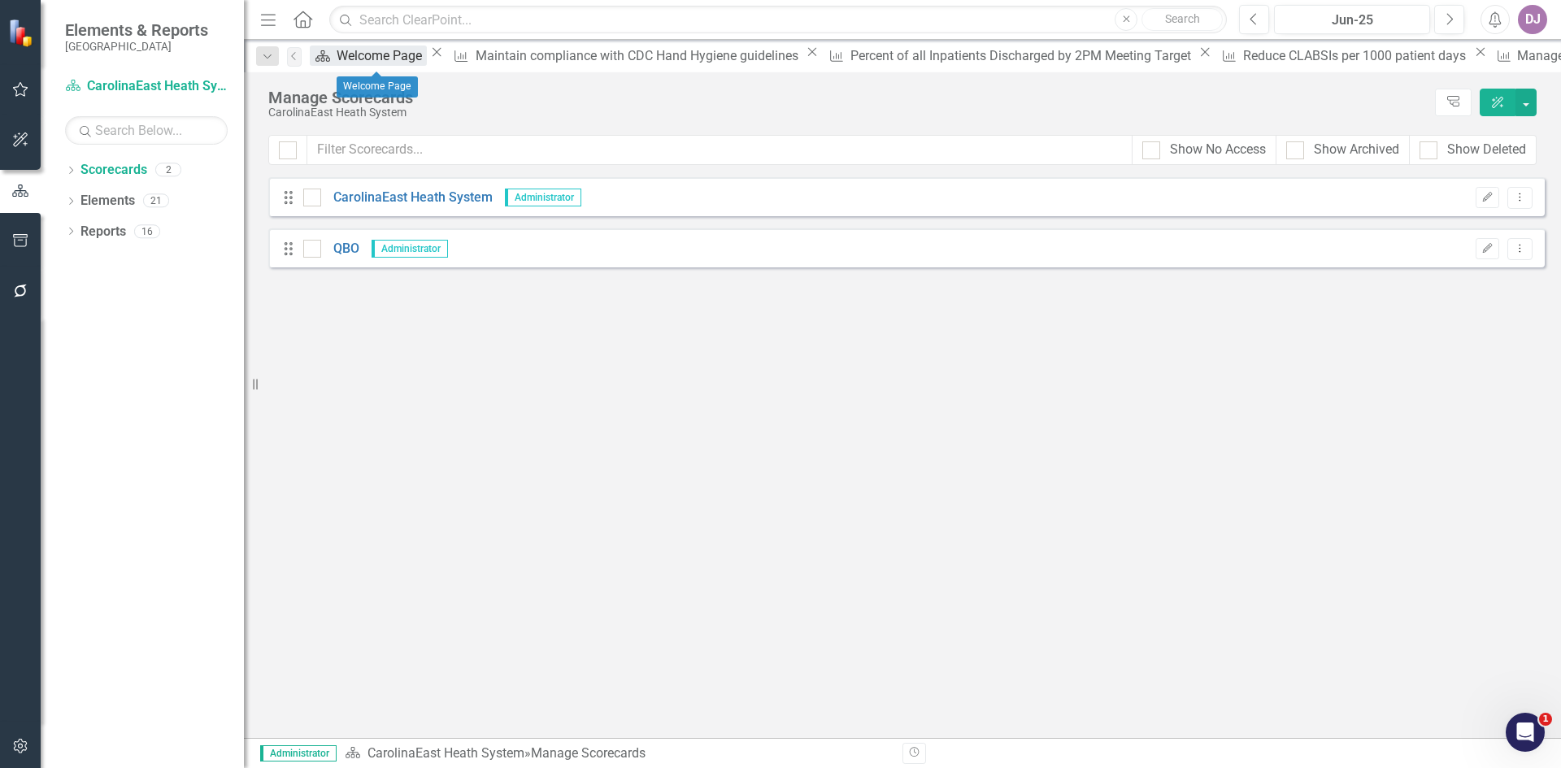
click at [377, 59] on div "Welcome Page" at bounding box center [382, 56] width 90 height 20
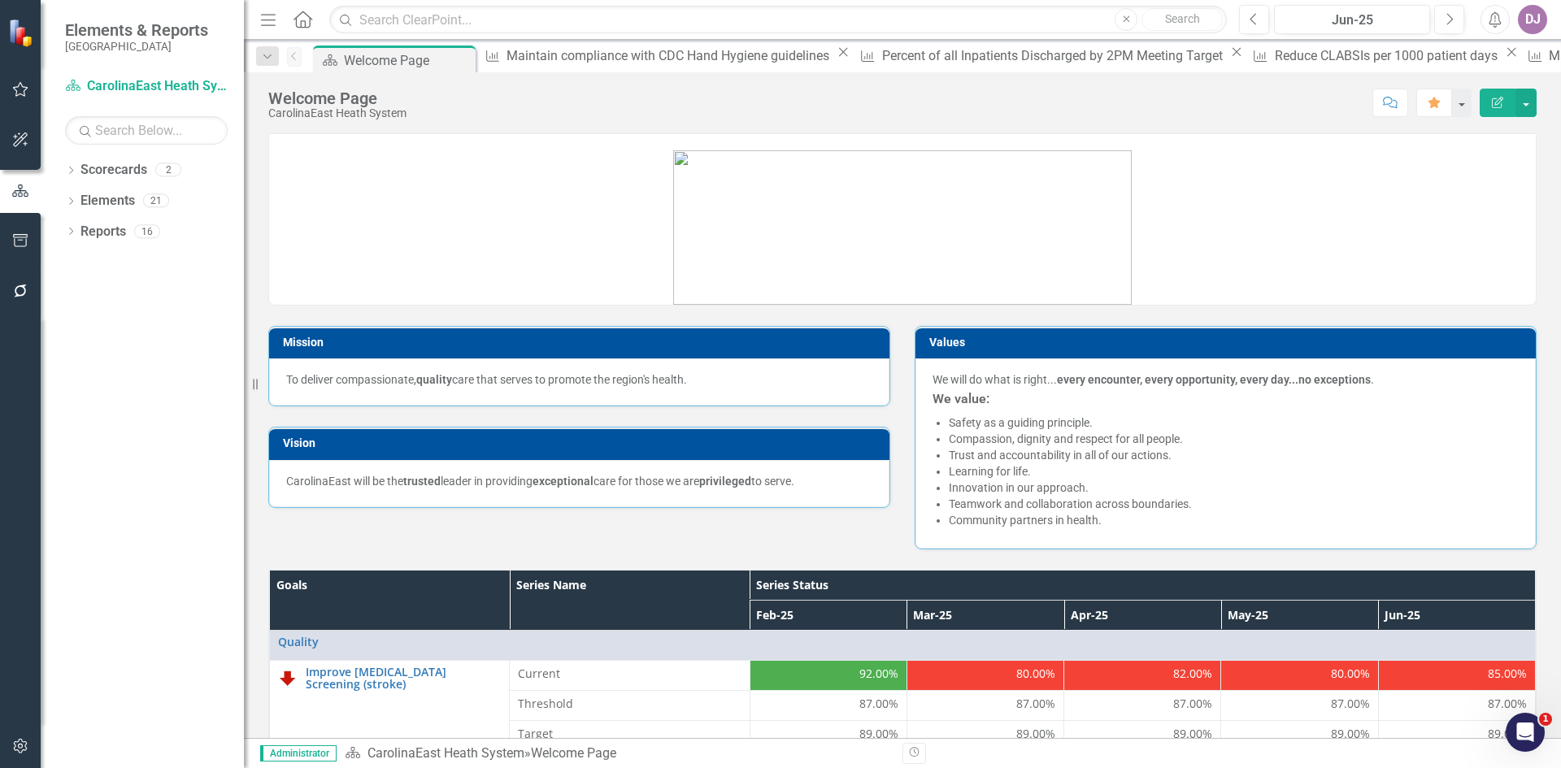
click at [1502, 105] on icon "button" at bounding box center [1497, 102] width 11 height 11
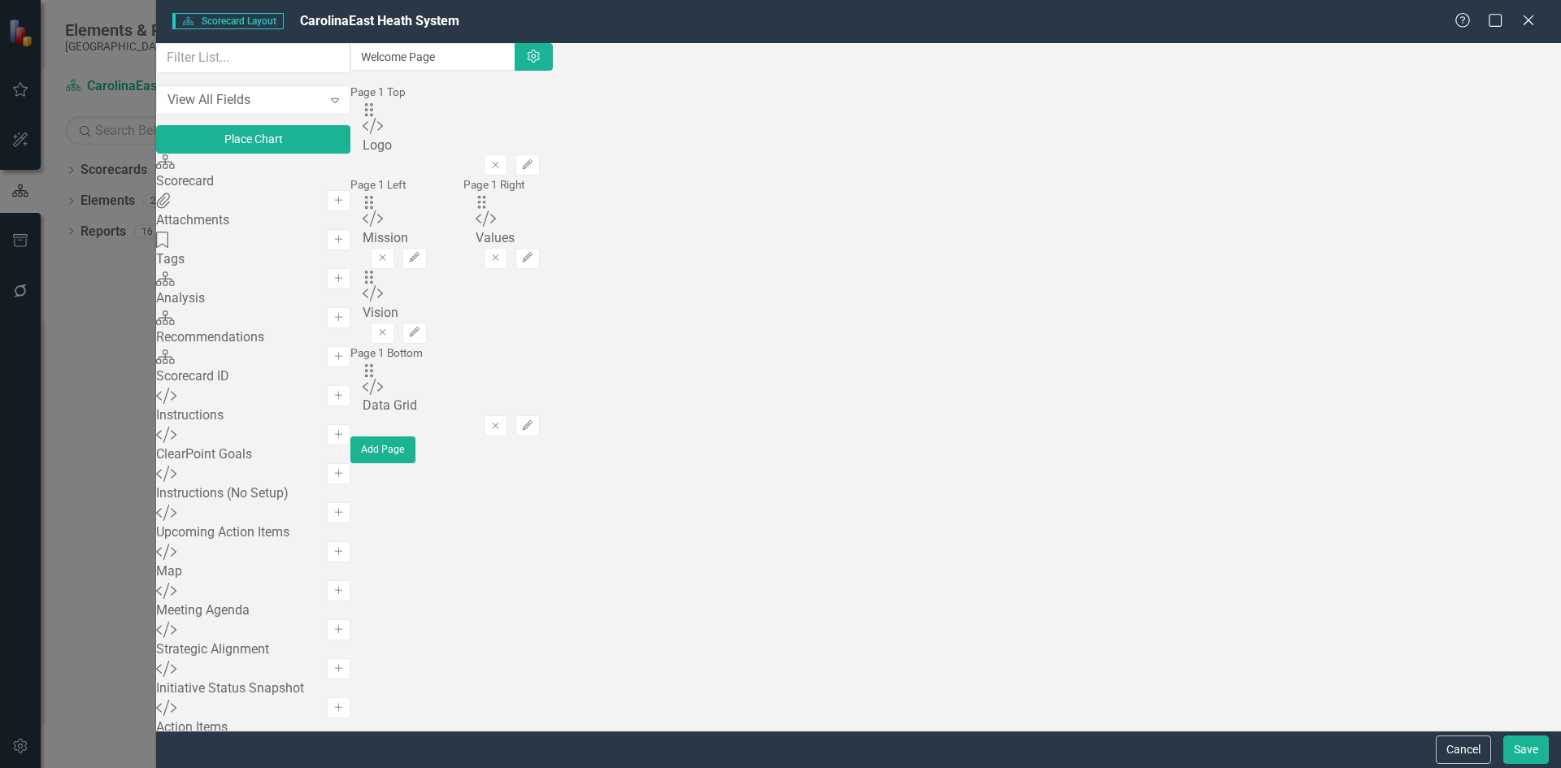
scroll to position [738, 0]
click at [1451, 749] on button "Cancel" at bounding box center [1463, 750] width 55 height 28
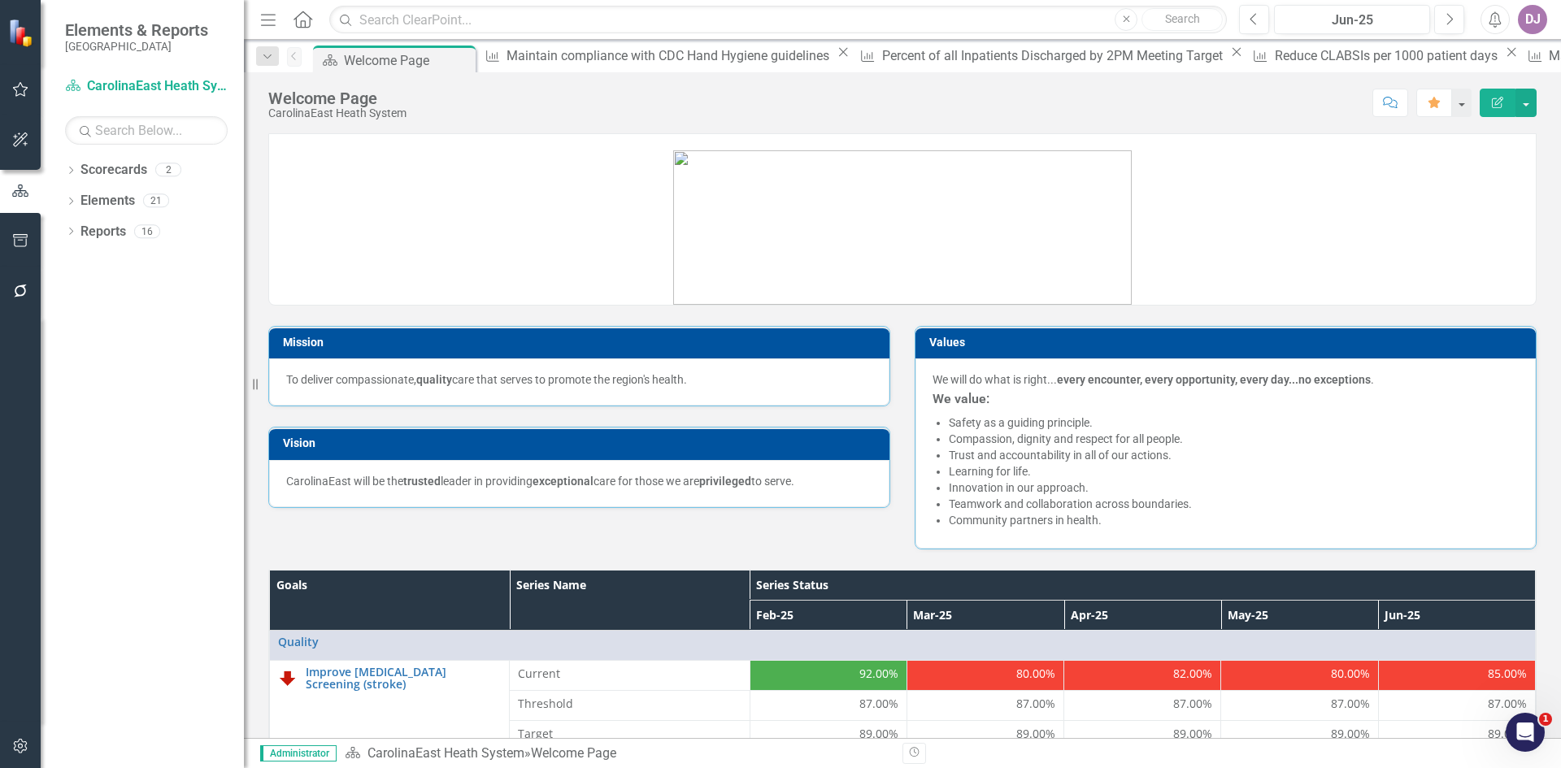
click at [965, 287] on img at bounding box center [902, 227] width 459 height 155
click at [1260, 229] on link at bounding box center [902, 220] width 1267 height 169
click at [114, 228] on link "Reports" at bounding box center [104, 232] width 46 height 19
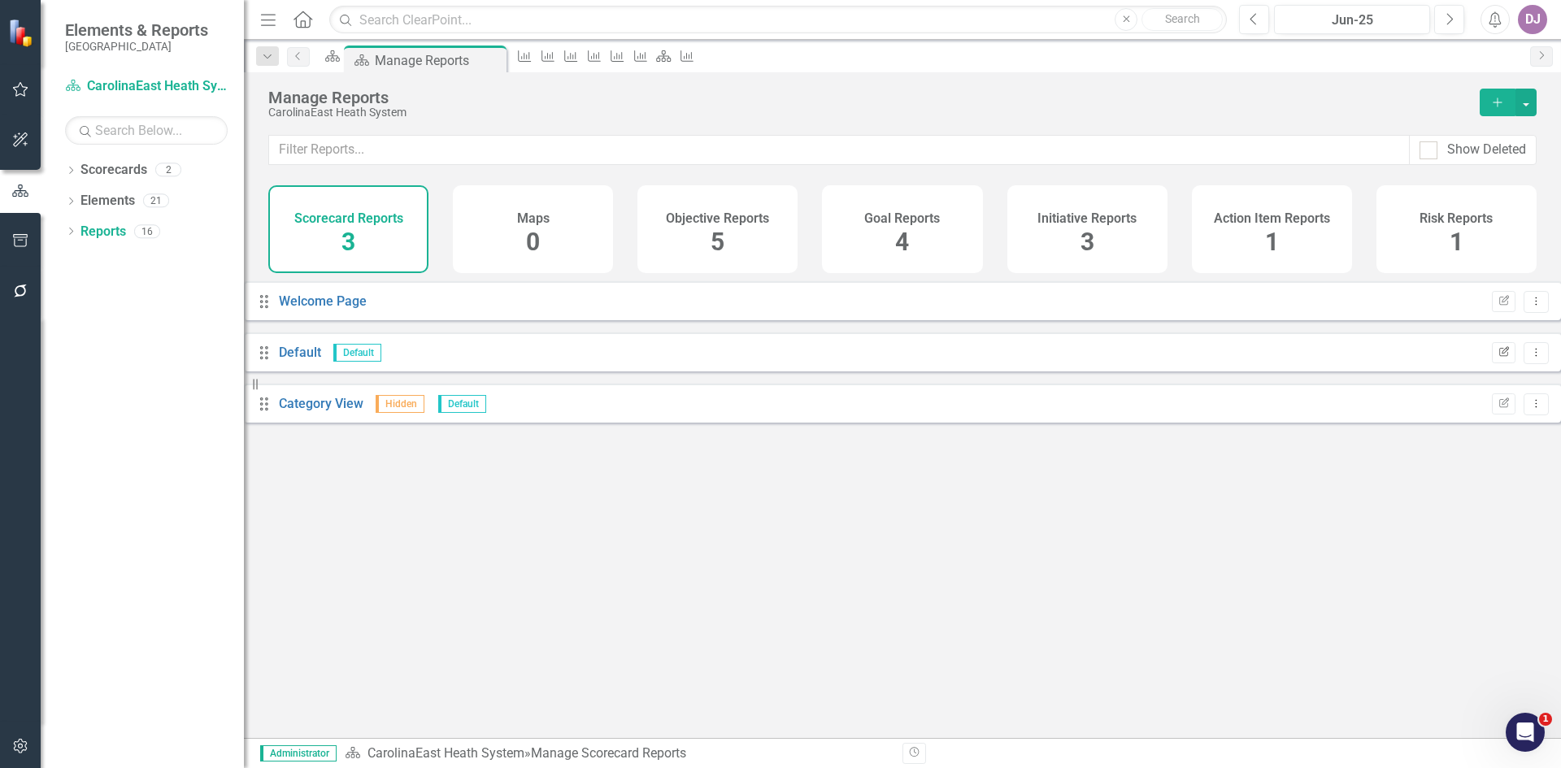
click at [1500, 356] on icon "button" at bounding box center [1505, 351] width 10 height 10
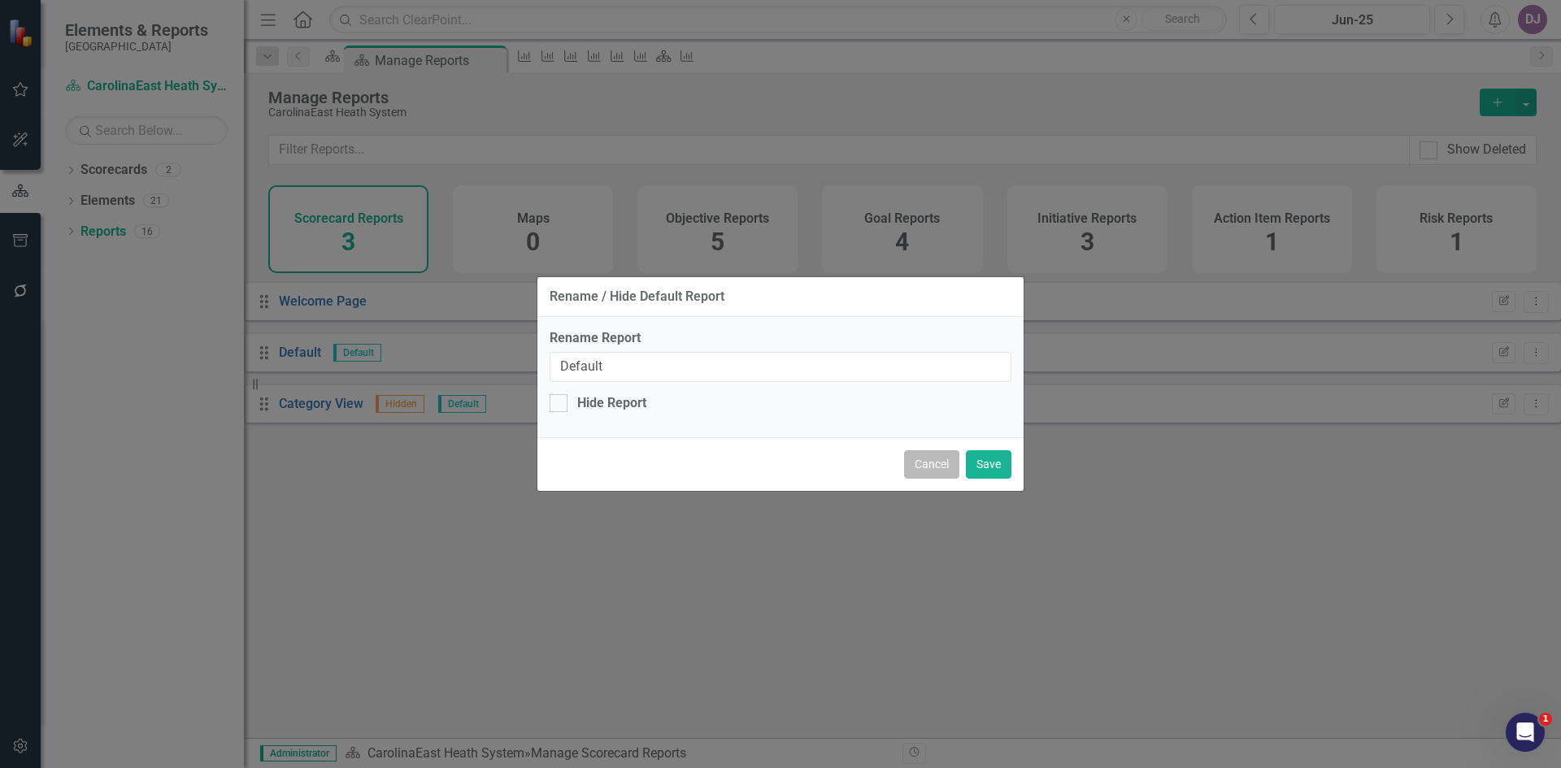
click at [929, 475] on button "Cancel" at bounding box center [931, 465] width 55 height 28
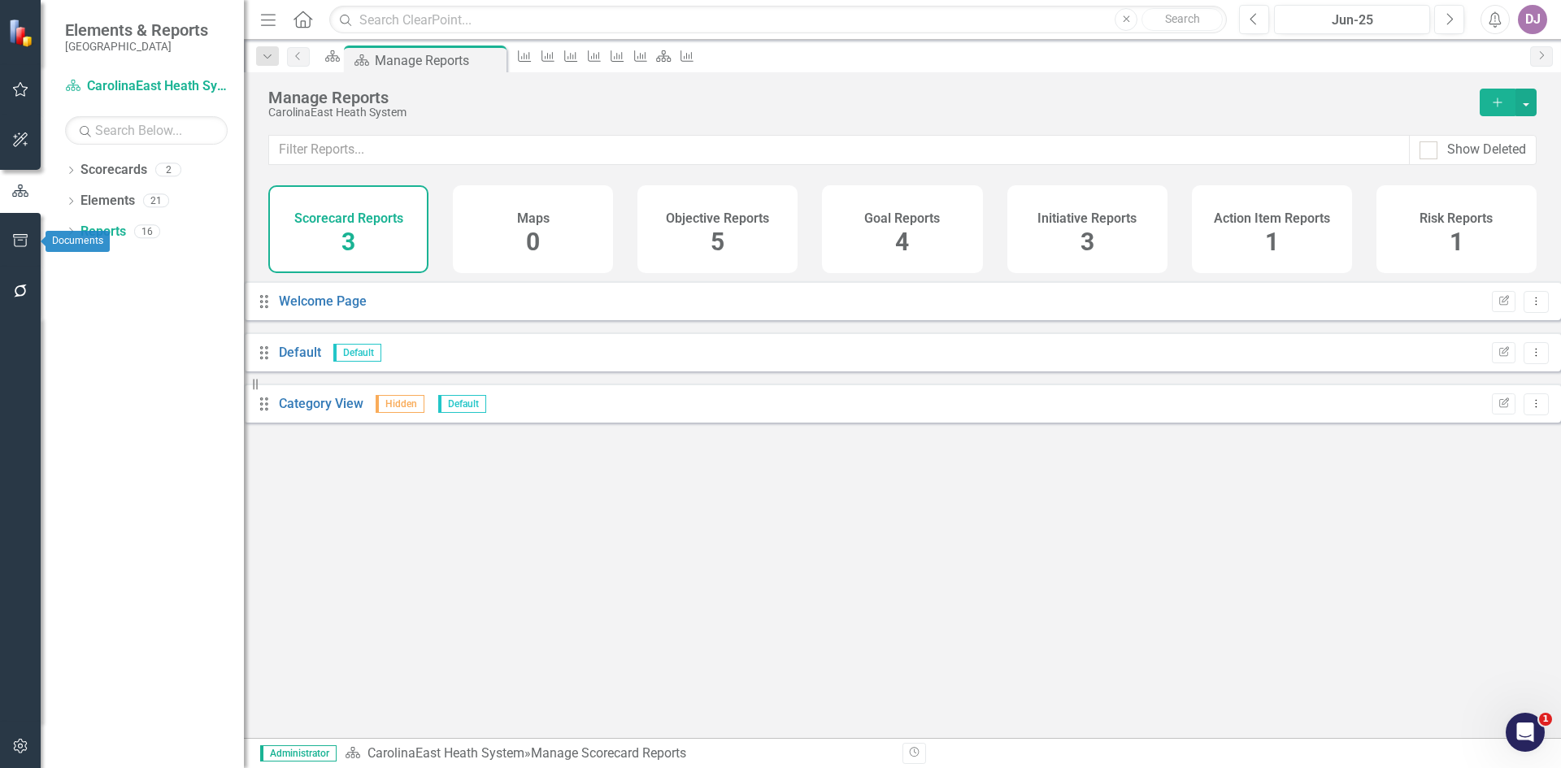
click at [20, 249] on button "button" at bounding box center [20, 241] width 37 height 34
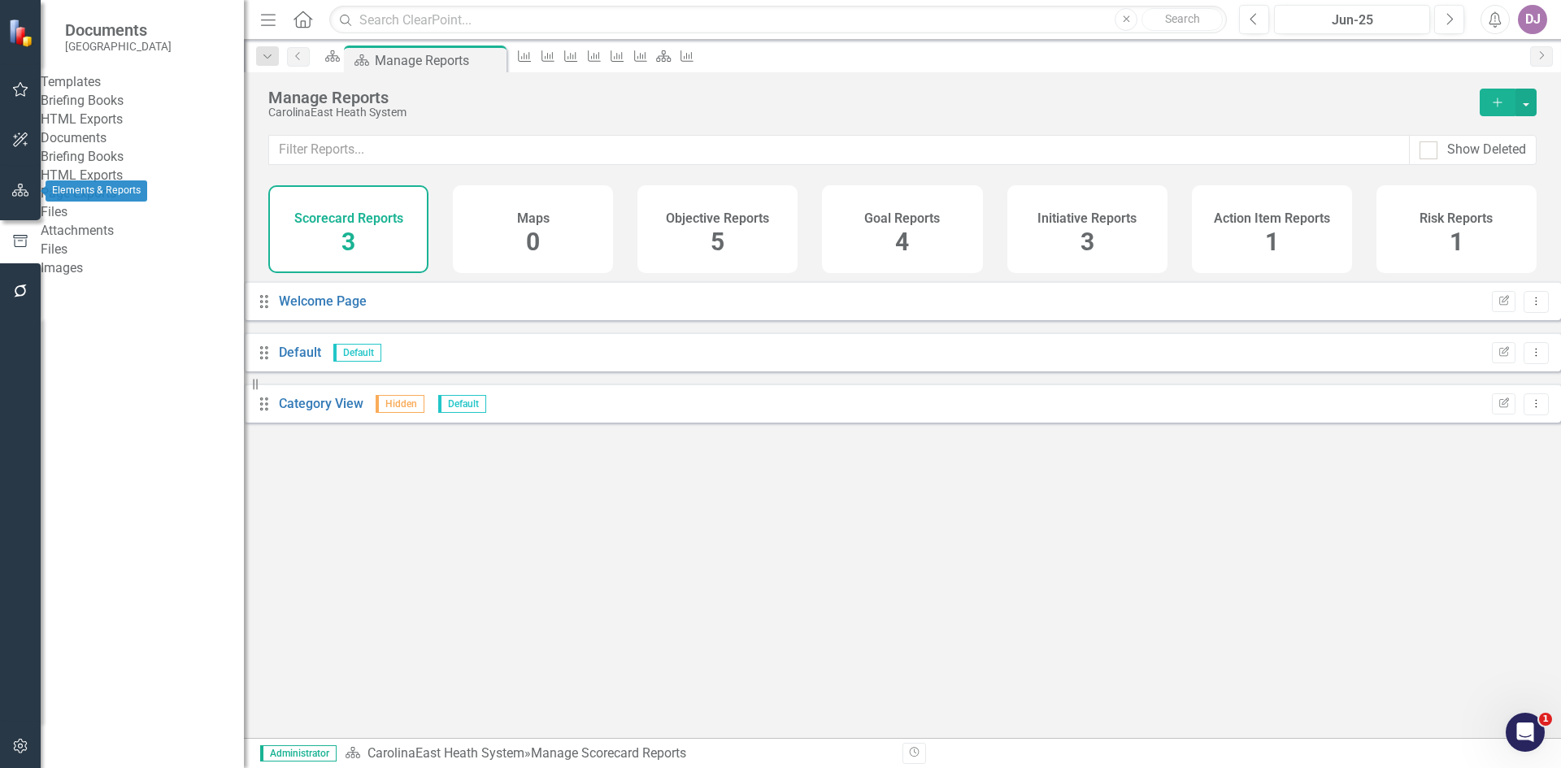
click at [17, 198] on button "button" at bounding box center [20, 191] width 37 height 34
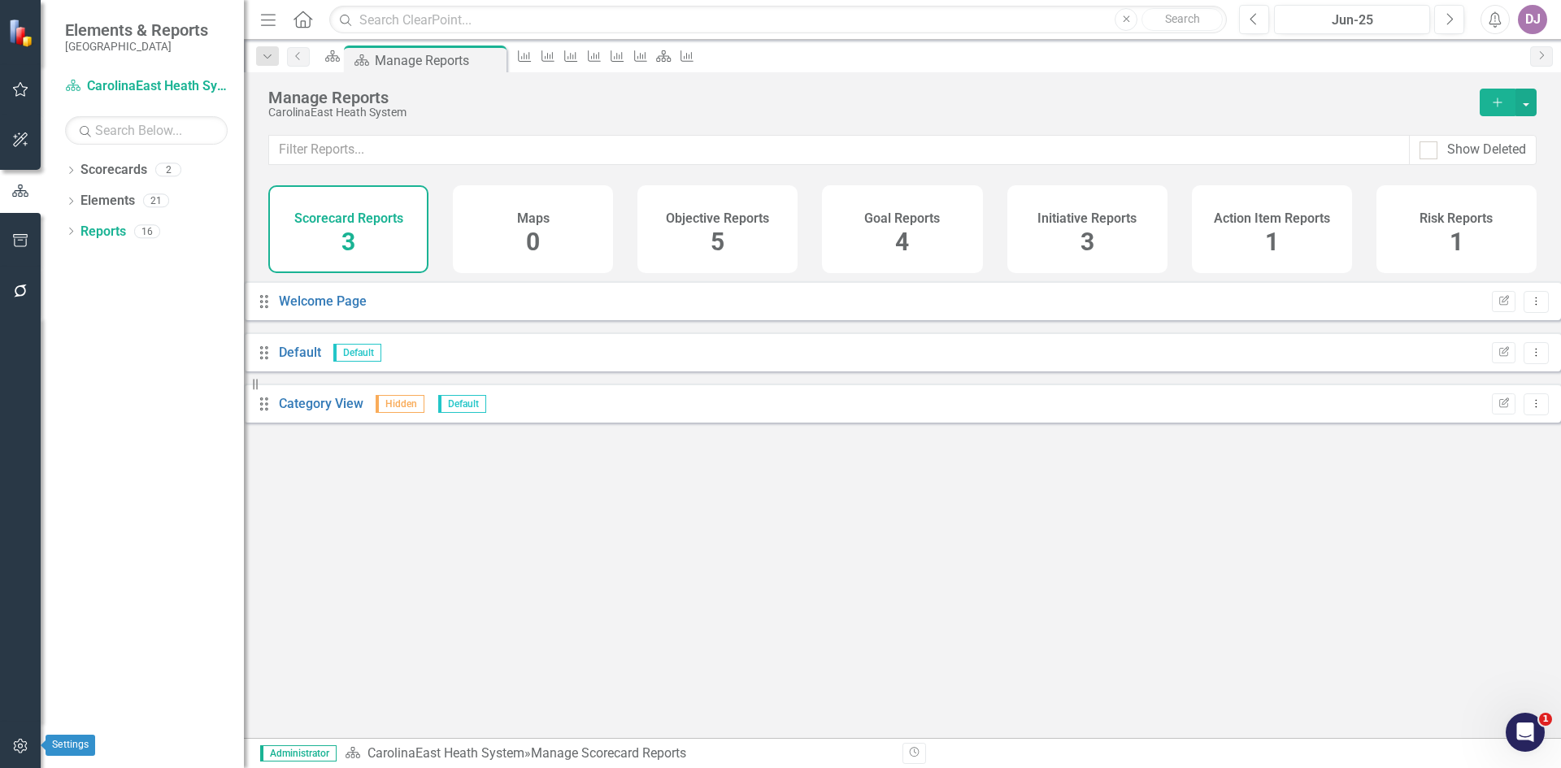
click at [23, 744] on icon "button" at bounding box center [20, 746] width 17 height 13
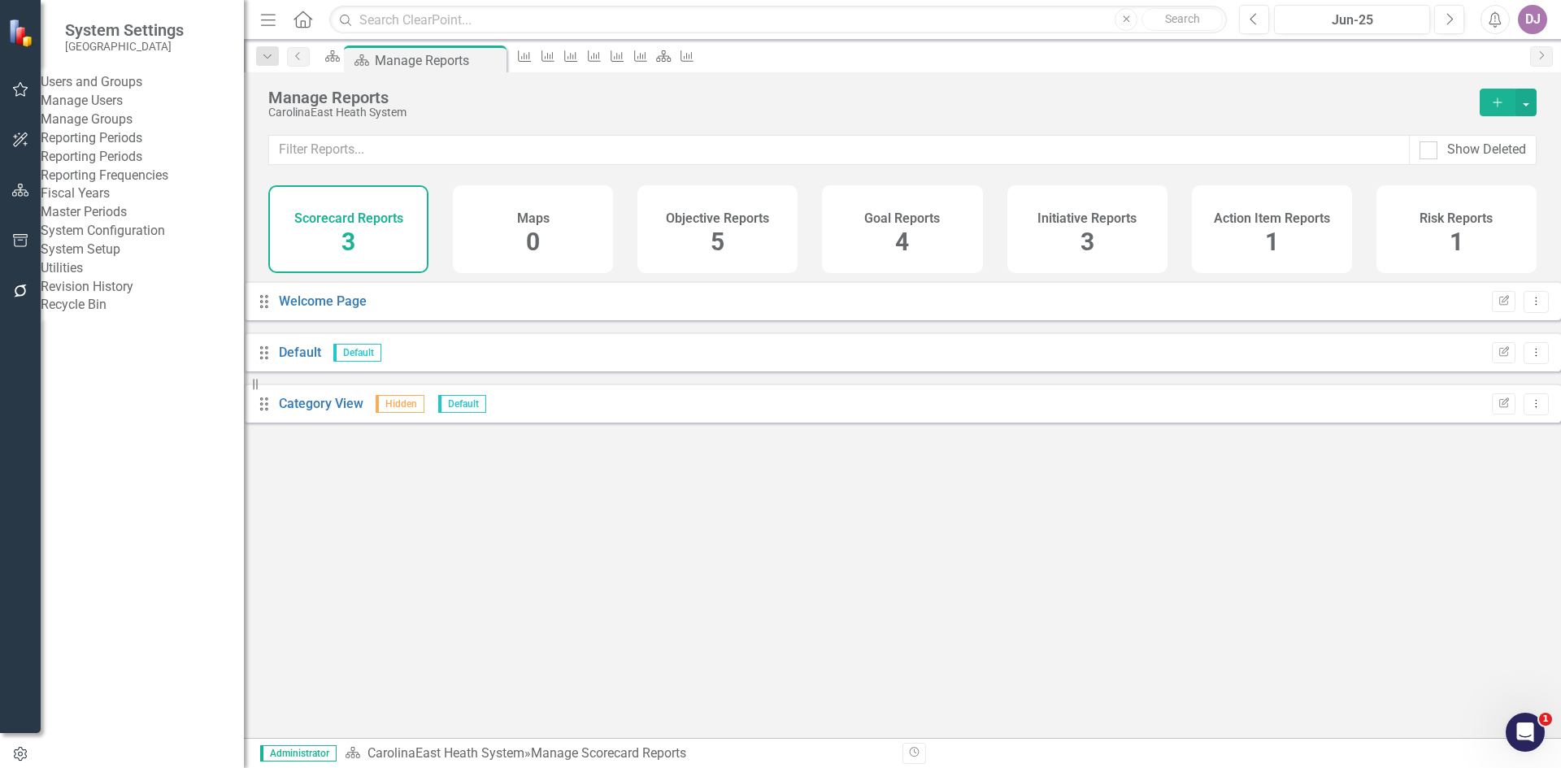
click at [120, 259] on link "System Setup" at bounding box center [142, 250] width 203 height 19
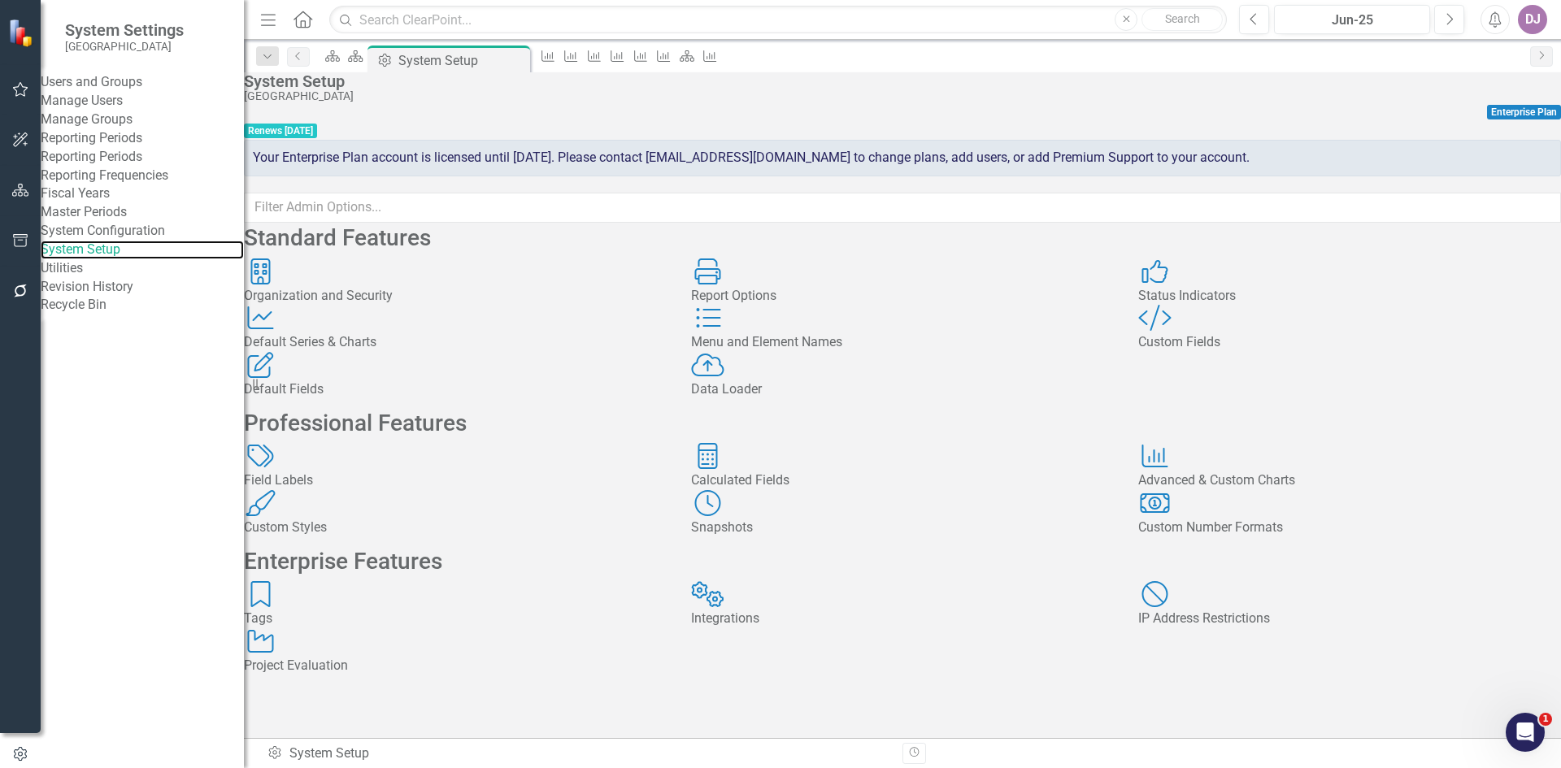
scroll to position [158, 0]
click at [385, 381] on div "Default Fields" at bounding box center [455, 390] width 423 height 19
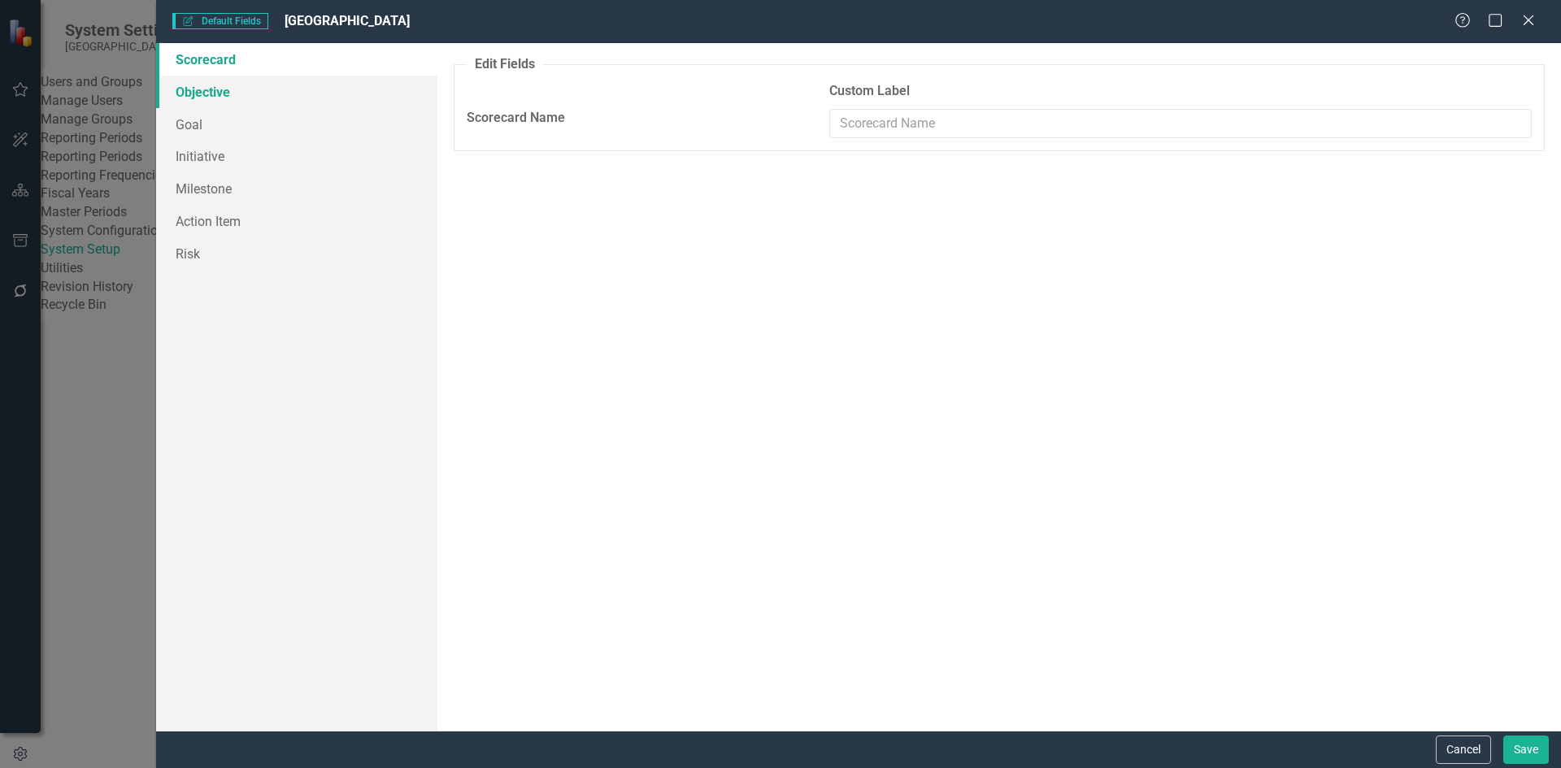
click at [220, 93] on link "Objective" at bounding box center [296, 92] width 281 height 33
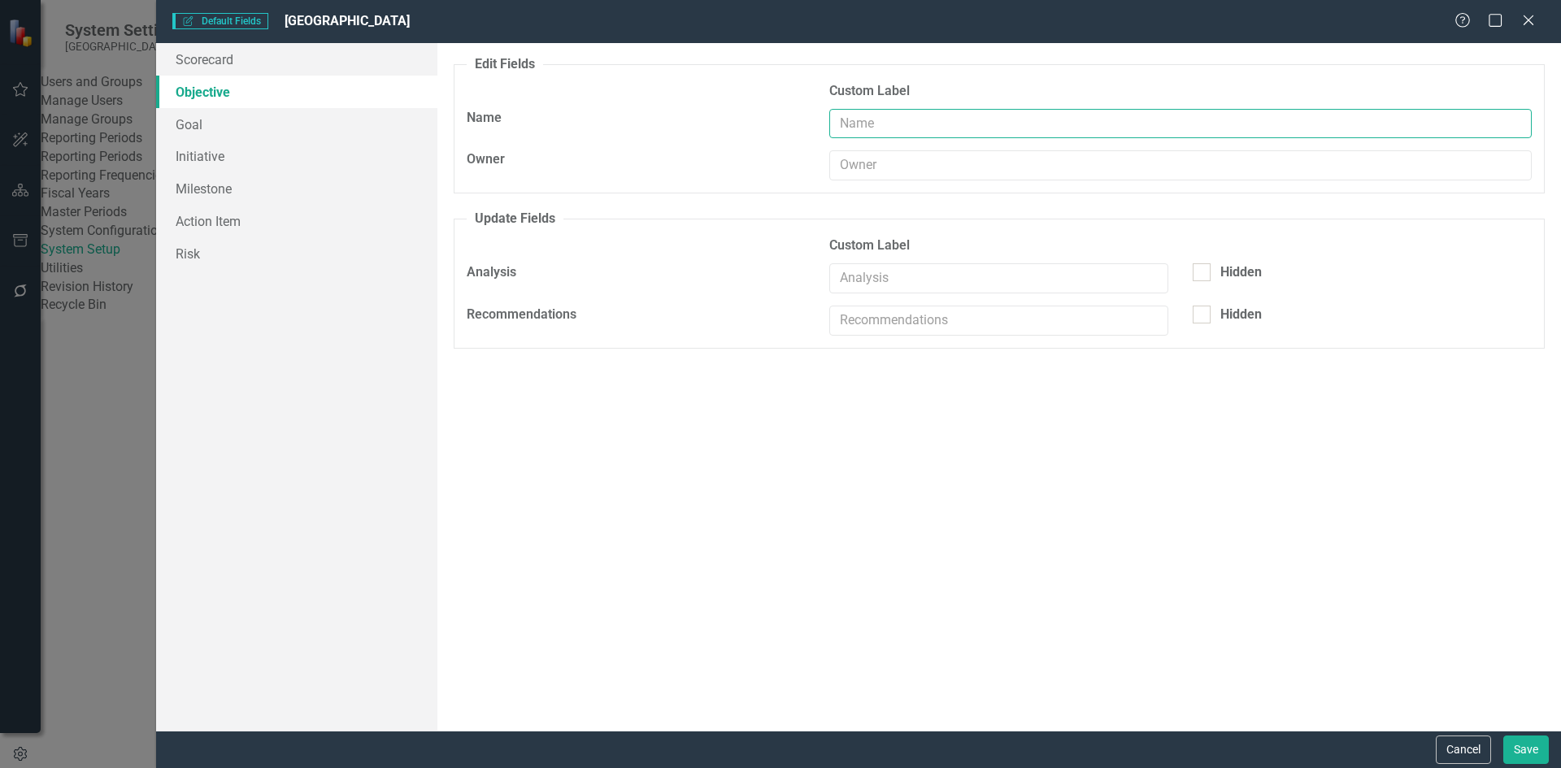
click at [855, 119] on input "text" at bounding box center [1180, 124] width 703 height 30
type input "Pillar"
click at [1526, 750] on button "Save" at bounding box center [1527, 750] width 46 height 28
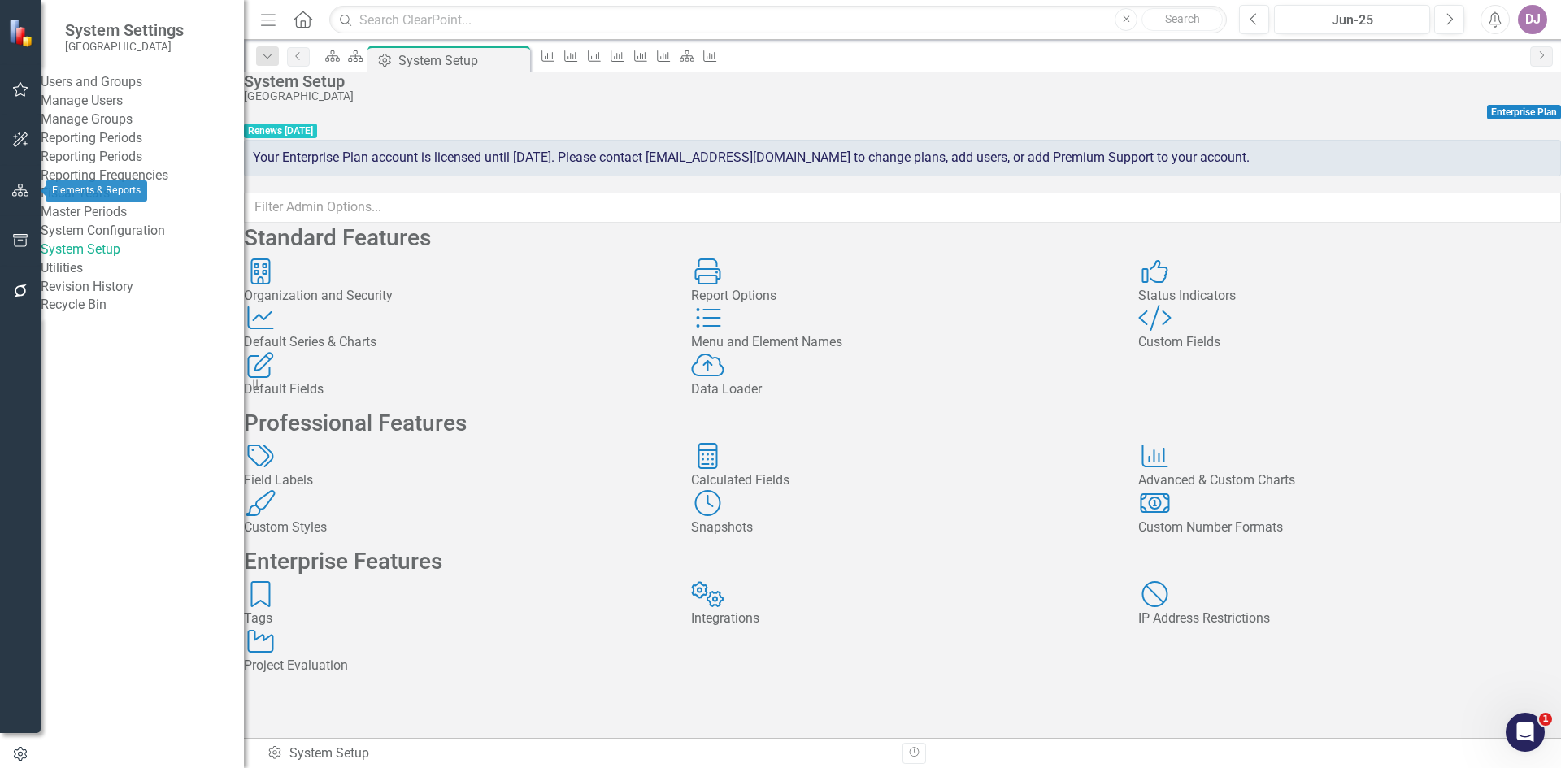
click at [20, 200] on button "button" at bounding box center [20, 191] width 37 height 34
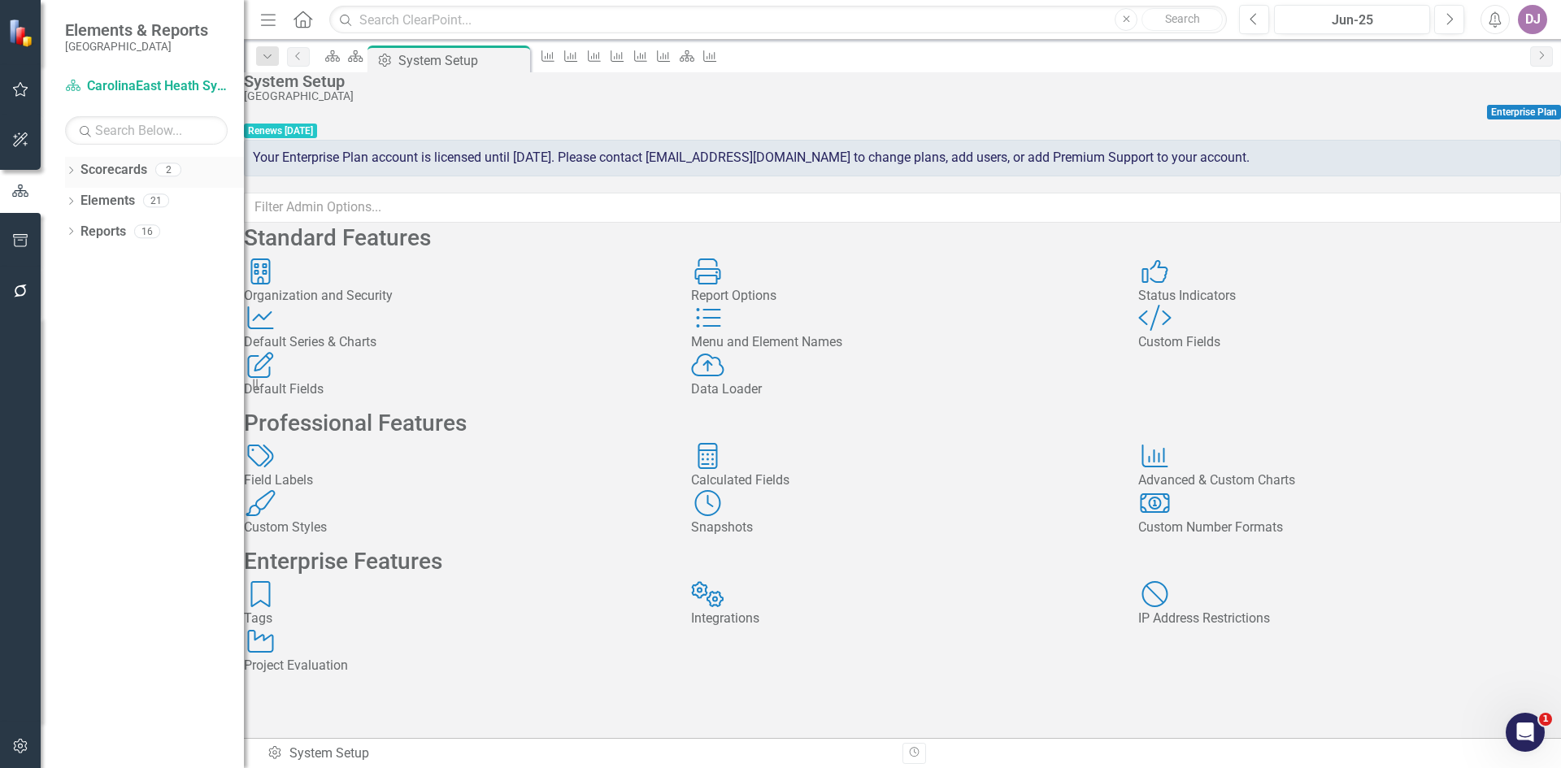
click at [128, 171] on link "Scorecards" at bounding box center [114, 170] width 67 height 19
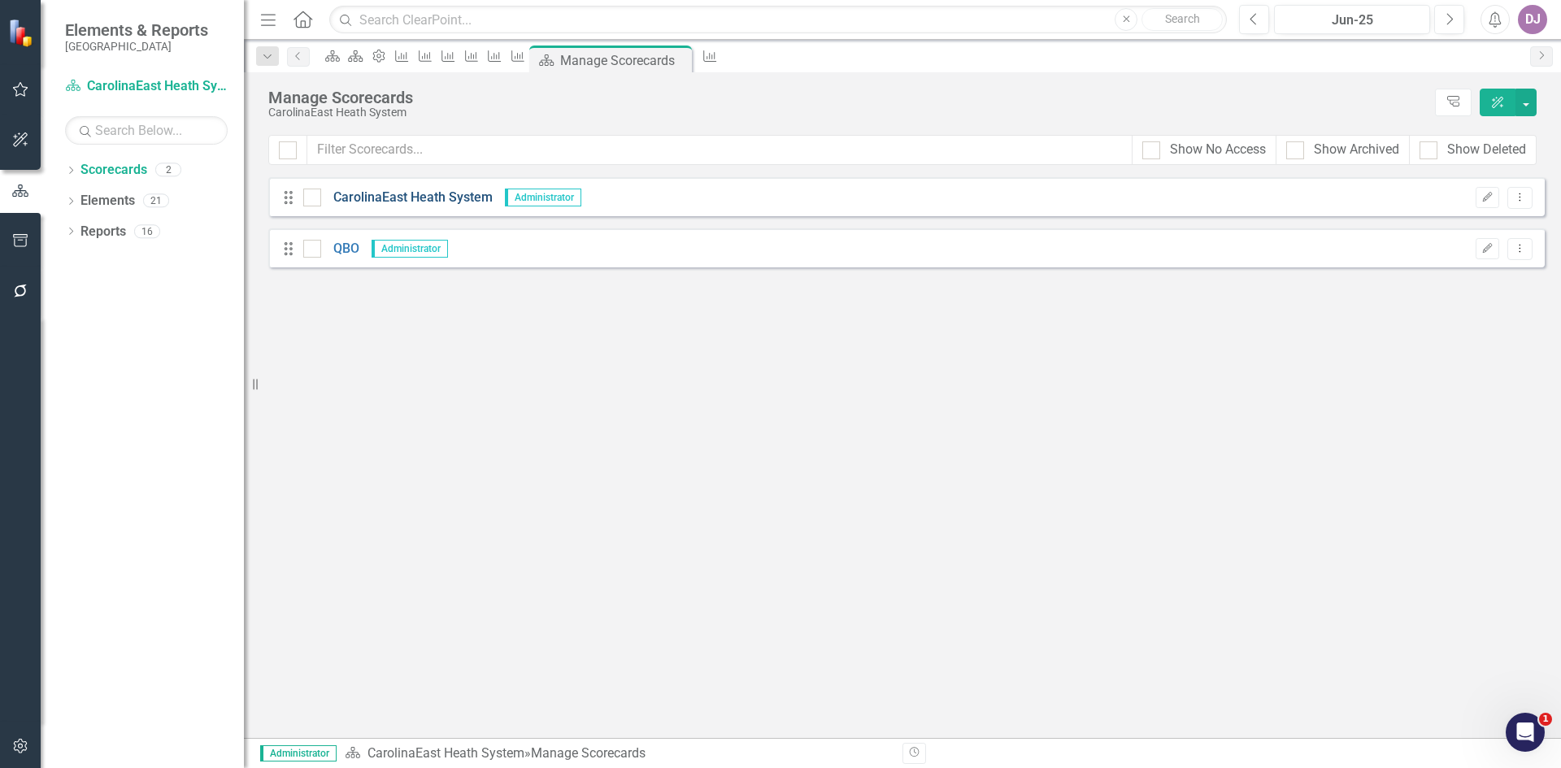
click at [400, 197] on link "CarolinaEast Heath System" at bounding box center [407, 198] width 172 height 19
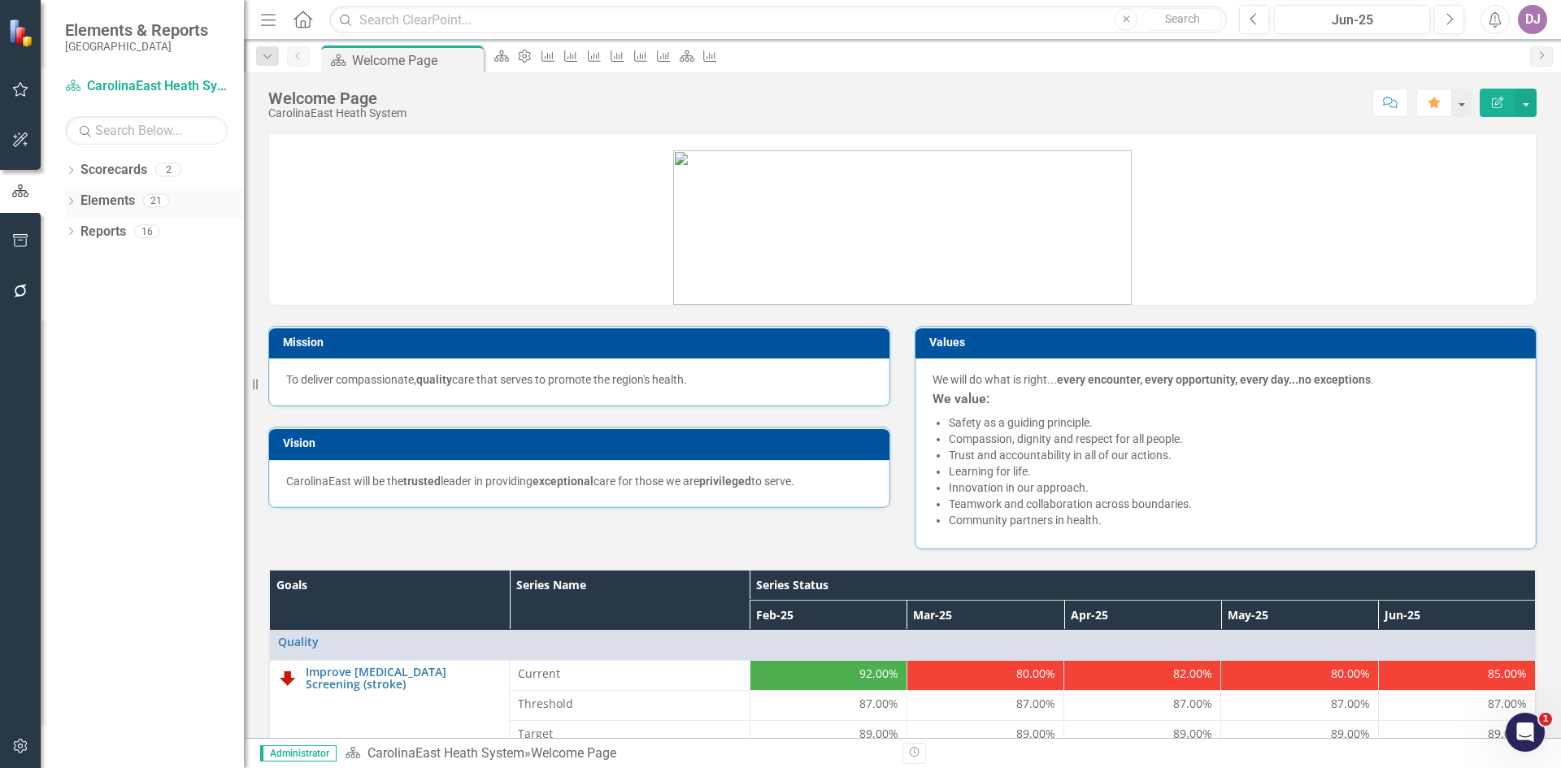
click at [82, 198] on link "Elements" at bounding box center [108, 201] width 54 height 19
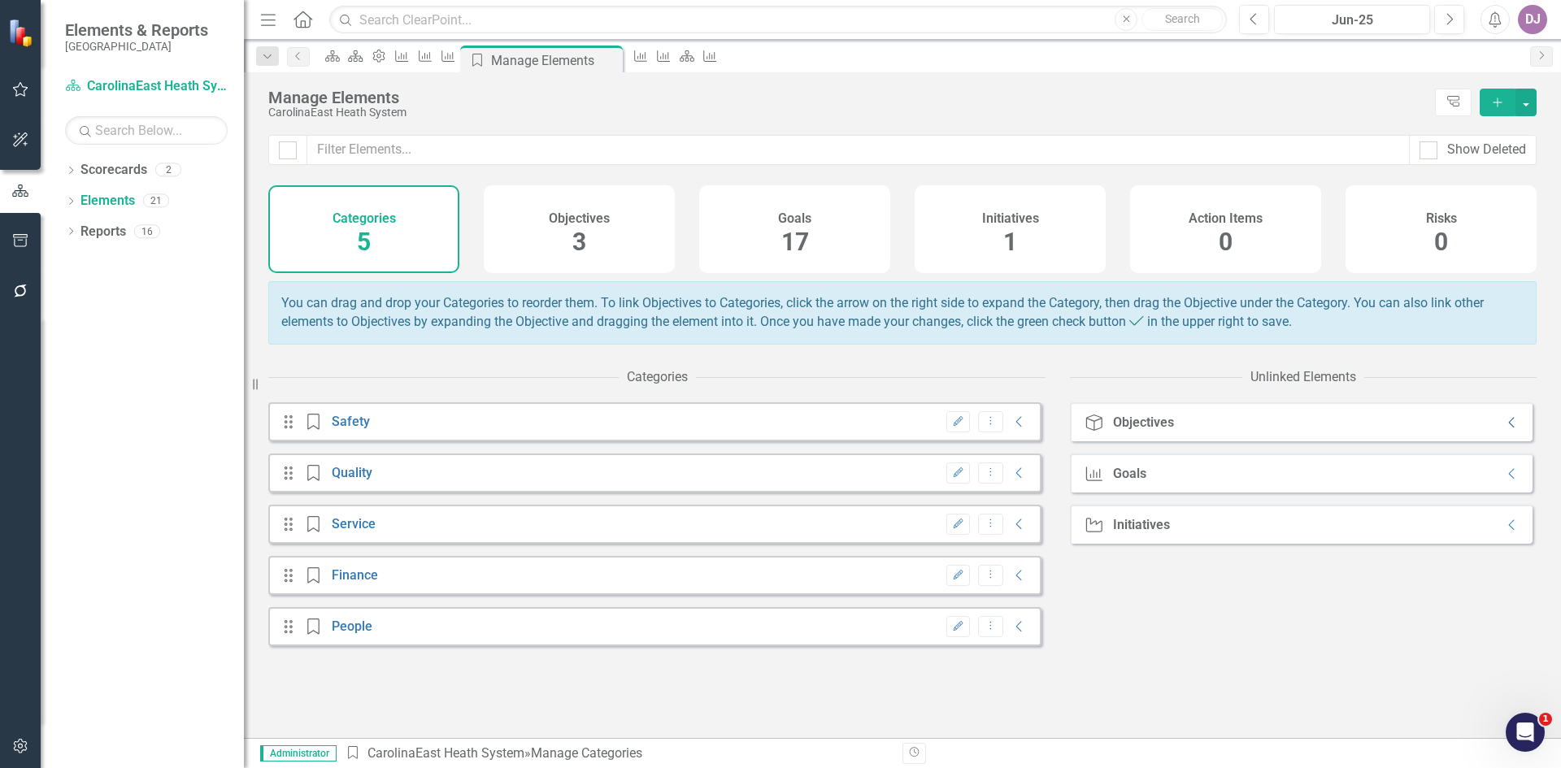
click at [1504, 429] on icon "Collapse" at bounding box center [1512, 422] width 16 height 13
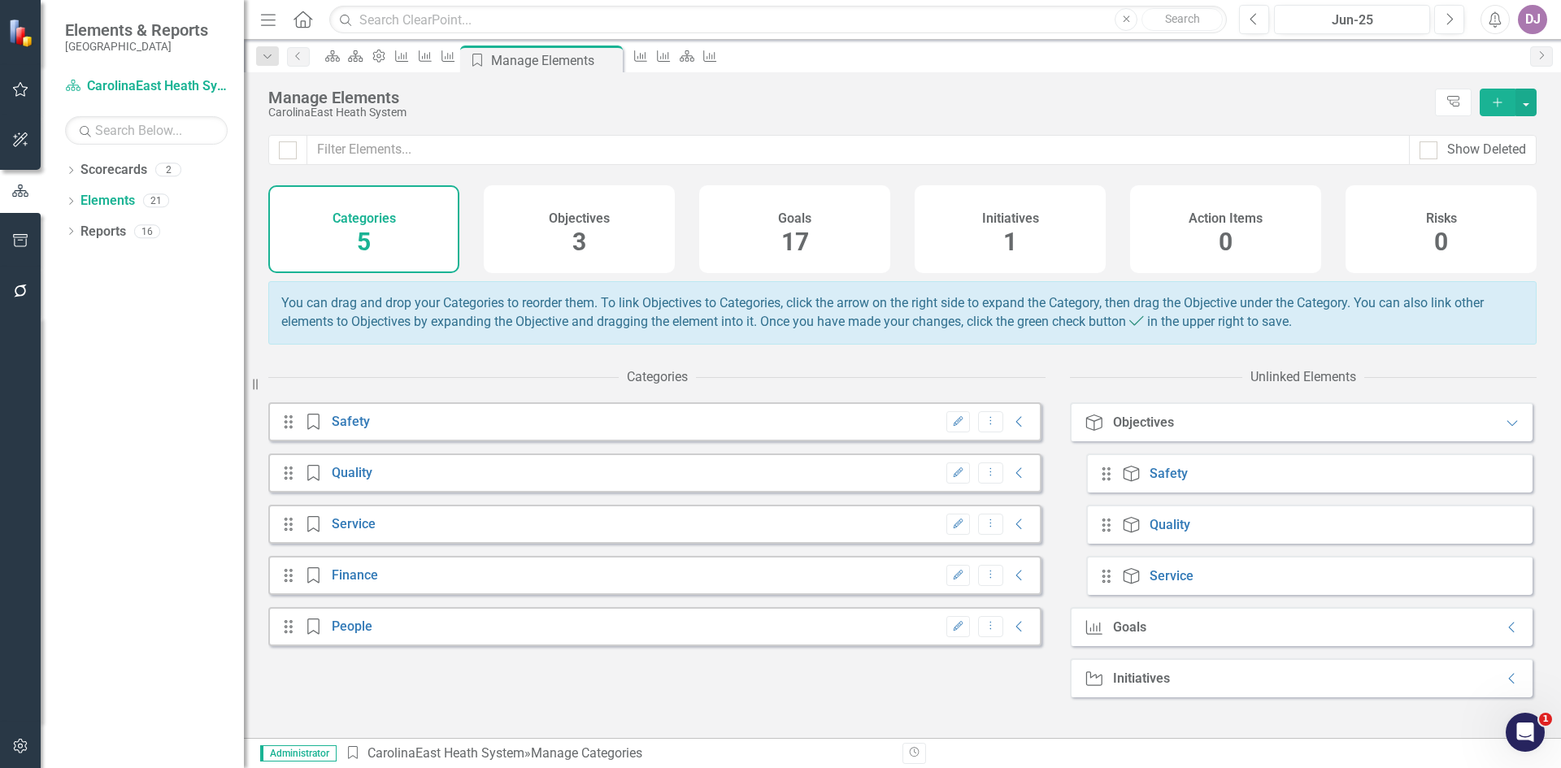
click at [1147, 430] on div "Objectives" at bounding box center [1143, 423] width 61 height 15
click at [20, 748] on icon "button" at bounding box center [20, 746] width 17 height 13
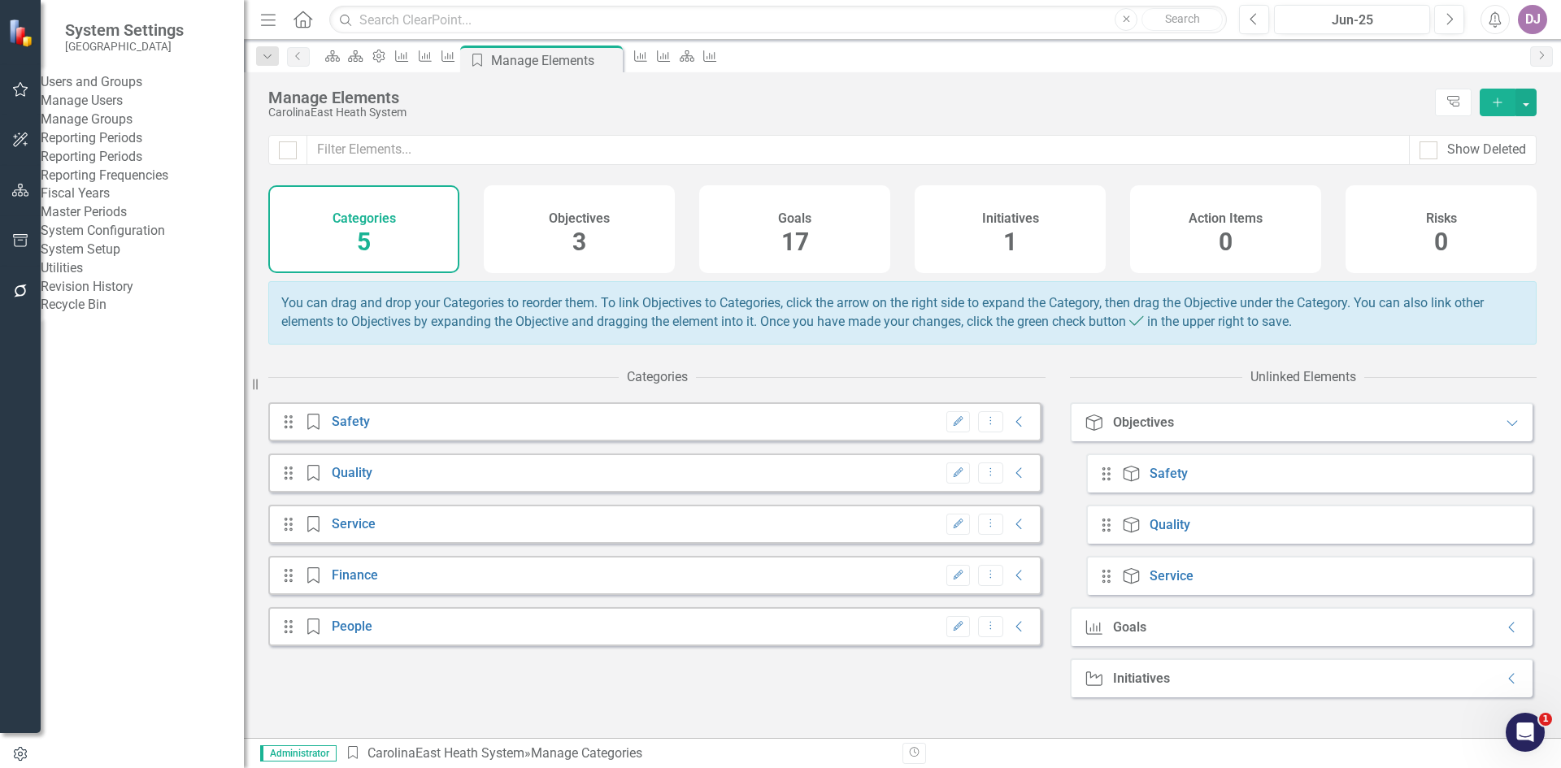
click at [134, 259] on link "System Setup" at bounding box center [142, 250] width 203 height 19
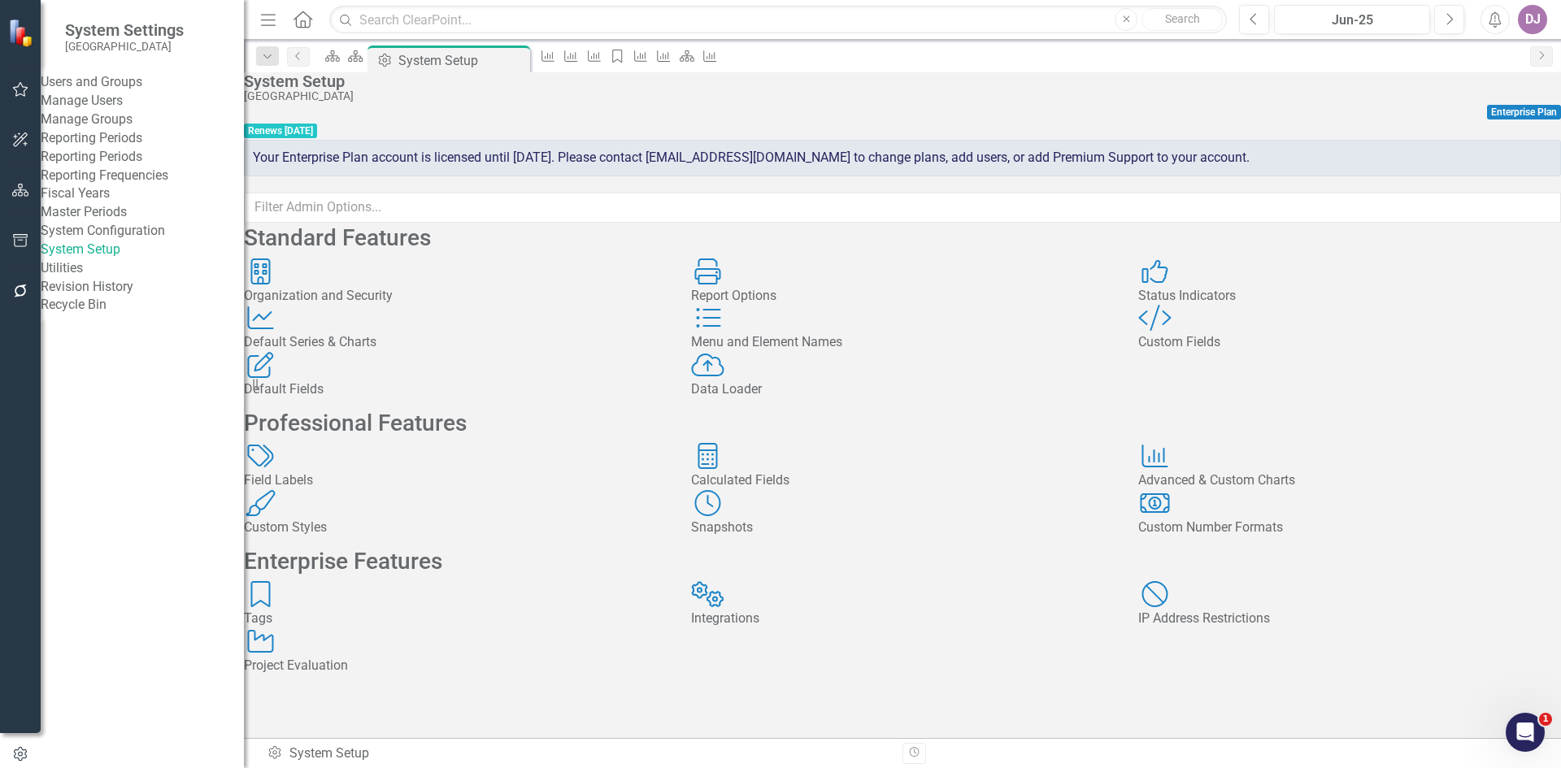
click at [812, 352] on div "Menu and Element Names" at bounding box center [902, 342] width 423 height 19
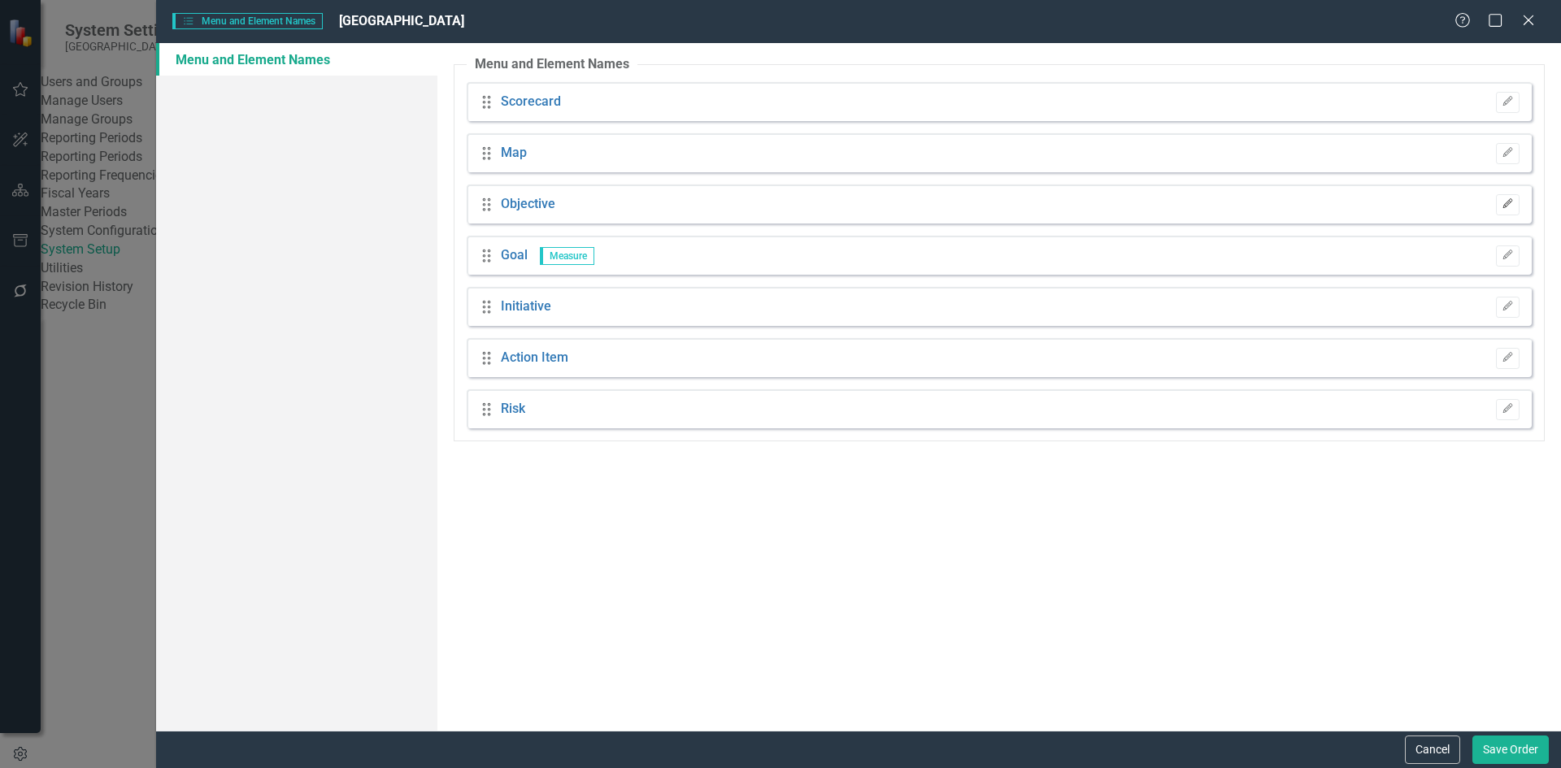
click at [1510, 205] on icon "Edit" at bounding box center [1508, 204] width 12 height 10
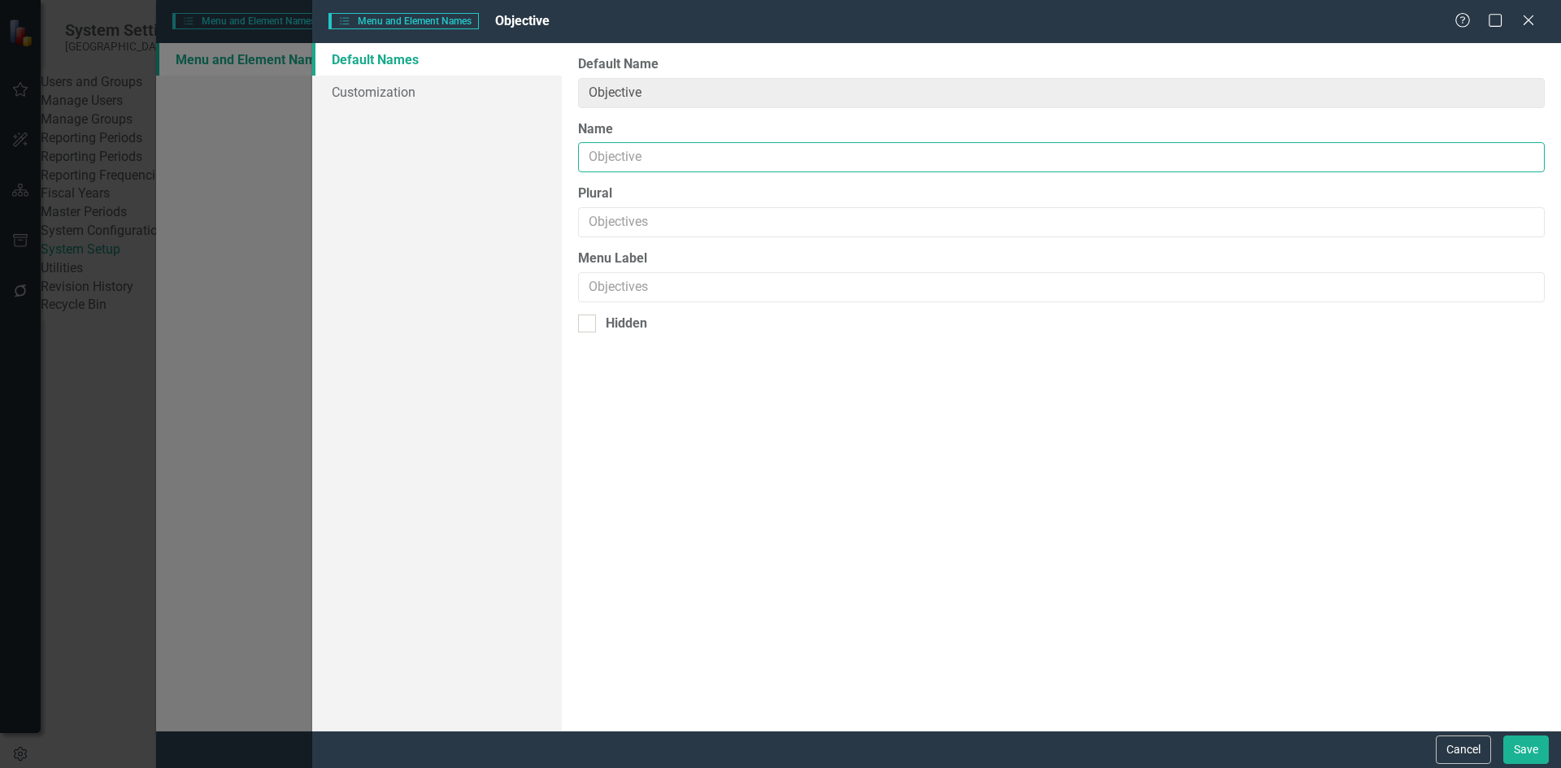
click at [660, 159] on input "Name" at bounding box center [1061, 157] width 967 height 30
click at [1467, 754] on button "Cancel" at bounding box center [1463, 750] width 55 height 28
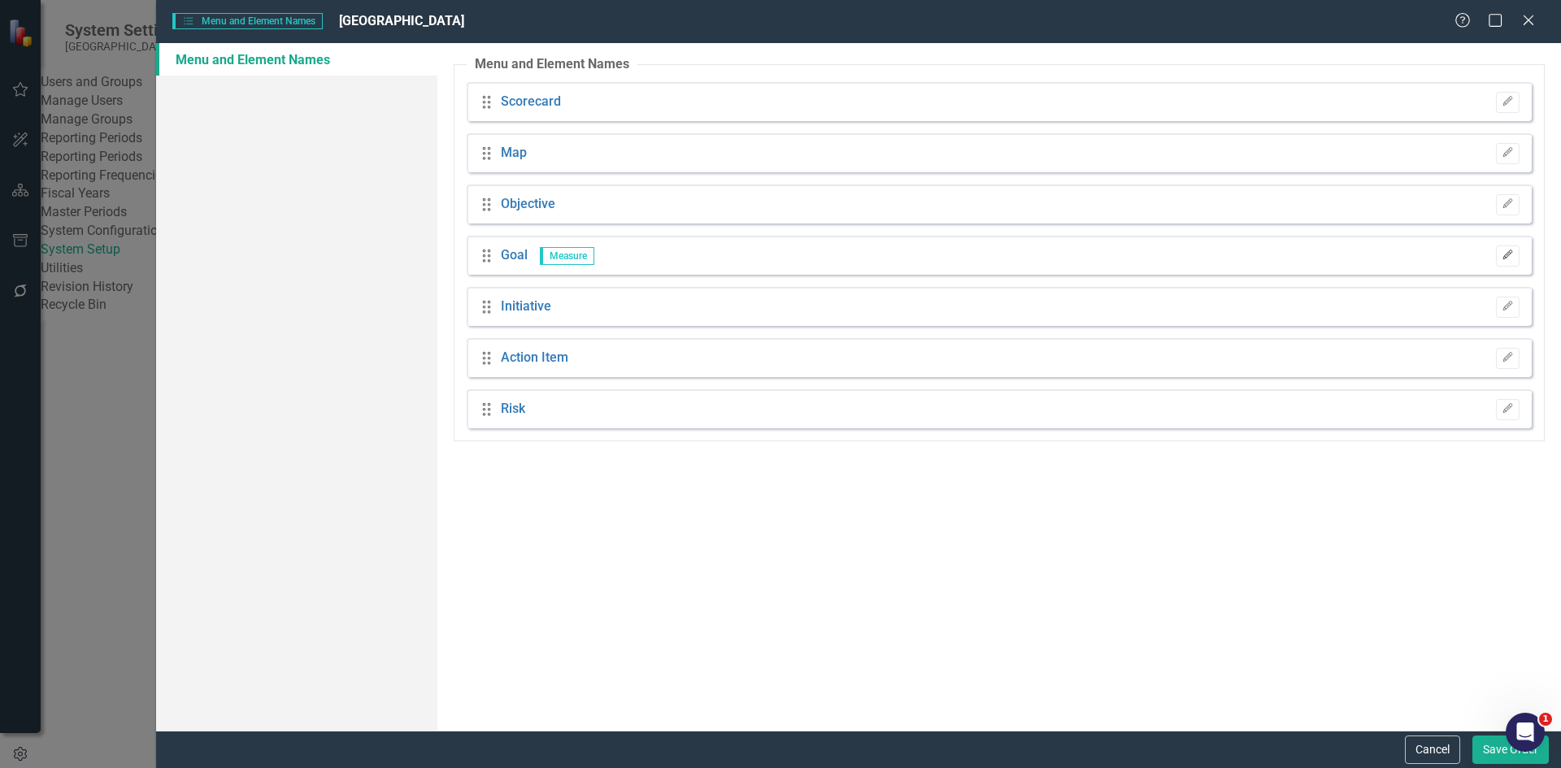
click at [1511, 262] on button "Edit" at bounding box center [1508, 256] width 24 height 21
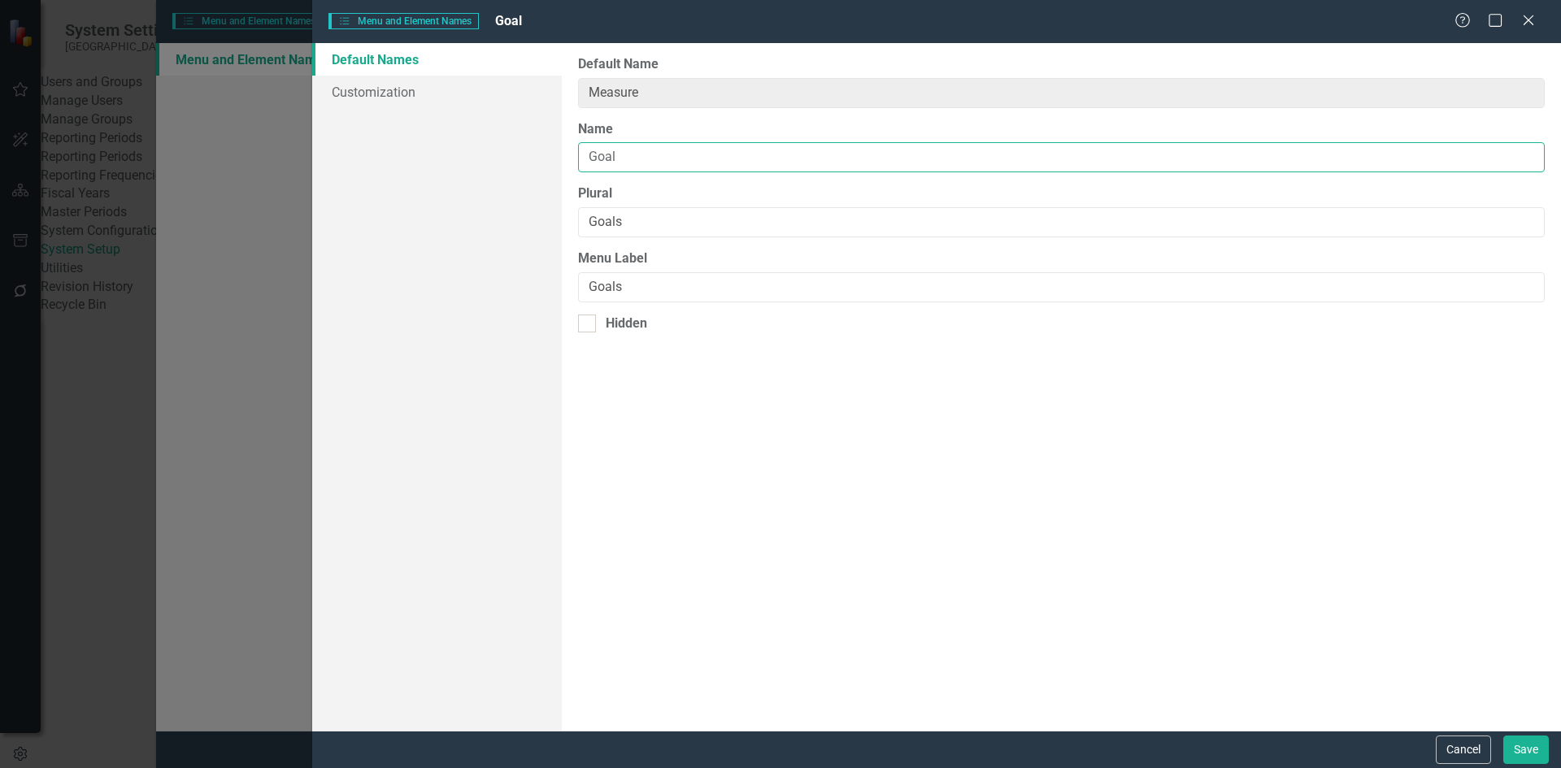
drag, startPoint x: 622, startPoint y: 159, endPoint x: 540, endPoint y: 168, distance: 82.6
click at [540, 168] on div "Default Names Customization From this page, you can rename (and optionally hide…" at bounding box center [936, 387] width 1249 height 688
type input "Measure"
drag, startPoint x: 641, startPoint y: 217, endPoint x: 579, endPoint y: 233, distance: 63.7
click at [579, 233] on input "Goals" at bounding box center [1061, 222] width 967 height 30
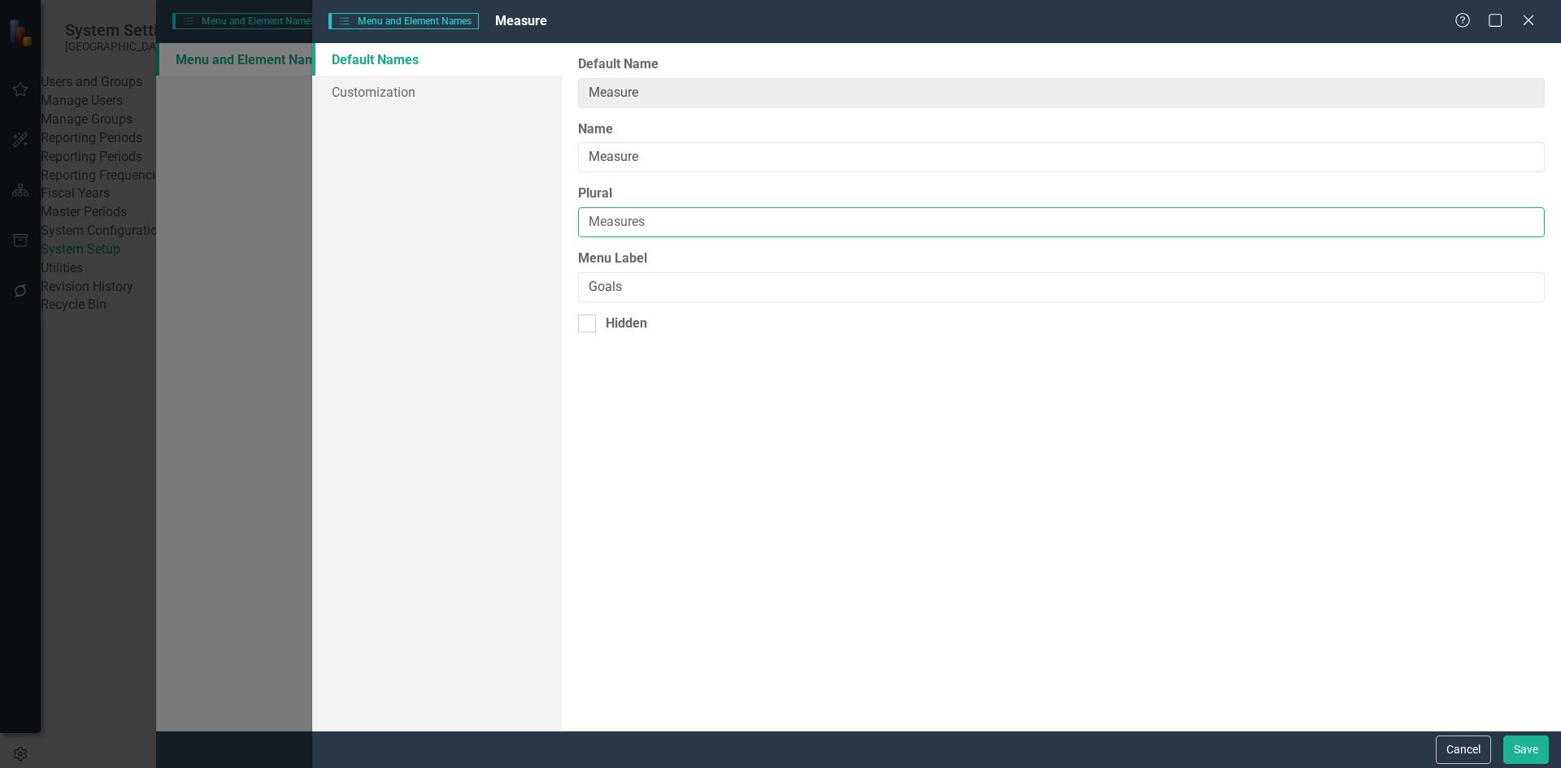
type input "Measures"
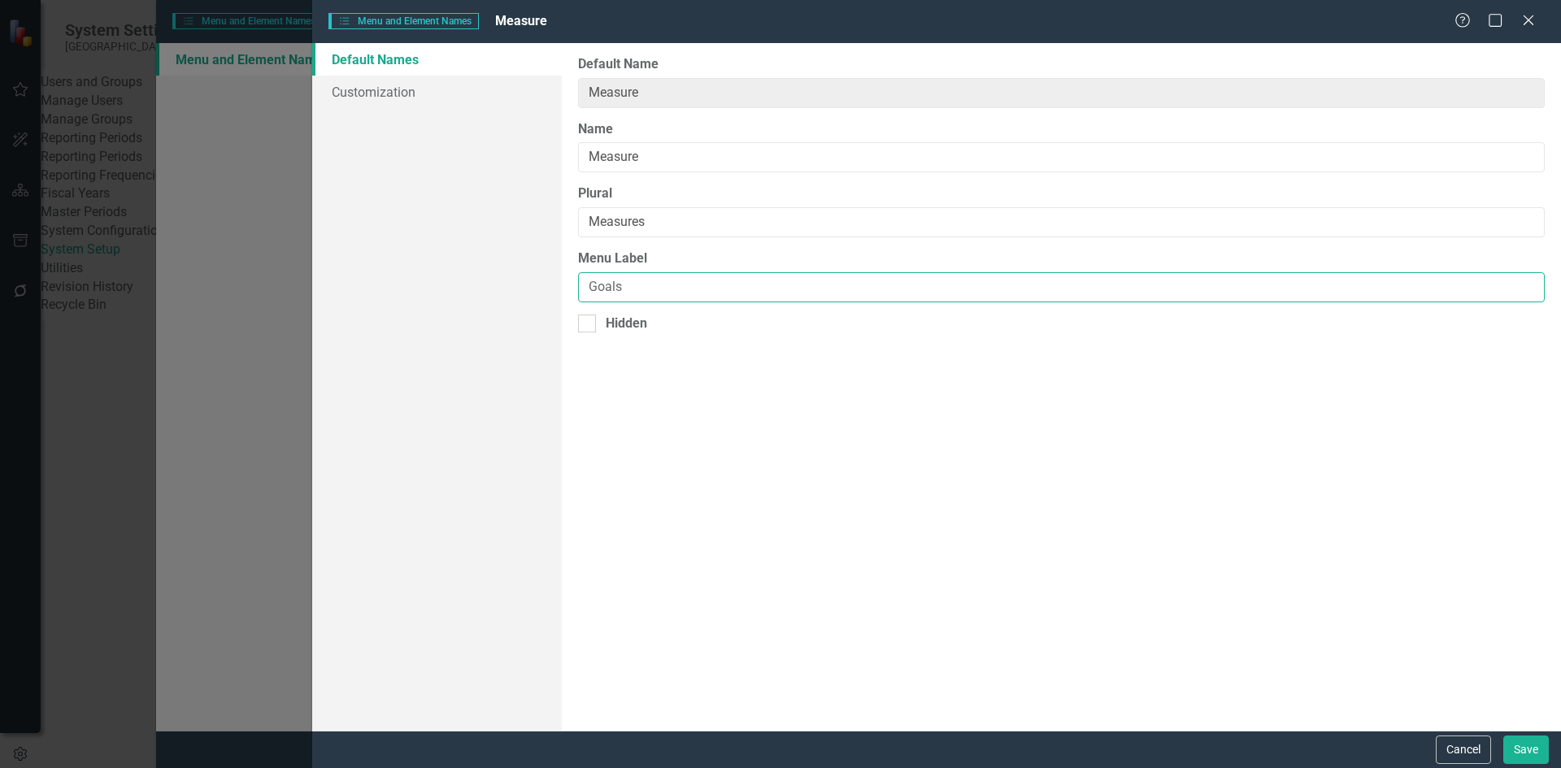
drag, startPoint x: 643, startPoint y: 290, endPoint x: 572, endPoint y: 300, distance: 72.3
click at [572, 300] on div "From this page, you can rename (and optionally hide) the default element names …" at bounding box center [1061, 387] width 999 height 688
type input "Measure"
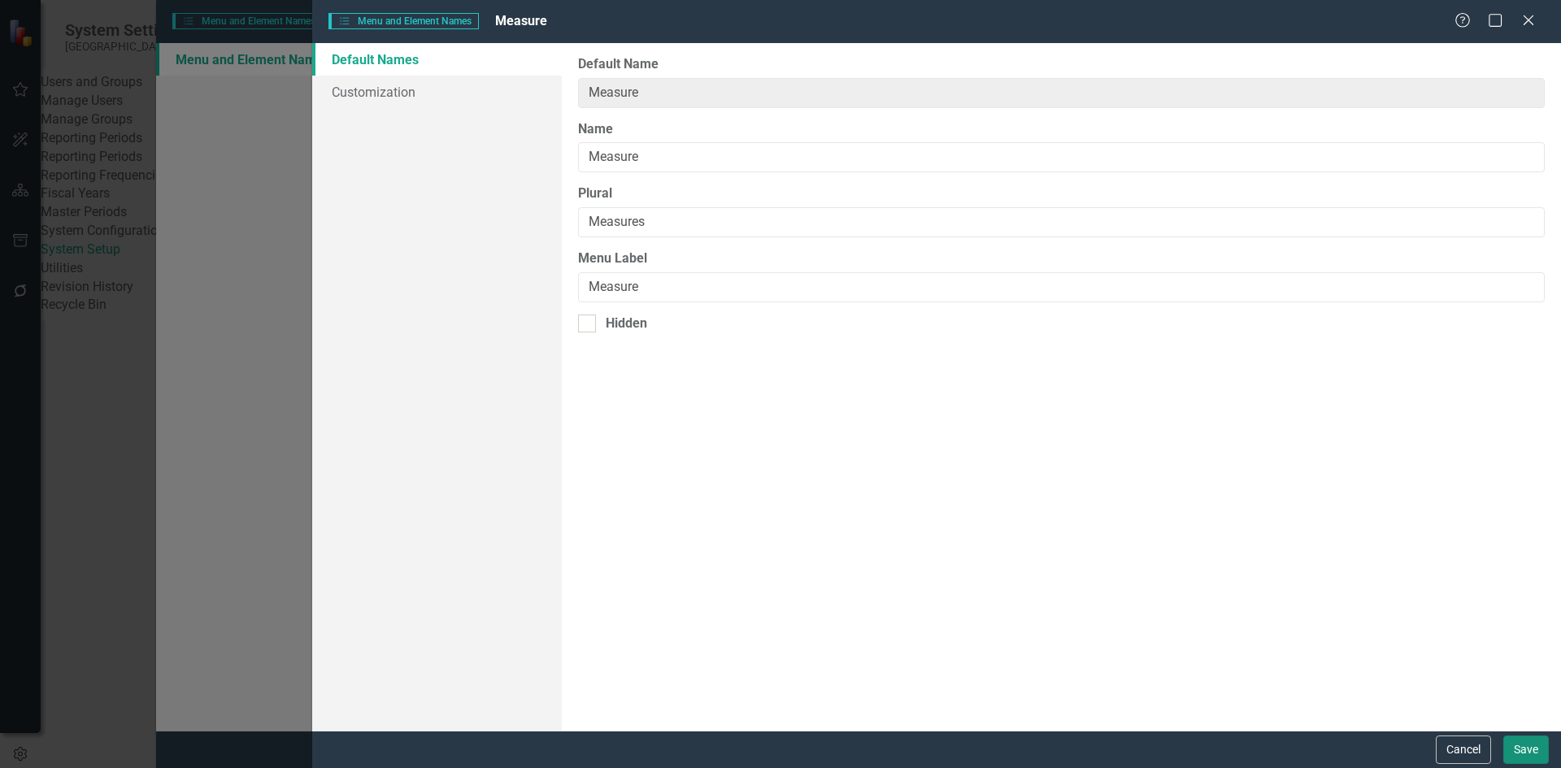
click at [1527, 749] on button "Save" at bounding box center [1527, 750] width 46 height 28
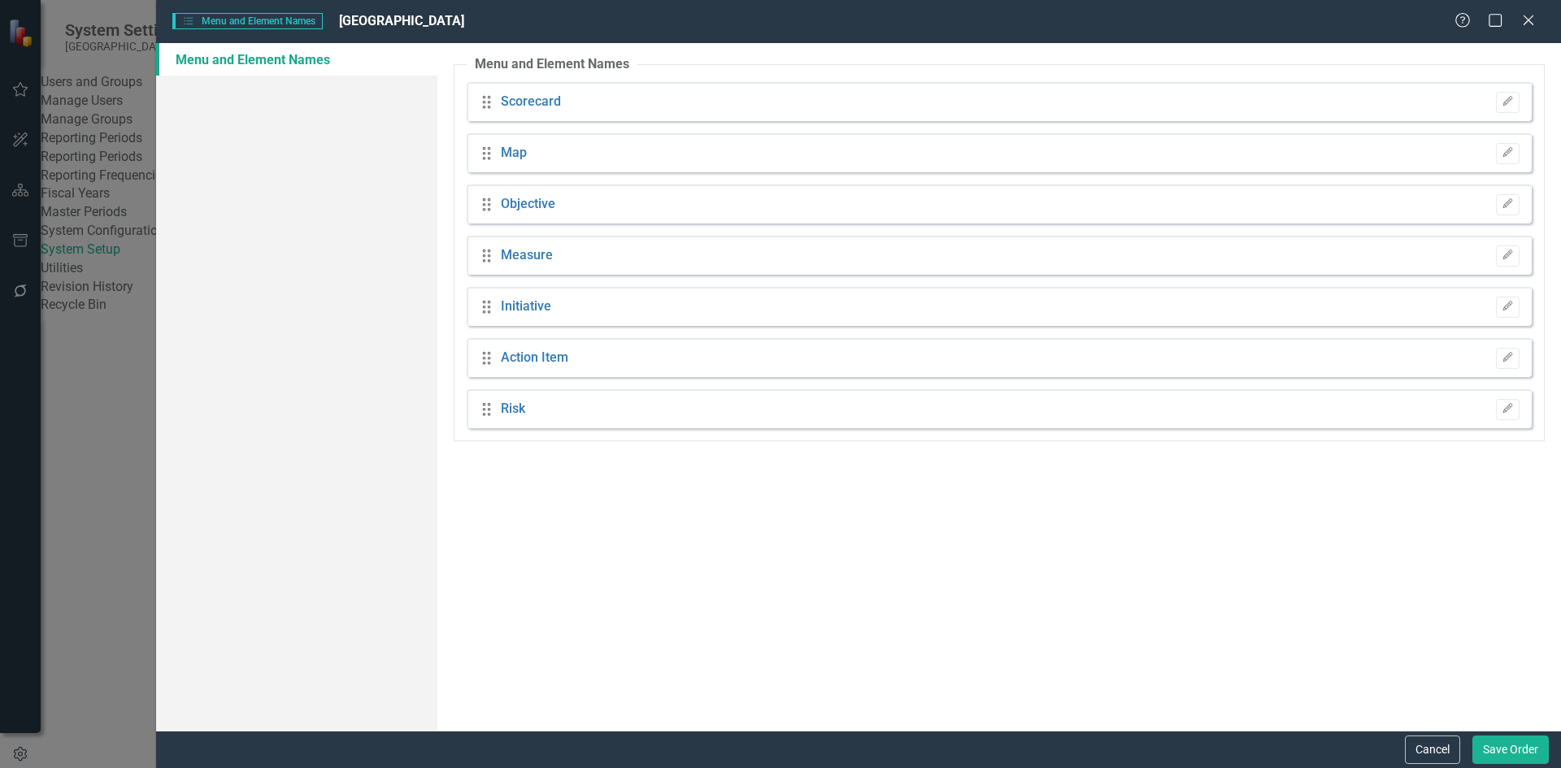
click at [76, 544] on div "Menu and Element Names Menu and Element Names CarolinaEast Medical Center Help …" at bounding box center [780, 384] width 1561 height 768
click at [1434, 753] on button "Cancel" at bounding box center [1432, 750] width 55 height 28
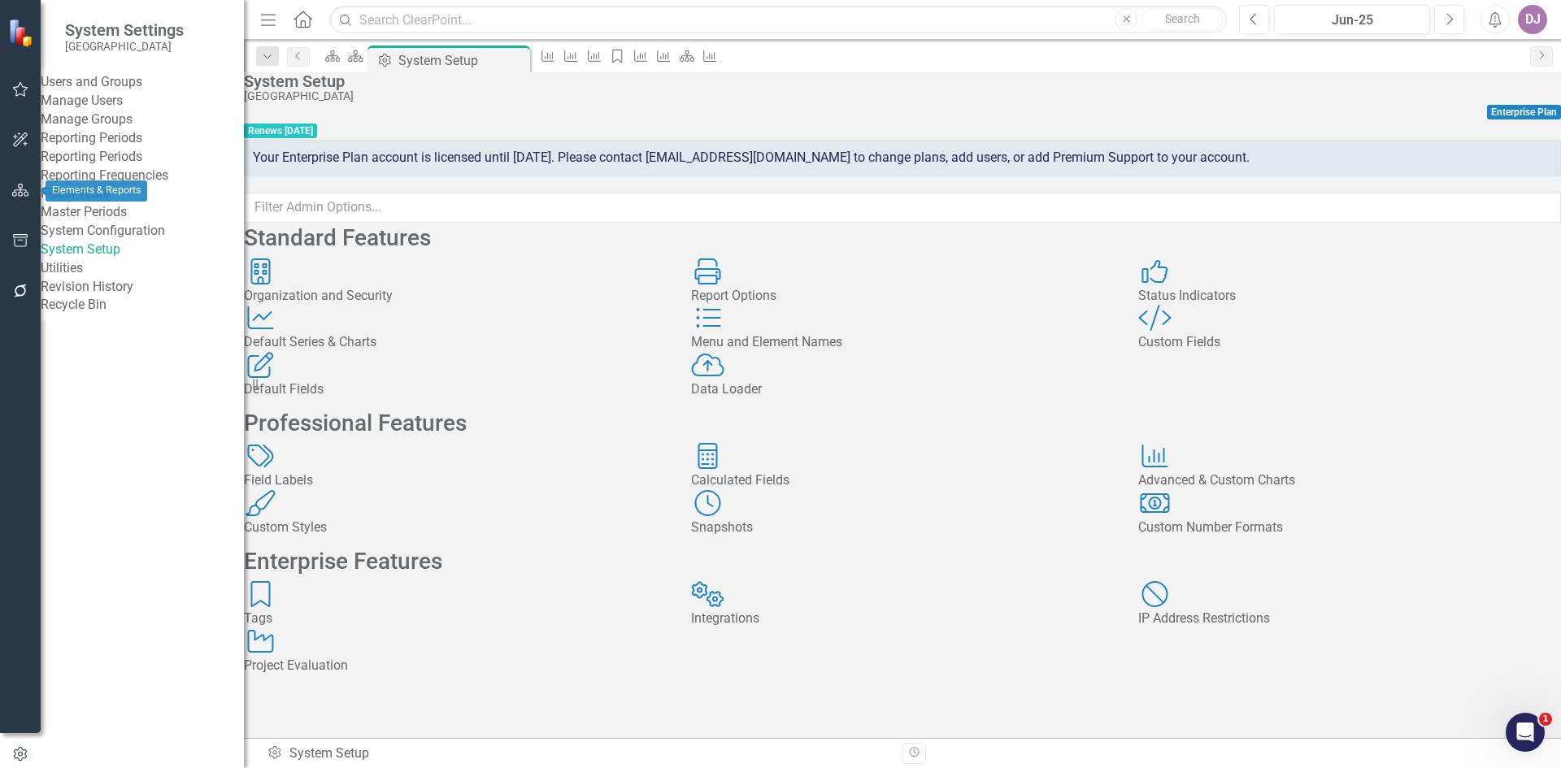
click at [18, 186] on icon "button" at bounding box center [20, 190] width 17 height 13
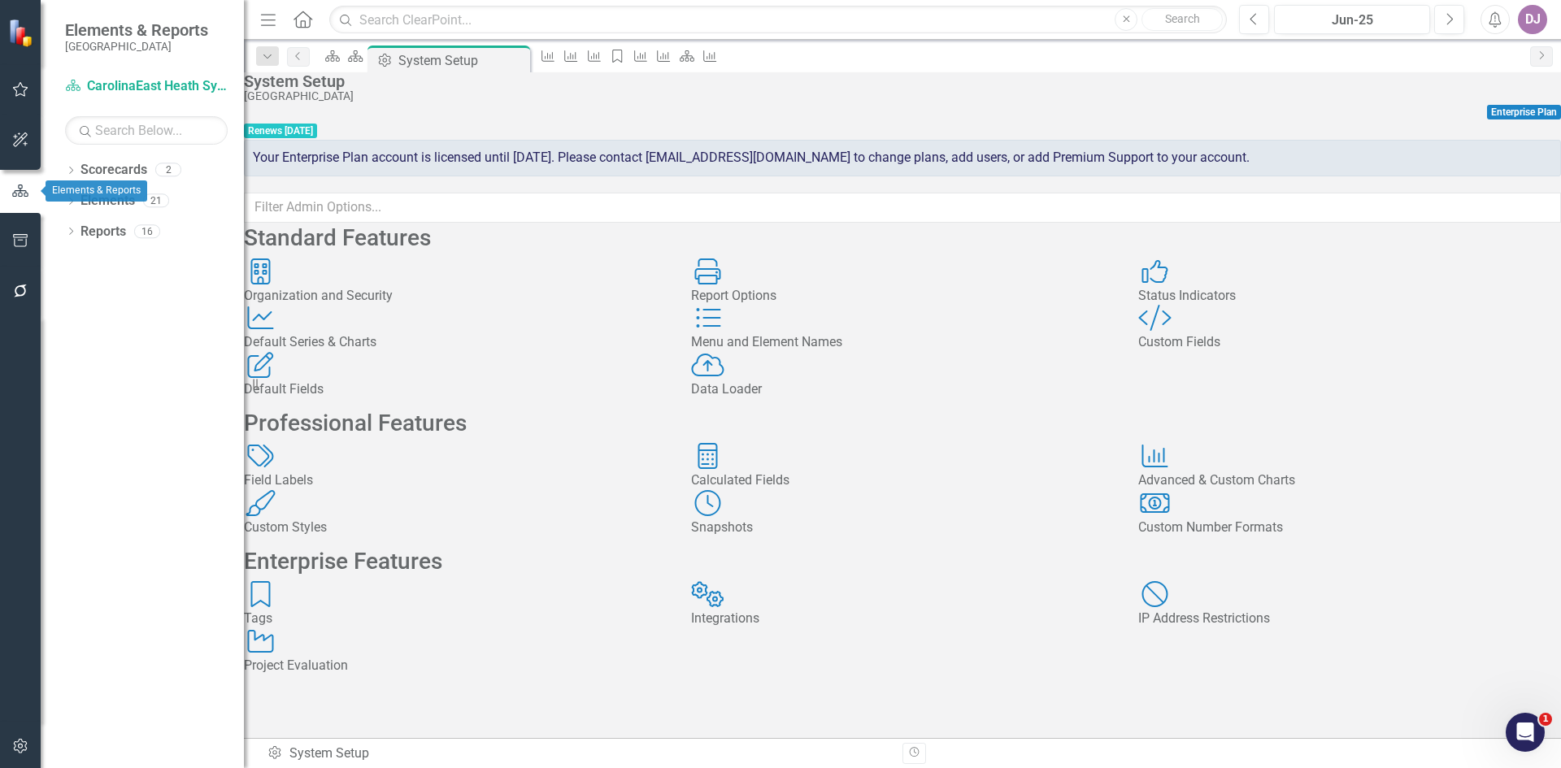
click at [24, 191] on icon "button" at bounding box center [20, 191] width 16 height 12
click at [114, 197] on link "Elements" at bounding box center [108, 201] width 54 height 19
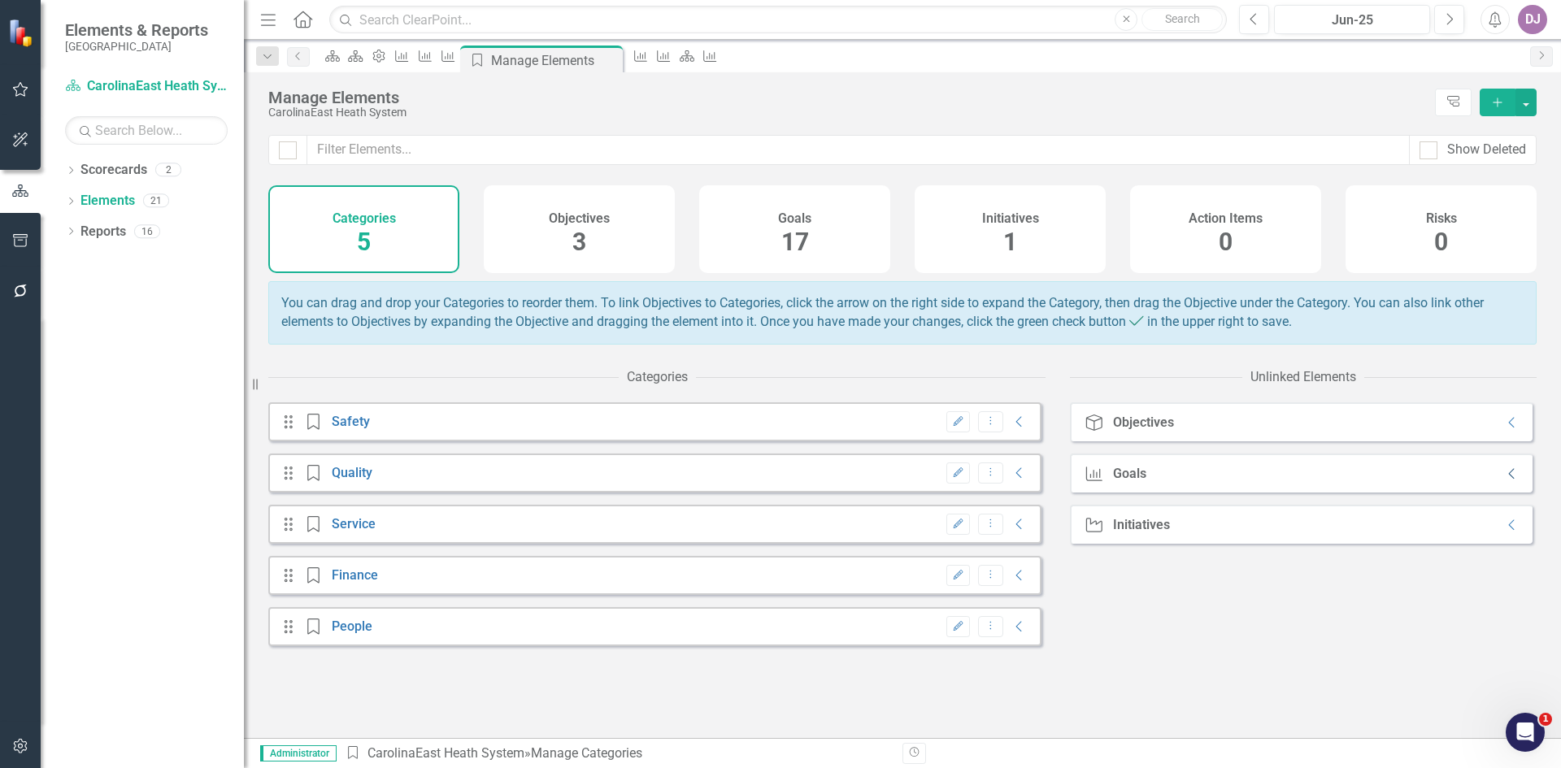
click at [1504, 481] on icon "Collapse" at bounding box center [1512, 474] width 16 height 13
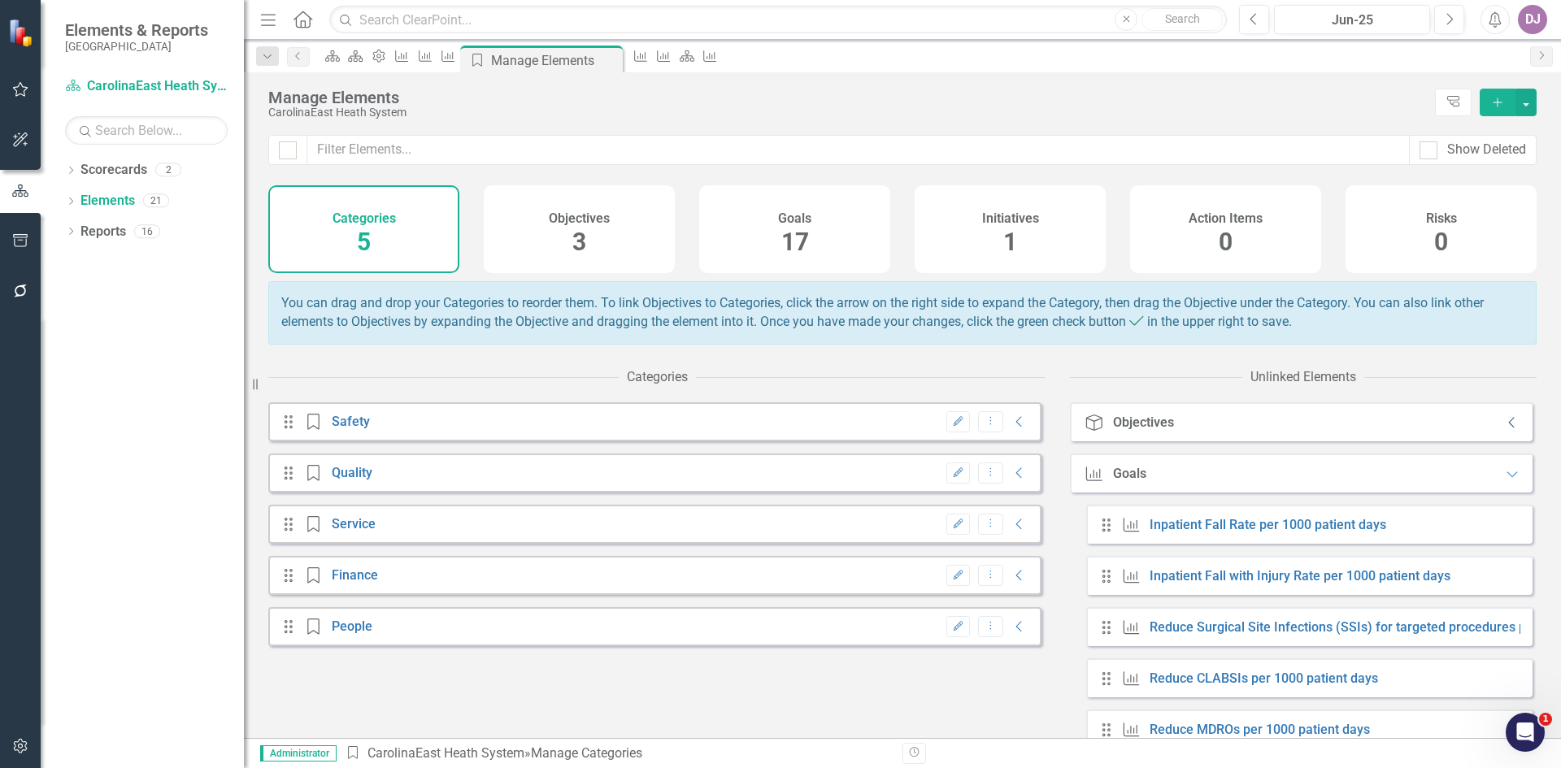
click at [1508, 429] on icon at bounding box center [1511, 423] width 6 height 11
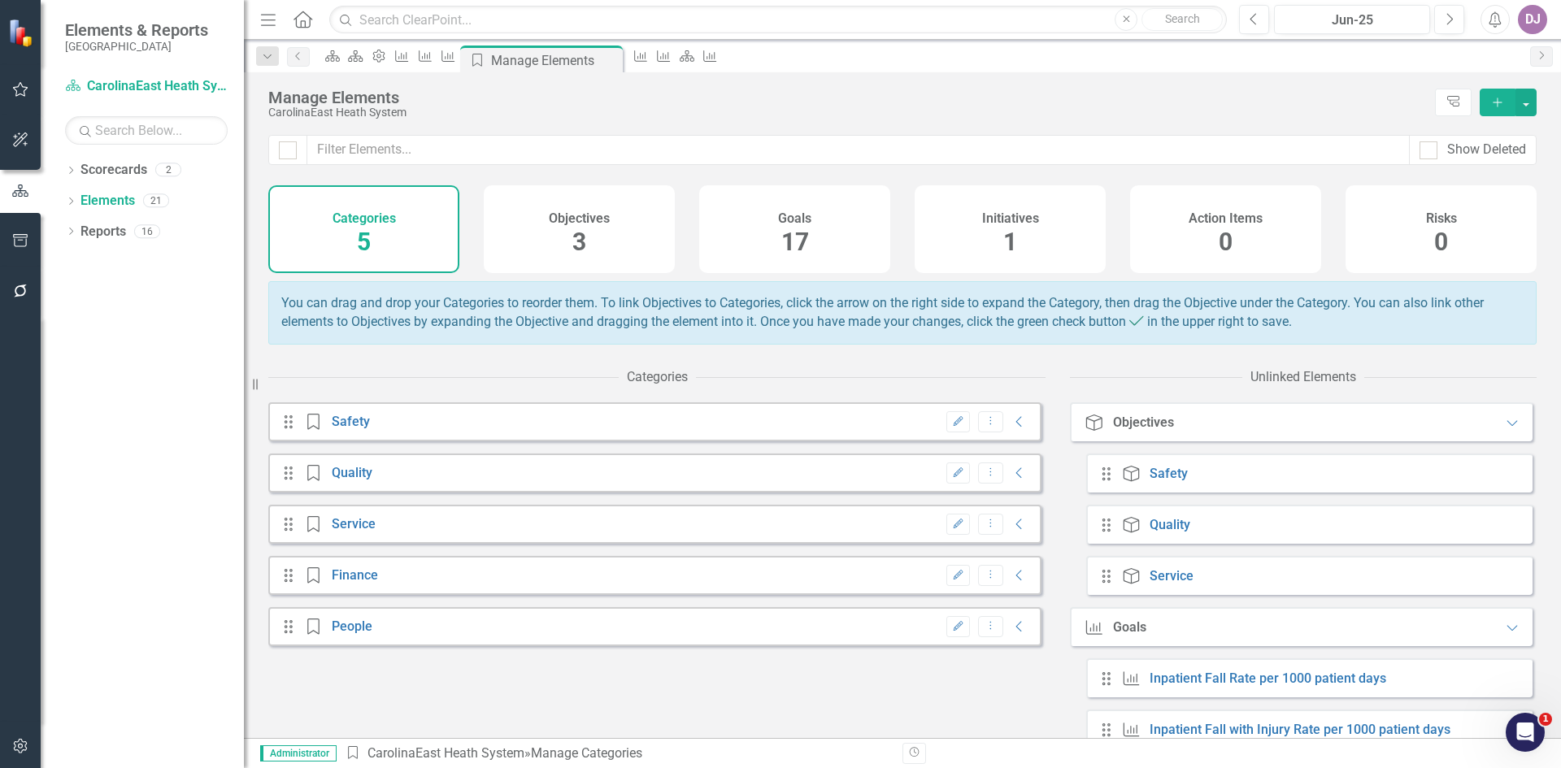
drag, startPoint x: 394, startPoint y: 647, endPoint x: 460, endPoint y: 603, distance: 80.3
click at [387, 573] on div "Drag Category Safety Edit Dropdown Menu Collapse Drag Category Quality Edit Dro…" at bounding box center [654, 525] width 773 height 244
drag, startPoint x: 554, startPoint y: 638, endPoint x: 552, endPoint y: 618, distance: 20.4
click at [554, 618] on div "Drag Category Safety Edit Dropdown Menu Collapse Drag Category Quality Edit Dro…" at bounding box center [654, 525] width 773 height 244
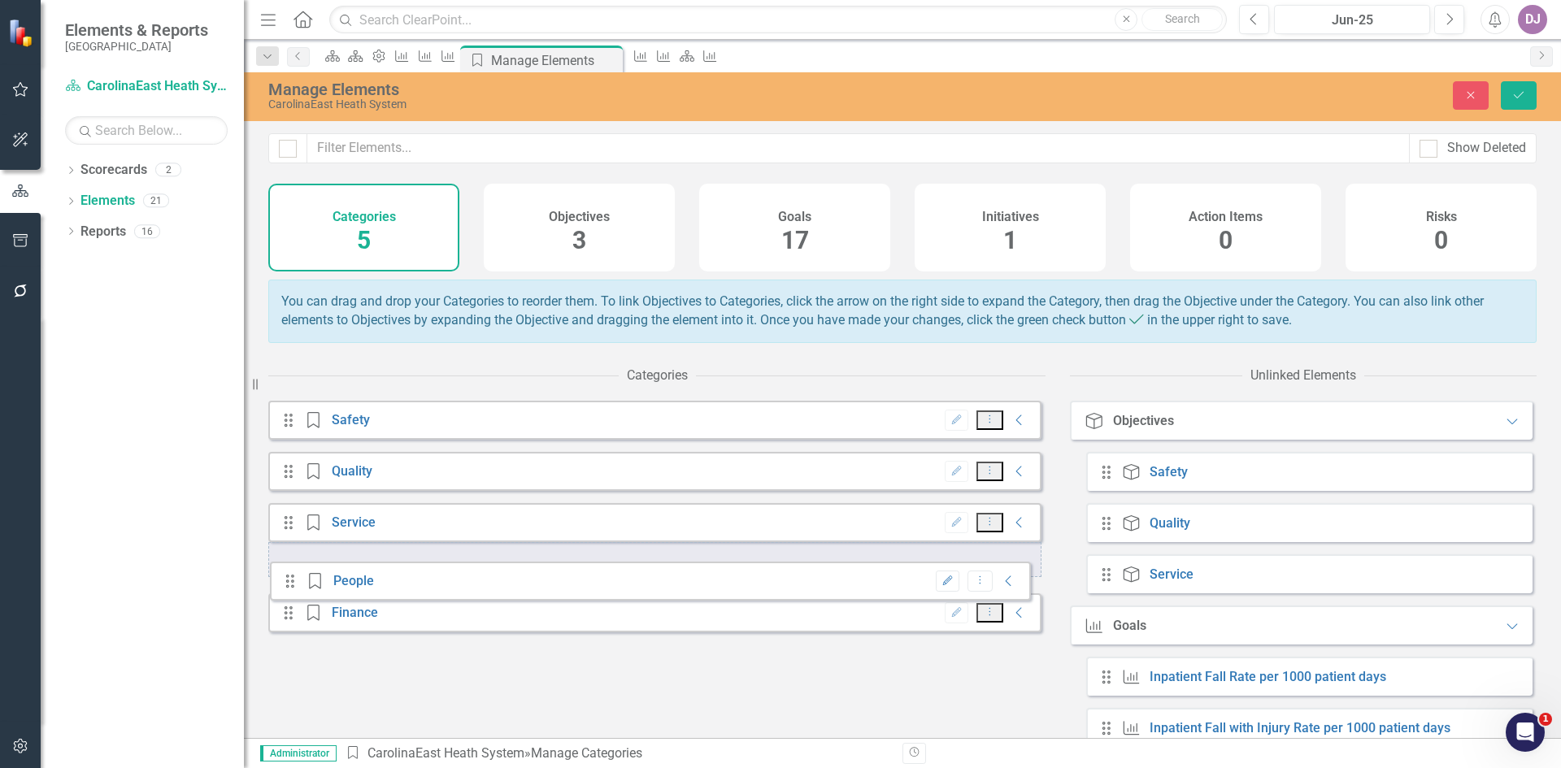
drag, startPoint x: 289, startPoint y: 646, endPoint x: 290, endPoint y: 589, distance: 57.8
click at [290, 589] on div "Drag Category Safety Edit Dropdown Menu Collapse Drag Category Quality Edit Dro…" at bounding box center [654, 523] width 773 height 244
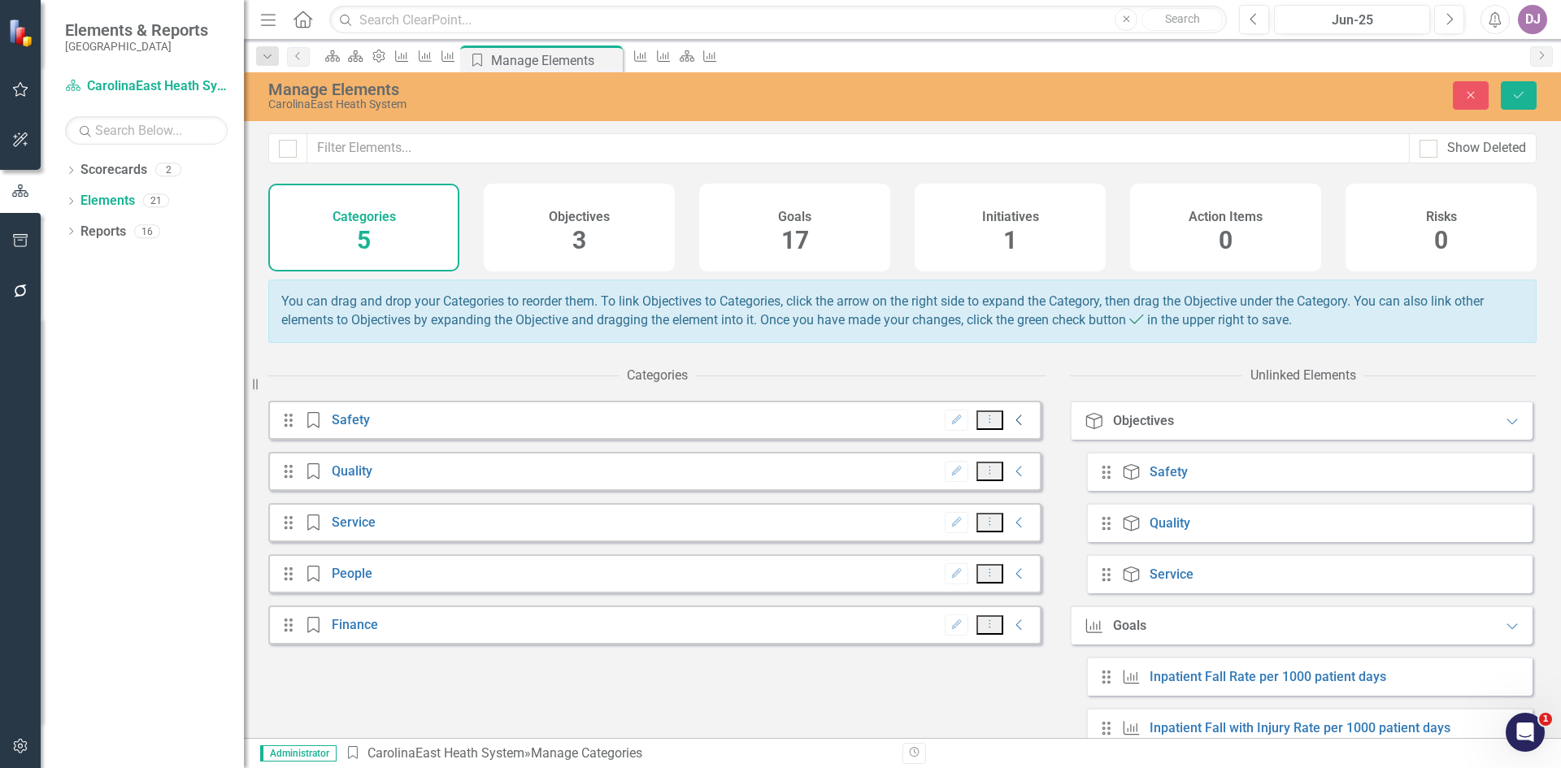
click at [1012, 427] on icon "Collapse" at bounding box center [1020, 420] width 16 height 13
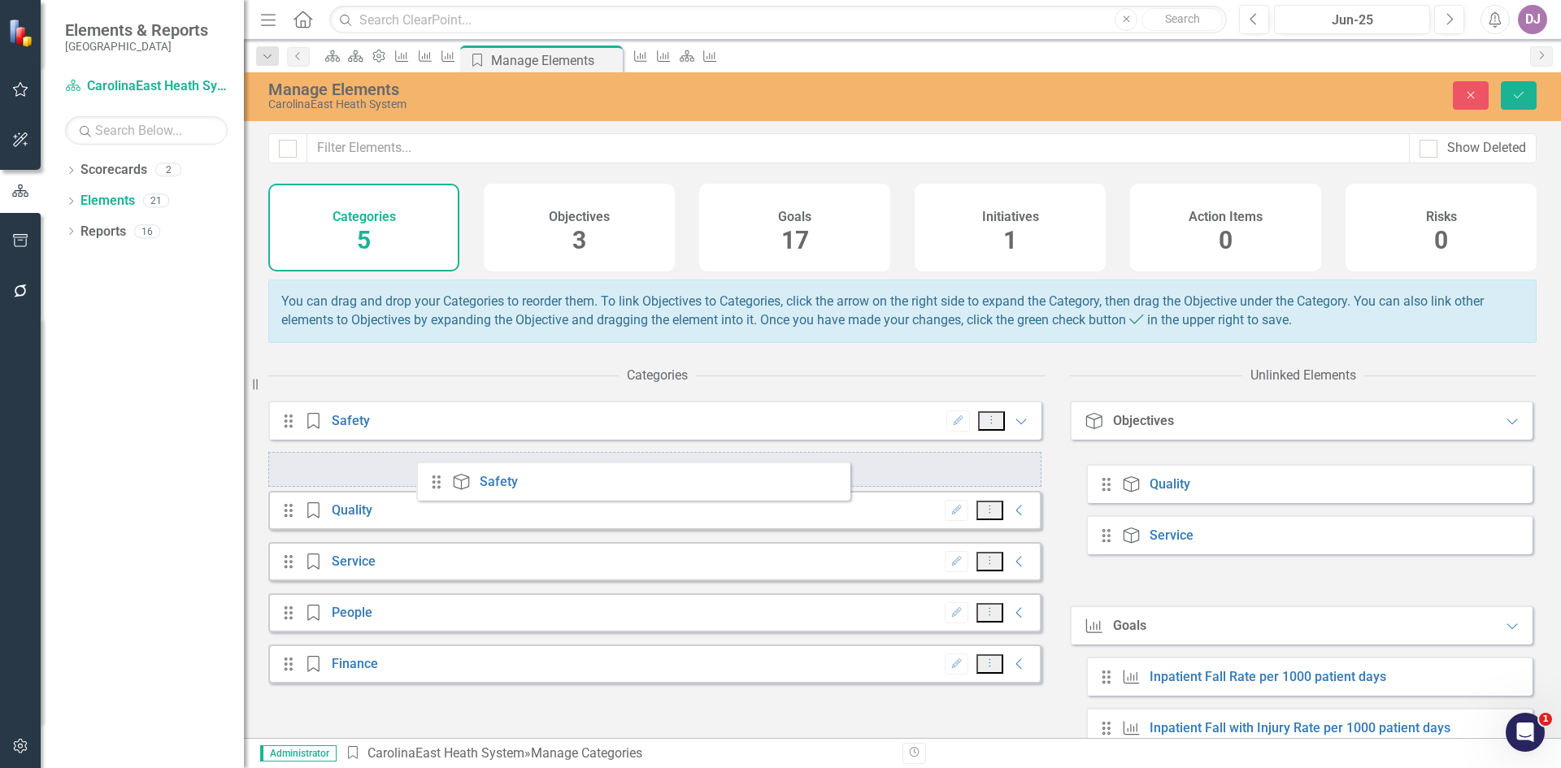
drag, startPoint x: 1107, startPoint y: 488, endPoint x: 437, endPoint y: 485, distance: 670.1
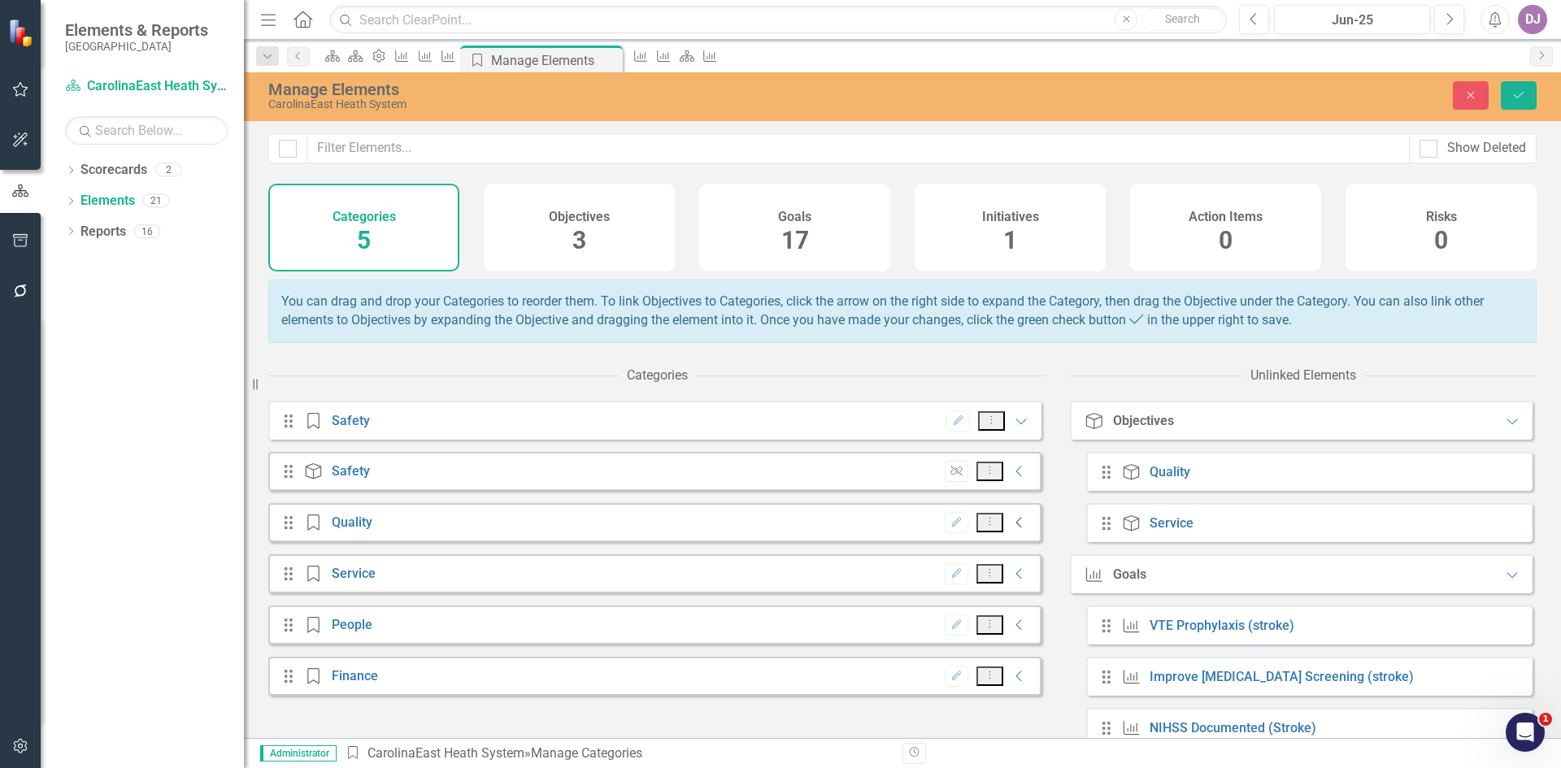
click at [1012, 529] on icon "Collapse" at bounding box center [1020, 522] width 16 height 13
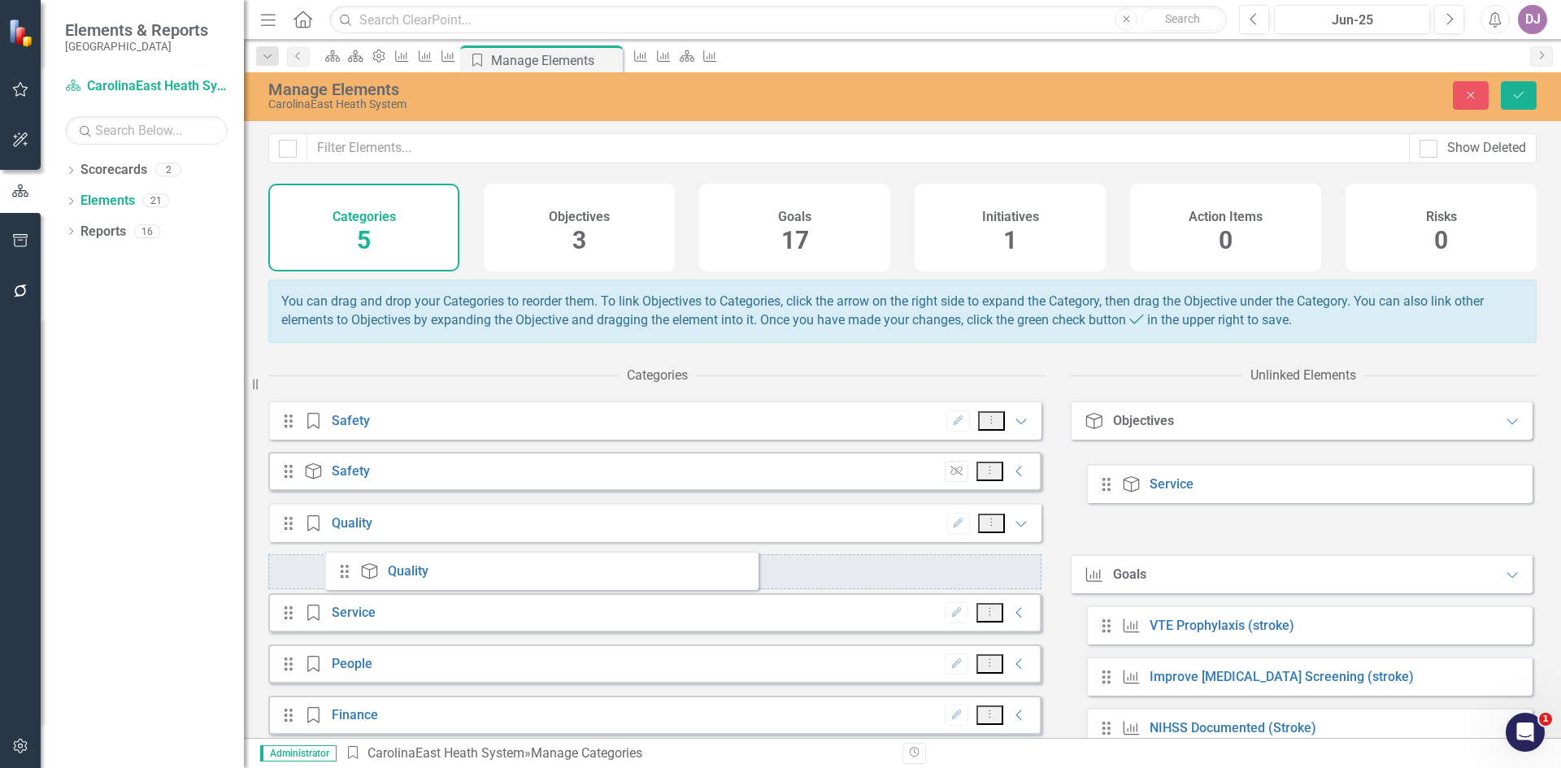
drag, startPoint x: 1107, startPoint y: 486, endPoint x: 345, endPoint y: 573, distance: 766.9
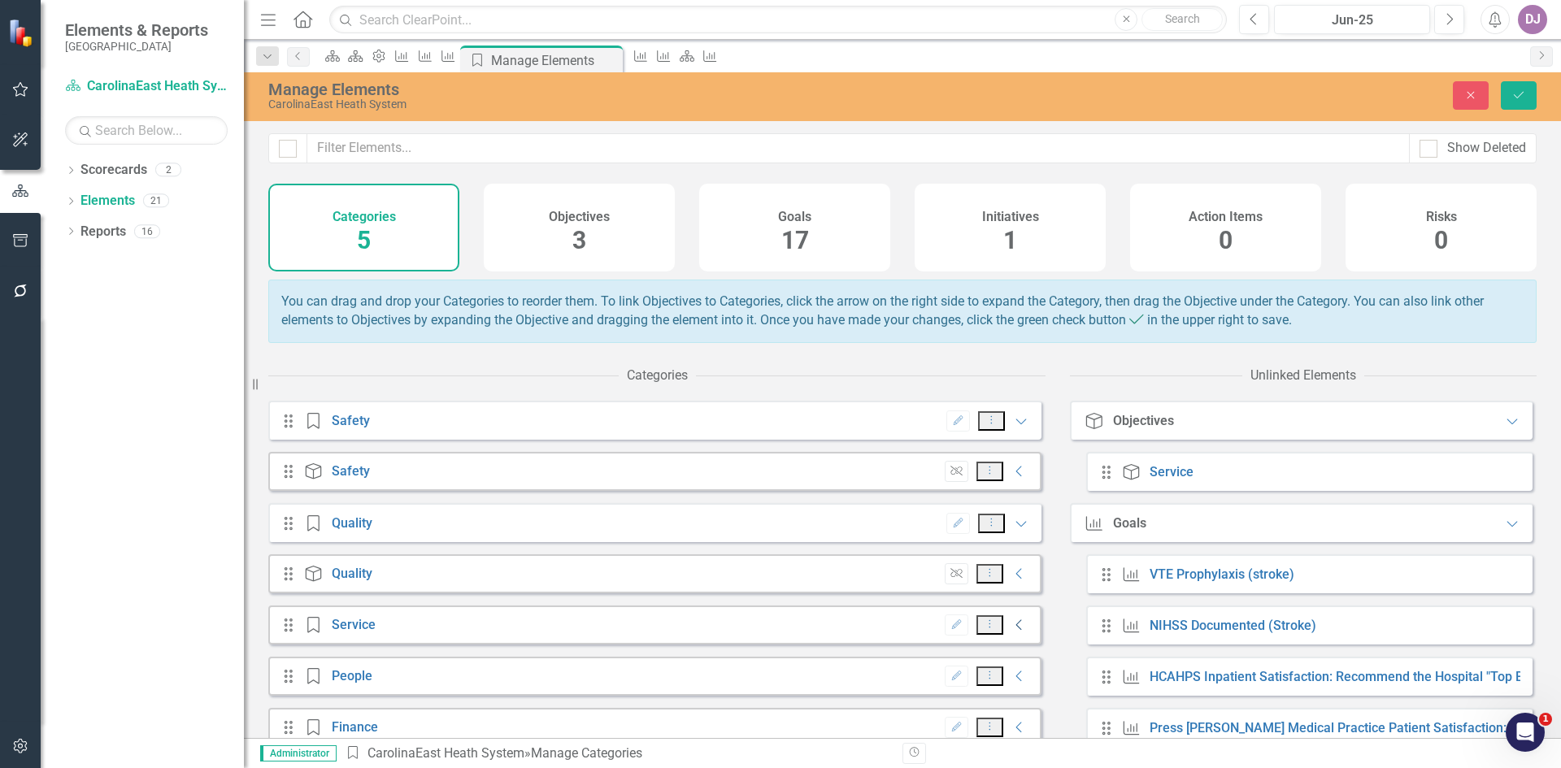
click at [1012, 632] on icon "Collapse" at bounding box center [1020, 625] width 16 height 13
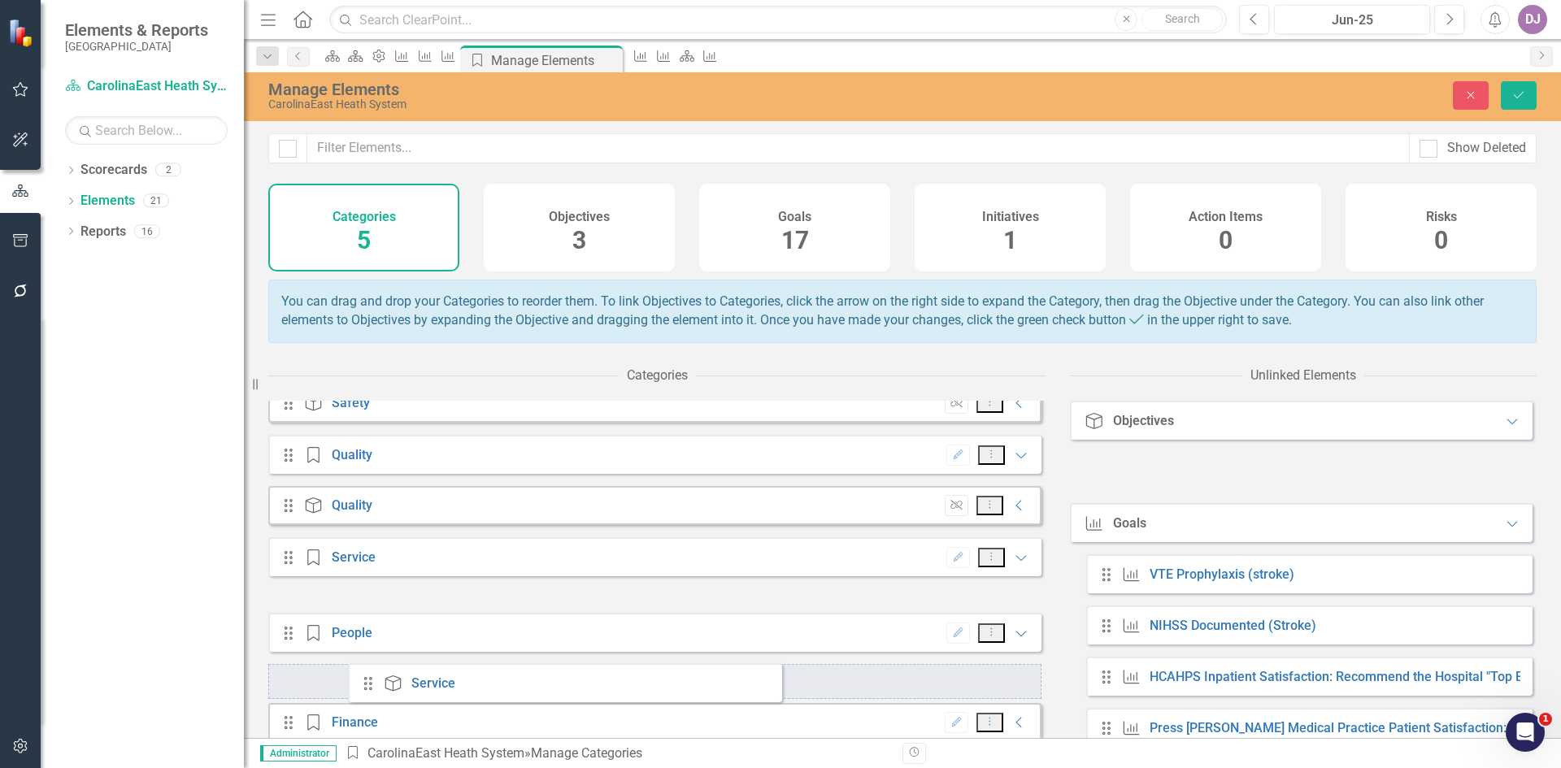
scroll to position [97, 0]
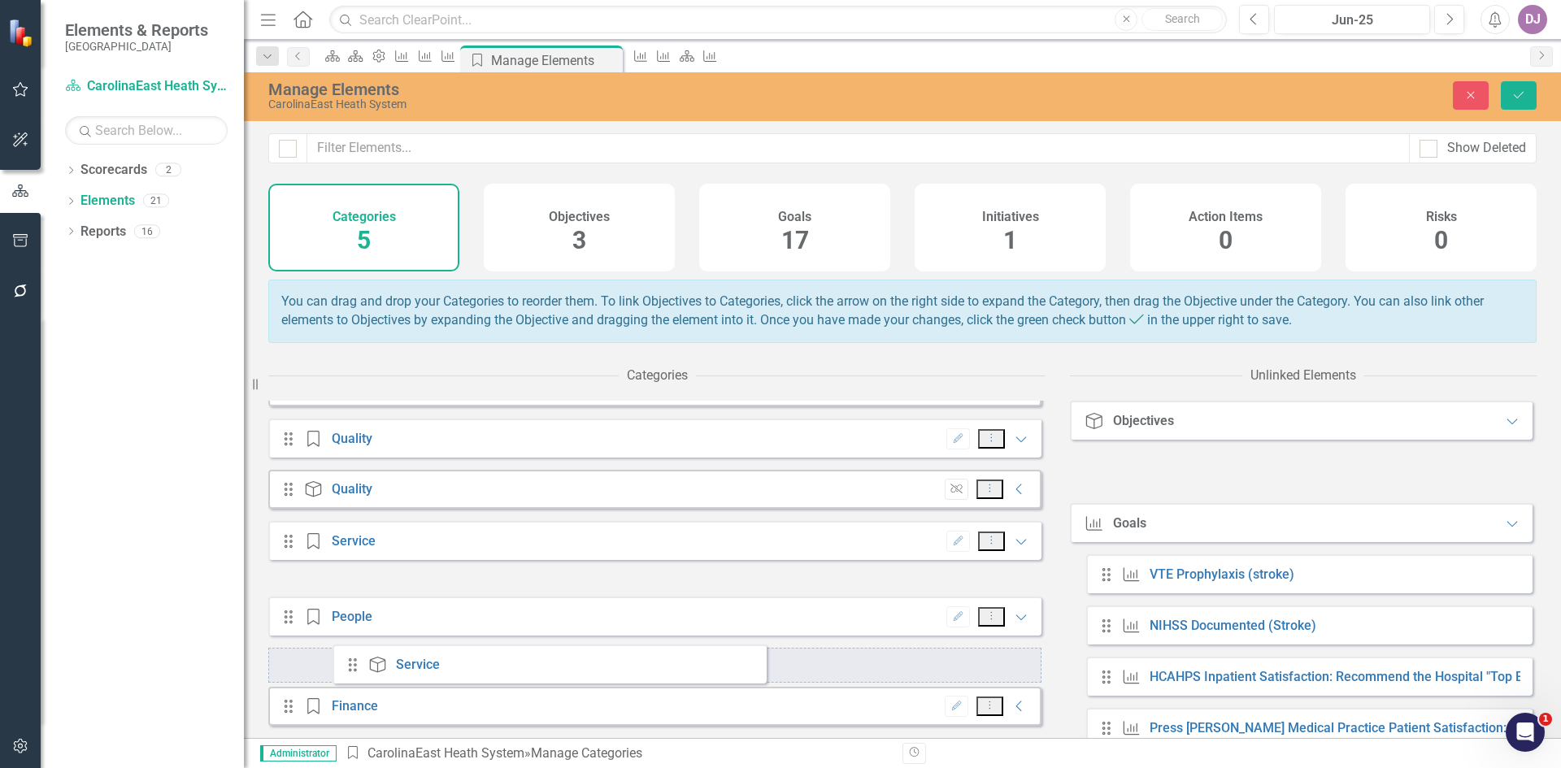
drag, startPoint x: 1106, startPoint y: 485, endPoint x: 352, endPoint y: 666, distance: 775.2
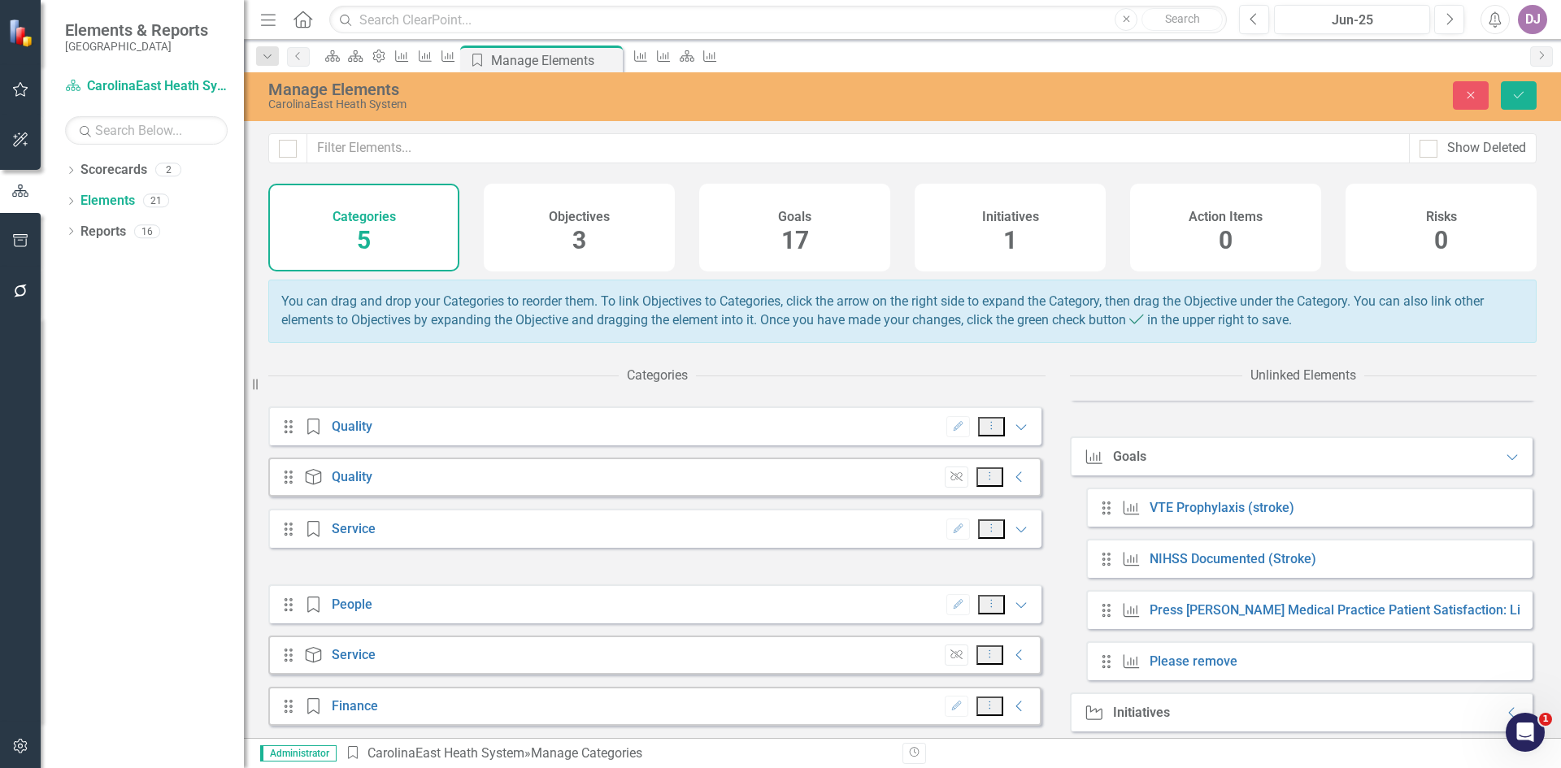
scroll to position [58, 0]
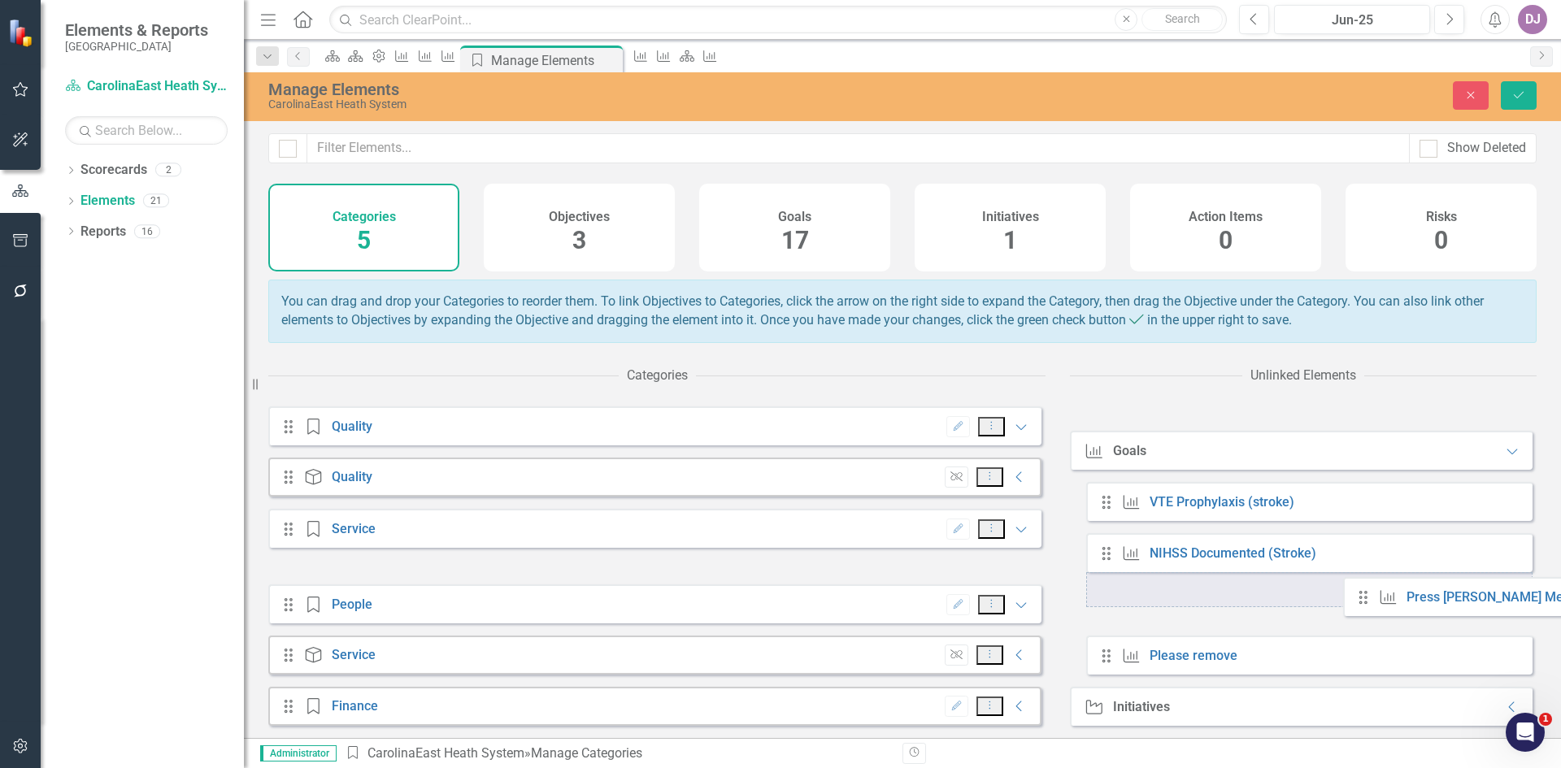
drag, startPoint x: 1112, startPoint y: 612, endPoint x: 1373, endPoint y: 604, distance: 260.3
click at [1372, 605] on div "Drag Goal VTE Prophylaxis (stroke) Drag Goal NIHSS Documented (Stroke) Drag Goa…" at bounding box center [1309, 578] width 446 height 193
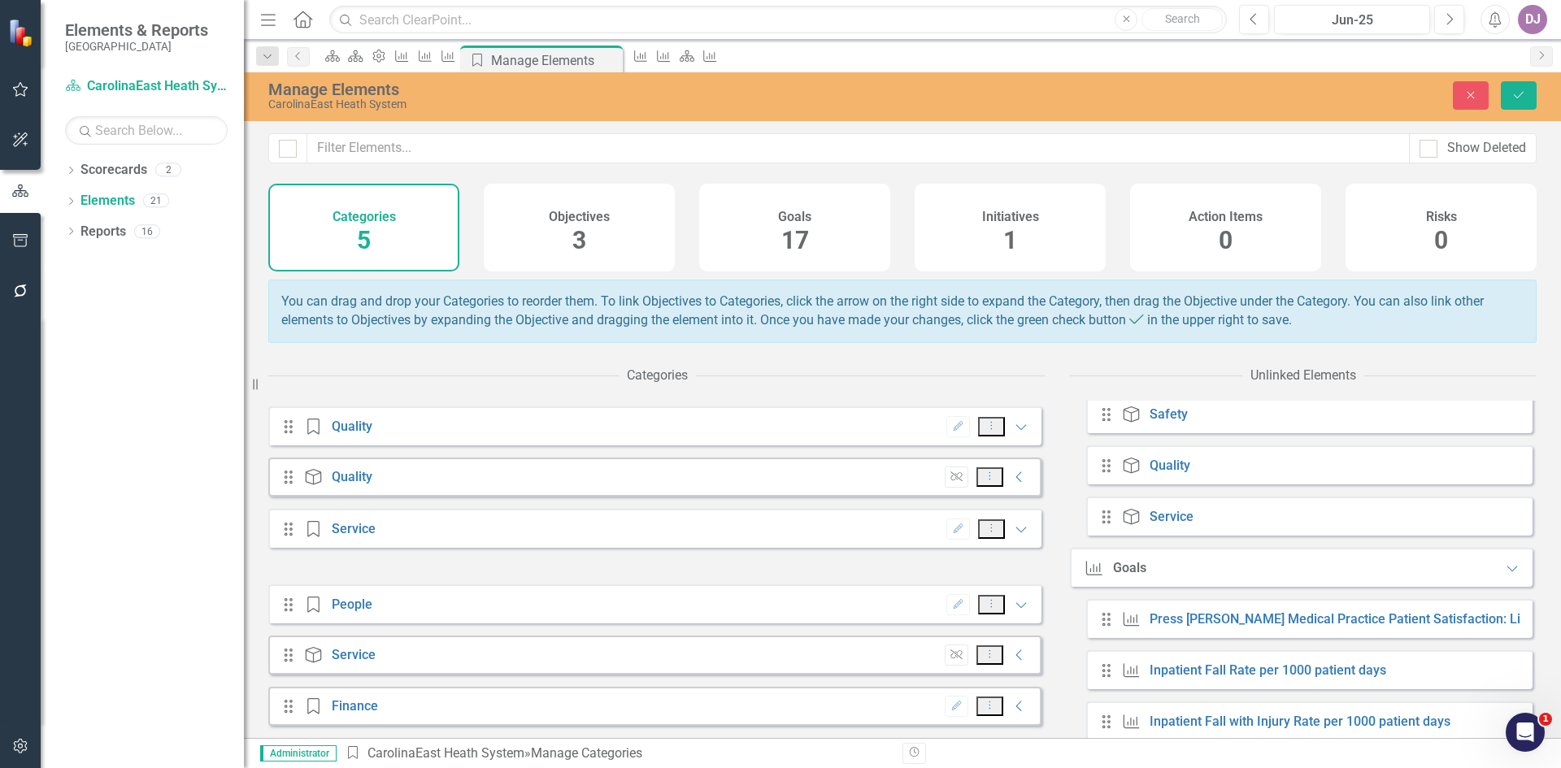
scroll to position [107, 0]
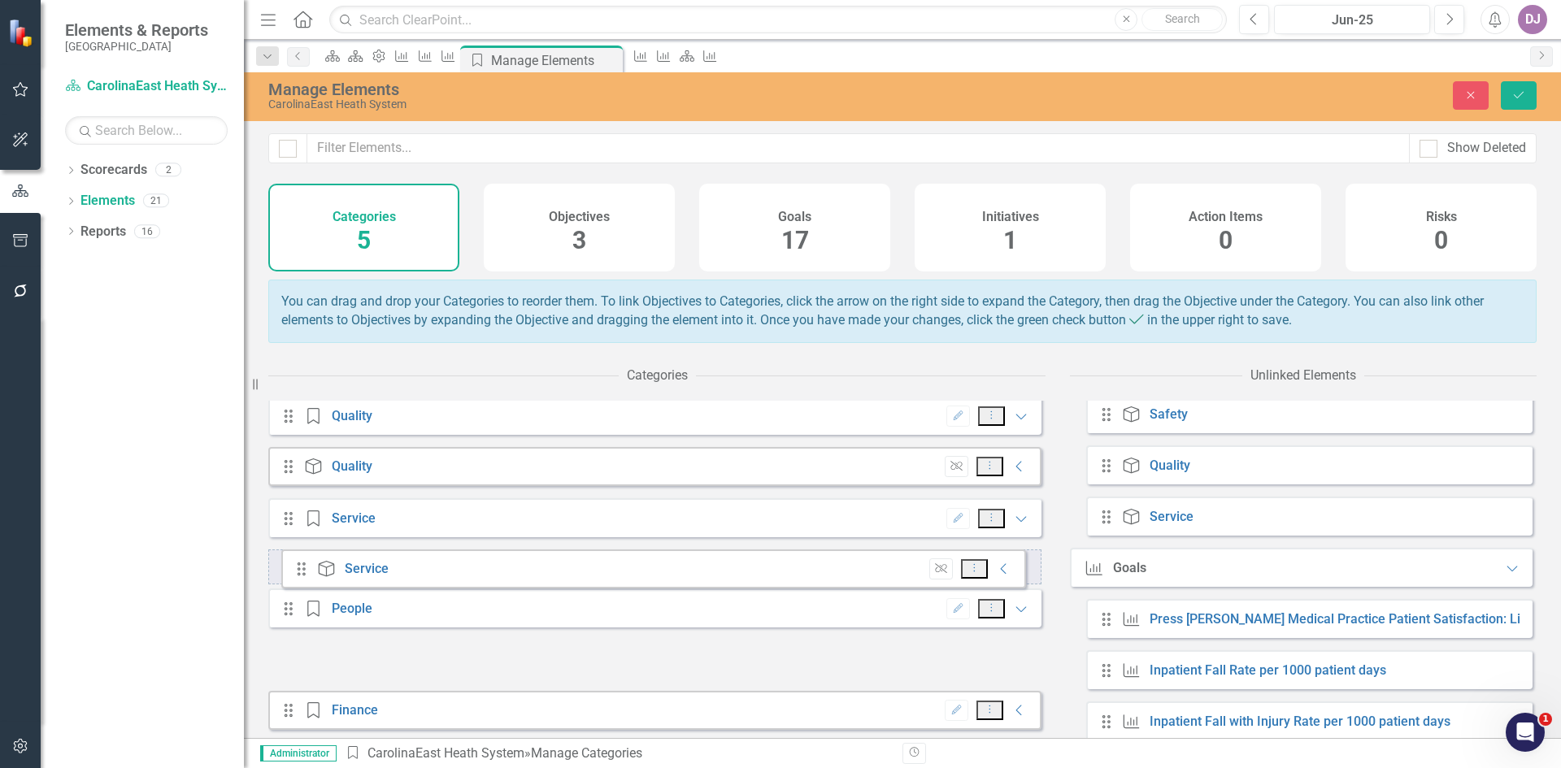
drag, startPoint x: 307, startPoint y: 673, endPoint x: 304, endPoint y: 574, distance: 98.5
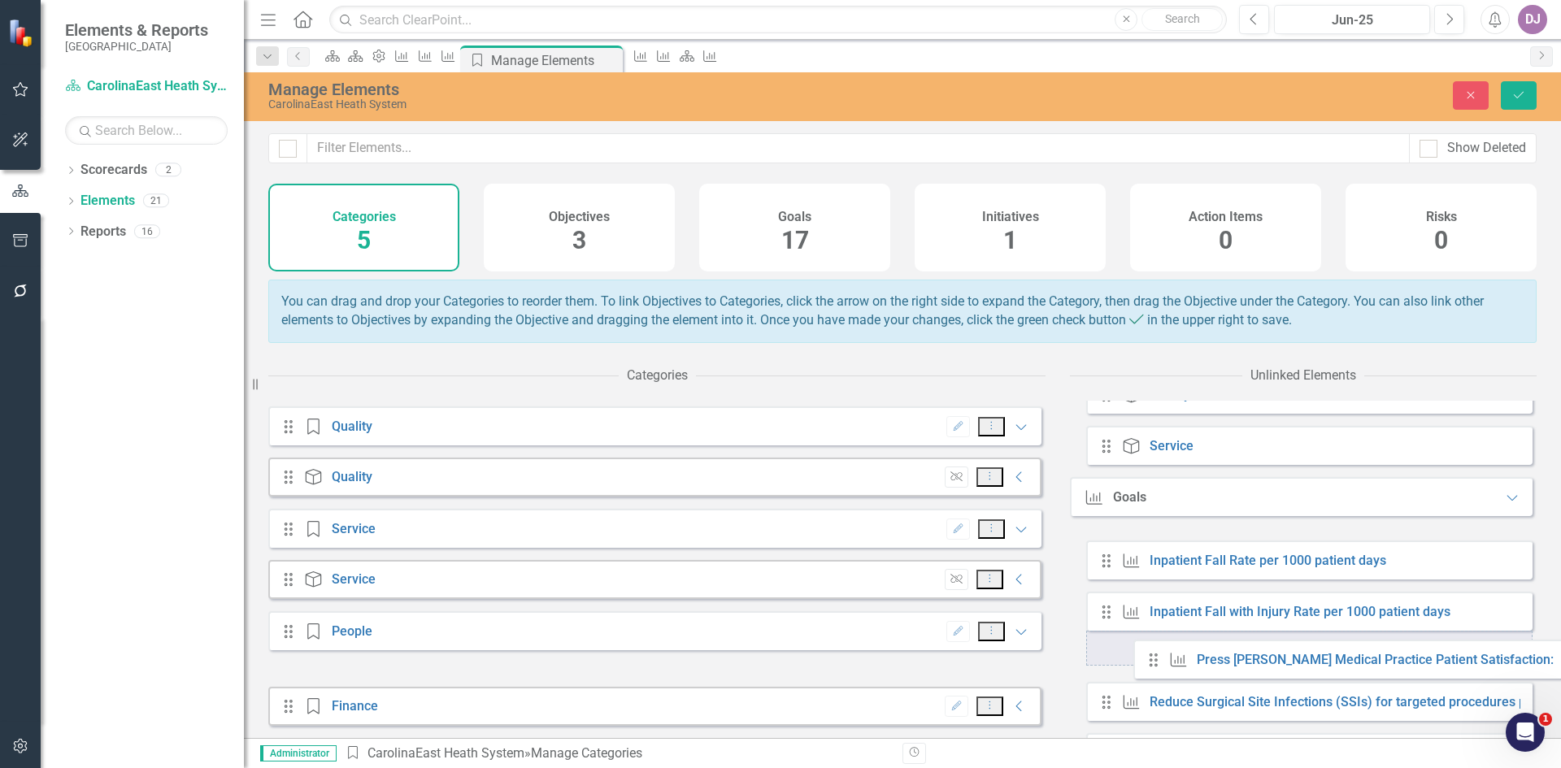
scroll to position [129, 0]
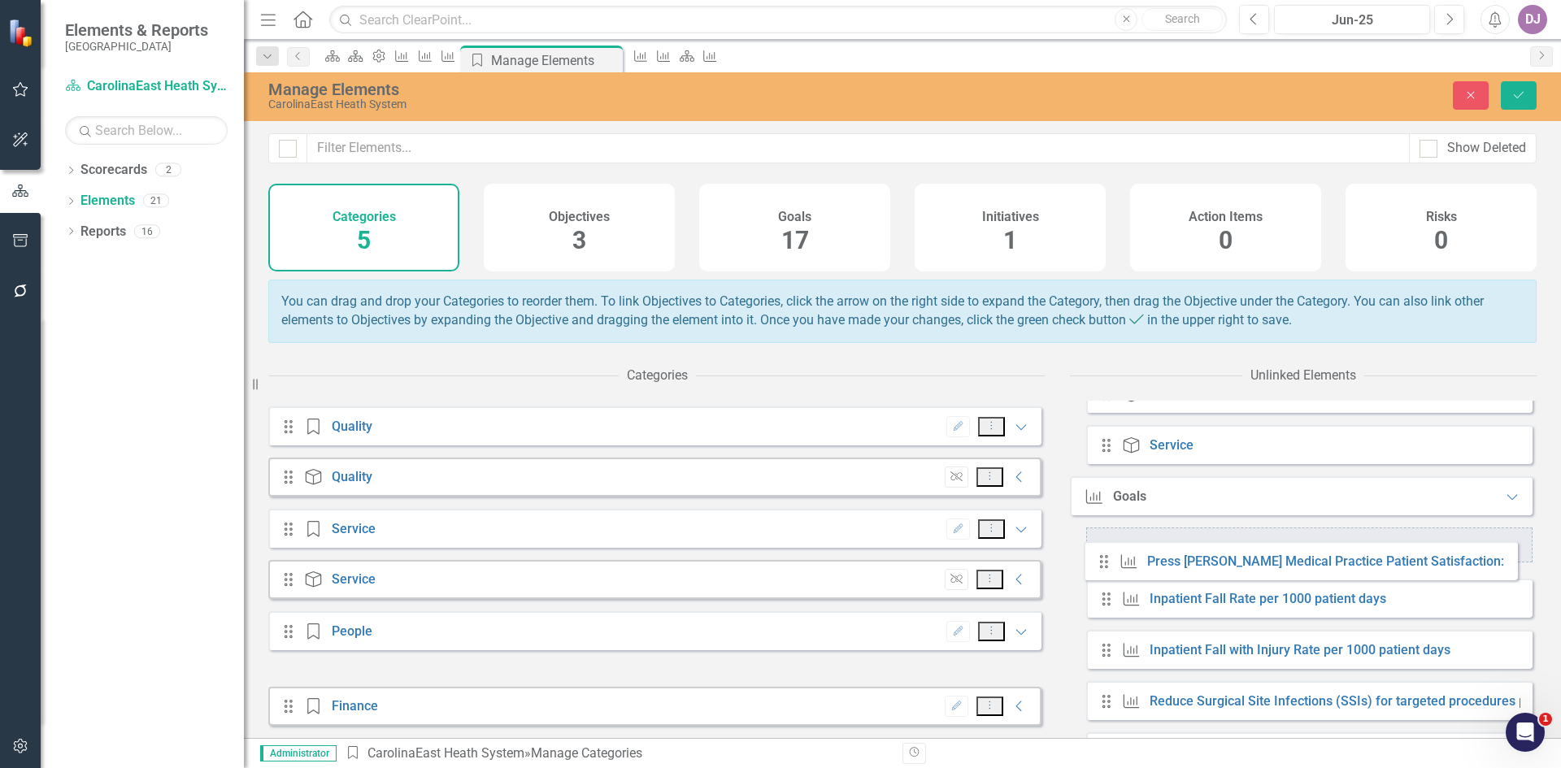
drag, startPoint x: 1108, startPoint y: 635, endPoint x: 1106, endPoint y: 565, distance: 70.0
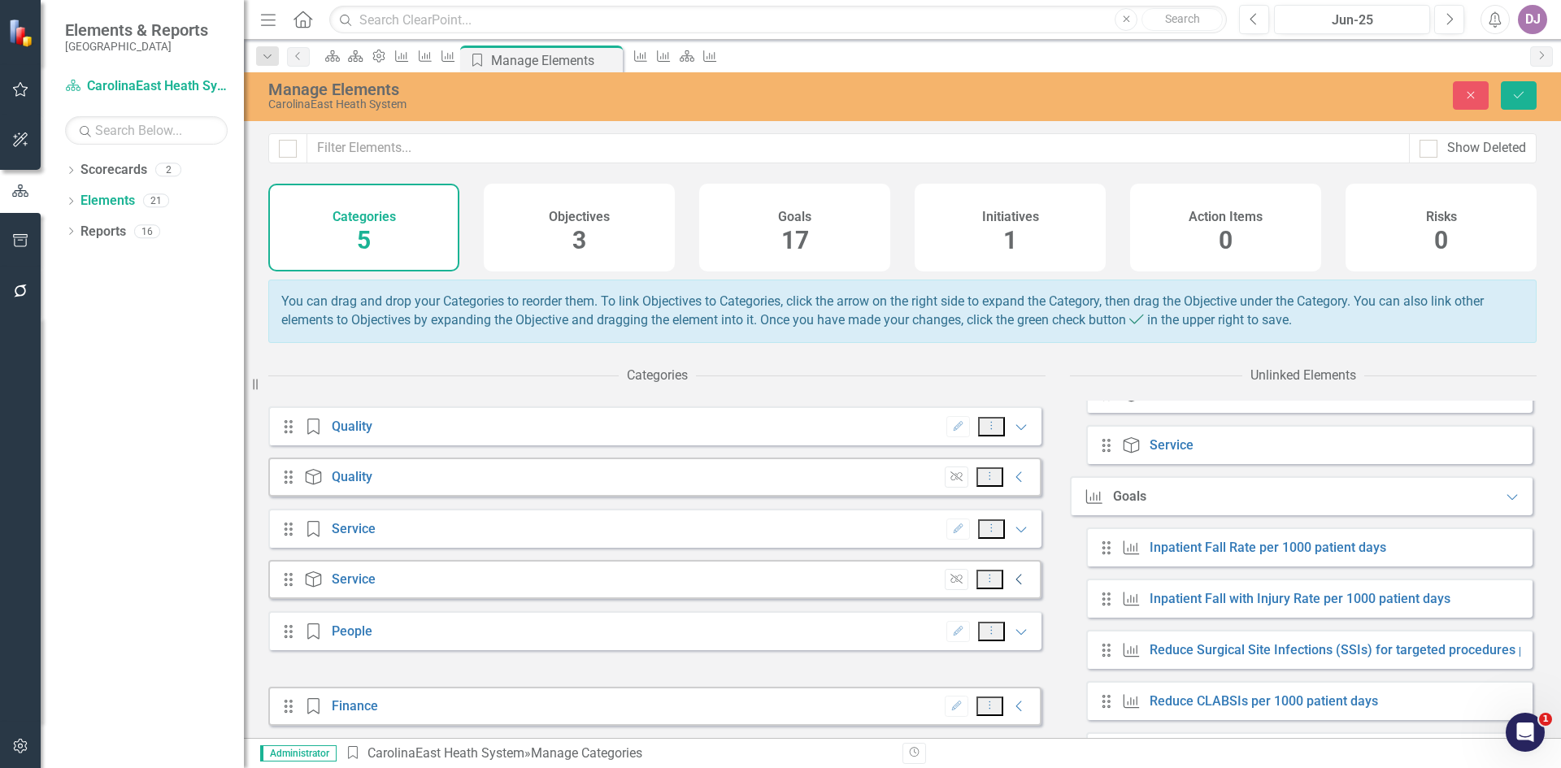
click at [1012, 586] on icon "Collapse" at bounding box center [1020, 579] width 16 height 13
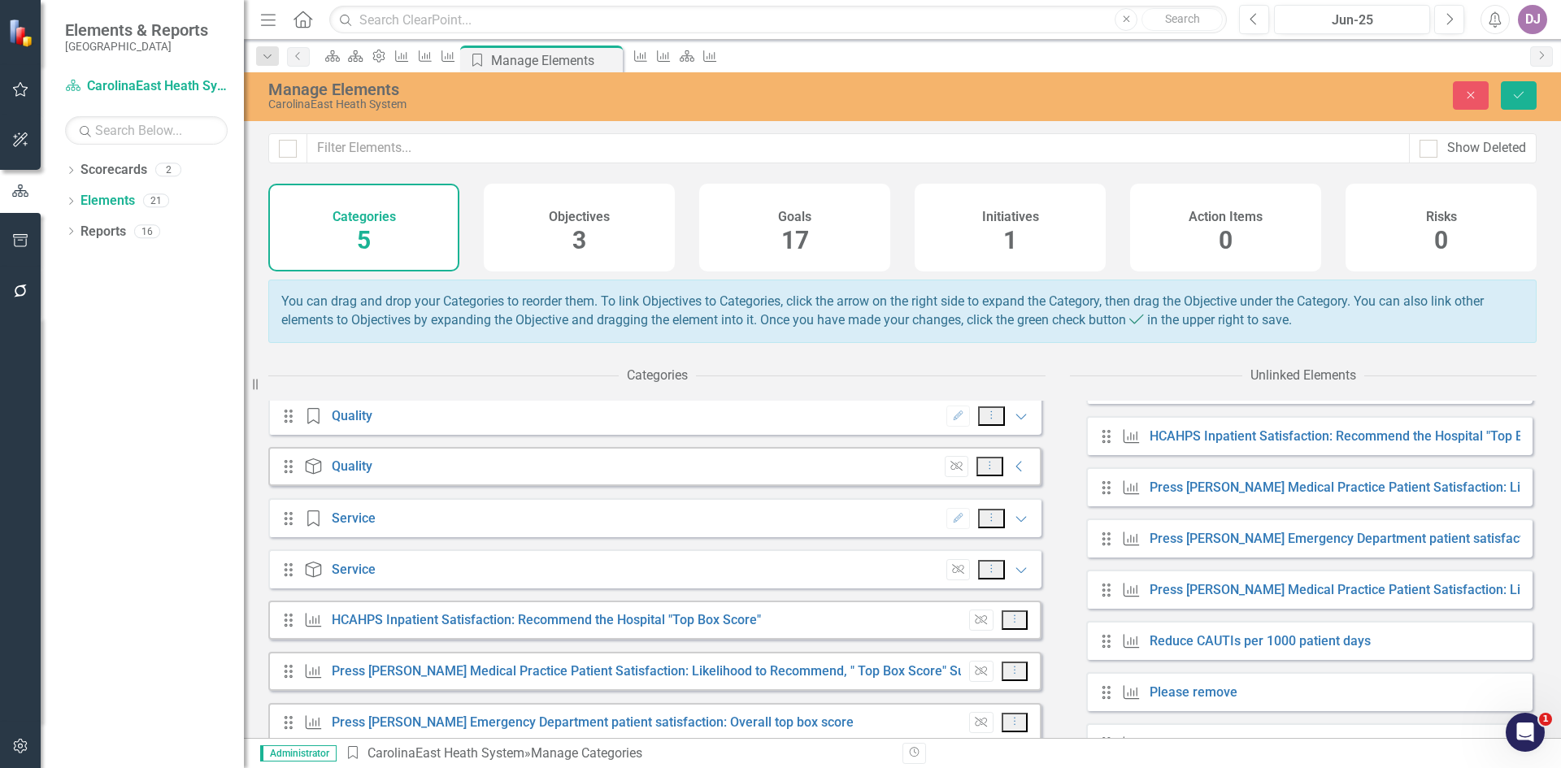
scroll to position [773, 0]
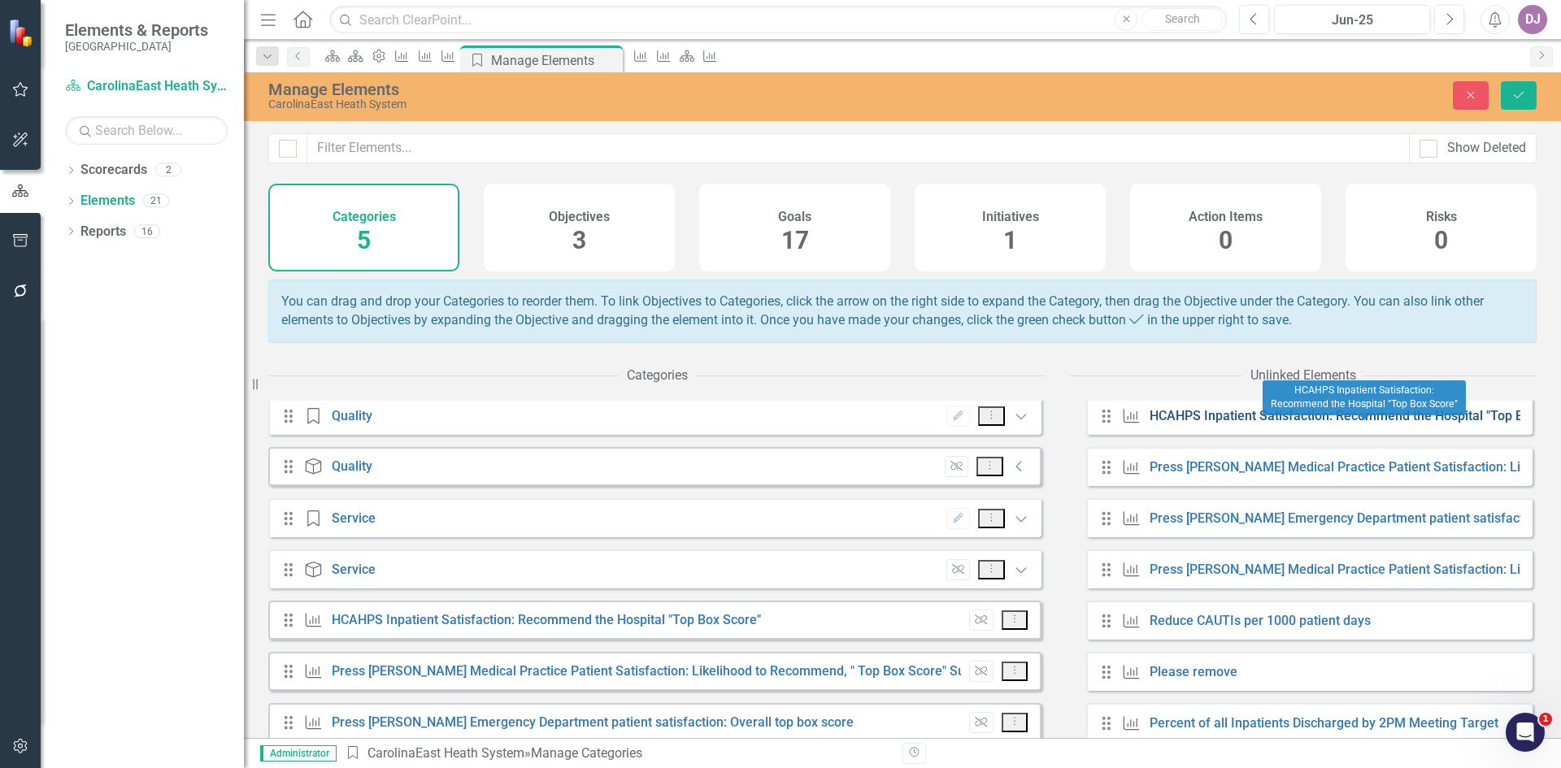
click at [1261, 424] on link "HCAHPS Inpatient Satisfaction: Recommend the Hospital "Top Box Score"" at bounding box center [1364, 415] width 429 height 15
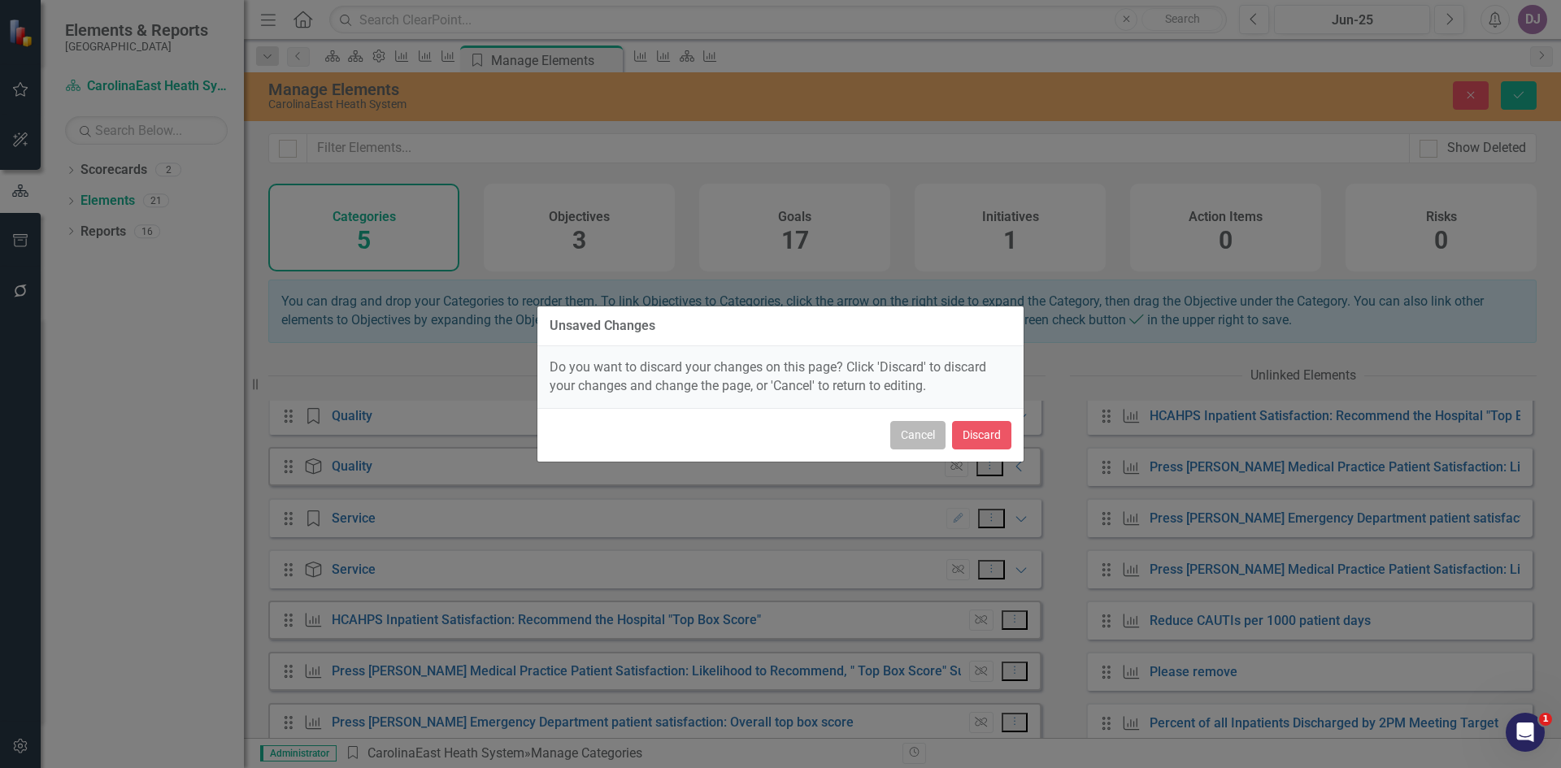
click at [921, 443] on button "Cancel" at bounding box center [917, 435] width 55 height 28
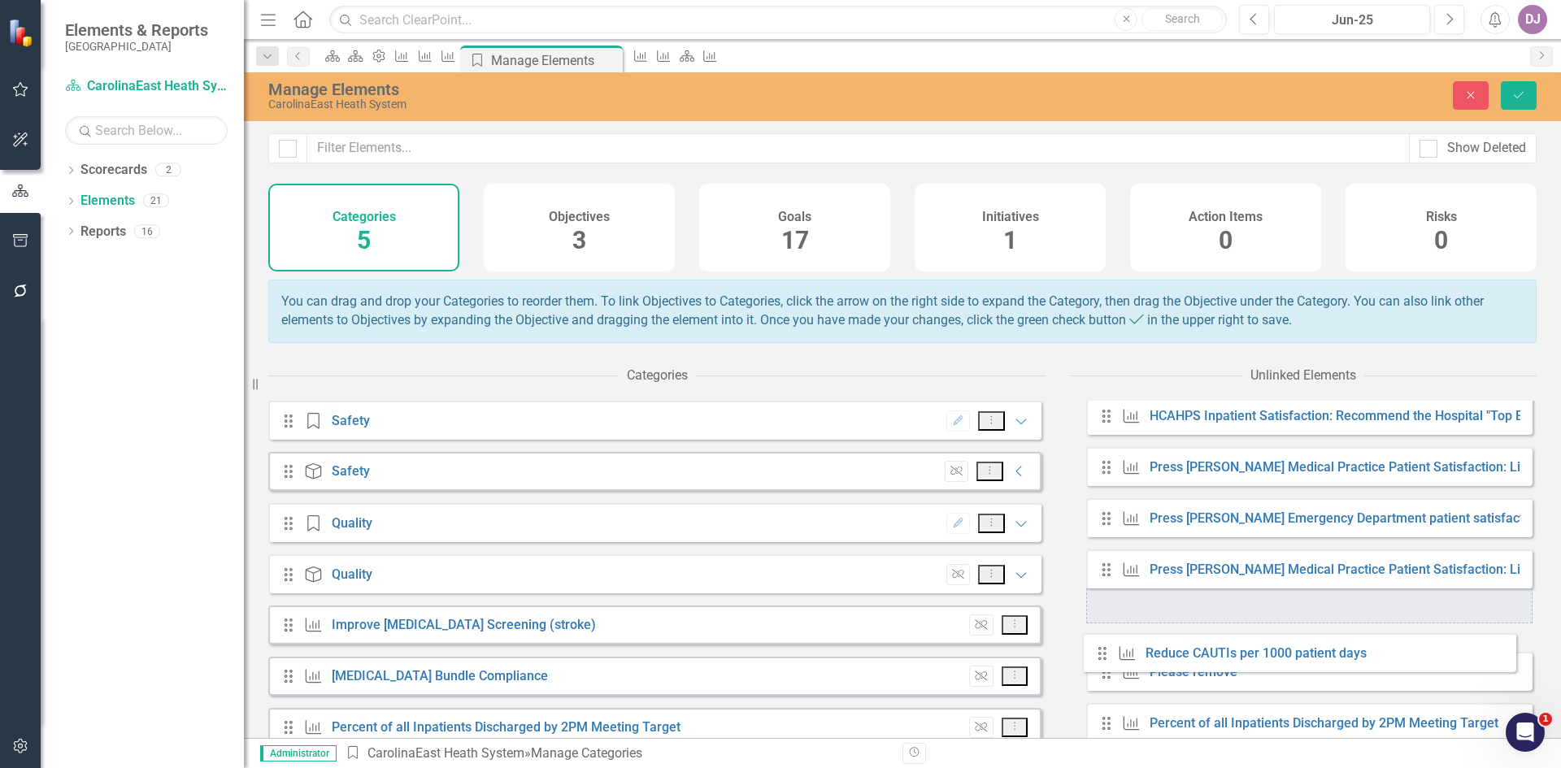
scroll to position [781, 0]
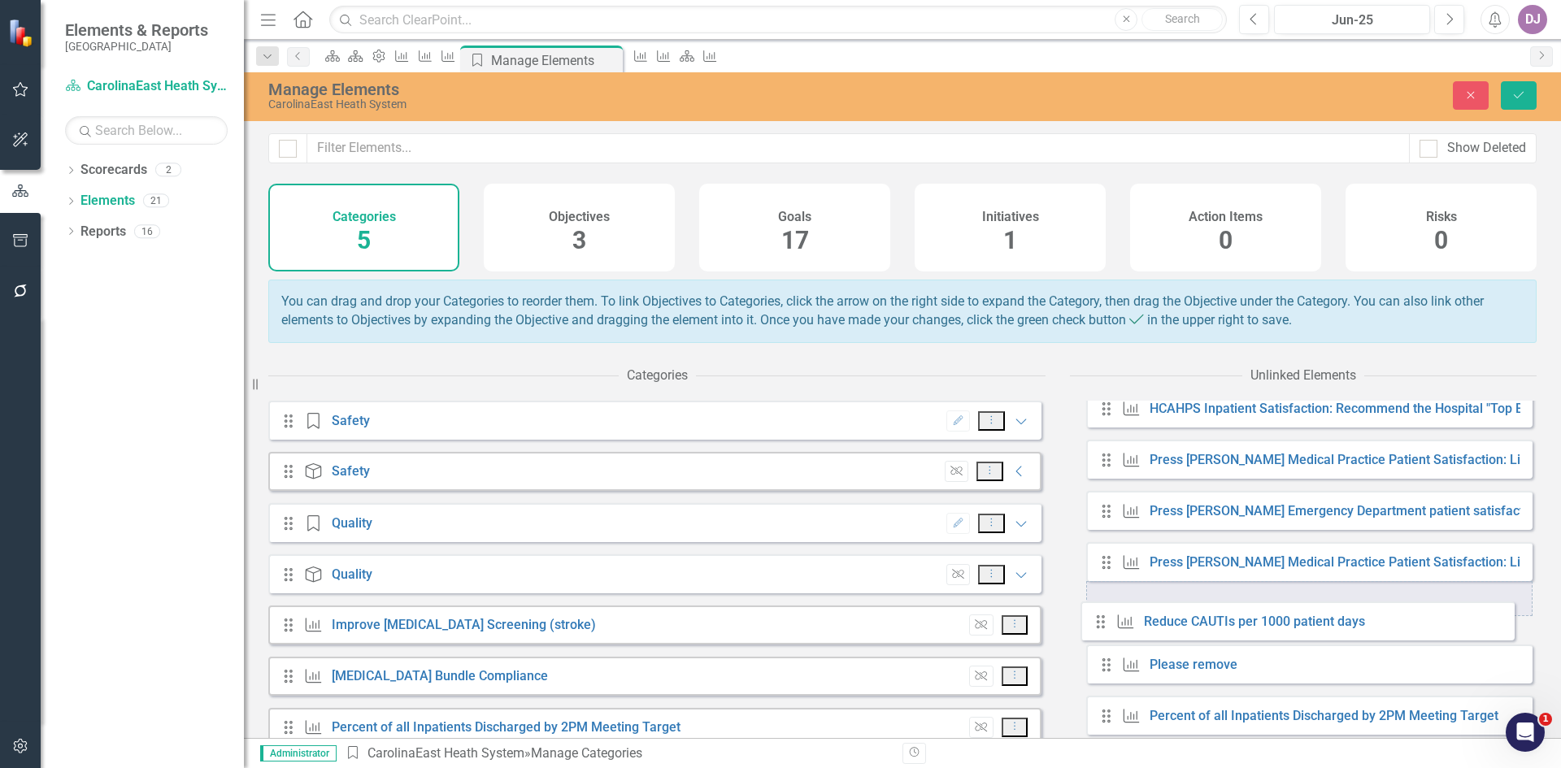
drag, startPoint x: 1108, startPoint y: 640, endPoint x: 1103, endPoint y: 629, distance: 12.7
click at [1103, 629] on div "Drag Goal Inpatient Fall Rate per 1000 patient days Drag Goal Inpatient Fall wi…" at bounding box center [1309, 305] width 446 height 859
click at [1012, 478] on icon "Collapse" at bounding box center [1020, 471] width 16 height 13
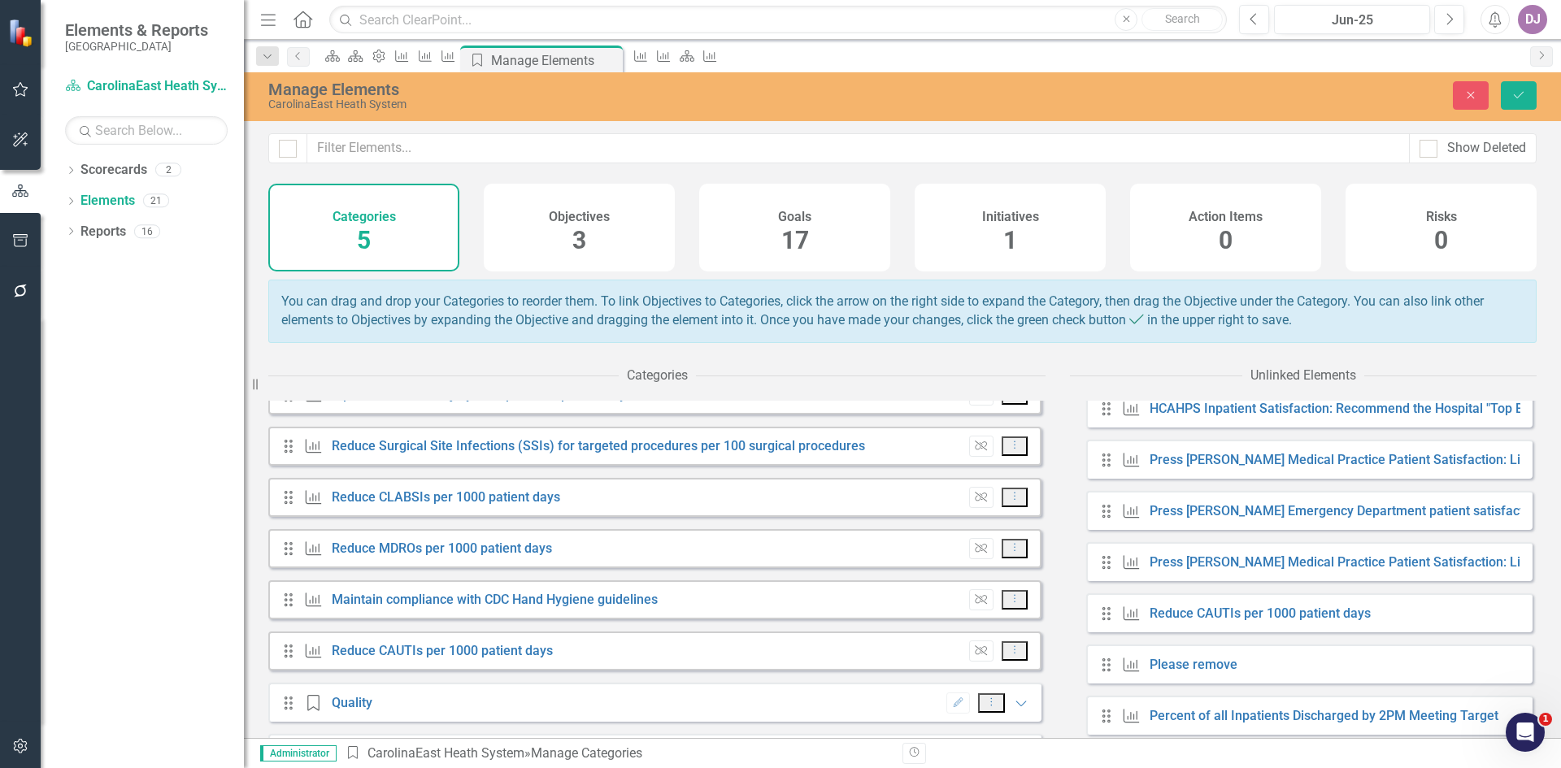
scroll to position [189, 0]
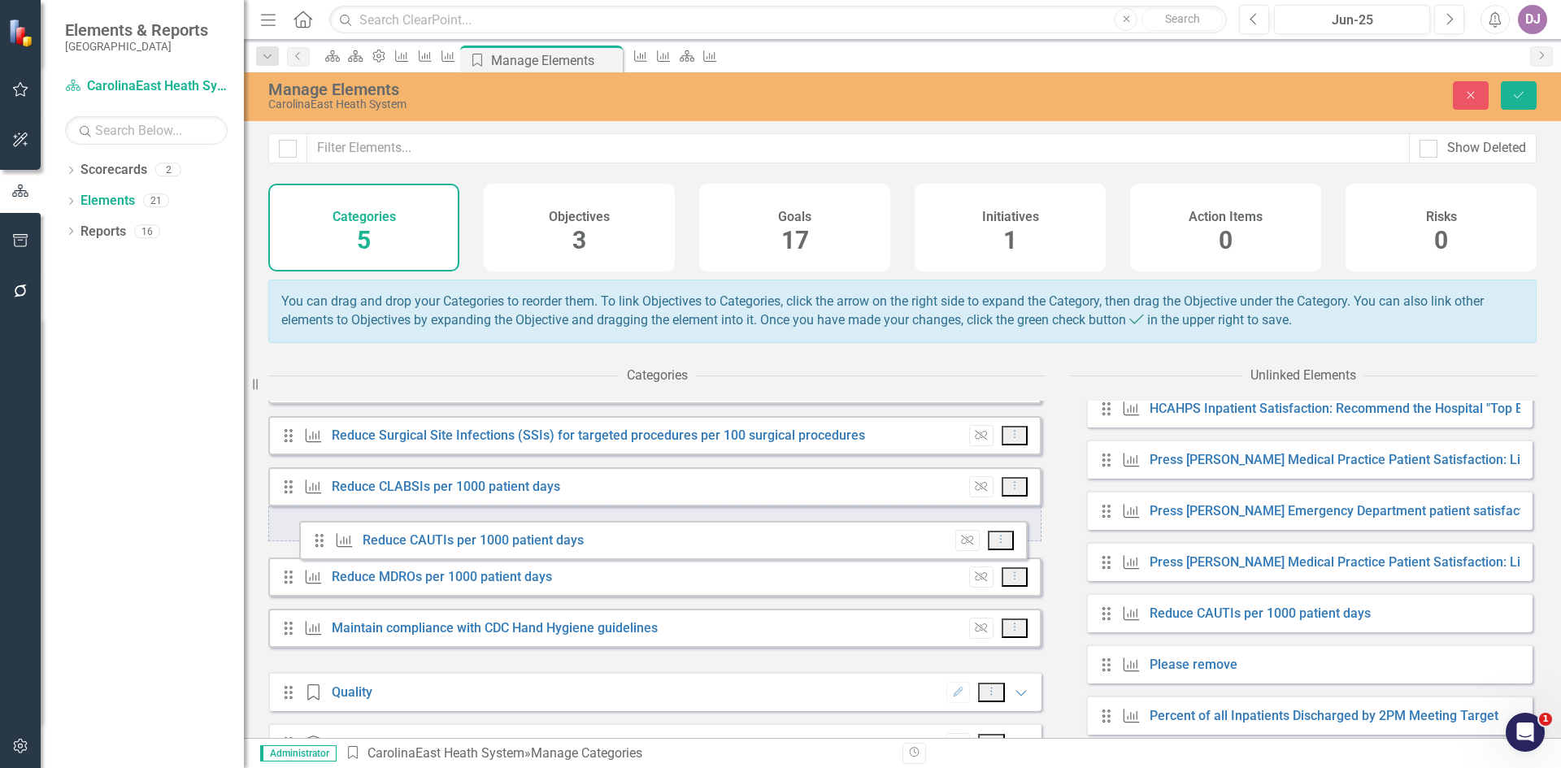
drag, startPoint x: 320, startPoint y: 656, endPoint x: 318, endPoint y: 544, distance: 112.2
click at [318, 544] on div "Drag Goal Inpatient Fall Rate per 1000 patient days Unlink Dropdown Menu Drag G…" at bounding box center [654, 487] width 773 height 346
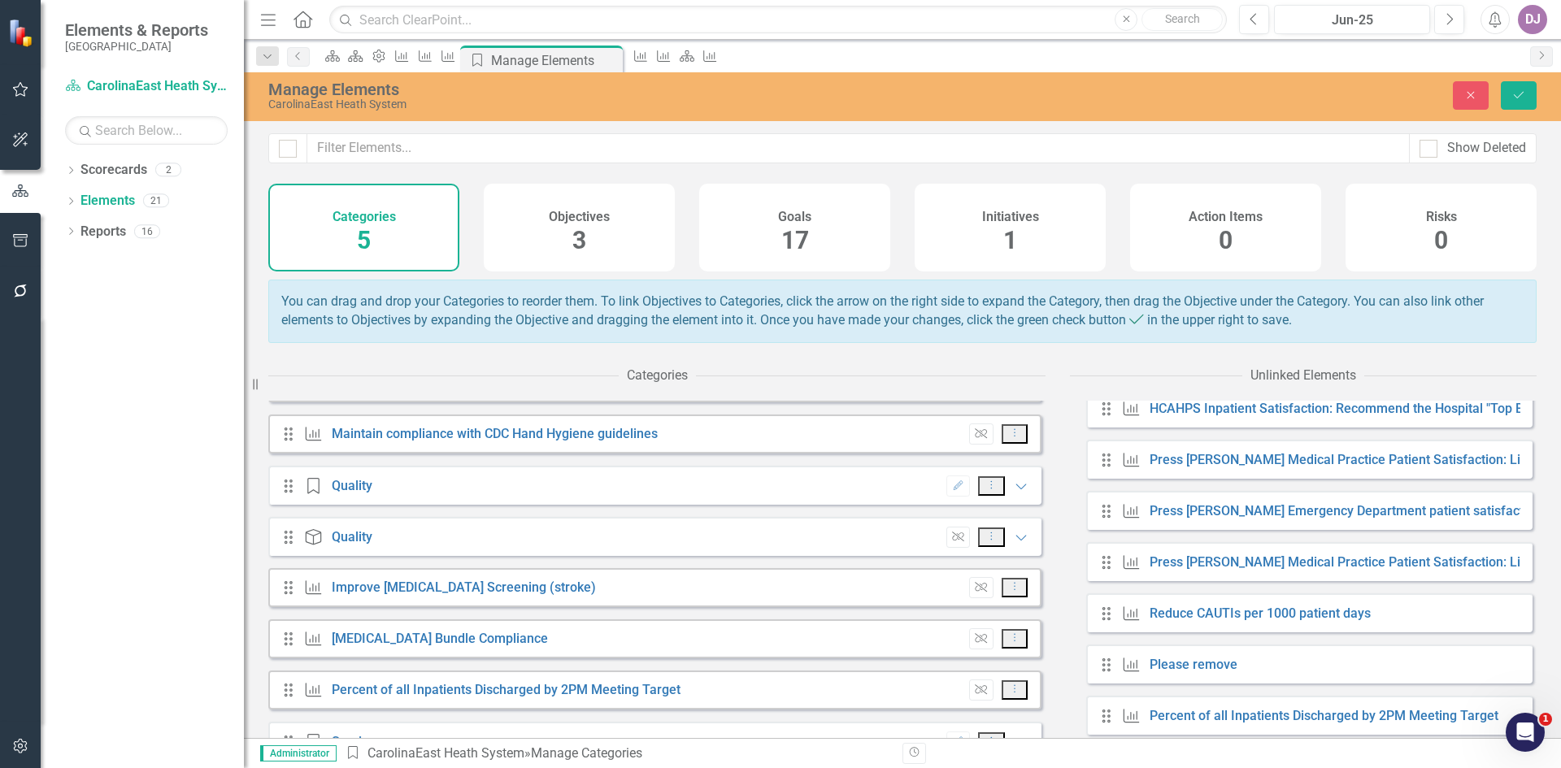
scroll to position [401, 0]
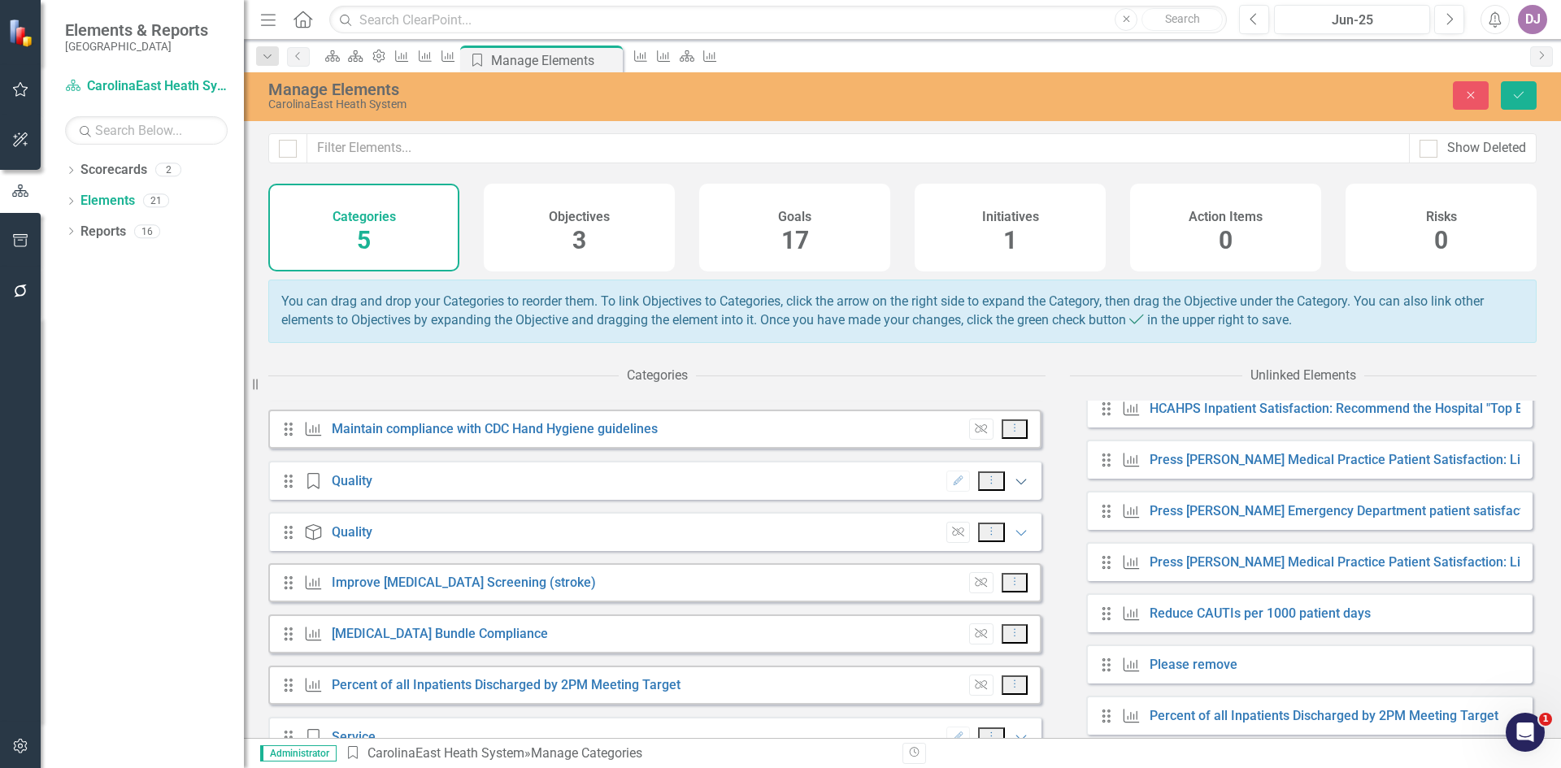
click at [1013, 488] on icon "Expanded" at bounding box center [1021, 481] width 16 height 13
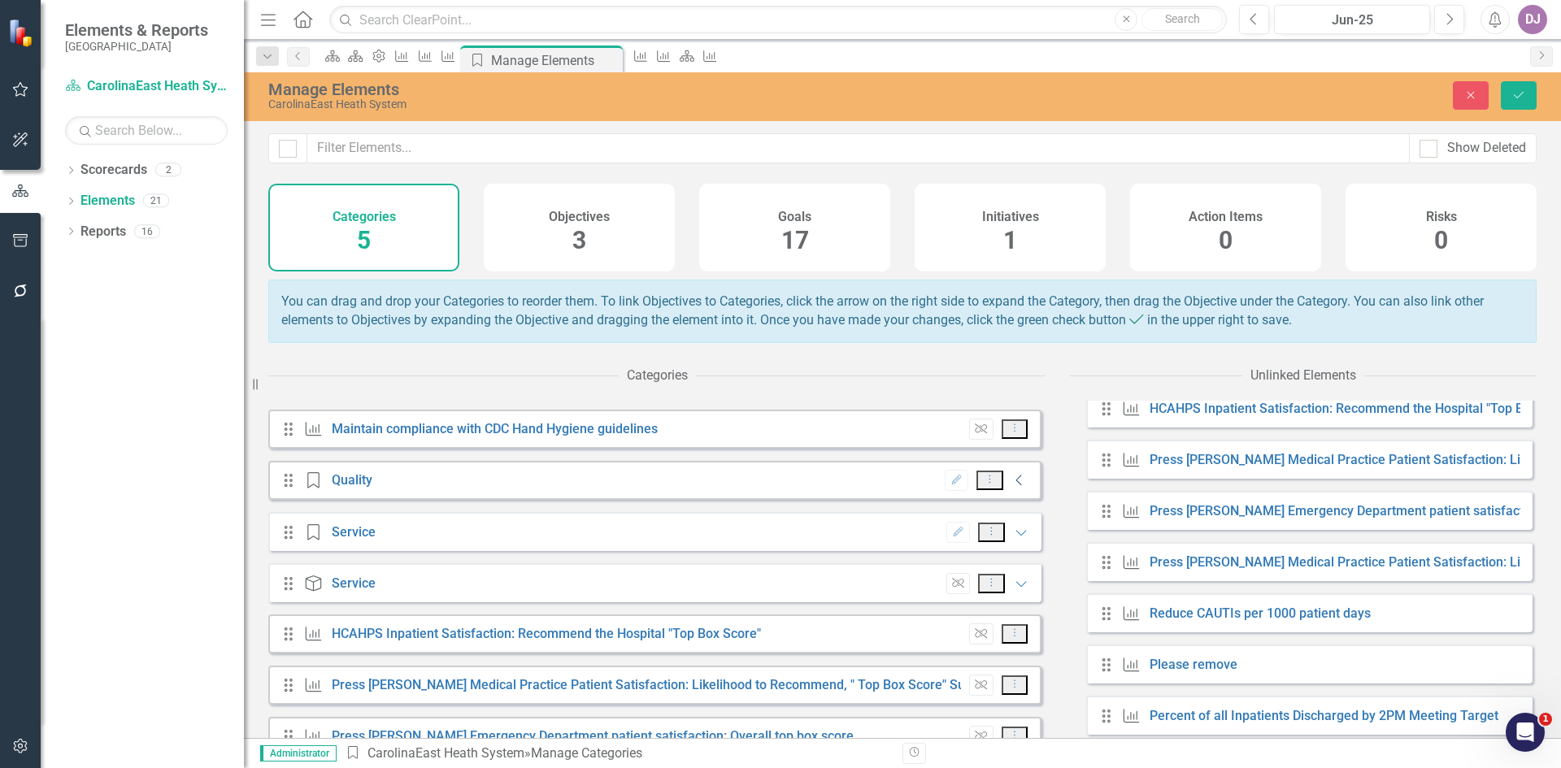
click at [1012, 487] on icon "Collapse" at bounding box center [1020, 480] width 16 height 13
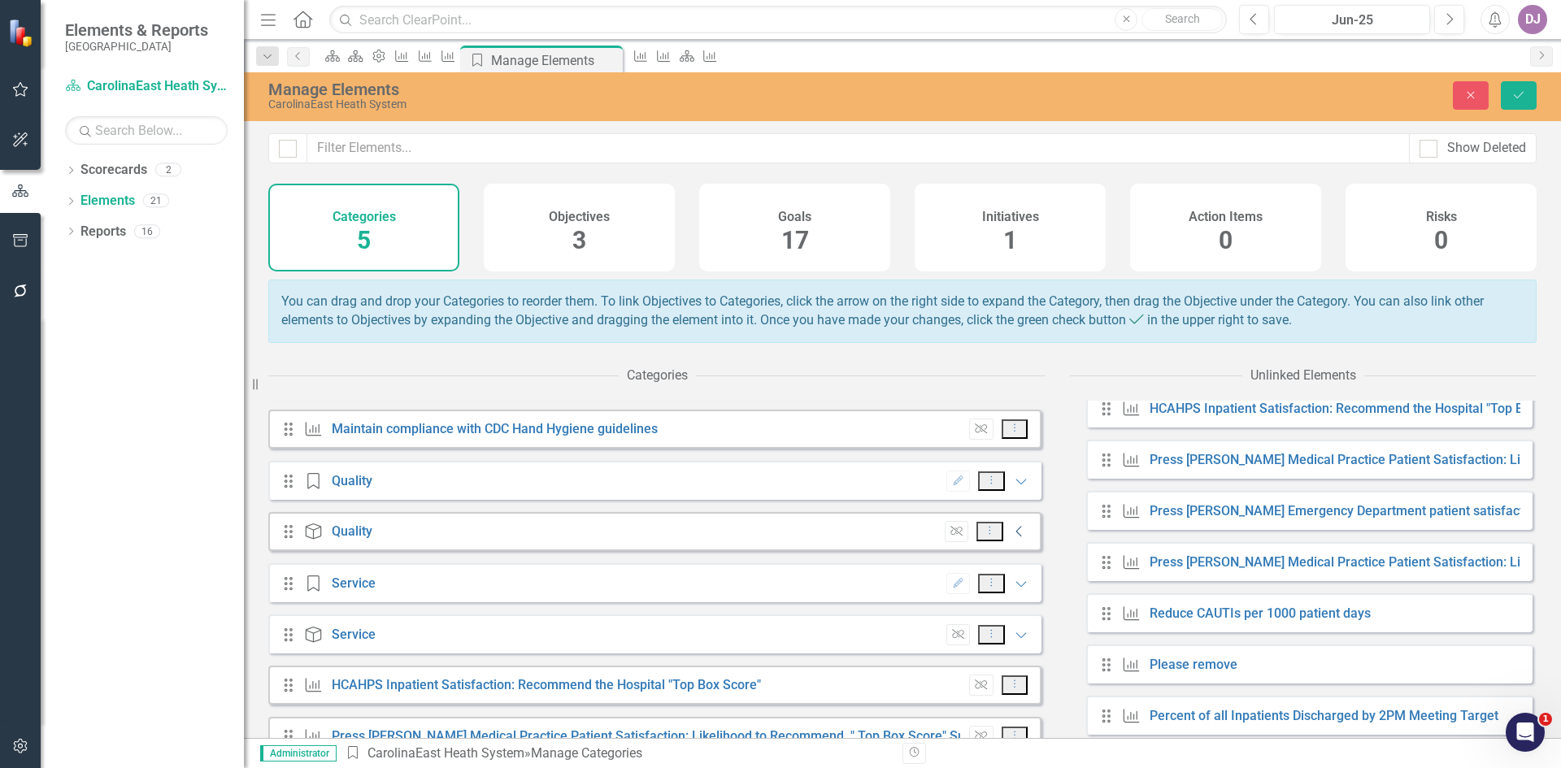
click at [1012, 538] on icon "Collapse" at bounding box center [1020, 531] width 16 height 13
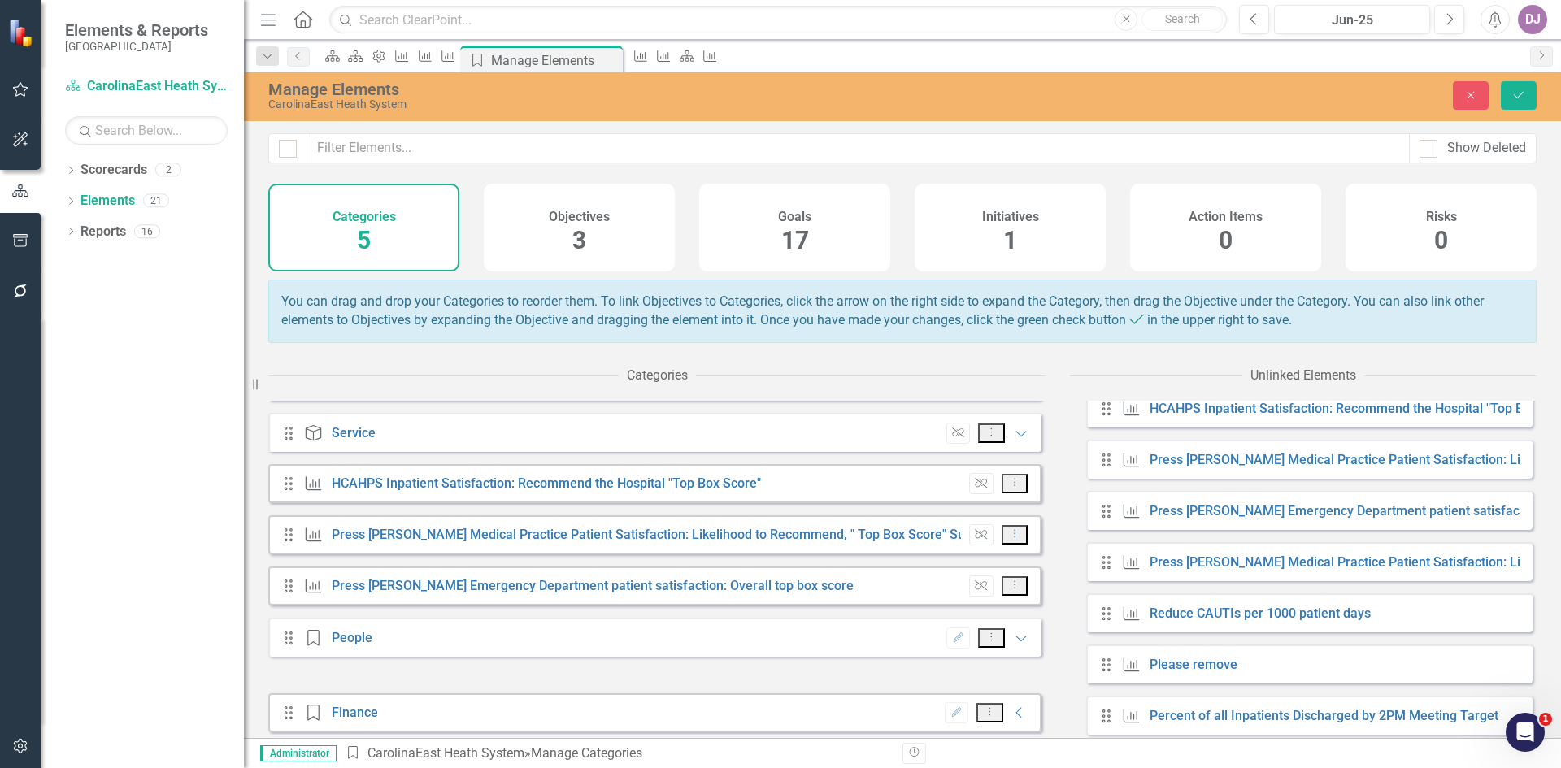
scroll to position [775, 0]
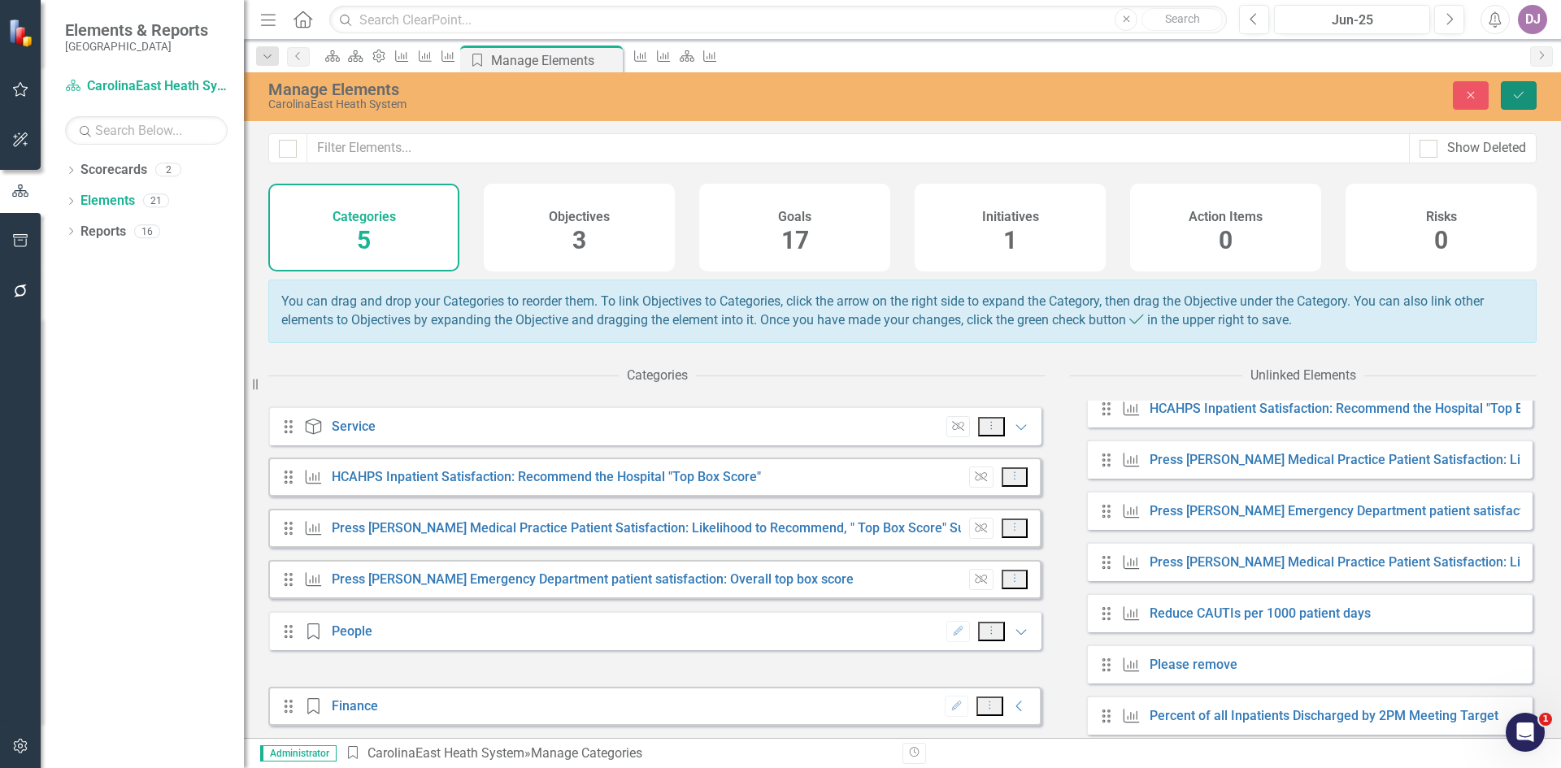
click at [1527, 99] on button "Save" at bounding box center [1519, 95] width 36 height 28
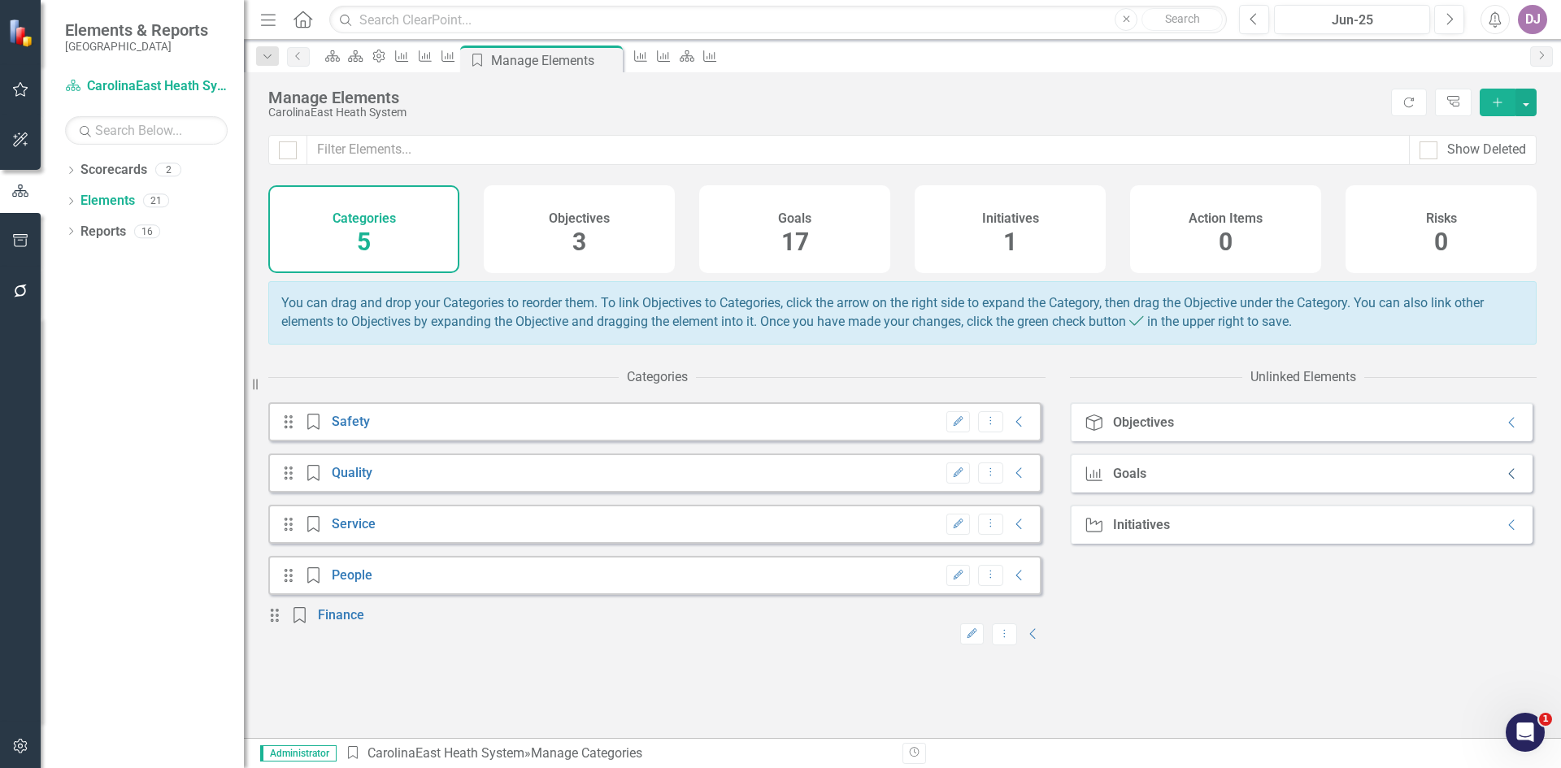
click at [1508, 480] on icon at bounding box center [1511, 474] width 6 height 11
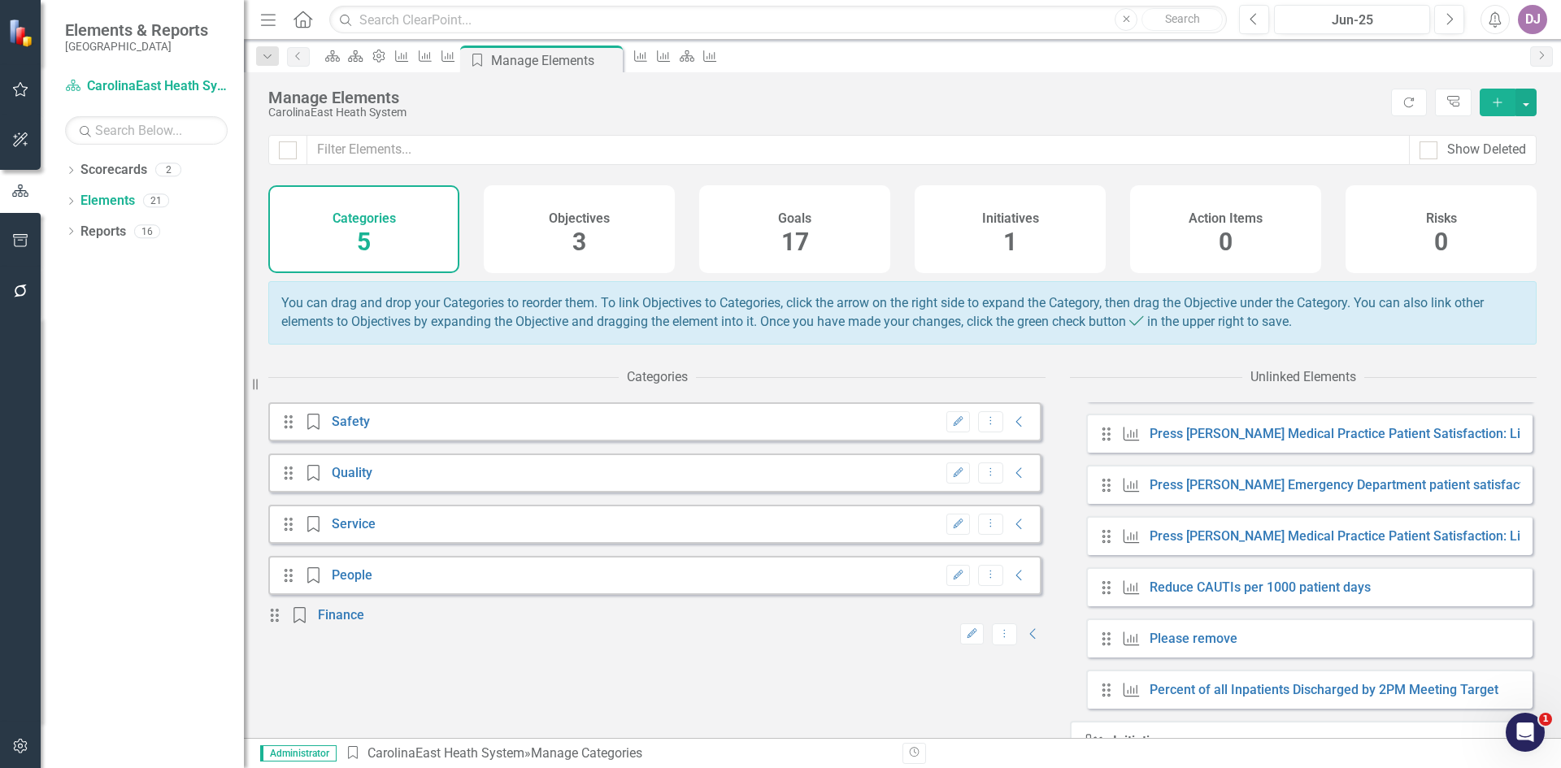
scroll to position [701, 0]
